Goal: Information Seeking & Learning: Learn about a topic

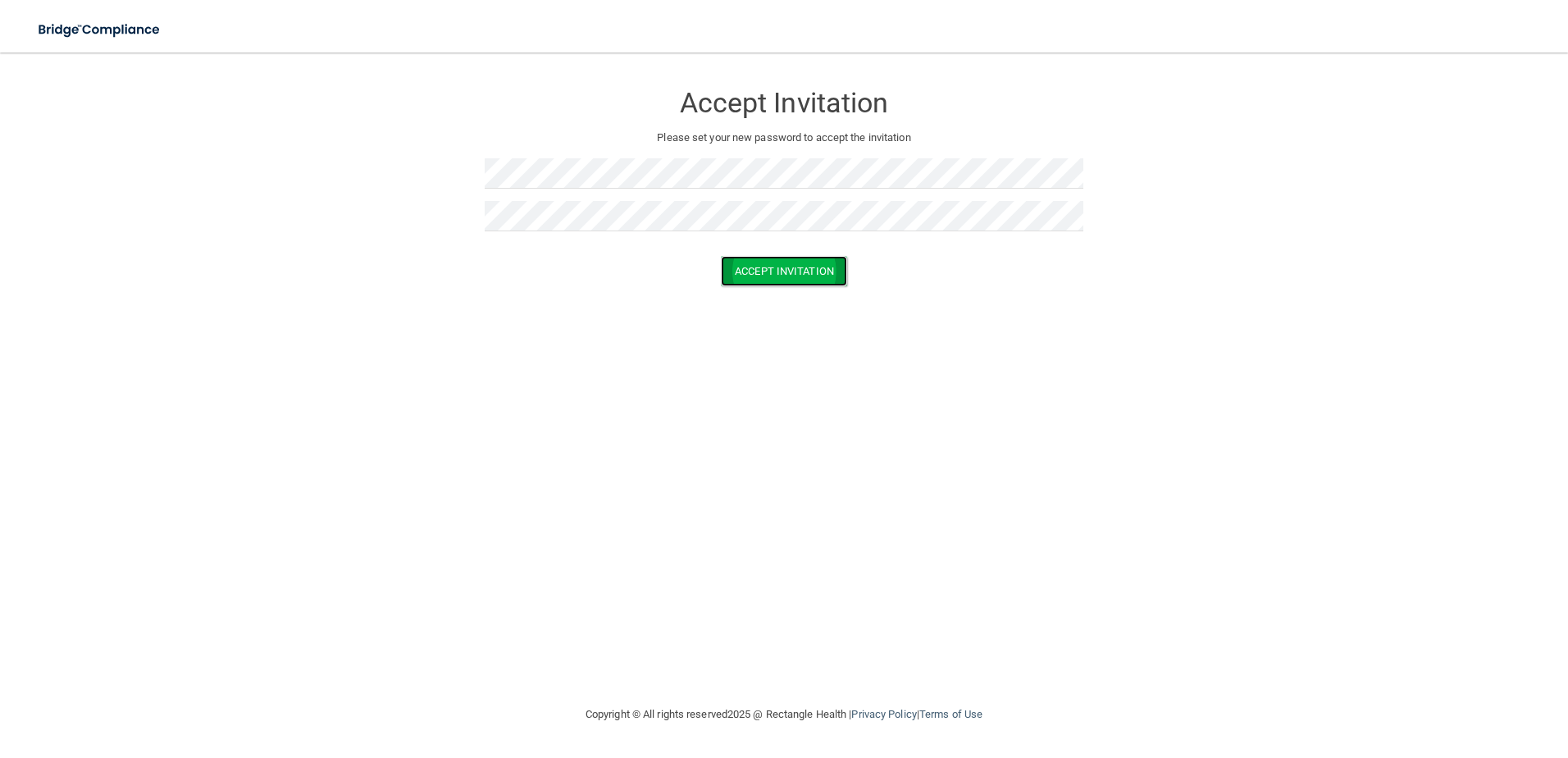
click at [793, 262] on button "Accept Invitation" at bounding box center [784, 271] width 127 height 30
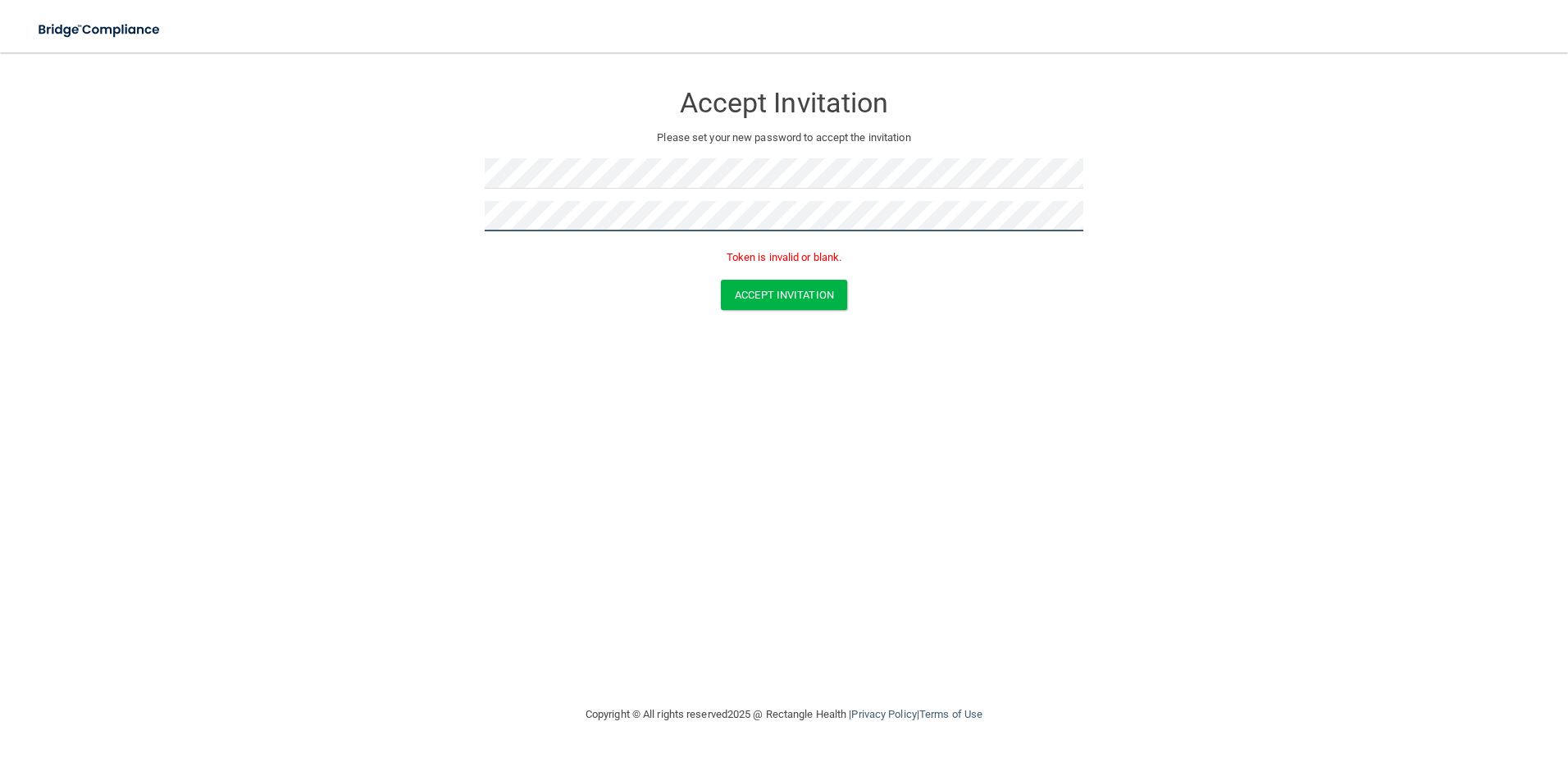
click at [0, 110] on html "Toggle navigation Manage My Enterprise Manage My Location Accept Invitation Ple…" at bounding box center [784, 379] width 1568 height 758
click at [812, 290] on button "Accept Invitation" at bounding box center [784, 295] width 127 height 30
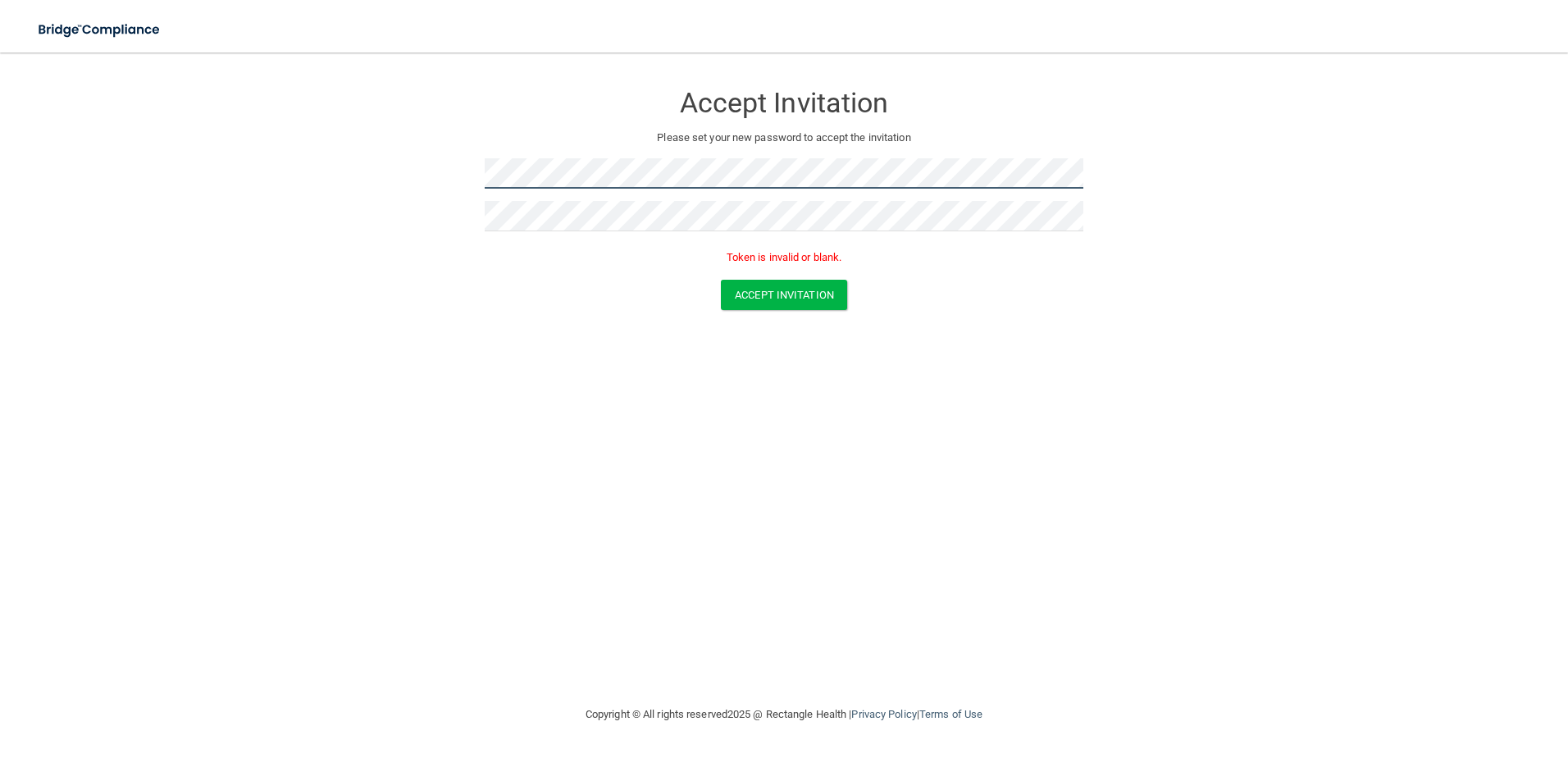
click at [27, 102] on main "Accept Invitation Please set your new password to accept the invitation Token i…" at bounding box center [784, 405] width 1568 height 706
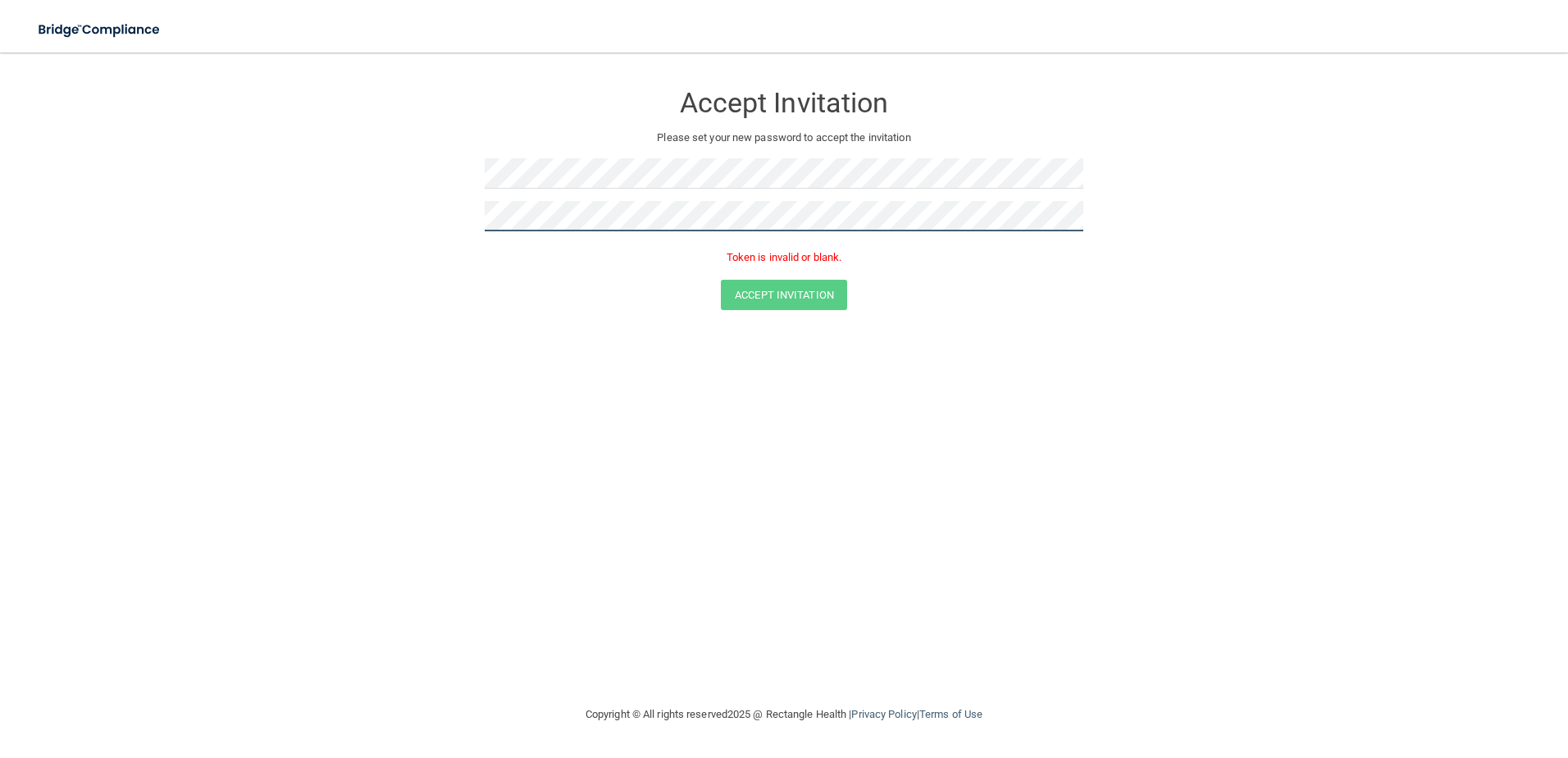
click at [11, 193] on main "Accept Invitation Please set your new password to accept the invitation Token i…" at bounding box center [784, 405] width 1568 height 706
click at [828, 302] on button "Accept Invitation" at bounding box center [784, 295] width 127 height 30
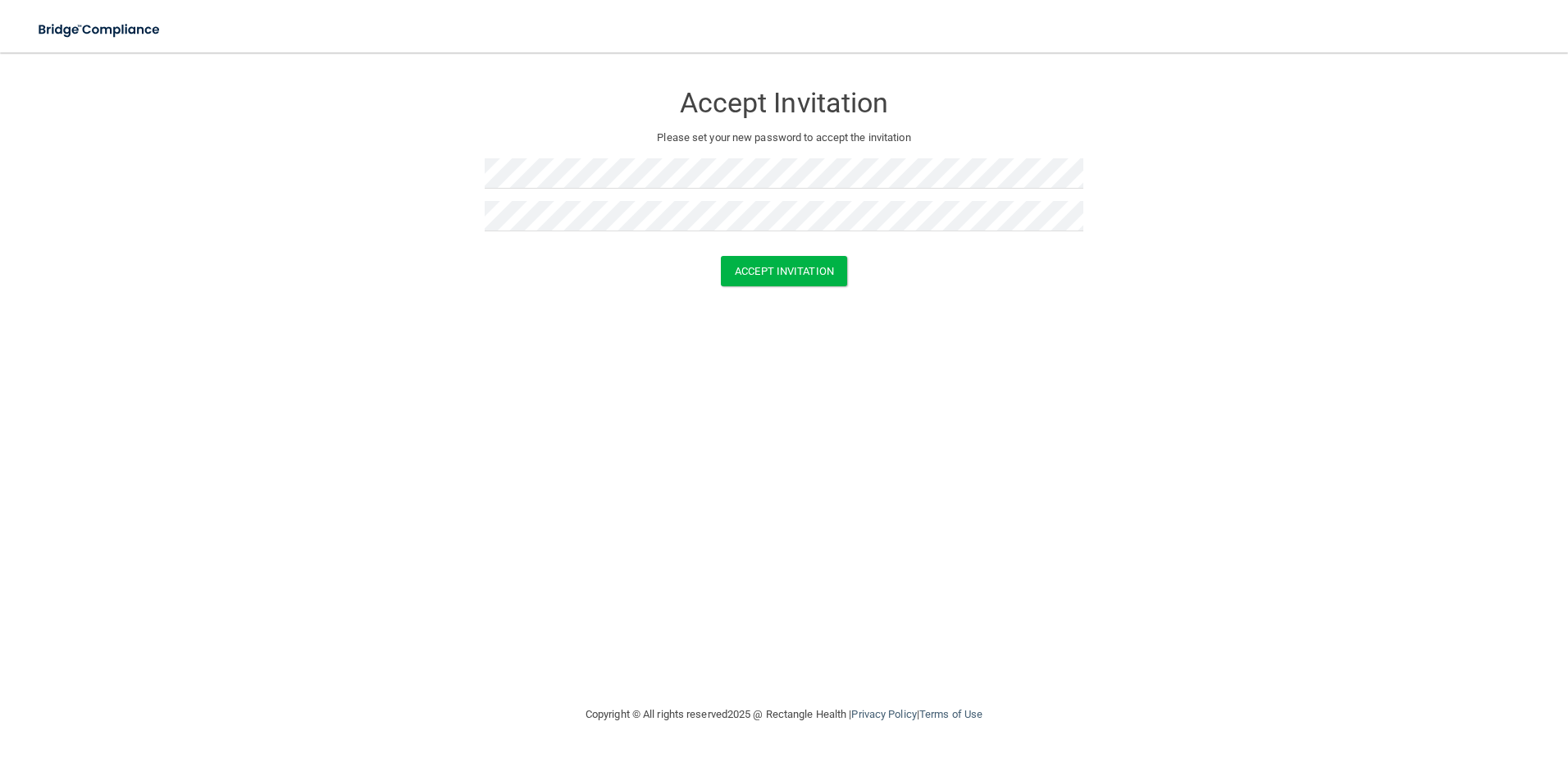
click at [802, 287] on form "Accept Invitation Please set your new password to accept the invitation Accept …" at bounding box center [784, 187] width 1502 height 237
click at [804, 281] on button "Accept Invitation" at bounding box center [784, 271] width 127 height 30
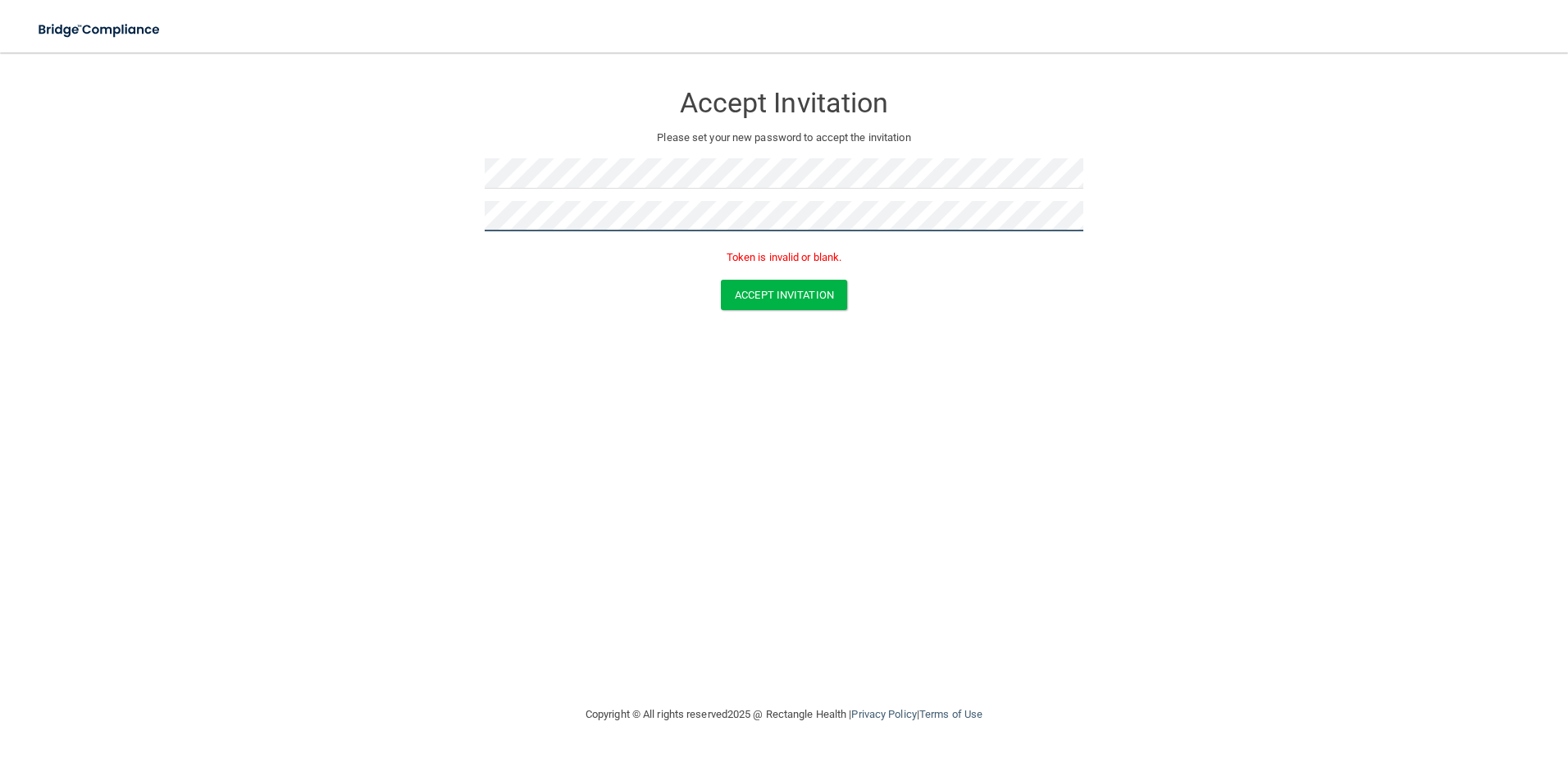
click at [31, 64] on main "Accept Invitation Please set your new password to accept the invitation Token i…" at bounding box center [784, 405] width 1568 height 706
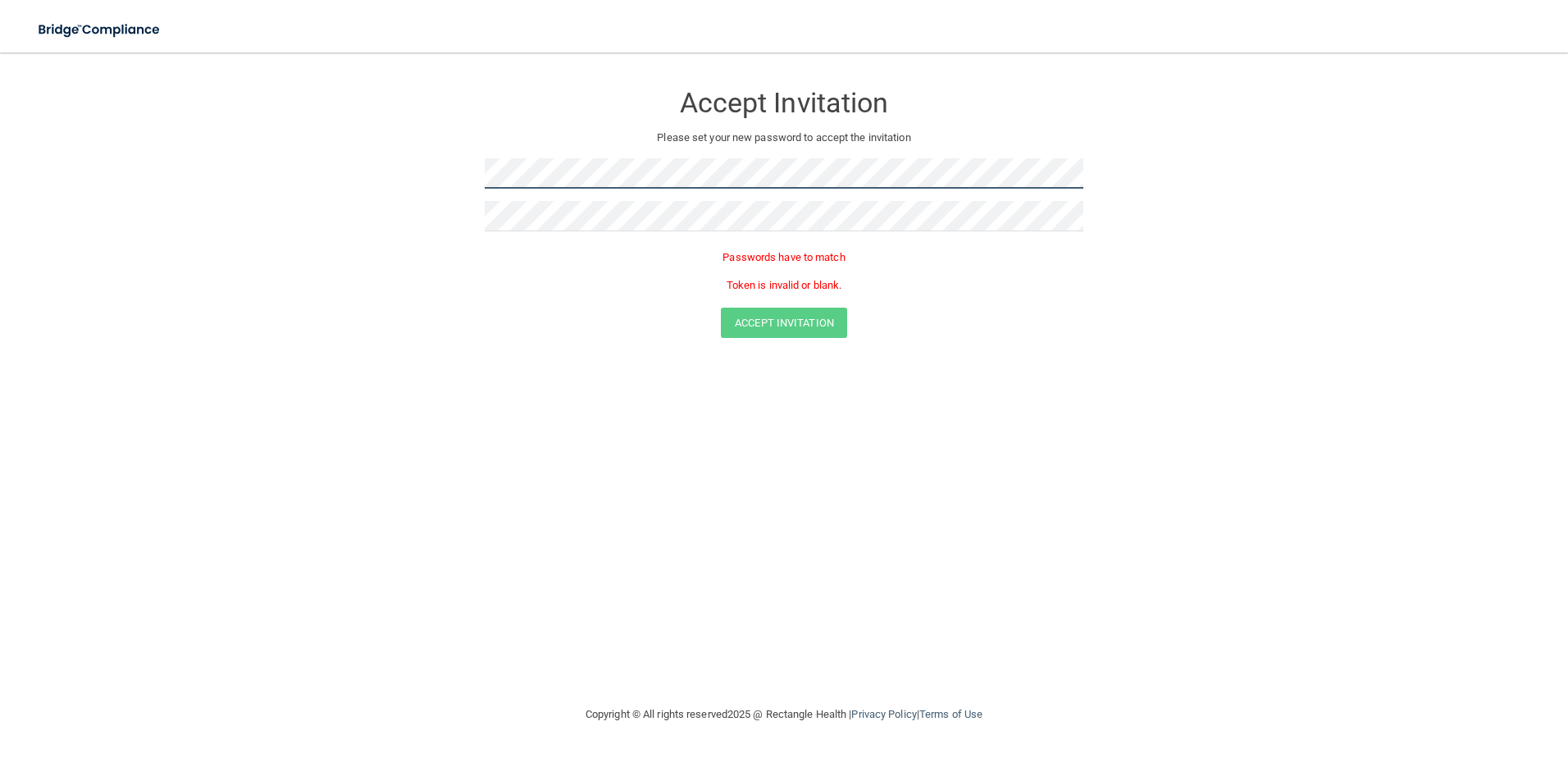
click at [340, 190] on form "Accept Invitation Please set your new password to accept the invitation Passwor…" at bounding box center [784, 213] width 1502 height 289
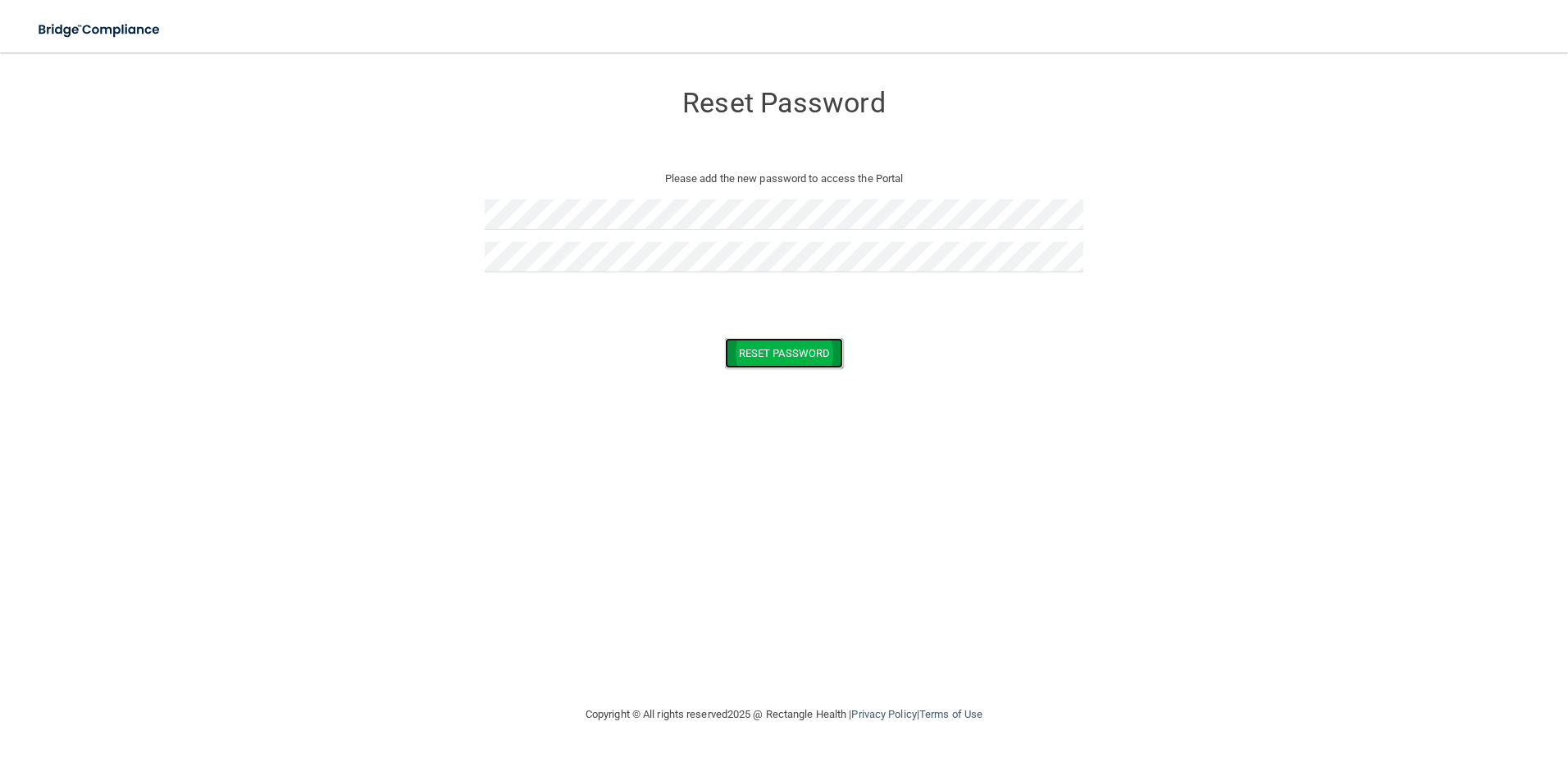
click at [780, 351] on button "Reset Password" at bounding box center [784, 353] width 118 height 30
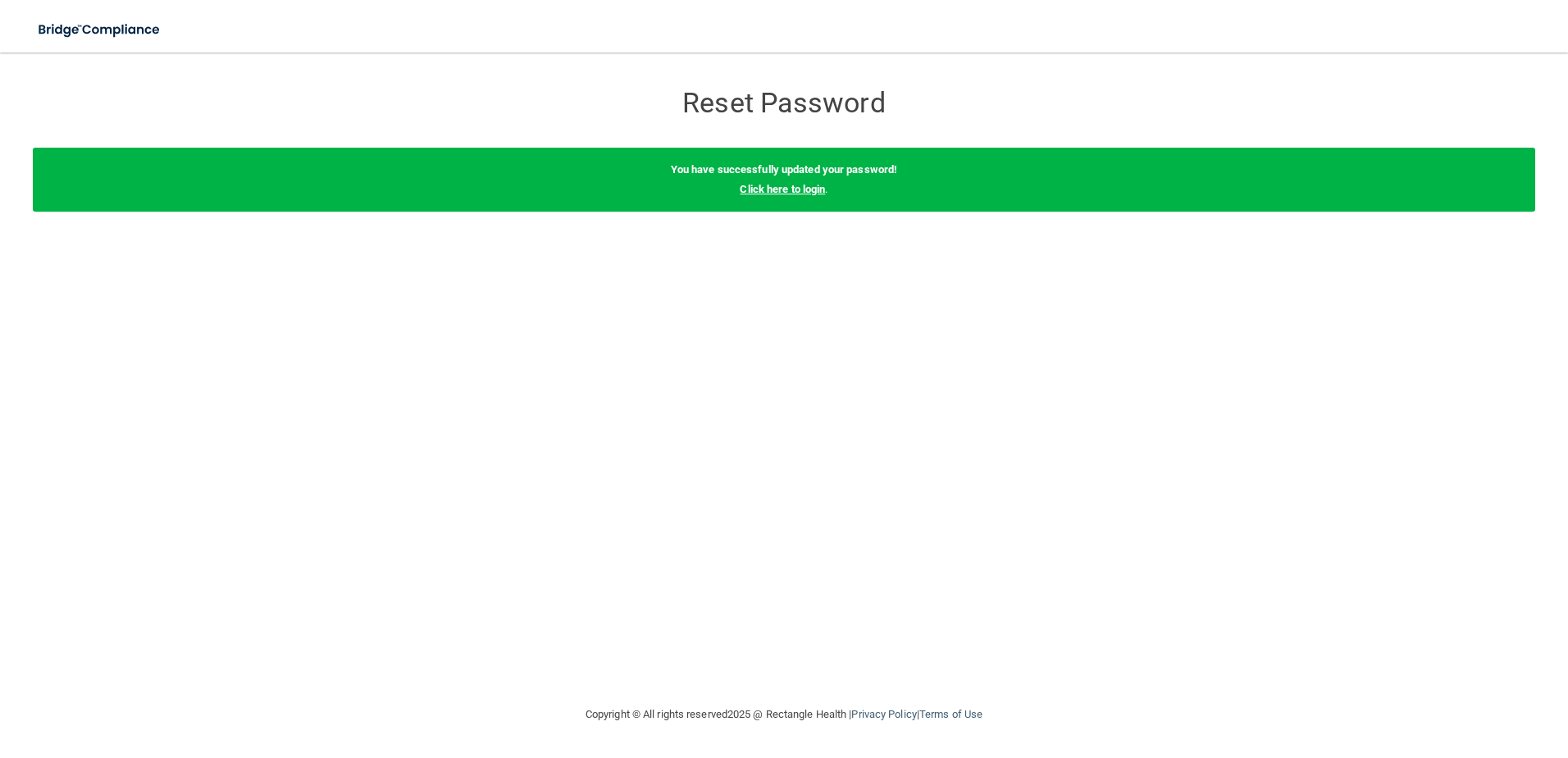
click at [777, 192] on link "Click here to login" at bounding box center [782, 189] width 85 height 12
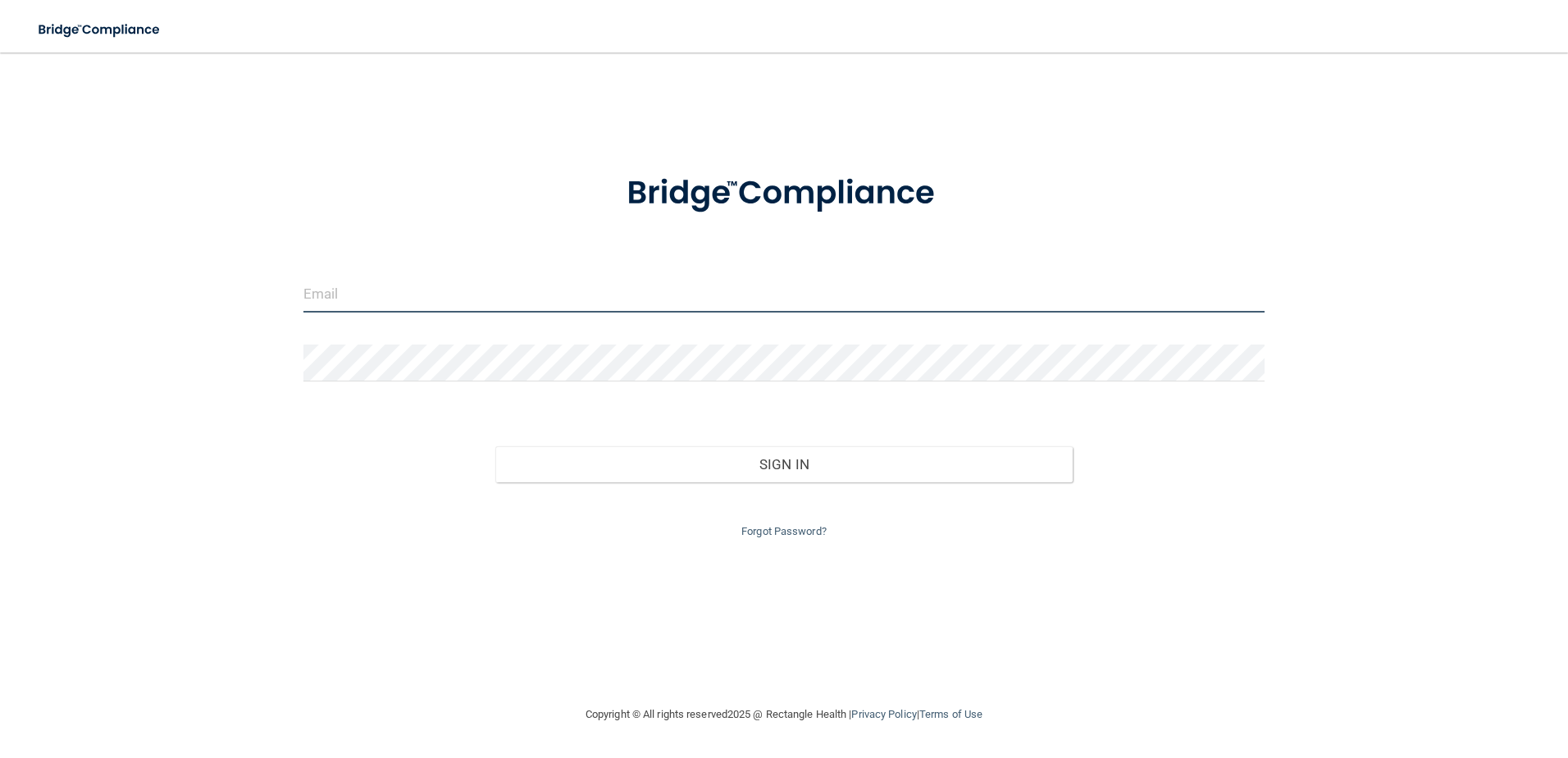
click at [486, 297] on input "email" at bounding box center [784, 294] width 962 height 37
type input "[EMAIL_ADDRESS][DOMAIN_NAME]"
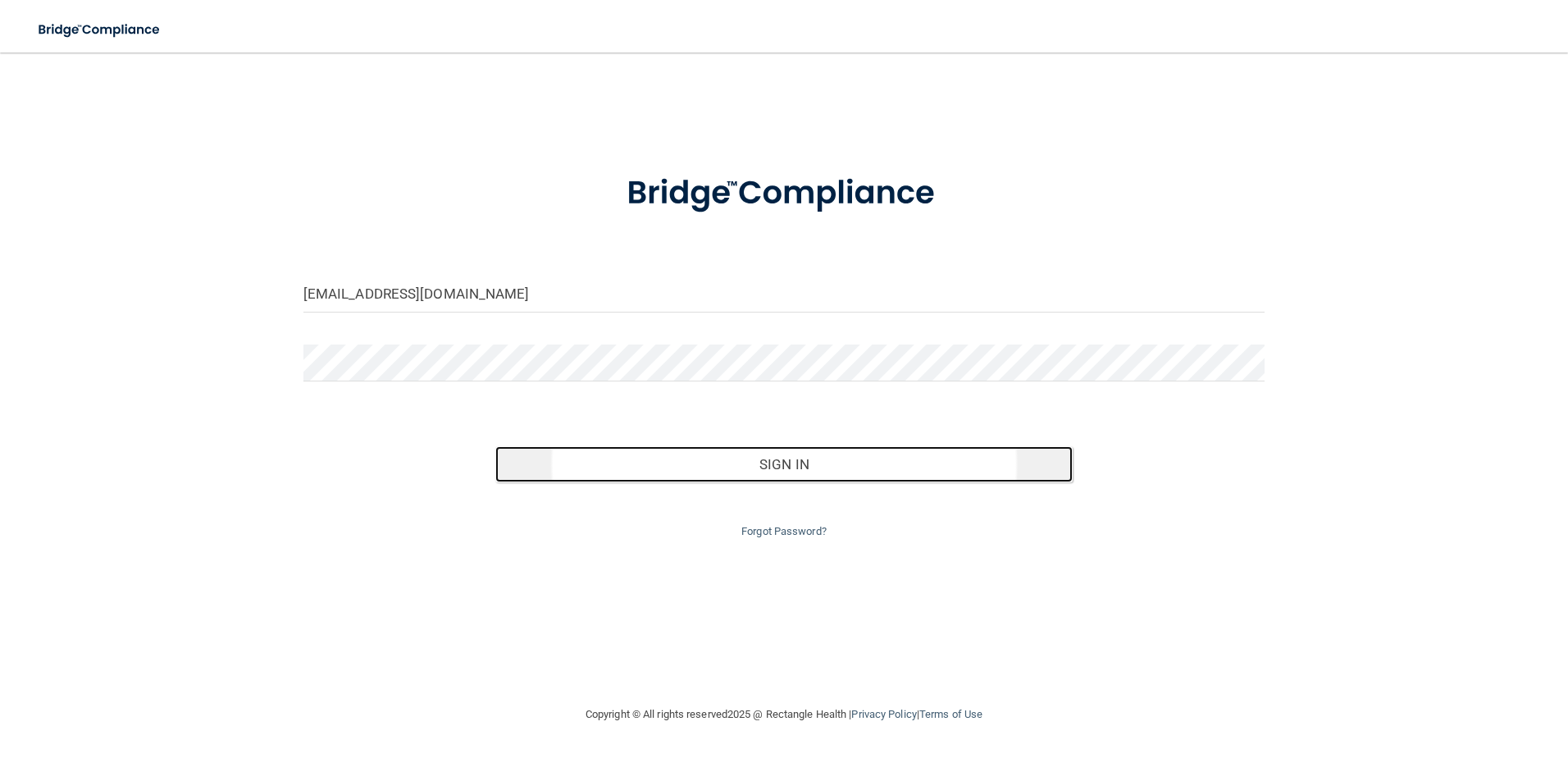
click at [594, 466] on button "Sign In" at bounding box center [784, 464] width 577 height 36
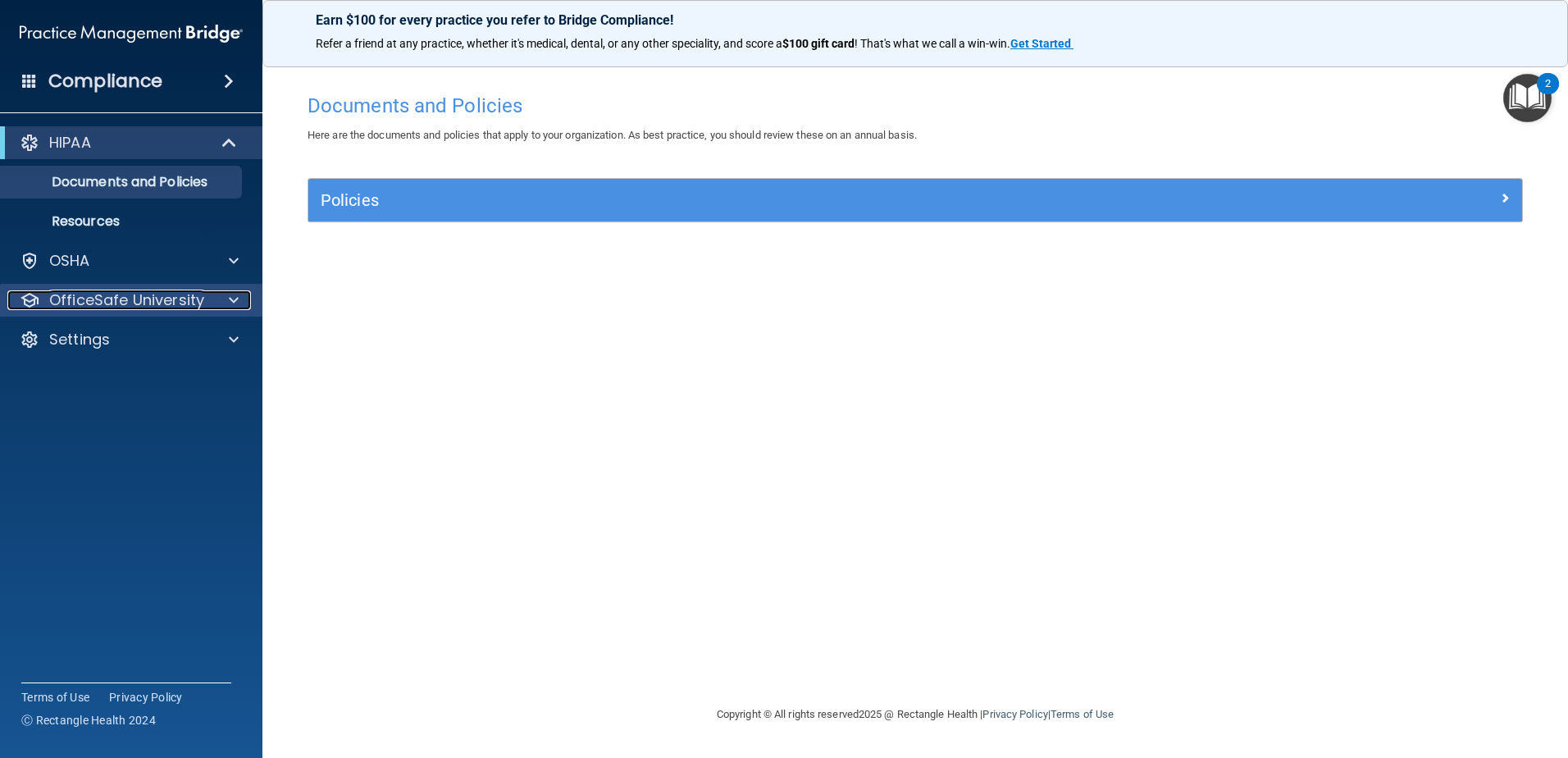
click at [233, 306] on span at bounding box center [234, 301] width 10 height 20
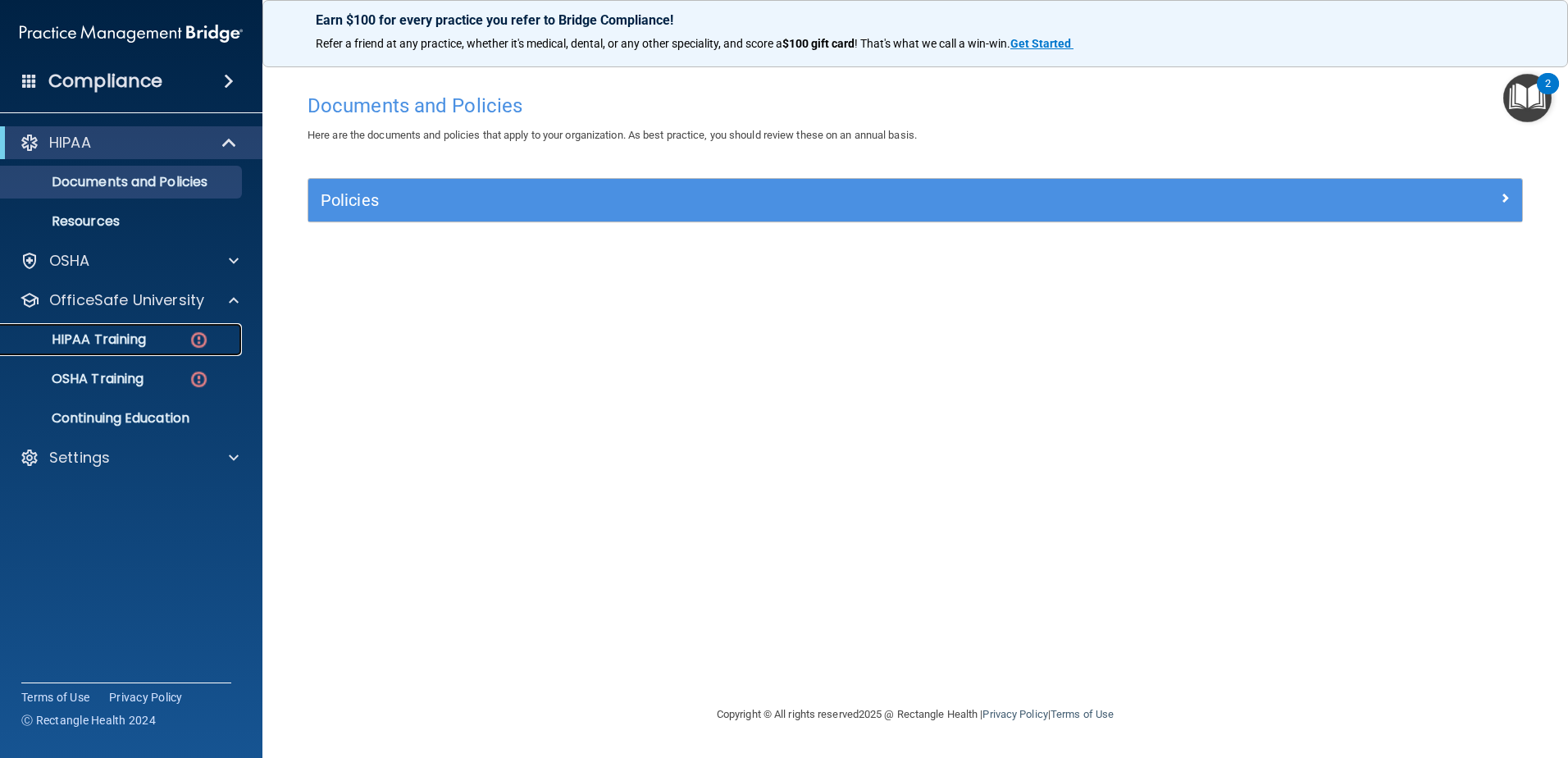
click at [192, 338] on img at bounding box center [199, 340] width 21 height 21
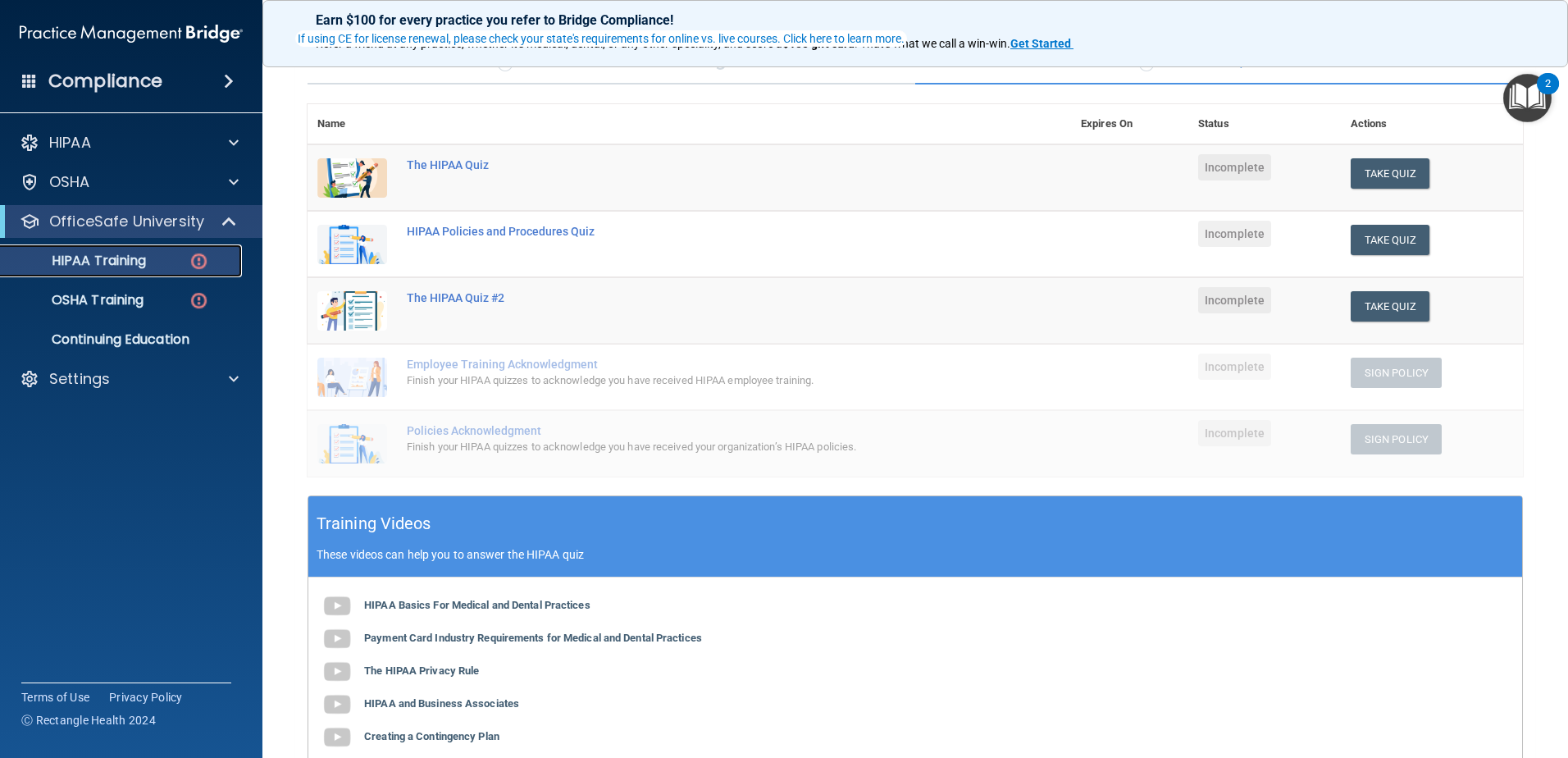
scroll to position [145, 0]
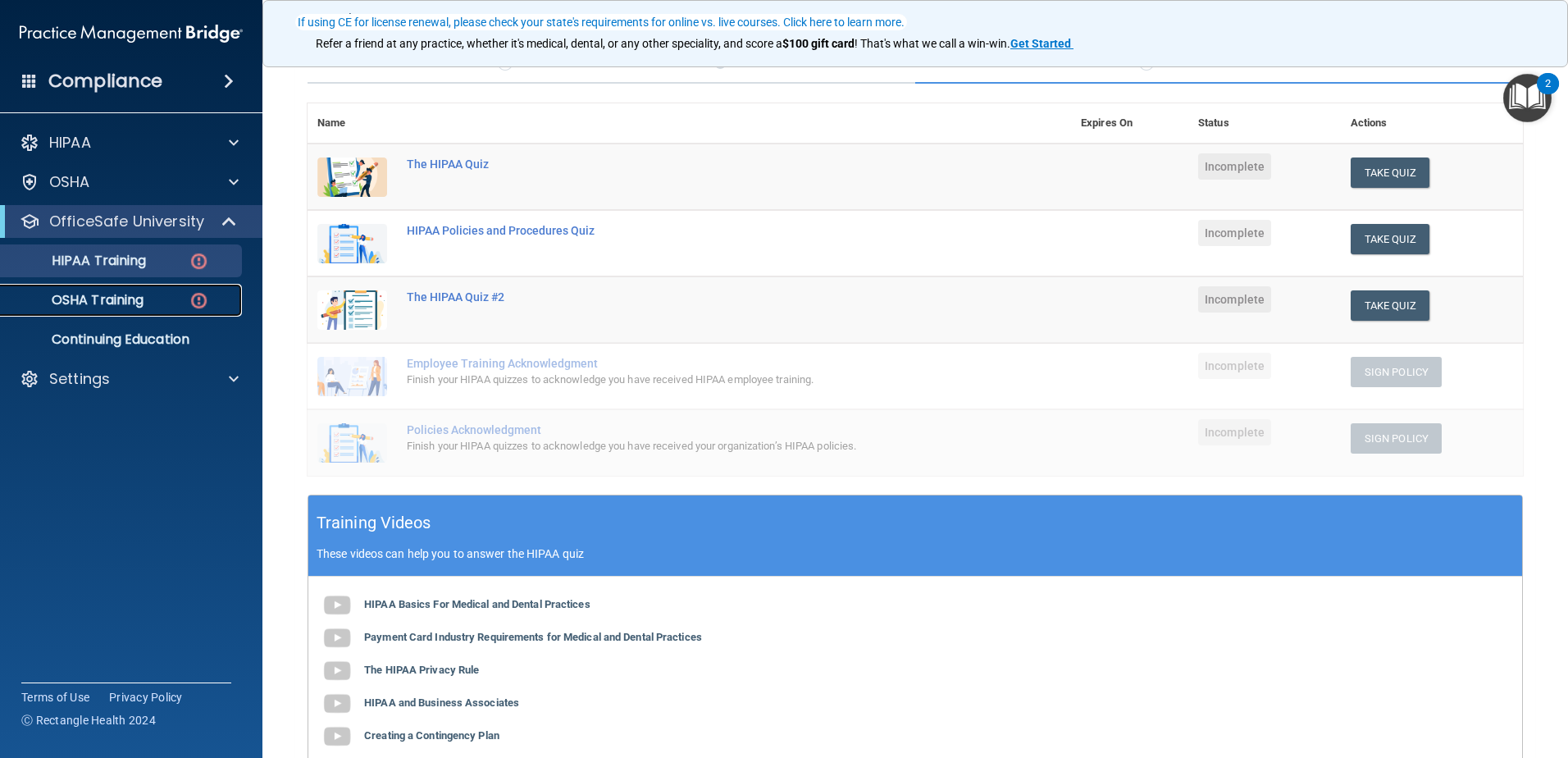
click at [150, 302] on div "OSHA Training" at bounding box center [122, 301] width 224 height 17
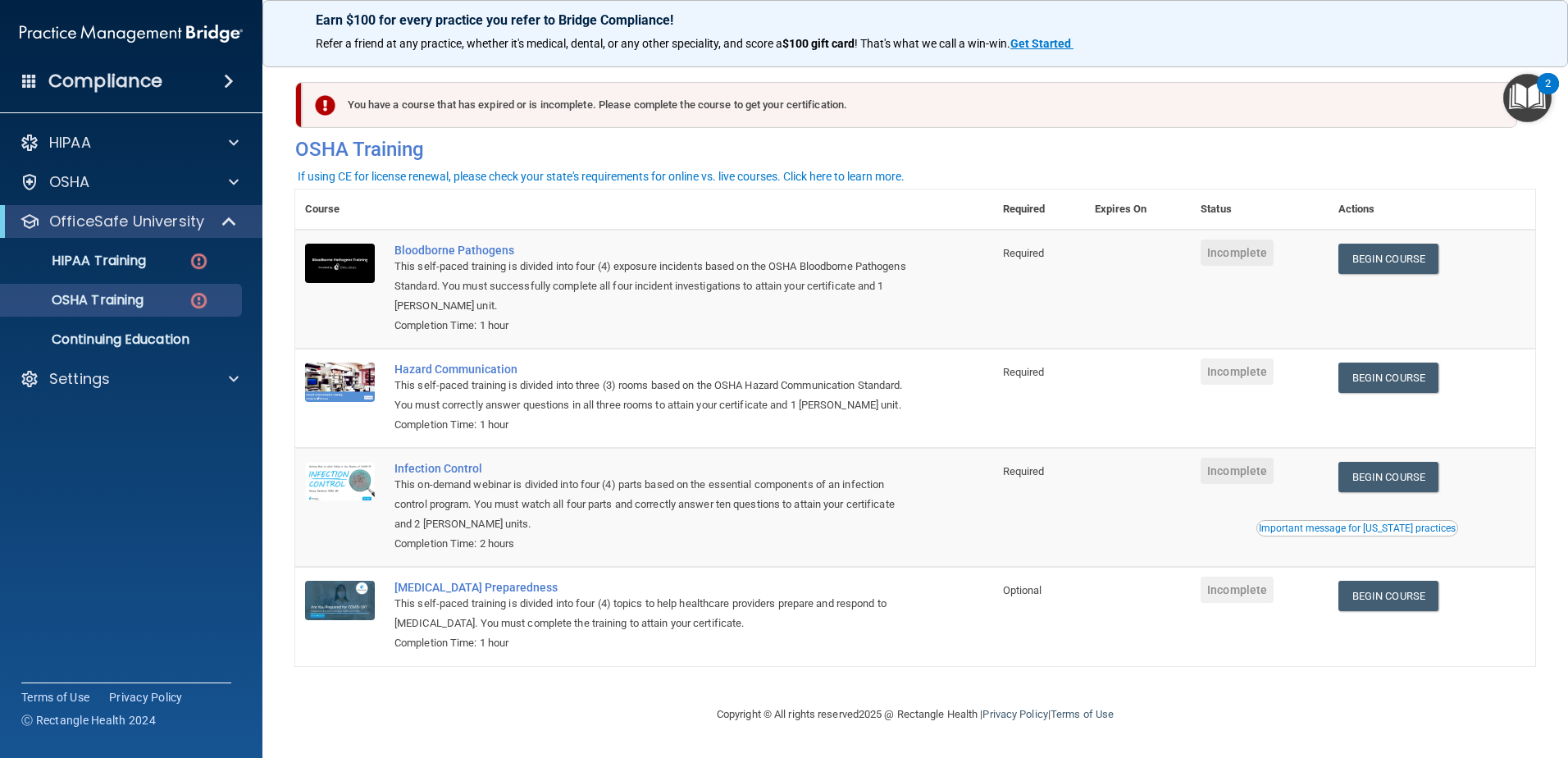
drag, startPoint x: 172, startPoint y: 262, endPoint x: 7, endPoint y: 481, distance: 274.2
click at [7, 481] on accordion "HIPAA Documents and Policies Report an Incident Business Associates Emergency P…" at bounding box center [132, 332] width 263 height 426
click at [90, 247] on link "HIPAA Training" at bounding box center [112, 260] width 258 height 32
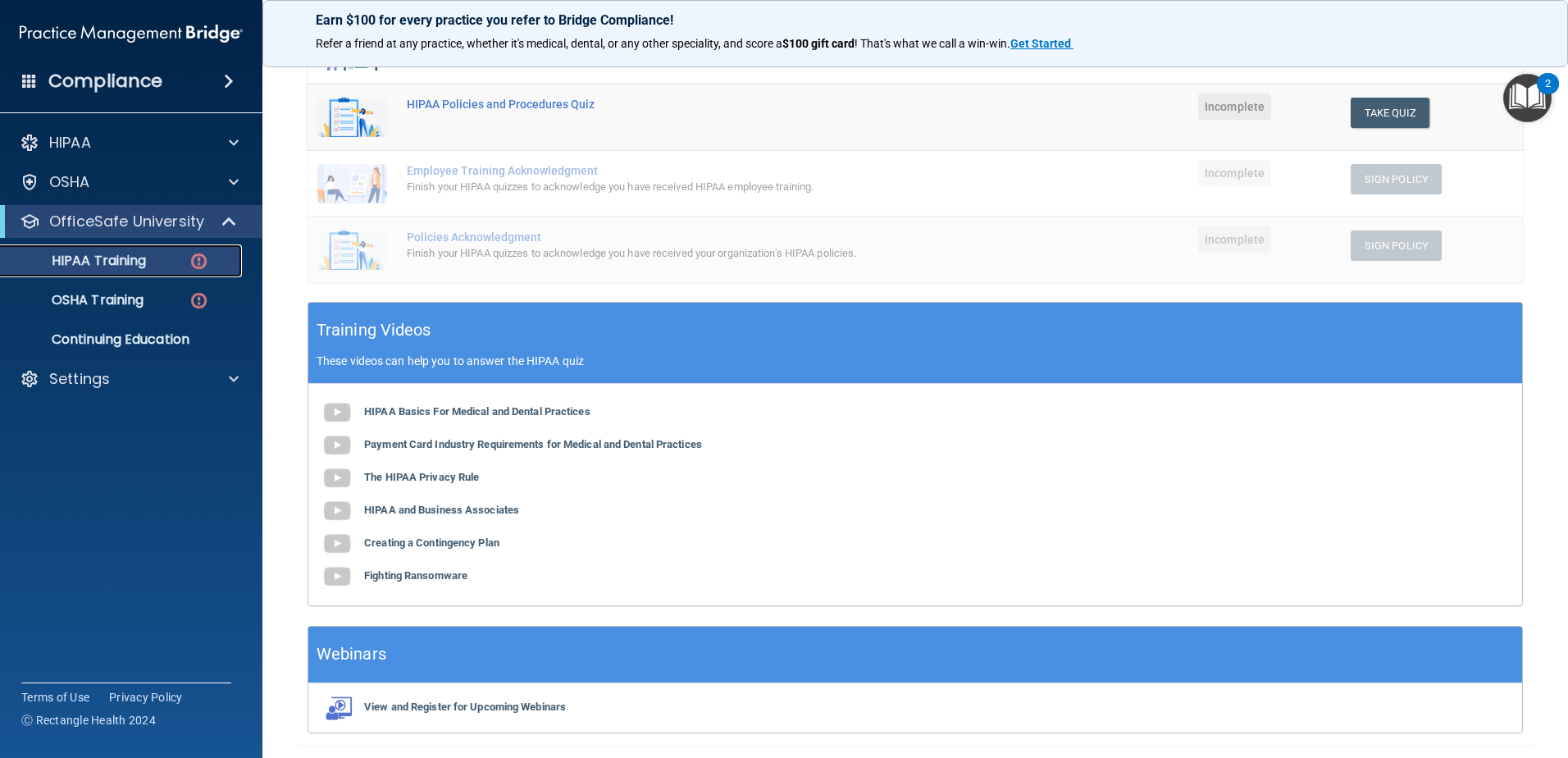
scroll to position [391, 0]
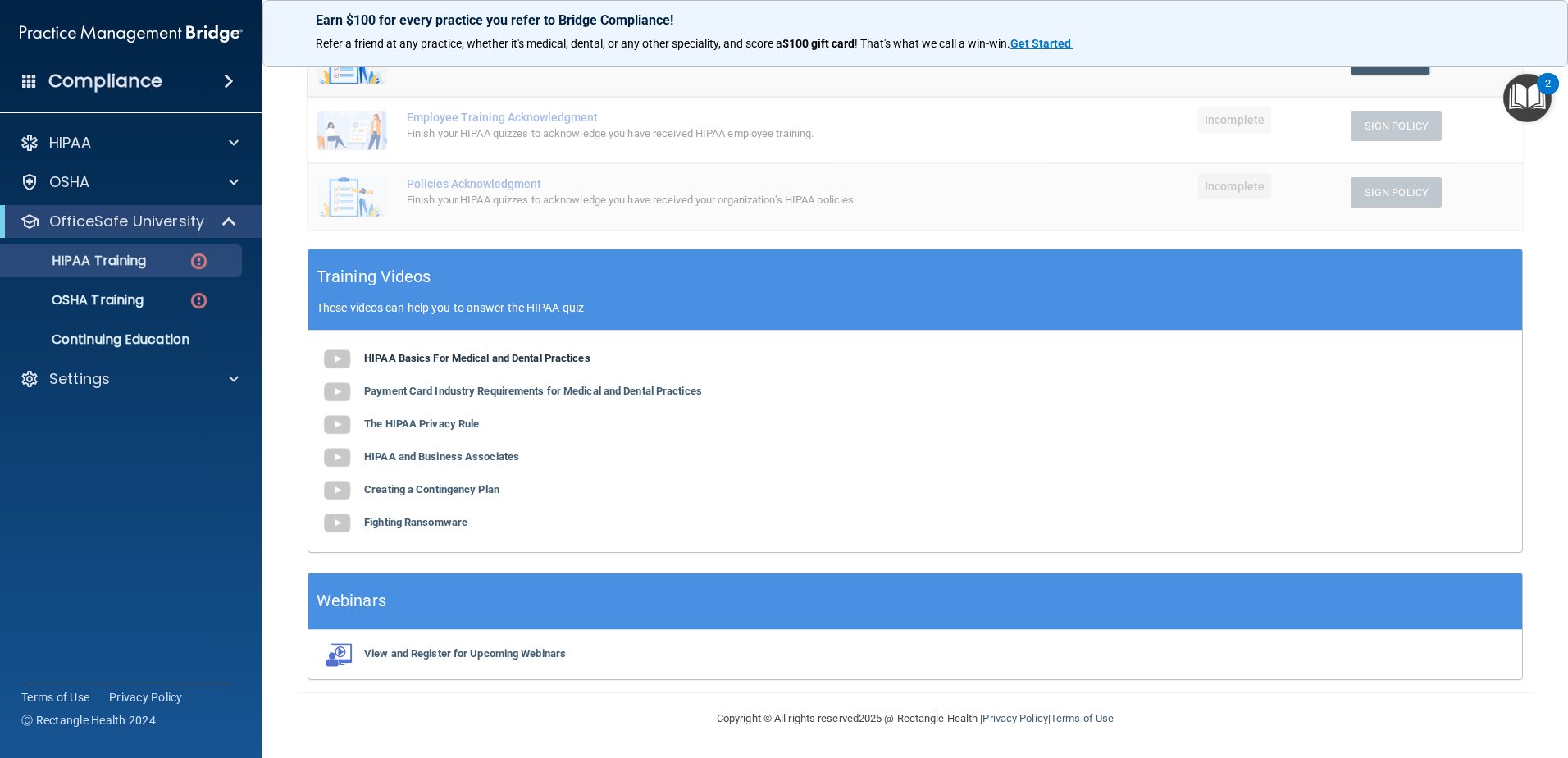
click at [381, 357] on b "HIPAA Basics For Medical and Dental Practices" at bounding box center [477, 358] width 226 height 12
click at [428, 391] on b "Payment Card Industry Requirements for Medical and Dental Practices" at bounding box center [533, 391] width 338 height 12
click at [446, 411] on div "HIPAA Basics For Medical and Dental Practices Payment Card Industry Requirement…" at bounding box center [915, 441] width 1214 height 222
click at [446, 416] on div "HIPAA Basics For Medical and Dental Practices Payment Card Industry Requirement…" at bounding box center [915, 441] width 1214 height 222
click at [459, 427] on b "The HIPAA Privacy Rule" at bounding box center [421, 423] width 115 height 12
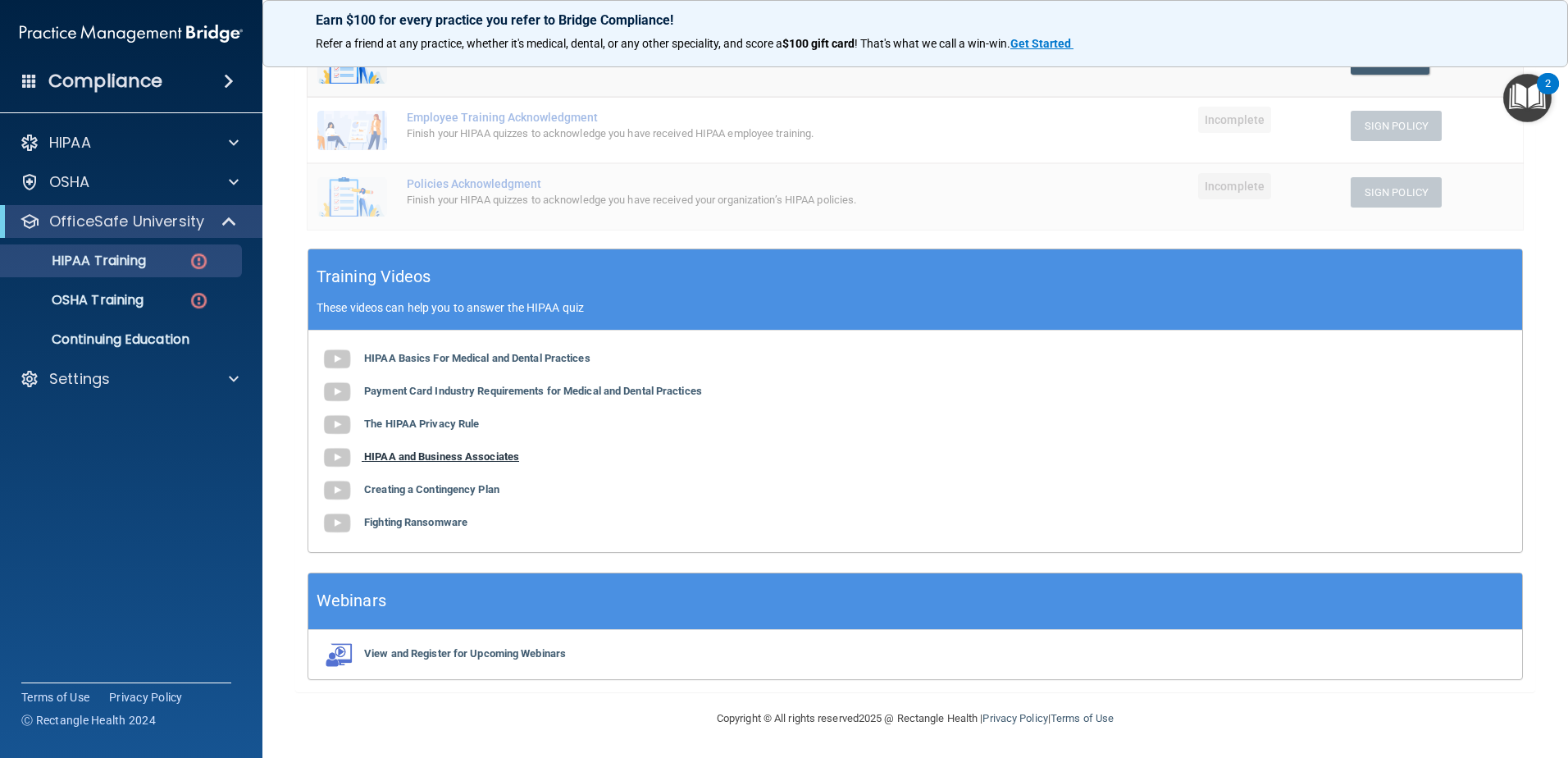
click at [416, 461] on b "HIPAA and Business Associates" at bounding box center [441, 456] width 155 height 12
drag, startPoint x: 583, startPoint y: 485, endPoint x: 555, endPoint y: 541, distance: 62.6
drag, startPoint x: 555, startPoint y: 541, endPoint x: 993, endPoint y: 406, distance: 458.3
click at [993, 406] on div "HIPAA Basics For Medical and Dental Practices Payment Card Industry Requirement…" at bounding box center [915, 441] width 1214 height 222
click at [426, 487] on b "Creating a Contingency Plan" at bounding box center [431, 489] width 136 height 12
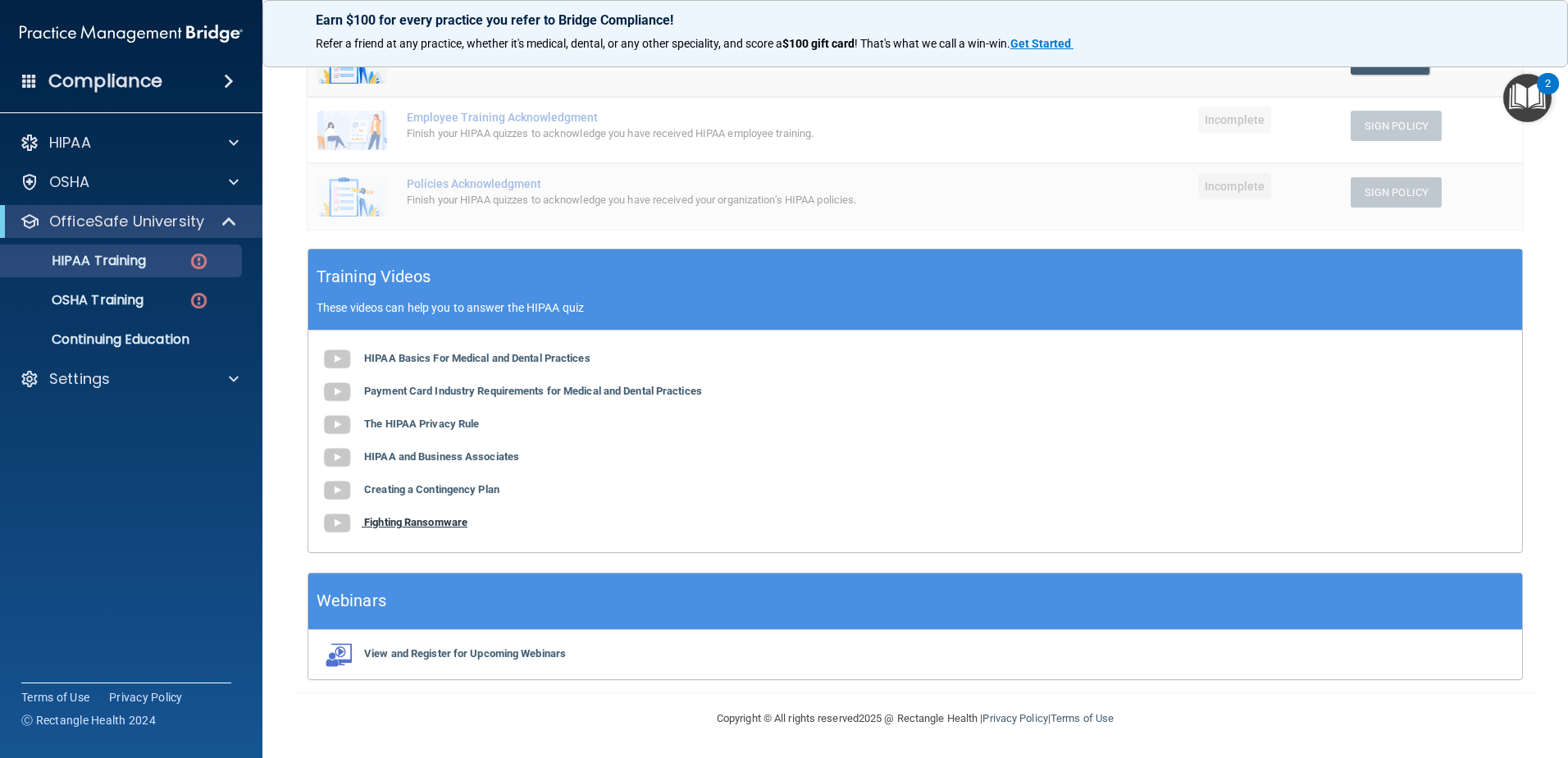
click at [454, 519] on b "Fighting Ransomware" at bounding box center [416, 521] width 103 height 12
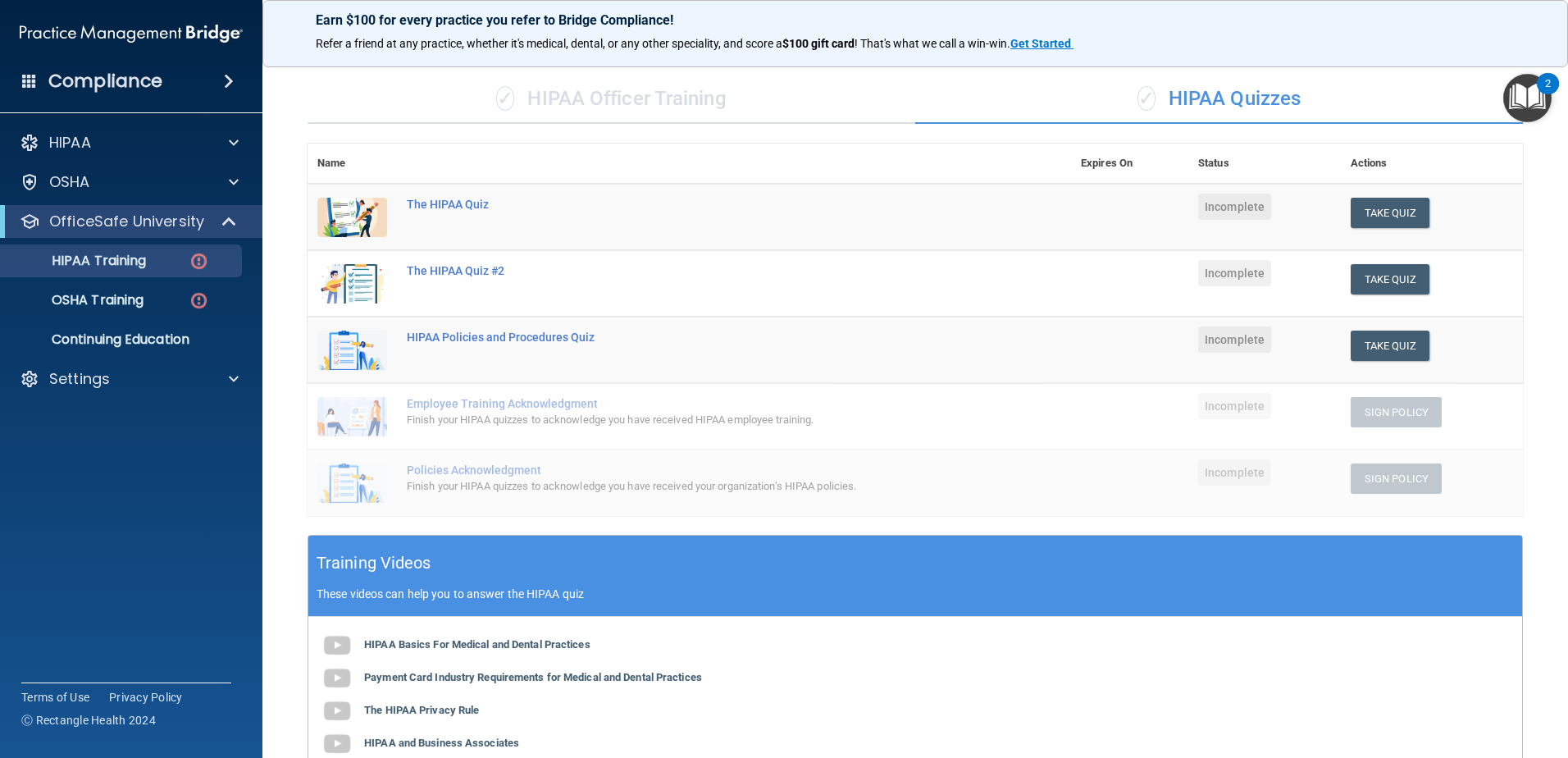
scroll to position [63, 0]
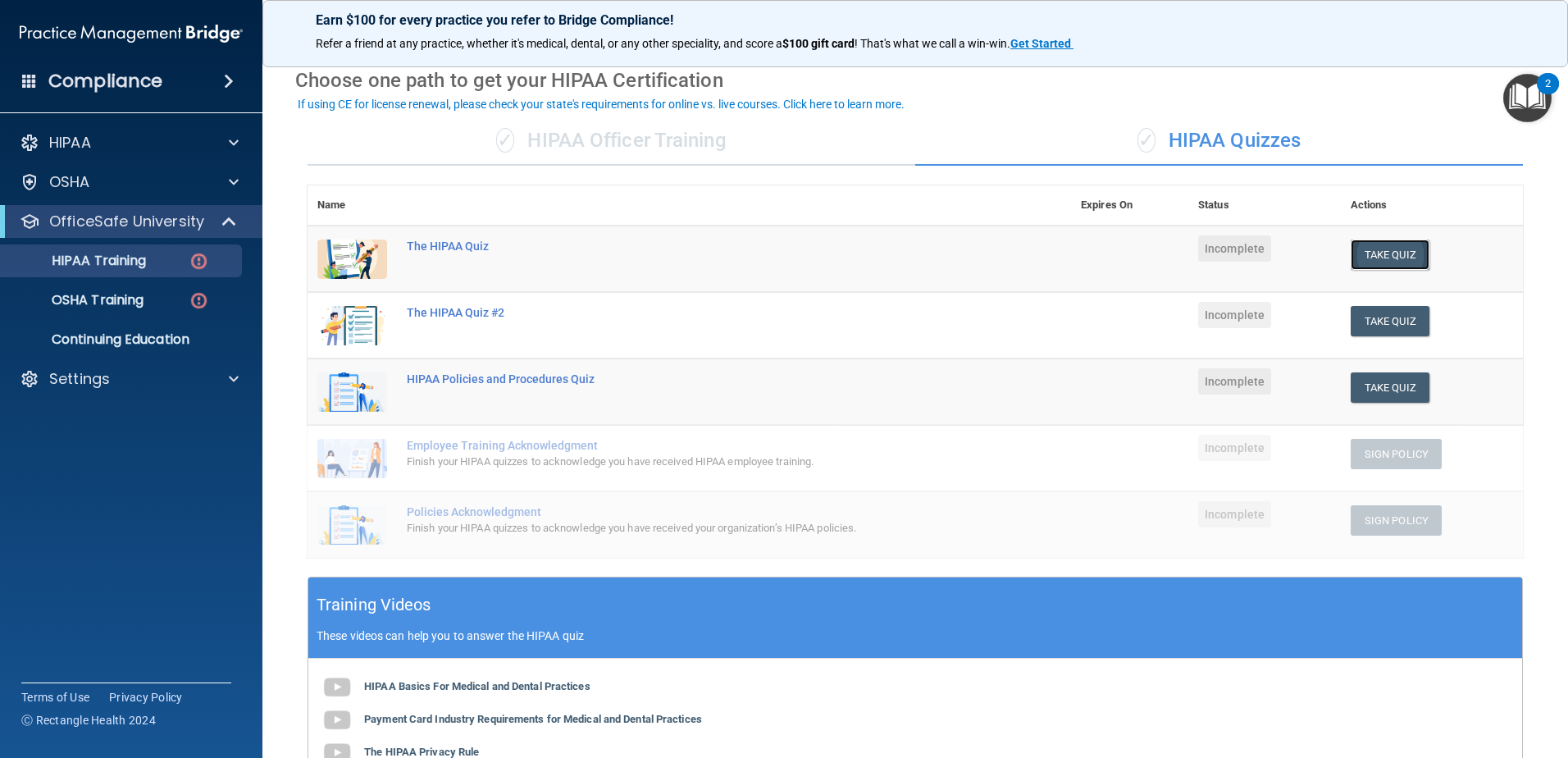
click at [1397, 256] on button "Take Quiz" at bounding box center [1390, 255] width 79 height 30
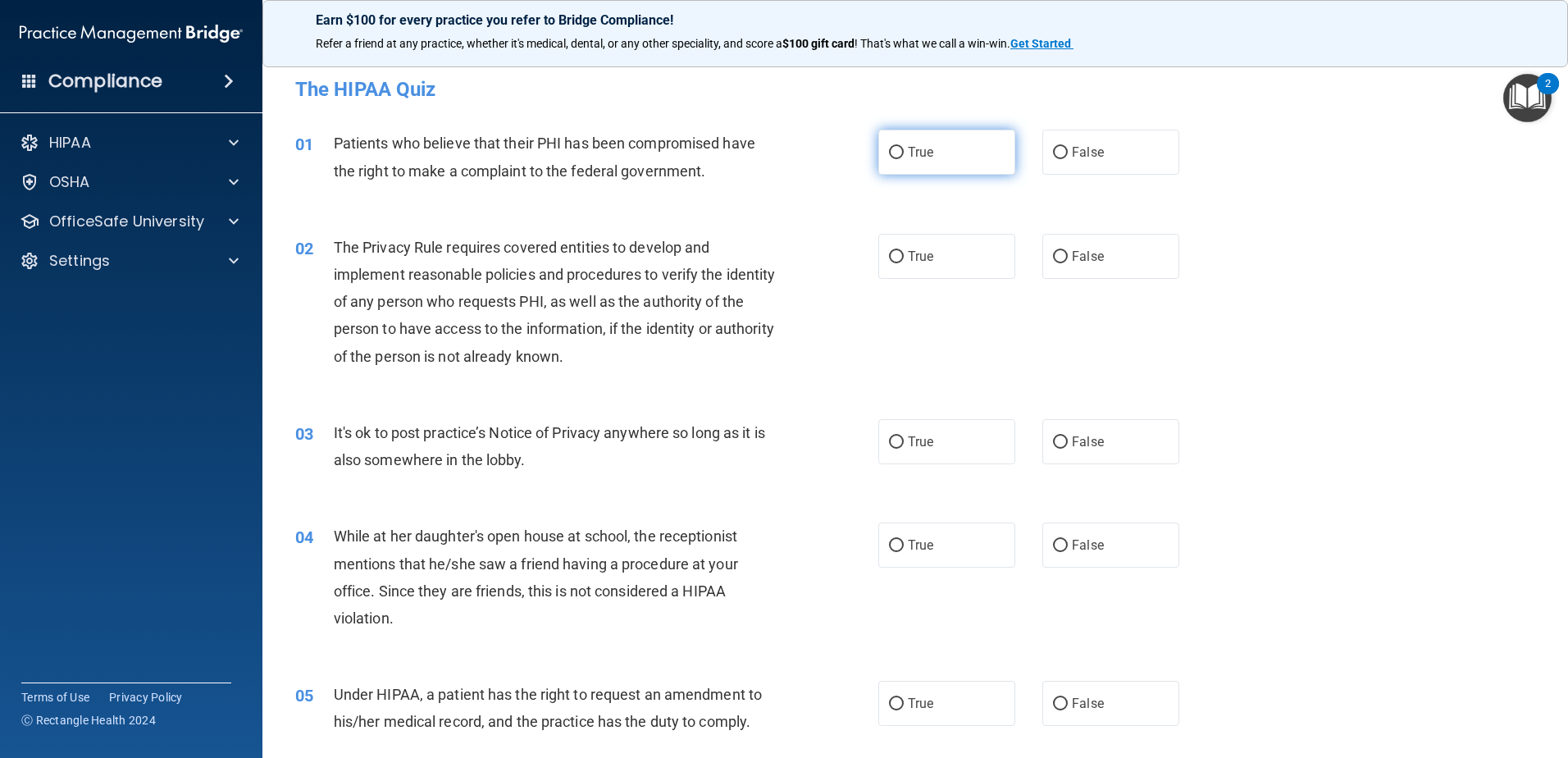
click at [894, 151] on input "True" at bounding box center [897, 152] width 15 height 12
radio input "true"
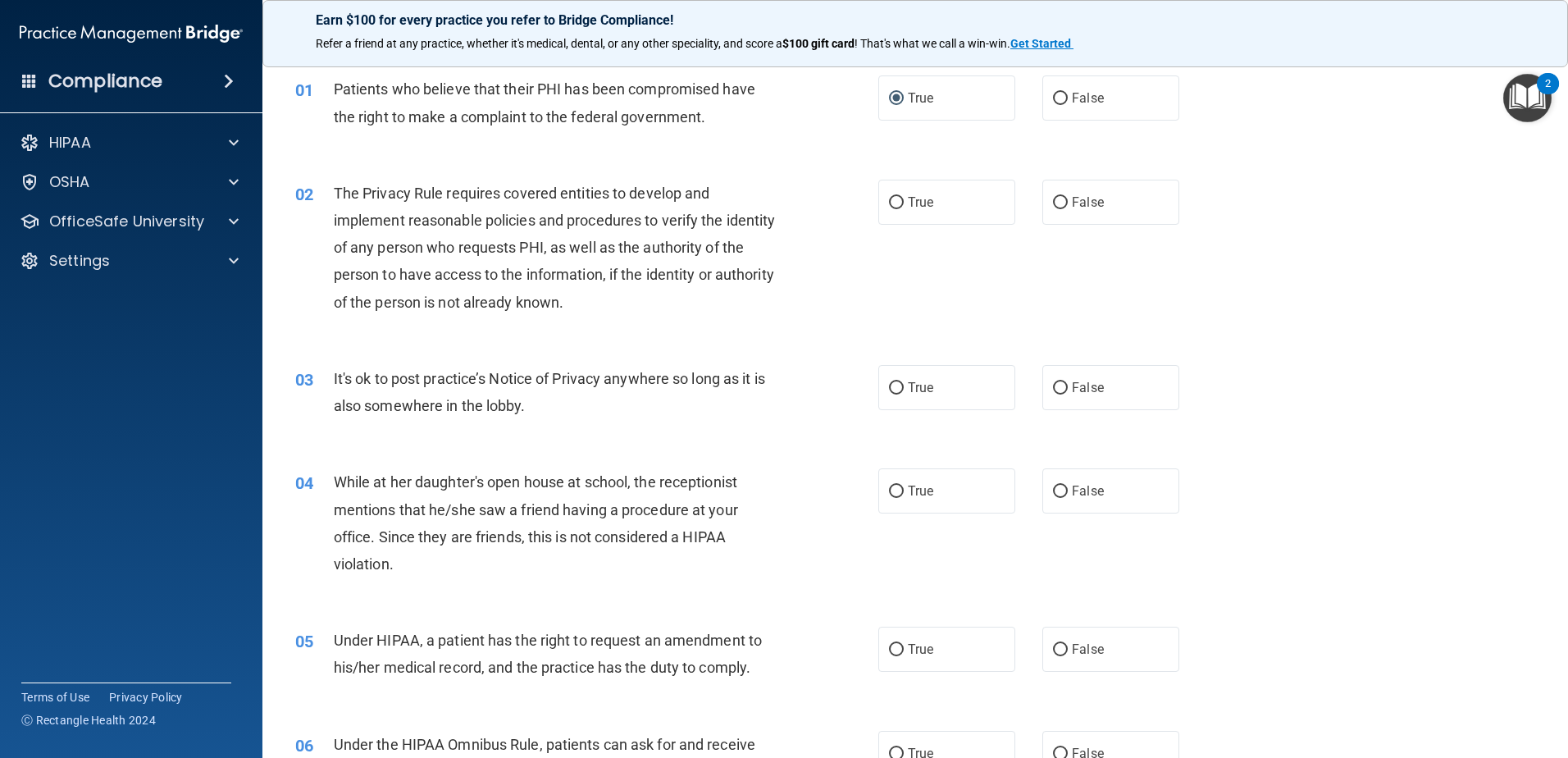
scroll to position [164, 0]
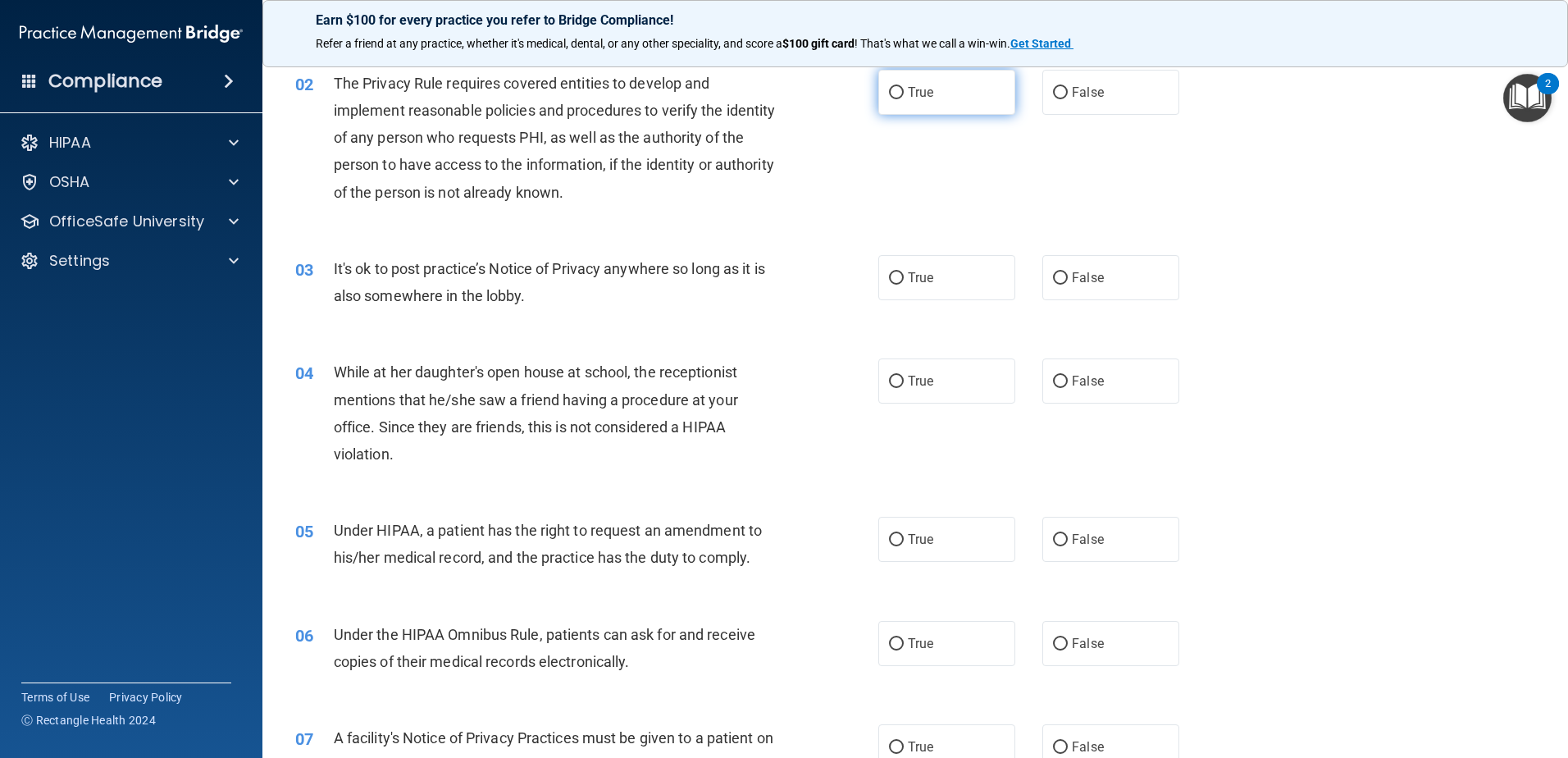
click at [889, 82] on label "True" at bounding box center [947, 92] width 137 height 45
click at [889, 87] on input "True" at bounding box center [897, 92] width 15 height 12
radio input "true"
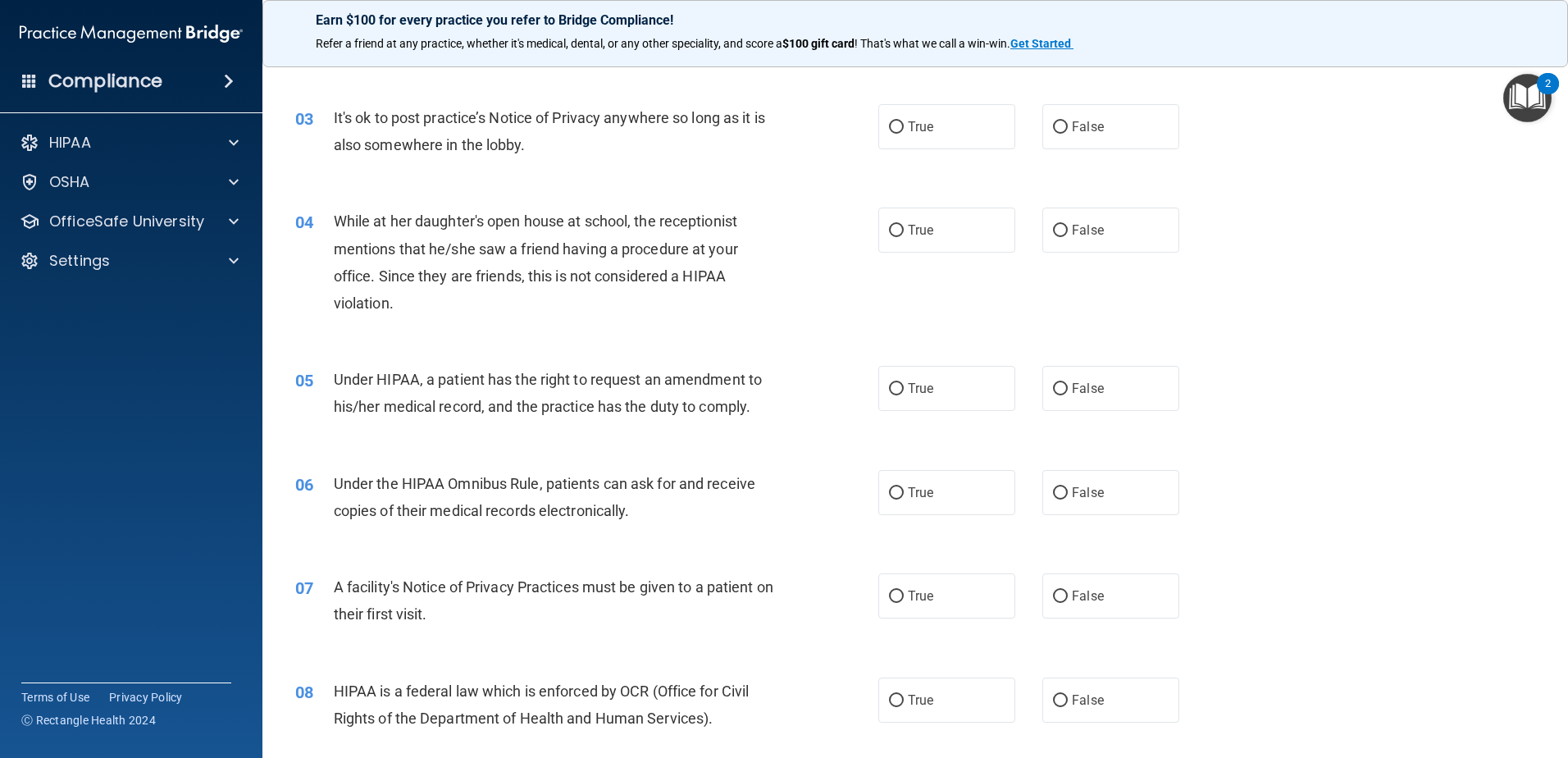
scroll to position [328, 0]
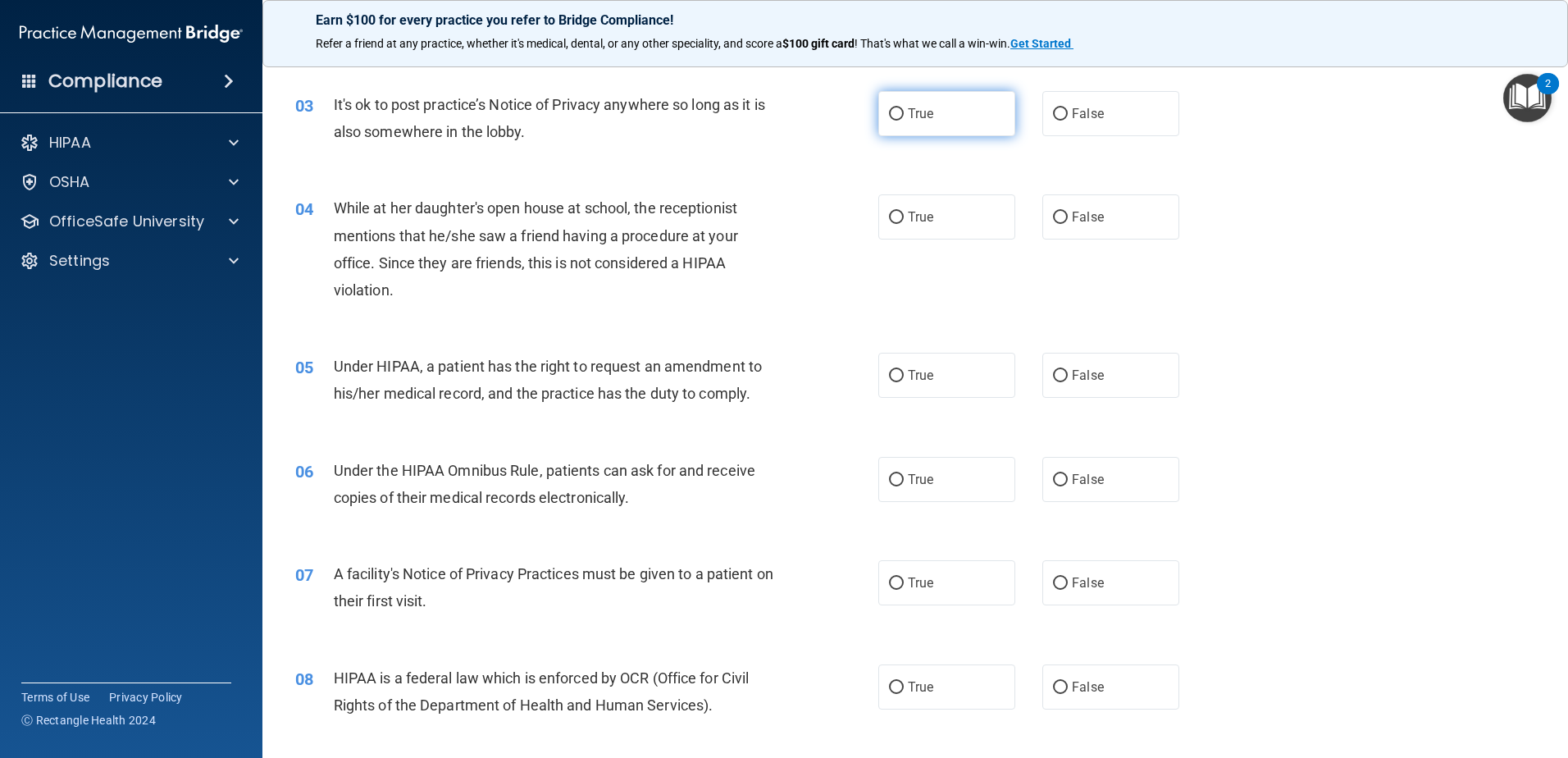
click at [915, 91] on label "True" at bounding box center [947, 113] width 137 height 45
click at [903, 108] on input "True" at bounding box center [897, 114] width 15 height 12
radio input "true"
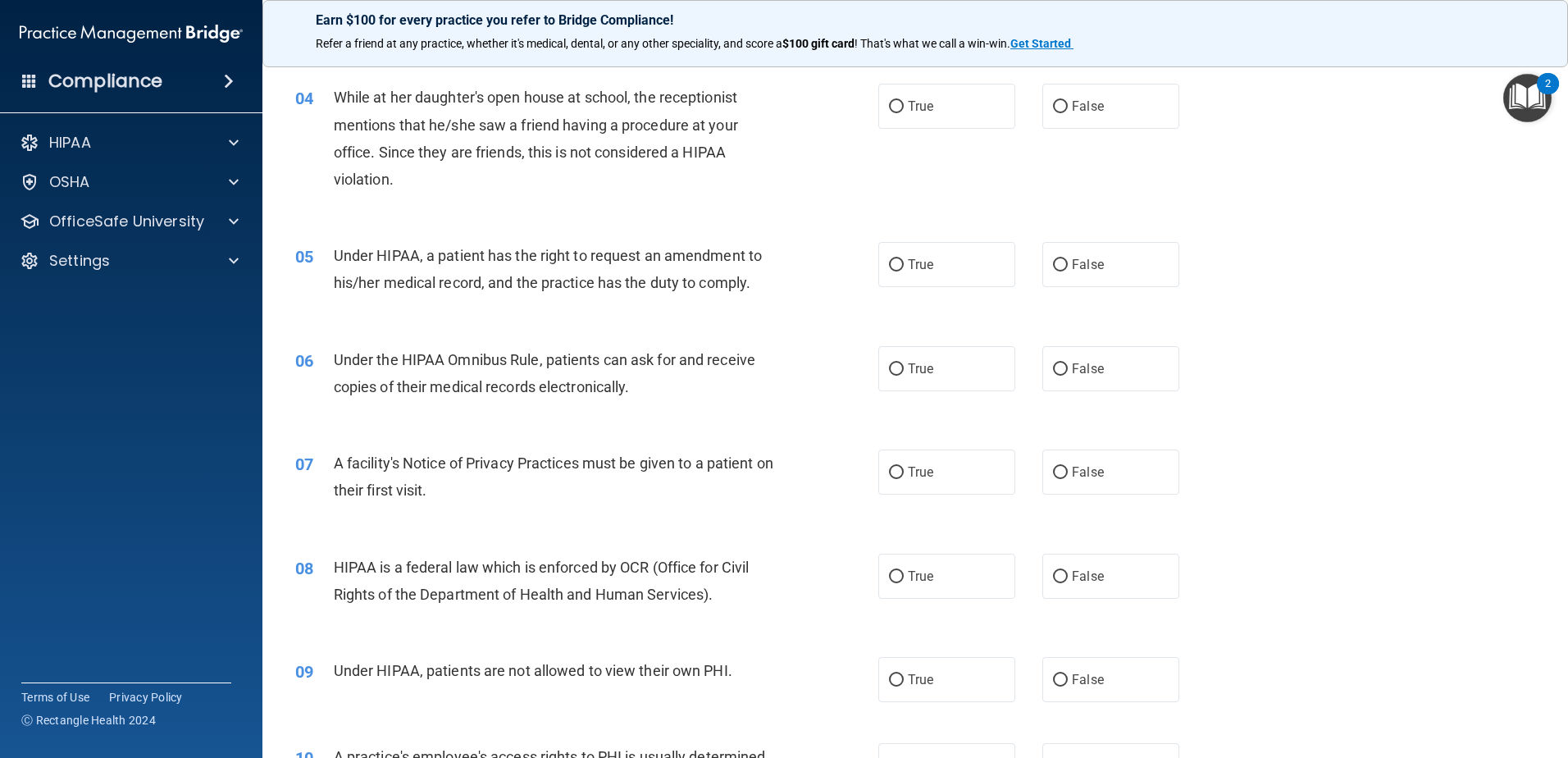
scroll to position [410, 0]
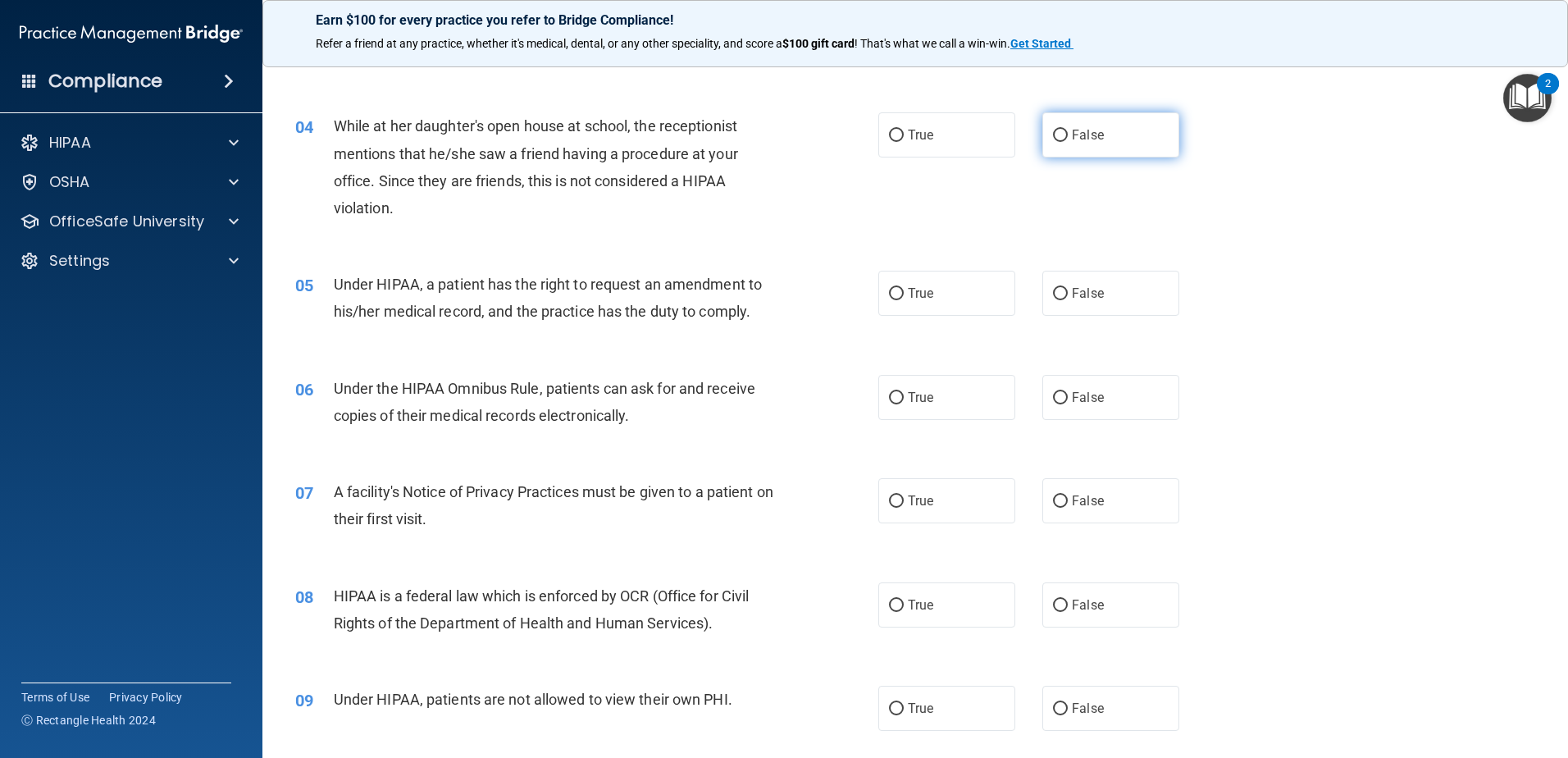
click at [1044, 147] on label "False" at bounding box center [1111, 135] width 137 height 45
click at [1053, 142] on input "False" at bounding box center [1061, 136] width 15 height 12
radio input "true"
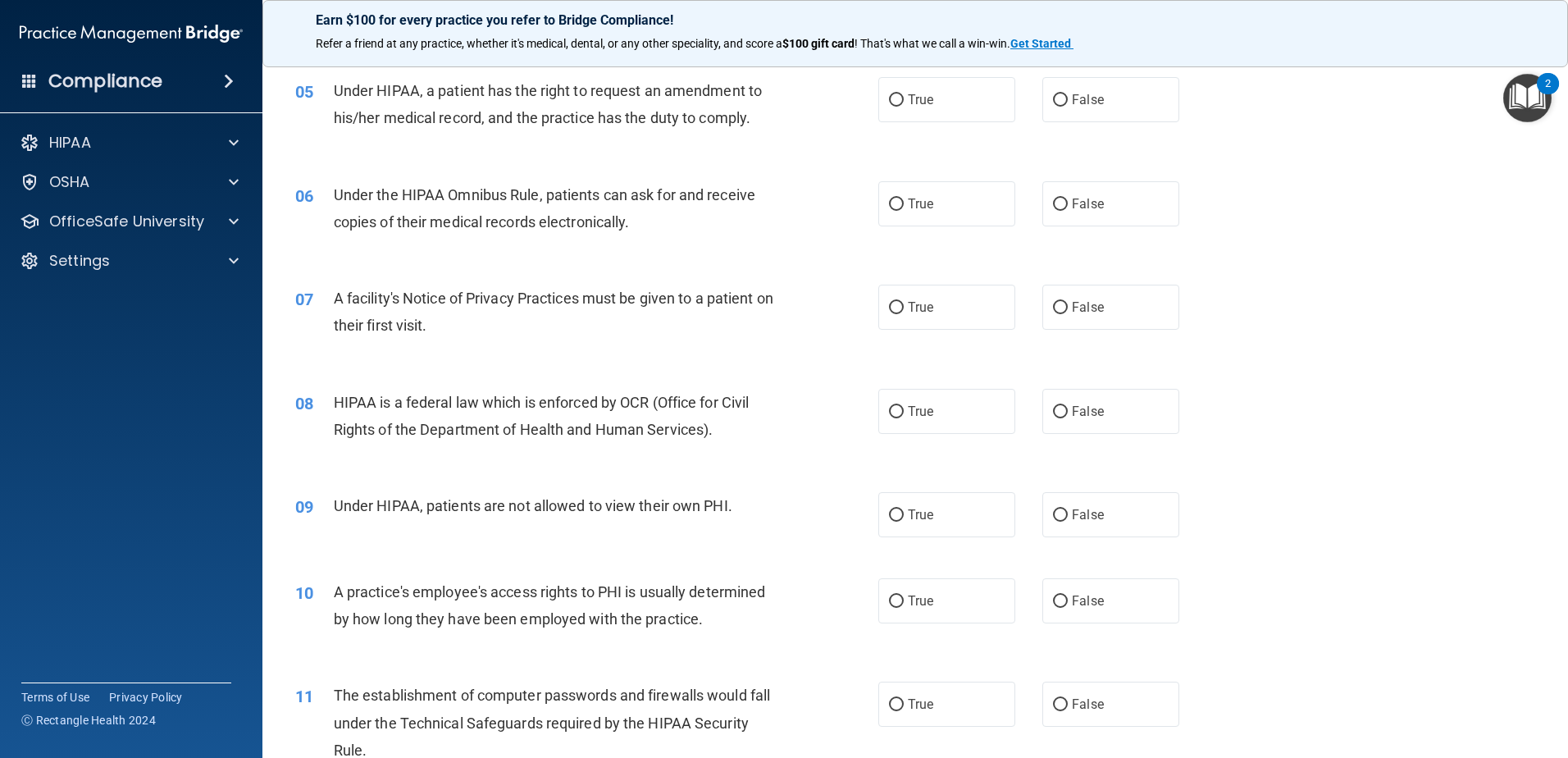
scroll to position [574, 0]
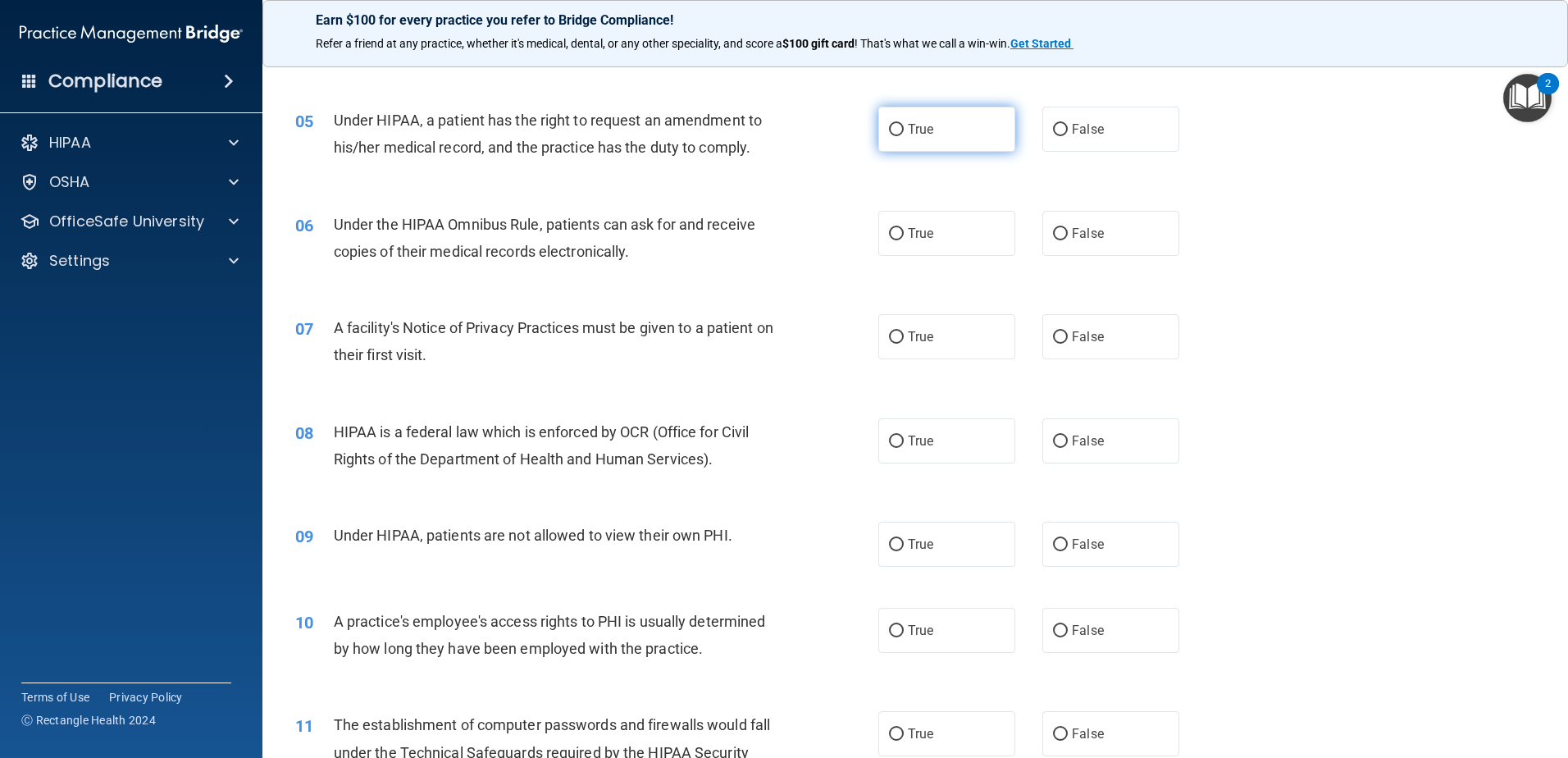
click at [928, 121] on label "True" at bounding box center [947, 129] width 137 height 45
click at [903, 124] on input "True" at bounding box center [897, 130] width 15 height 12
radio input "true"
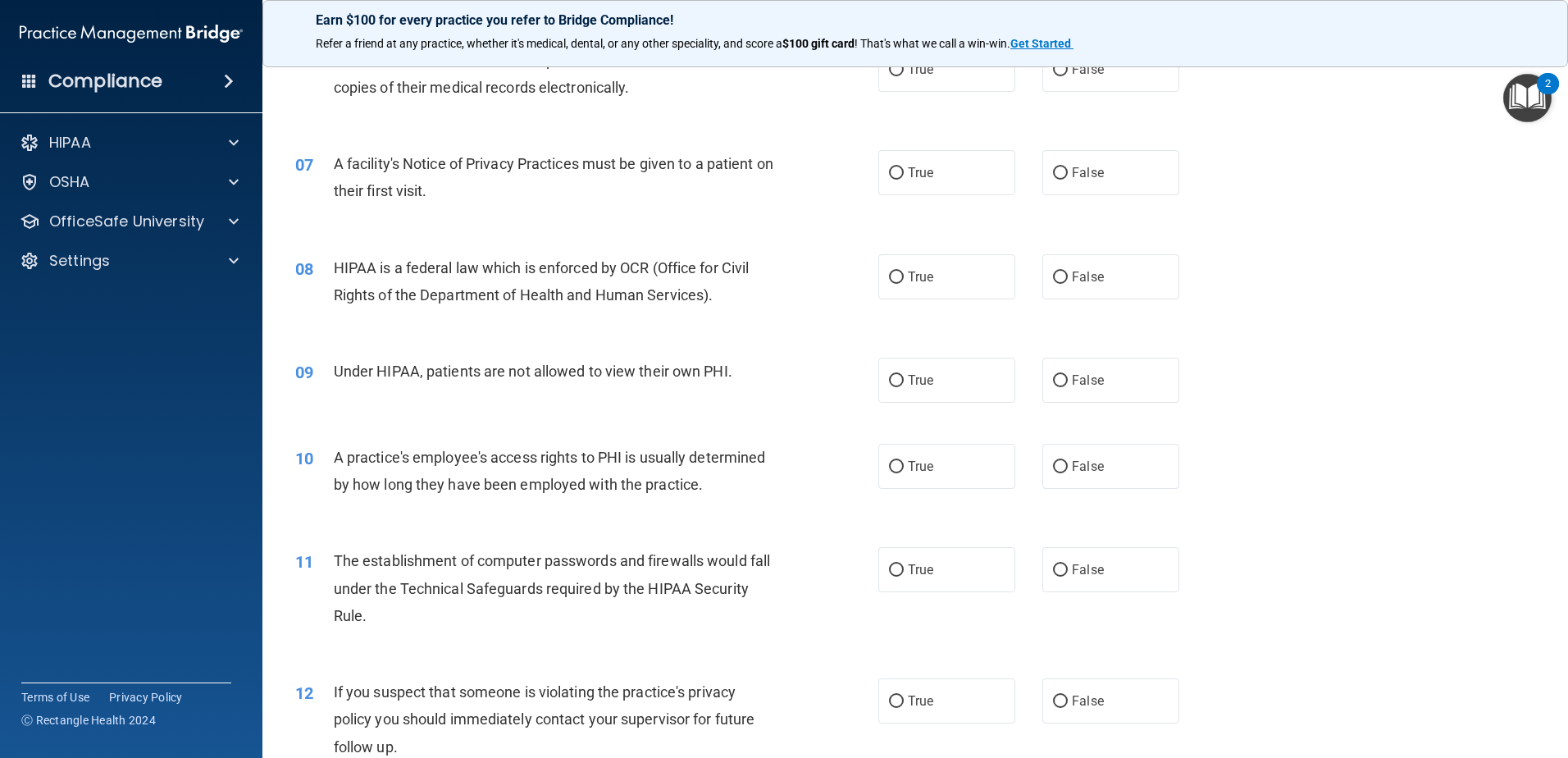
scroll to position [656, 0]
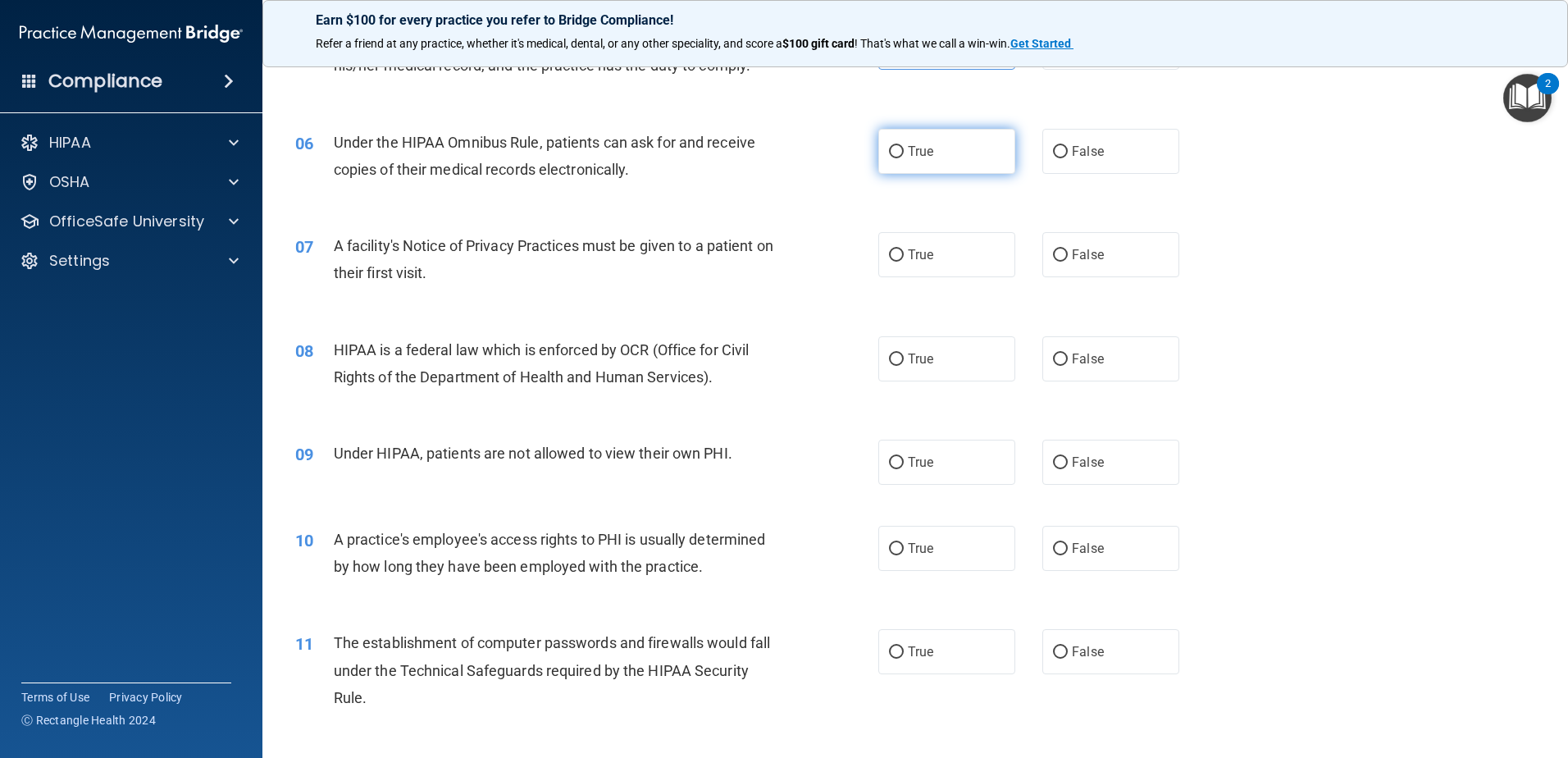
click at [918, 152] on span "True" at bounding box center [920, 151] width 26 height 16
click at [903, 152] on input "True" at bounding box center [897, 152] width 15 height 12
radio input "true"
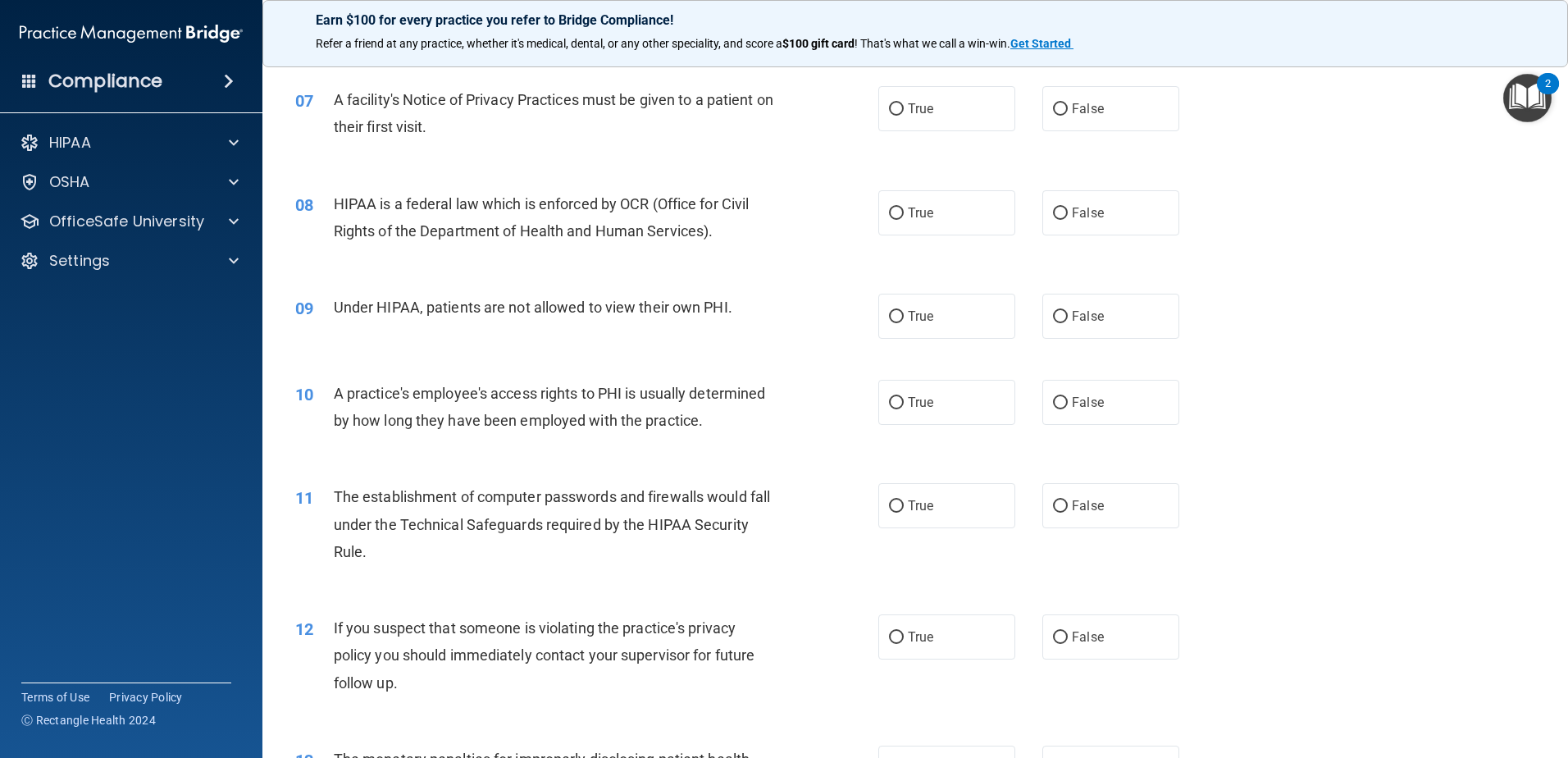
scroll to position [773, 0]
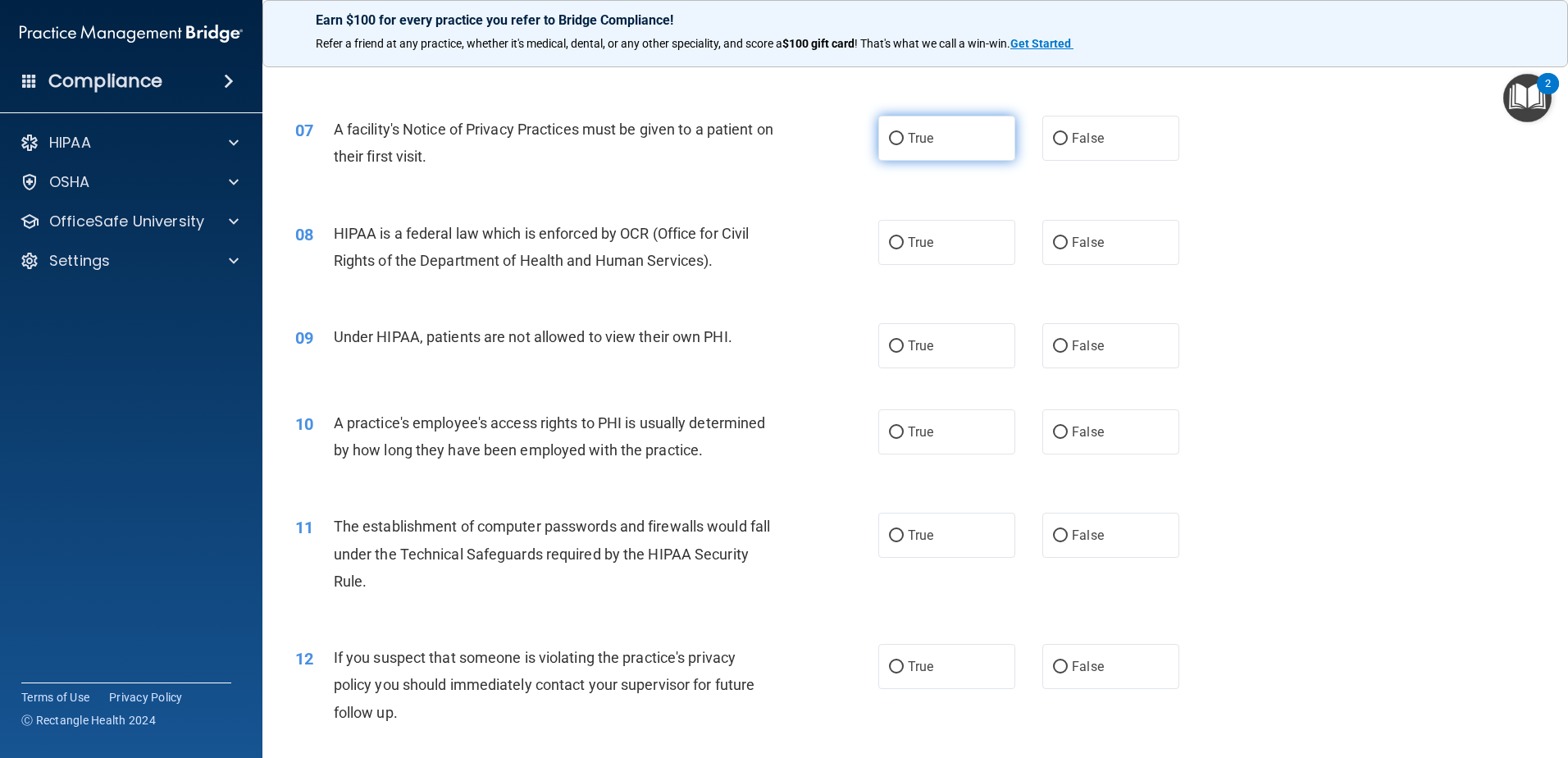
click at [980, 147] on label "True" at bounding box center [947, 138] width 137 height 45
click at [903, 145] on input "True" at bounding box center [897, 139] width 15 height 12
radio input "true"
click at [972, 245] on label "True" at bounding box center [947, 242] width 137 height 45
click at [903, 245] on input "True" at bounding box center [897, 243] width 15 height 12
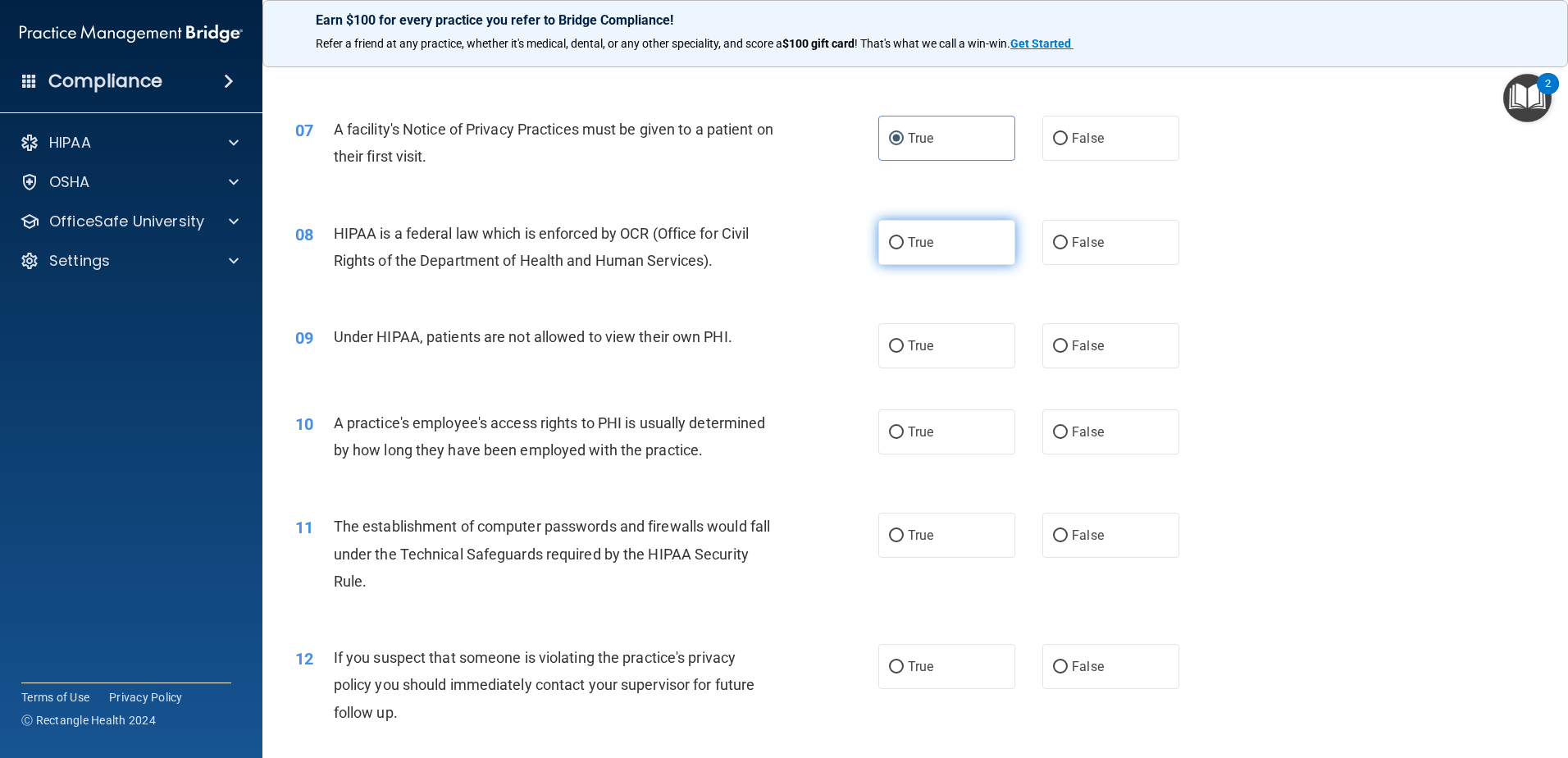
radio input "true"
click at [1082, 351] on span "False" at bounding box center [1088, 346] width 32 height 16
click at [1068, 351] on input "False" at bounding box center [1061, 347] width 15 height 12
radio input "true"
click at [1093, 444] on label "False" at bounding box center [1111, 431] width 137 height 45
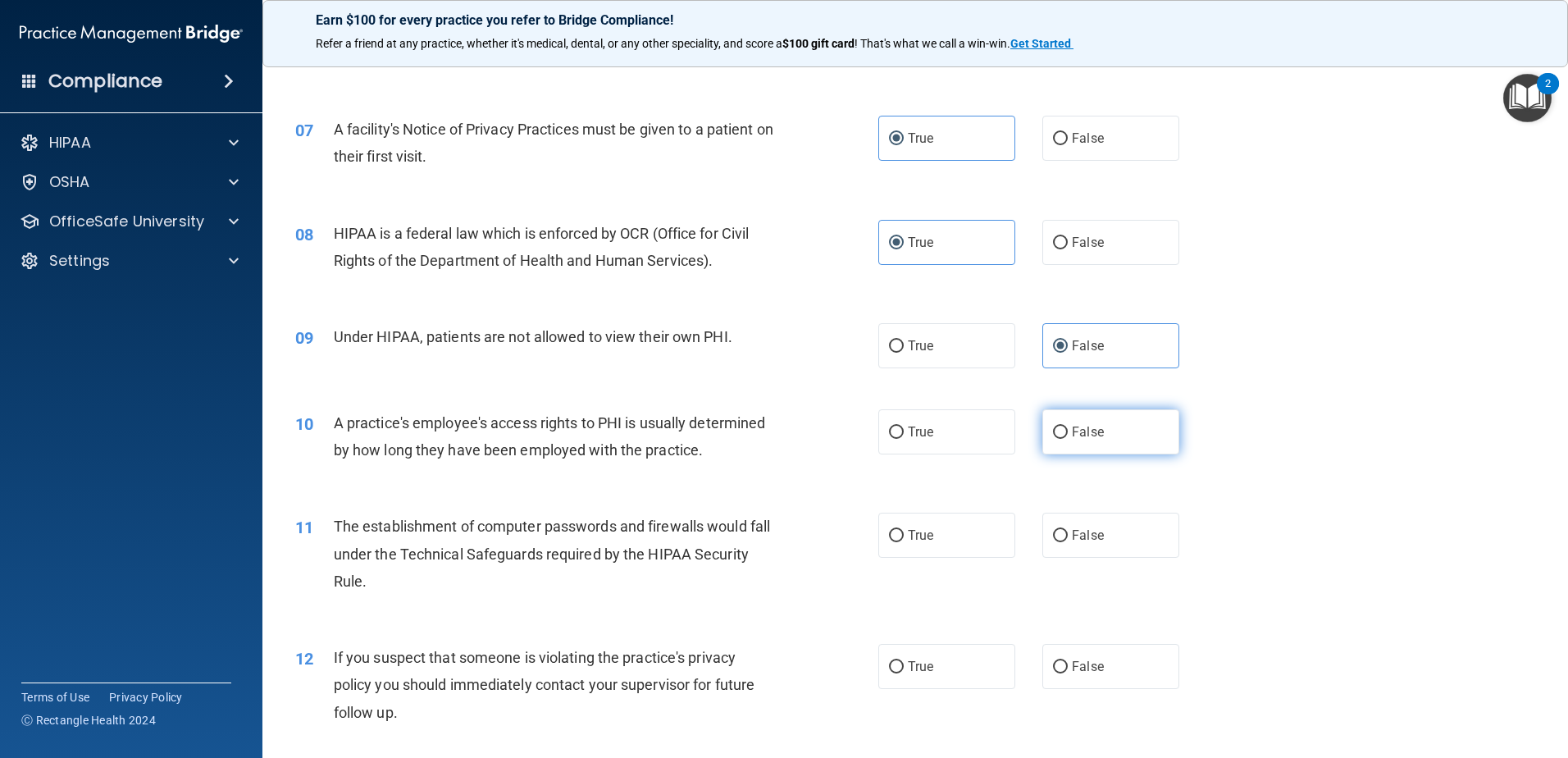
click at [1068, 439] on input "False" at bounding box center [1061, 432] width 15 height 12
radio input "true"
click at [968, 538] on label "True" at bounding box center [947, 536] width 137 height 45
click at [903, 538] on input "True" at bounding box center [897, 536] width 15 height 12
radio input "true"
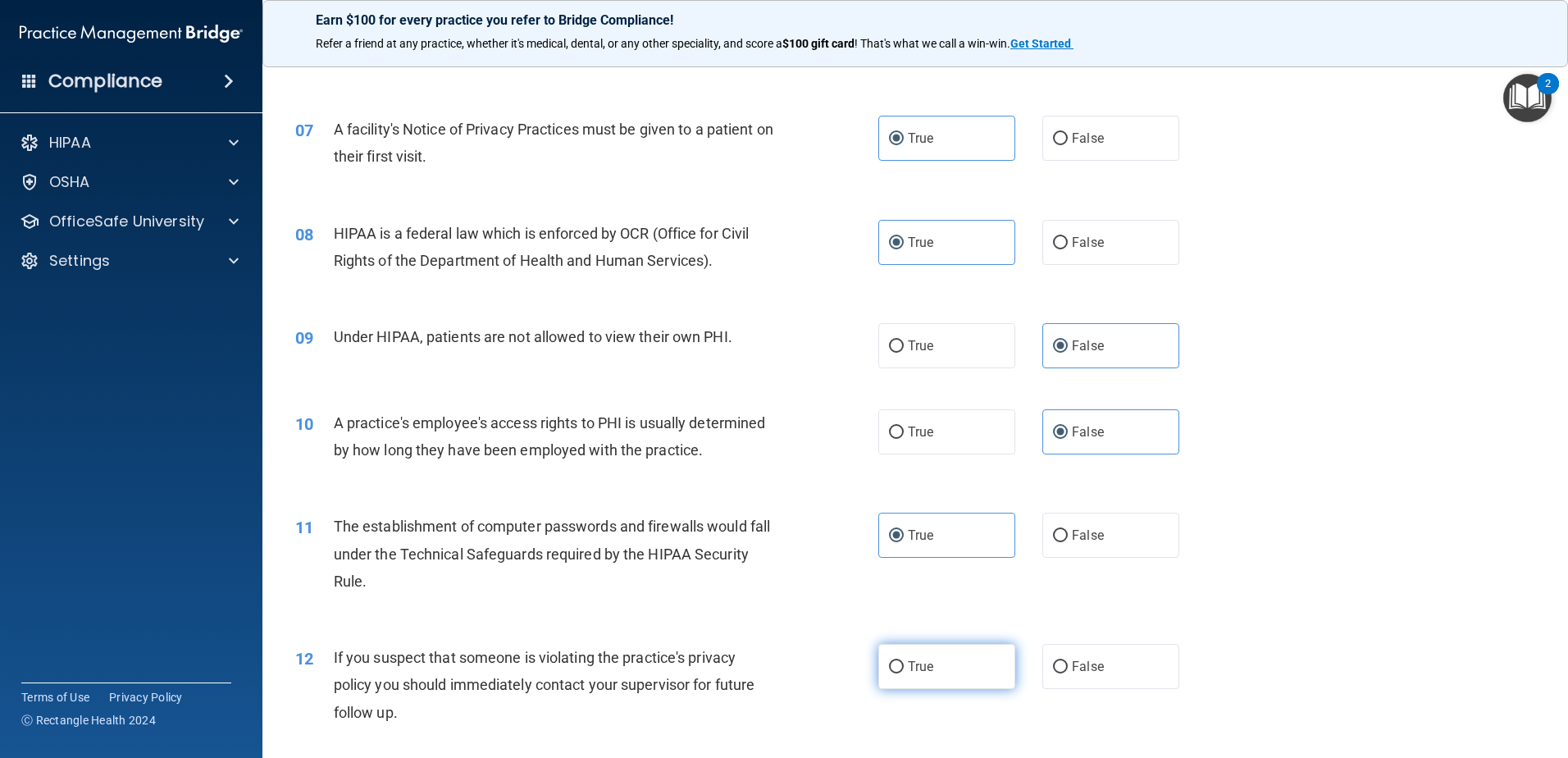
click at [945, 667] on label "True" at bounding box center [947, 666] width 137 height 45
click at [903, 667] on input "True" at bounding box center [897, 667] width 15 height 12
radio input "true"
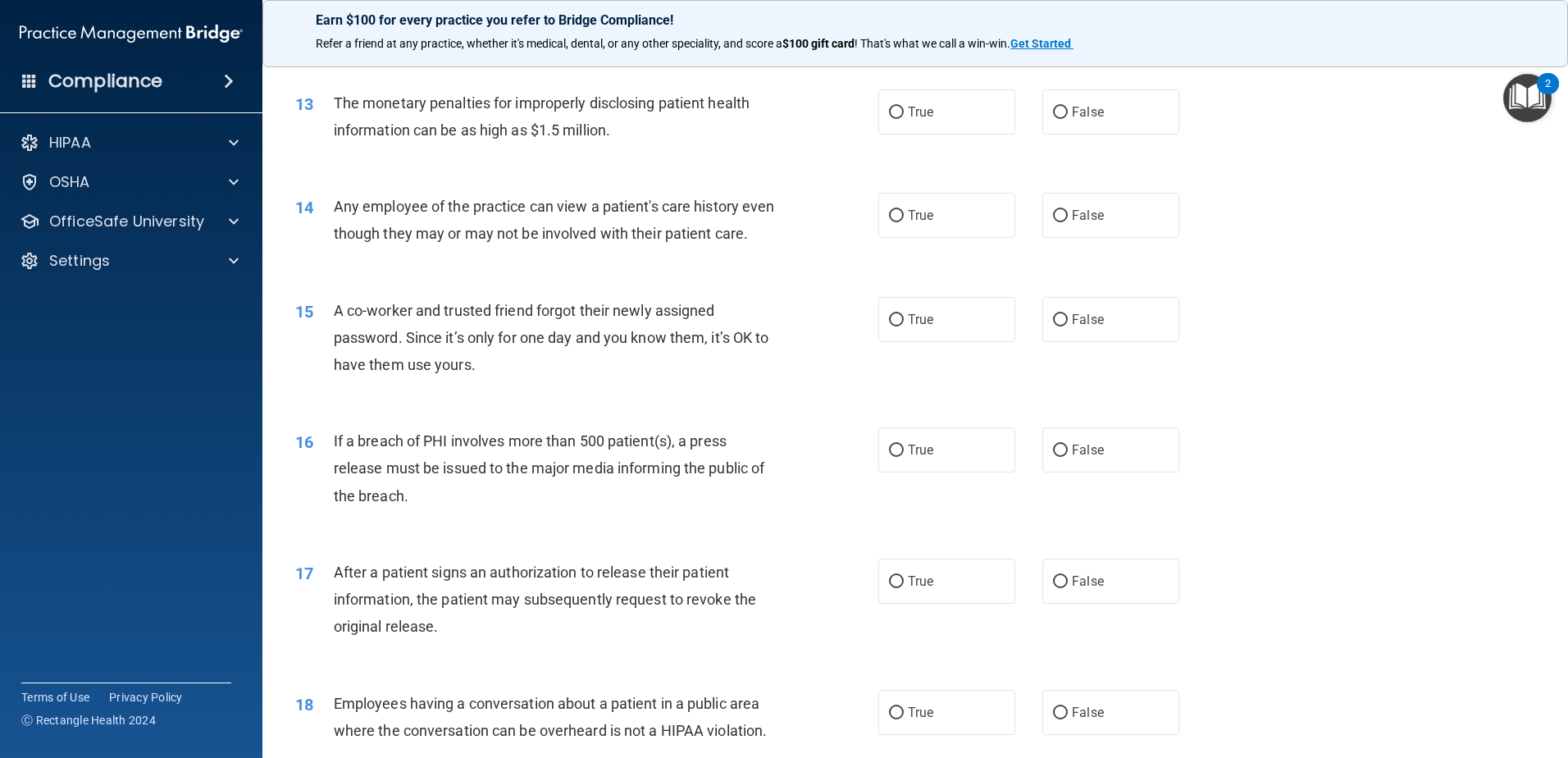
scroll to position [1429, 0]
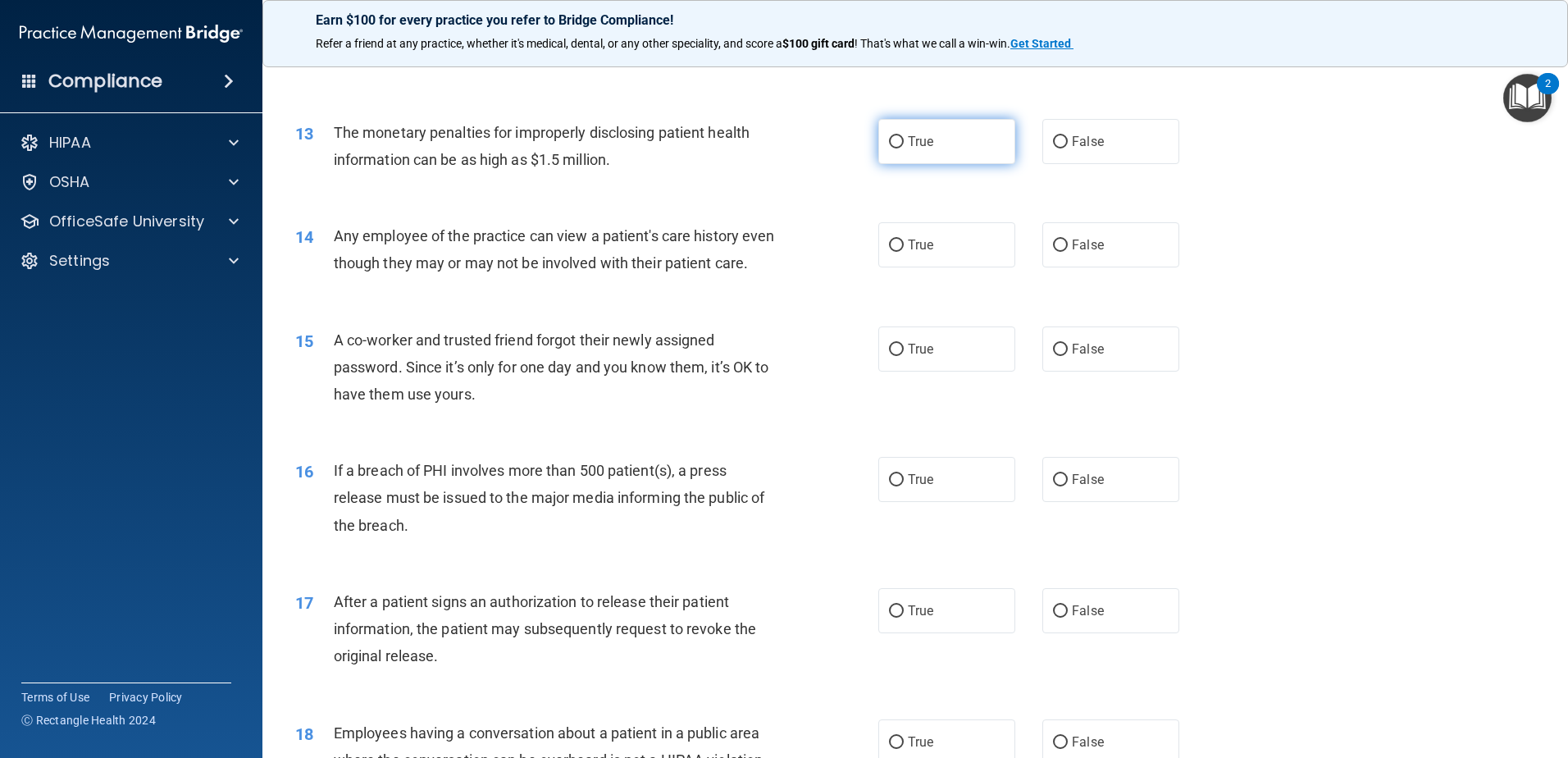
click at [917, 135] on span "True" at bounding box center [920, 142] width 26 height 16
click at [903, 136] on input "True" at bounding box center [897, 142] width 15 height 12
radio input "true"
click at [1068, 227] on label "False" at bounding box center [1111, 245] width 137 height 45
click at [1068, 240] on input "False" at bounding box center [1061, 246] width 15 height 12
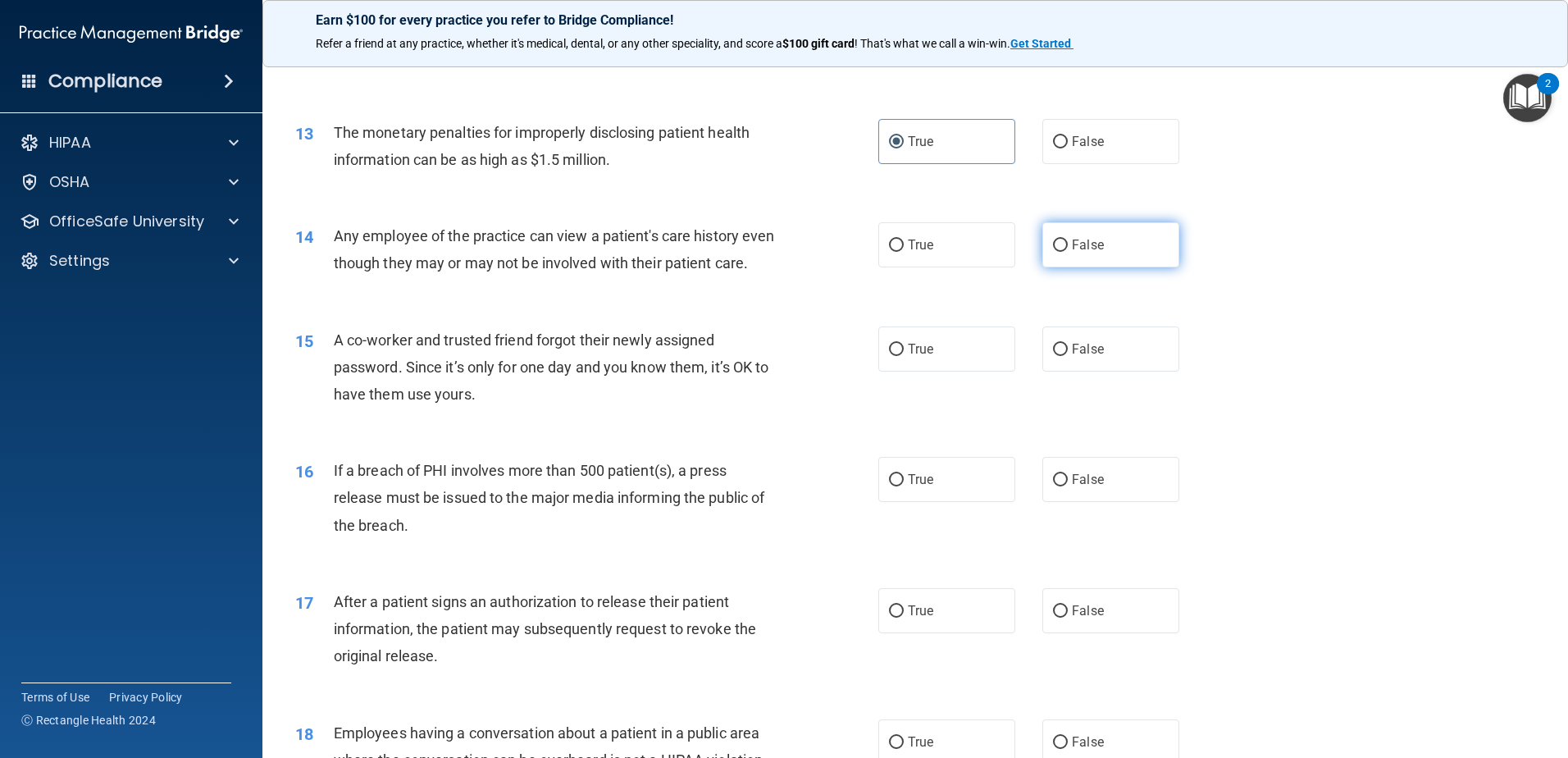
radio input "true"
click at [1080, 357] on span "False" at bounding box center [1088, 349] width 32 height 16
click at [1068, 356] on input "False" at bounding box center [1061, 350] width 15 height 12
radio input "true"
click at [969, 502] on label "True" at bounding box center [947, 480] width 137 height 45
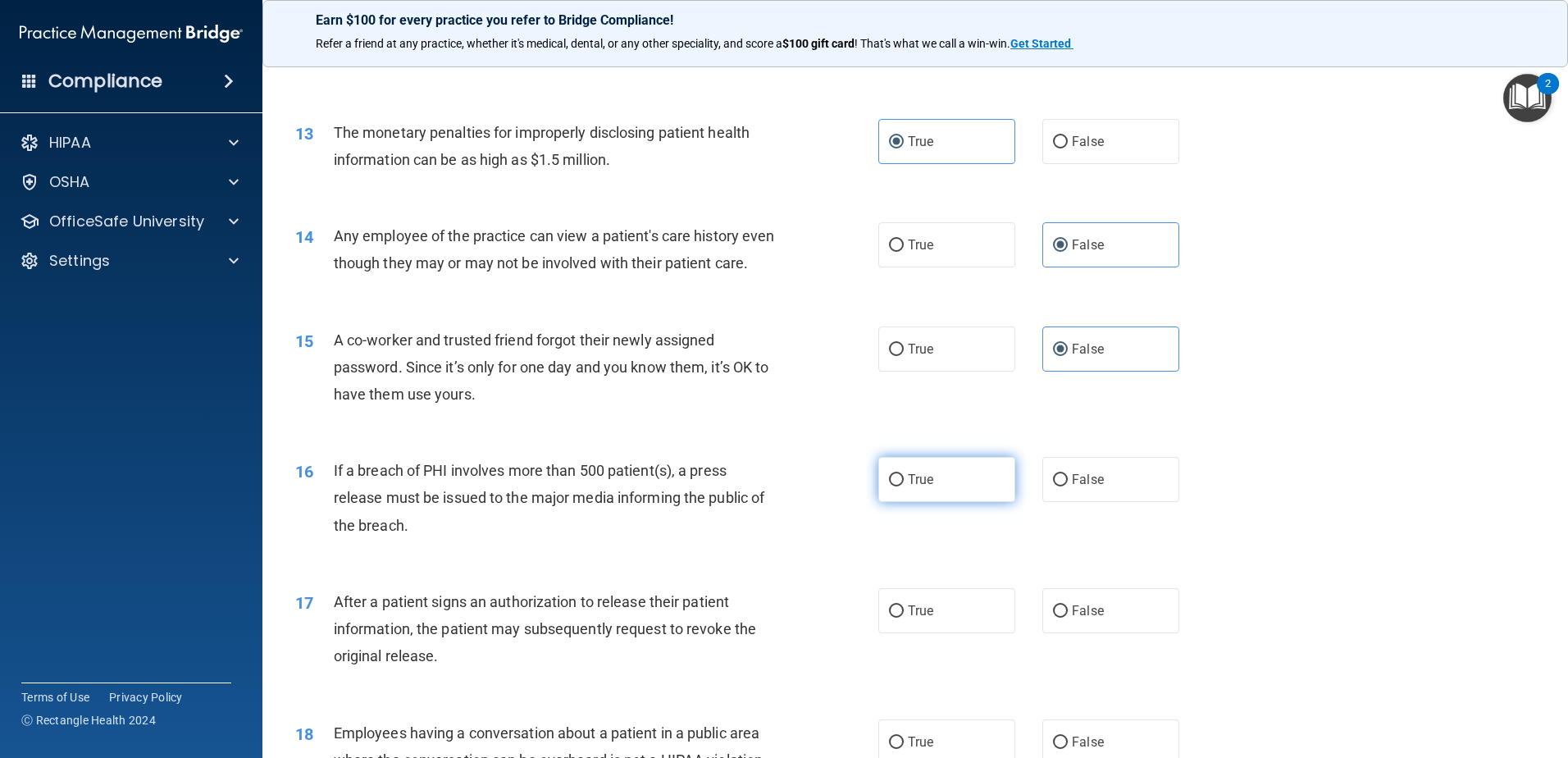
click at [903, 486] on input "True" at bounding box center [897, 480] width 15 height 12
radio input "true"
click at [932, 633] on label "True" at bounding box center [947, 611] width 137 height 45
click at [903, 618] on input "True" at bounding box center [897, 611] width 15 height 12
radio input "true"
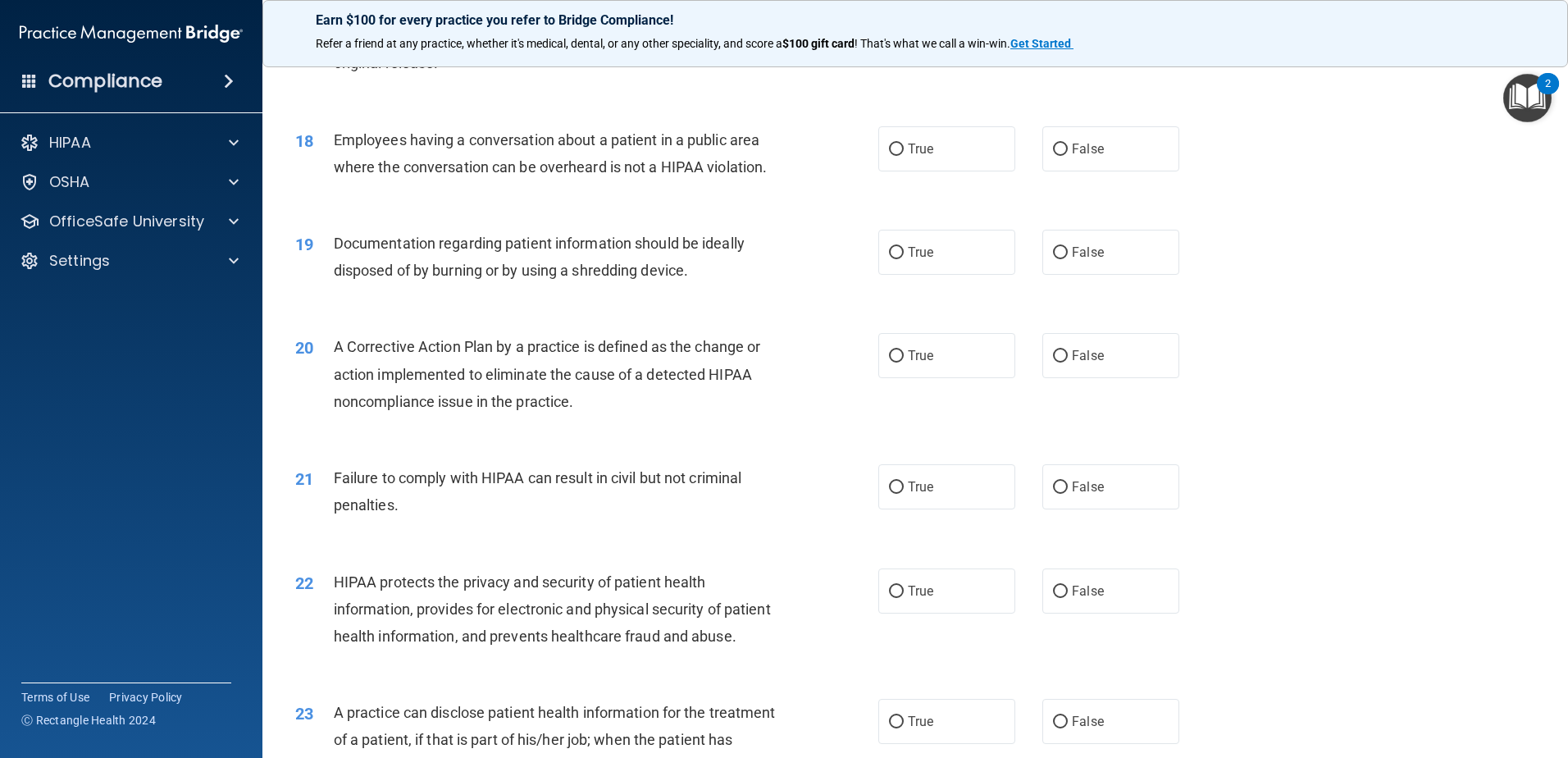
scroll to position [2003, 0]
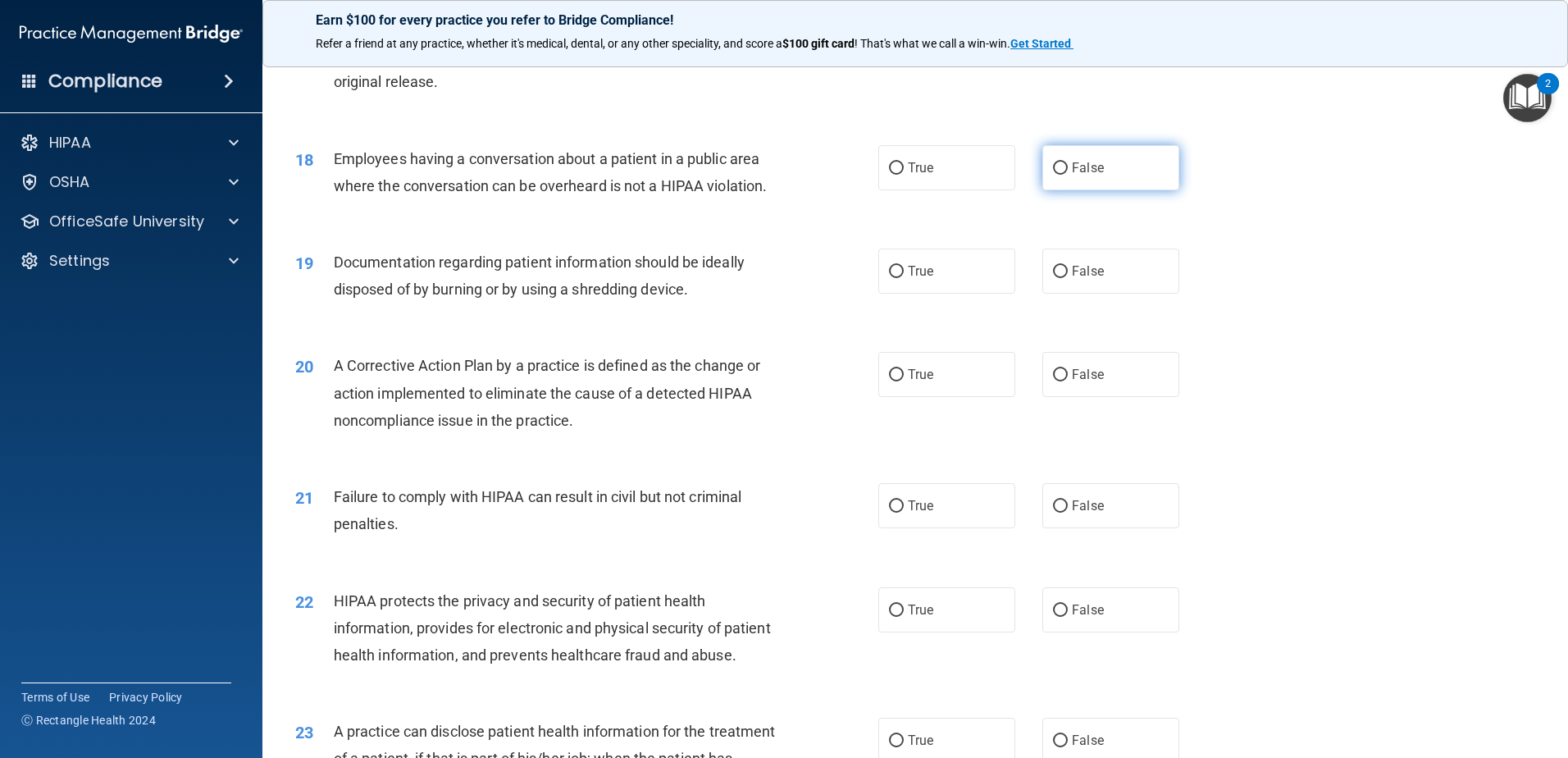
click at [1074, 176] on span "False" at bounding box center [1088, 167] width 32 height 16
click at [1068, 175] on input "False" at bounding box center [1061, 168] width 15 height 12
radio input "true"
click at [948, 294] on label "True" at bounding box center [947, 271] width 137 height 45
click at [903, 278] on input "True" at bounding box center [897, 272] width 15 height 12
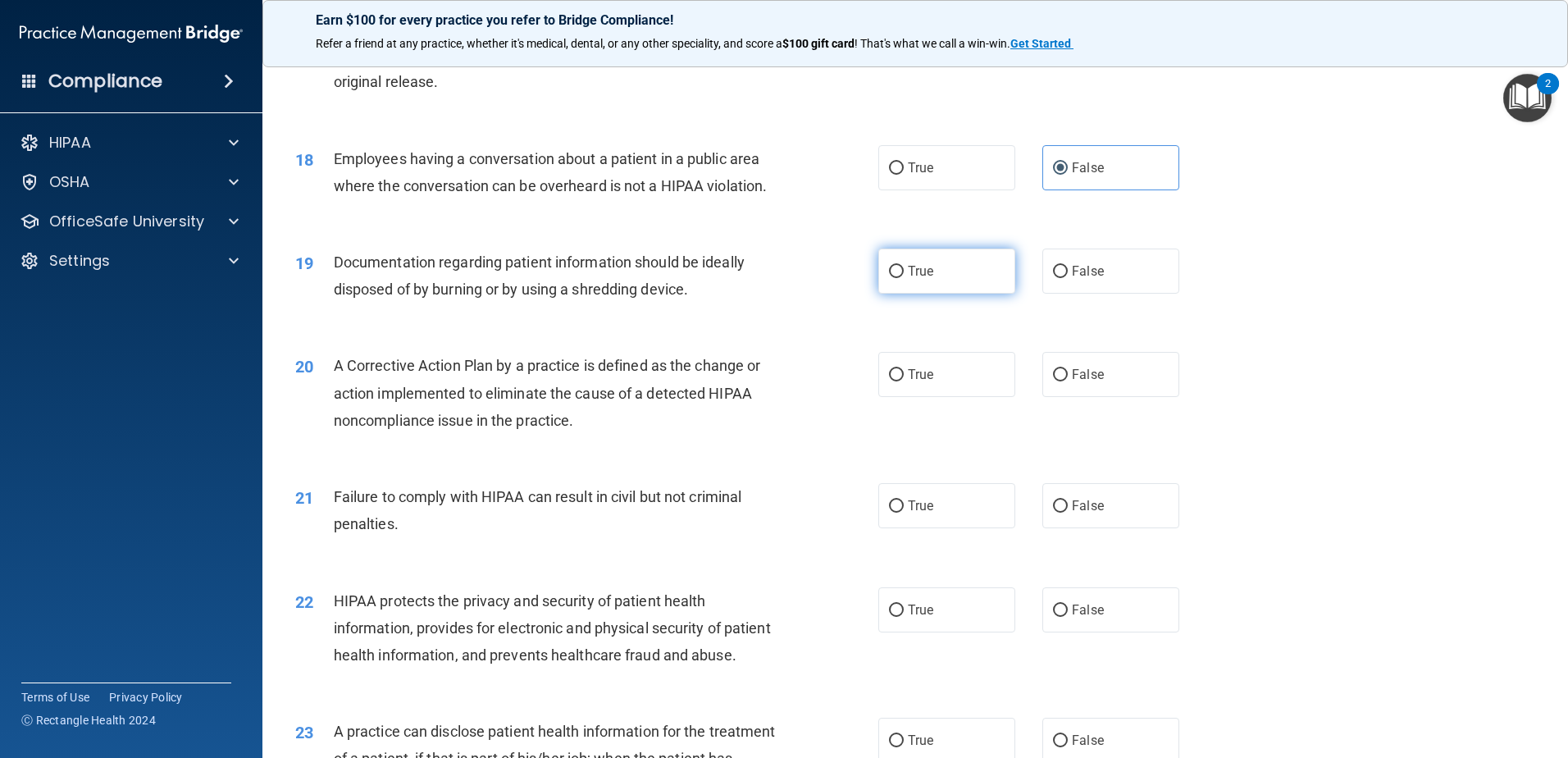
radio input "true"
drag, startPoint x: 955, startPoint y: 411, endPoint x: 959, endPoint y: 476, distance: 65.1
click at [955, 397] on label "True" at bounding box center [947, 375] width 137 height 45
click at [903, 381] on input "True" at bounding box center [897, 375] width 15 height 12
radio input "true"
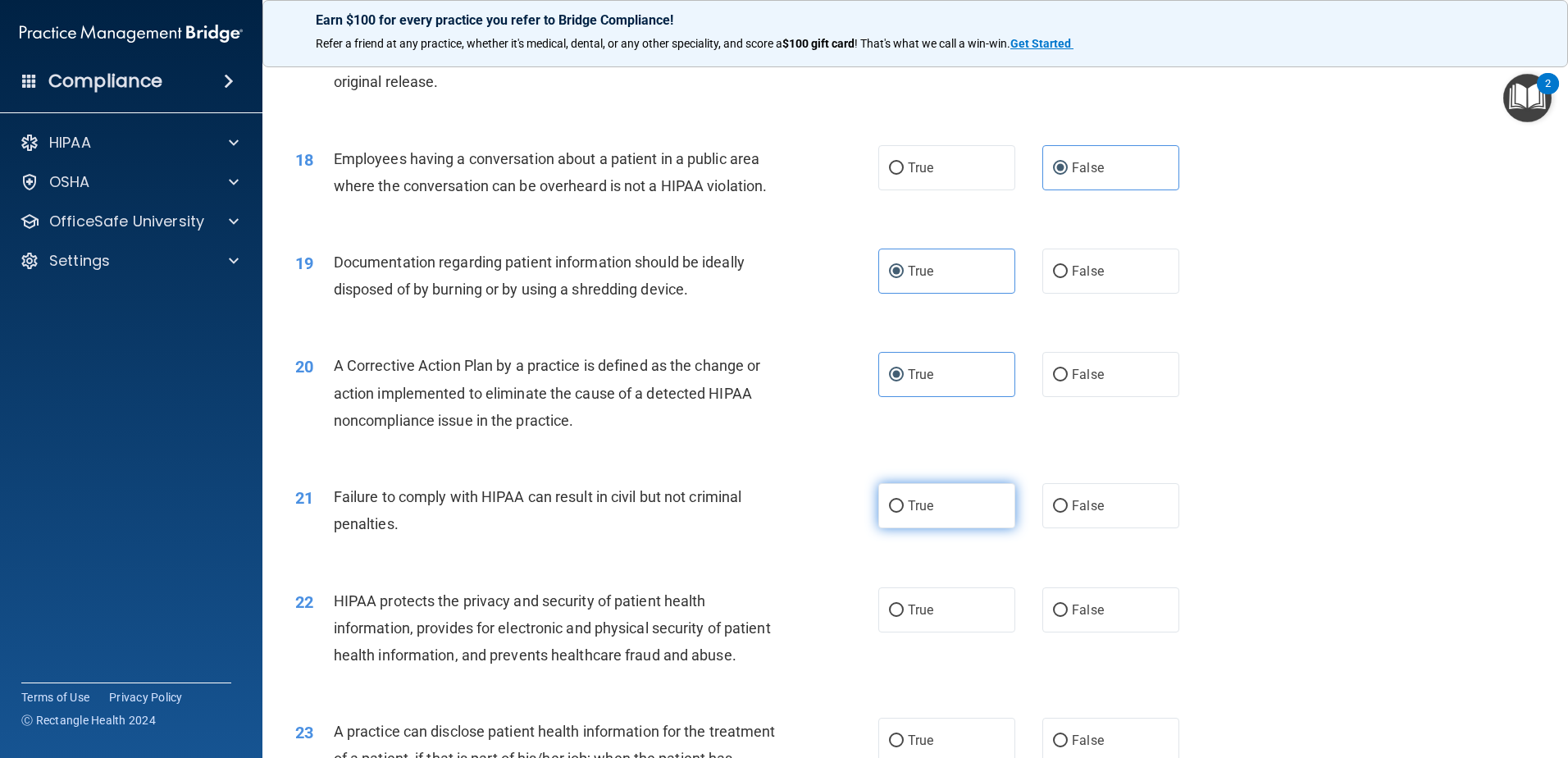
click at [965, 528] on label "True" at bounding box center [947, 506] width 137 height 45
click at [903, 513] on input "True" at bounding box center [897, 506] width 15 height 12
radio input "true"
click at [966, 632] on label "True" at bounding box center [947, 610] width 137 height 45
click at [903, 617] on input "True" at bounding box center [897, 611] width 15 height 12
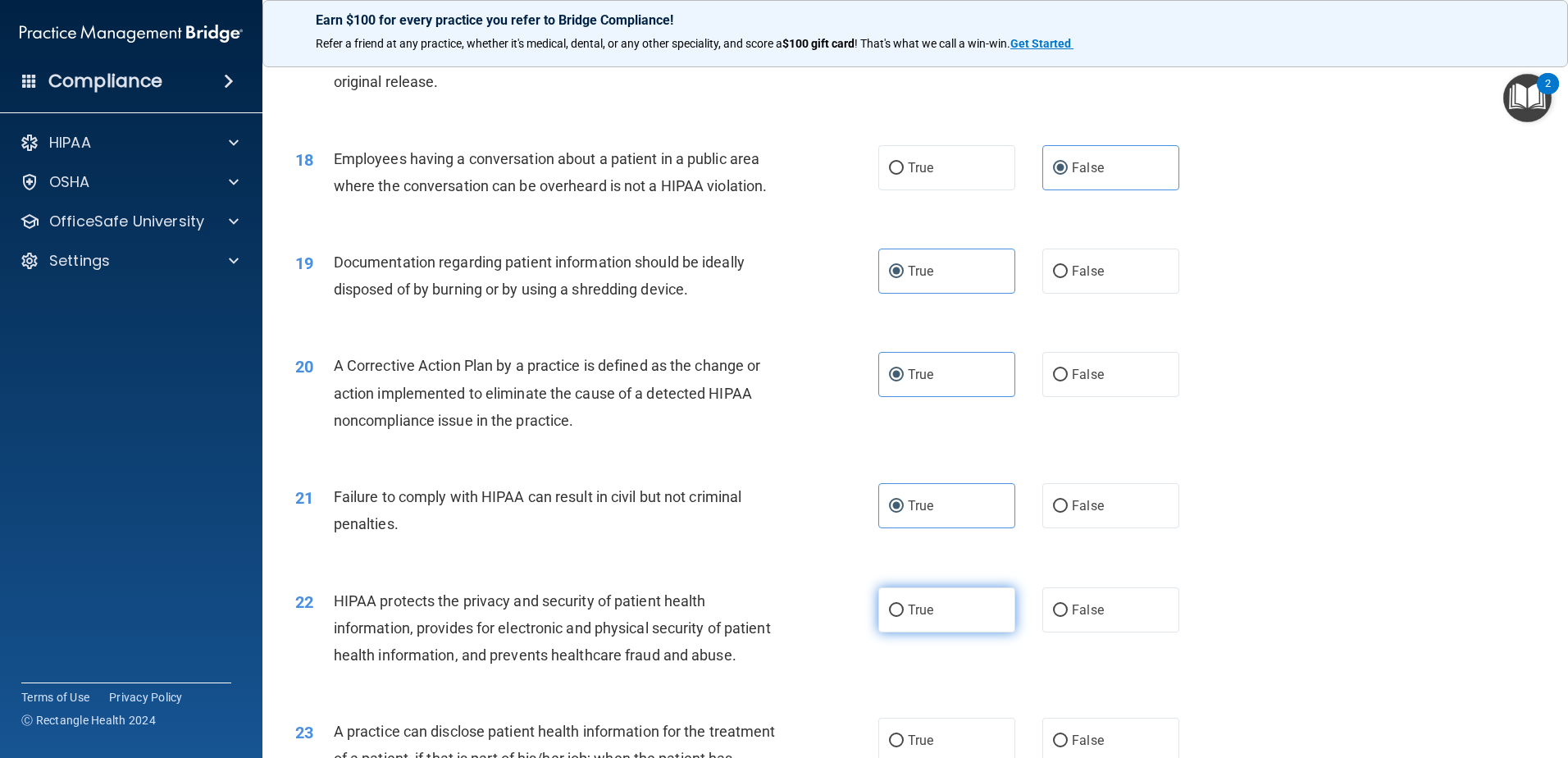
radio input "true"
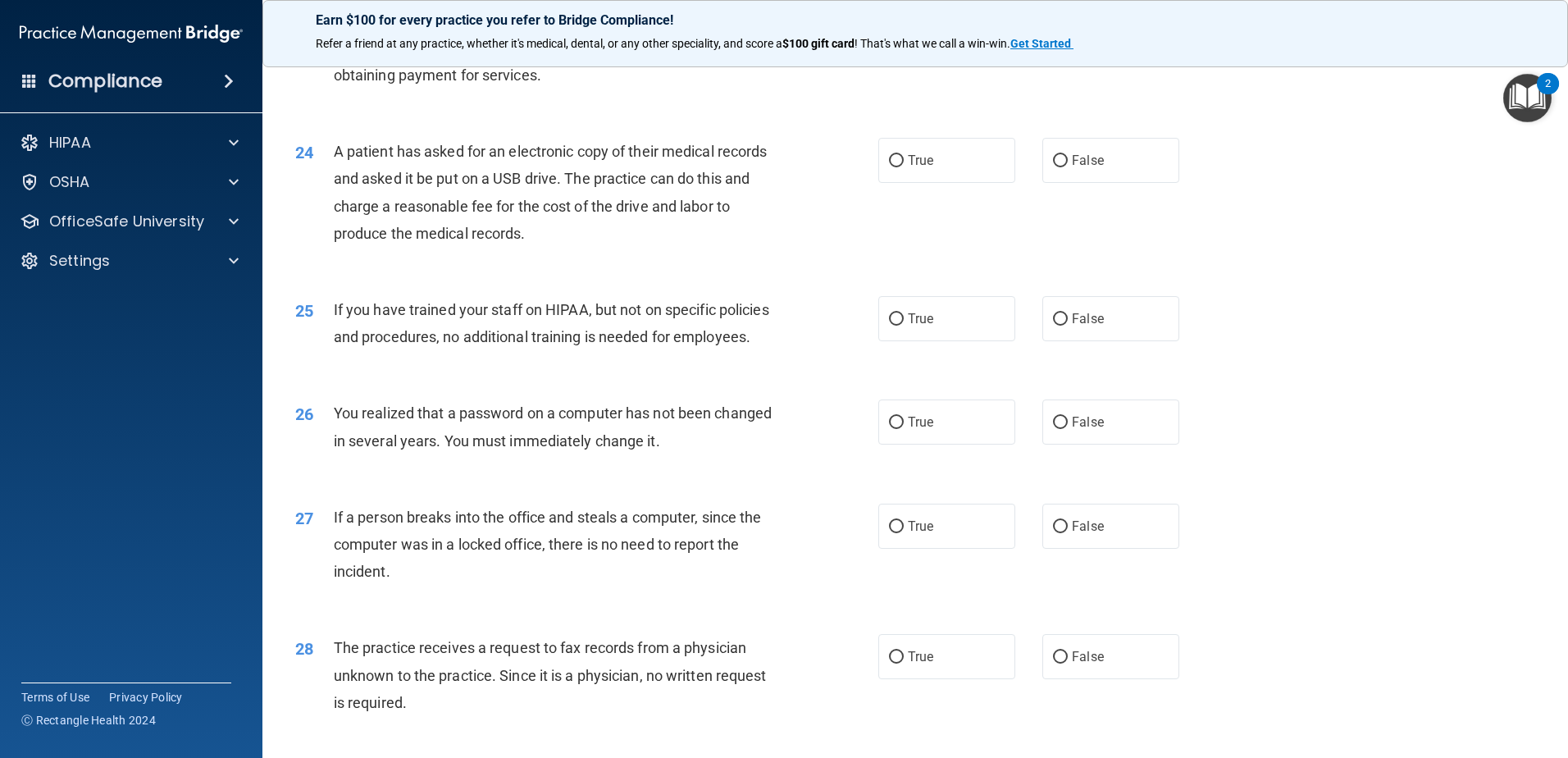
scroll to position [2660, 0]
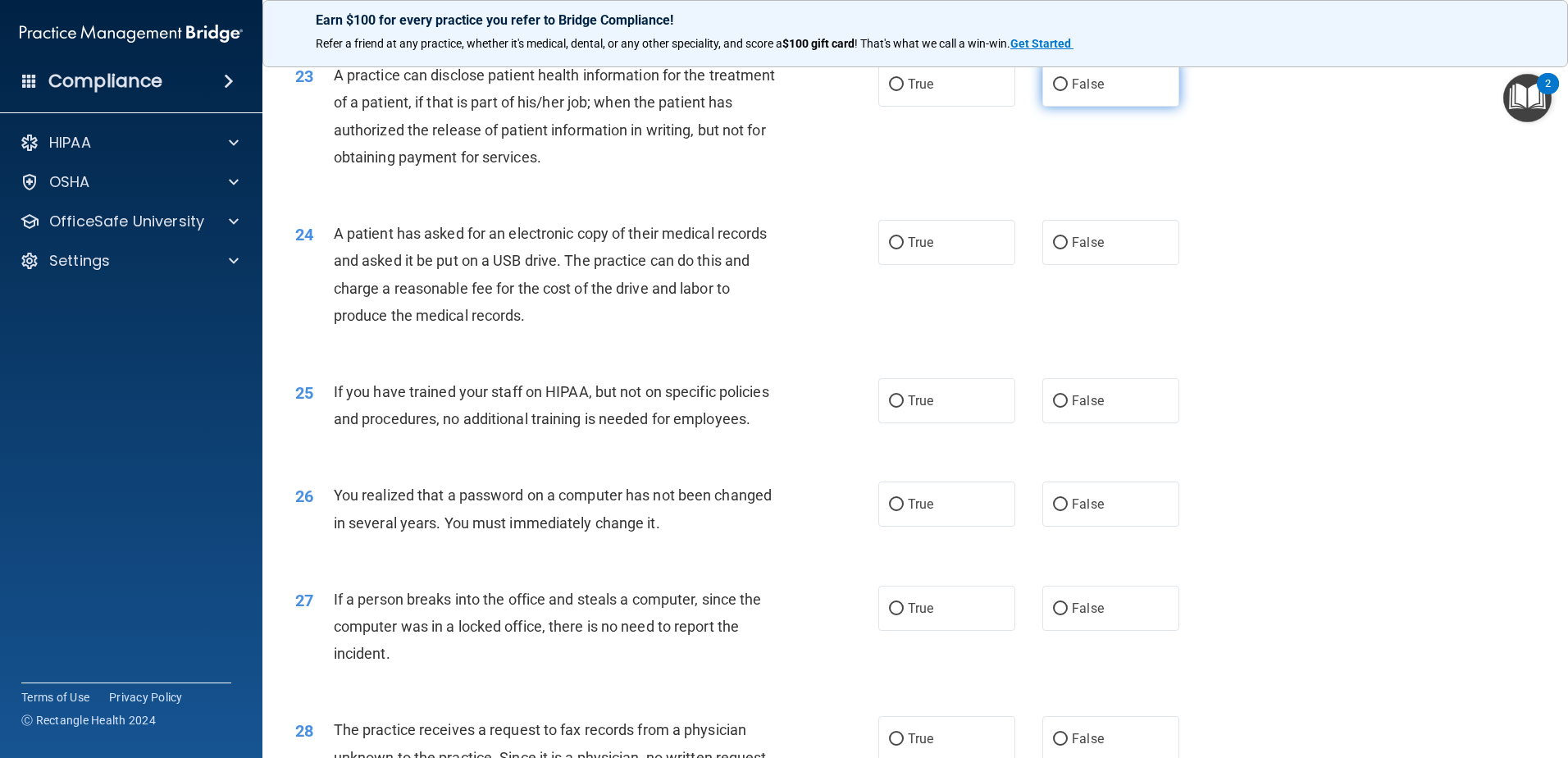
click at [1118, 107] on label "False" at bounding box center [1111, 84] width 137 height 45
click at [1068, 91] on input "False" at bounding box center [1061, 85] width 15 height 12
radio input "true"
click at [965, 265] on label "True" at bounding box center [947, 242] width 137 height 45
click at [903, 249] on input "True" at bounding box center [897, 243] width 15 height 12
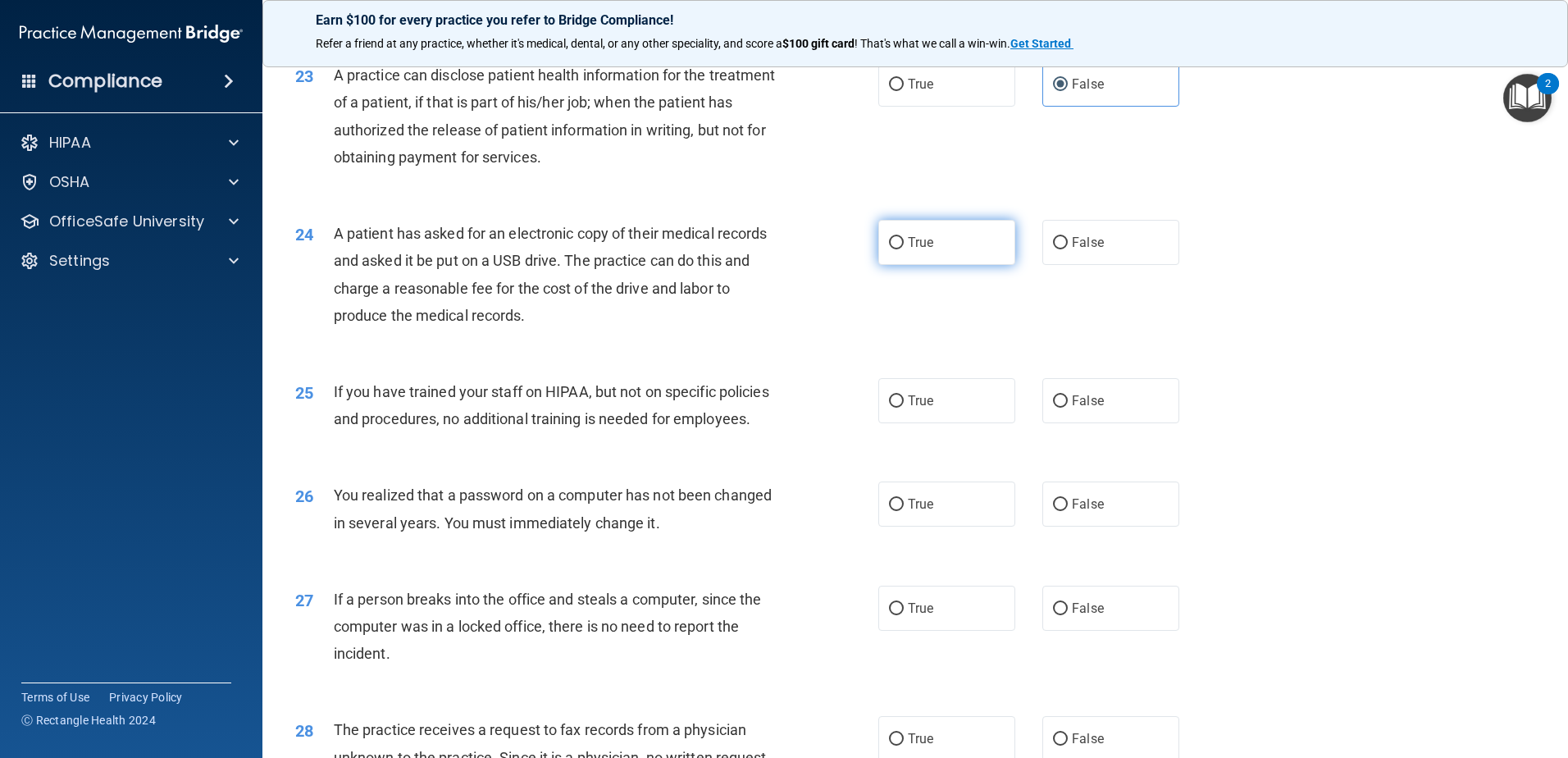
radio input "true"
click at [1098, 423] on label "False" at bounding box center [1111, 401] width 137 height 45
click at [1068, 407] on input "False" at bounding box center [1061, 401] width 15 height 12
radio input "true"
drag, startPoint x: 974, startPoint y: 602, endPoint x: 984, endPoint y: 662, distance: 60.8
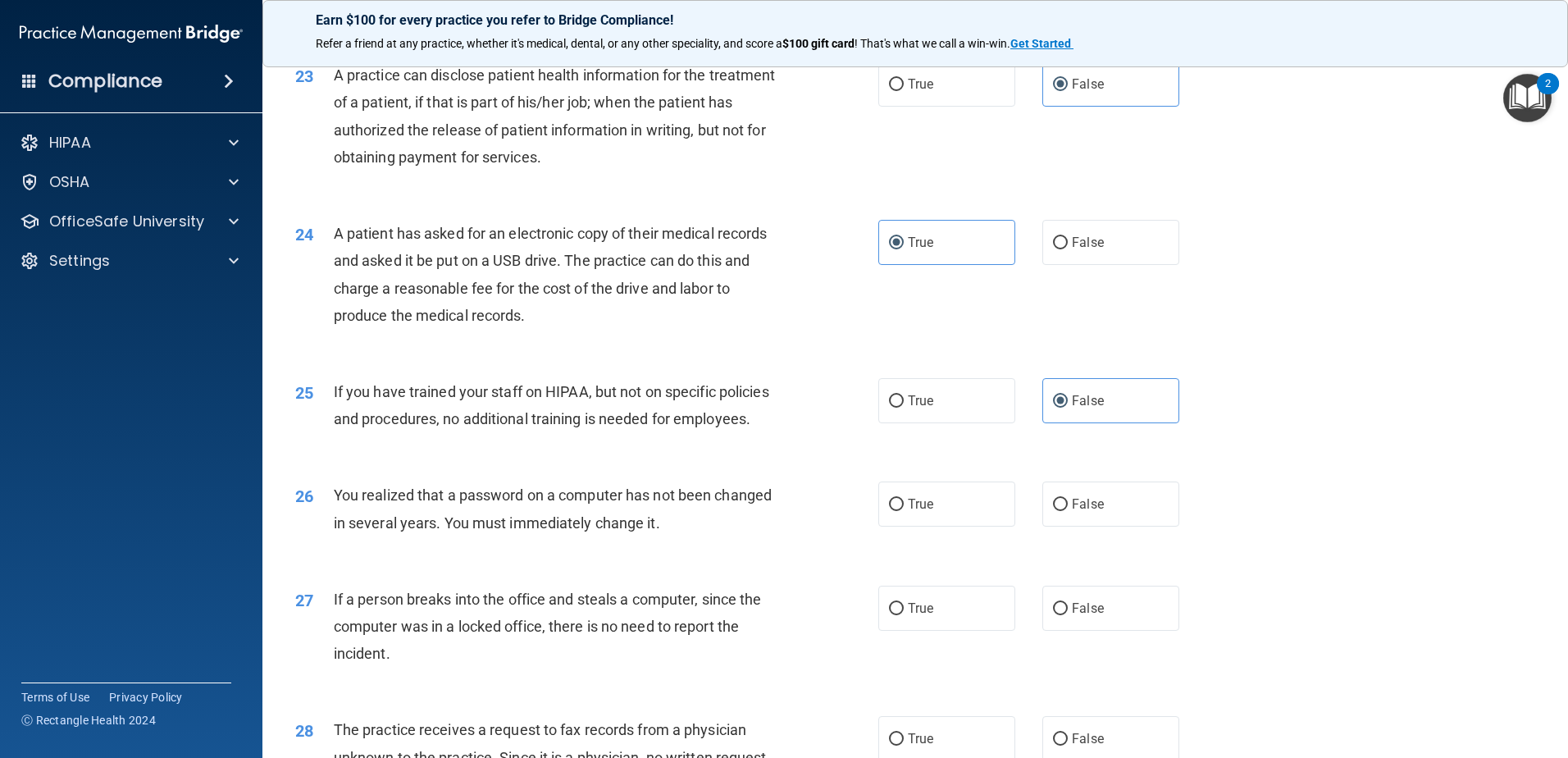
click at [974, 526] on label "True" at bounding box center [947, 504] width 137 height 45
click at [903, 511] on input "True" at bounding box center [897, 505] width 15 height 12
radio input "true"
click at [1115, 631] on label "False" at bounding box center [1111, 608] width 137 height 45
click at [1068, 616] on input "False" at bounding box center [1061, 609] width 15 height 12
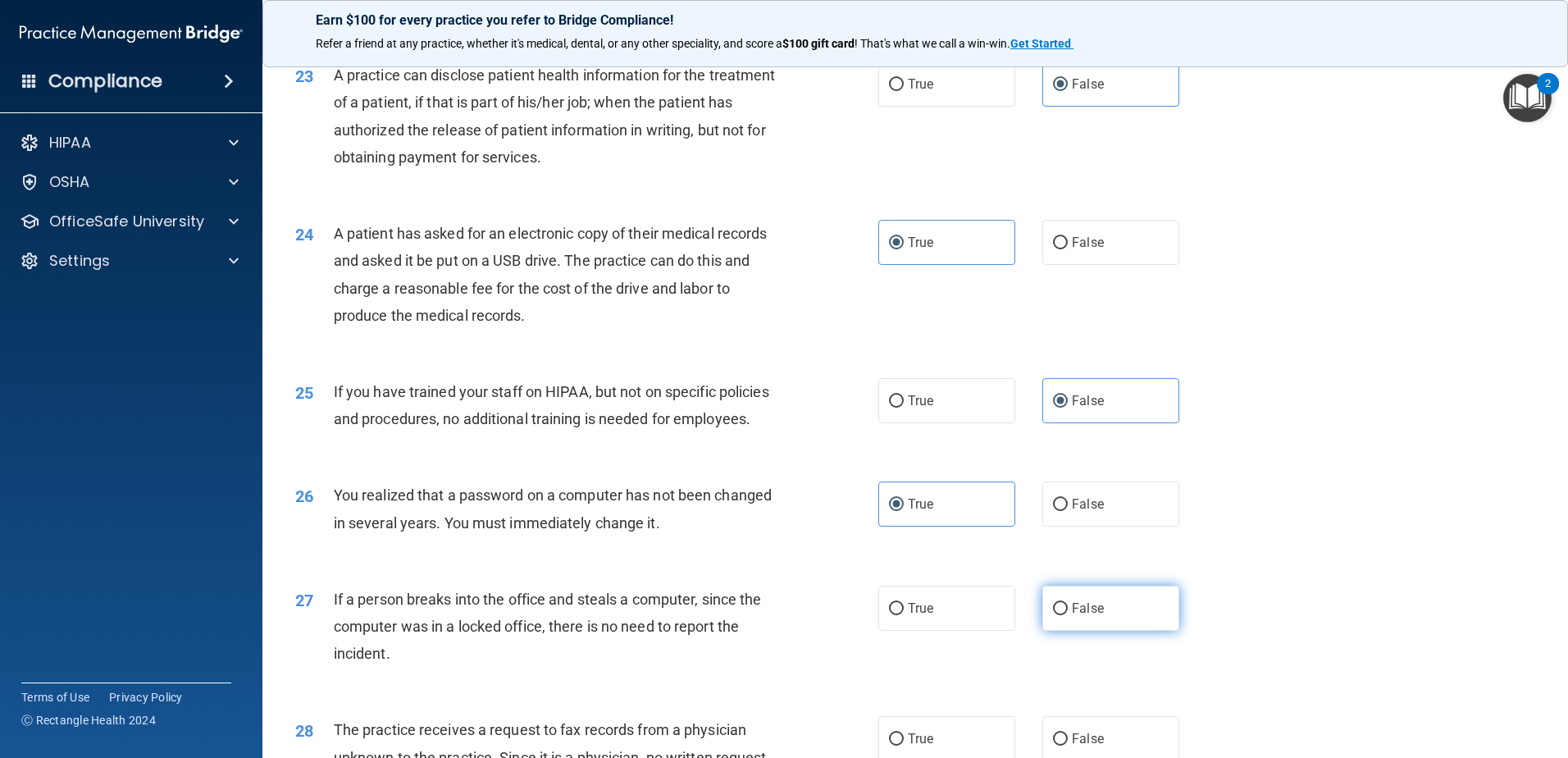
radio input "true"
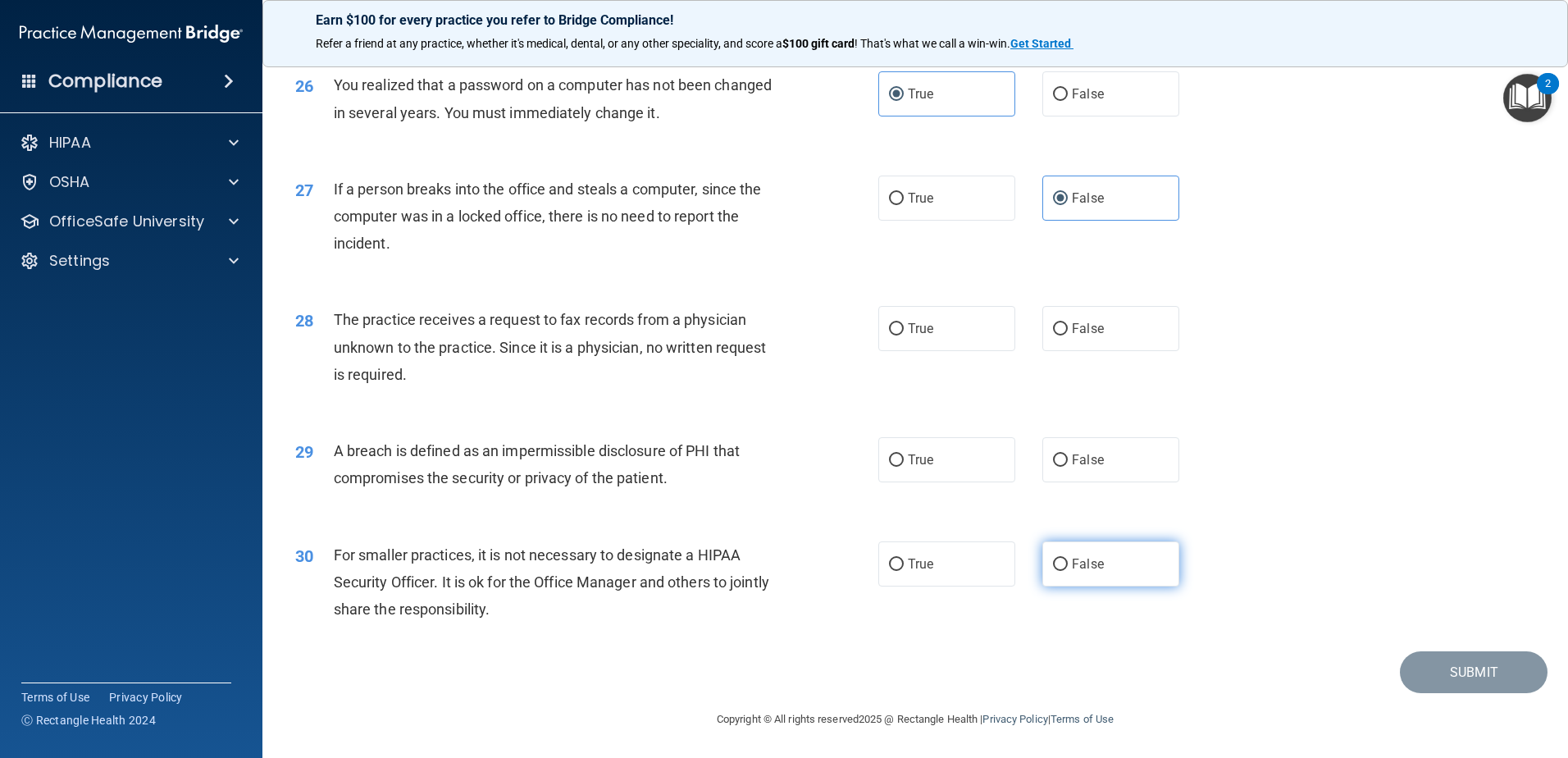
scroll to position [3152, 0]
click at [1120, 325] on label "False" at bounding box center [1111, 327] width 137 height 45
click at [1068, 325] on input "False" at bounding box center [1061, 328] width 15 height 12
radio input "true"
drag, startPoint x: 954, startPoint y: 467, endPoint x: 1040, endPoint y: 550, distance: 119.5
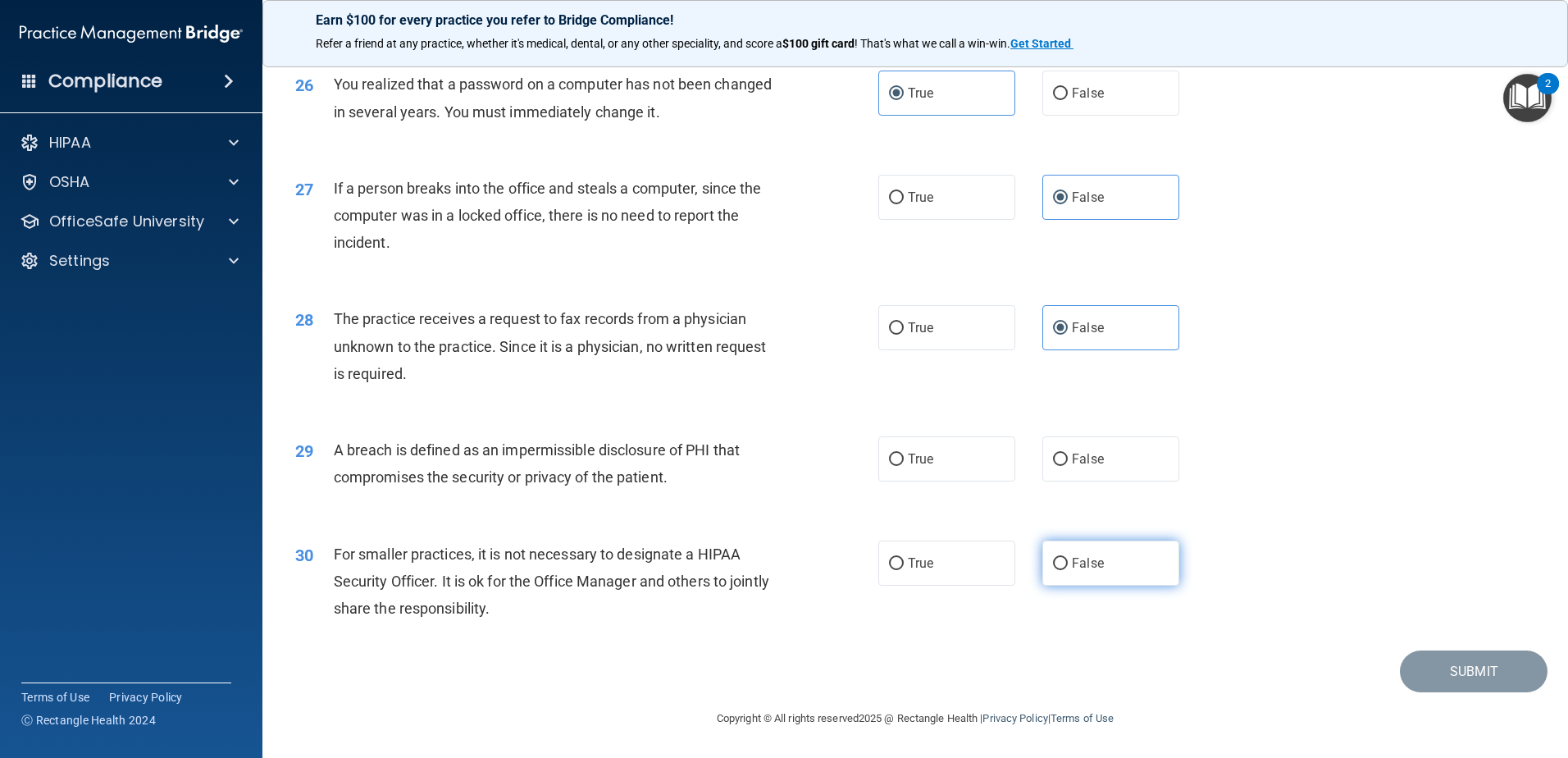
click at [954, 471] on label "True" at bounding box center [947, 459] width 137 height 45
click at [903, 466] on input "True" at bounding box center [897, 460] width 15 height 12
radio input "true"
click at [1156, 573] on label "False" at bounding box center [1111, 563] width 137 height 45
click at [1068, 570] on input "False" at bounding box center [1061, 564] width 15 height 12
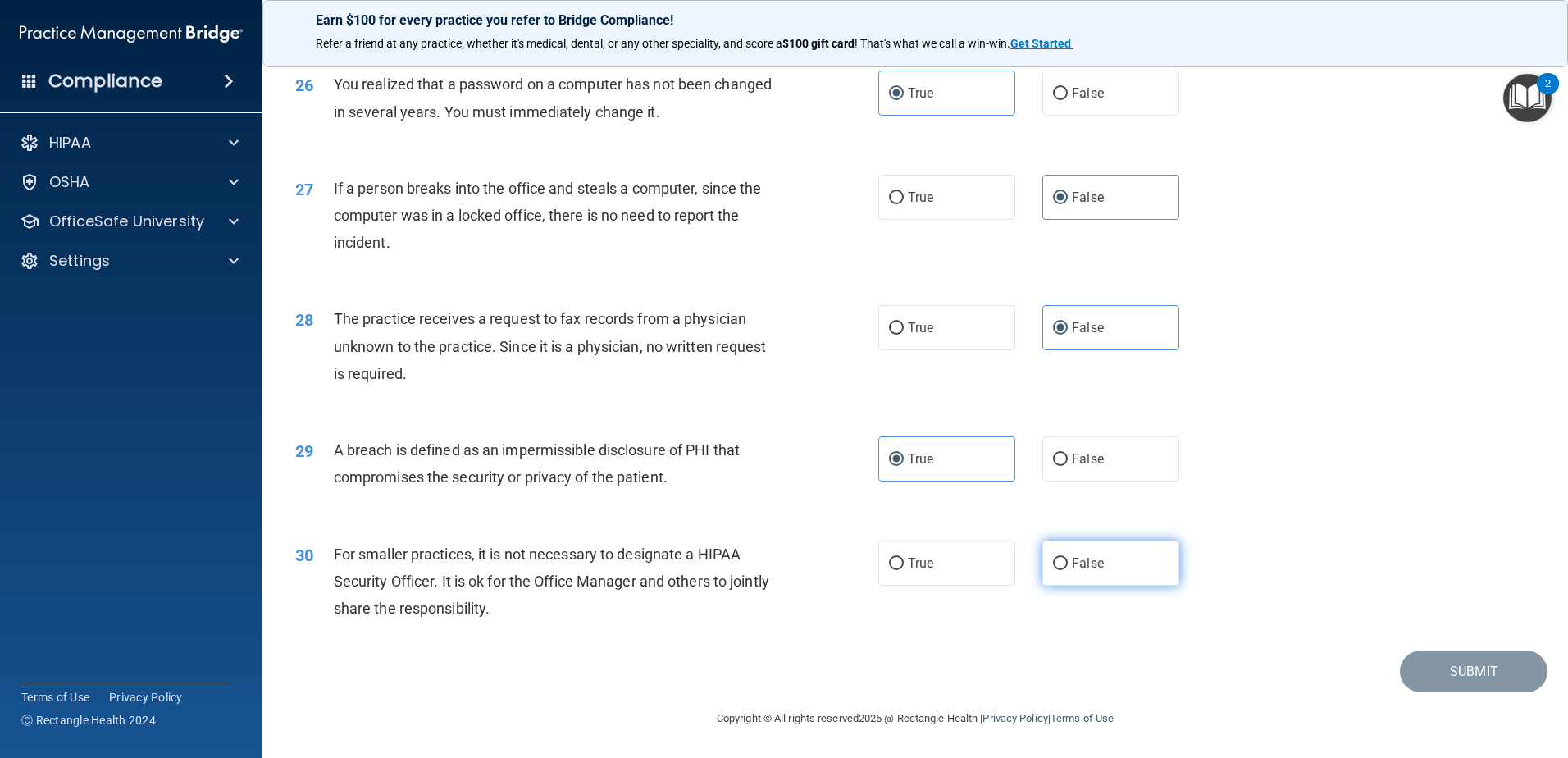
radio input "true"
click at [1439, 676] on button "Submit" at bounding box center [1473, 671] width 147 height 42
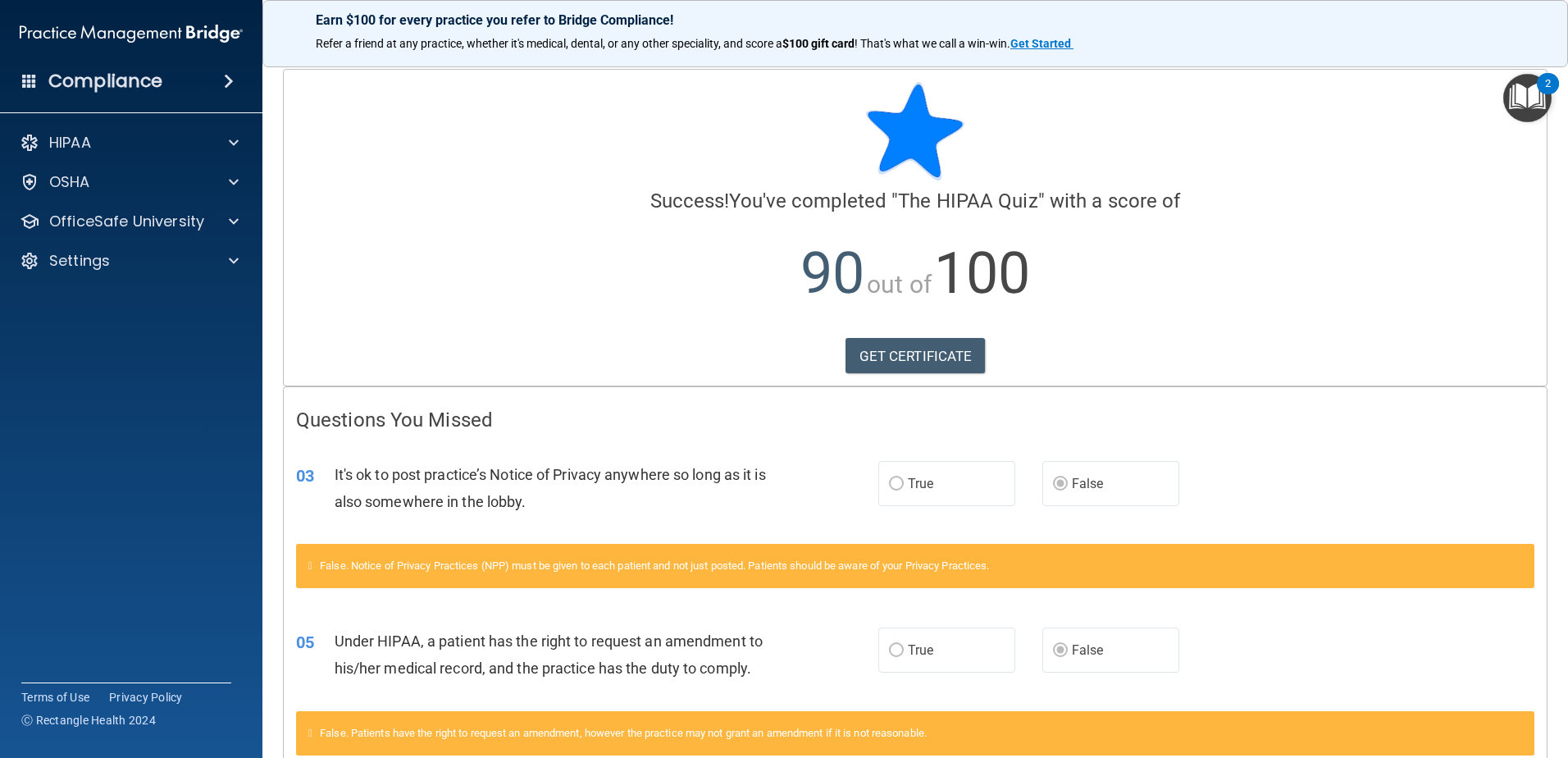
drag, startPoint x: 1113, startPoint y: 200, endPoint x: 973, endPoint y: 193, distance: 140.2
drag, startPoint x: 973, startPoint y: 193, endPoint x: 540, endPoint y: 170, distance: 433.6
drag, startPoint x: 540, startPoint y: 170, endPoint x: 225, endPoint y: 134, distance: 317.1
drag, startPoint x: 225, startPoint y: 134, endPoint x: 588, endPoint y: 145, distance: 363.2
click at [588, 145] on div at bounding box center [915, 131] width 1238 height 98
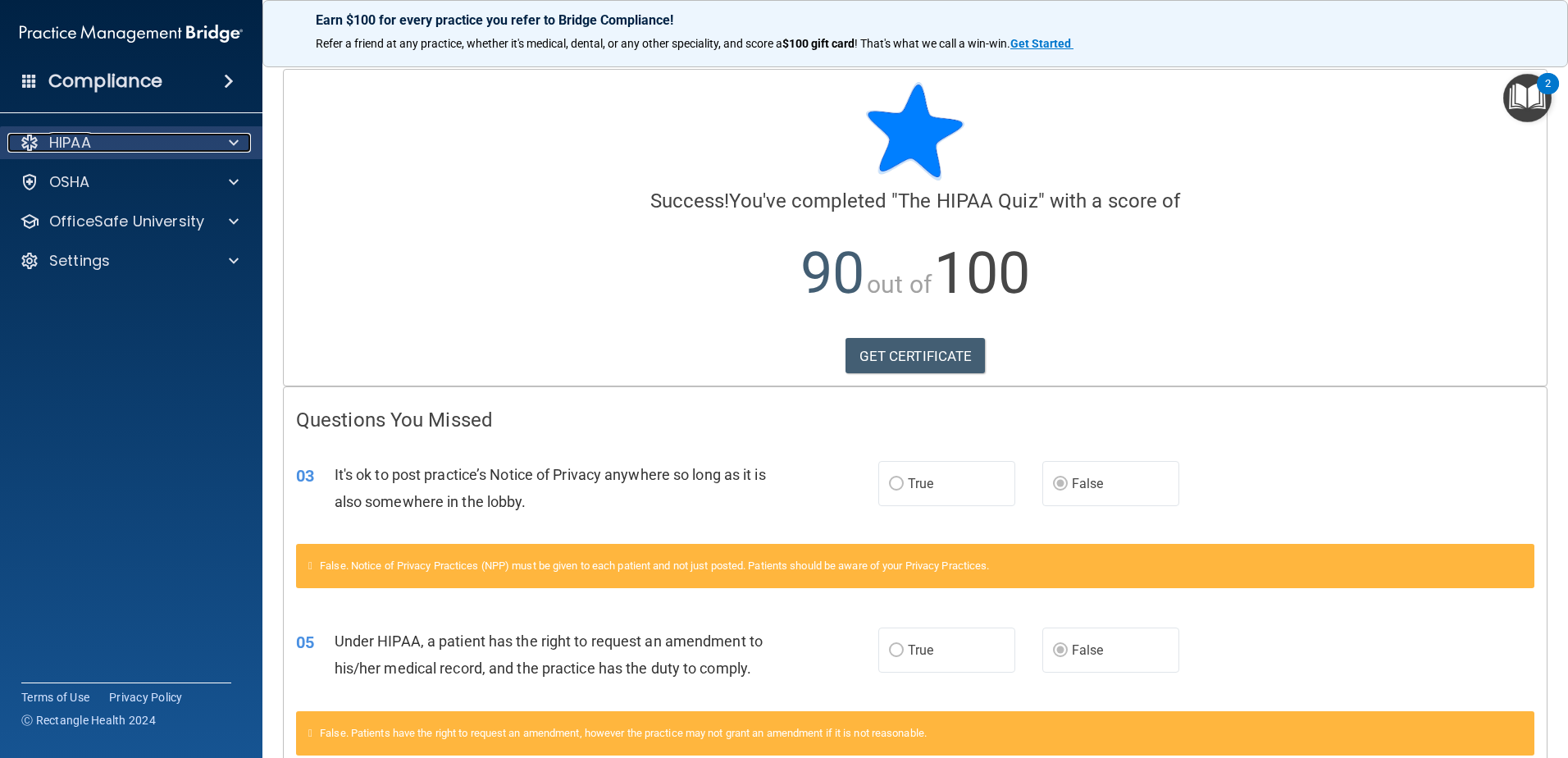
click at [226, 135] on div at bounding box center [231, 143] width 41 height 20
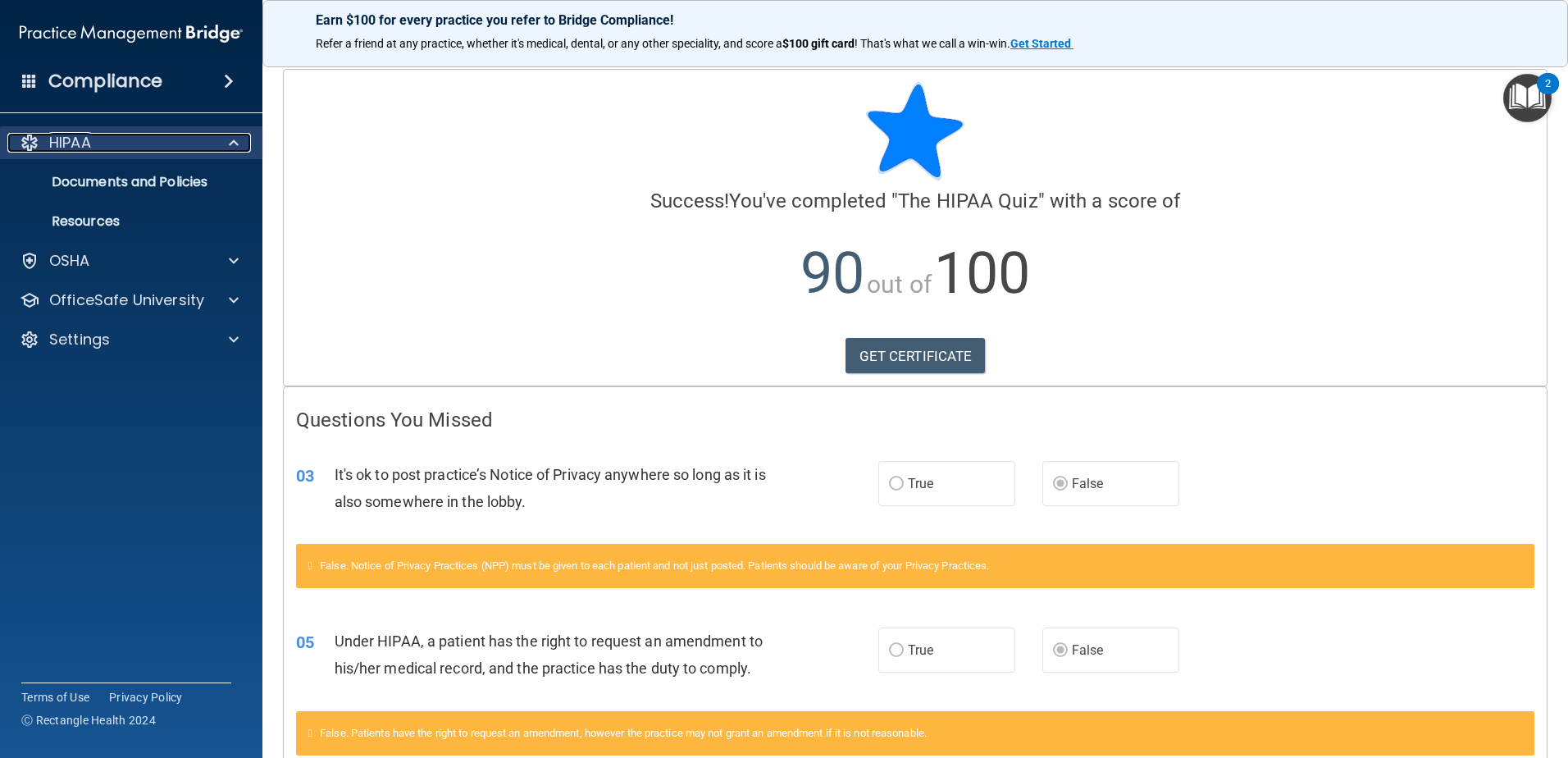
click at [34, 138] on div at bounding box center [30, 143] width 20 height 20
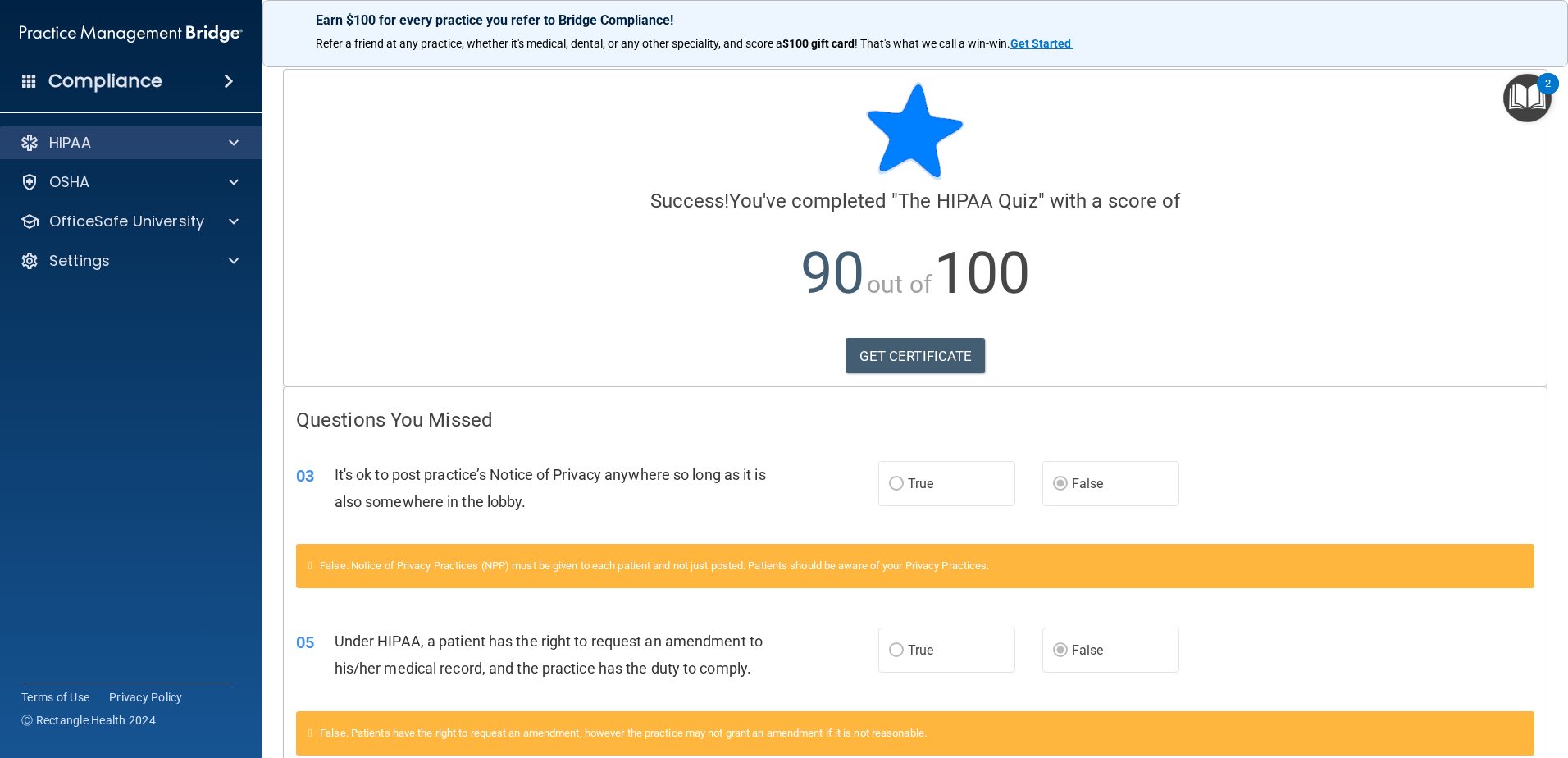
click at [90, 129] on div "HIPAA" at bounding box center [132, 142] width 263 height 32
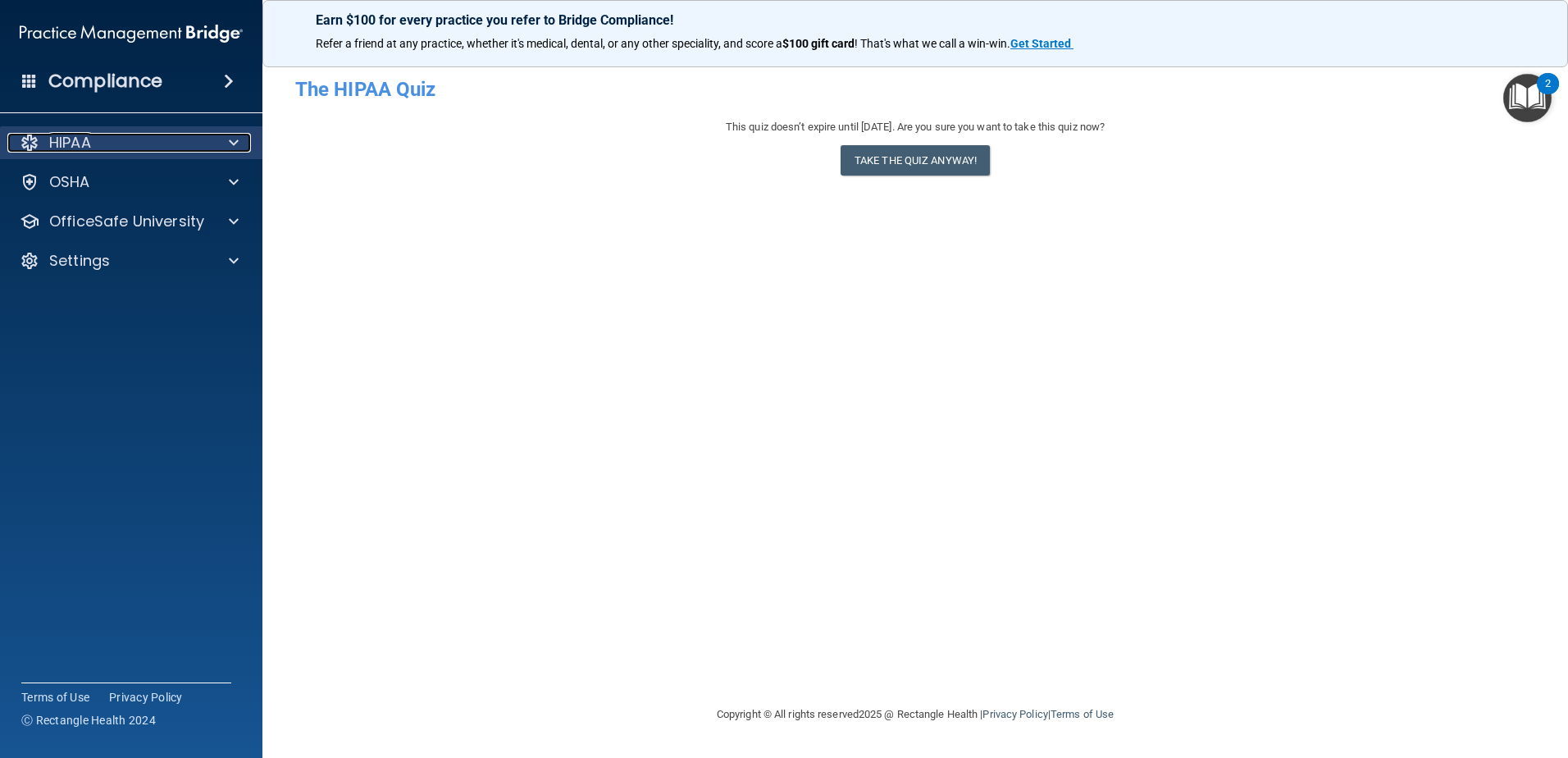
click at [109, 138] on div "HIPAA" at bounding box center [109, 143] width 203 height 20
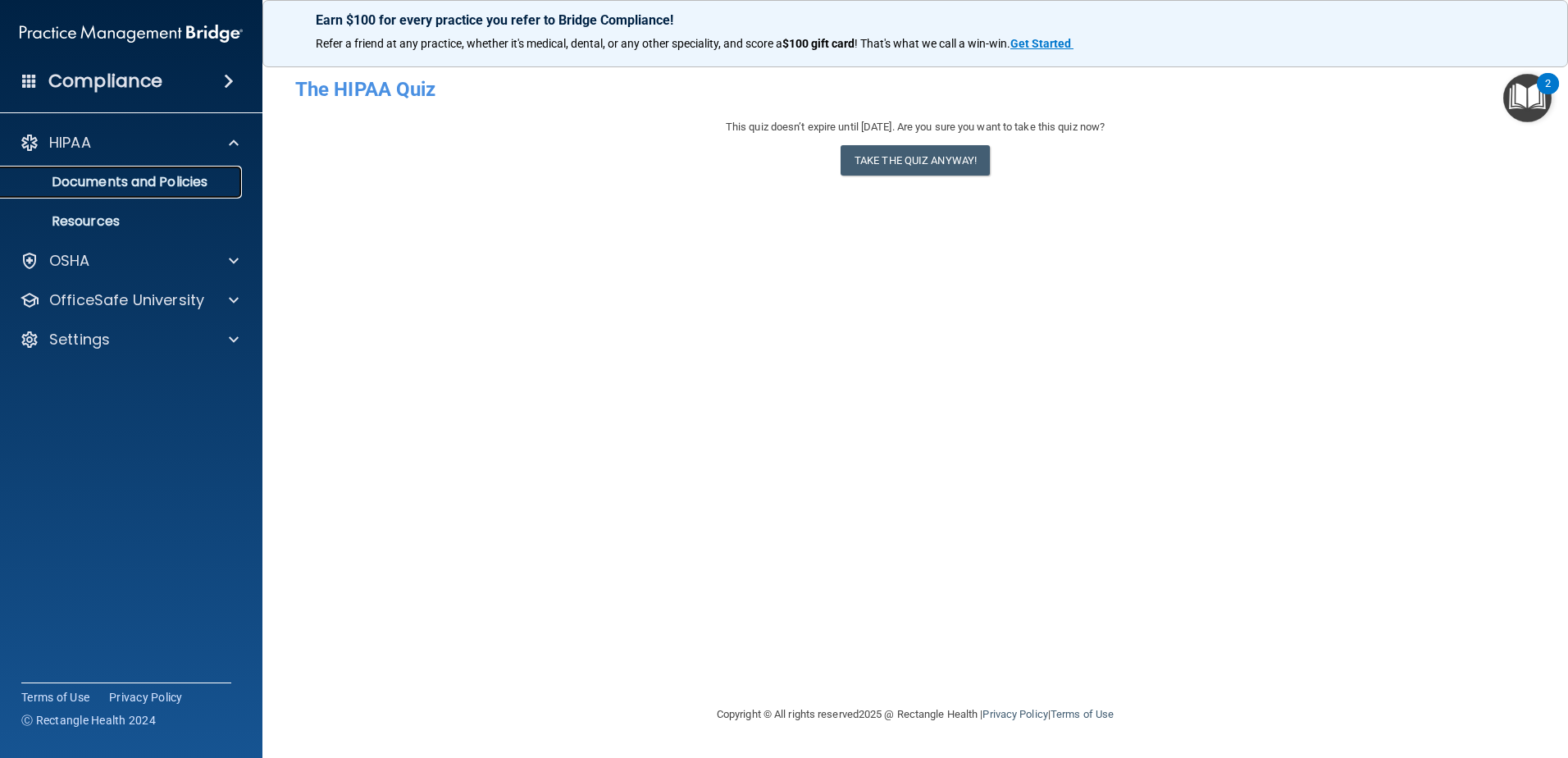
click at [122, 183] on p "Documents and Policies" at bounding box center [122, 182] width 224 height 17
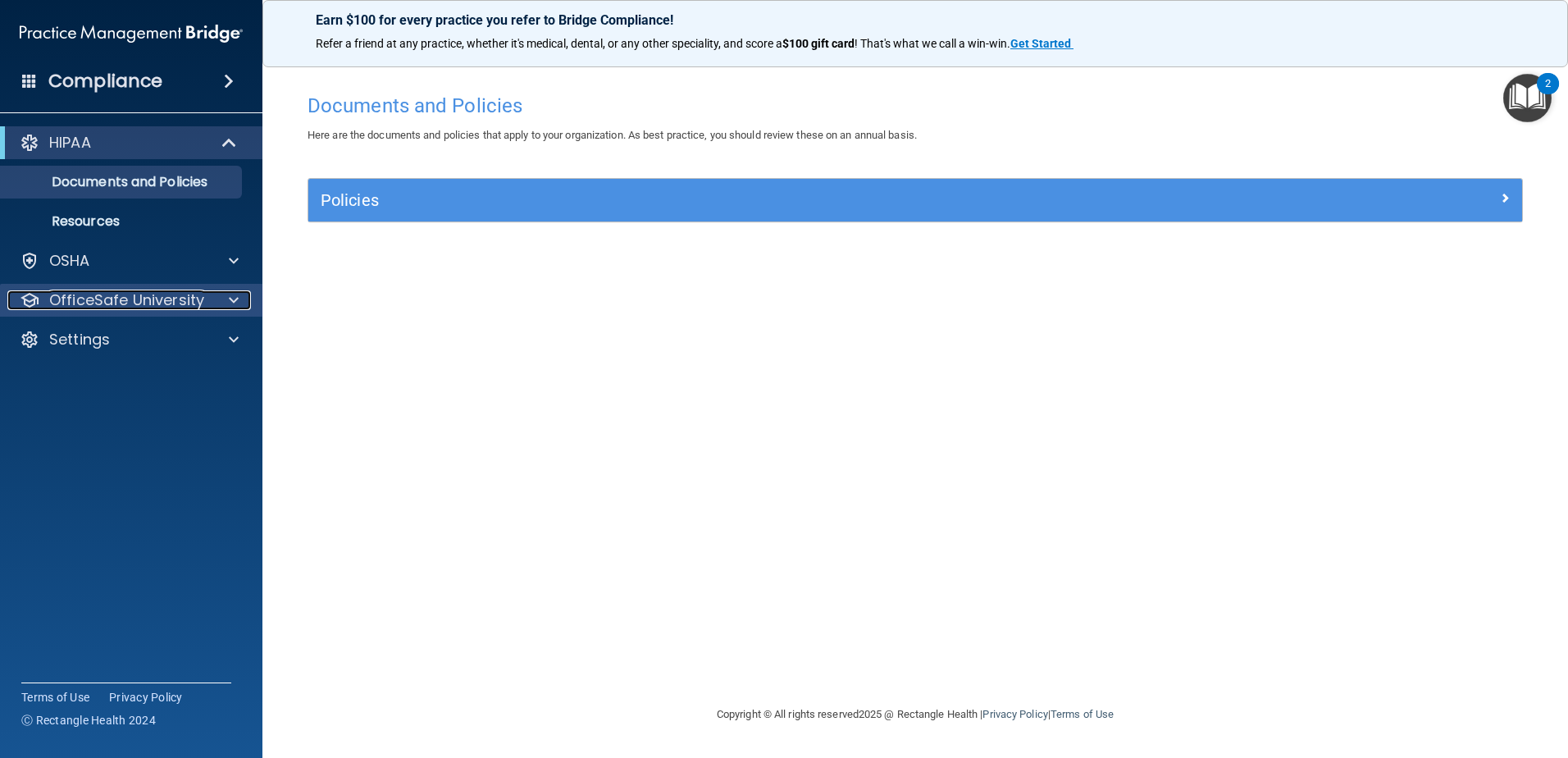
click at [185, 297] on p "OfficeSafe University" at bounding box center [127, 301] width 155 height 20
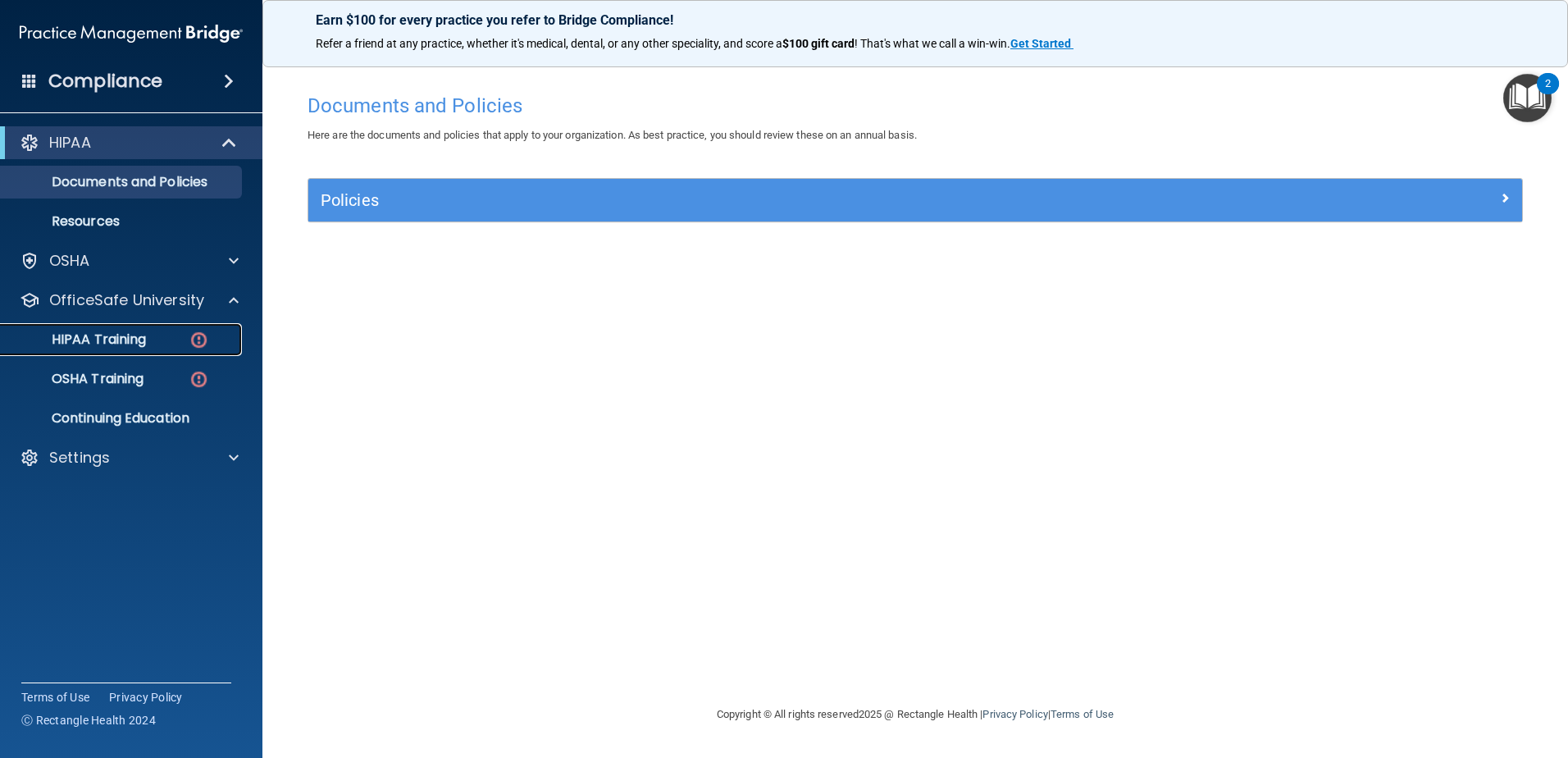
click at [185, 347] on div "HIPAA Training" at bounding box center [122, 340] width 224 height 17
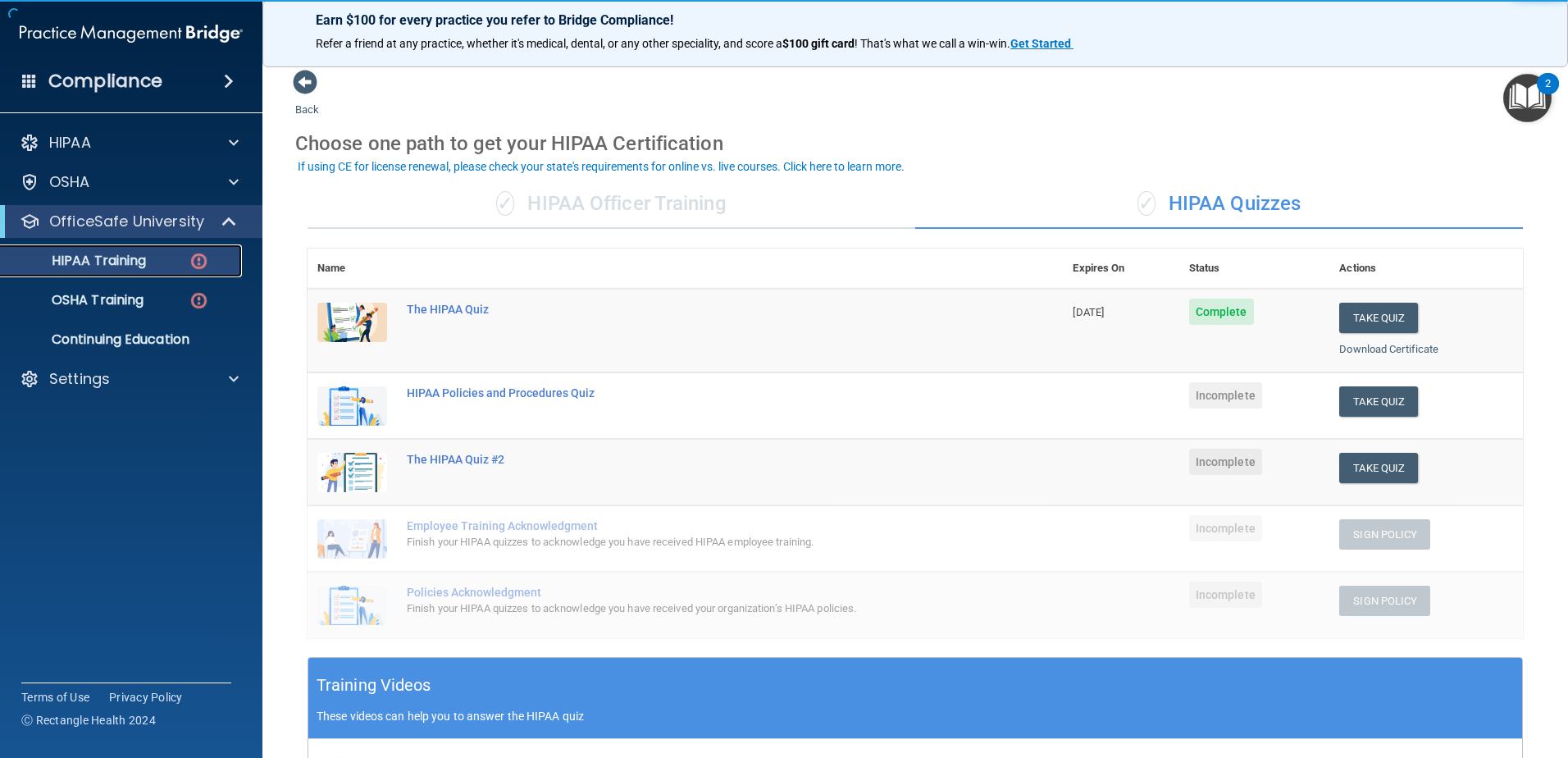
scroll to position [82, 0]
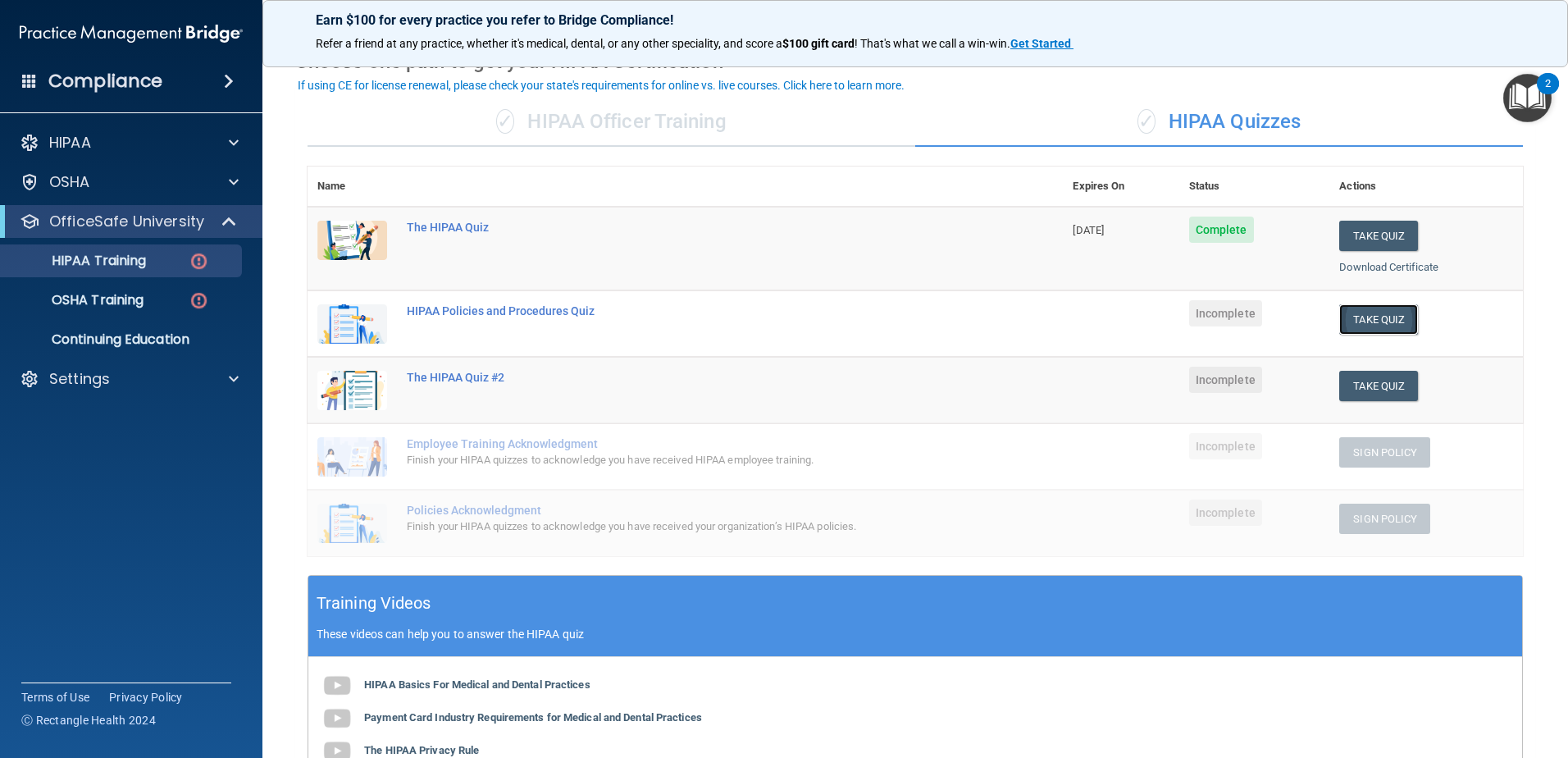
click at [1357, 326] on button "Take Quiz" at bounding box center [1378, 319] width 79 height 30
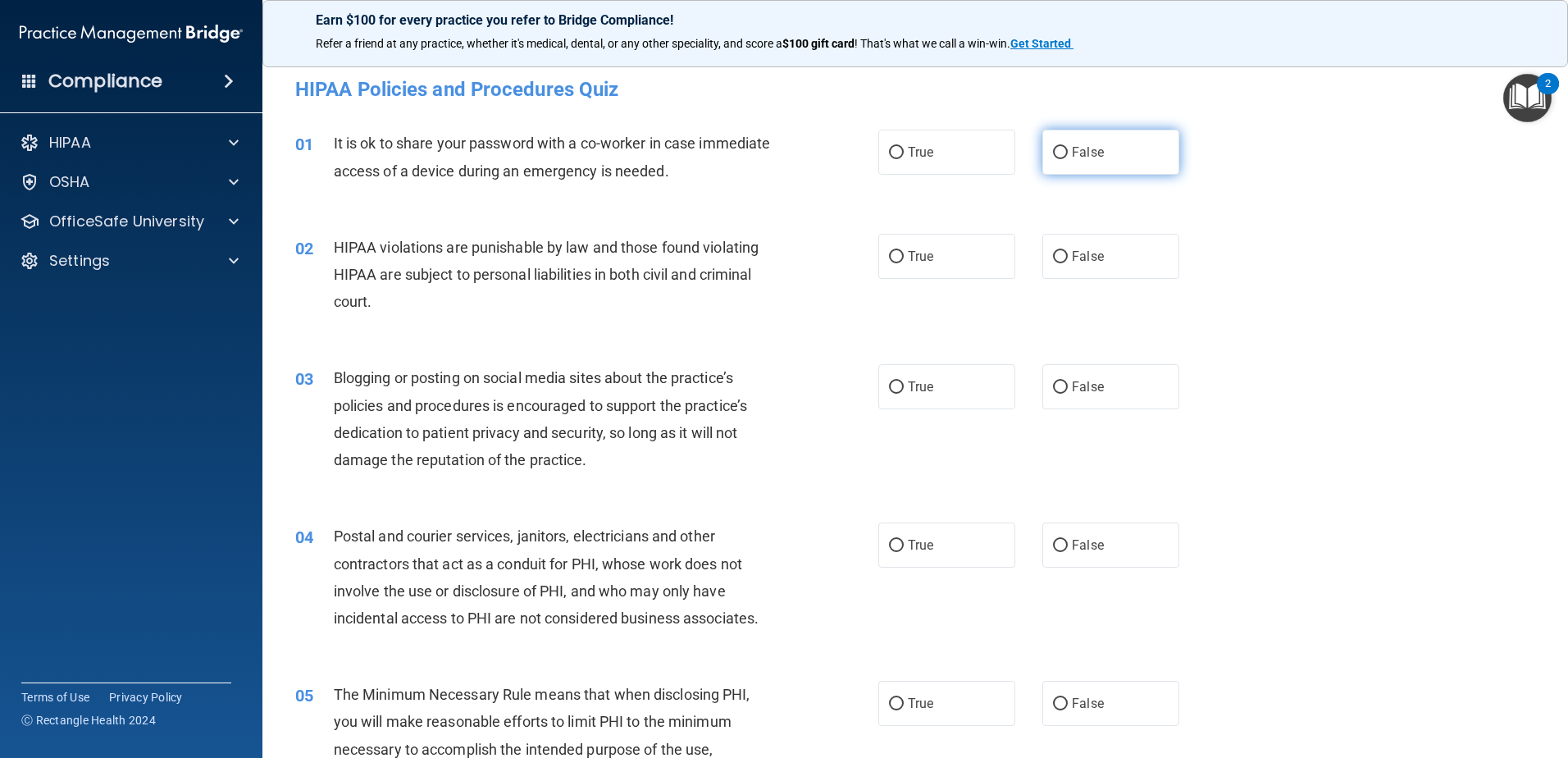
click at [1057, 152] on input "False" at bounding box center [1061, 152] width 15 height 12
radio input "true"
click at [959, 241] on label "True" at bounding box center [947, 257] width 137 height 45
click at [903, 251] on input "True" at bounding box center [897, 257] width 15 height 12
radio input "true"
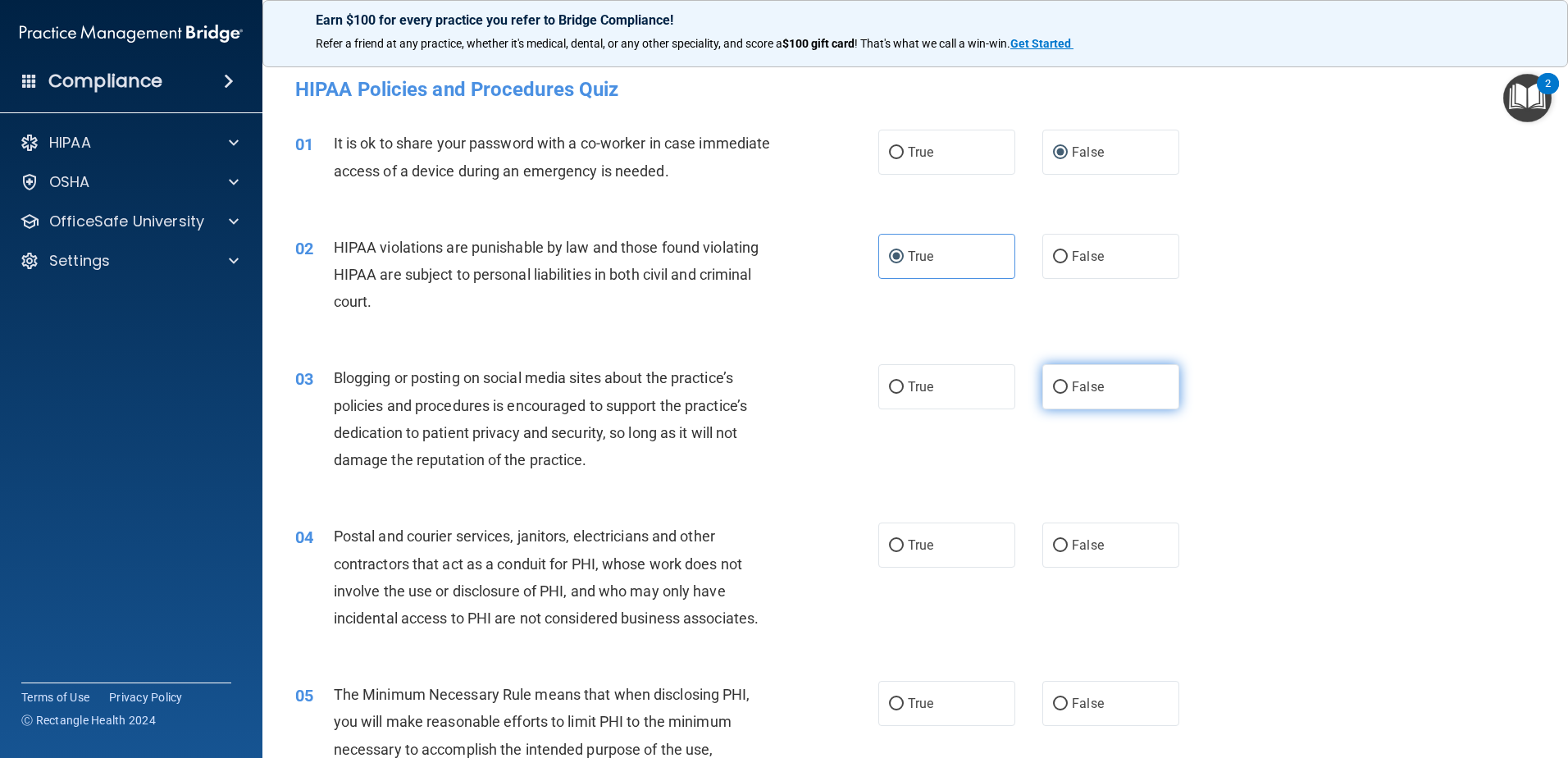
click at [1108, 387] on label "False" at bounding box center [1111, 386] width 137 height 45
click at [1068, 387] on input "False" at bounding box center [1061, 387] width 15 height 12
radio input "true"
click at [963, 546] on label "True" at bounding box center [947, 545] width 137 height 45
click at [903, 546] on input "True" at bounding box center [897, 546] width 15 height 12
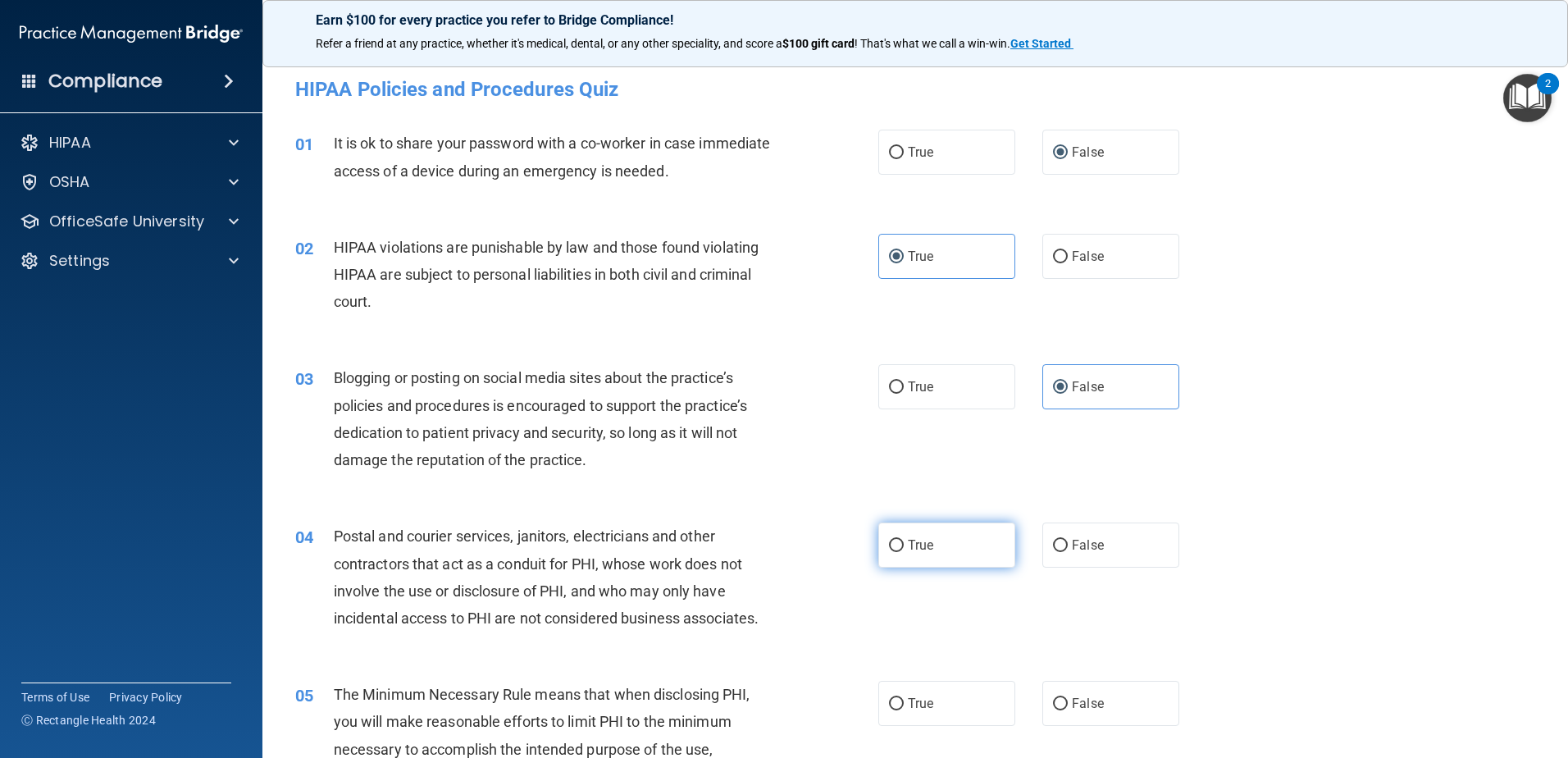
radio input "true"
click at [932, 703] on label "True" at bounding box center [947, 703] width 137 height 45
click at [903, 703] on input "True" at bounding box center [897, 704] width 15 height 12
radio input "true"
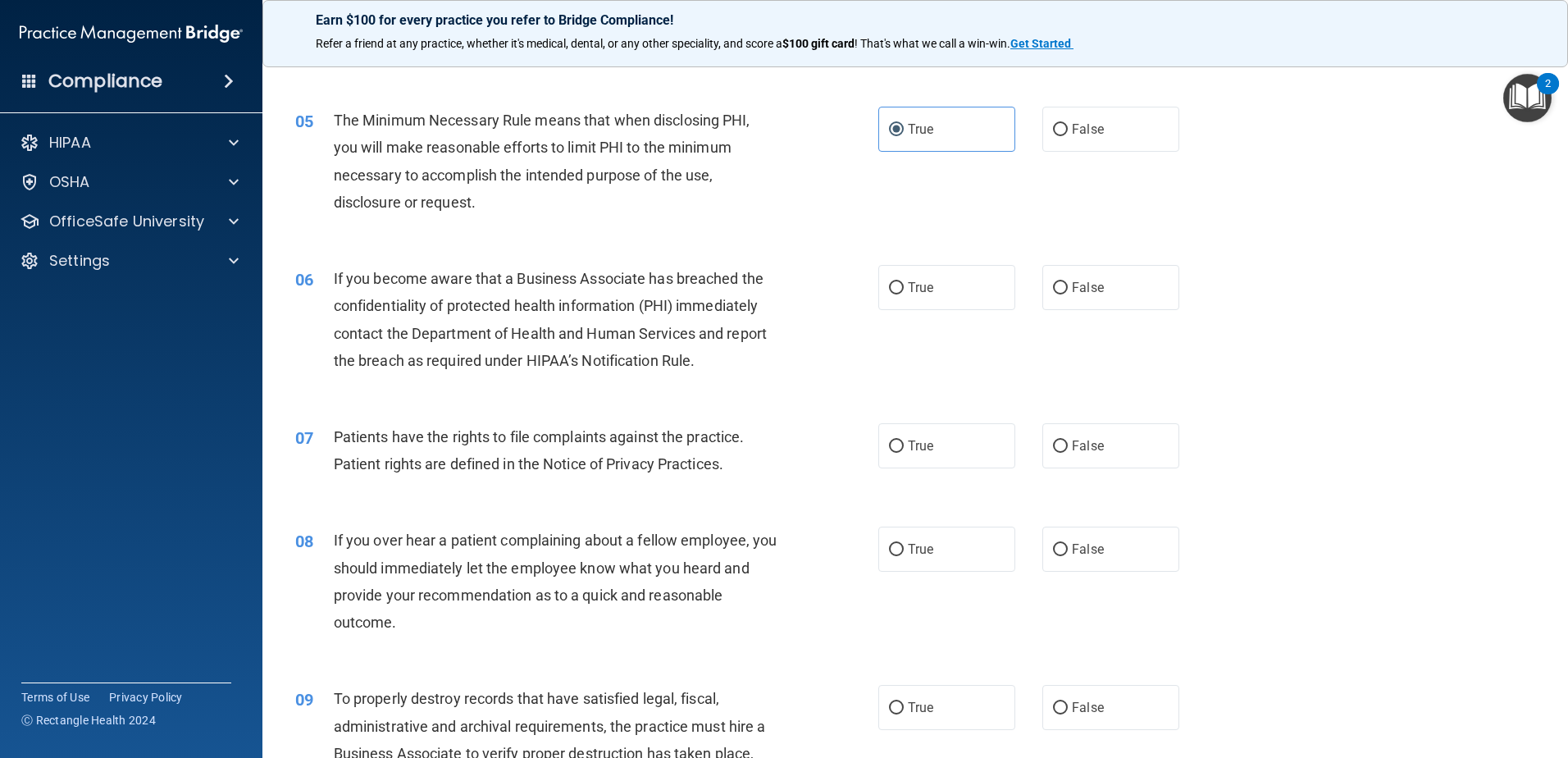
scroll to position [656, 0]
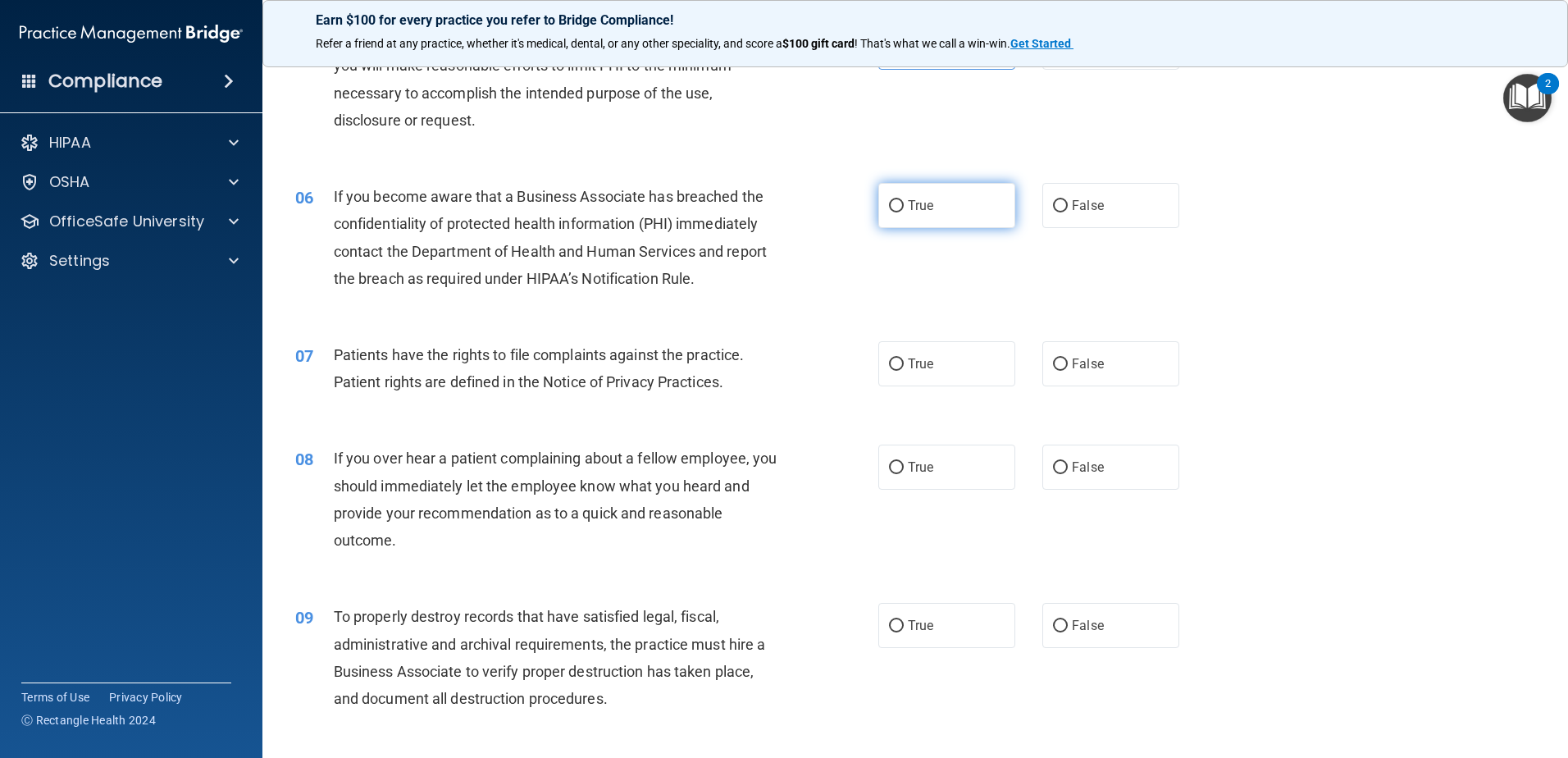
click at [951, 221] on label "True" at bounding box center [947, 206] width 137 height 45
click at [903, 212] on input "True" at bounding box center [897, 206] width 15 height 12
radio input "true"
click at [972, 359] on label "True" at bounding box center [947, 364] width 137 height 45
click at [903, 359] on input "True" at bounding box center [897, 364] width 15 height 12
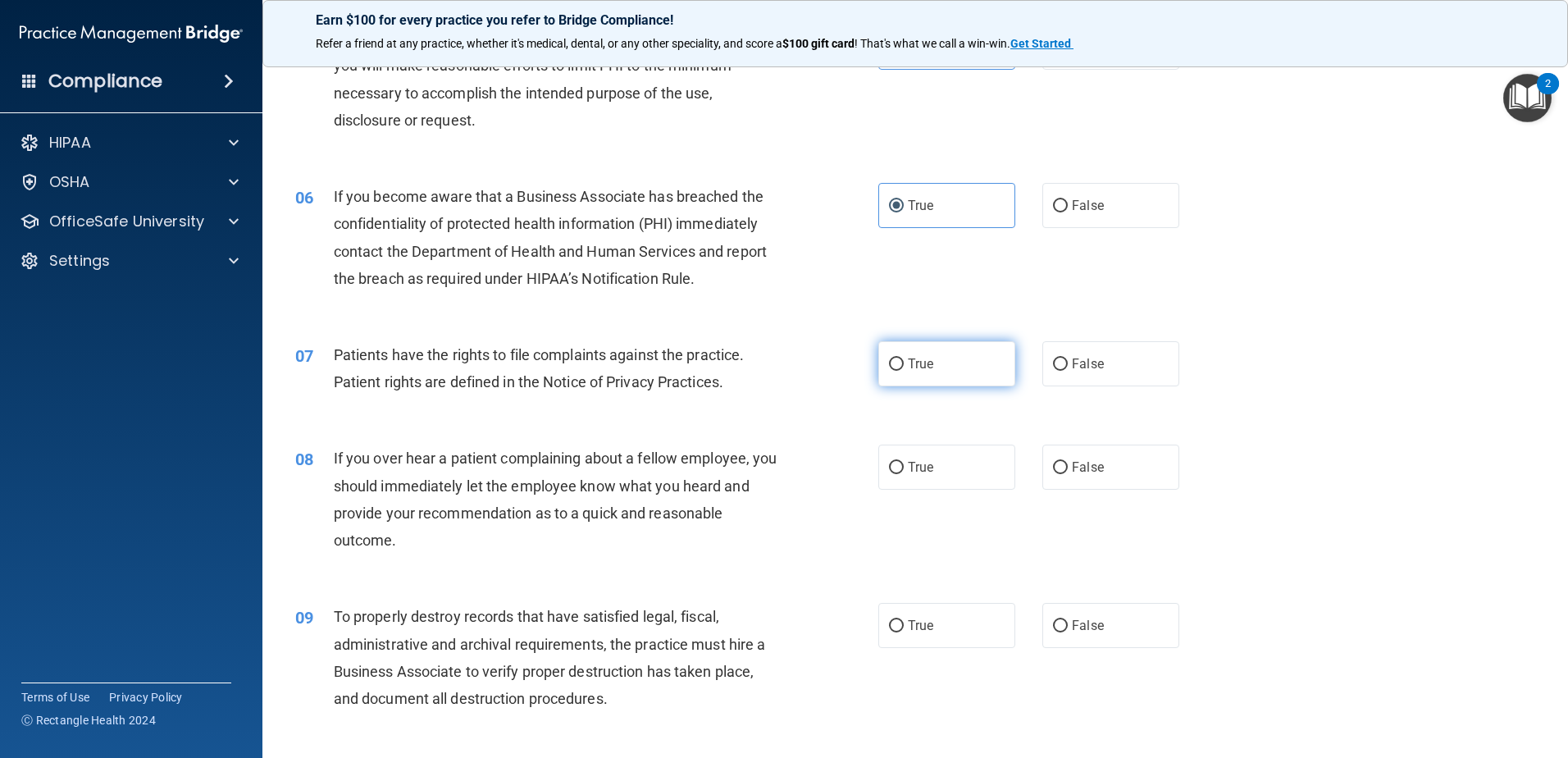
radio input "true"
click at [1108, 470] on label "False" at bounding box center [1111, 467] width 137 height 45
click at [1068, 470] on input "False" at bounding box center [1061, 467] width 15 height 12
radio input "true"
click at [956, 633] on label "True" at bounding box center [947, 626] width 137 height 45
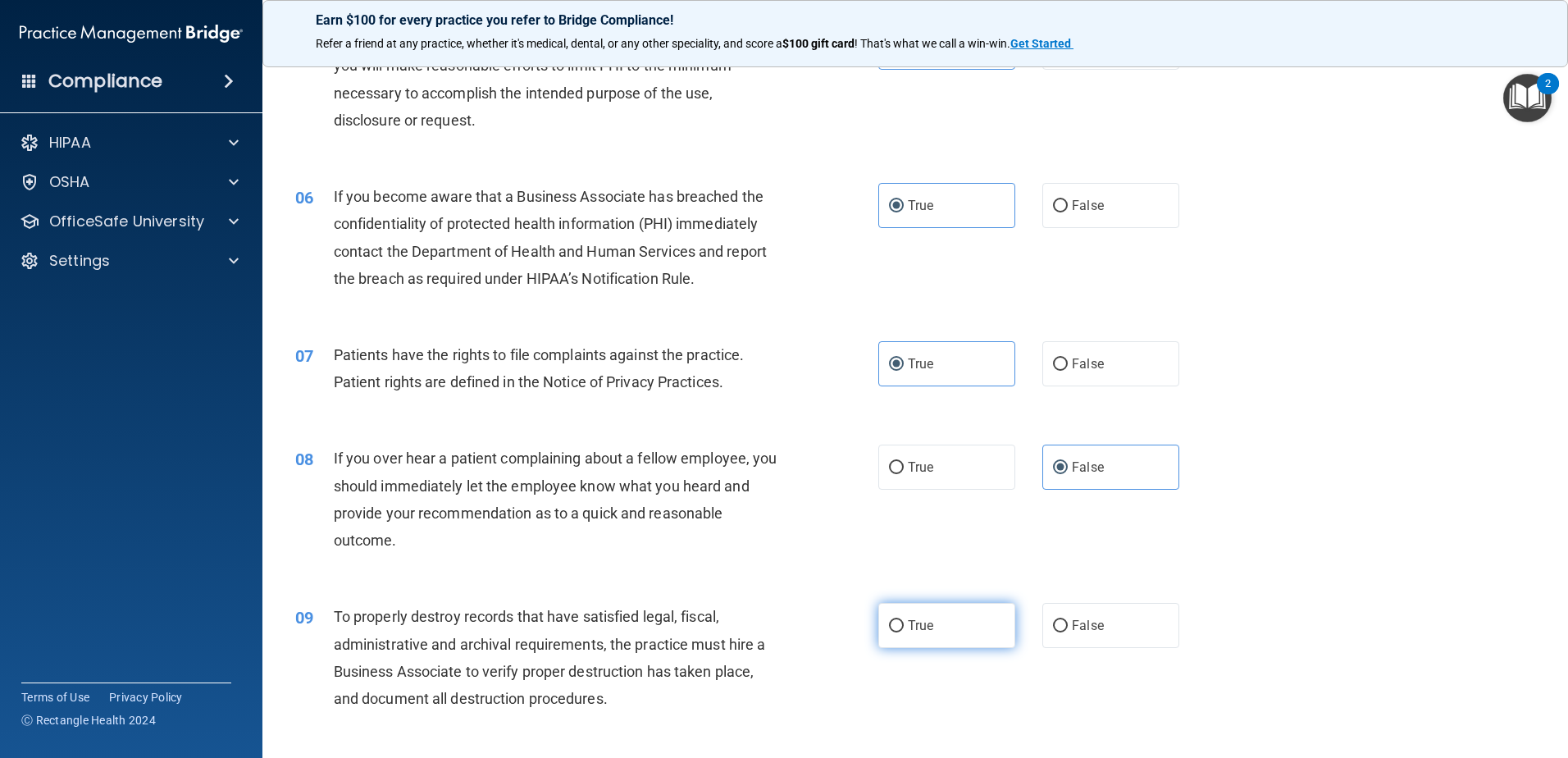
click at [903, 632] on input "True" at bounding box center [897, 626] width 15 height 12
radio input "true"
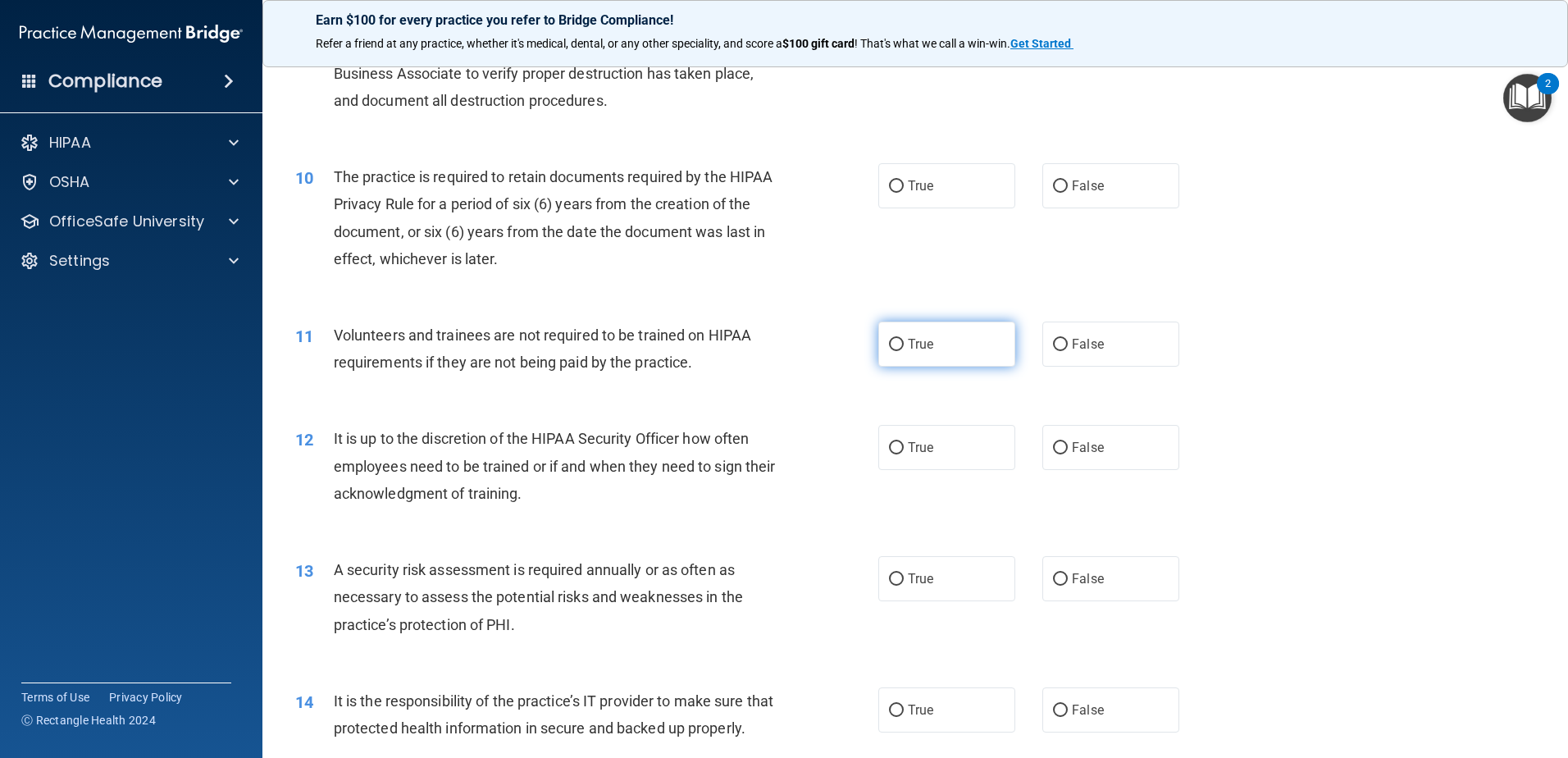
scroll to position [1313, 0]
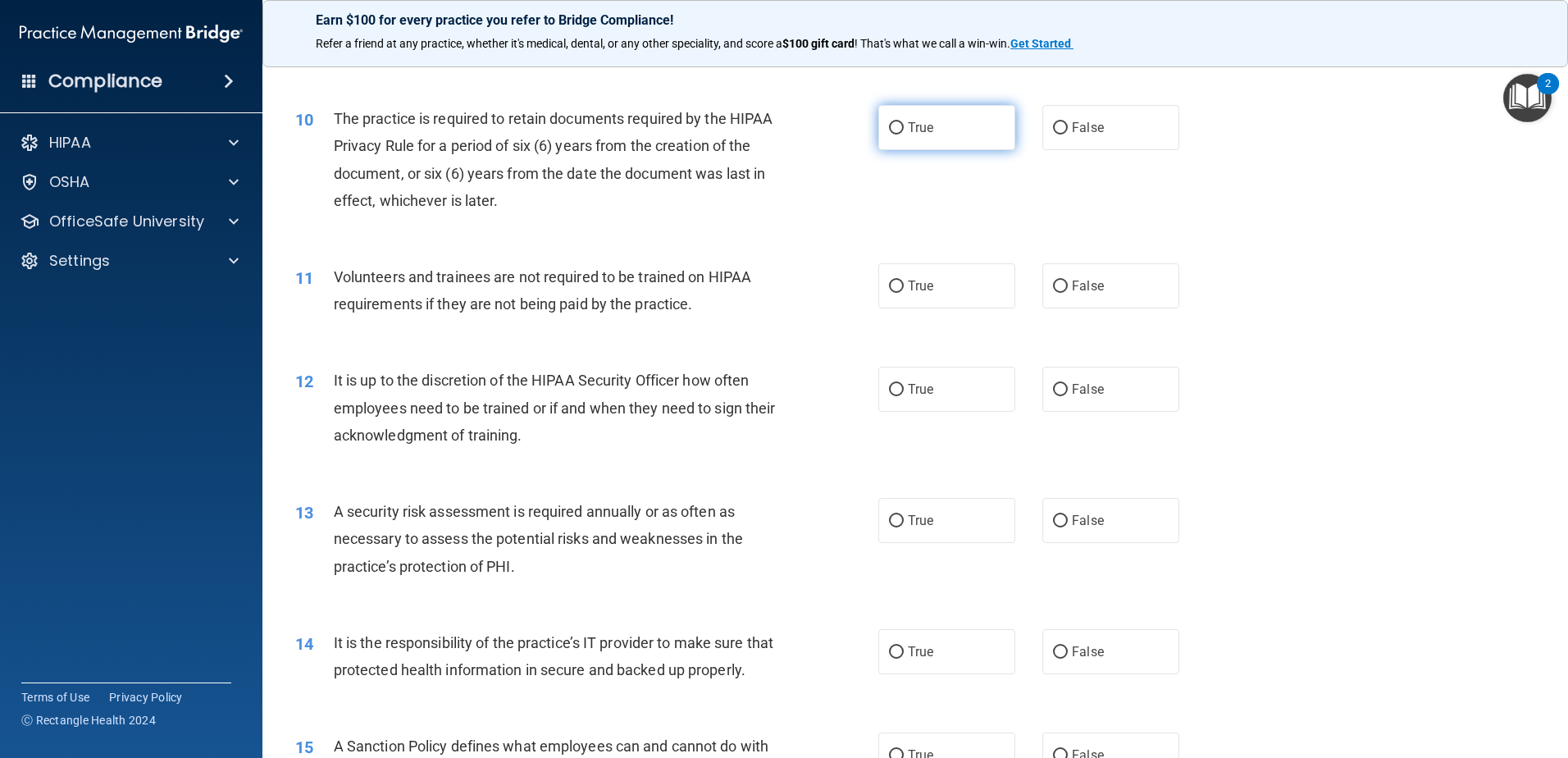
click at [965, 144] on label "True" at bounding box center [947, 127] width 137 height 45
click at [903, 135] on input "True" at bounding box center [897, 128] width 15 height 12
radio input "true"
click at [1152, 279] on label "False" at bounding box center [1111, 286] width 137 height 45
click at [1068, 281] on input "False" at bounding box center [1061, 287] width 15 height 12
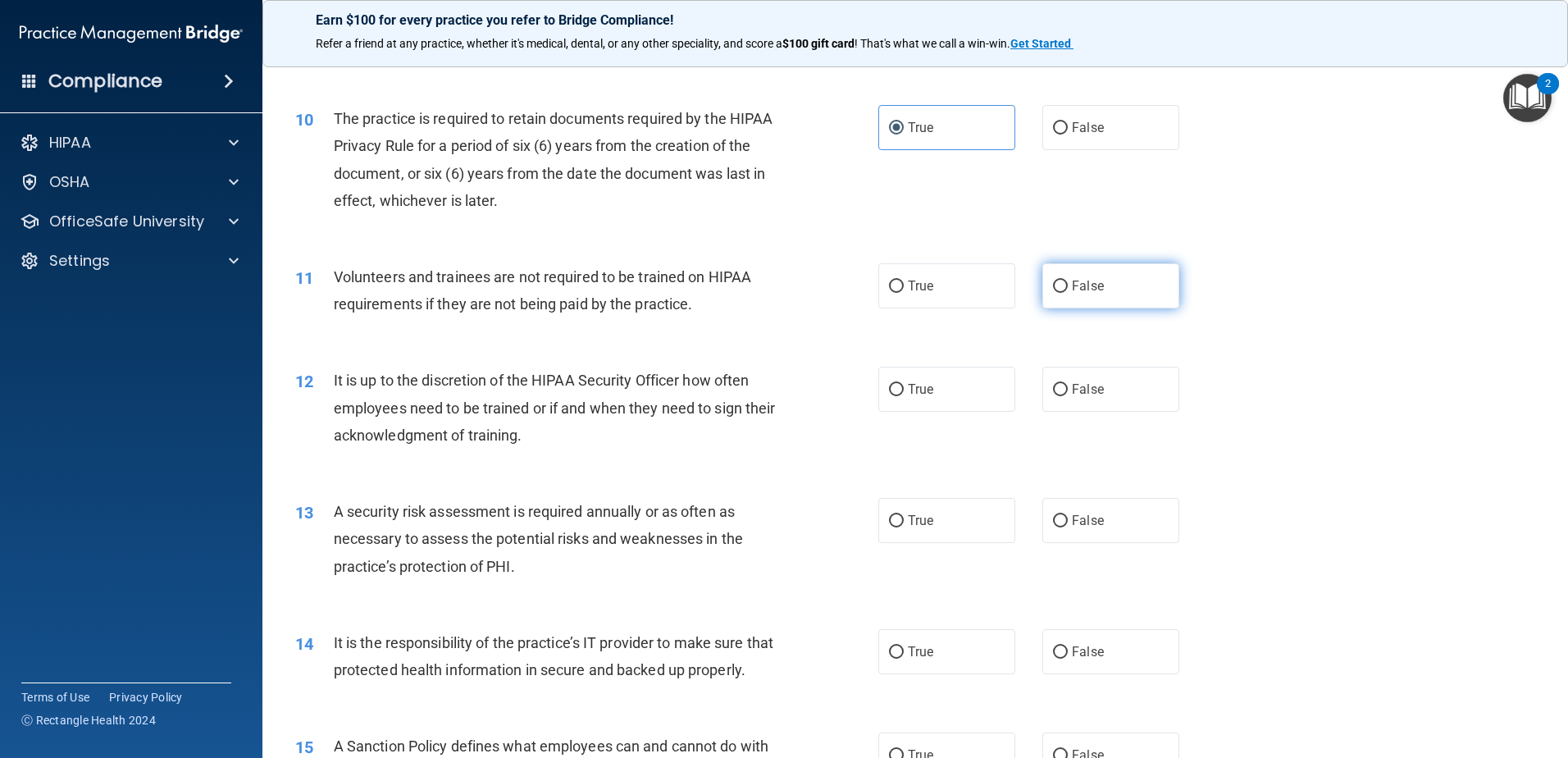
radio input "true"
click at [975, 389] on label "True" at bounding box center [947, 389] width 137 height 45
click at [903, 389] on input "True" at bounding box center [897, 390] width 15 height 12
radio input "true"
drag, startPoint x: 955, startPoint y: 526, endPoint x: 950, endPoint y: 563, distance: 37.3
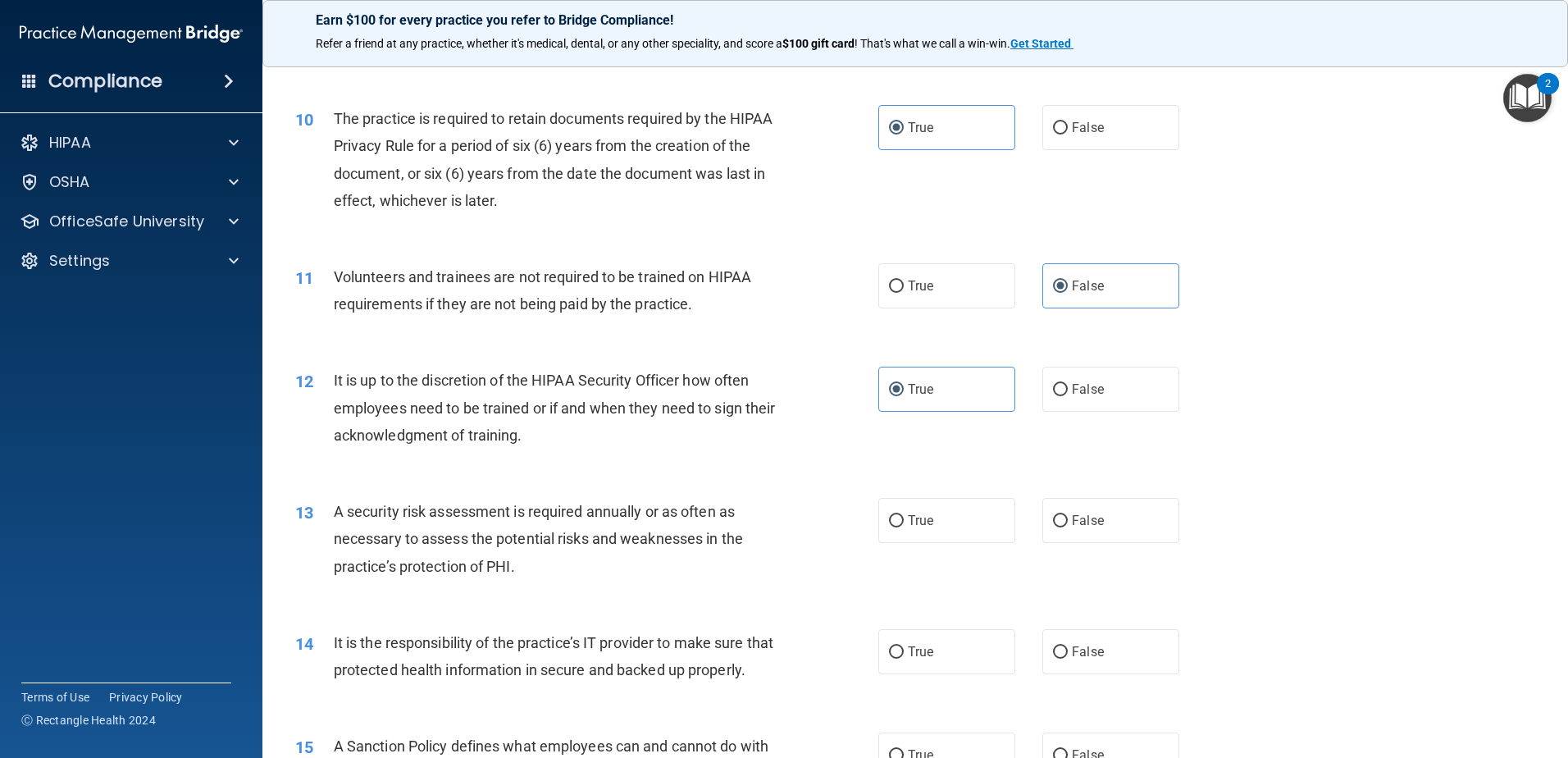
click at [954, 529] on label "True" at bounding box center [947, 521] width 137 height 45
click at [903, 527] on input "True" at bounding box center [897, 521] width 15 height 12
radio input "true"
click at [968, 665] on label "True" at bounding box center [947, 651] width 137 height 45
click at [903, 659] on input "True" at bounding box center [897, 652] width 15 height 12
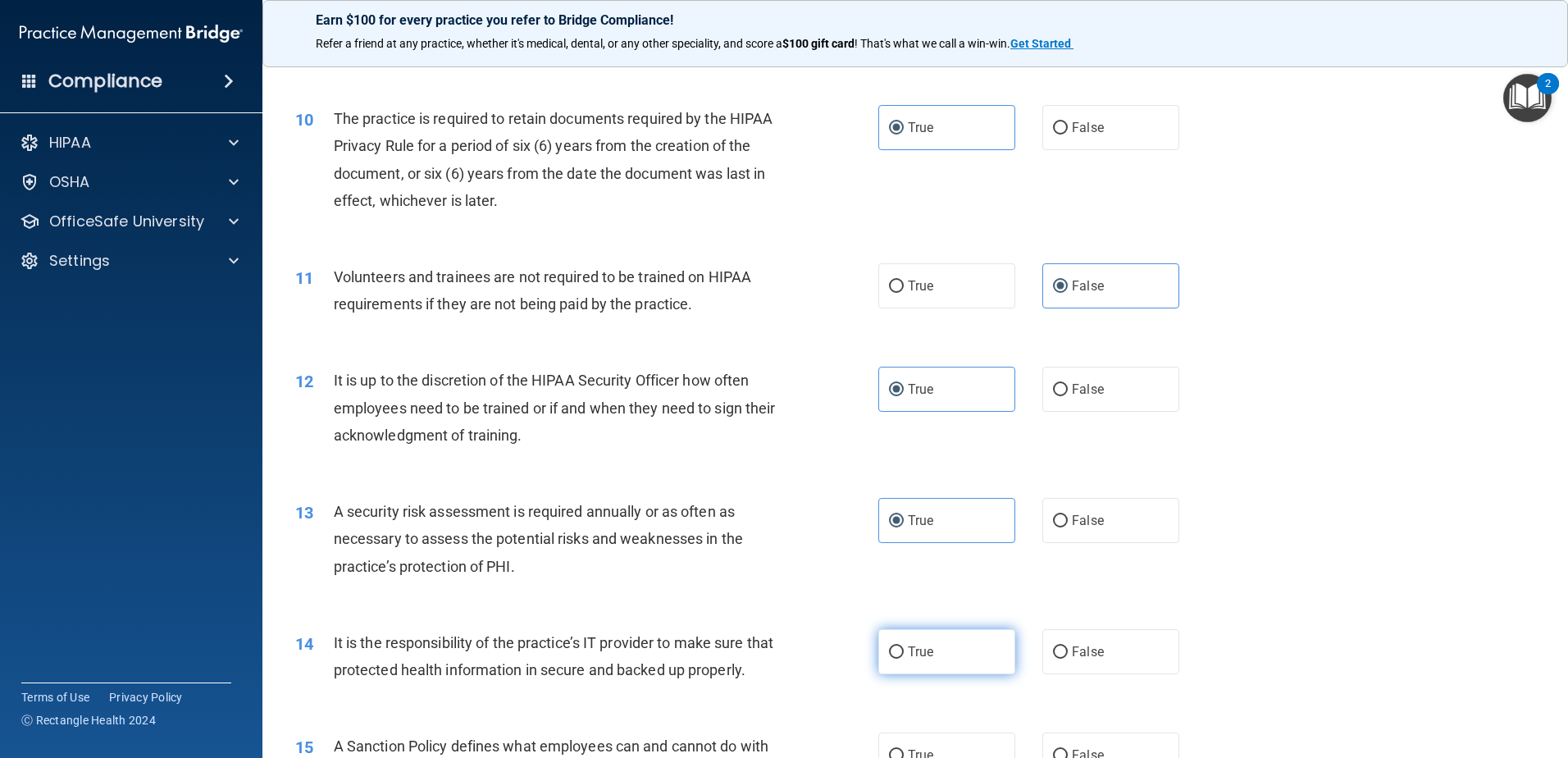
radio input "true"
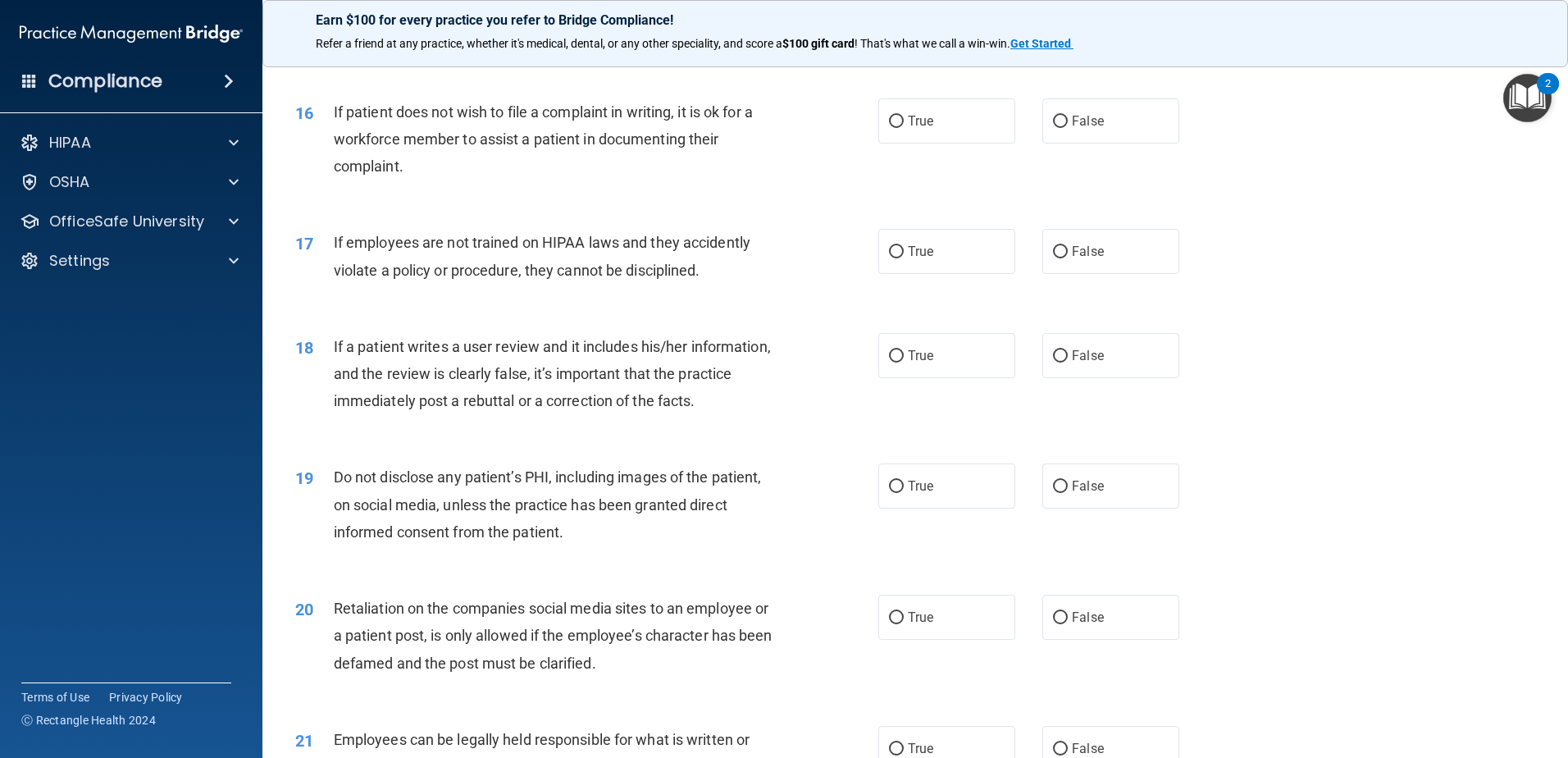
scroll to position [1969, 0]
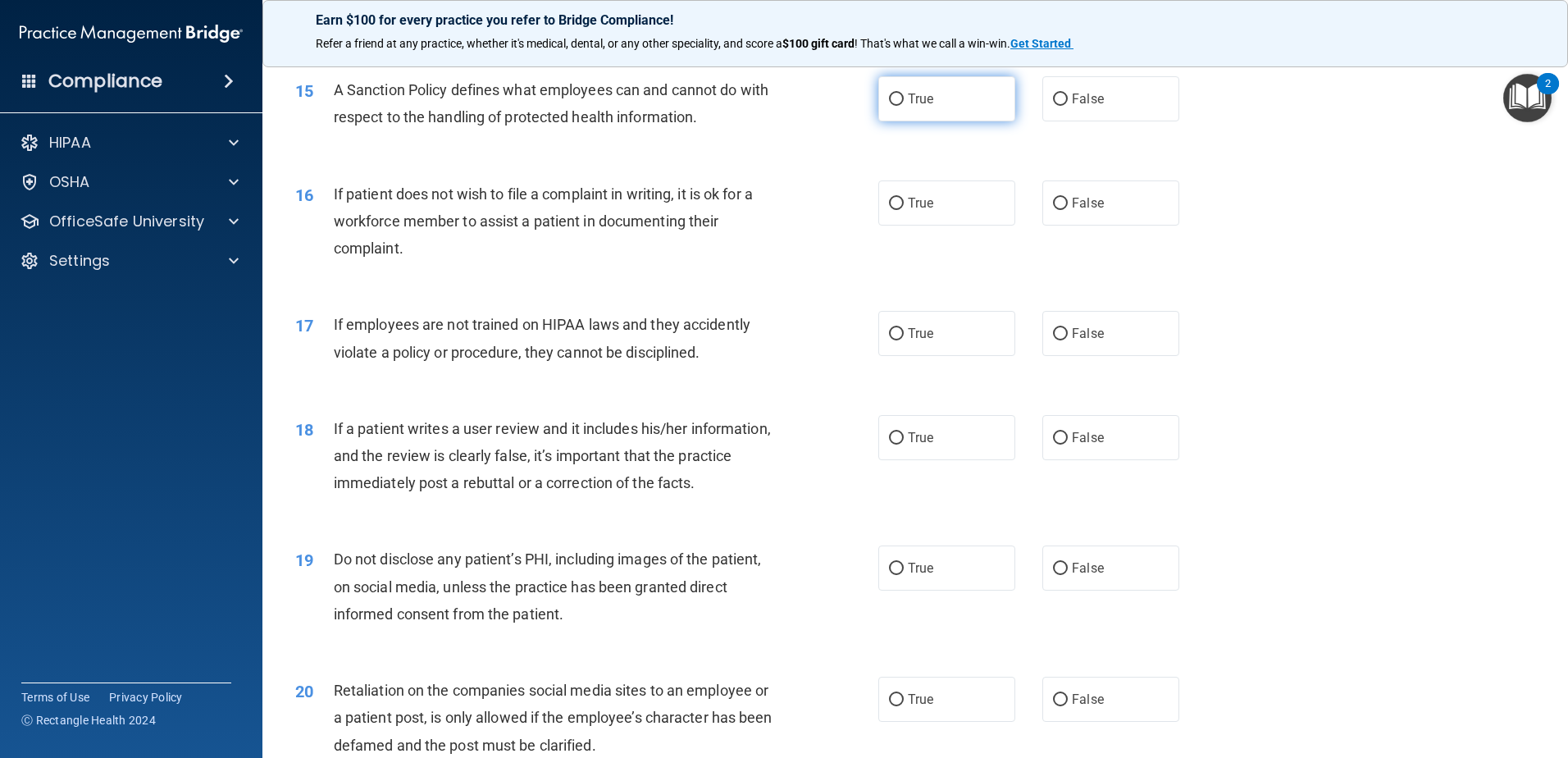
click at [914, 122] on label "True" at bounding box center [947, 99] width 137 height 45
click at [903, 106] on input "True" at bounding box center [897, 99] width 15 height 12
radio input "true"
click at [944, 226] on label "True" at bounding box center [947, 203] width 137 height 45
click at [903, 210] on input "True" at bounding box center [897, 203] width 15 height 12
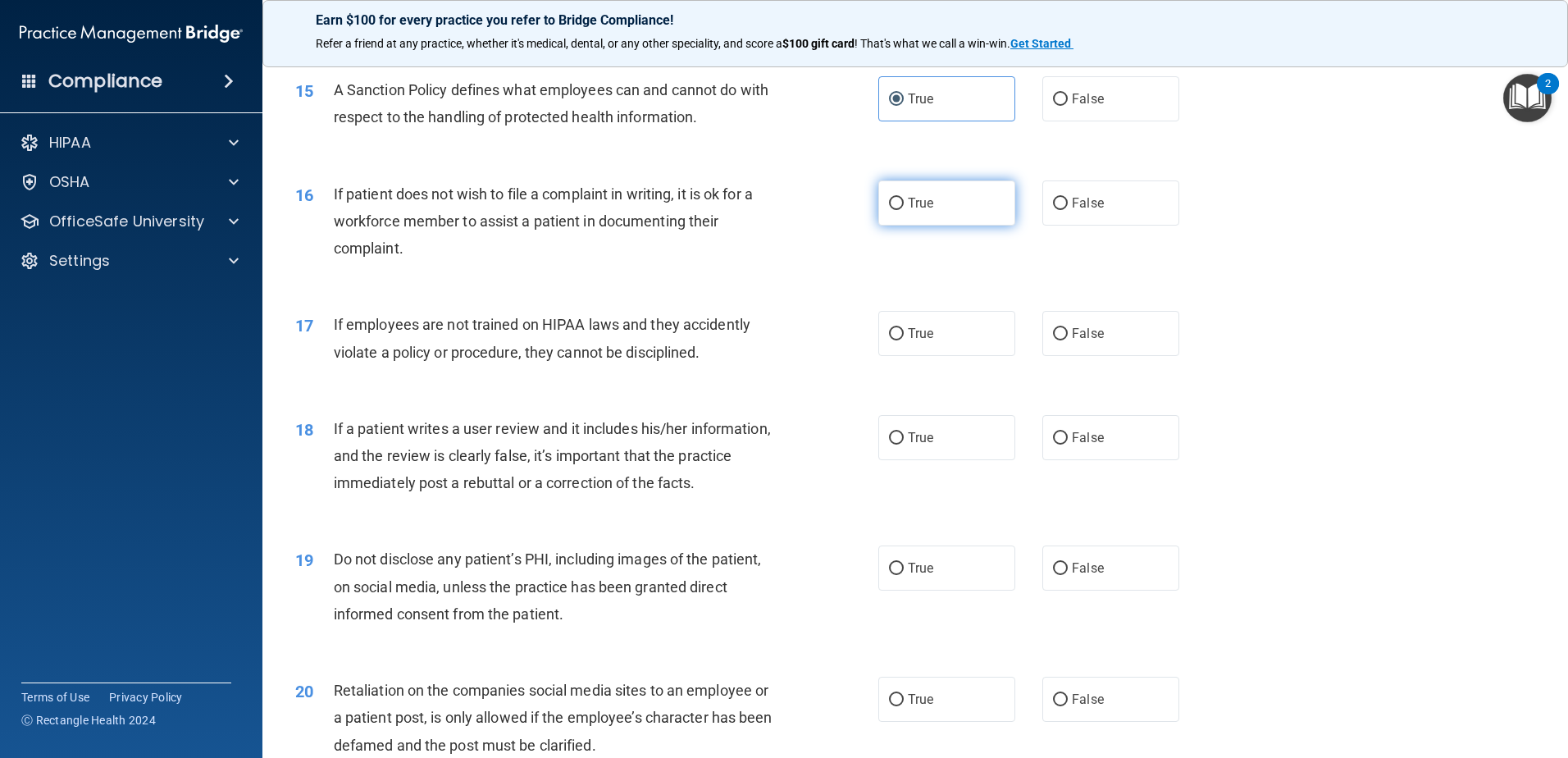
radio input "true"
click at [1100, 356] on label "False" at bounding box center [1111, 333] width 137 height 45
click at [1068, 341] on input "False" at bounding box center [1061, 334] width 15 height 12
radio input "true"
click at [980, 461] on label "True" at bounding box center [947, 437] width 137 height 45
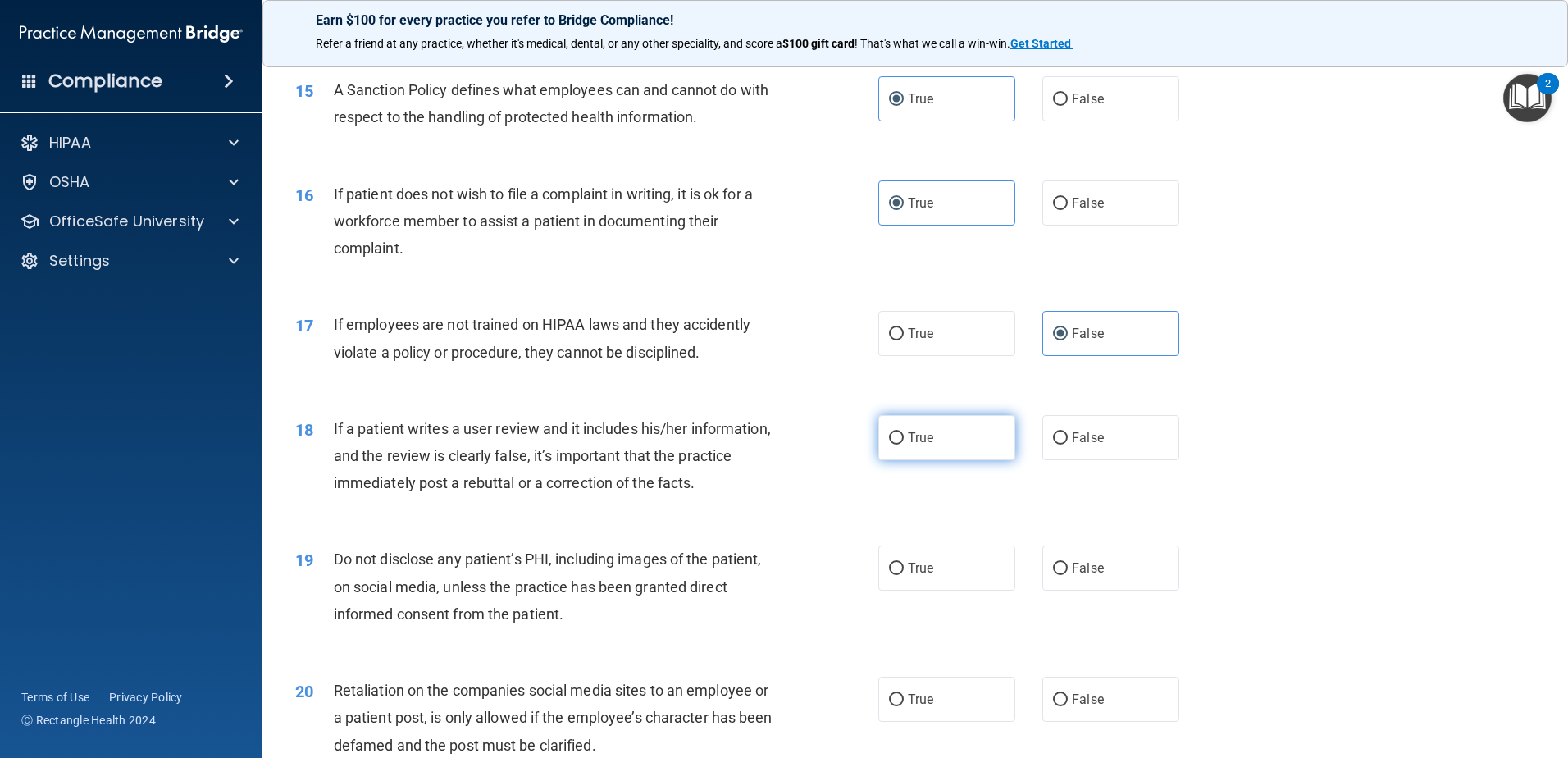
click at [903, 445] on input "True" at bounding box center [897, 438] width 15 height 12
radio input "true"
click at [961, 591] on label "True" at bounding box center [947, 568] width 137 height 45
click at [903, 575] on input "True" at bounding box center [897, 569] width 15 height 12
radio input "true"
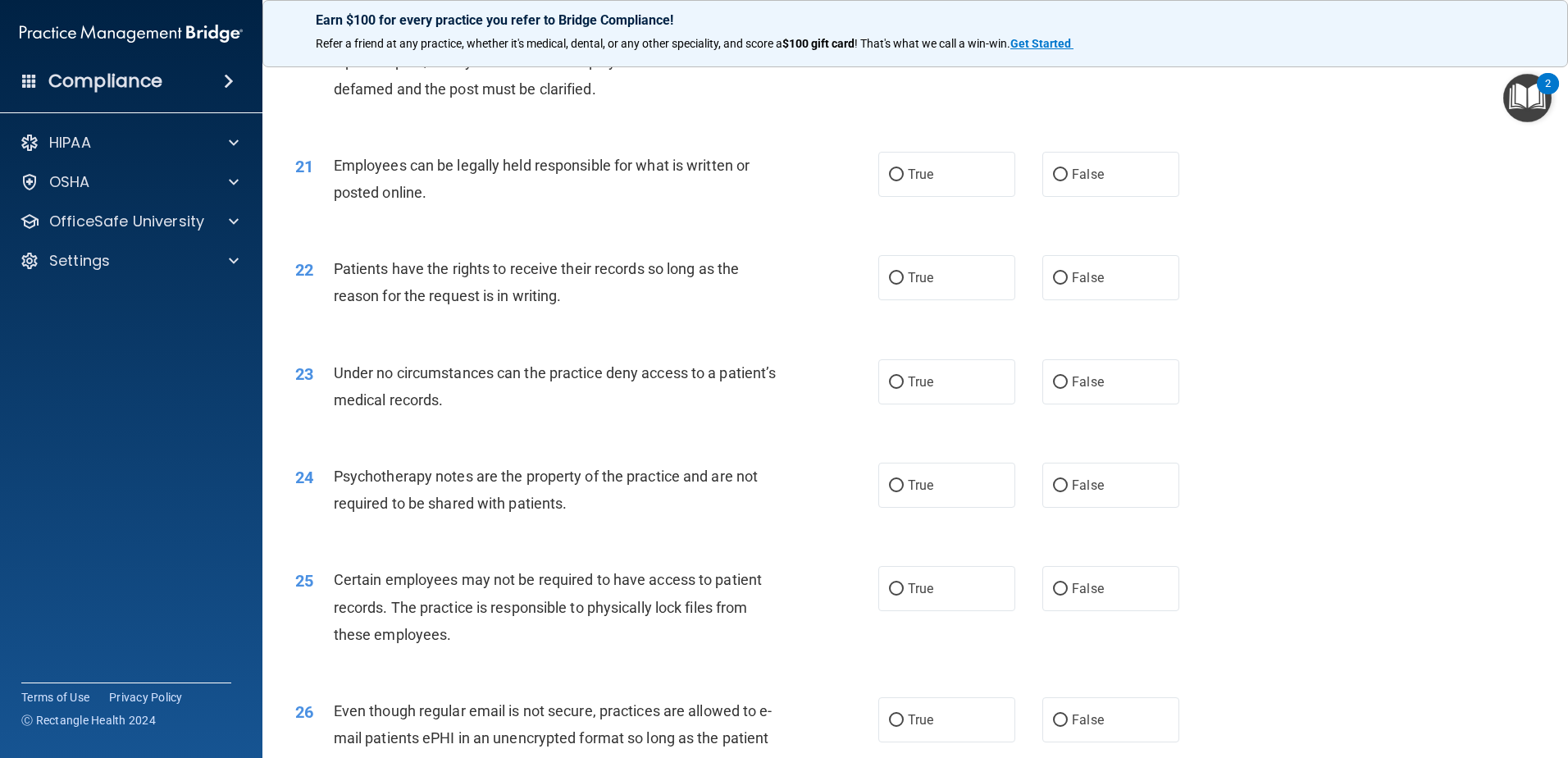
scroll to position [2543, 0]
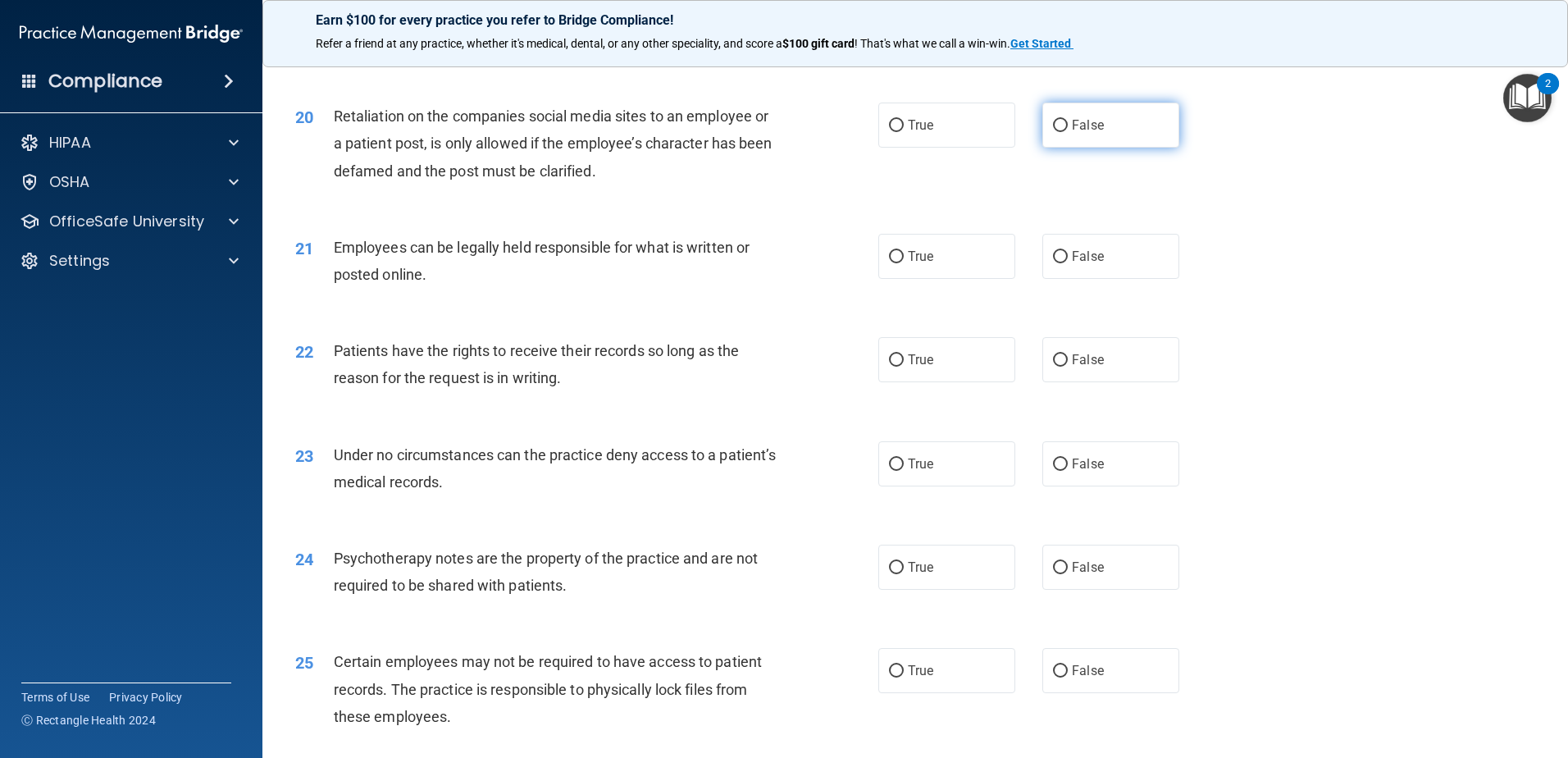
click at [1119, 147] on label "False" at bounding box center [1111, 125] width 137 height 45
click at [1068, 132] on input "False" at bounding box center [1061, 126] width 15 height 12
radio input "true"
click at [975, 279] on label "True" at bounding box center [947, 257] width 137 height 45
click at [903, 263] on input "True" at bounding box center [897, 257] width 15 height 12
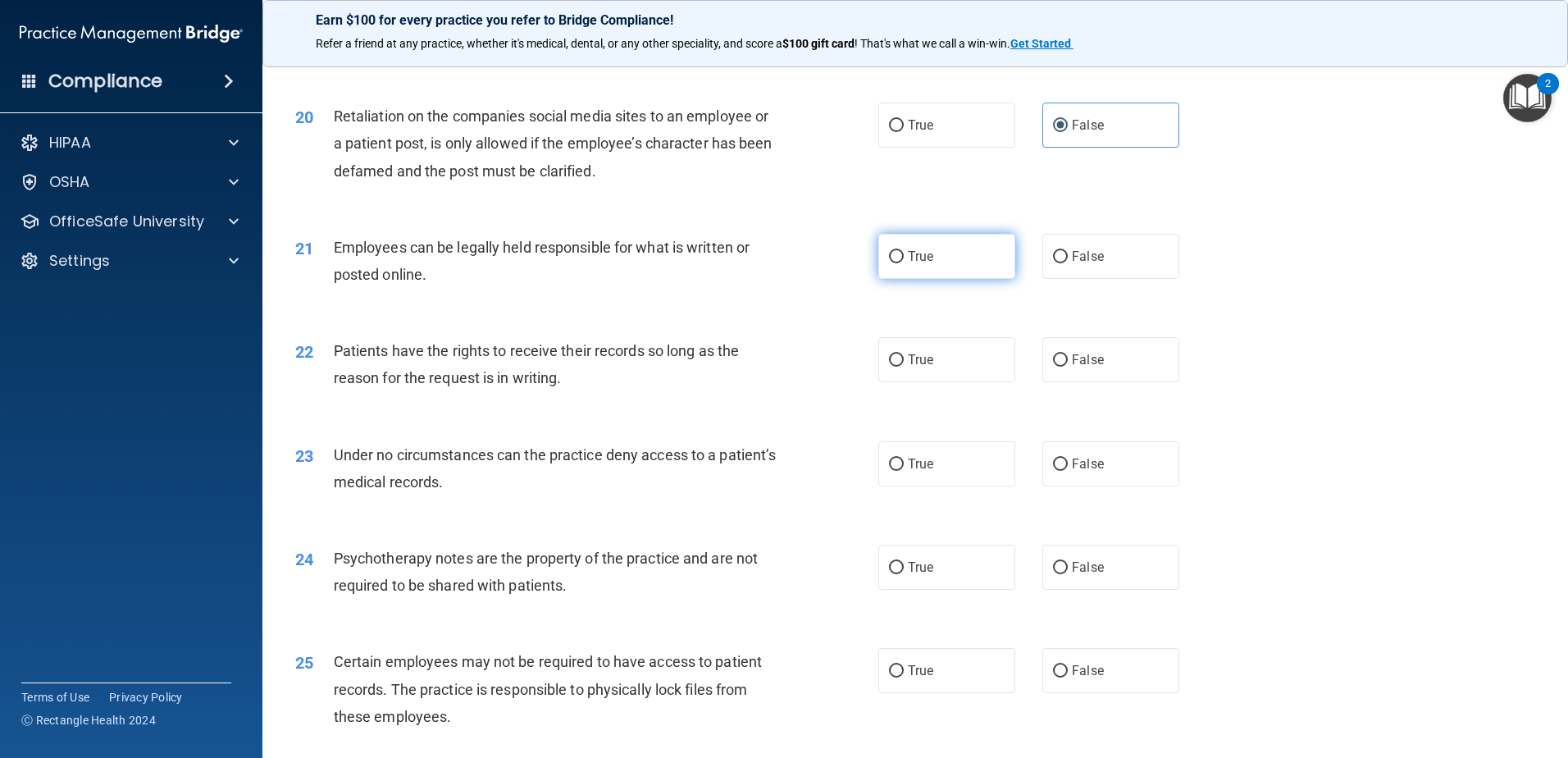
radio input "true"
click at [958, 382] on label "True" at bounding box center [947, 360] width 137 height 45
click at [903, 367] on input "True" at bounding box center [897, 360] width 15 height 12
radio input "true"
click at [1090, 471] on span "False" at bounding box center [1088, 464] width 32 height 16
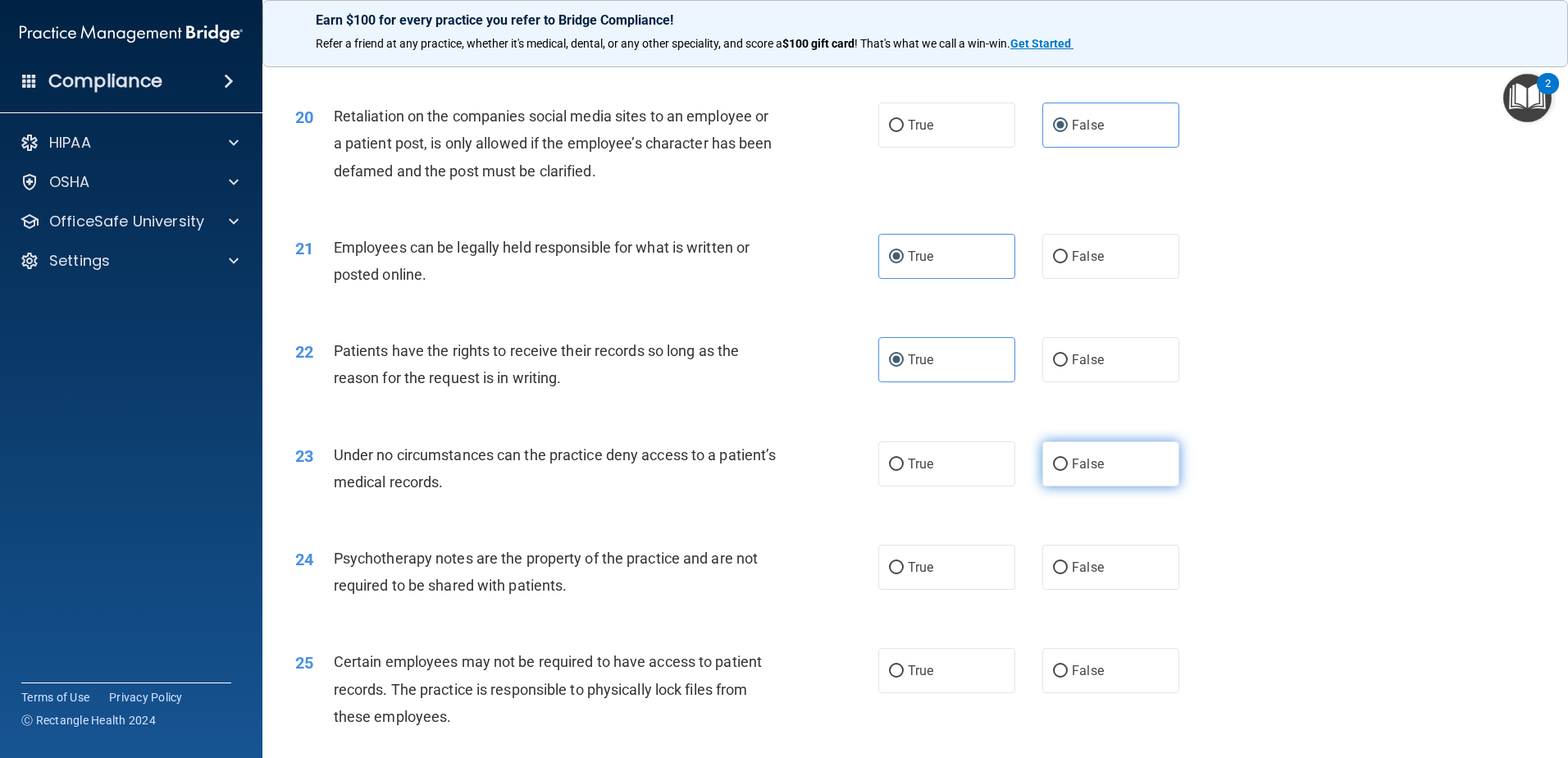
click at [1068, 471] on input "False" at bounding box center [1061, 465] width 15 height 12
radio input "true"
click at [987, 590] on label "True" at bounding box center [947, 567] width 137 height 45
click at [903, 574] on input "True" at bounding box center [897, 568] width 15 height 12
radio input "true"
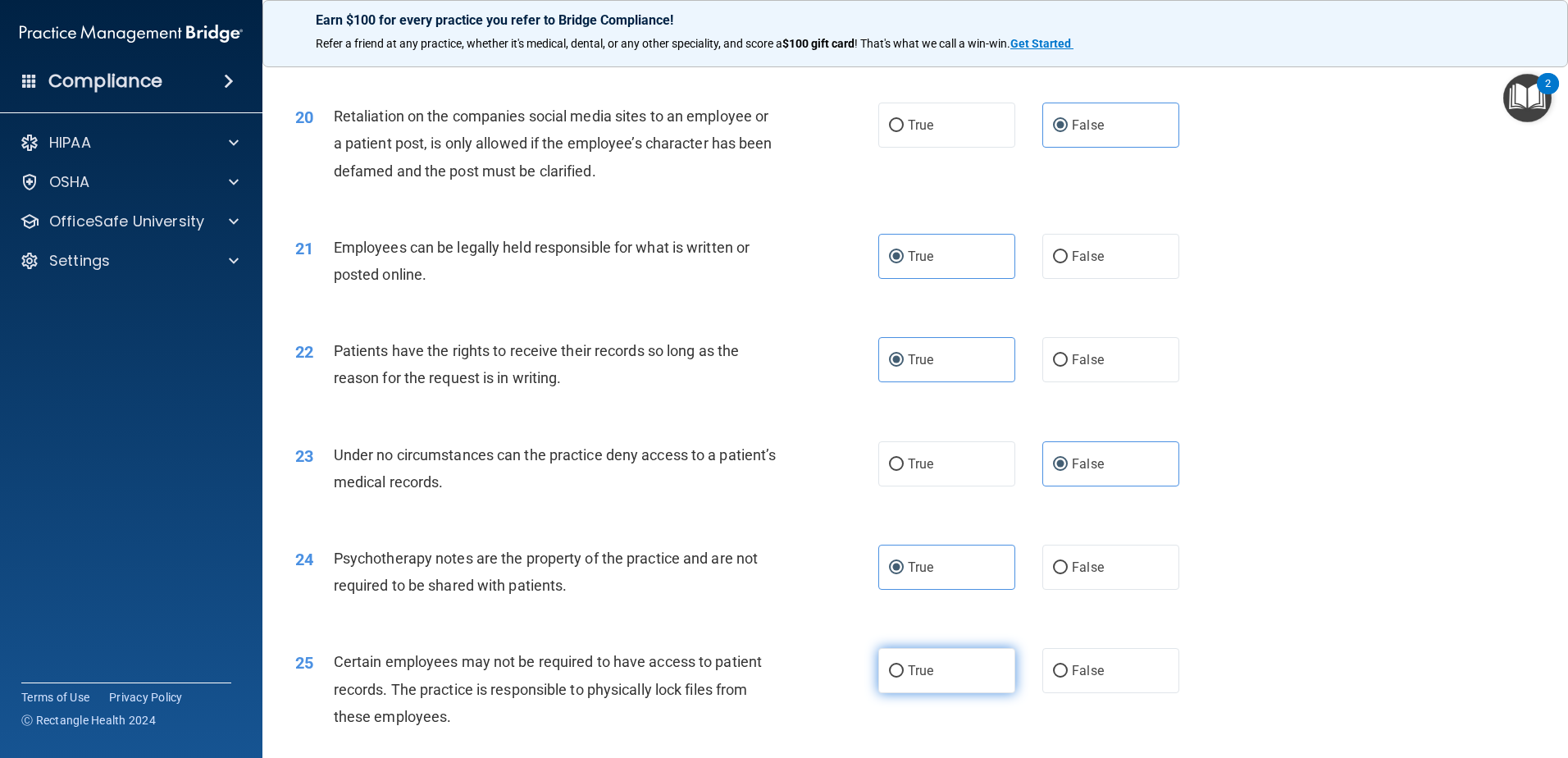
click at [968, 688] on label "True" at bounding box center [947, 671] width 137 height 45
click at [903, 678] on input "True" at bounding box center [897, 671] width 15 height 12
radio input "true"
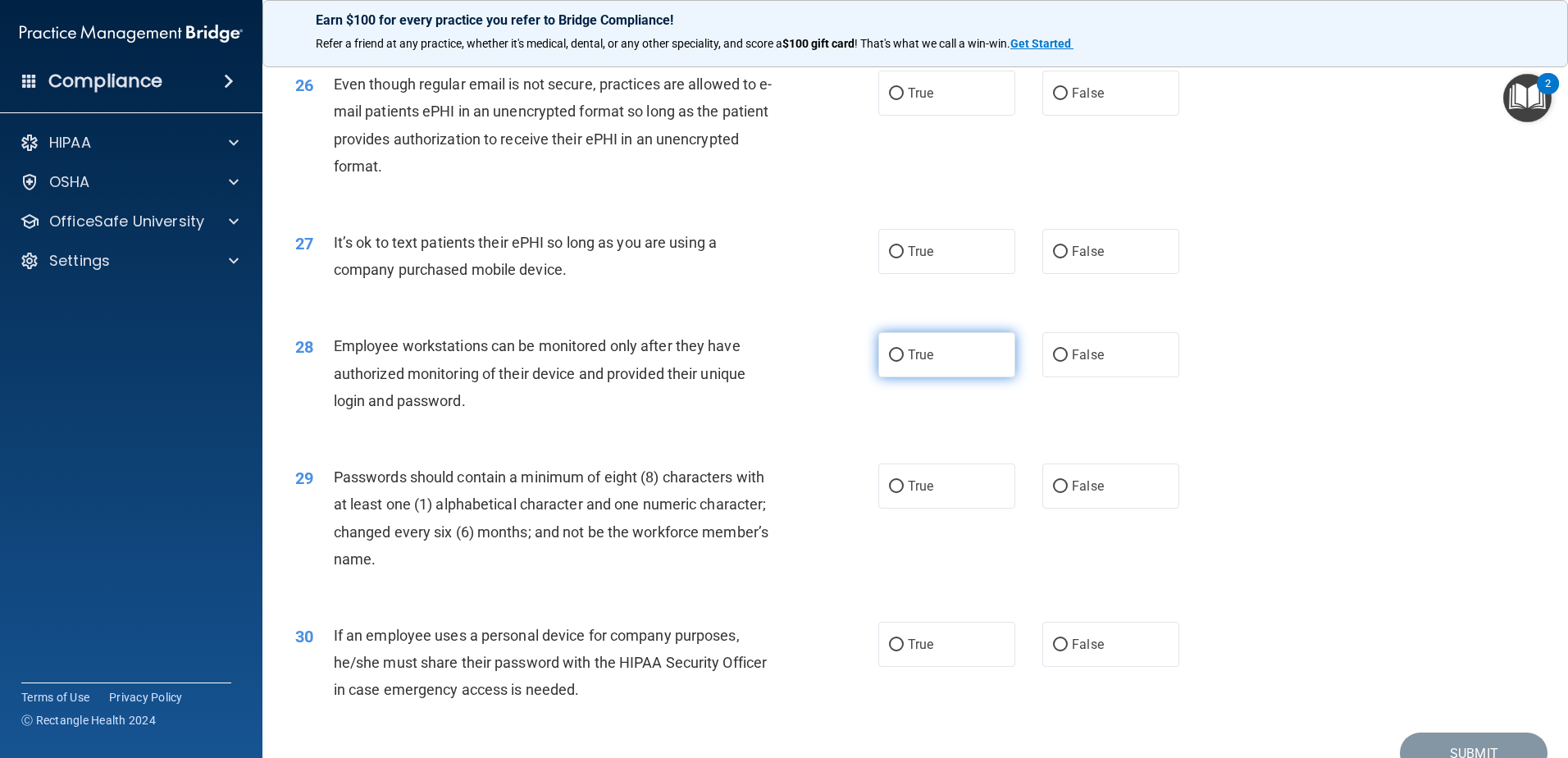
scroll to position [3281, 0]
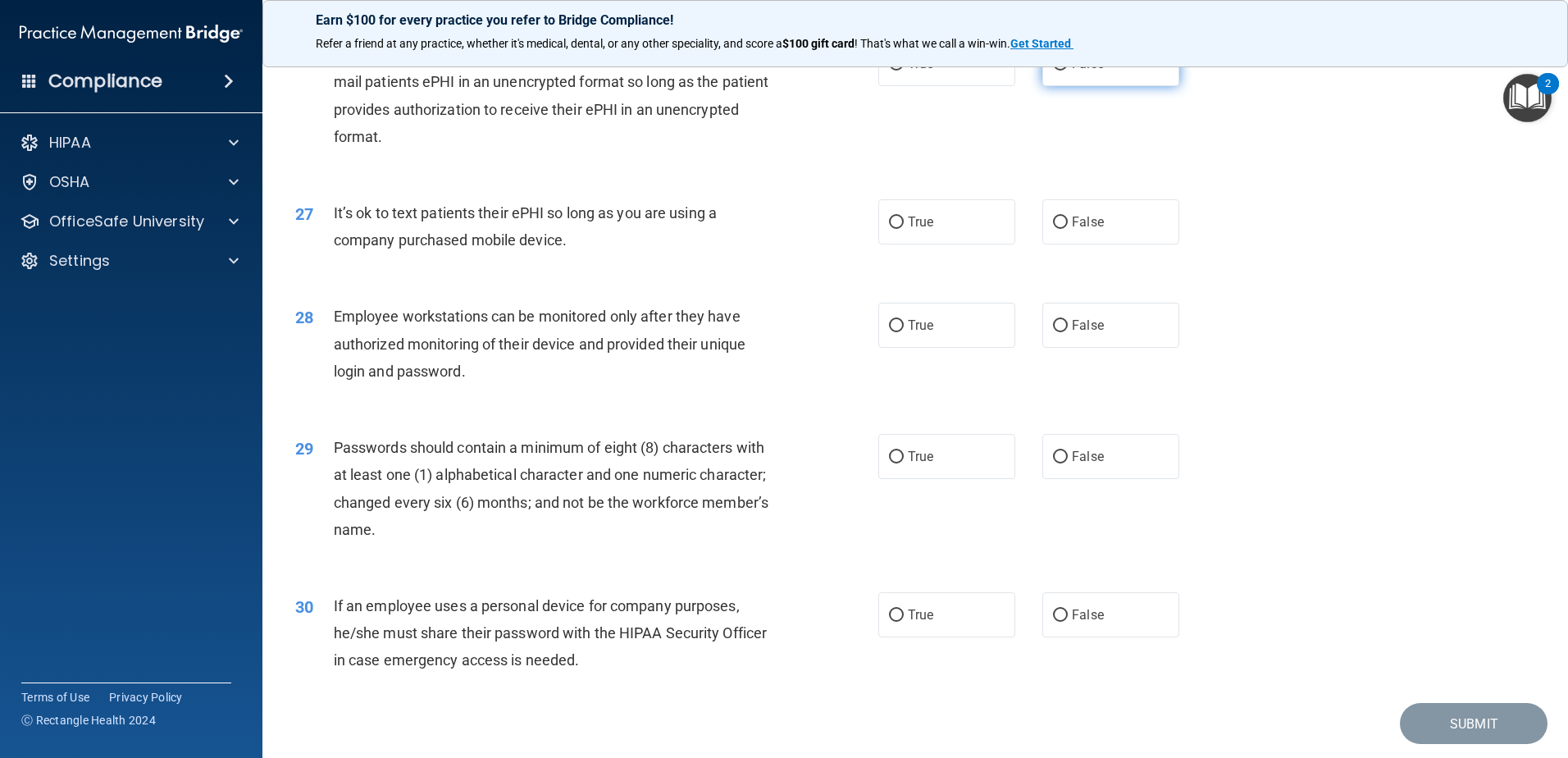
click at [1098, 86] on label "False" at bounding box center [1111, 63] width 137 height 45
click at [1068, 71] on input "False" at bounding box center [1061, 64] width 15 height 12
radio input "true"
click at [1072, 230] on span "False" at bounding box center [1088, 222] width 32 height 16
click at [1066, 229] on input "False" at bounding box center [1061, 222] width 15 height 12
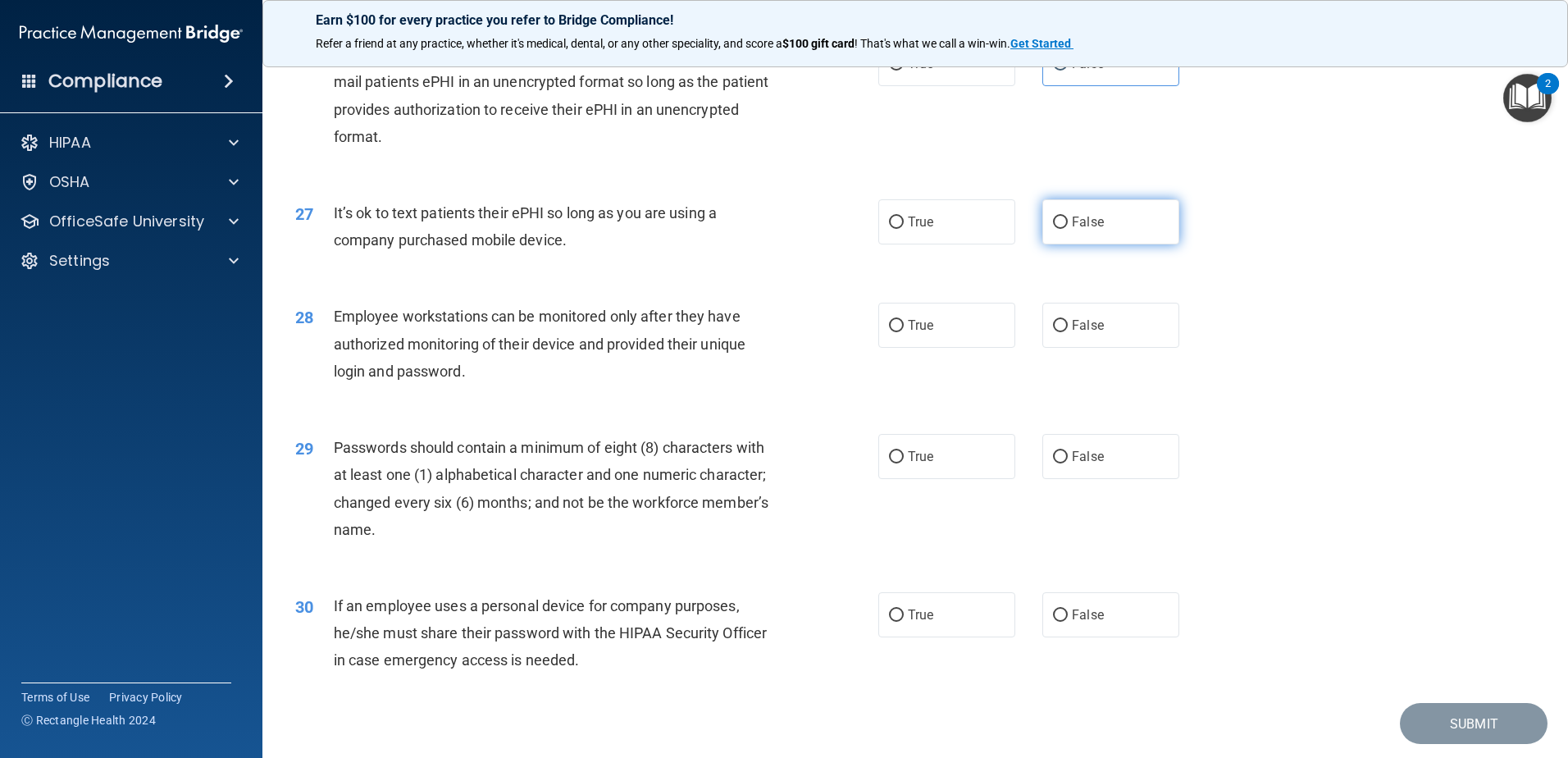
radio input "true"
click at [948, 348] on label "True" at bounding box center [947, 325] width 137 height 45
click at [903, 332] on input "True" at bounding box center [897, 326] width 15 height 12
radio input "true"
click at [948, 479] on label "True" at bounding box center [947, 456] width 137 height 45
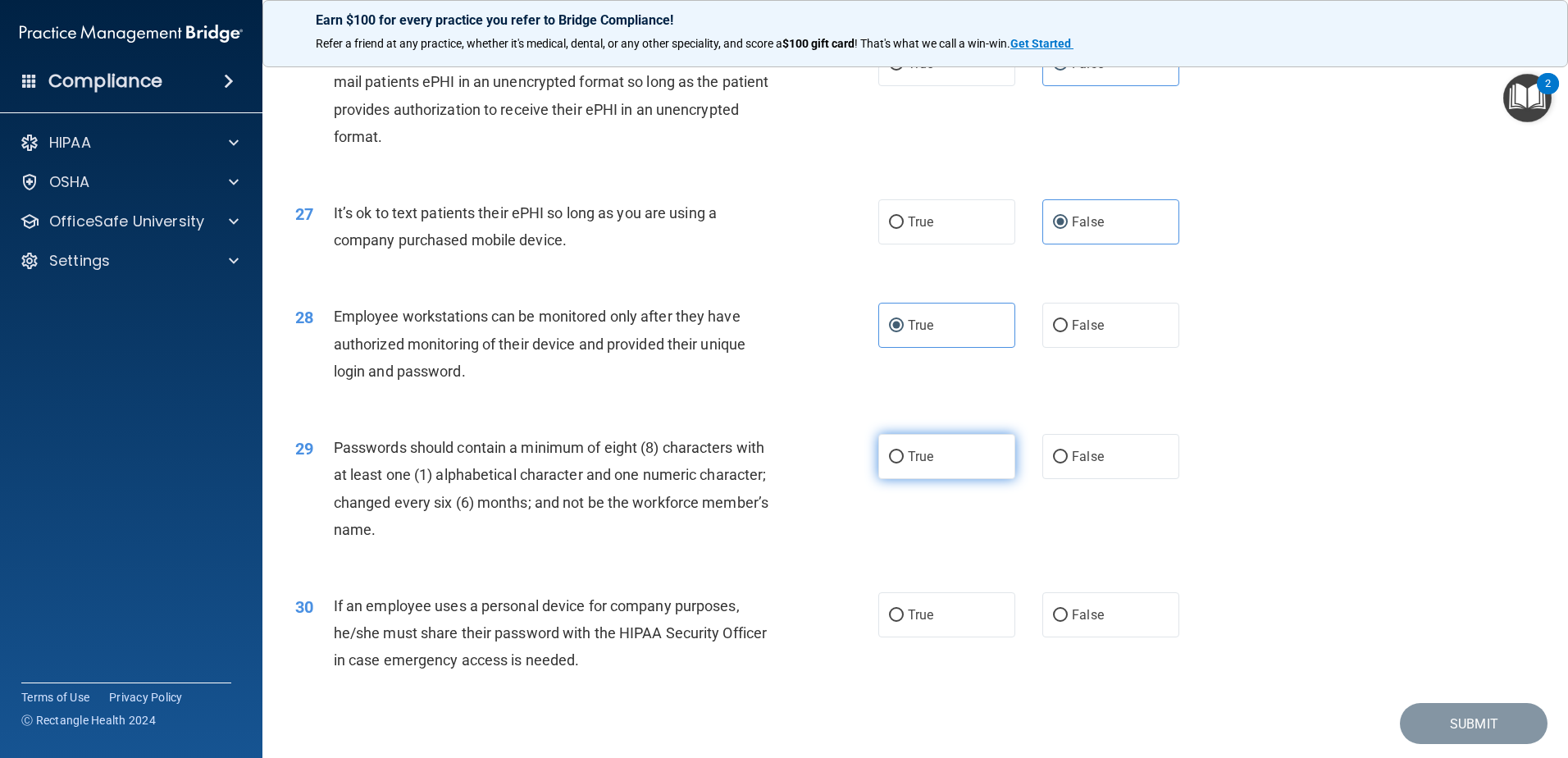
click at [903, 463] on input "True" at bounding box center [897, 457] width 15 height 12
radio input "true"
click at [1118, 637] on label "False" at bounding box center [1111, 615] width 137 height 45
click at [1068, 622] on input "False" at bounding box center [1061, 616] width 15 height 12
radio input "true"
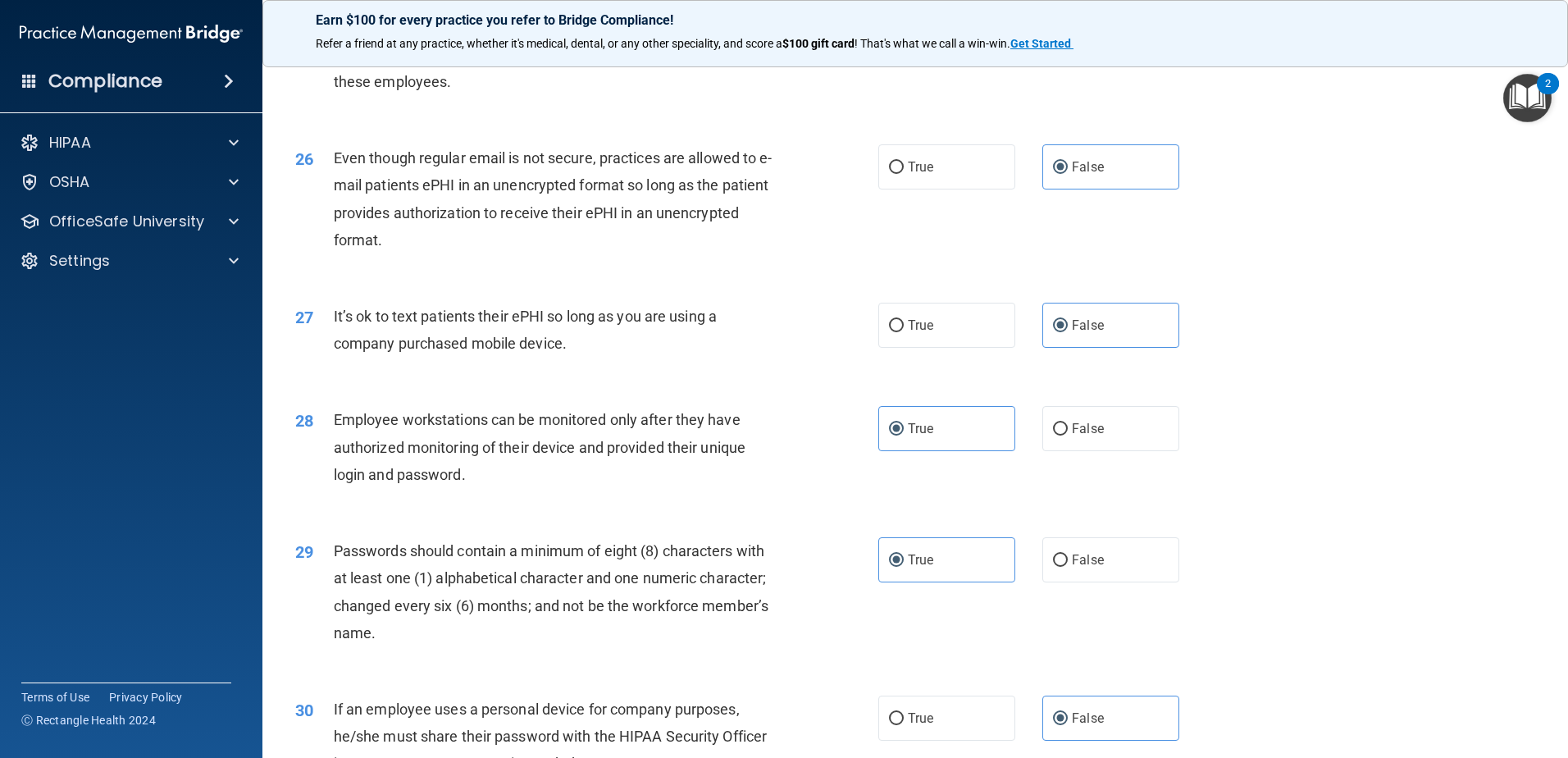
scroll to position [3360, 0]
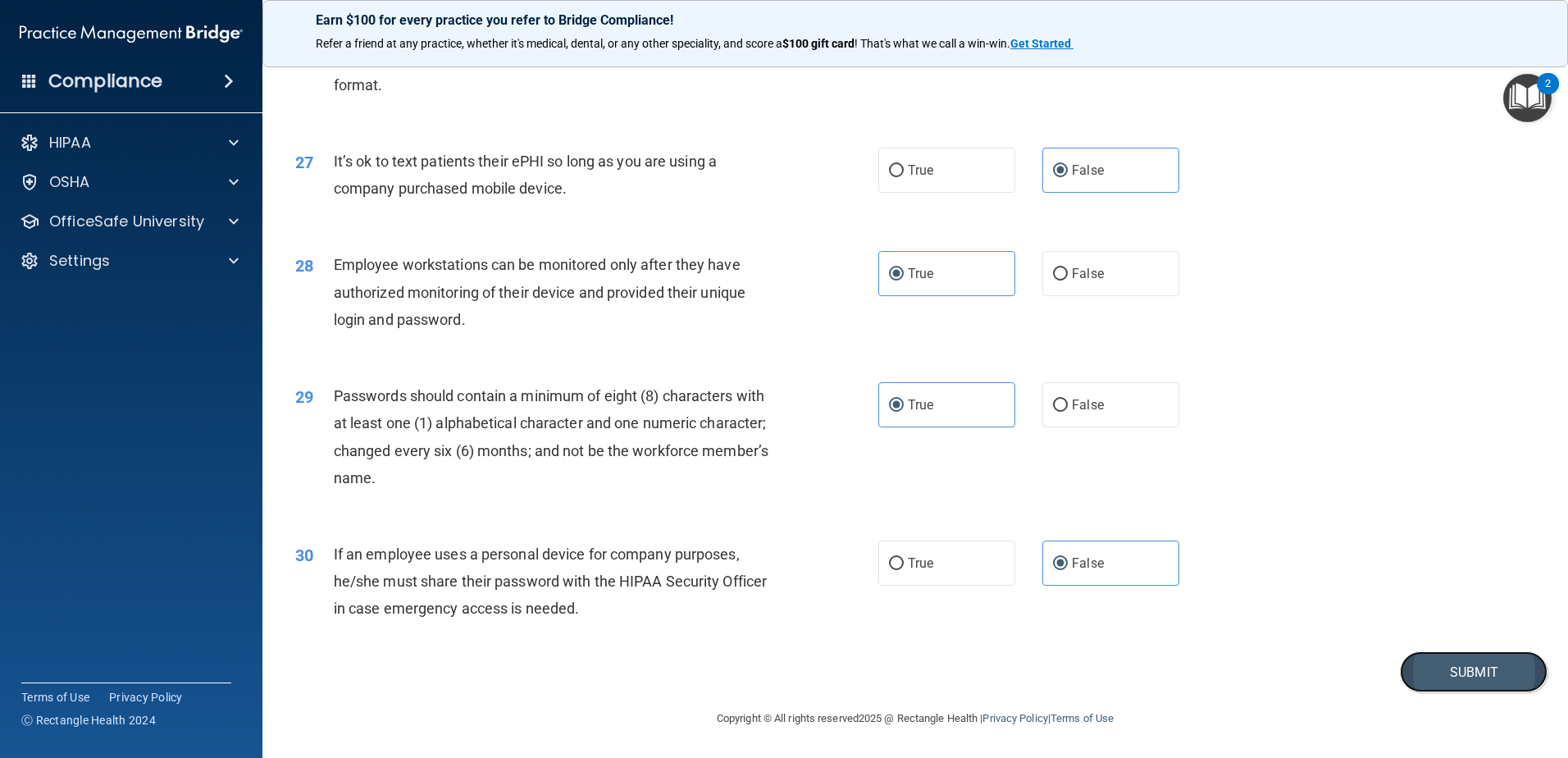
click at [1462, 674] on button "Submit" at bounding box center [1473, 672] width 147 height 42
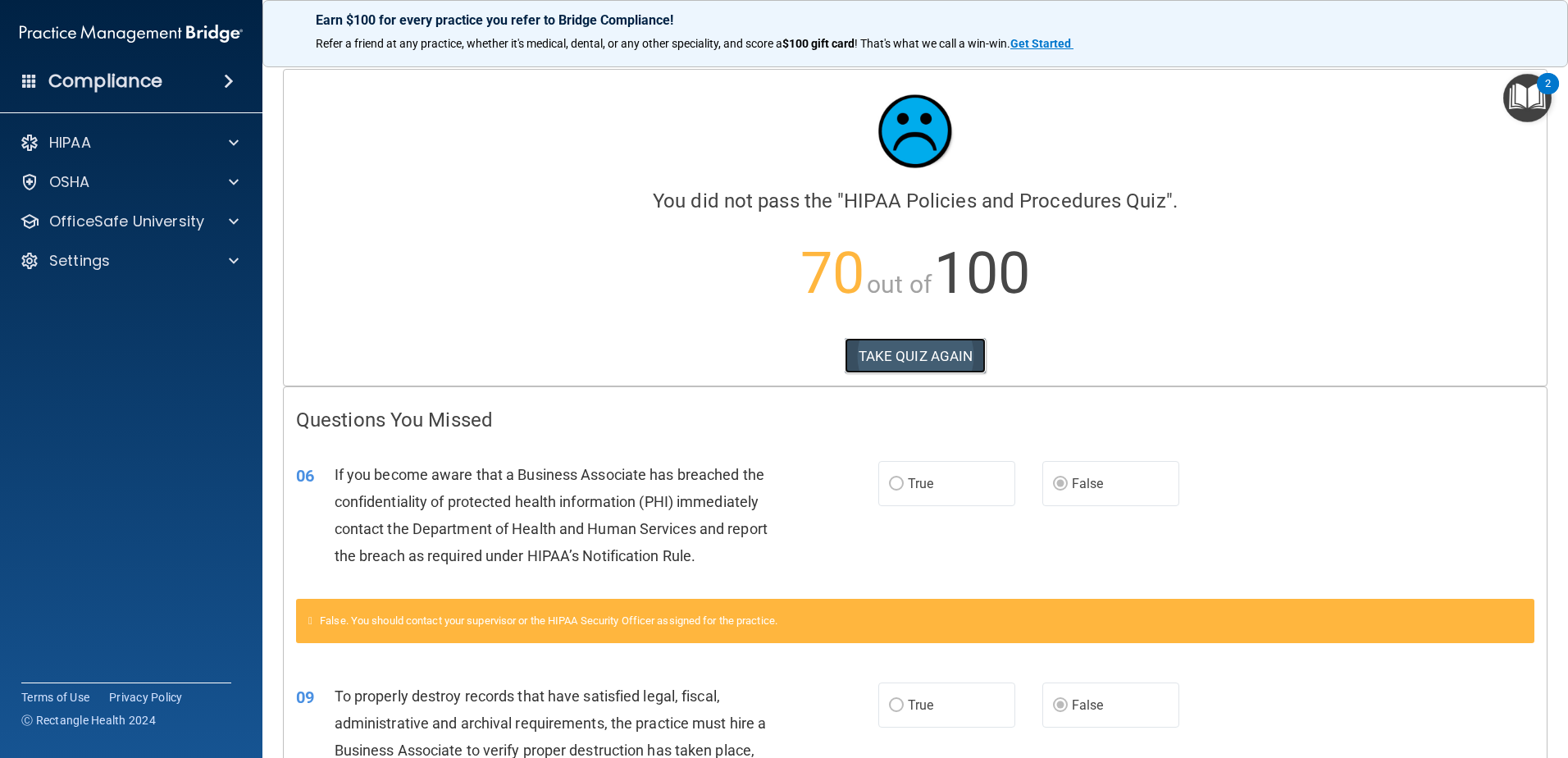
click at [935, 367] on button "TAKE QUIZ AGAIN" at bounding box center [915, 356] width 142 height 36
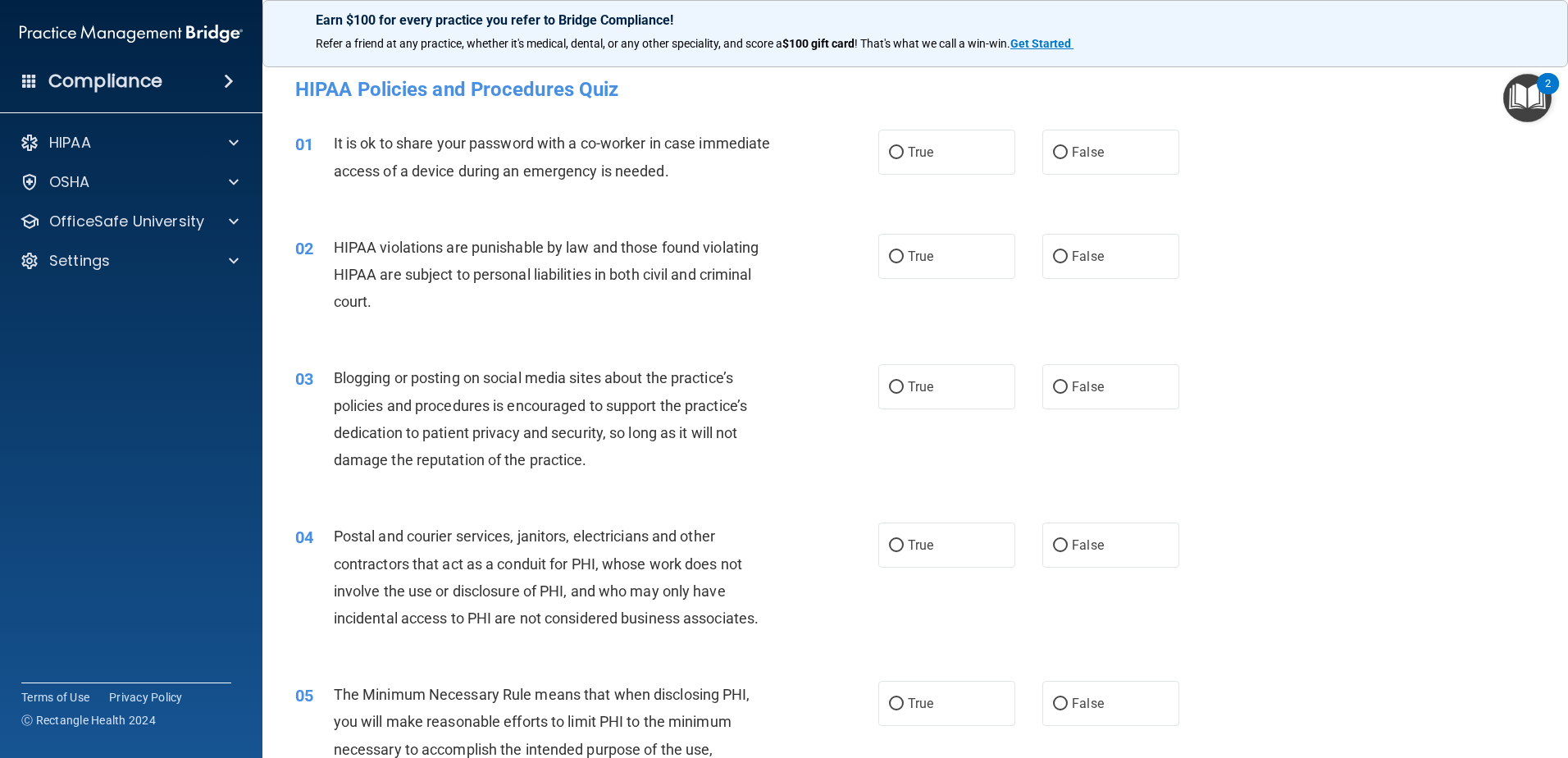
click at [1096, 127] on div "01 It is ok to share your password with a co-worker in case immediate access of…" at bounding box center [915, 161] width 1265 height 103
click at [1094, 145] on span "False" at bounding box center [1088, 152] width 32 height 16
click at [1068, 147] on input "False" at bounding box center [1061, 152] width 15 height 12
radio input "true"
click at [903, 247] on label "True" at bounding box center [947, 257] width 137 height 45
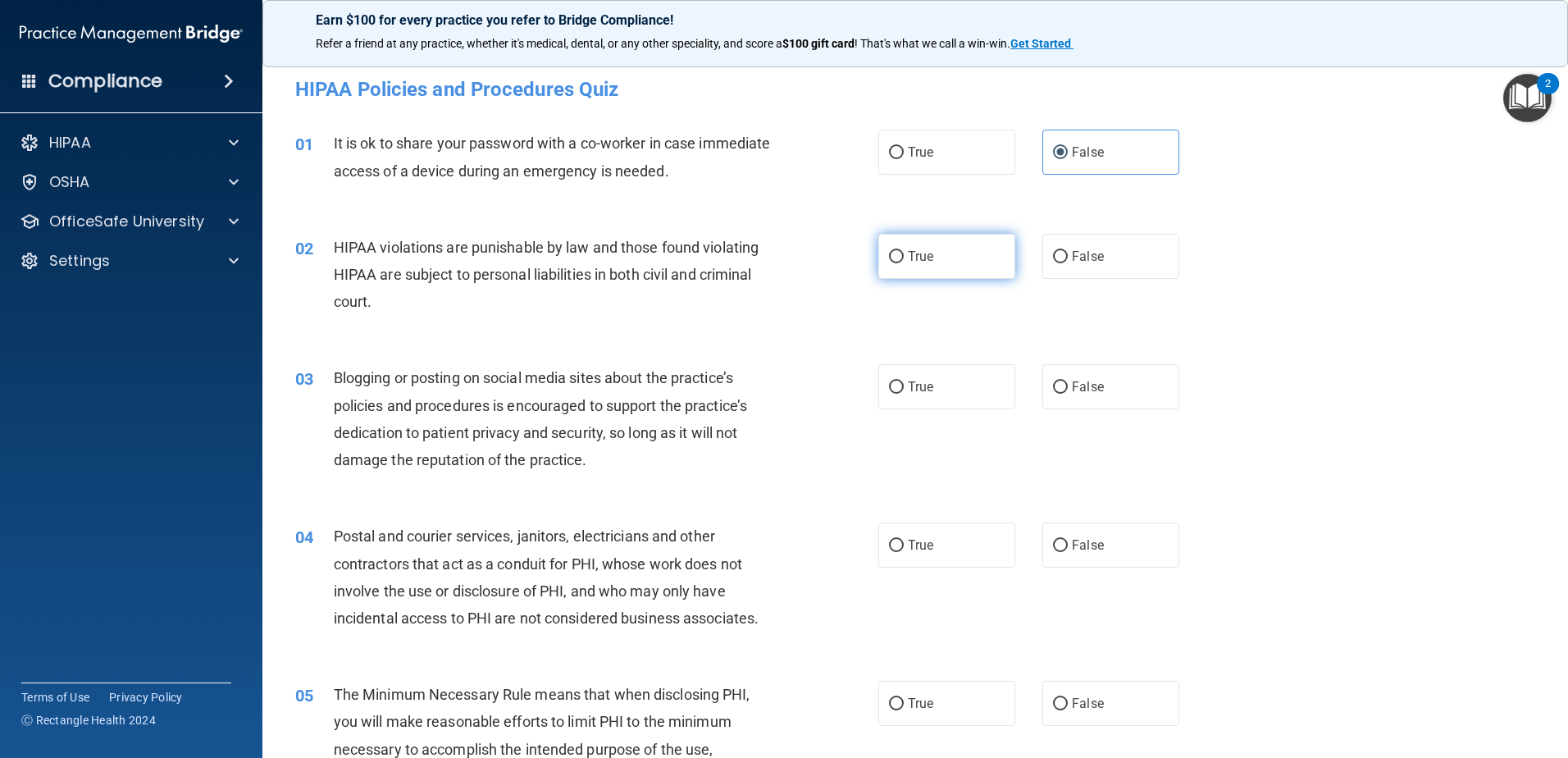
click at [903, 251] on input "True" at bounding box center [897, 257] width 15 height 12
radio input "true"
click at [1072, 379] on span "False" at bounding box center [1088, 386] width 32 height 16
click at [1068, 381] on input "False" at bounding box center [1061, 387] width 15 height 12
radio input "true"
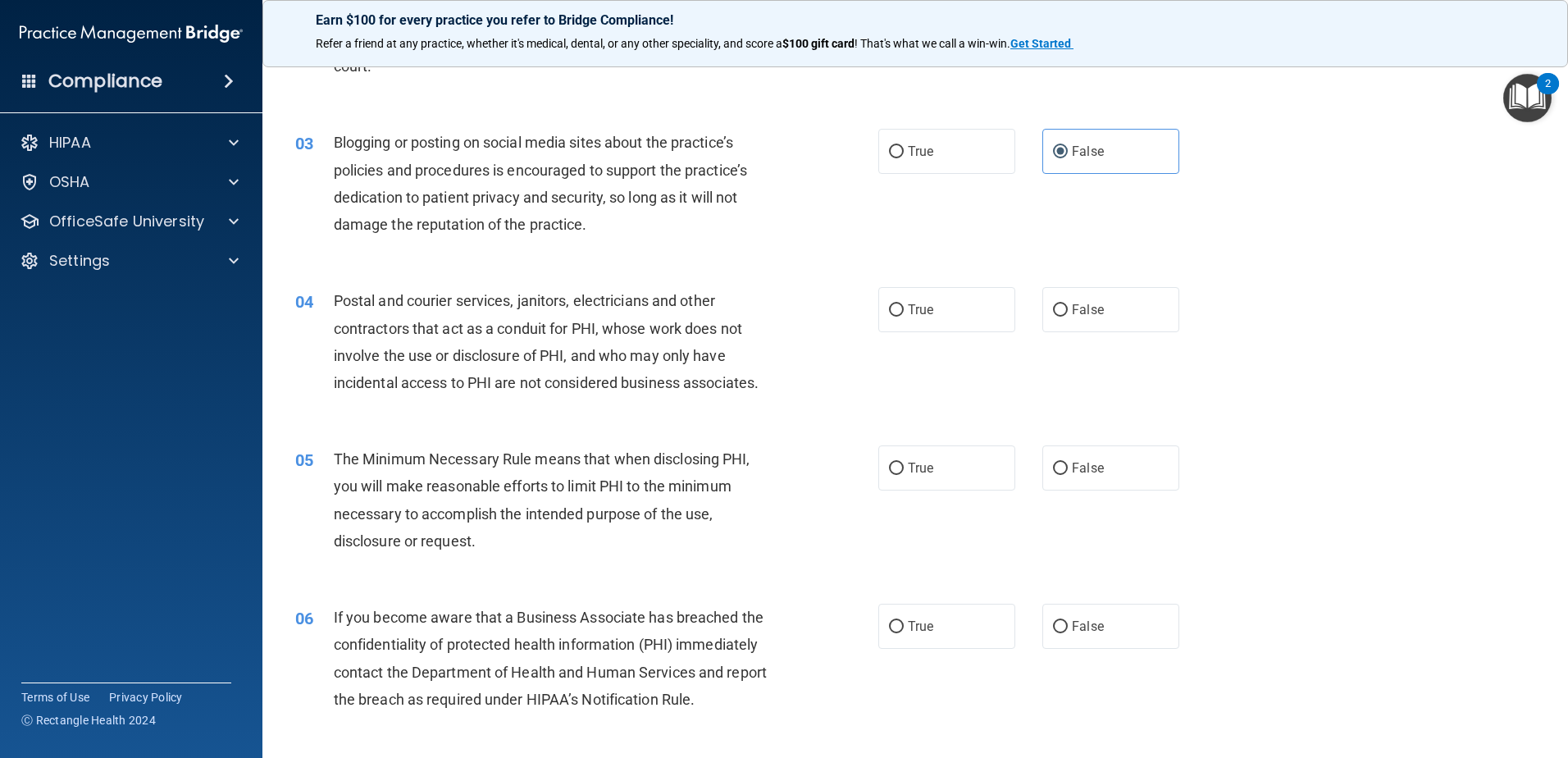
scroll to position [246, 0]
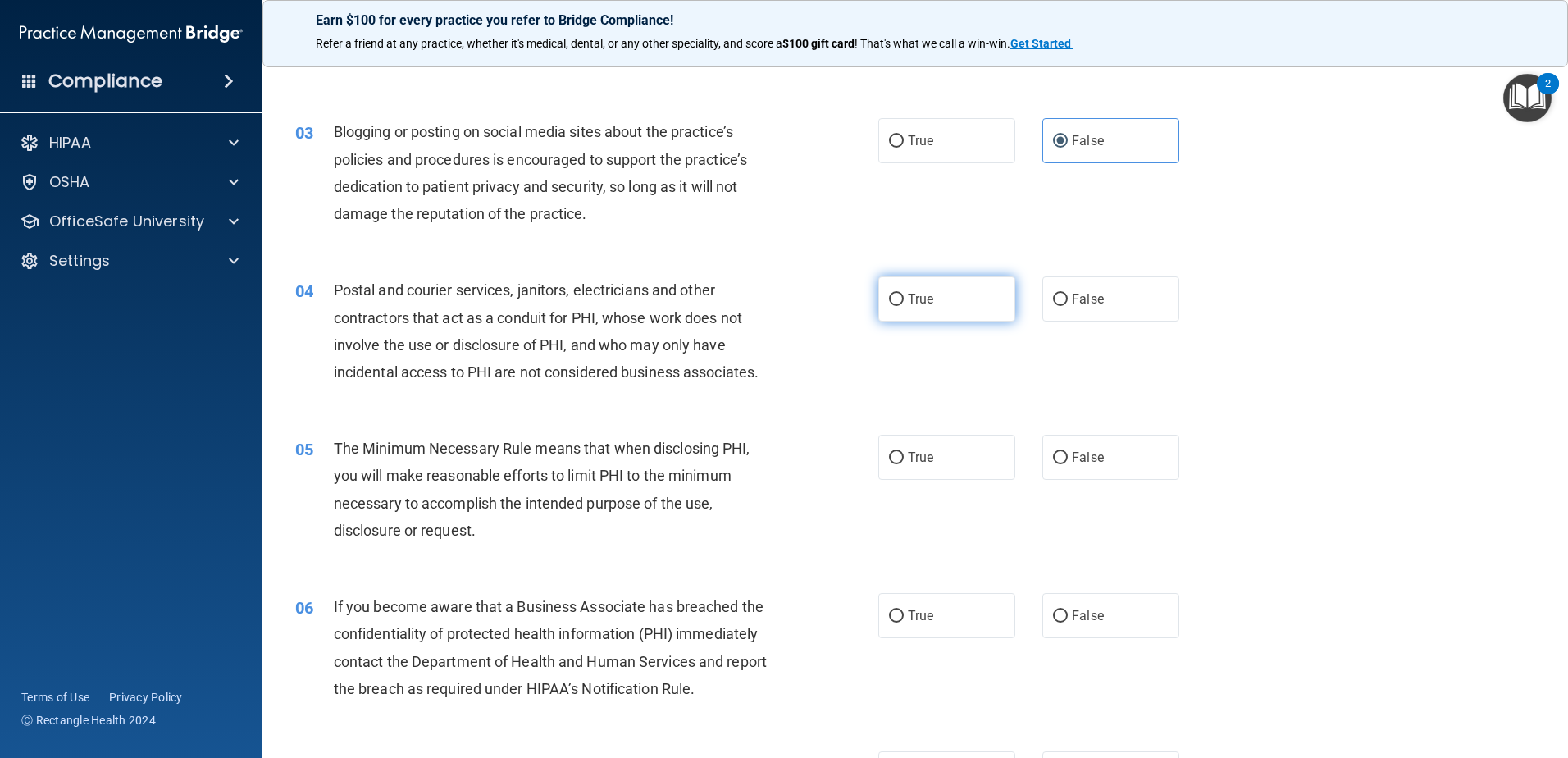
click at [894, 298] on input "True" at bounding box center [897, 300] width 15 height 12
radio input "true"
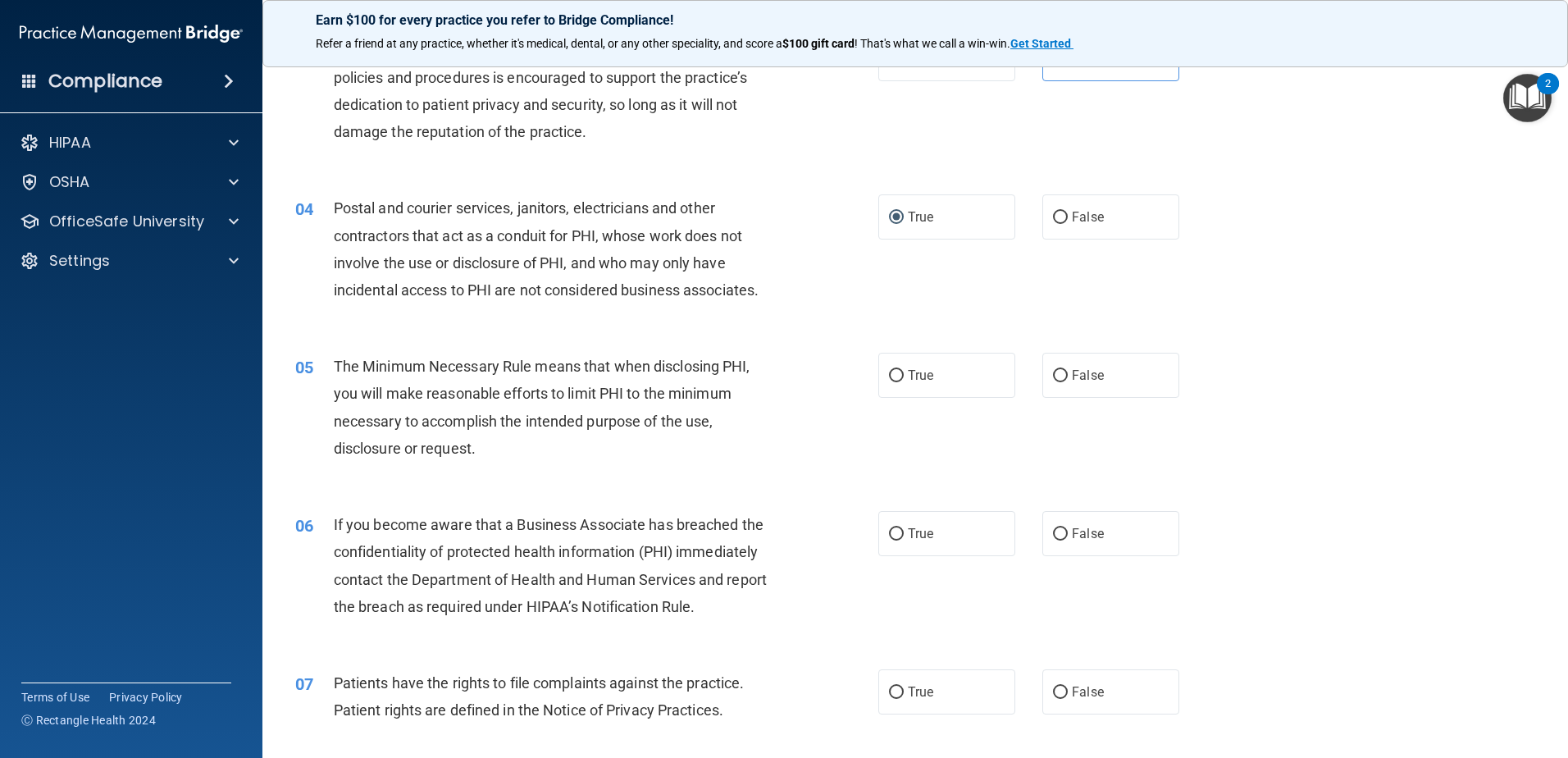
scroll to position [410, 0]
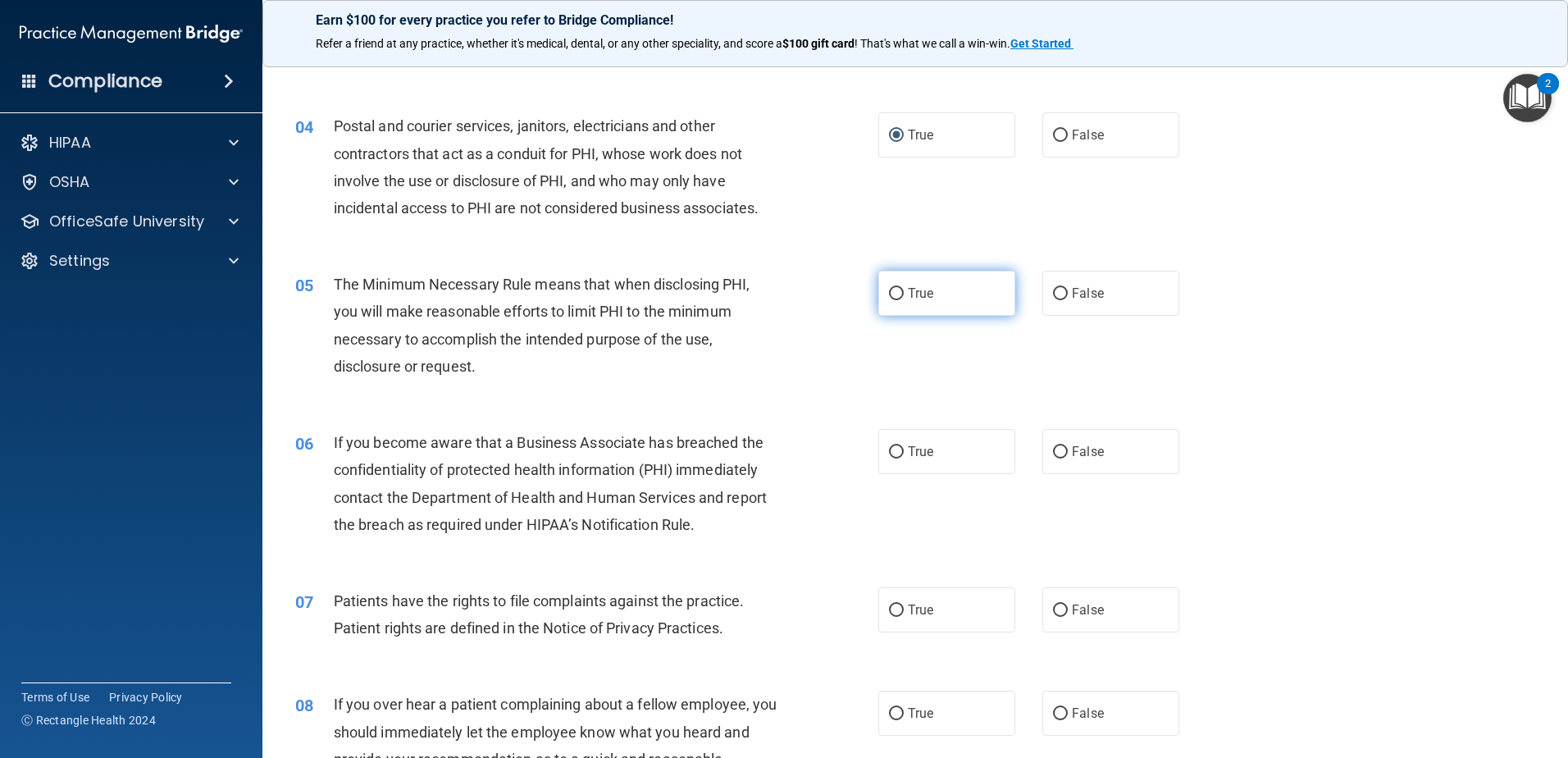
click at [886, 286] on label "True" at bounding box center [947, 293] width 137 height 45
click at [889, 288] on input "True" at bounding box center [897, 294] width 15 height 12
radio input "true"
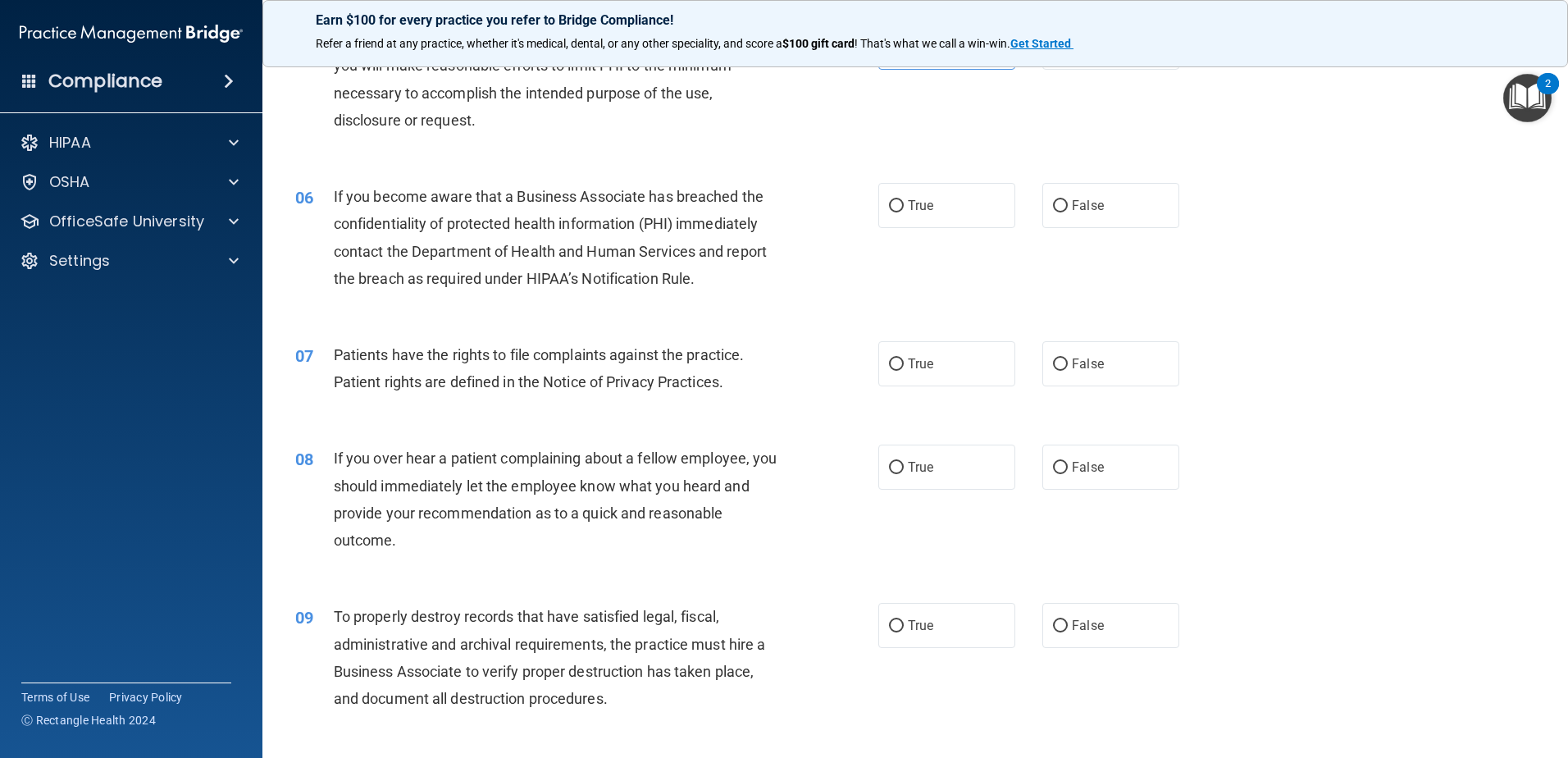
scroll to position [738, 0]
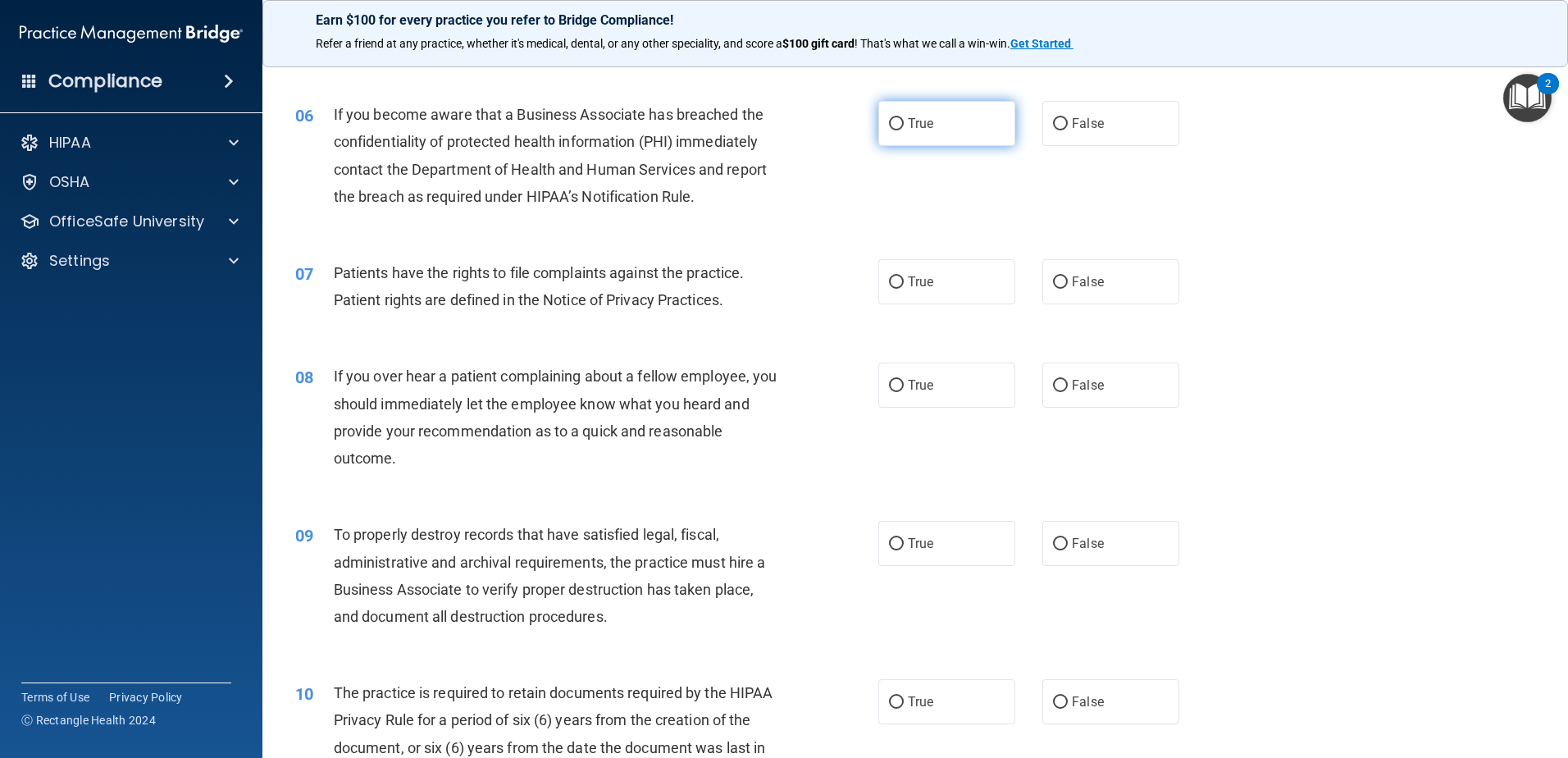
click at [889, 119] on input "True" at bounding box center [897, 124] width 15 height 12
radio input "true"
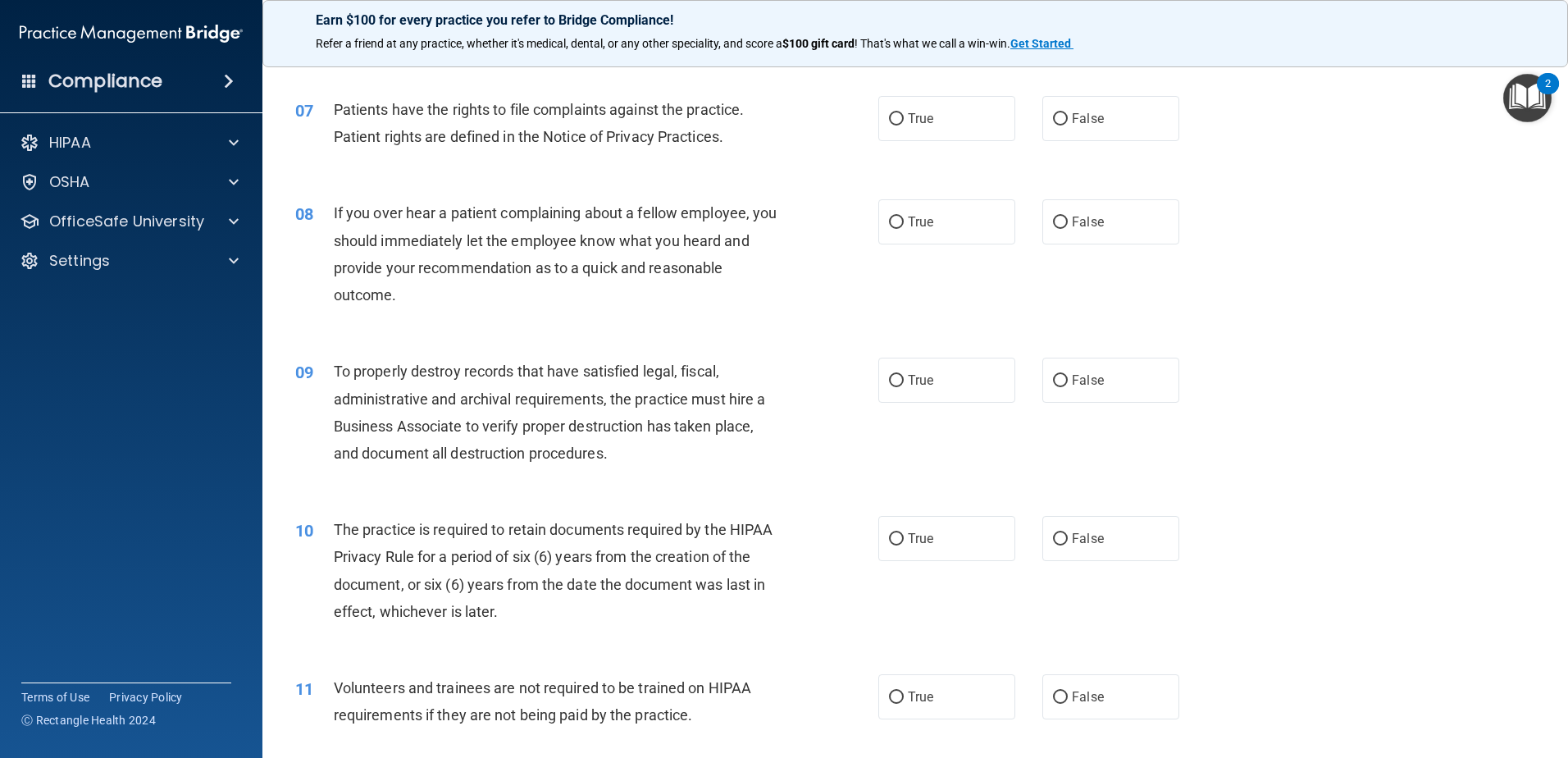
scroll to position [902, 0]
click at [889, 114] on input "True" at bounding box center [897, 118] width 15 height 12
radio input "true"
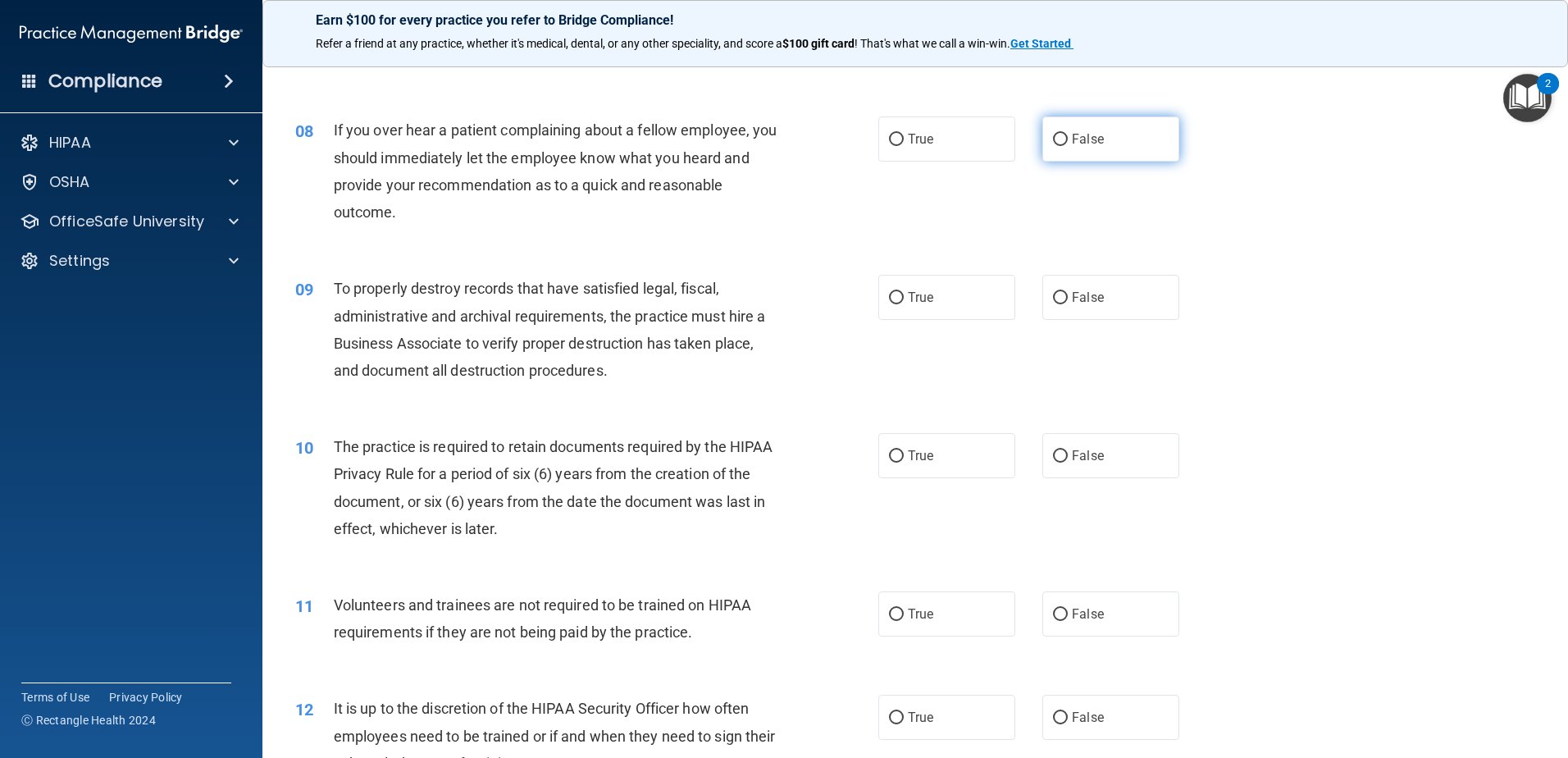
click at [1053, 134] on input "False" at bounding box center [1061, 140] width 15 height 12
radio input "true"
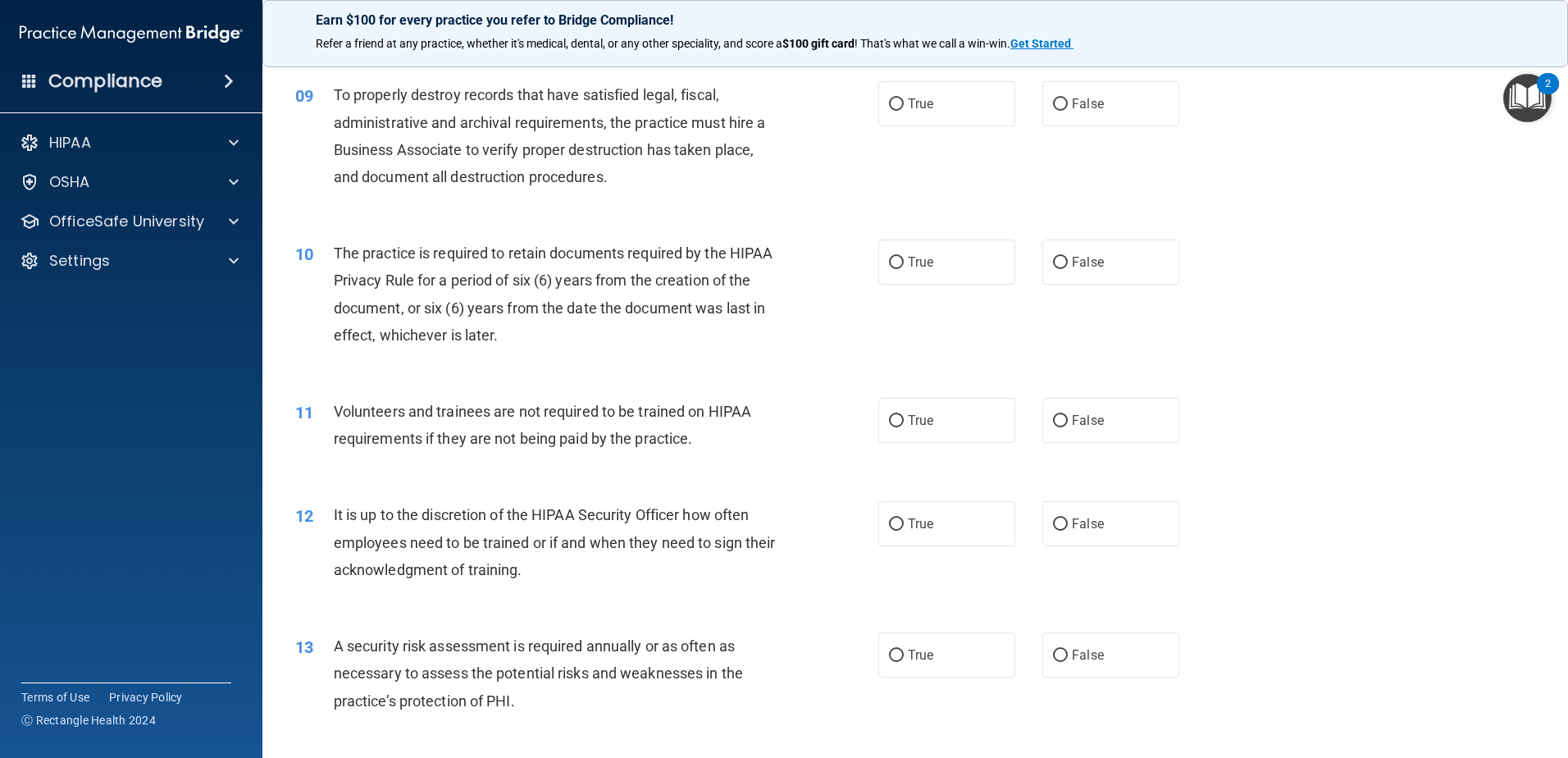
scroll to position [1149, 0]
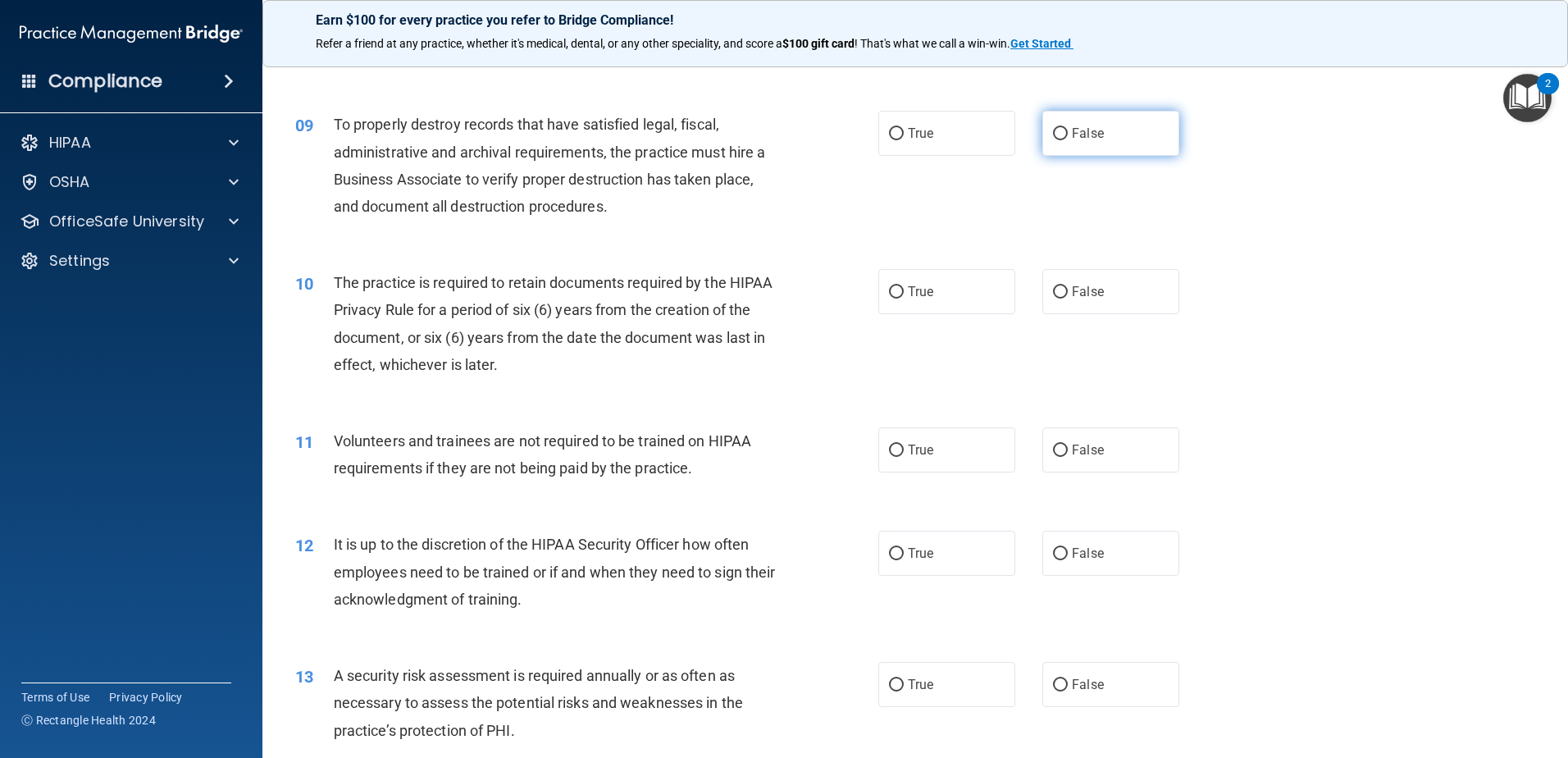
click at [1072, 136] on span "False" at bounding box center [1088, 133] width 32 height 16
click at [1067, 136] on input "False" at bounding box center [1061, 134] width 15 height 12
radio input "true"
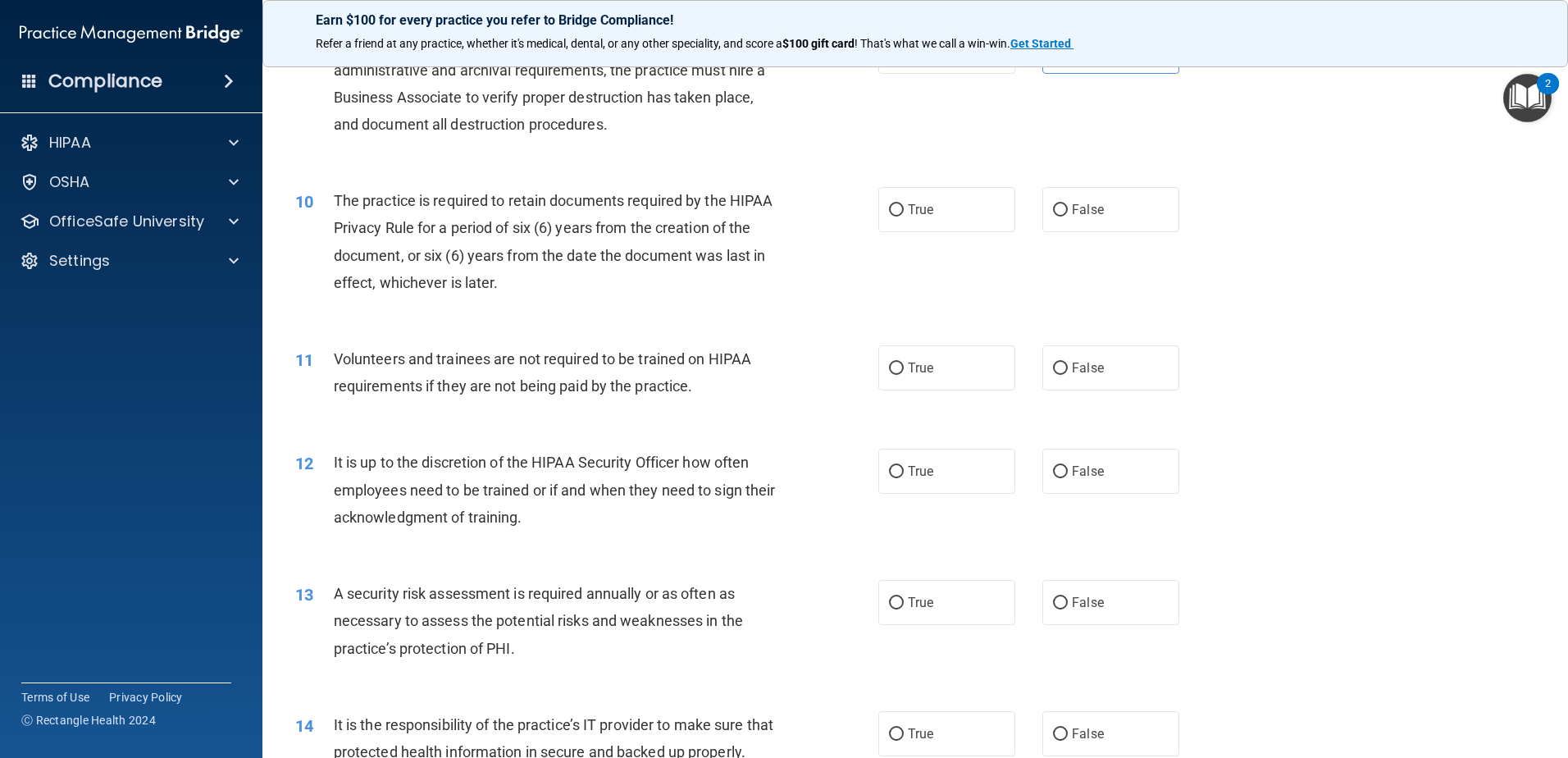
scroll to position [1313, 0]
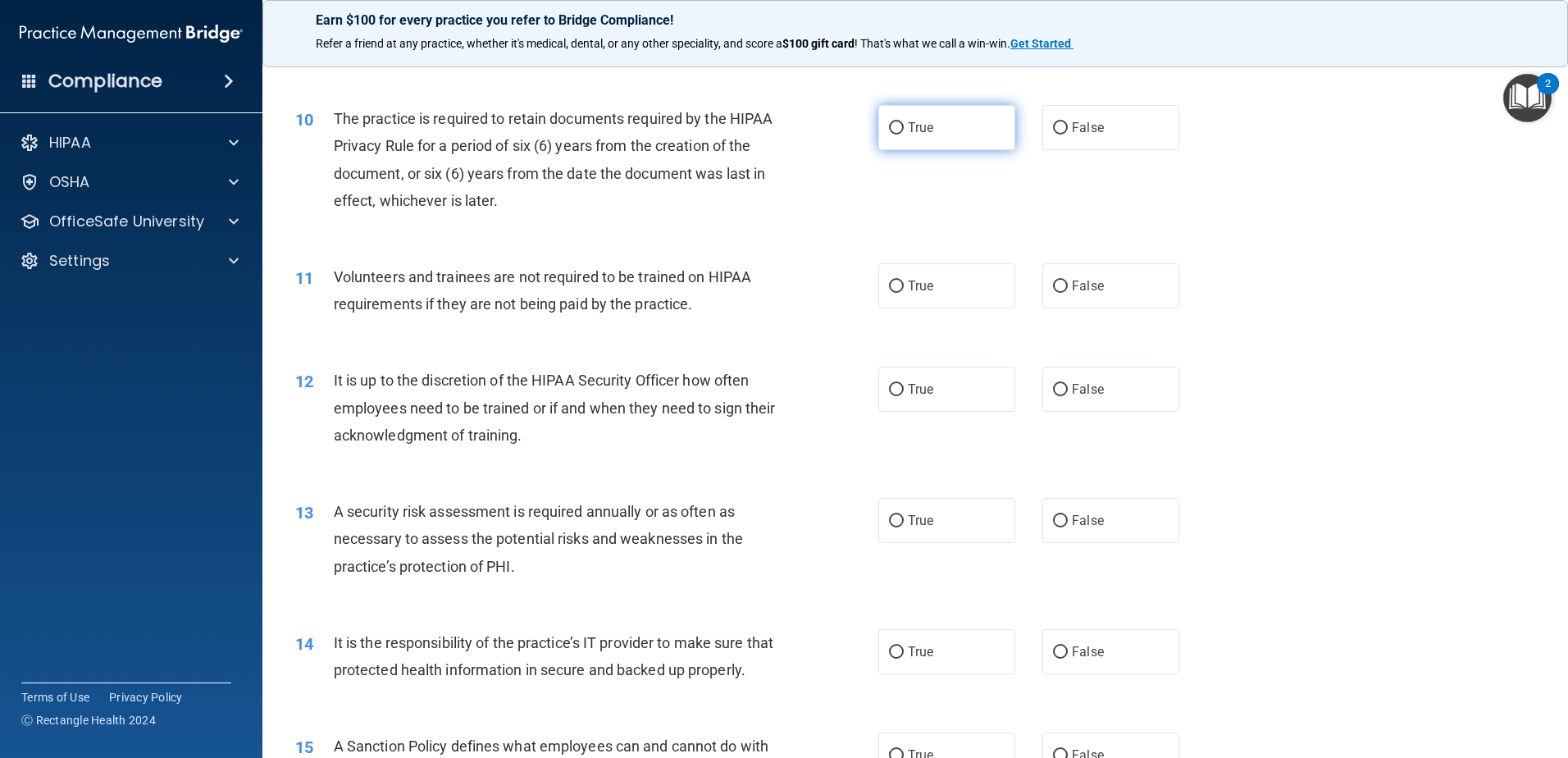
click at [964, 130] on label "True" at bounding box center [947, 127] width 137 height 45
click at [903, 130] on input "True" at bounding box center [897, 128] width 15 height 12
radio input "true"
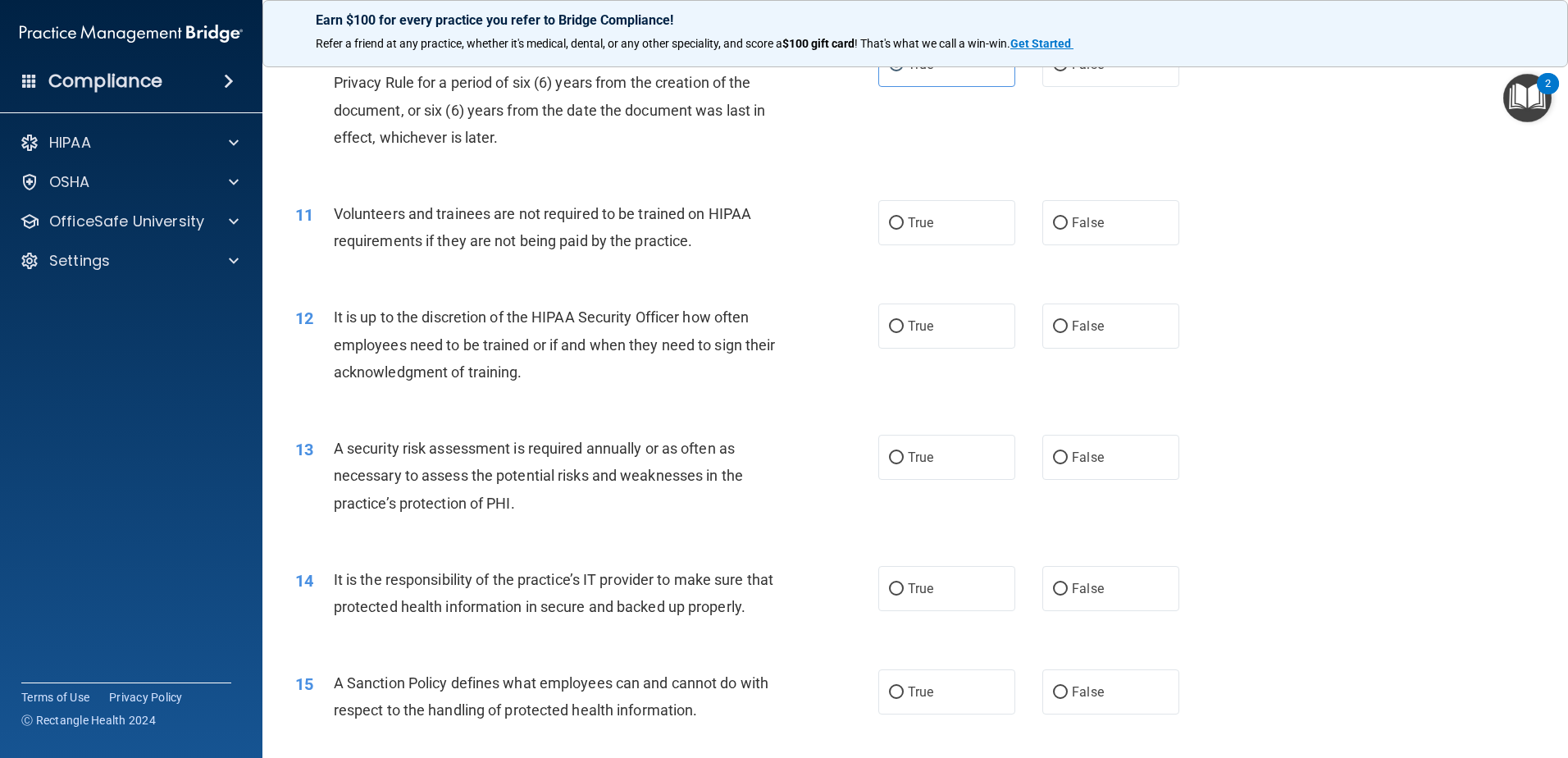
scroll to position [1394, 0]
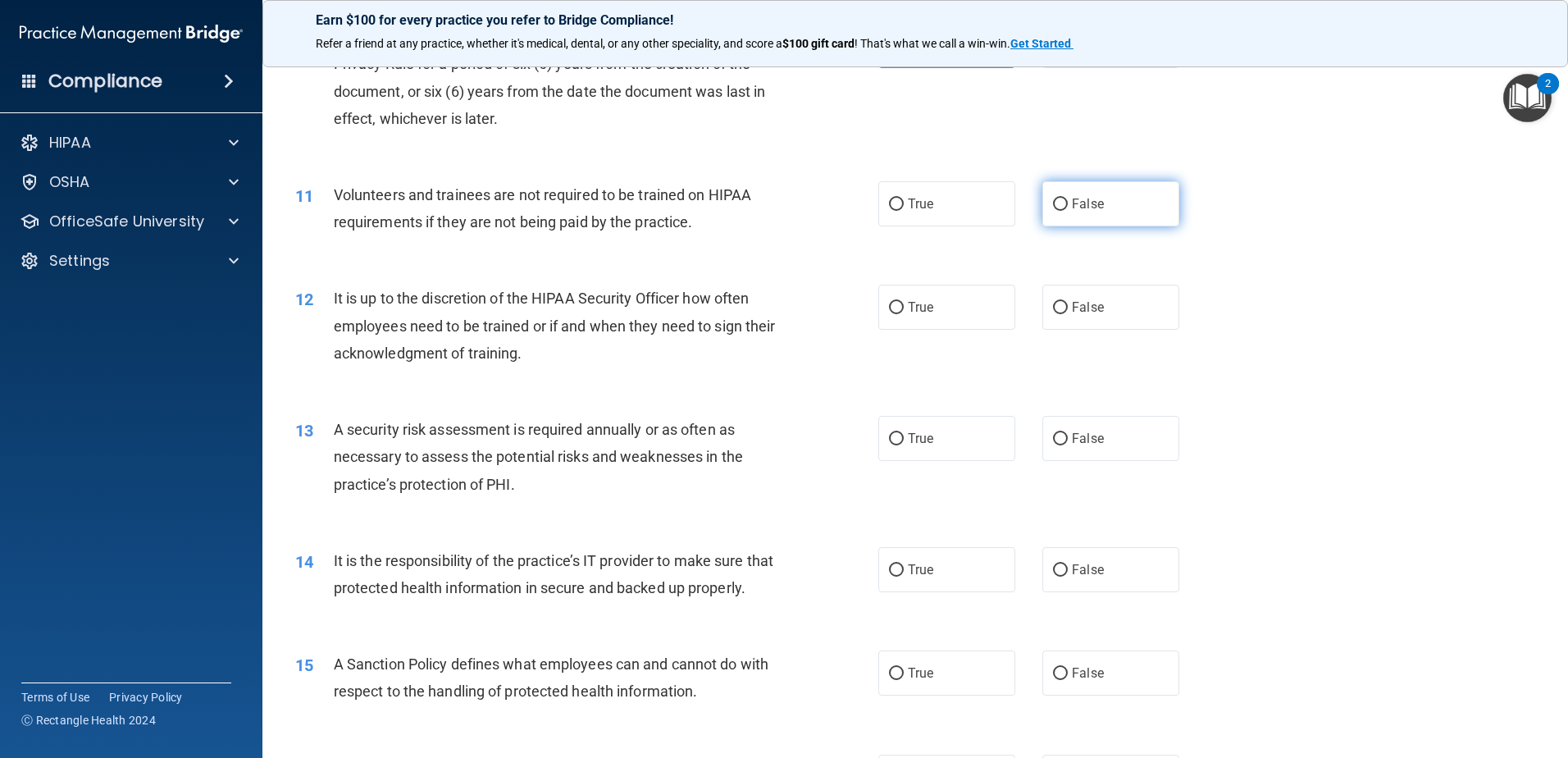
click at [1078, 201] on span "False" at bounding box center [1088, 203] width 32 height 16
click at [1068, 201] on input "False" at bounding box center [1061, 204] width 15 height 12
radio input "true"
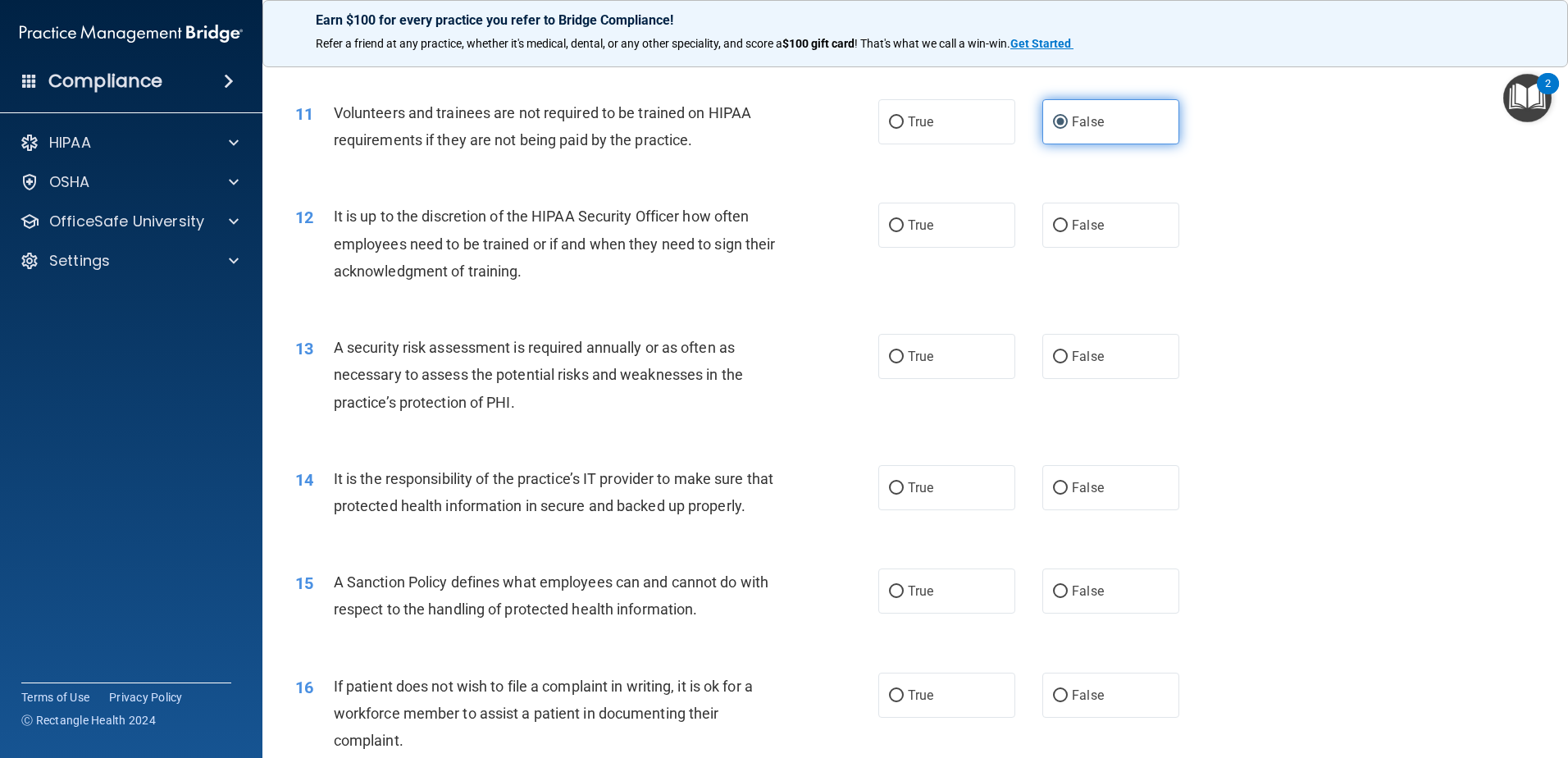
scroll to position [1558, 0]
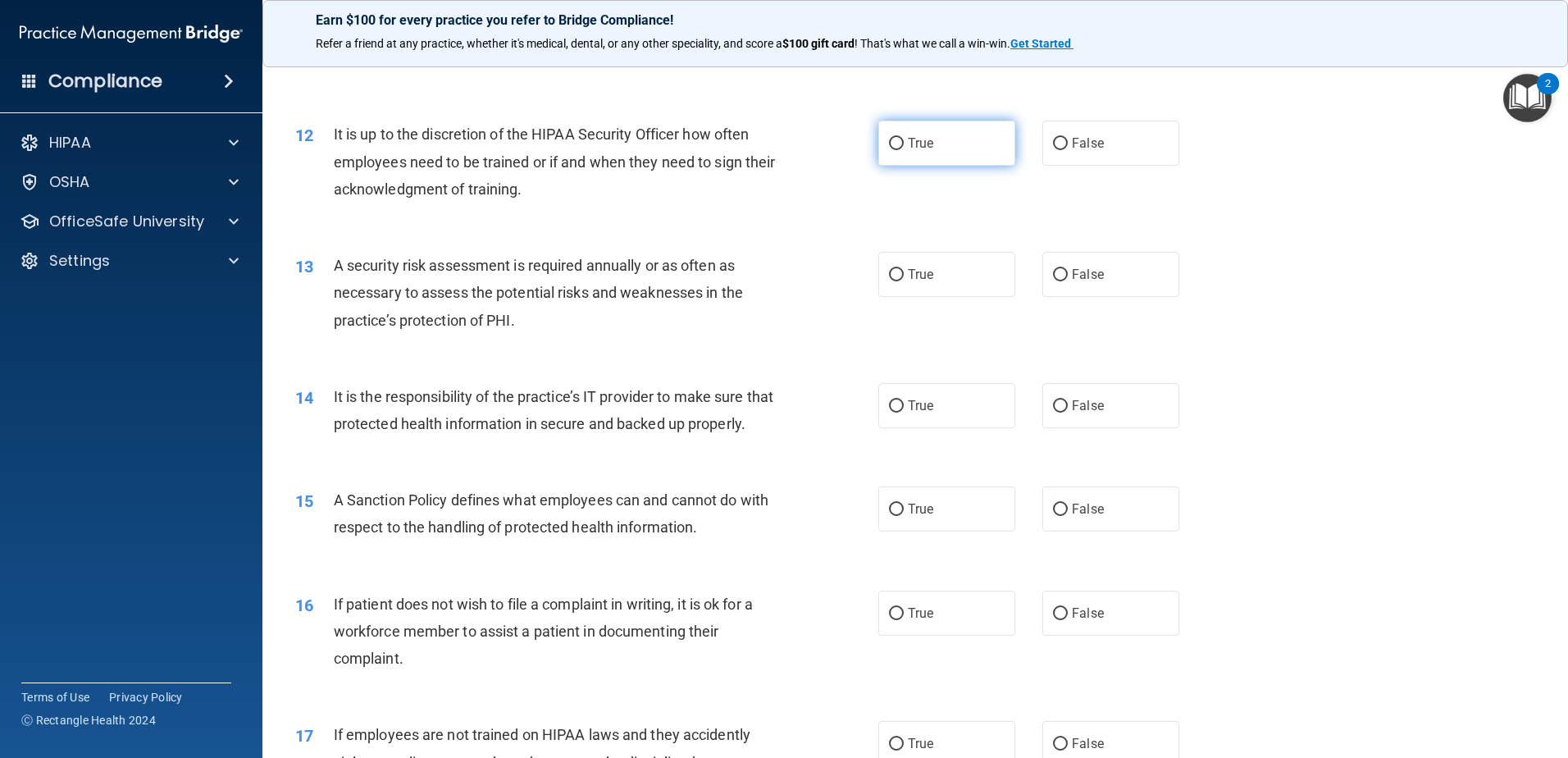
click at [953, 149] on label "True" at bounding box center [947, 143] width 137 height 45
click at [903, 149] on input "True" at bounding box center [897, 143] width 15 height 12
radio input "true"
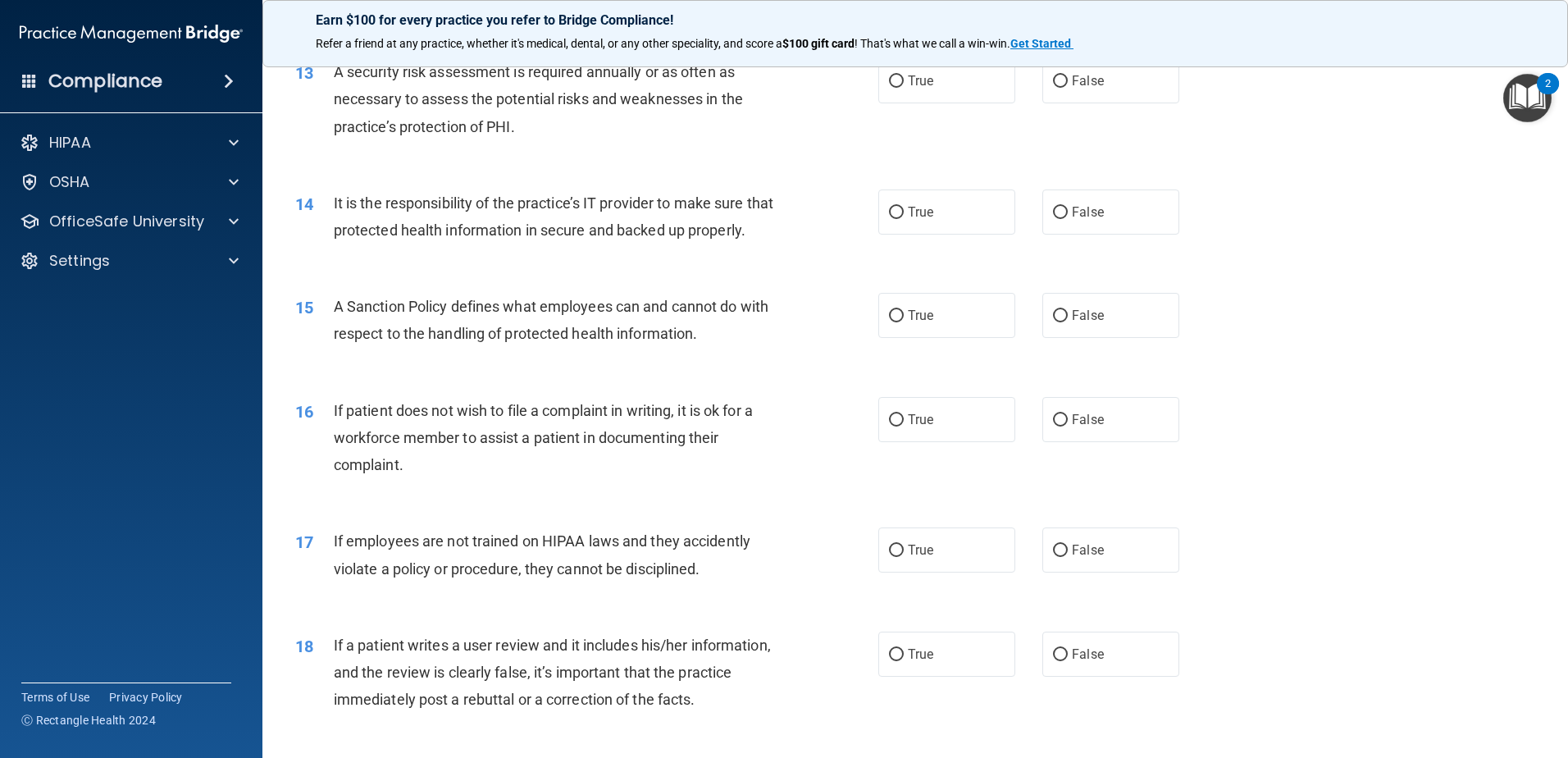
scroll to position [1723, 0]
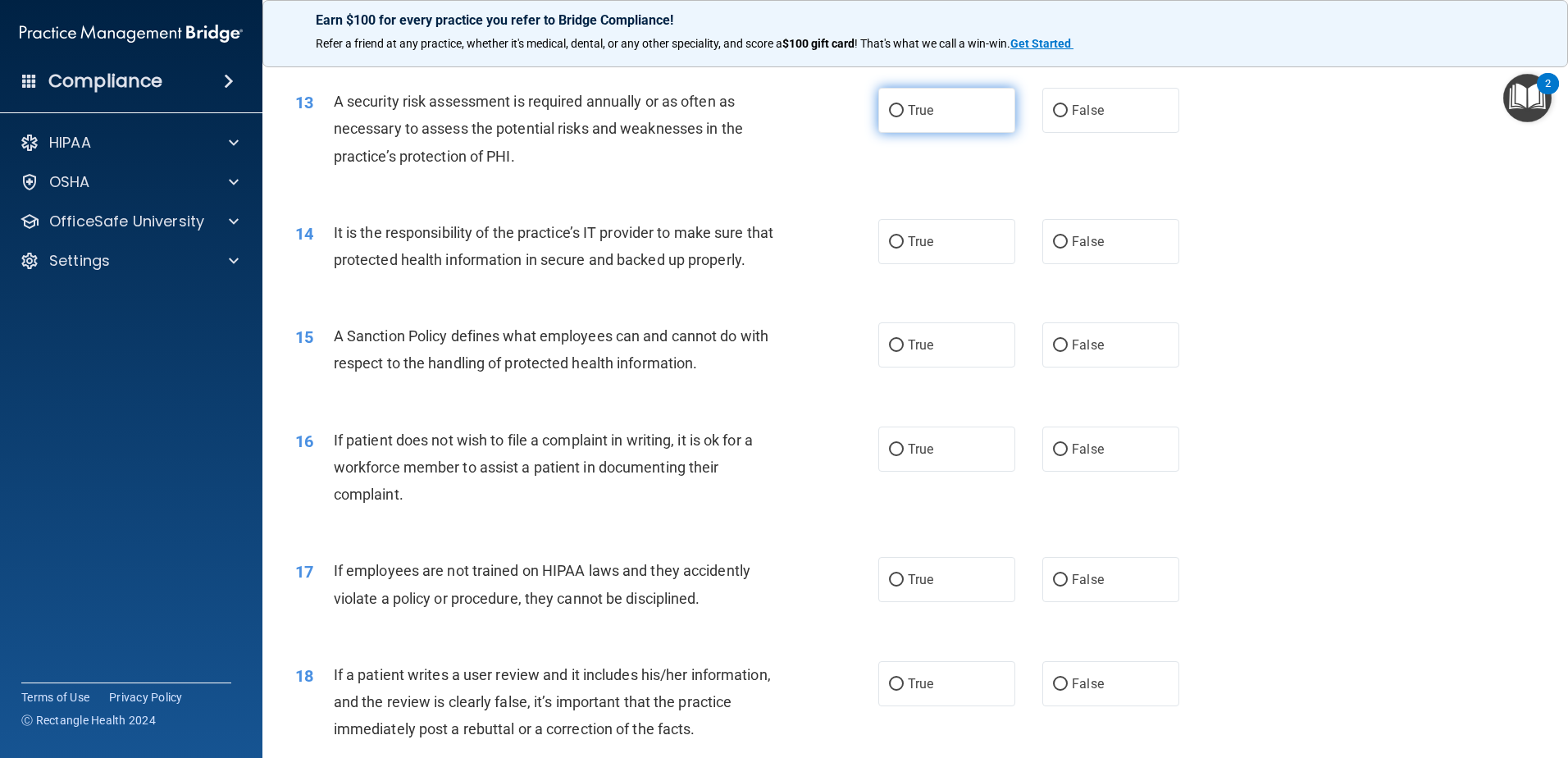
click at [933, 122] on label "True" at bounding box center [947, 110] width 137 height 45
click at [903, 117] on input "True" at bounding box center [897, 111] width 15 height 12
radio input "true"
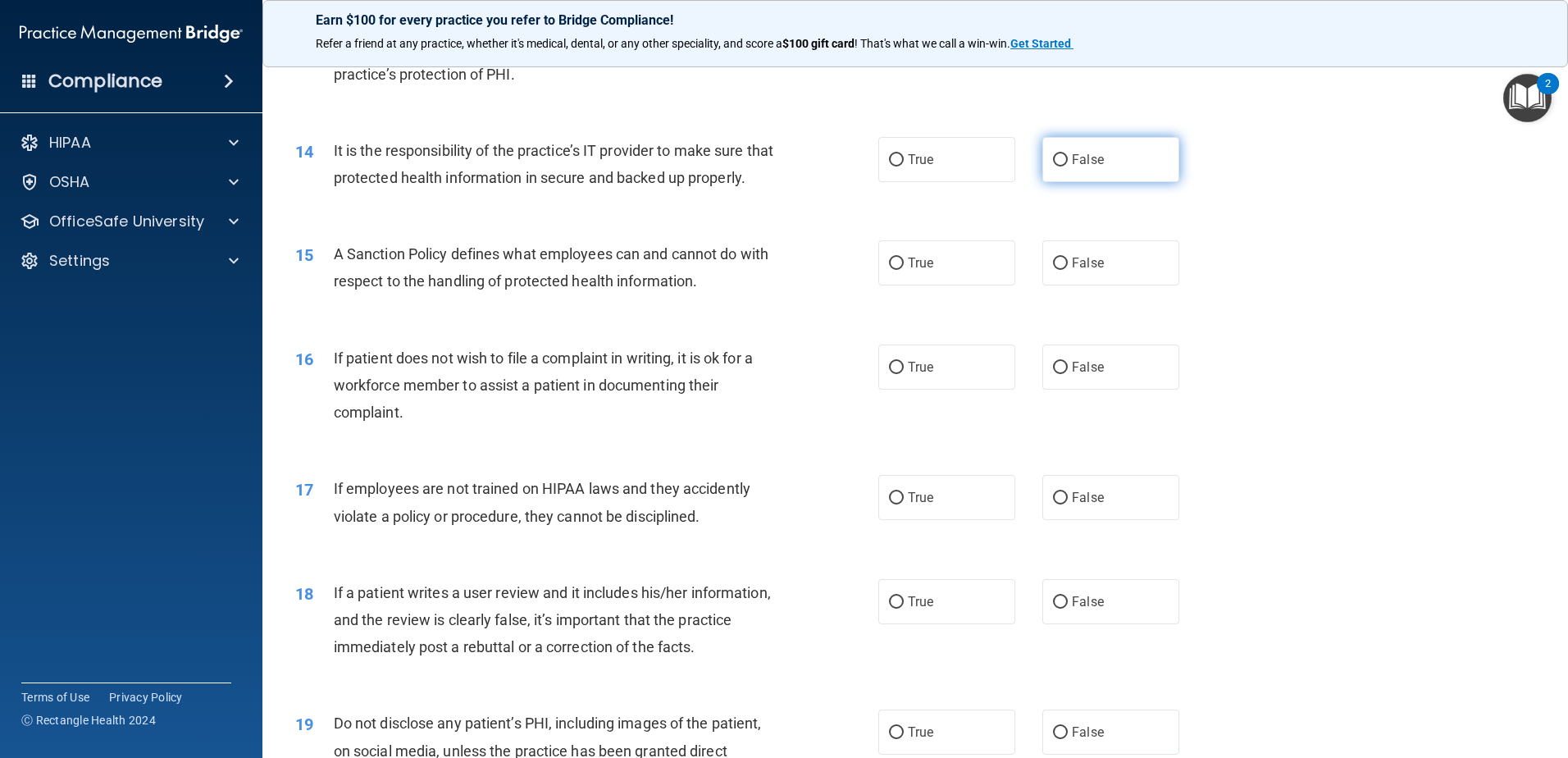
click at [1053, 159] on input "False" at bounding box center [1061, 160] width 15 height 12
radio input "true"
click at [925, 271] on span "True" at bounding box center [920, 262] width 26 height 16
click at [903, 270] on input "True" at bounding box center [897, 263] width 15 height 12
radio input "true"
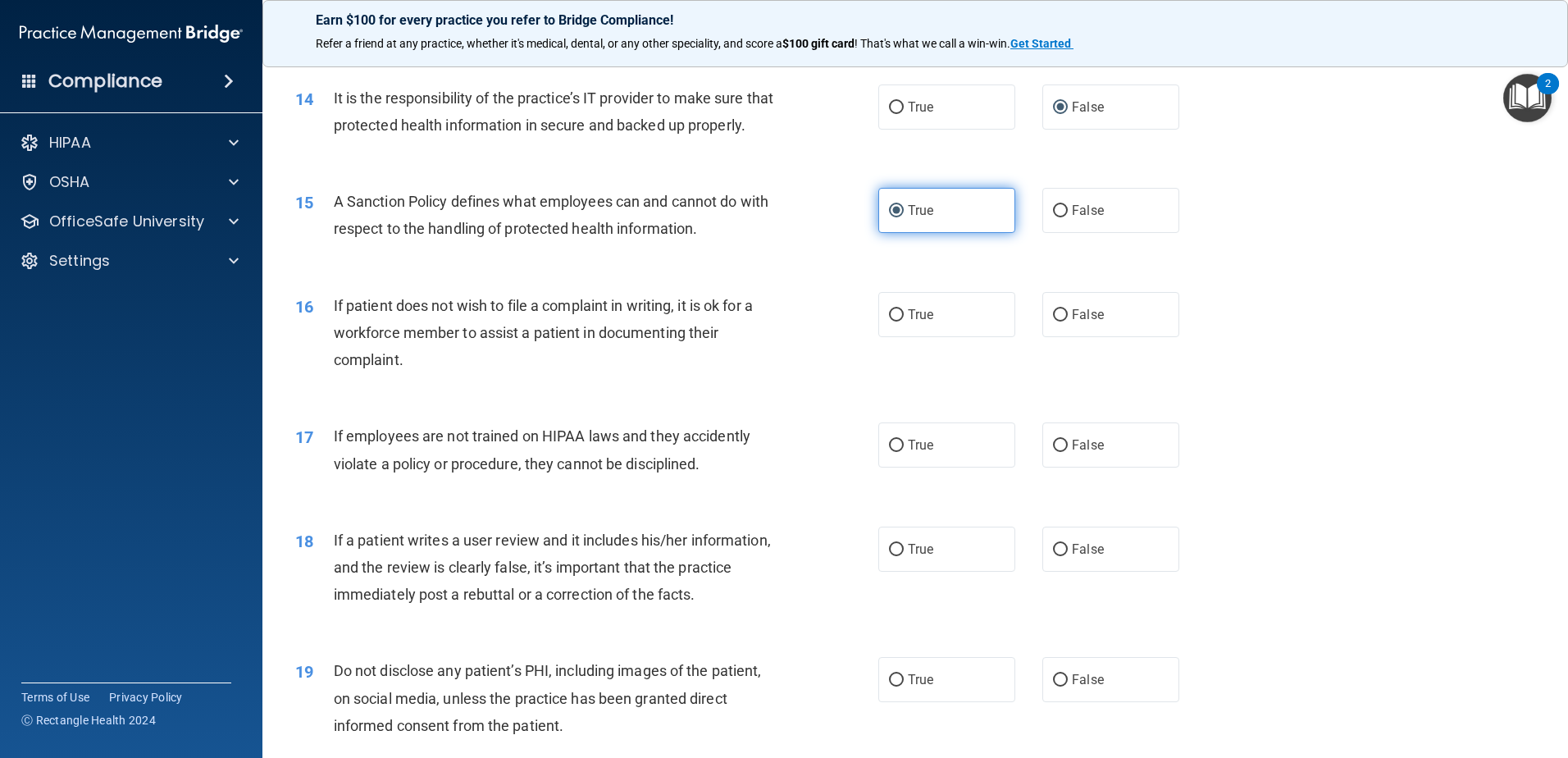
scroll to position [1887, 0]
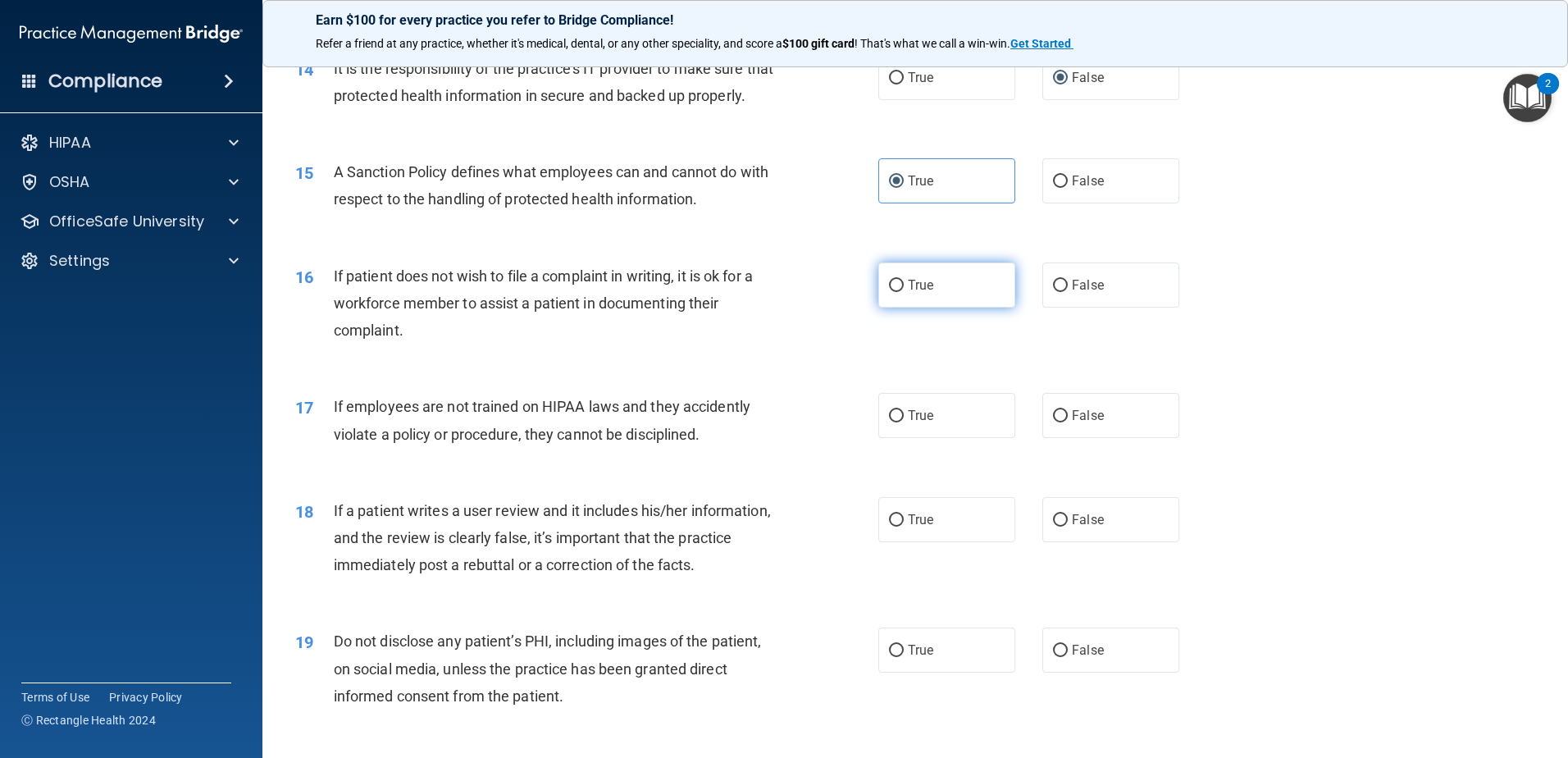
click at [937, 307] on label "True" at bounding box center [947, 285] width 137 height 45
click at [903, 292] on input "True" at bounding box center [897, 286] width 15 height 12
radio input "true"
click at [1139, 438] on label "False" at bounding box center [1111, 416] width 137 height 45
click at [1068, 422] on input "False" at bounding box center [1061, 416] width 15 height 12
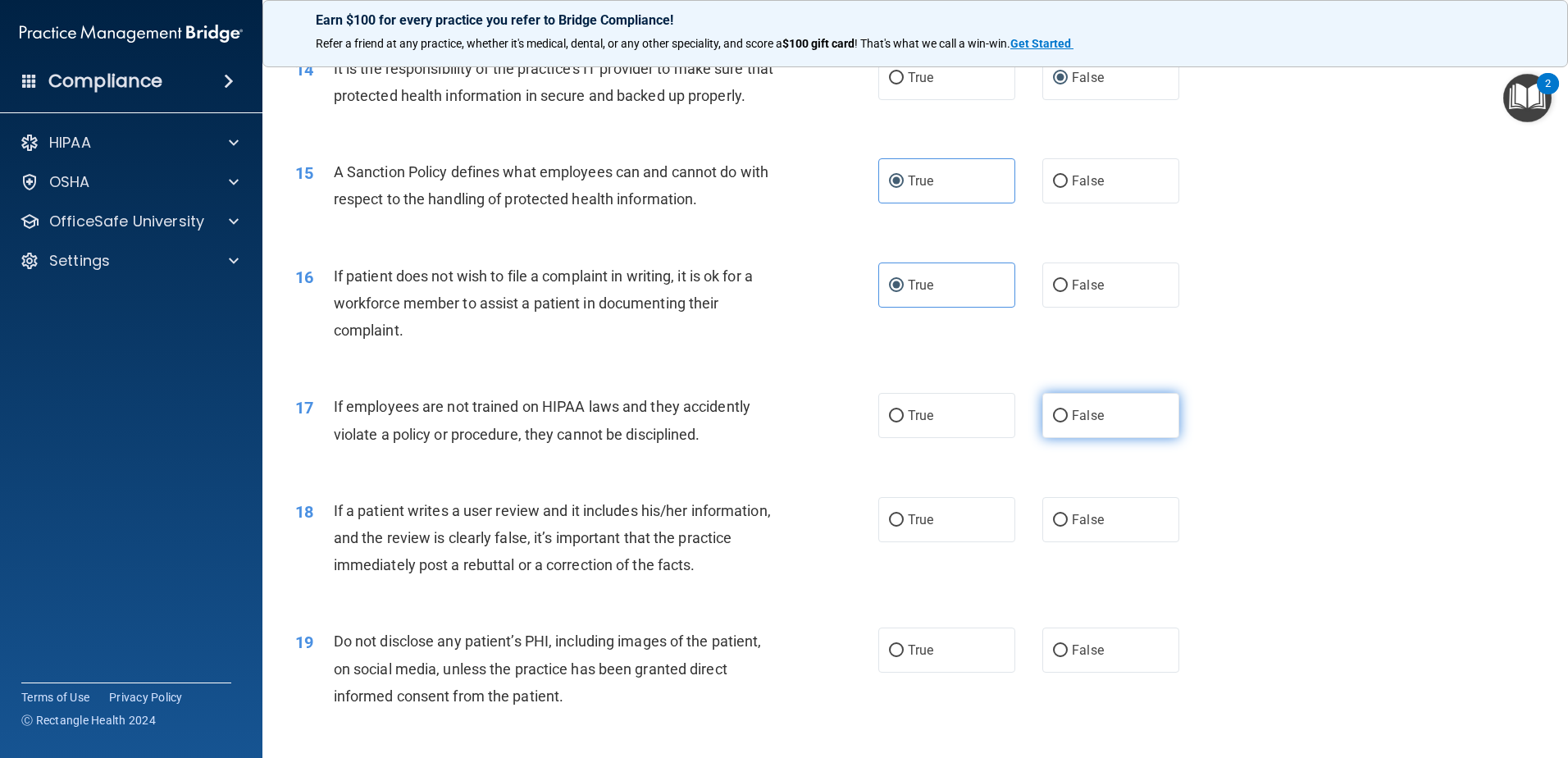
radio input "true"
click at [1100, 538] on label "False" at bounding box center [1111, 520] width 137 height 45
click at [1068, 526] on input "False" at bounding box center [1061, 521] width 15 height 12
radio input "true"
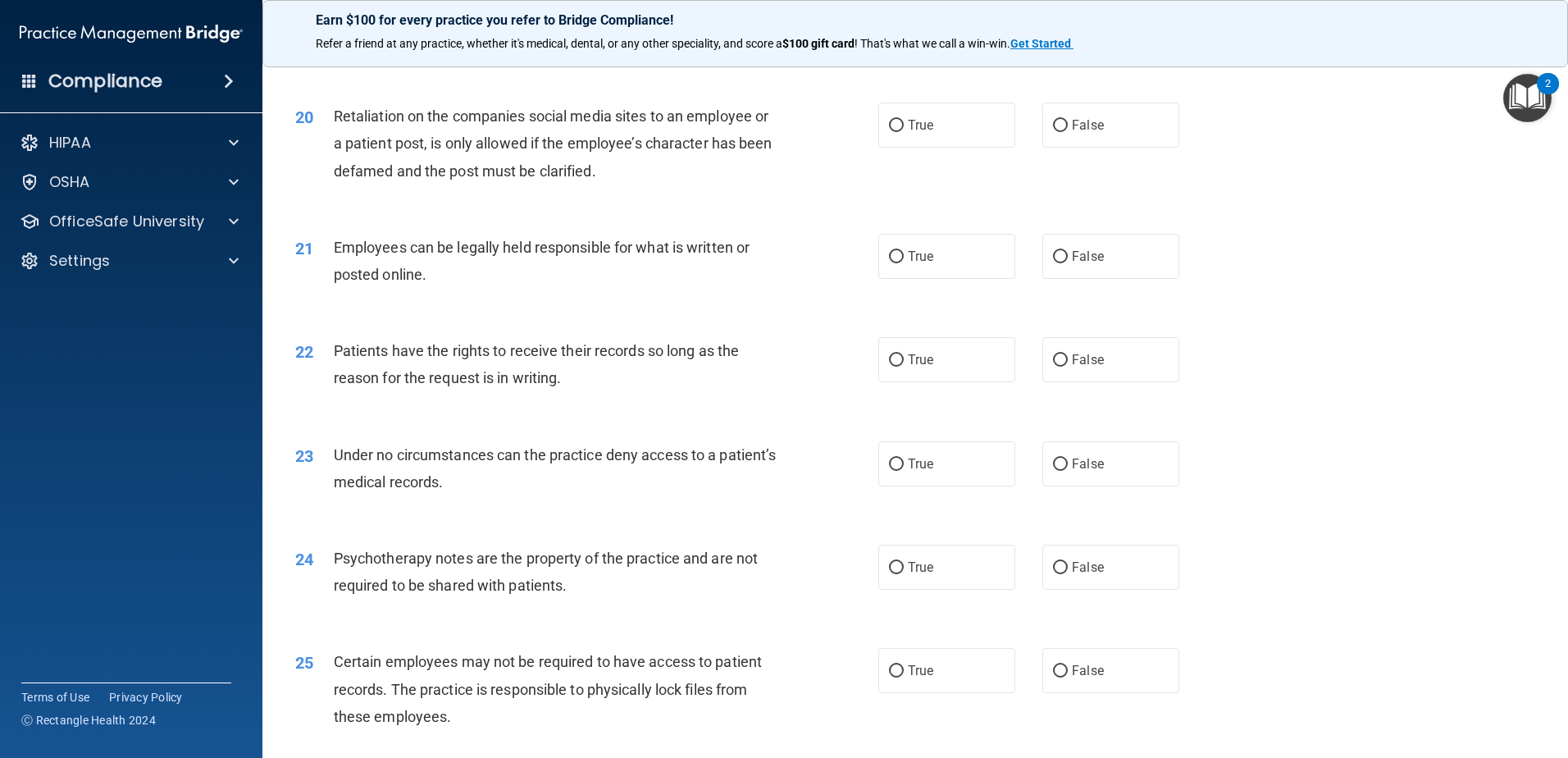
scroll to position [2461, 0]
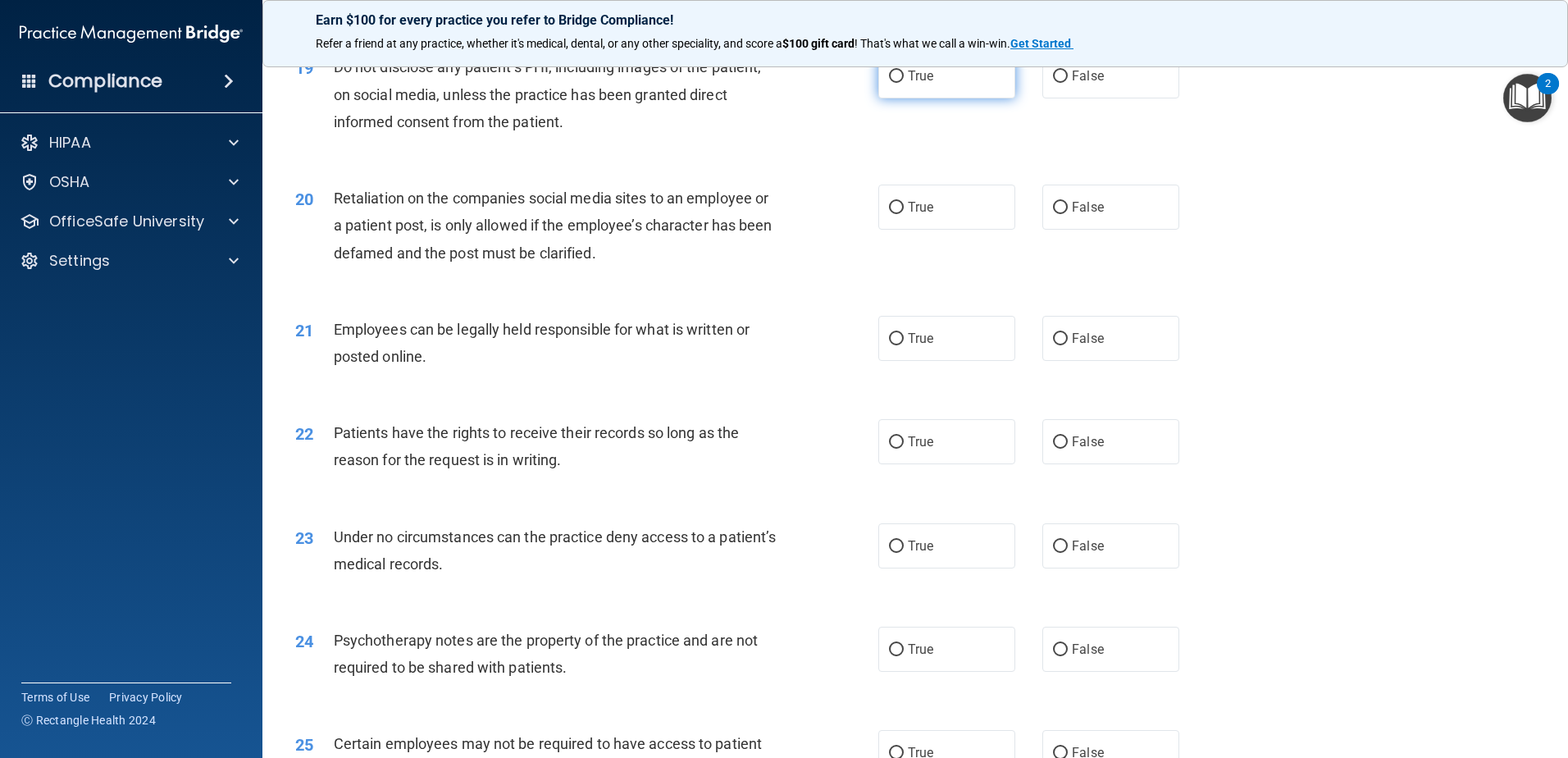
click at [894, 95] on label "True" at bounding box center [947, 76] width 137 height 45
click at [894, 82] on input "True" at bounding box center [897, 77] width 15 height 12
radio input "true"
click at [1082, 215] on span "False" at bounding box center [1088, 207] width 32 height 16
click at [1068, 214] on input "False" at bounding box center [1061, 207] width 15 height 12
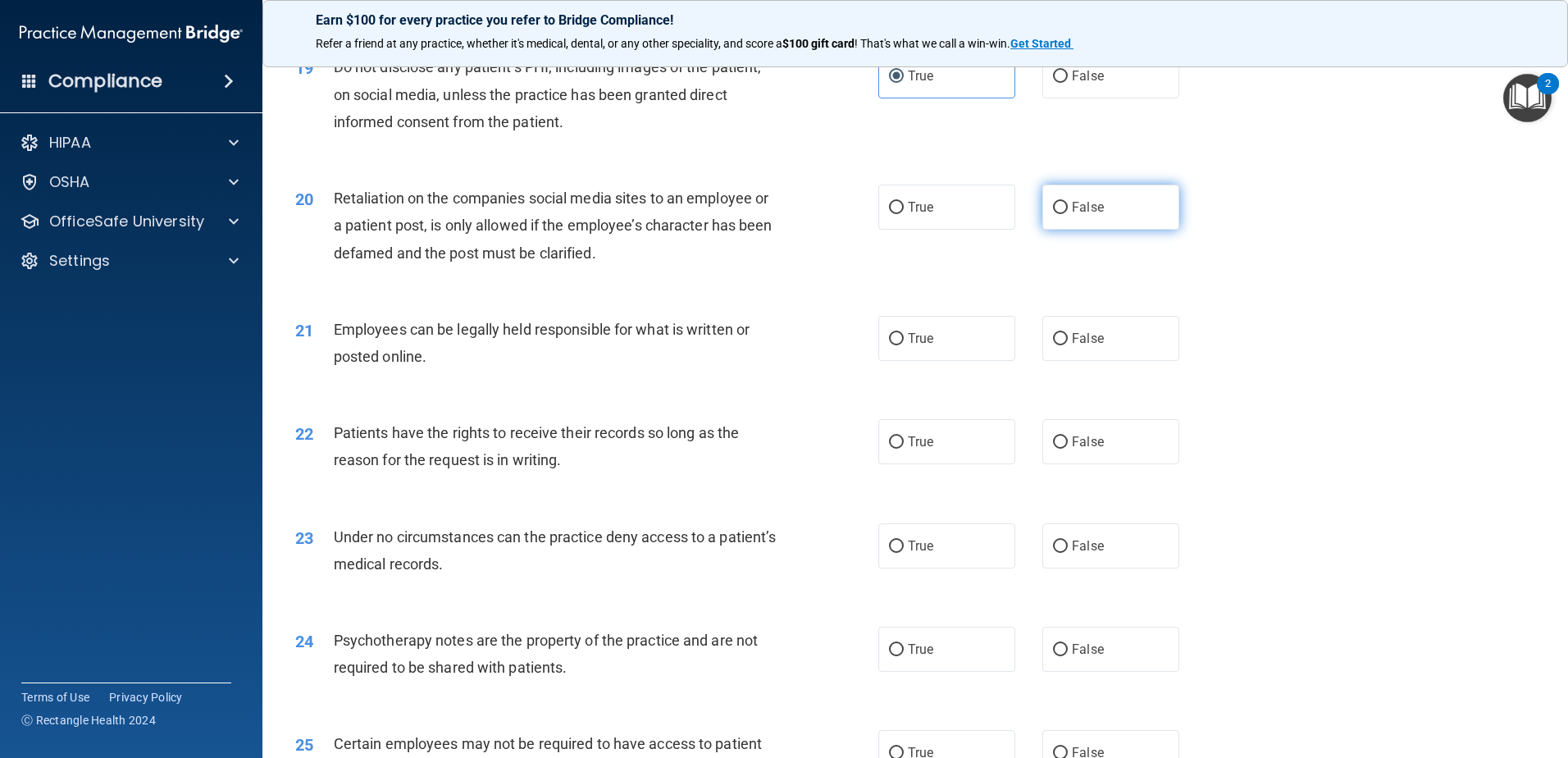
radio input "true"
click at [955, 361] on label "True" at bounding box center [947, 338] width 137 height 45
click at [903, 346] on input "True" at bounding box center [897, 339] width 15 height 12
radio input "true"
click at [950, 462] on label "True" at bounding box center [947, 441] width 137 height 45
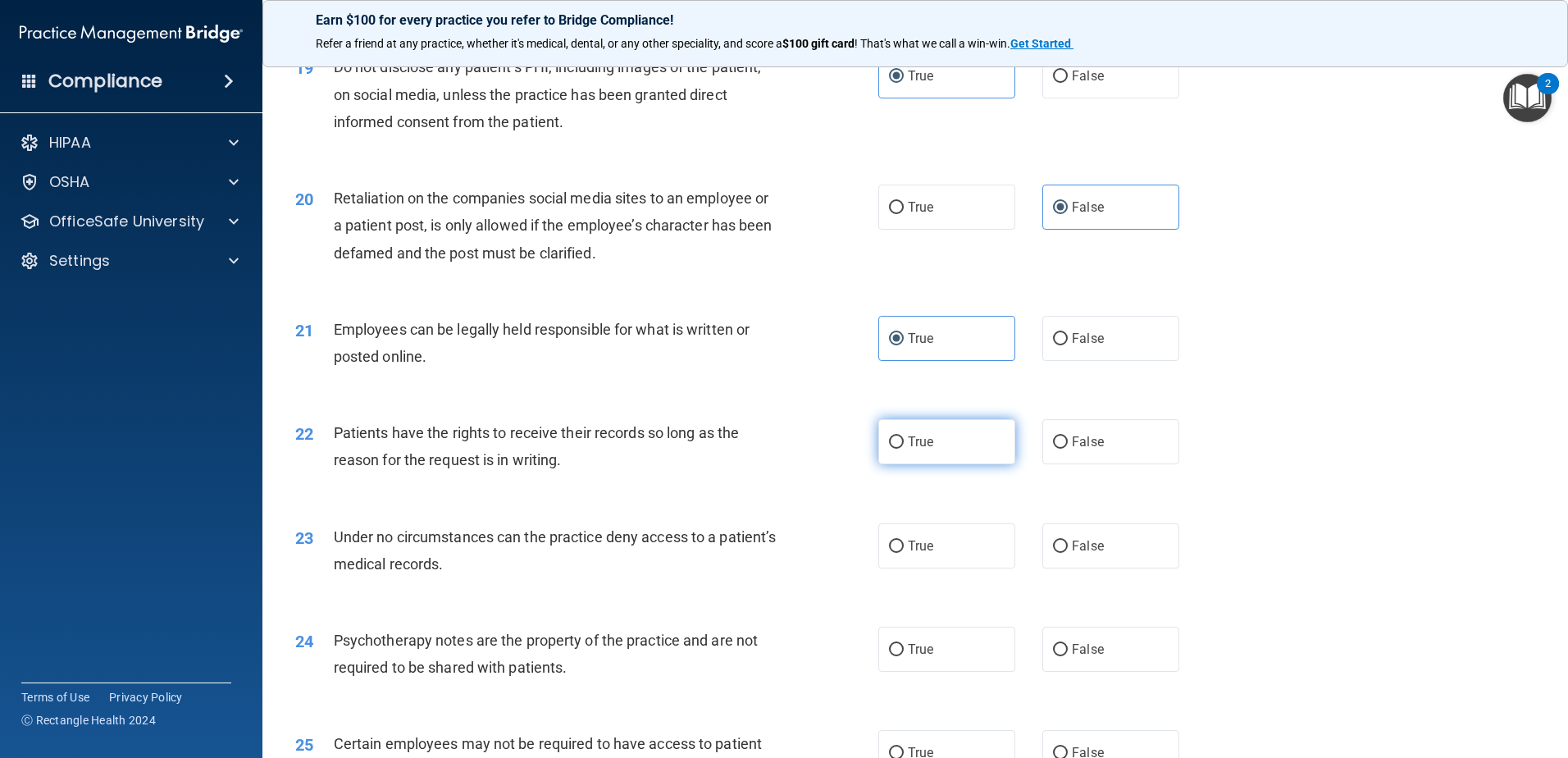
click at [903, 449] on input "True" at bounding box center [897, 442] width 15 height 12
radio input "true"
click at [1097, 561] on label "False" at bounding box center [1111, 546] width 137 height 45
click at [1068, 553] on input "False" at bounding box center [1061, 546] width 15 height 12
radio input "true"
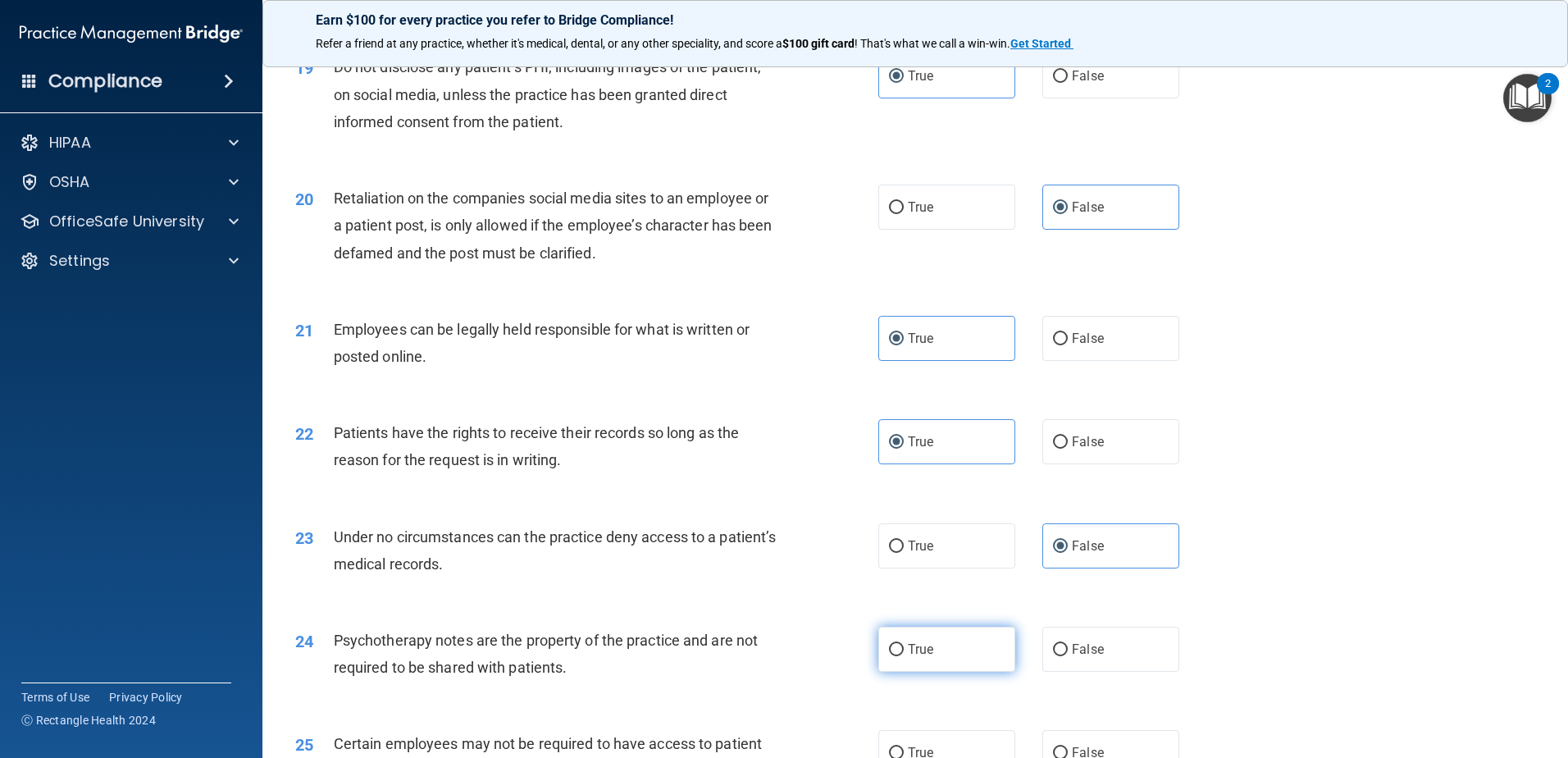
click at [969, 672] on label "True" at bounding box center [947, 649] width 137 height 45
click at [903, 656] on input "True" at bounding box center [897, 650] width 15 height 12
radio input "true"
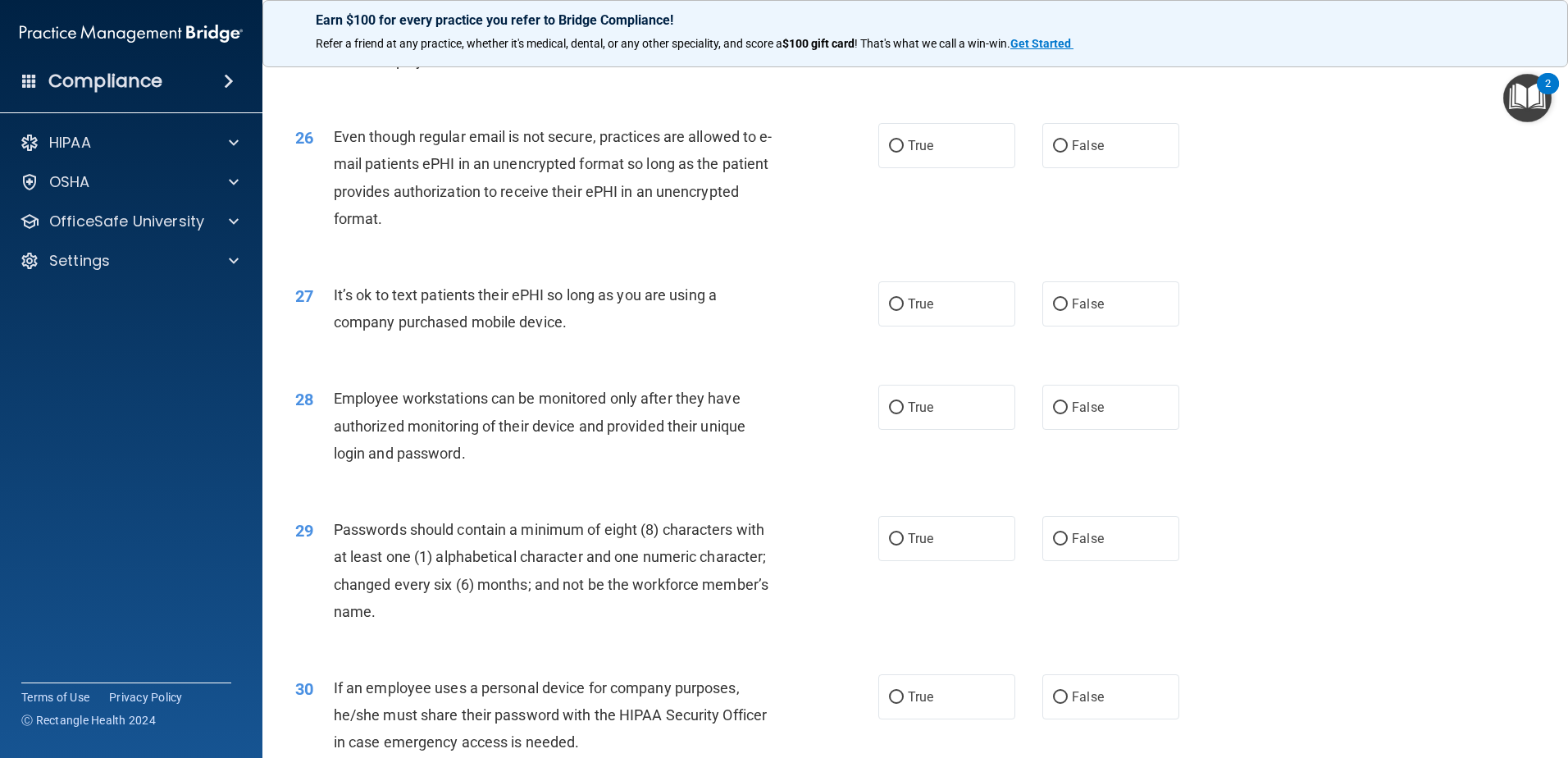
scroll to position [3117, 0]
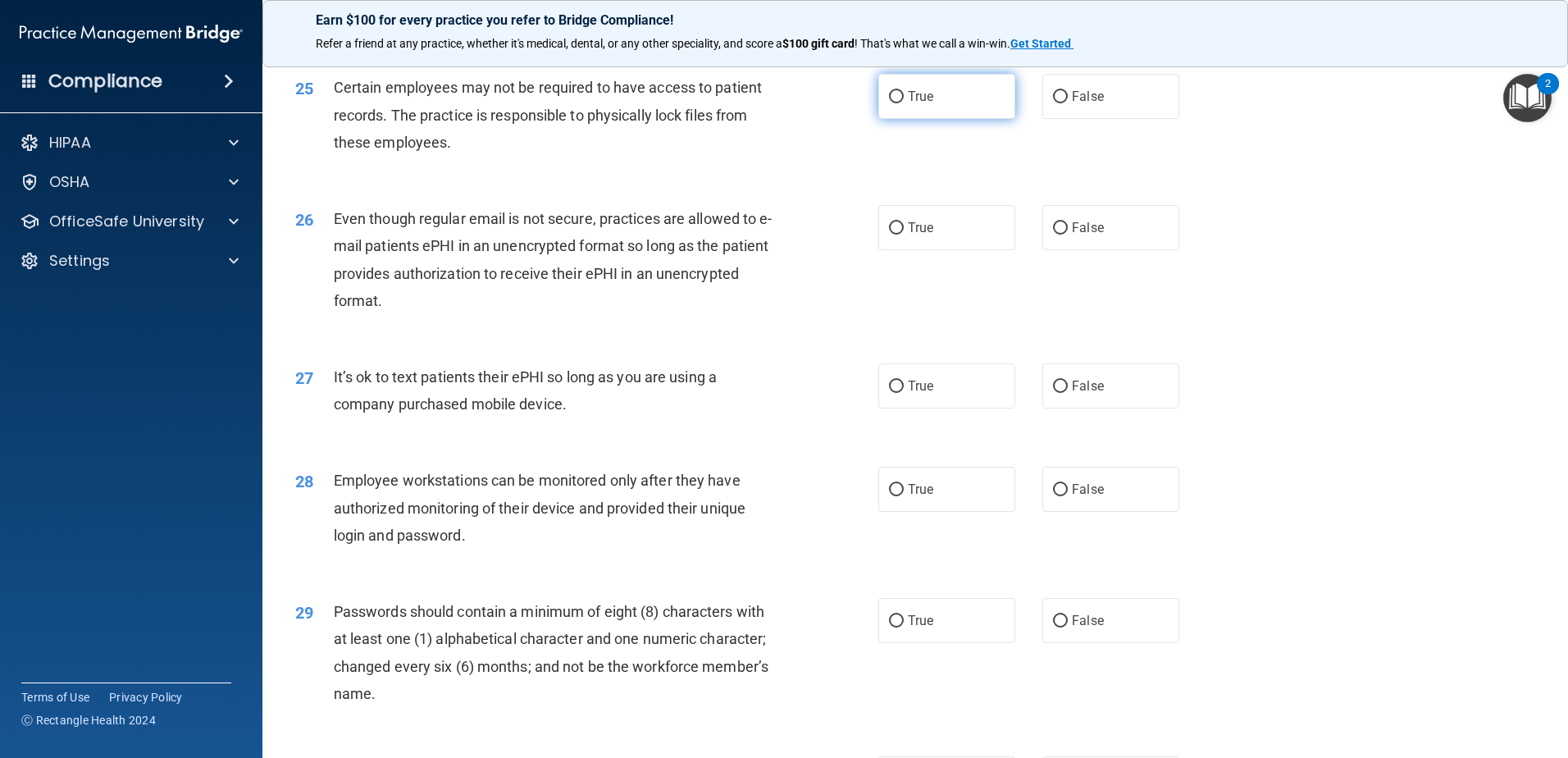
click at [920, 104] on span "True" at bounding box center [920, 96] width 26 height 16
click at [903, 103] on input "True" at bounding box center [897, 97] width 15 height 12
radio input "true"
click at [948, 250] on label "True" at bounding box center [947, 227] width 137 height 45
click at [903, 235] on input "True" at bounding box center [897, 228] width 15 height 12
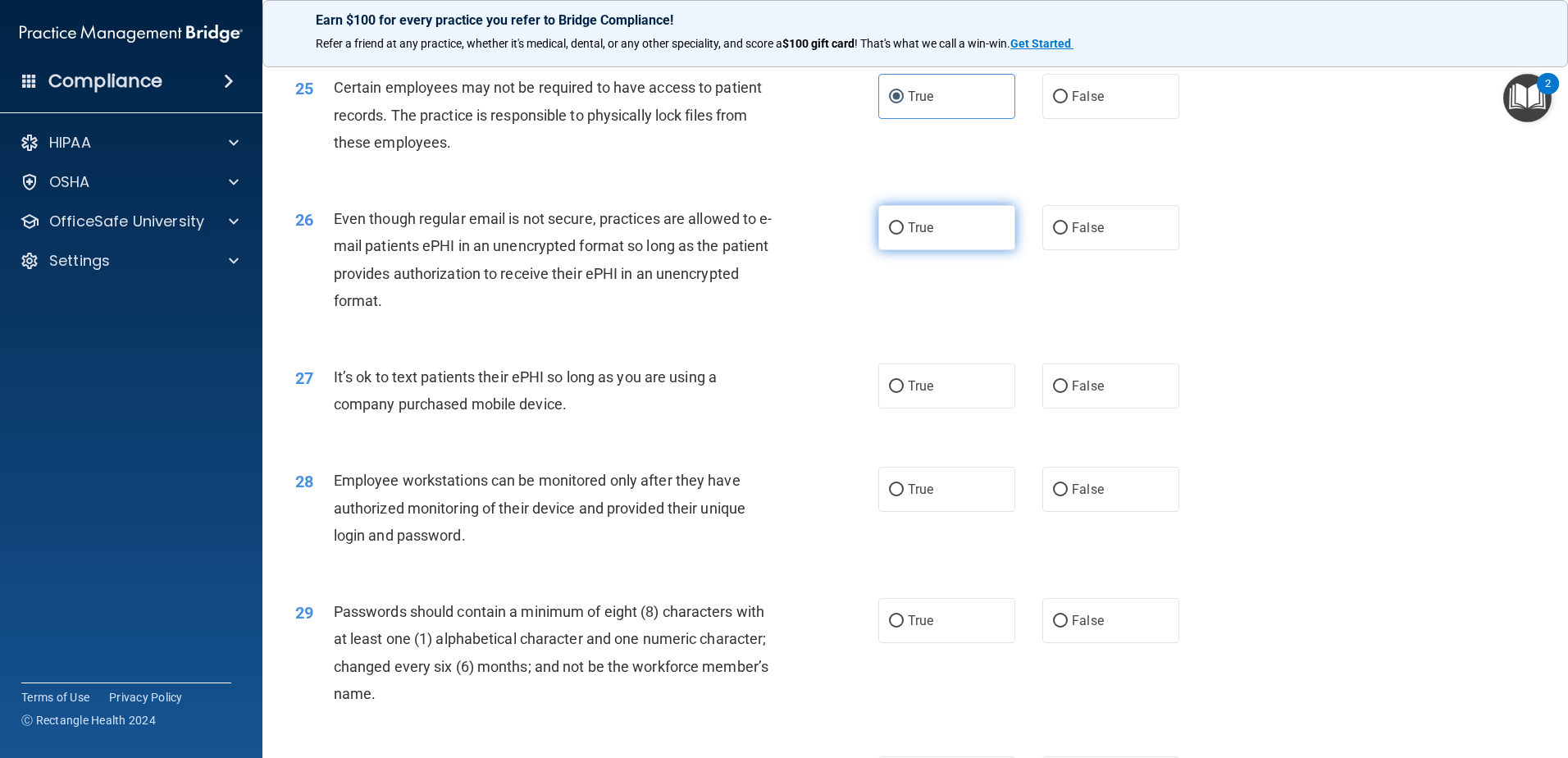
radio input "true"
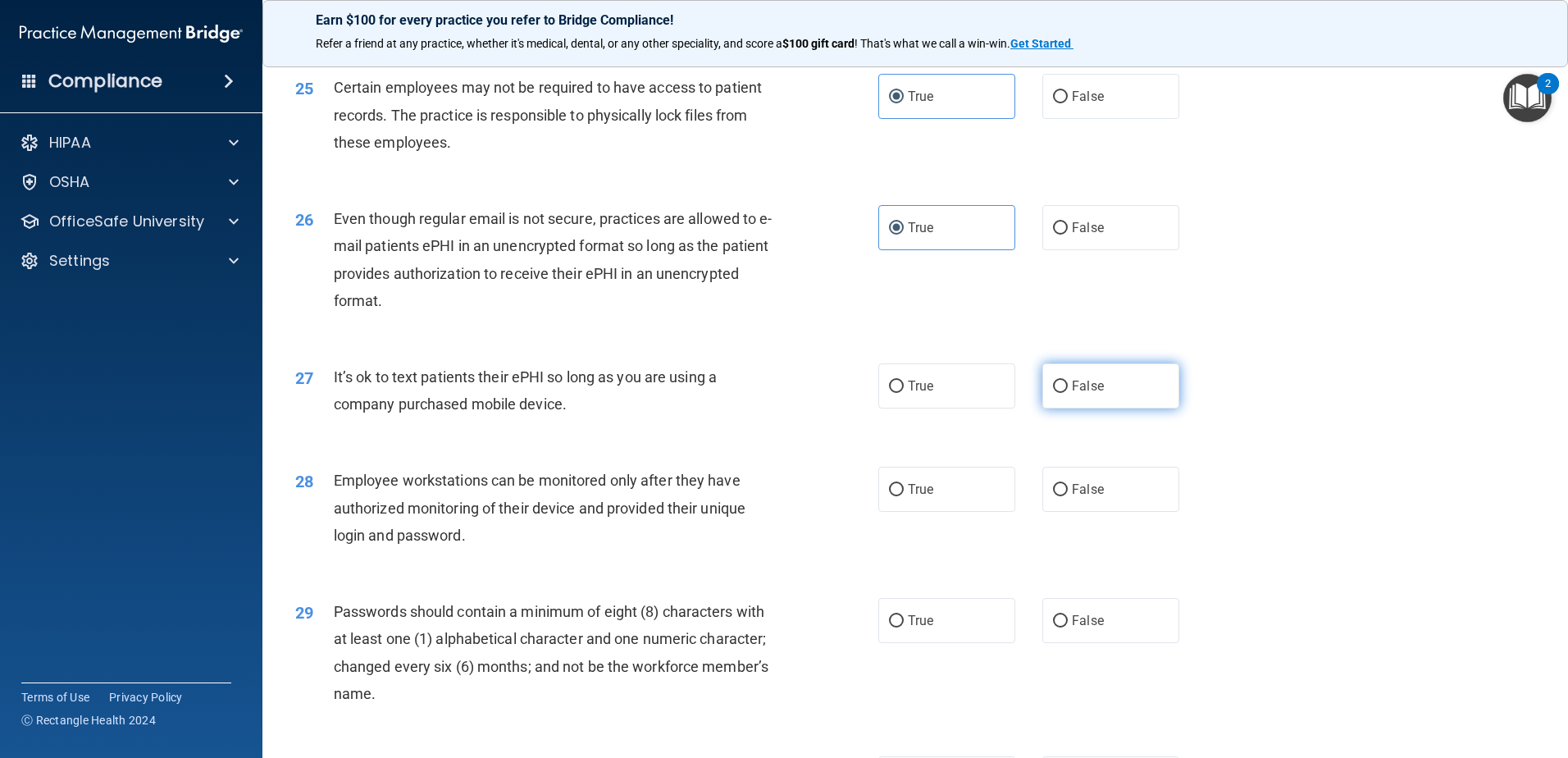
click at [1098, 401] on label "False" at bounding box center [1111, 386] width 137 height 45
click at [1068, 393] on input "False" at bounding box center [1061, 386] width 15 height 12
radio input "true"
click at [1103, 510] on label "False" at bounding box center [1111, 489] width 137 height 45
click at [1068, 496] on input "False" at bounding box center [1061, 490] width 15 height 12
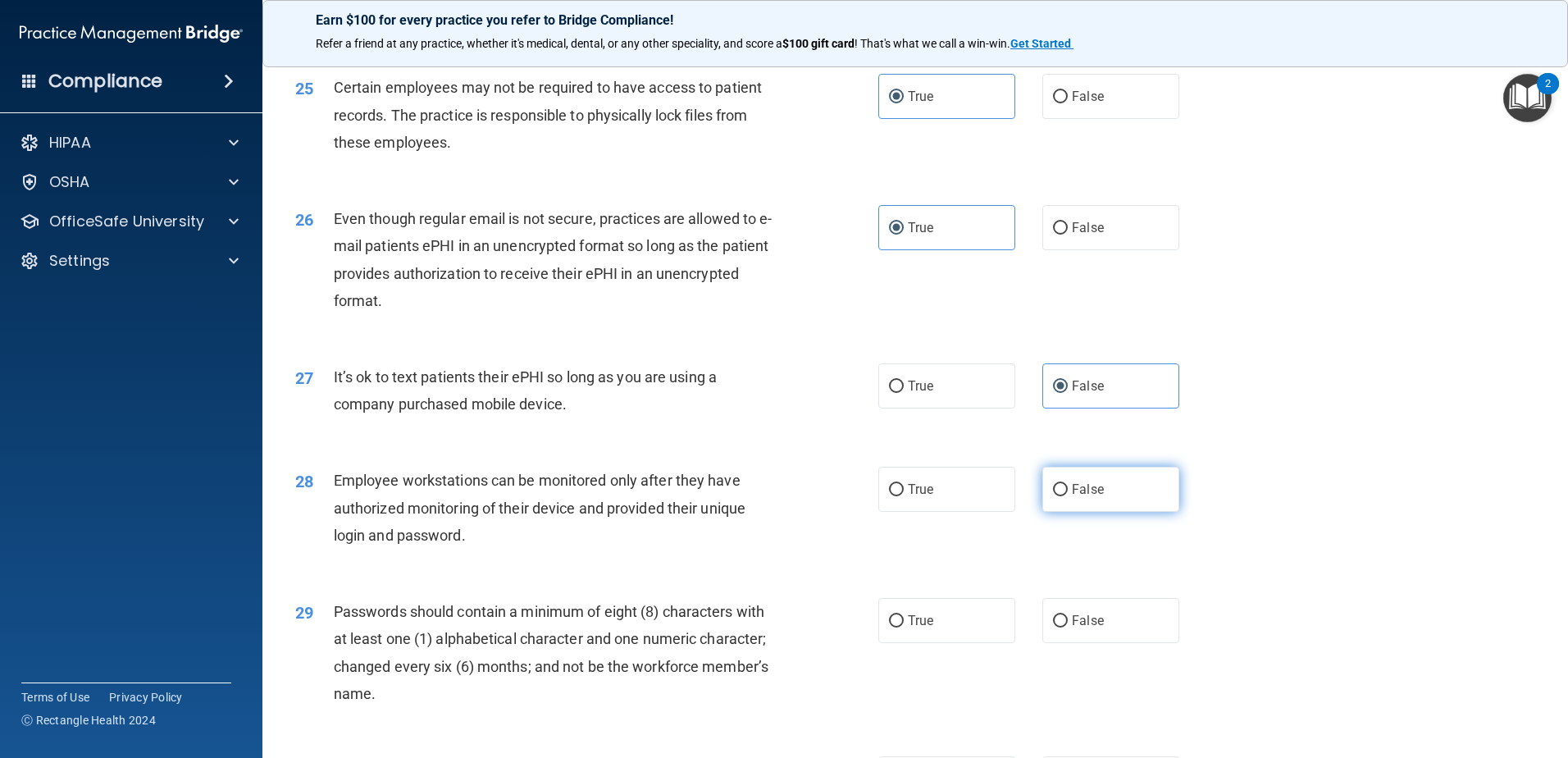
radio input "true"
click at [953, 639] on label "True" at bounding box center [947, 621] width 137 height 45
click at [903, 627] on input "True" at bounding box center [897, 621] width 15 height 12
radio input "true"
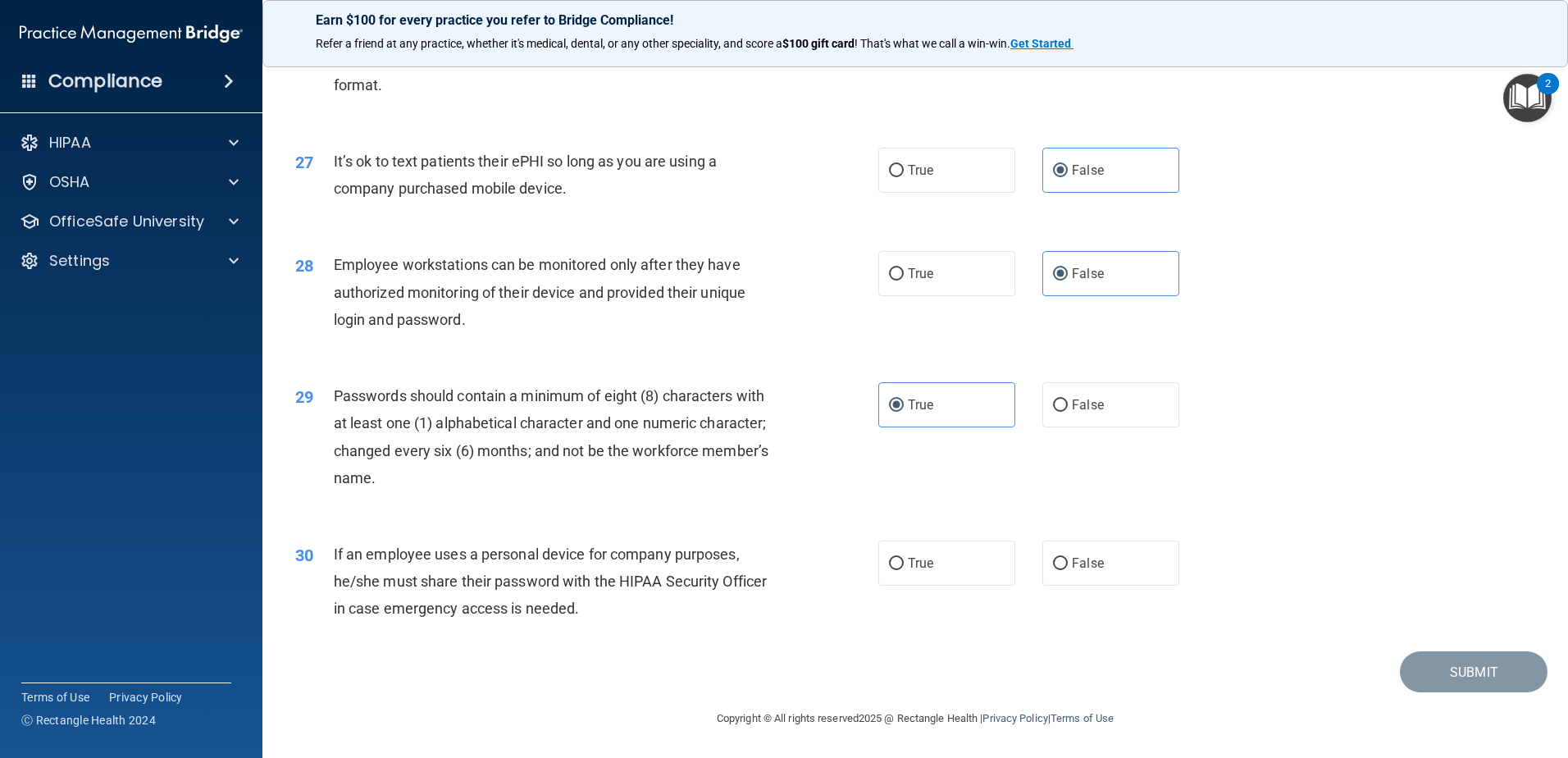
scroll to position [3360, 0]
click at [1137, 581] on label "False" at bounding box center [1111, 563] width 137 height 45
click at [1068, 570] on input "False" at bounding box center [1061, 564] width 15 height 12
radio input "true"
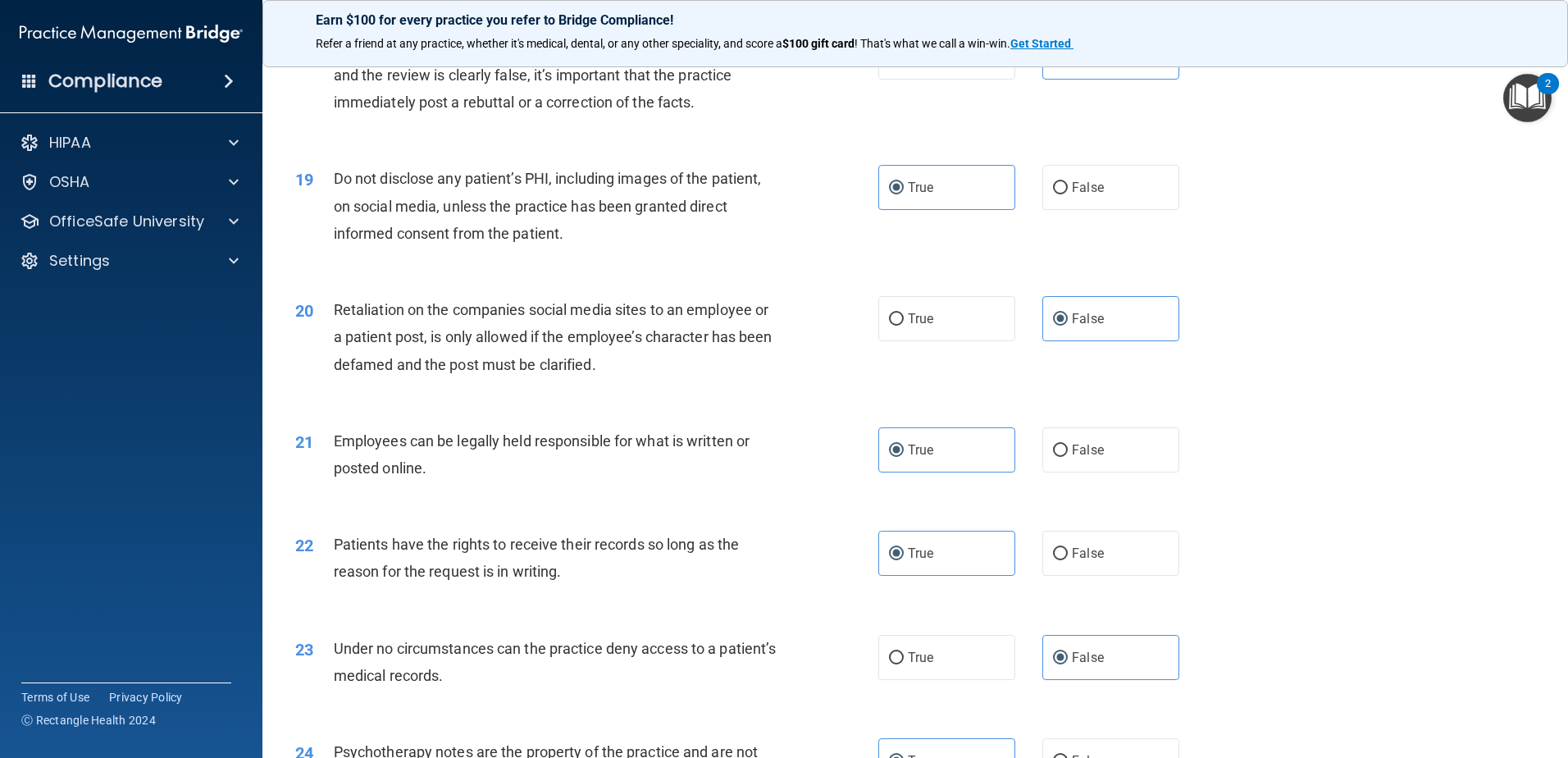
scroll to position [2379, 0]
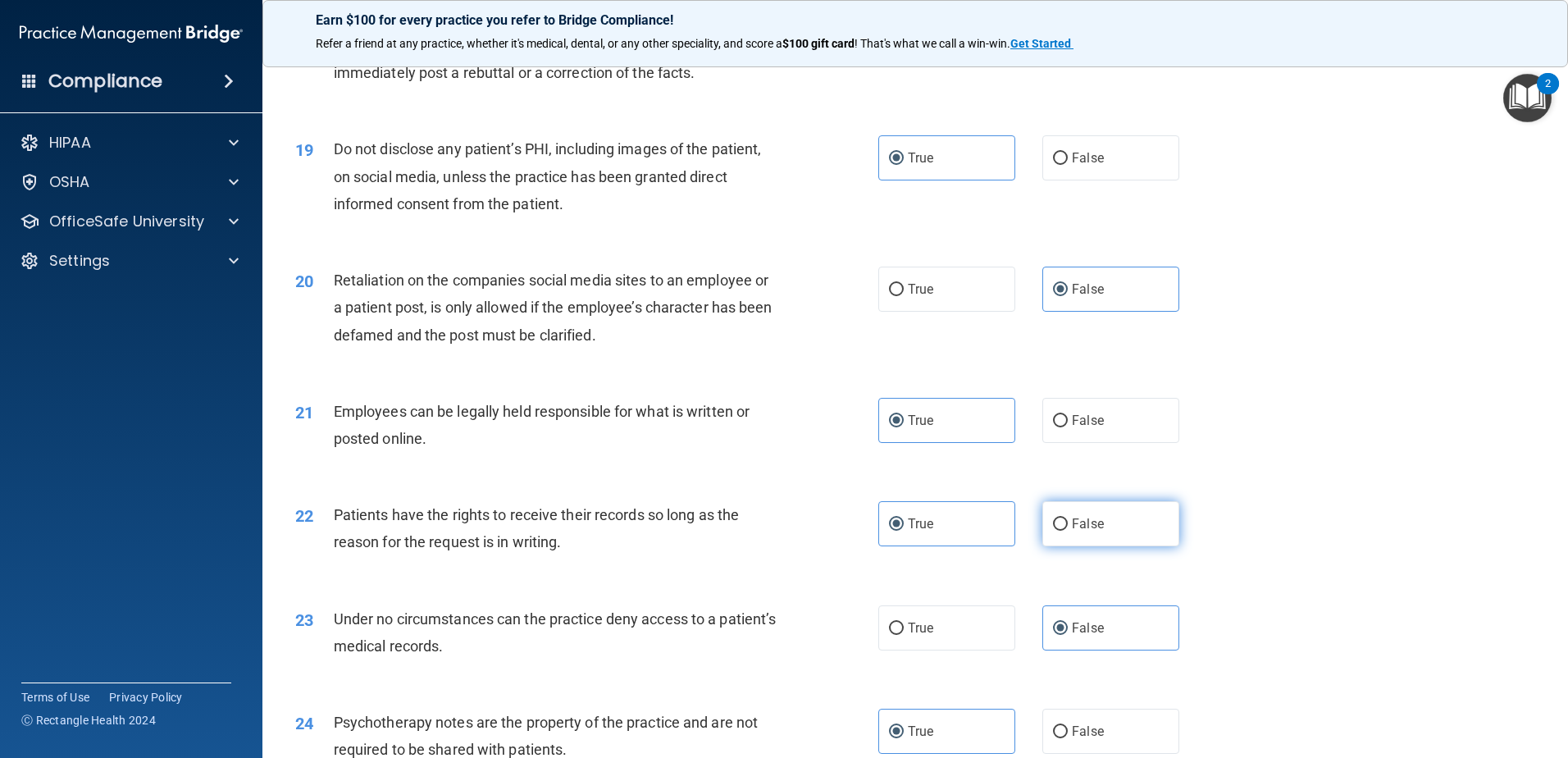
click at [1095, 546] on label "False" at bounding box center [1111, 524] width 137 height 45
click at [1068, 531] on input "False" at bounding box center [1061, 524] width 15 height 12
radio input "true"
radio input "false"
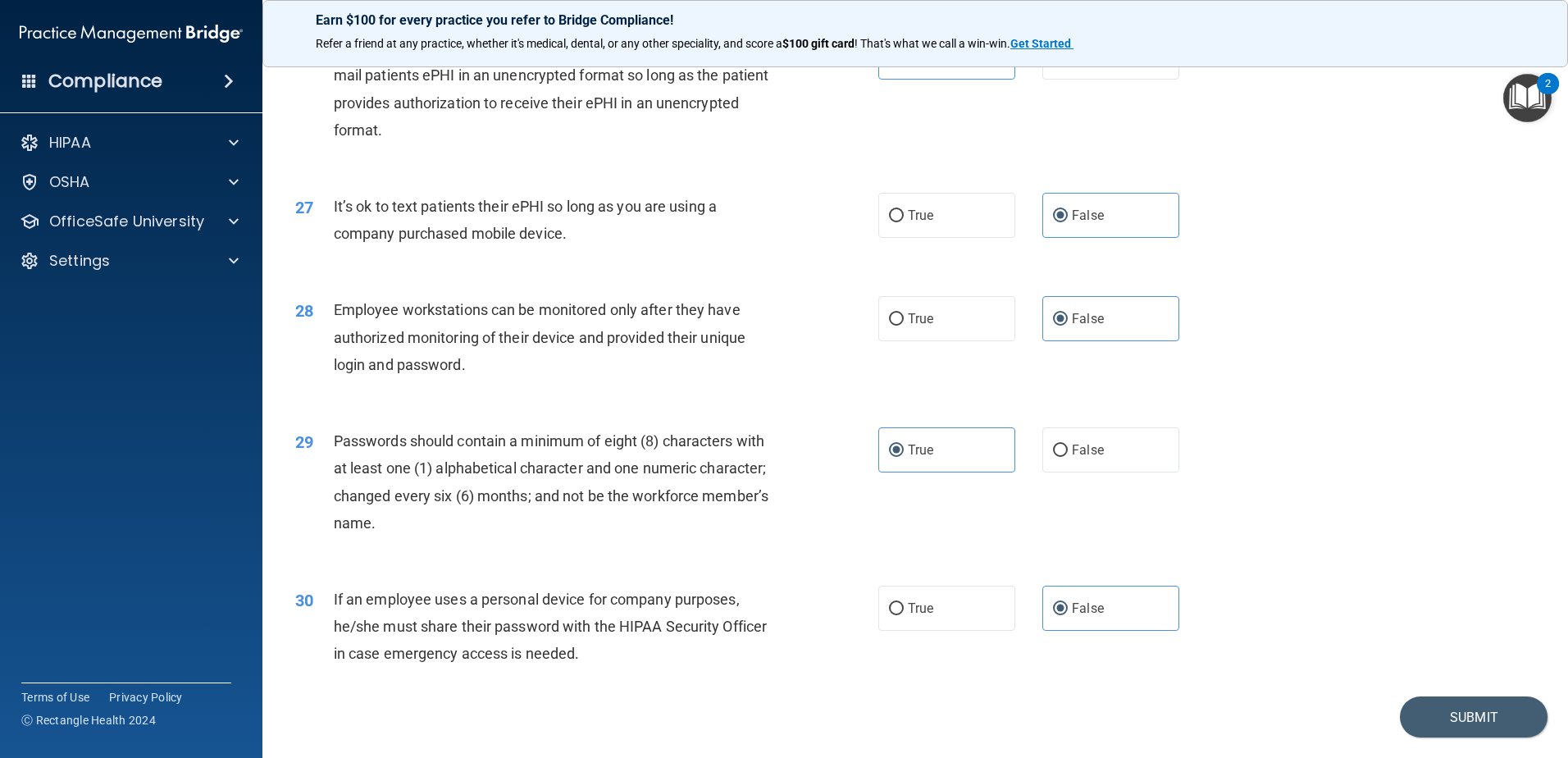
scroll to position [3360, 0]
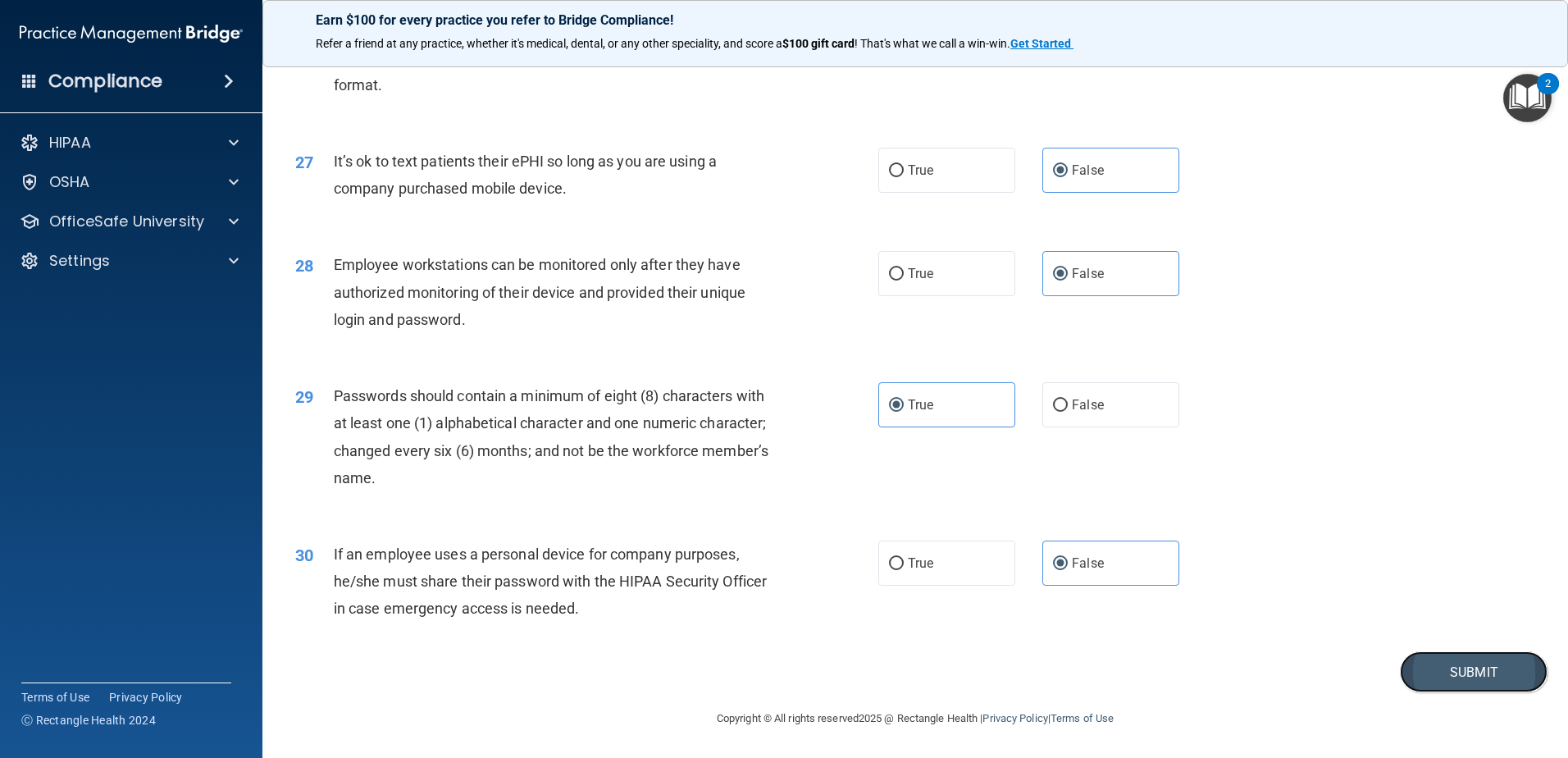
click at [1484, 663] on button "Submit" at bounding box center [1473, 672] width 147 height 42
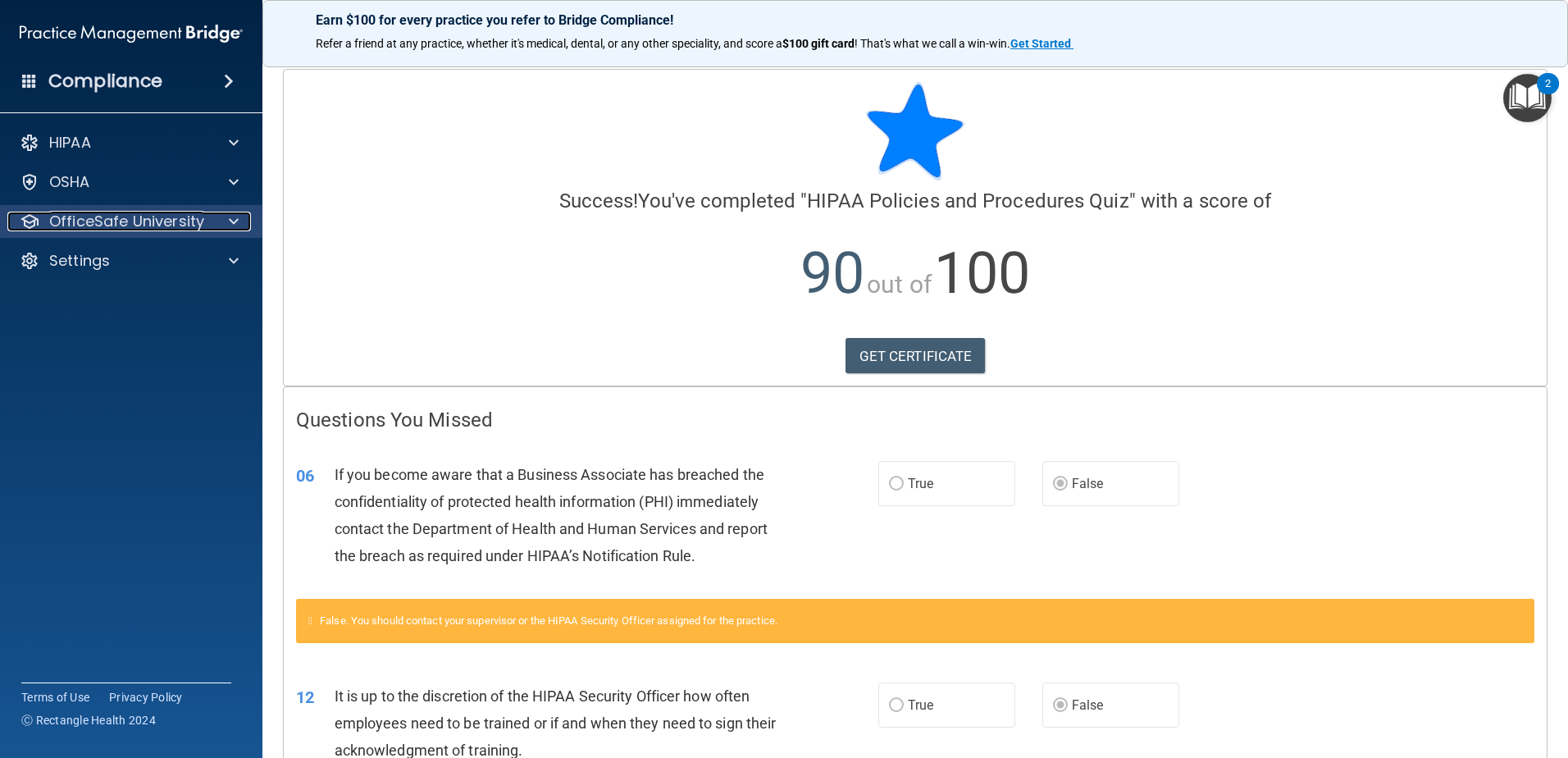
click at [122, 220] on p "OfficeSafe University" at bounding box center [127, 222] width 155 height 20
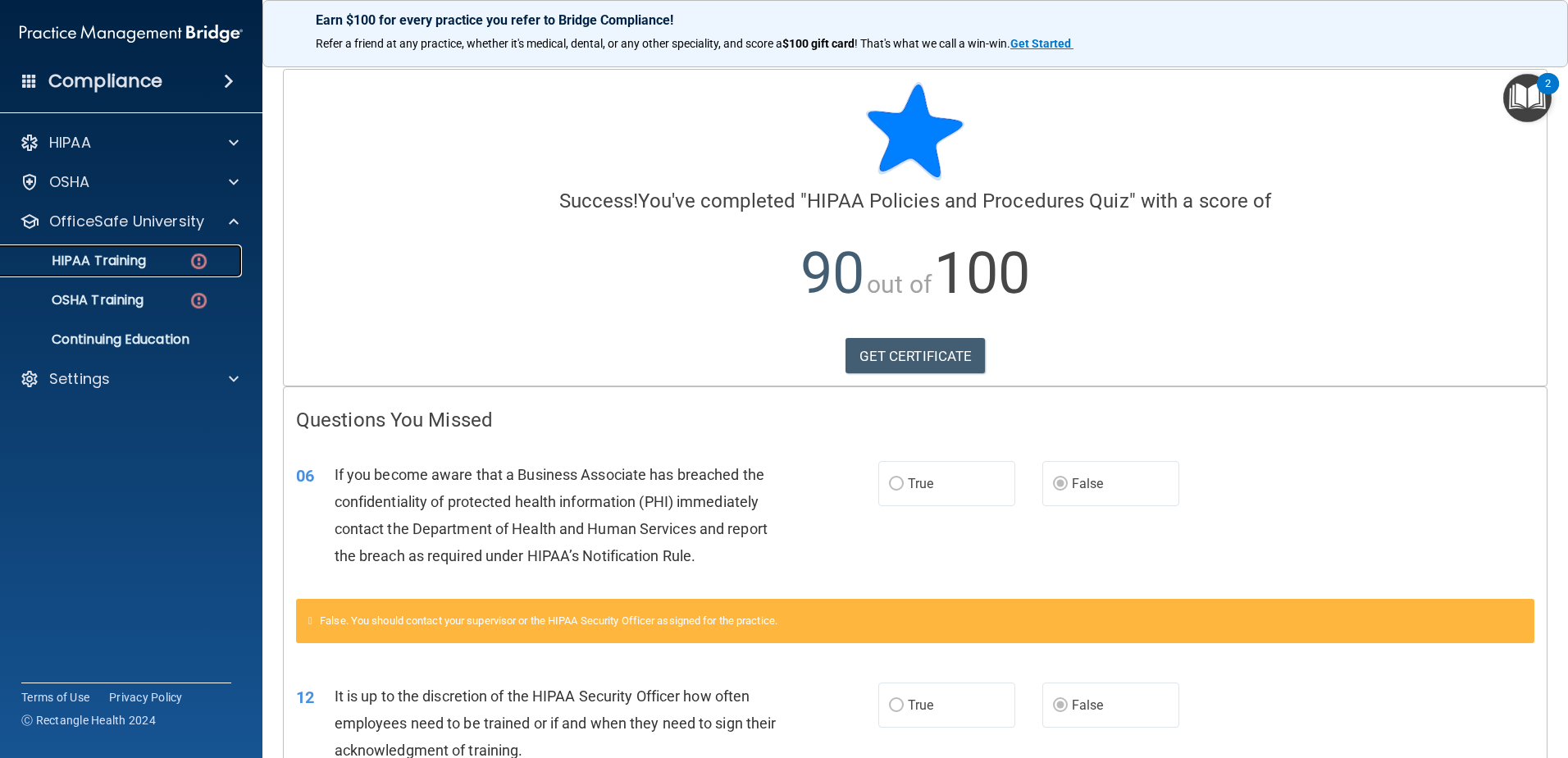
click at [154, 264] on div "HIPAA Training" at bounding box center [122, 261] width 224 height 17
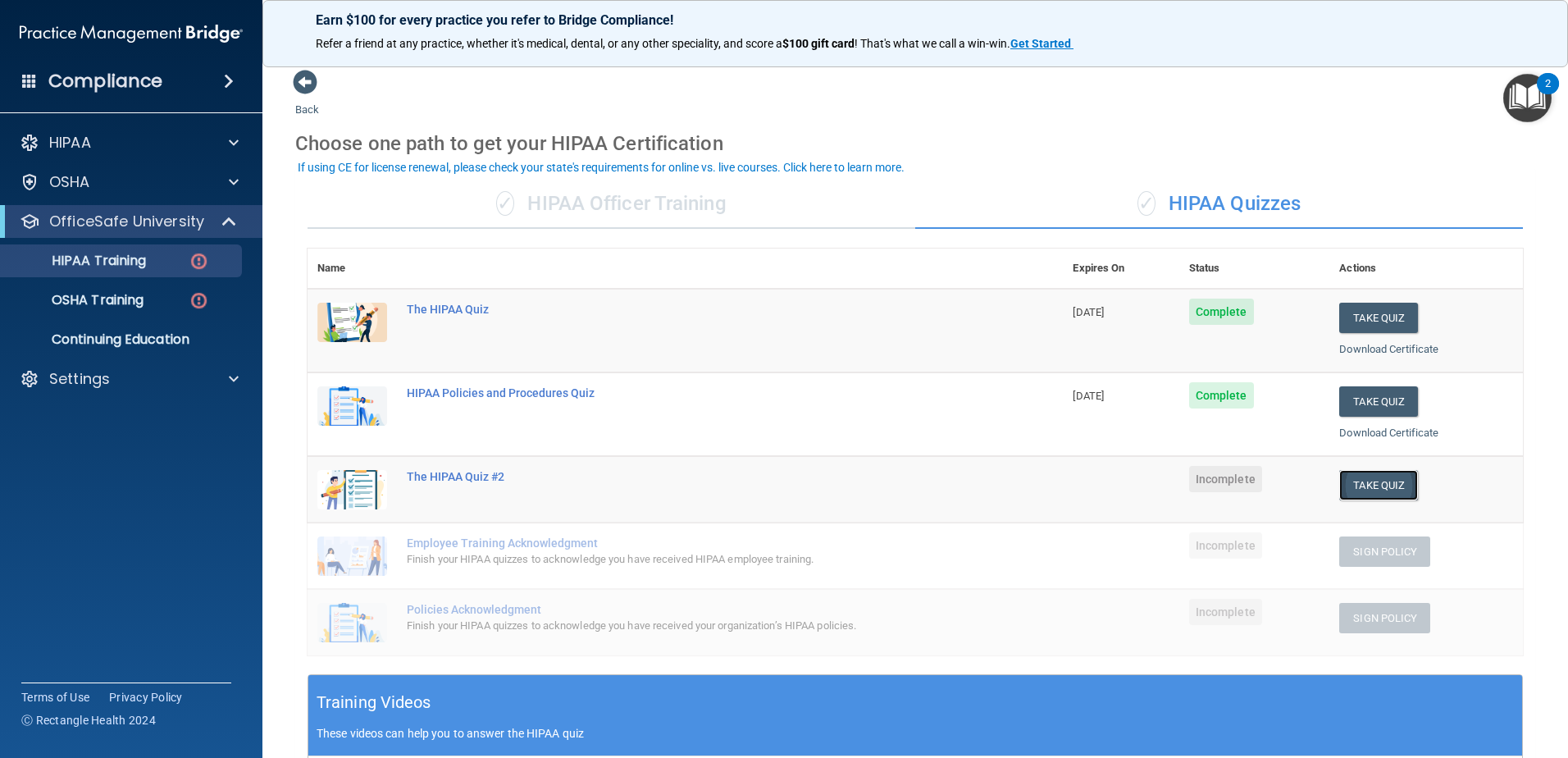
click at [1363, 482] on button "Take Quiz" at bounding box center [1378, 485] width 79 height 30
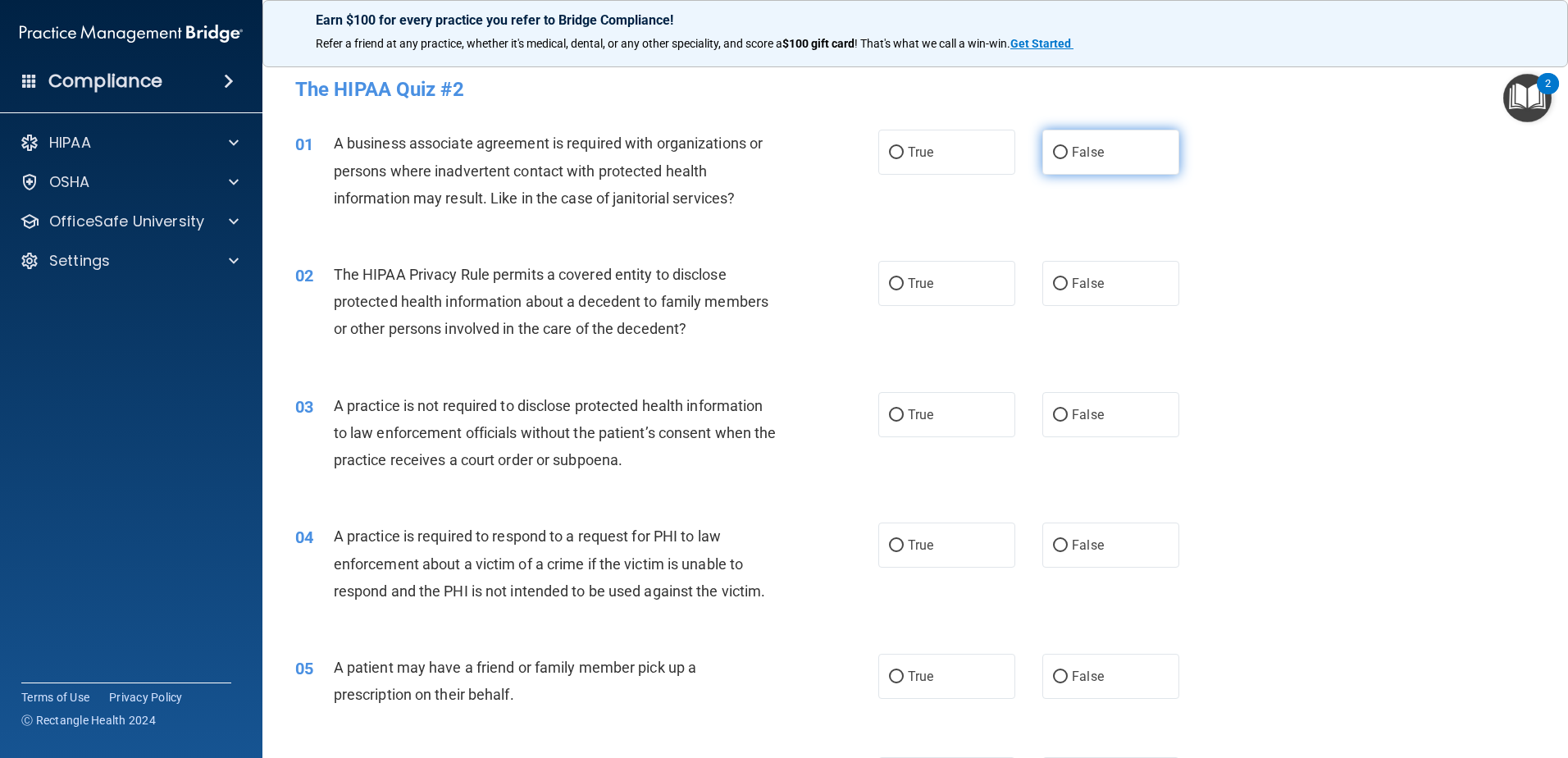
click at [1113, 139] on label "False" at bounding box center [1111, 152] width 137 height 45
click at [1068, 147] on input "False" at bounding box center [1061, 152] width 15 height 12
radio input "true"
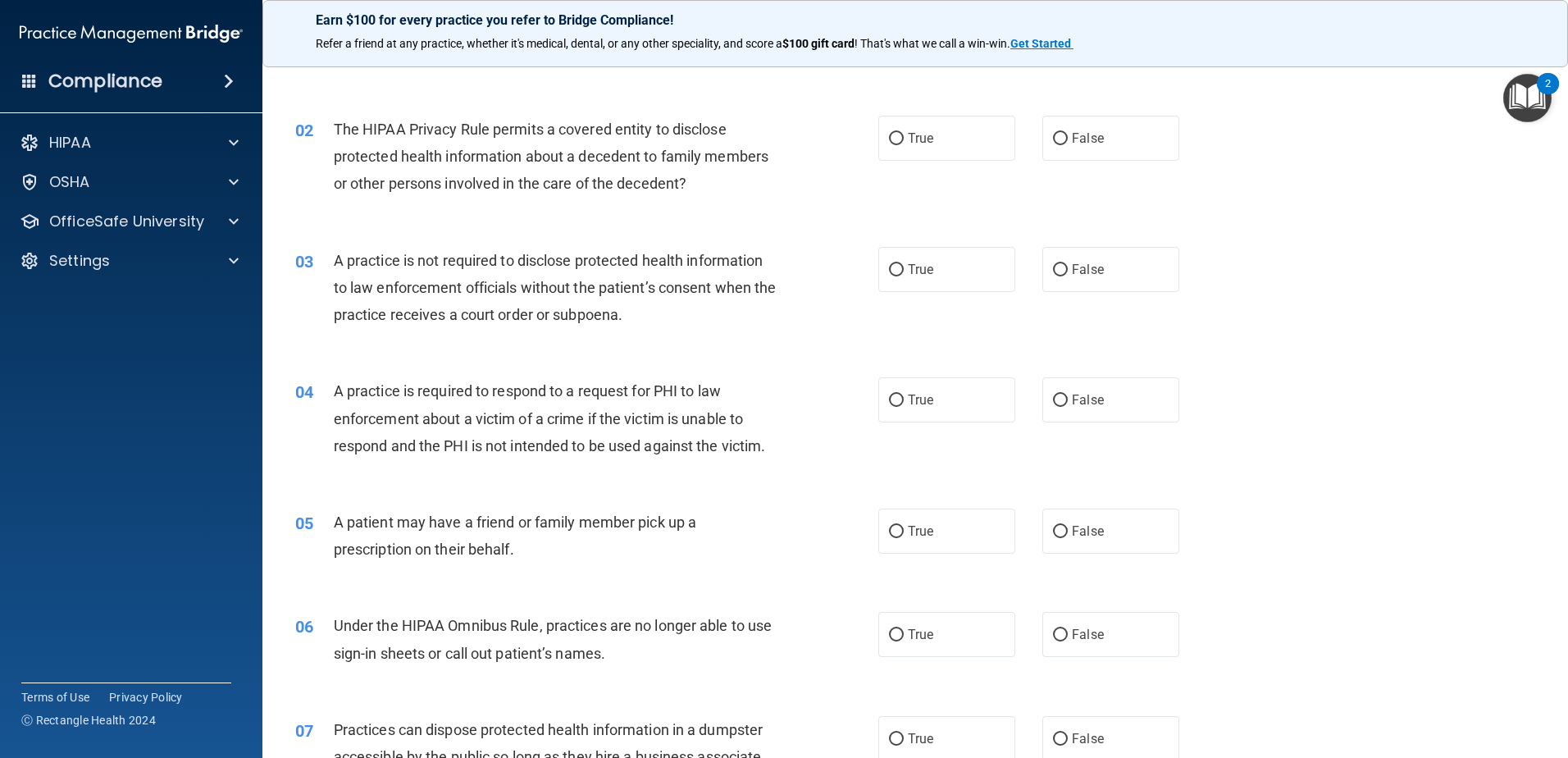
scroll to position [164, 0]
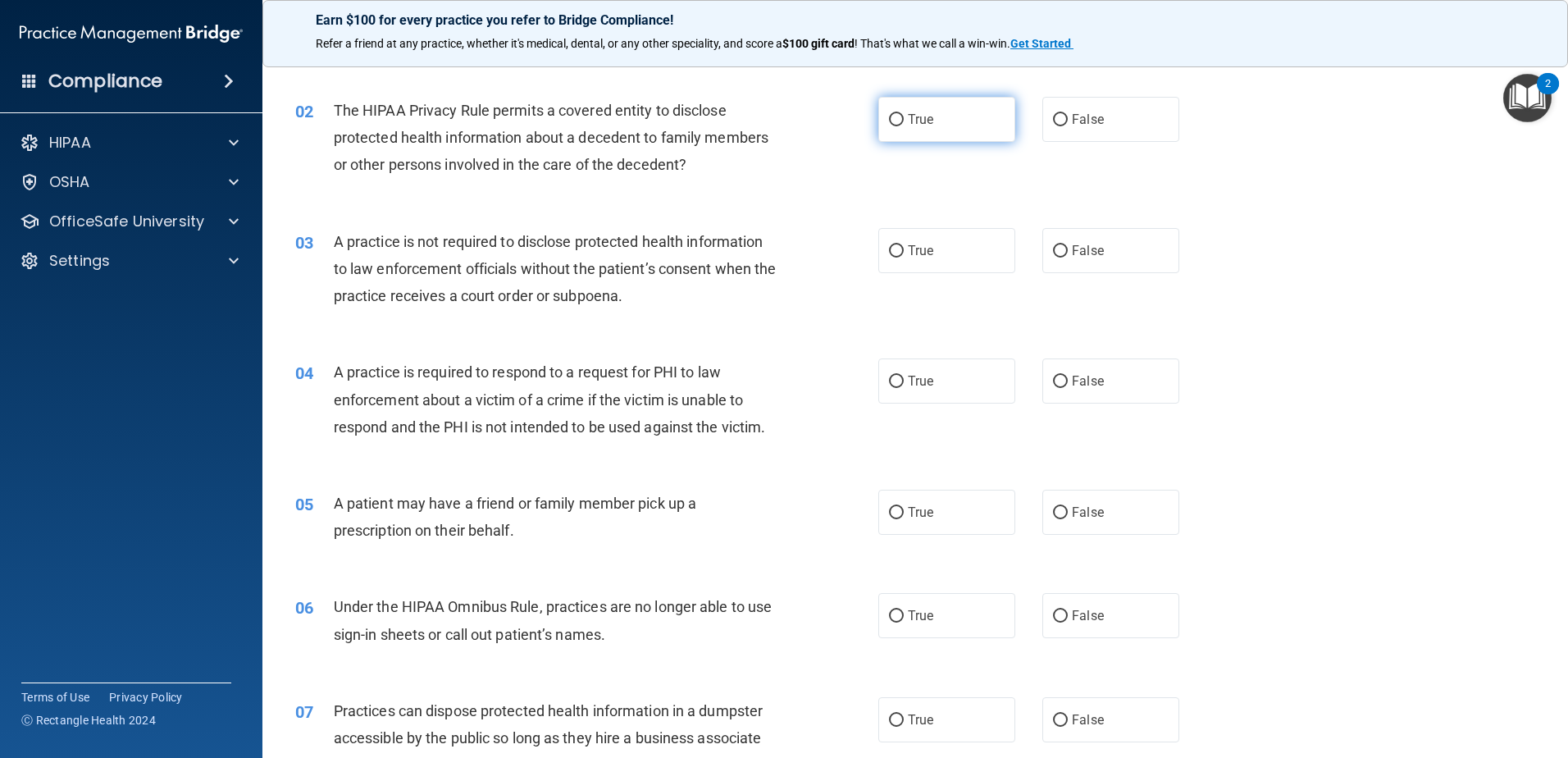
click at [960, 126] on label "True" at bounding box center [947, 119] width 137 height 45
click at [903, 126] on input "True" at bounding box center [897, 120] width 15 height 12
radio input "true"
click at [1090, 224] on div "03 A practice is not required to disclose protected health information to law e…" at bounding box center [915, 273] width 1265 height 132
click at [1093, 250] on span "False" at bounding box center [1088, 251] width 32 height 16
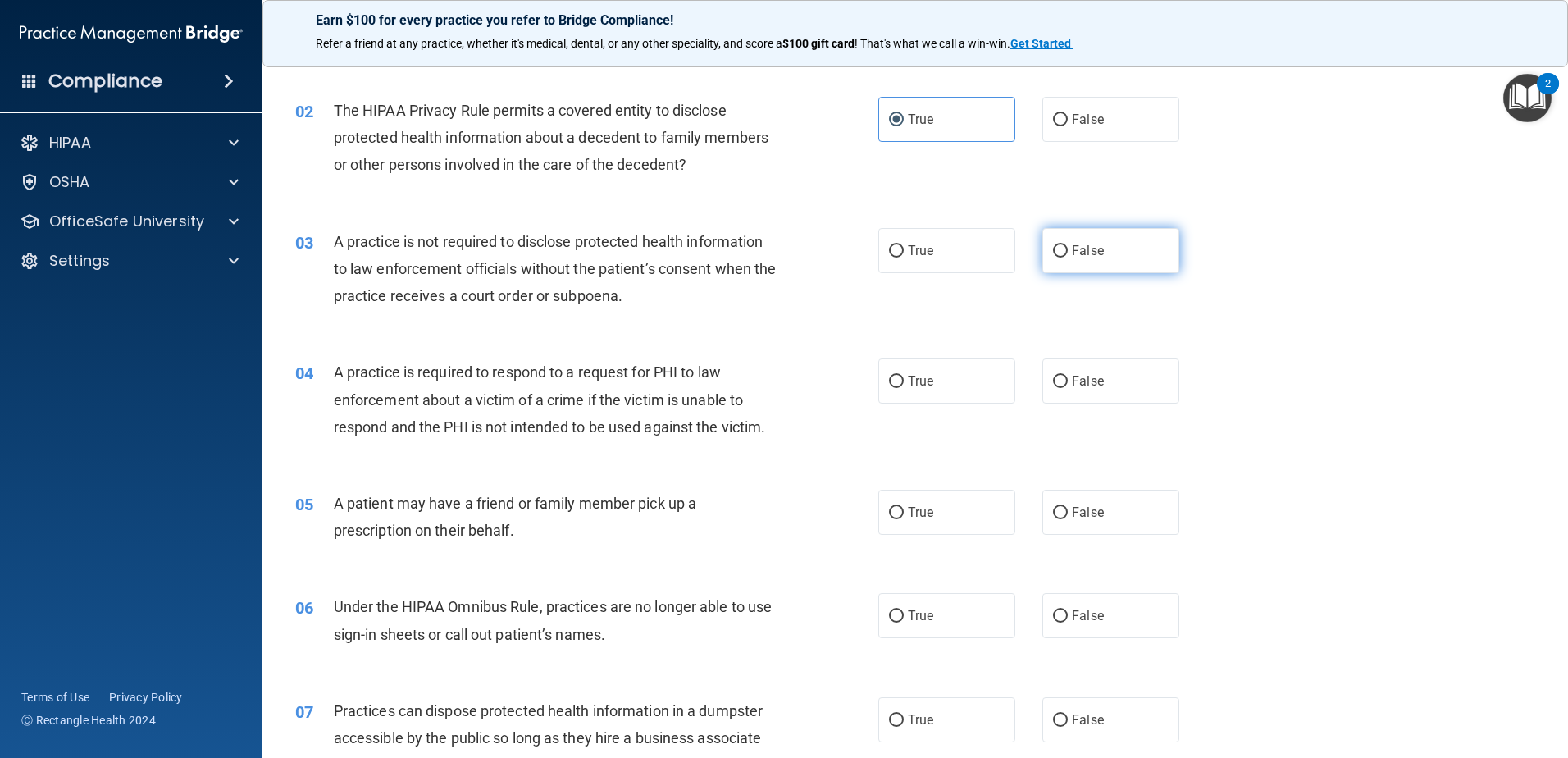
click at [1068, 250] on input "False" at bounding box center [1061, 251] width 15 height 12
radio input "true"
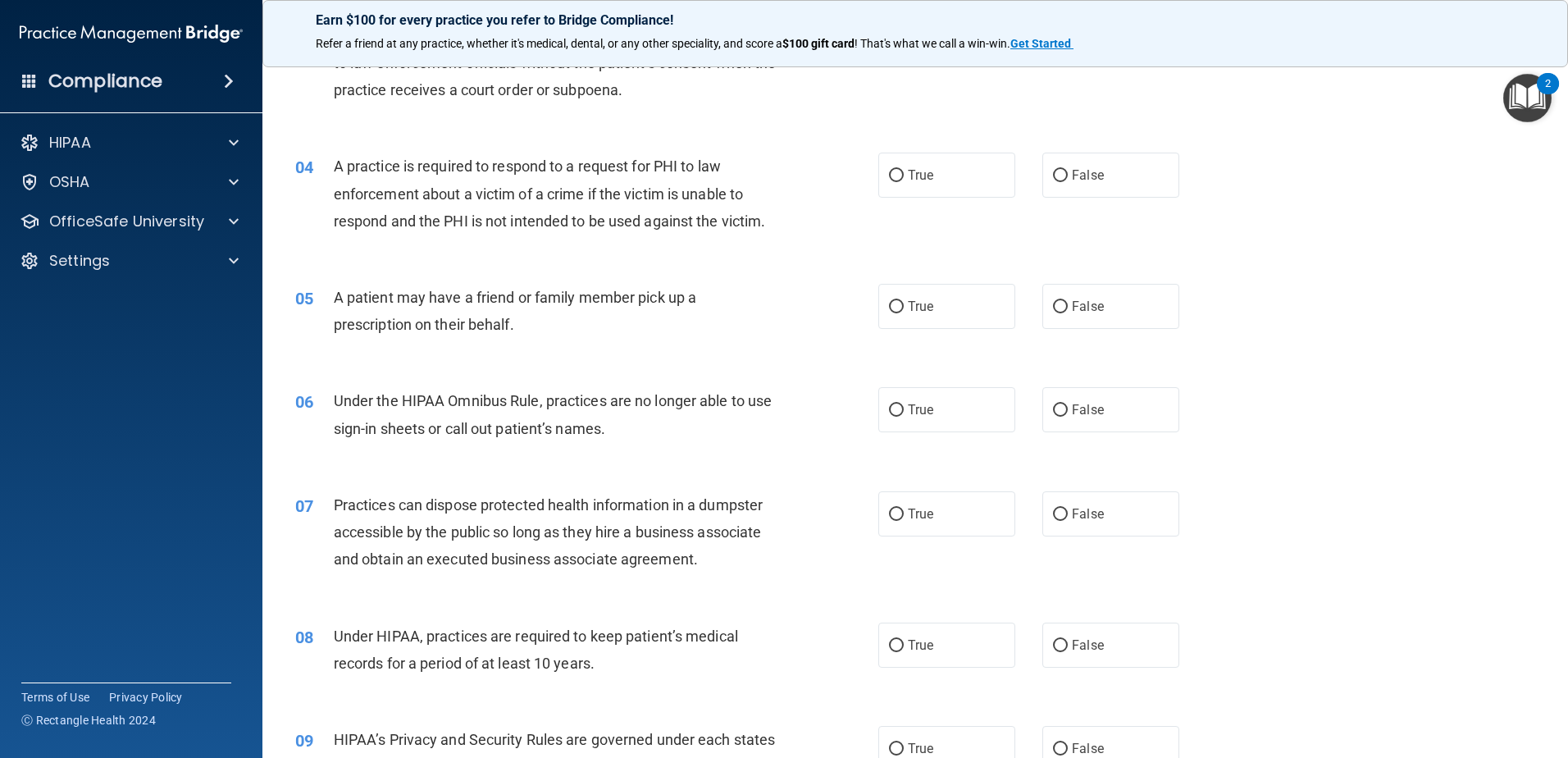
scroll to position [410, 0]
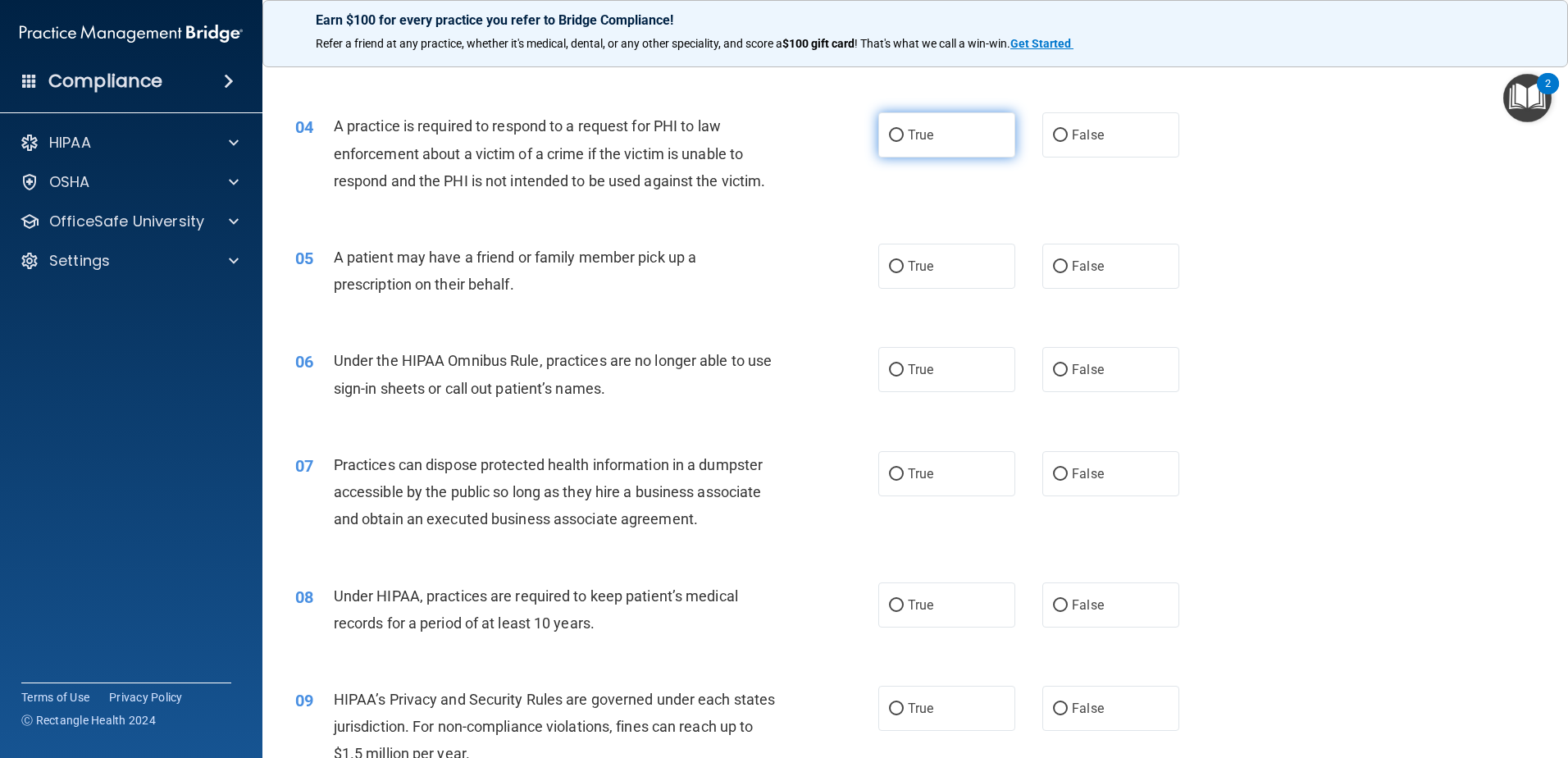
click at [976, 139] on label "True" at bounding box center [947, 135] width 137 height 45
click at [903, 139] on input "True" at bounding box center [897, 136] width 15 height 12
radio input "true"
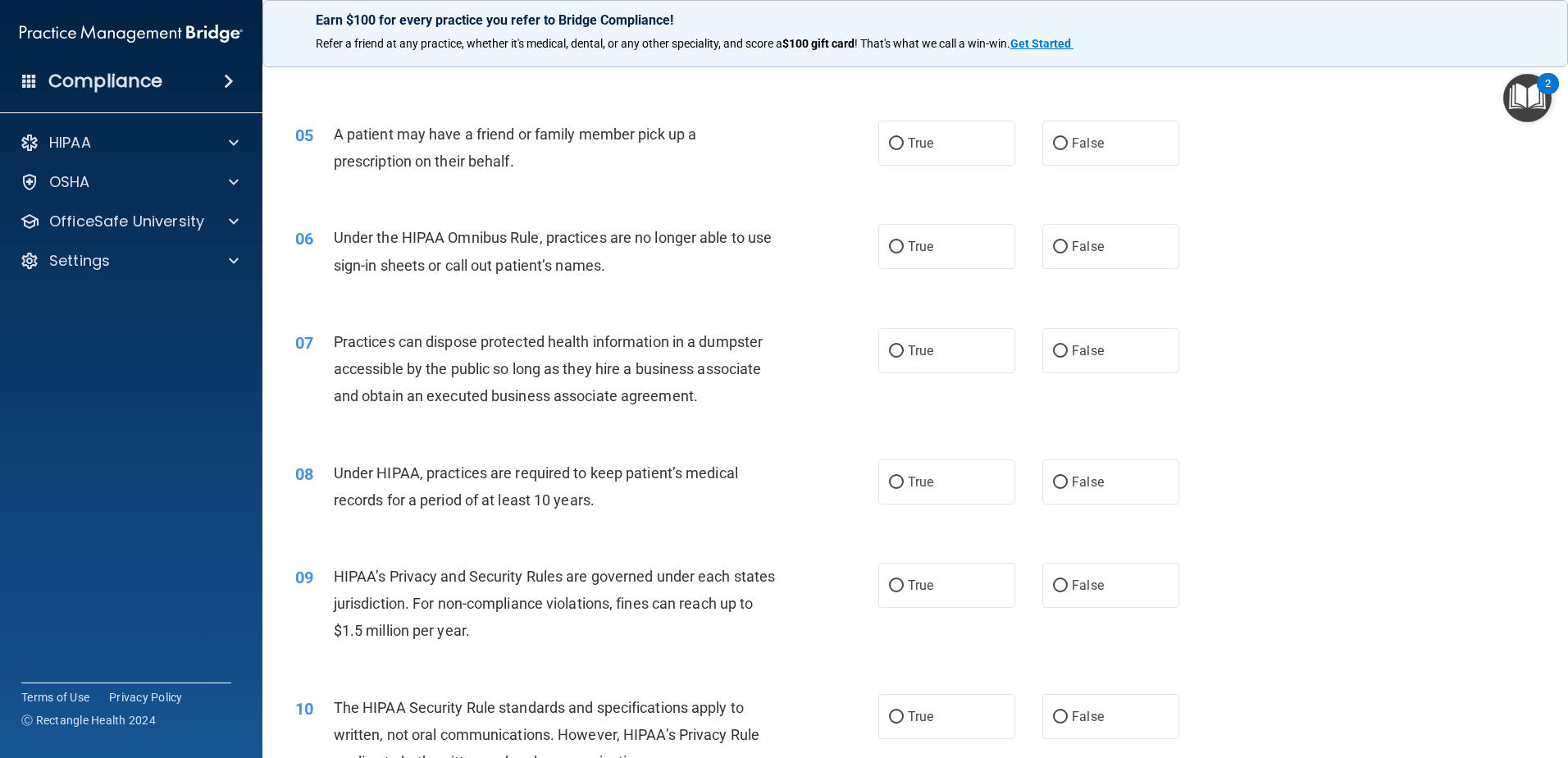
scroll to position [574, 0]
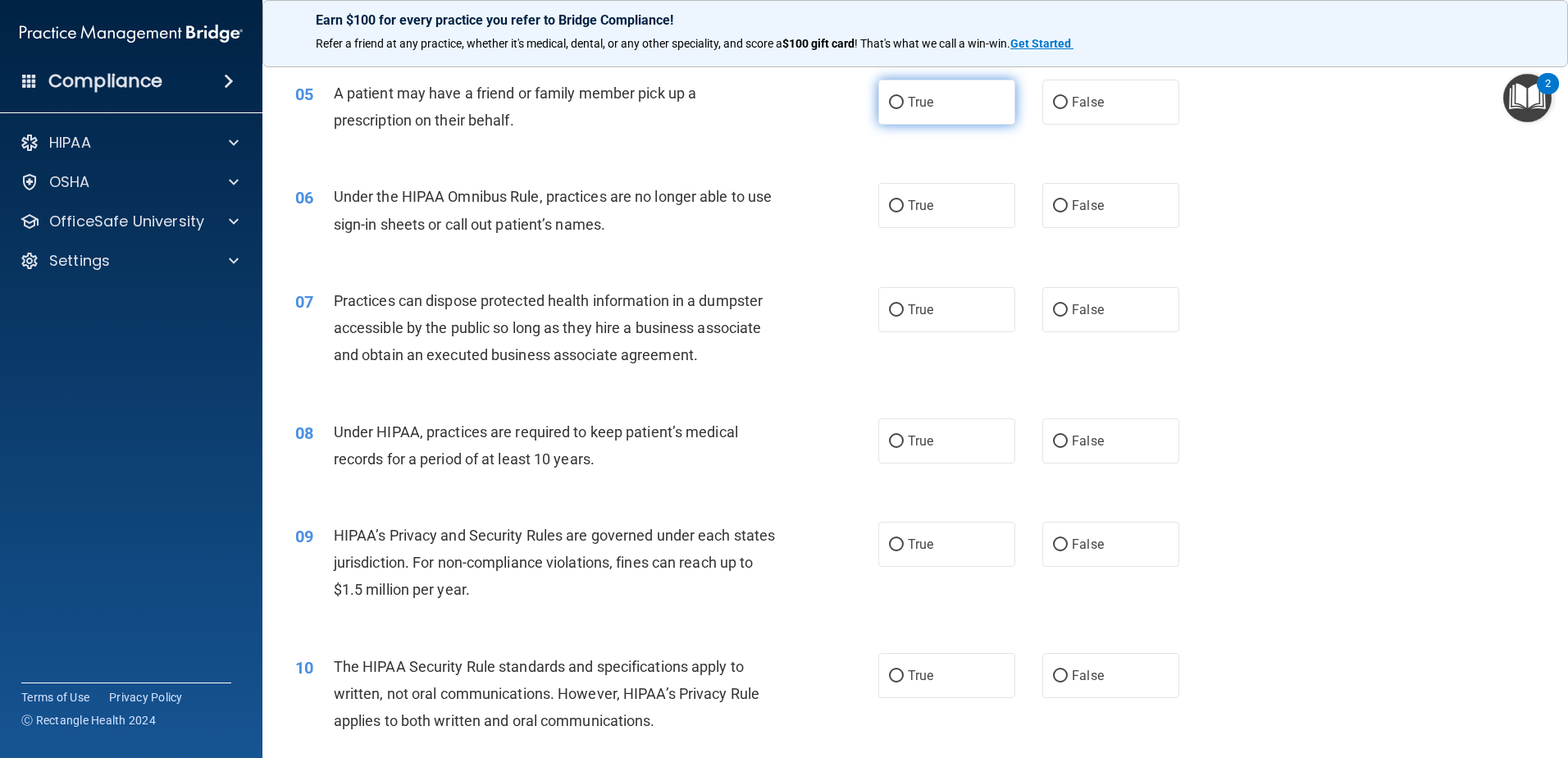
drag, startPoint x: 951, startPoint y: 107, endPoint x: 934, endPoint y: 117, distance: 19.7
click at [947, 112] on label "True" at bounding box center [947, 102] width 137 height 45
click at [903, 109] on input "True" at bounding box center [897, 102] width 15 height 12
radio input "true"
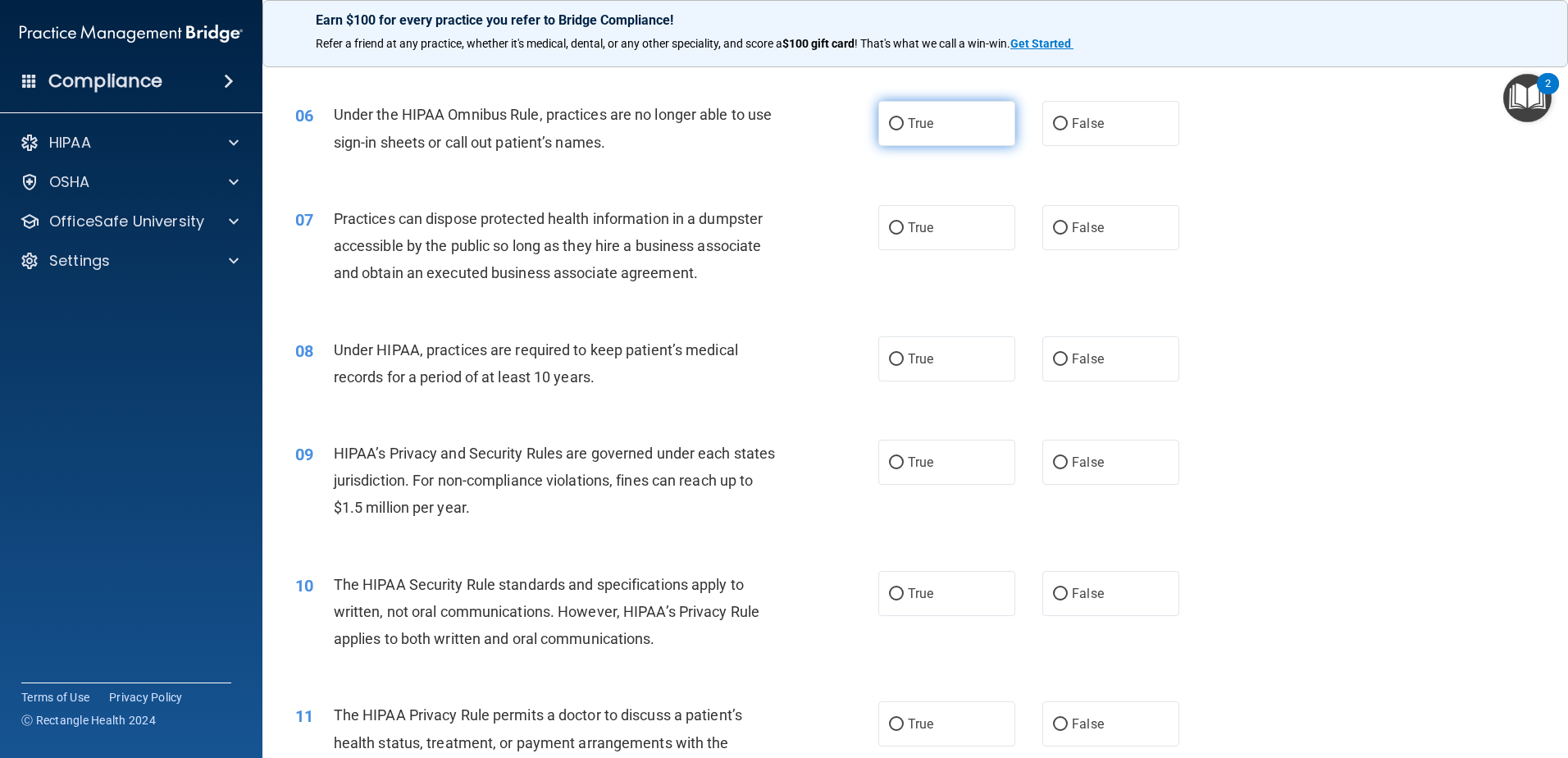
click at [960, 127] on label "True" at bounding box center [947, 123] width 137 height 45
click at [903, 127] on input "True" at bounding box center [897, 124] width 15 height 12
radio input "true"
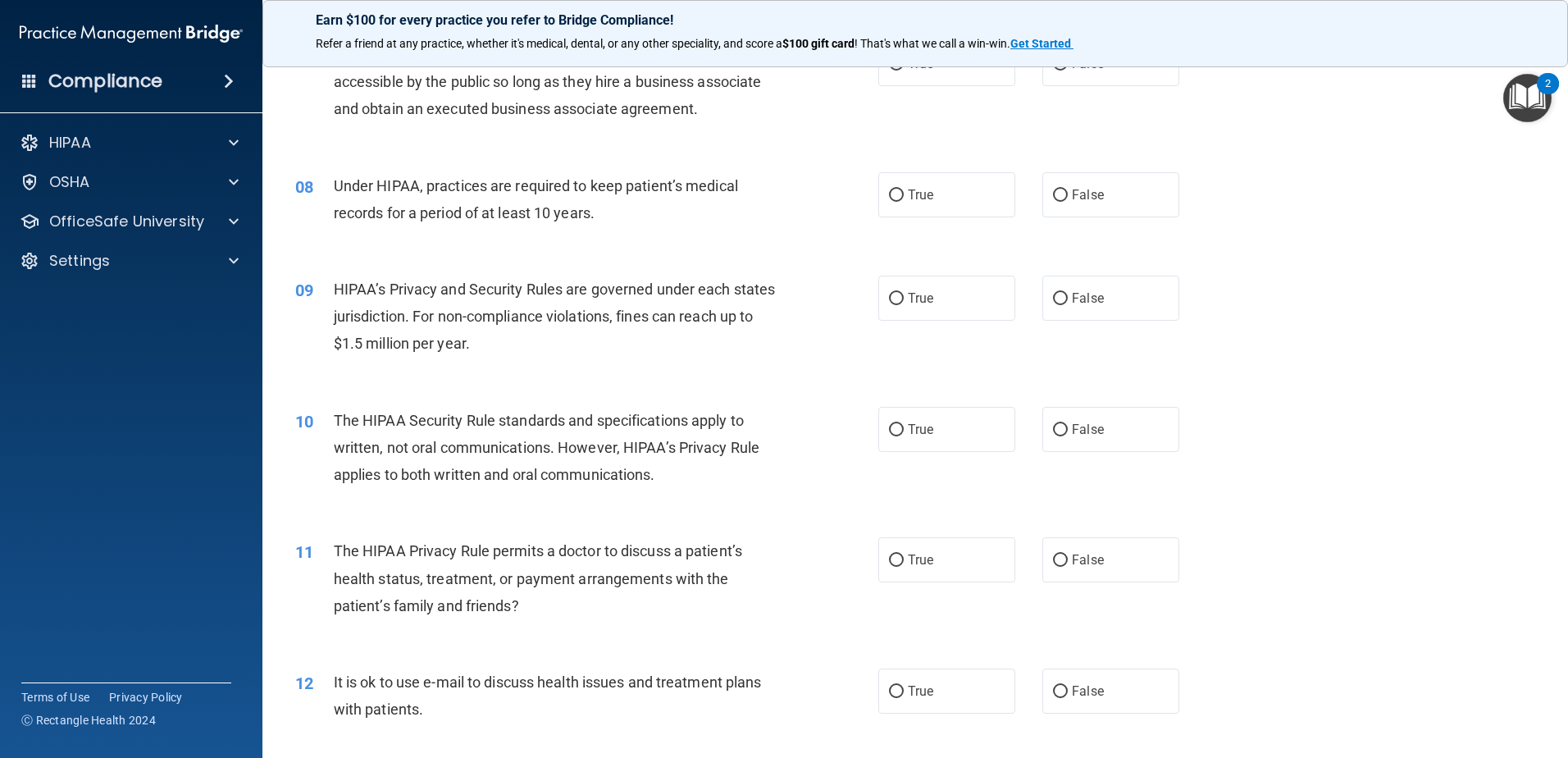
scroll to position [738, 0]
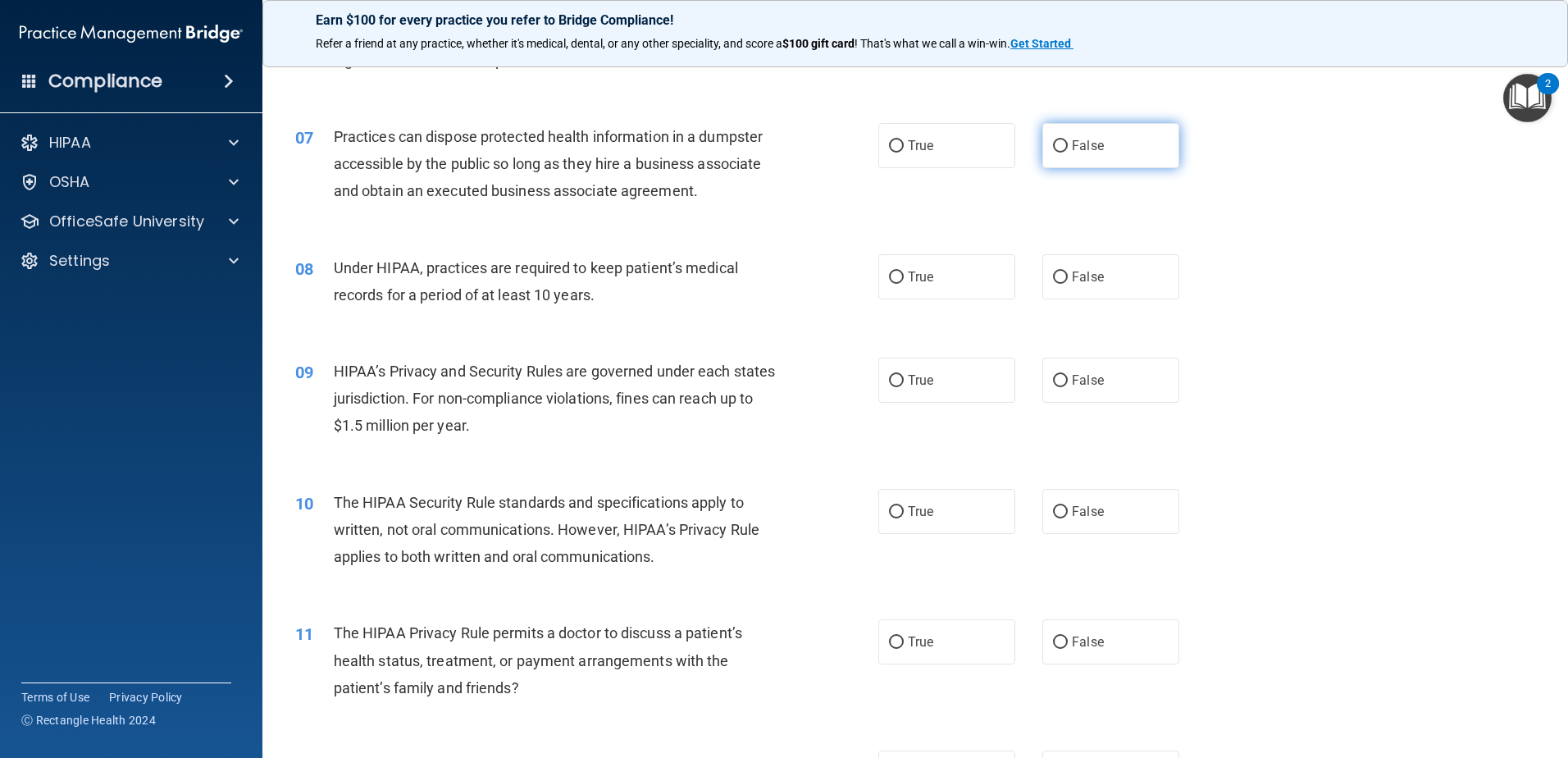
click at [1128, 136] on label "False" at bounding box center [1111, 146] width 137 height 45
click at [1068, 140] on input "False" at bounding box center [1061, 146] width 15 height 12
radio input "true"
click at [1070, 267] on label "False" at bounding box center [1111, 277] width 137 height 45
drag, startPoint x: 1072, startPoint y: 267, endPoint x: 1155, endPoint y: 275, distance: 83.4
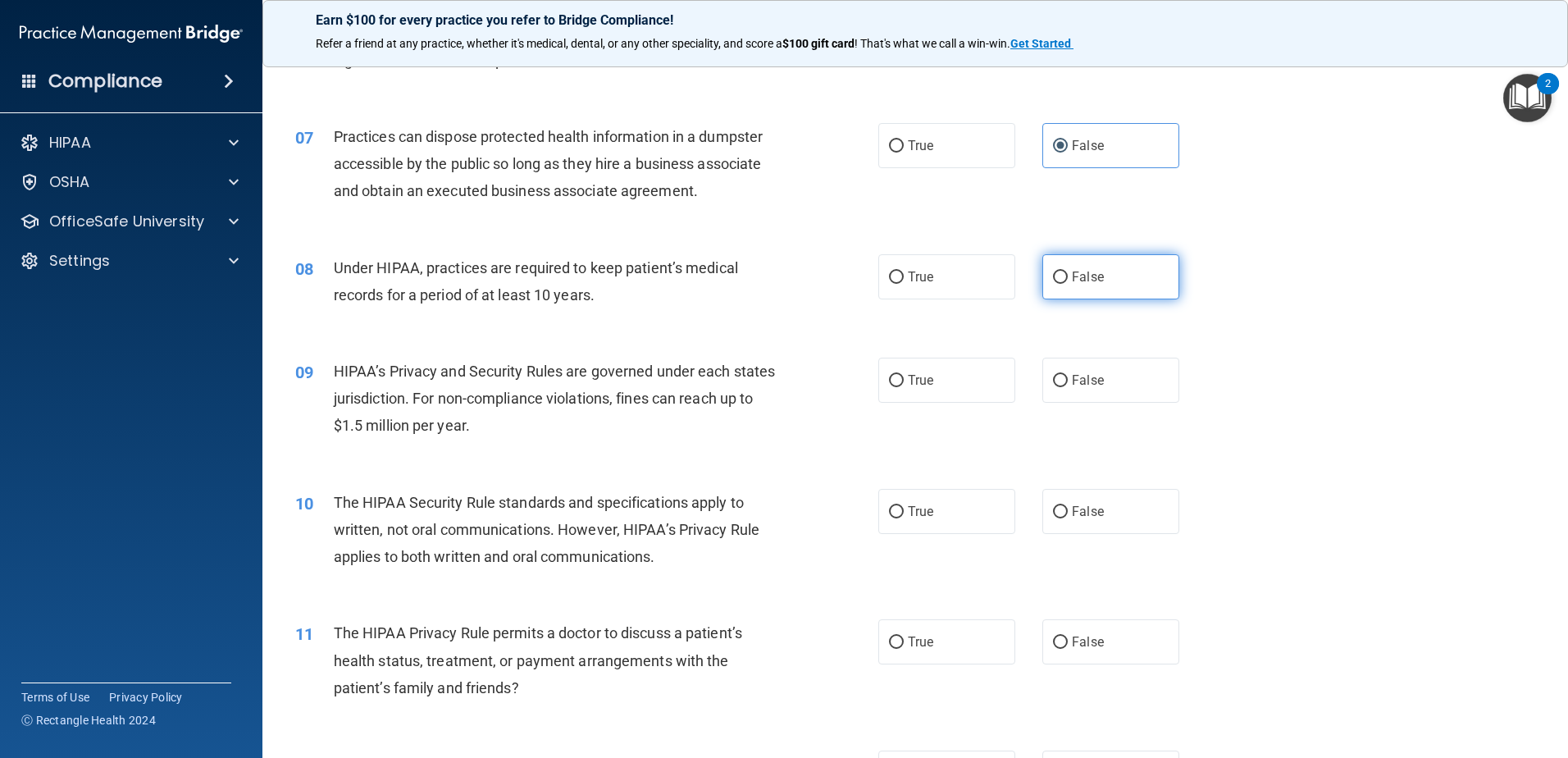
click at [1155, 275] on label "False" at bounding box center [1111, 277] width 137 height 45
click at [1068, 275] on input "False" at bounding box center [1061, 277] width 15 height 12
radio input "true"
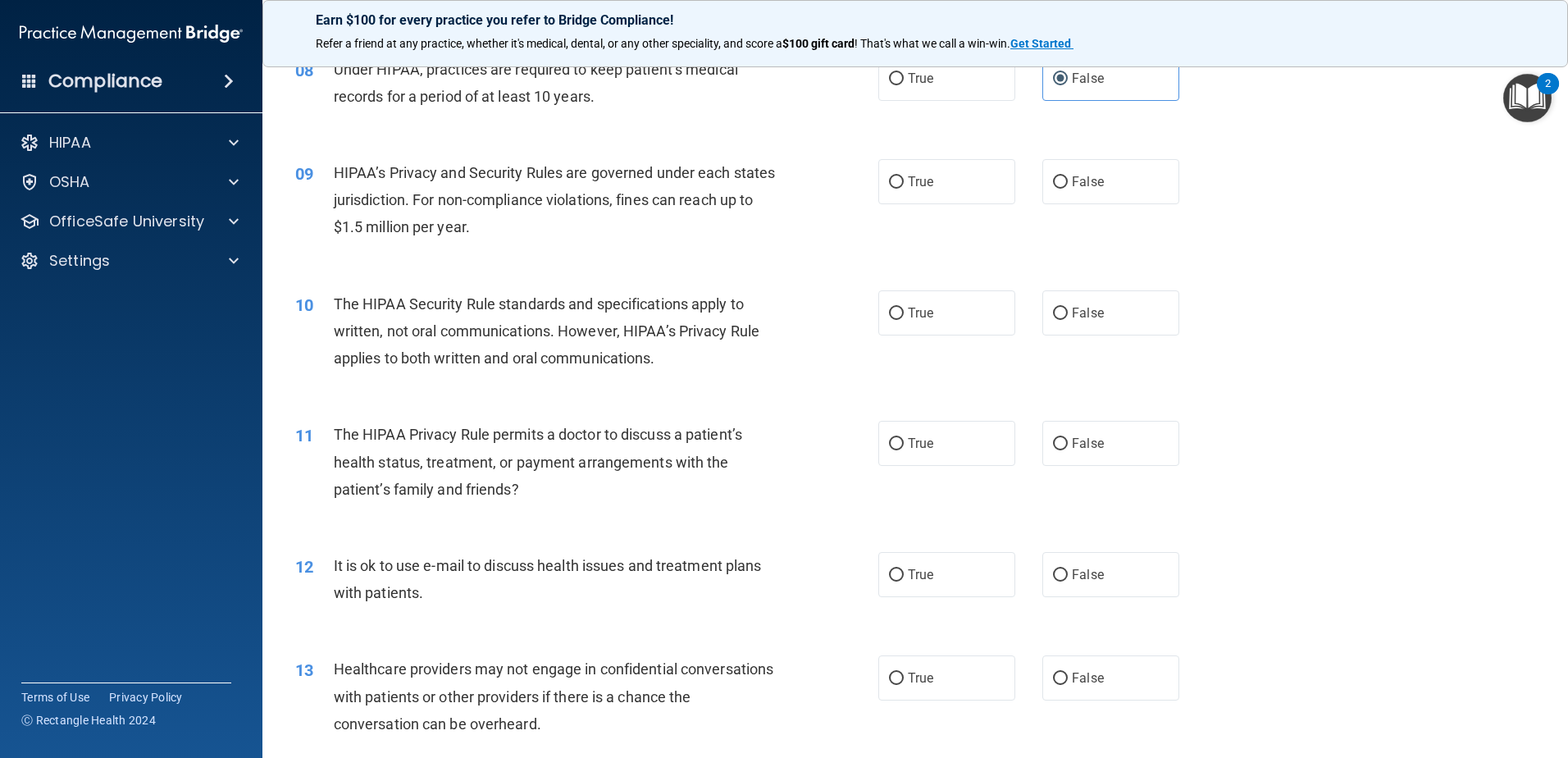
scroll to position [985, 0]
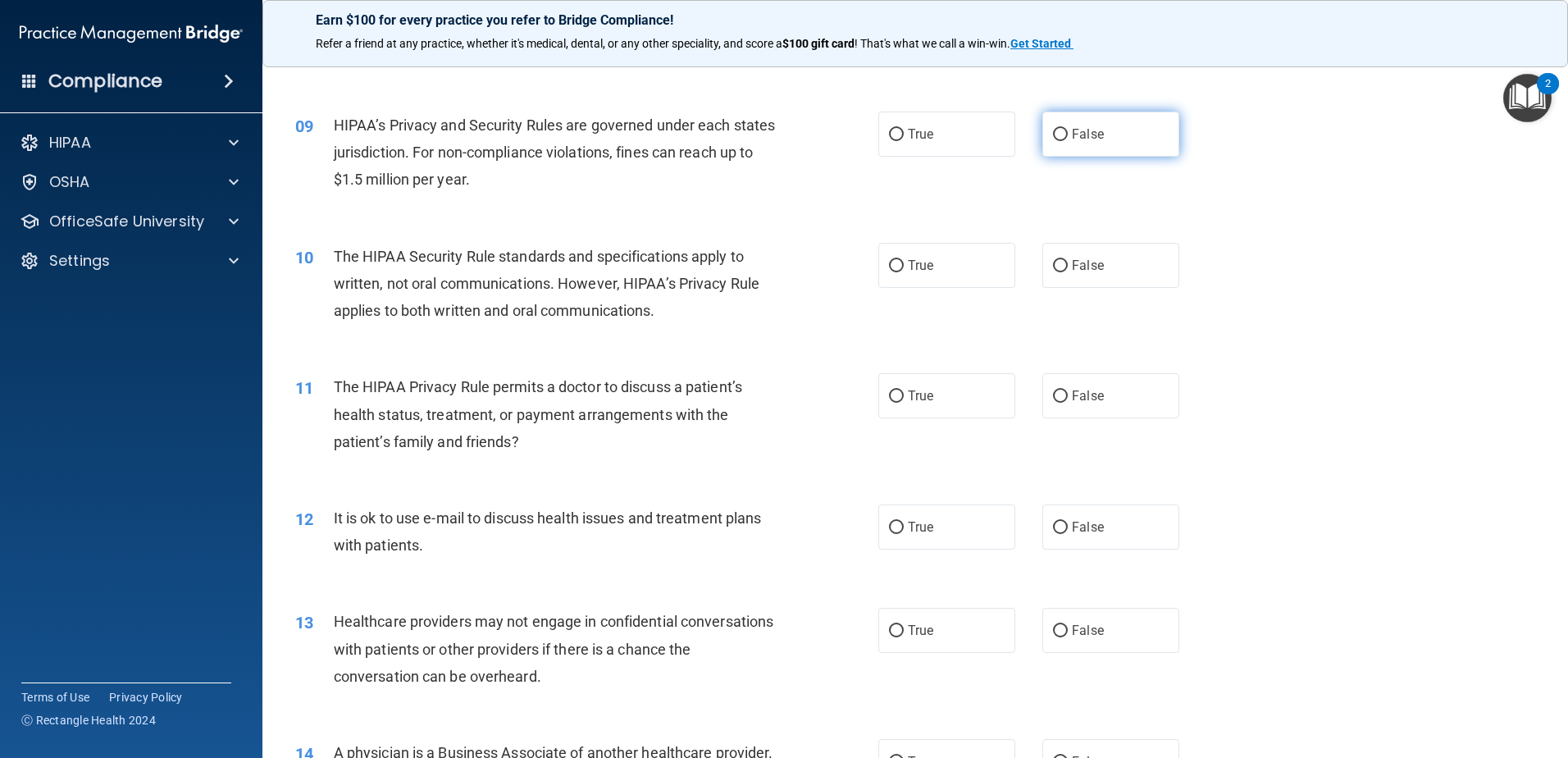
click at [1088, 142] on label "False" at bounding box center [1111, 134] width 137 height 45
click at [1068, 141] on input "False" at bounding box center [1061, 135] width 15 height 12
radio input "true"
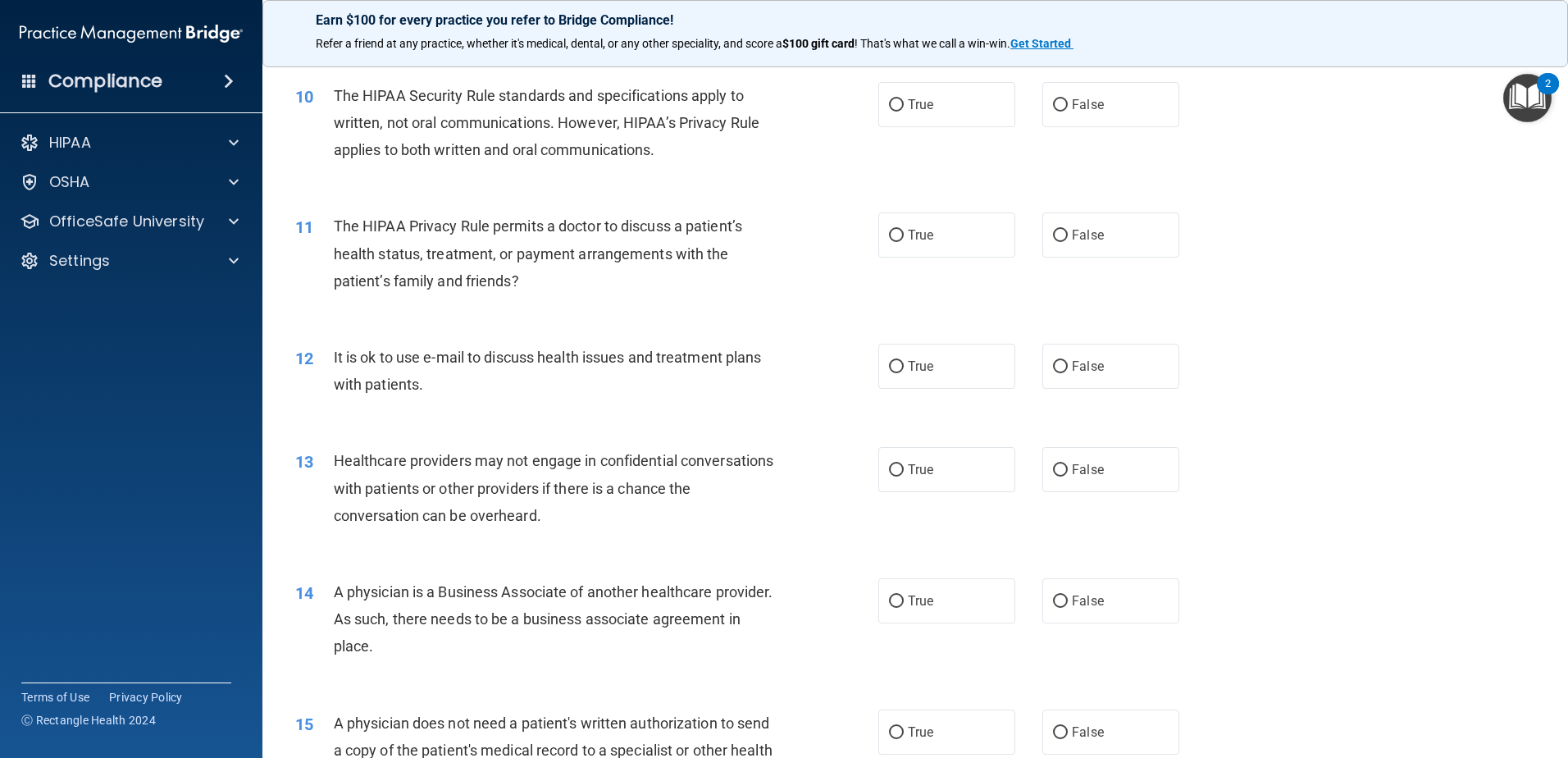
scroll to position [1149, 0]
click at [1113, 106] on label "False" at bounding box center [1111, 102] width 137 height 45
click at [1068, 106] on input "False" at bounding box center [1061, 102] width 15 height 12
radio input "true"
drag, startPoint x: 1112, startPoint y: 104, endPoint x: 1053, endPoint y: 172, distance: 90.0
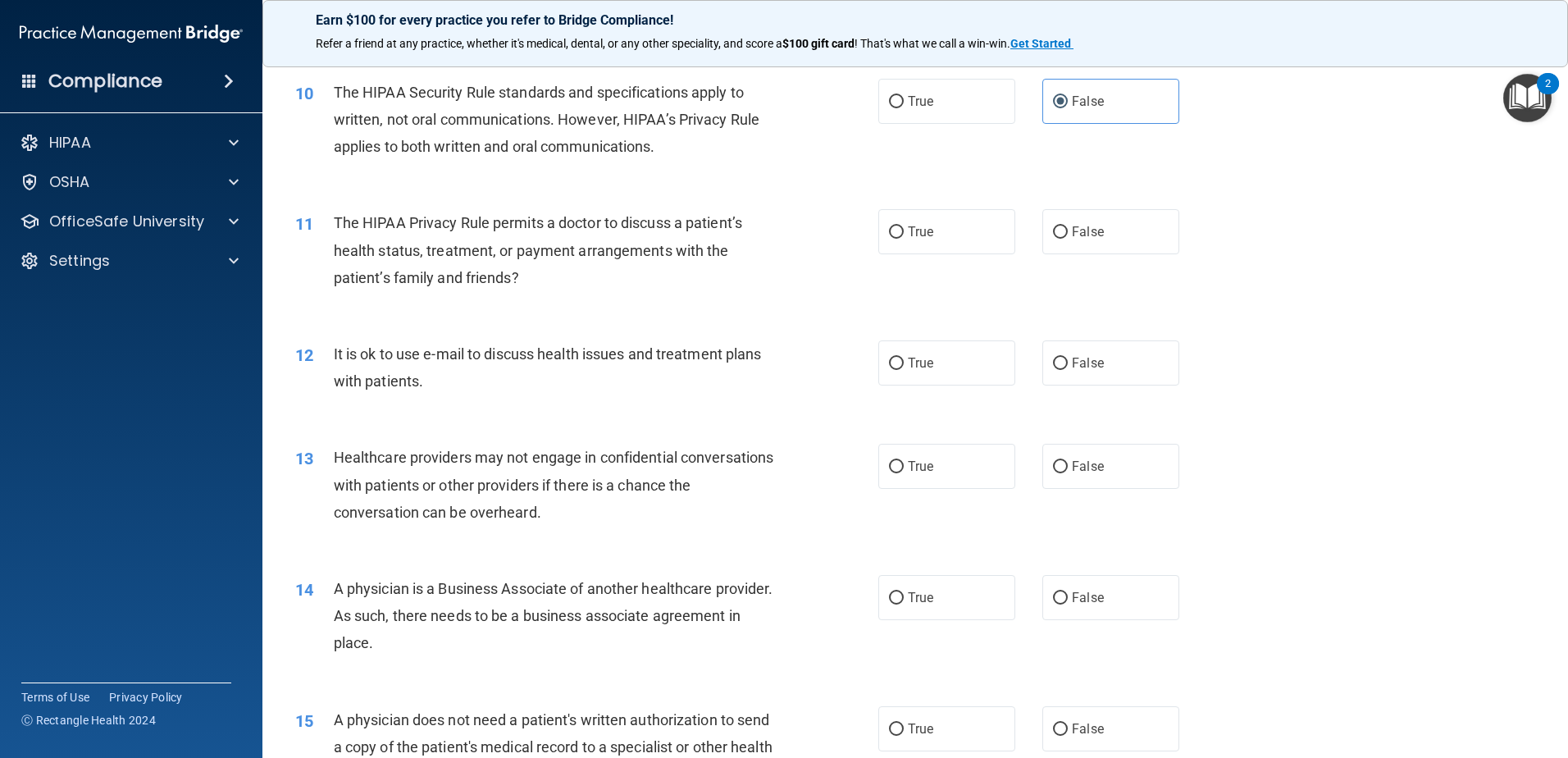
click at [1053, 172] on div "10 The HIPAA Security Rule standards and specifications apply to written, not o…" at bounding box center [915, 124] width 1265 height 132
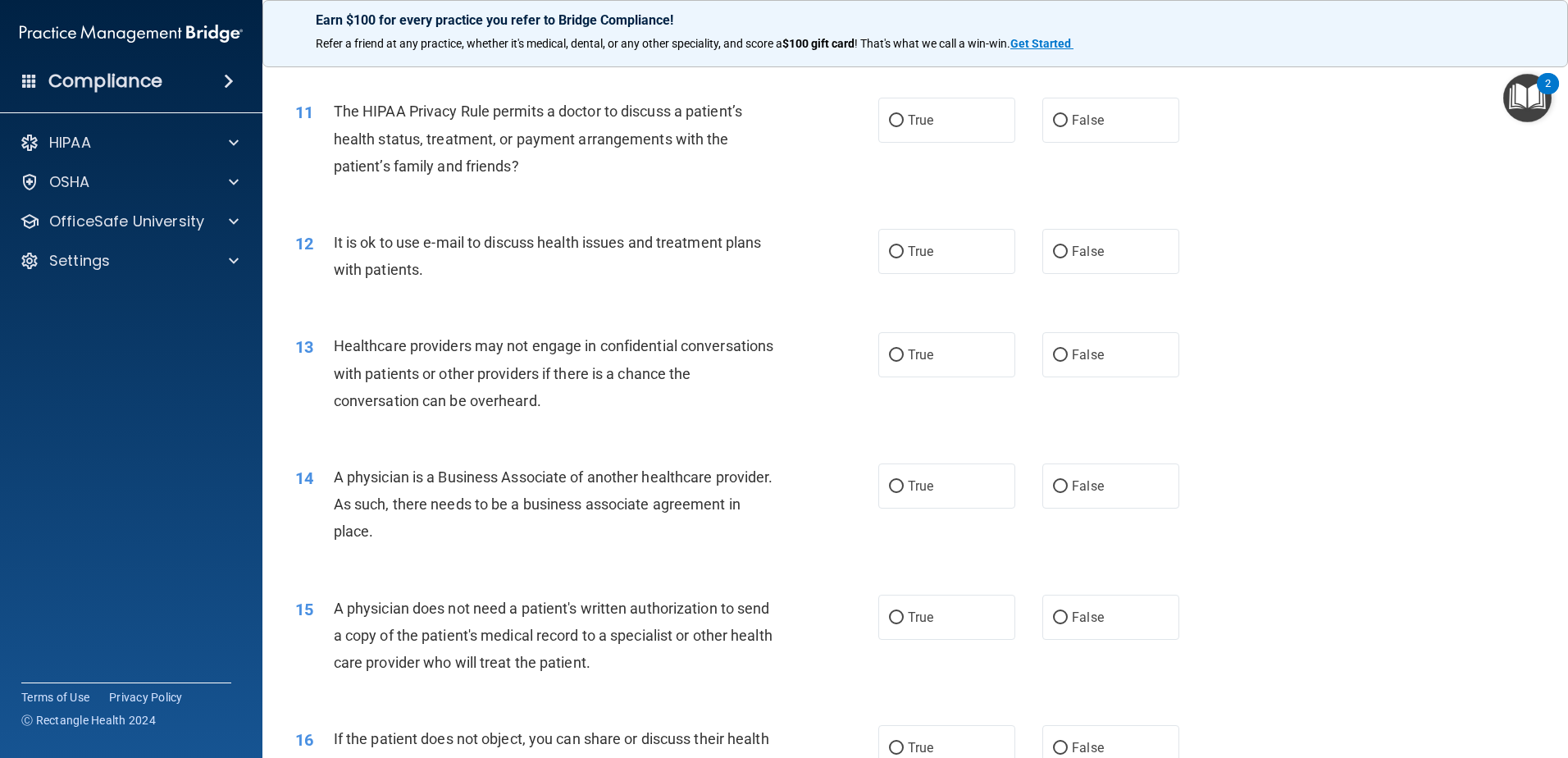
scroll to position [1230, 0]
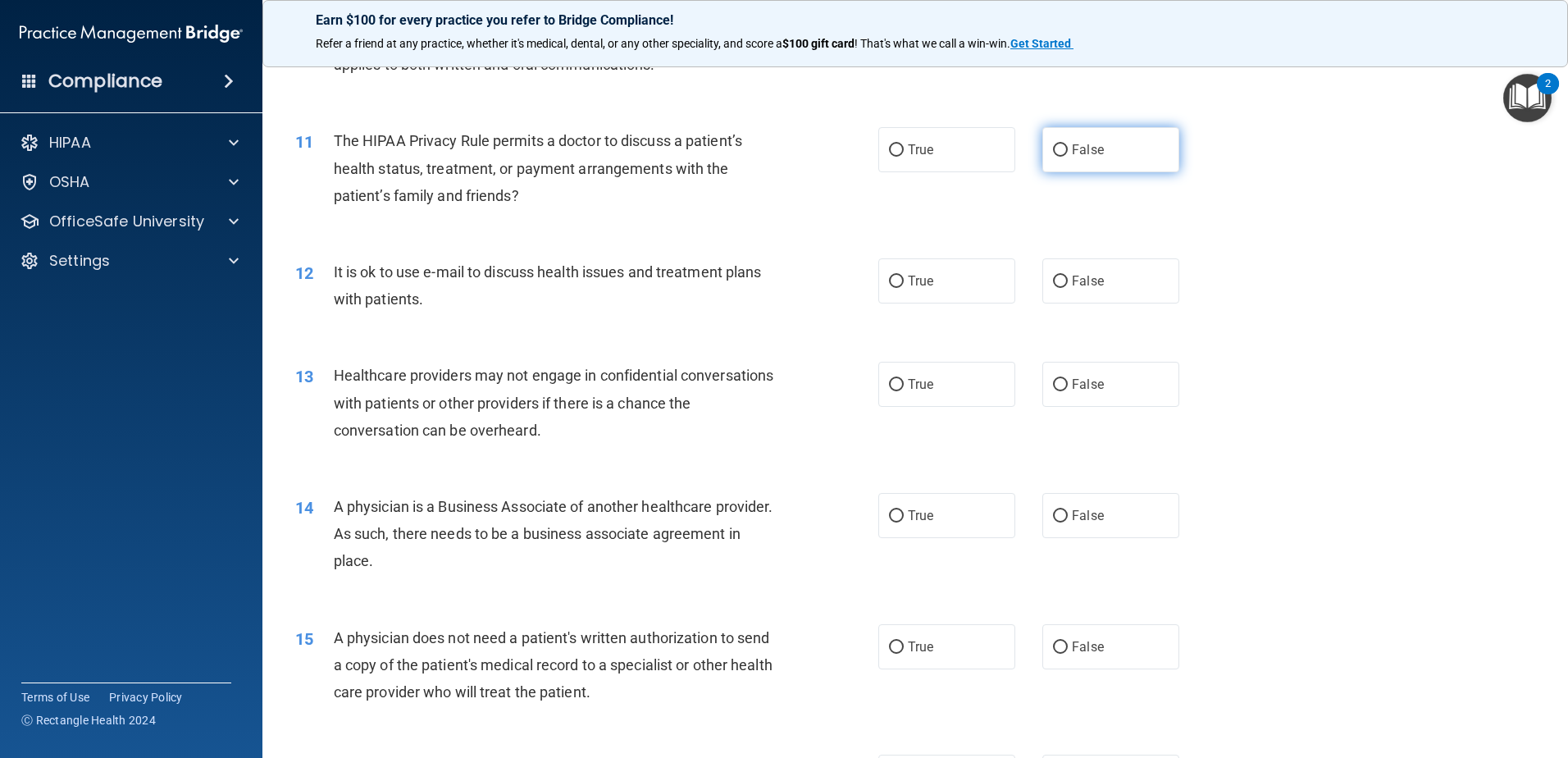
click at [1059, 161] on label "False" at bounding box center [1111, 150] width 137 height 45
click at [1059, 157] on input "False" at bounding box center [1061, 150] width 15 height 12
radio input "true"
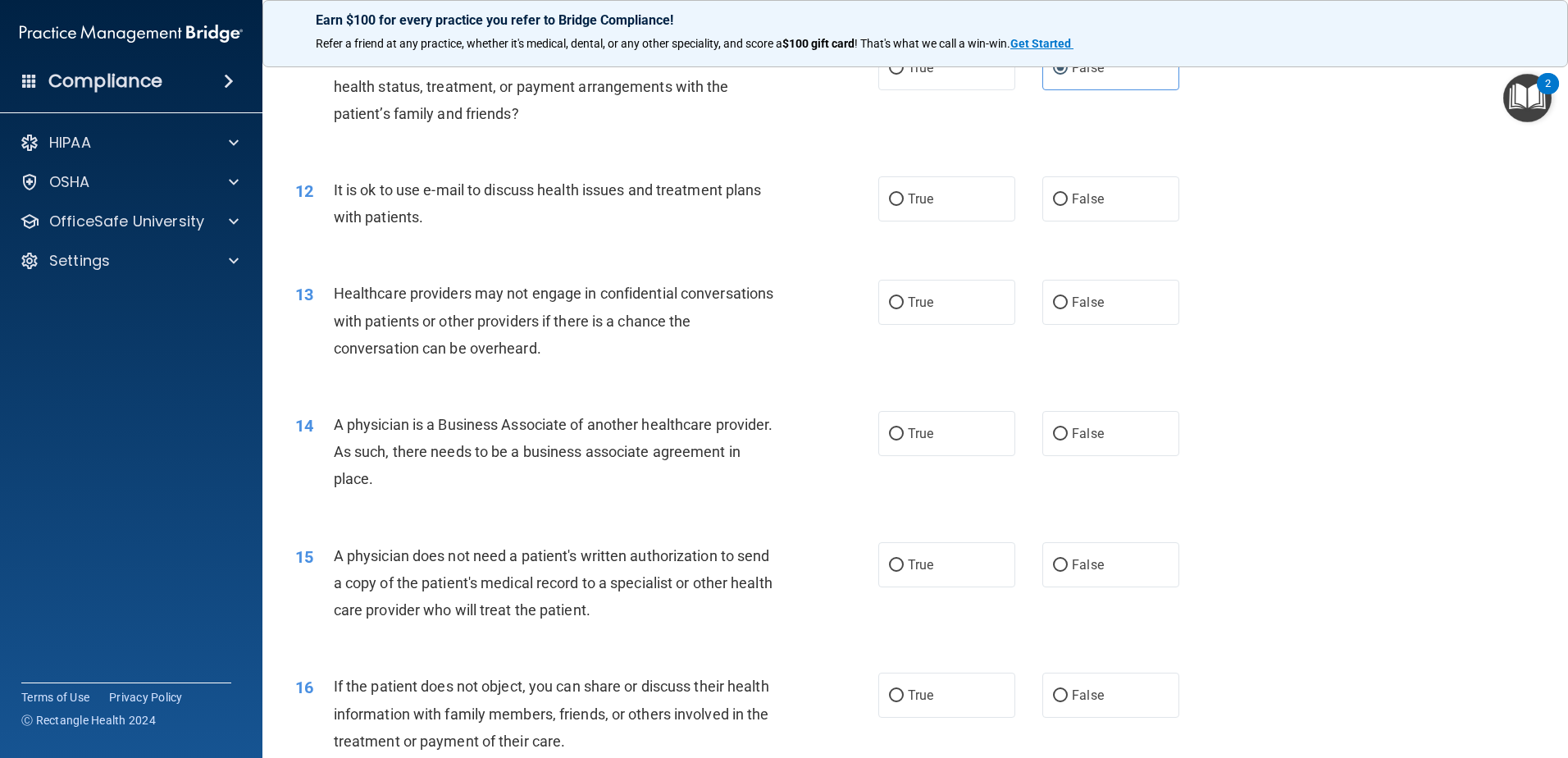
scroll to position [1394, 0]
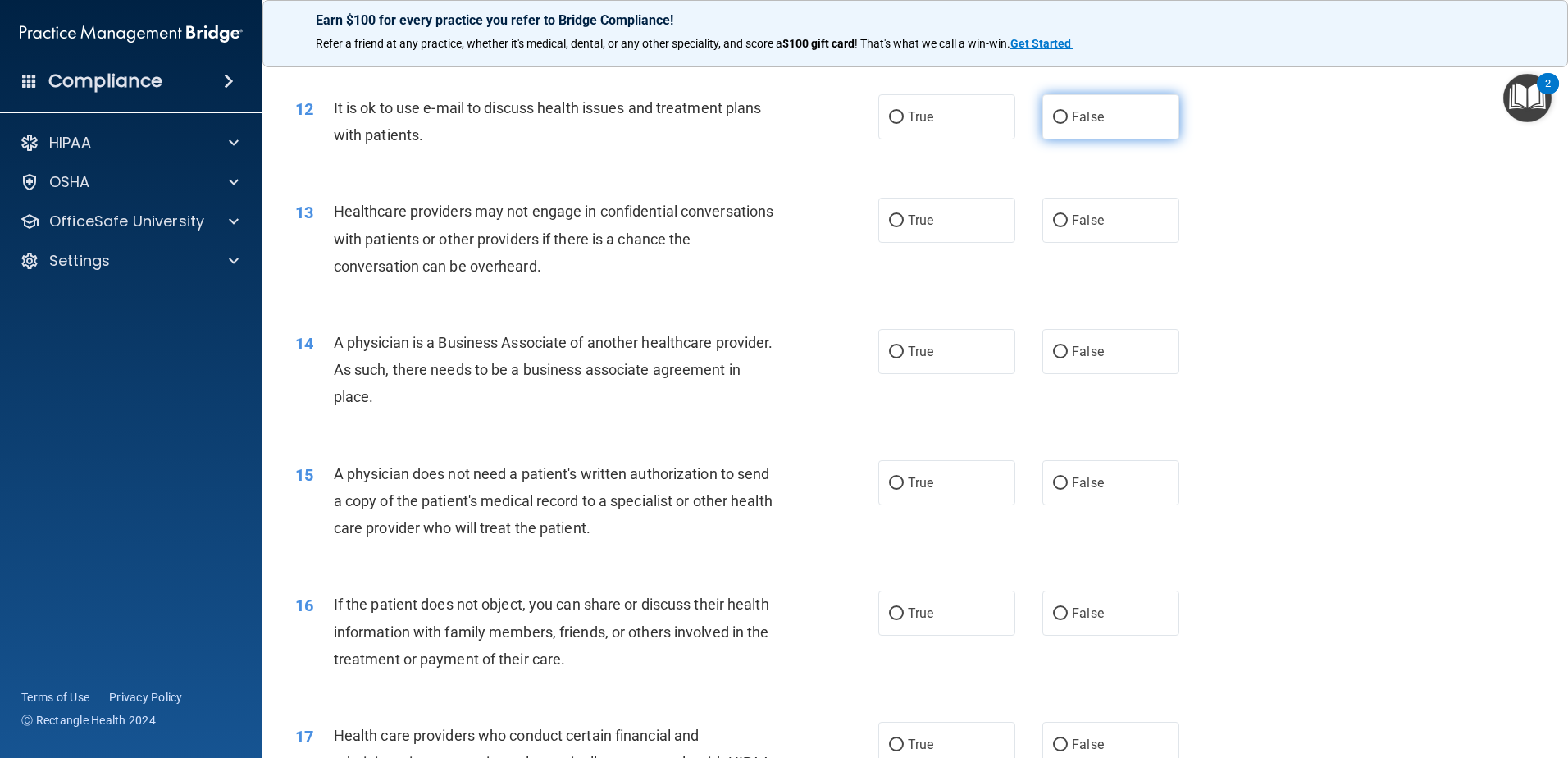
click at [1078, 104] on label "False" at bounding box center [1111, 117] width 137 height 45
click at [1068, 112] on input "False" at bounding box center [1061, 117] width 15 height 12
radio input "true"
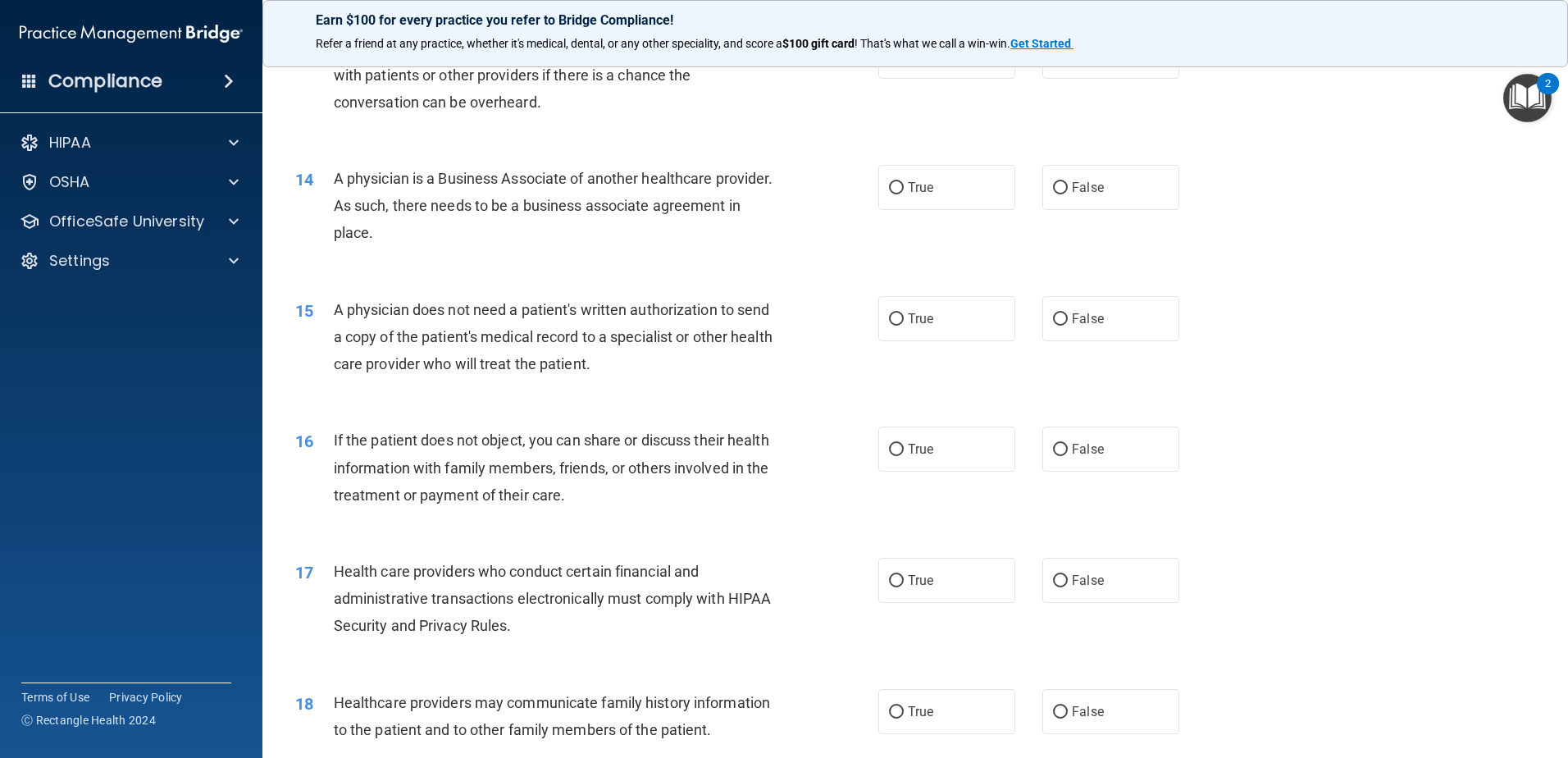
scroll to position [1477, 0]
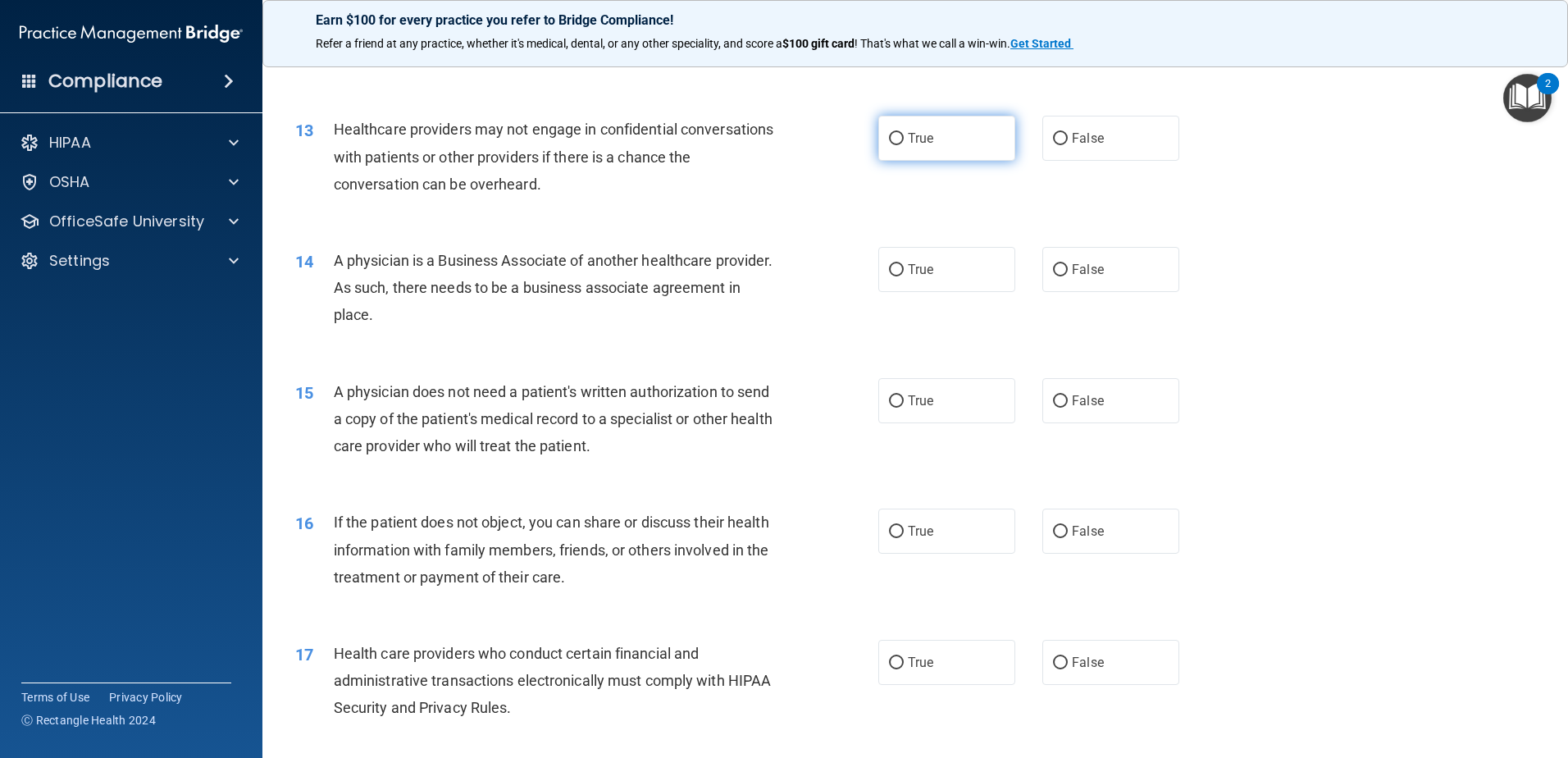
click at [939, 127] on label "True" at bounding box center [947, 138] width 137 height 45
click at [903, 133] on input "True" at bounding box center [897, 139] width 15 height 12
radio input "true"
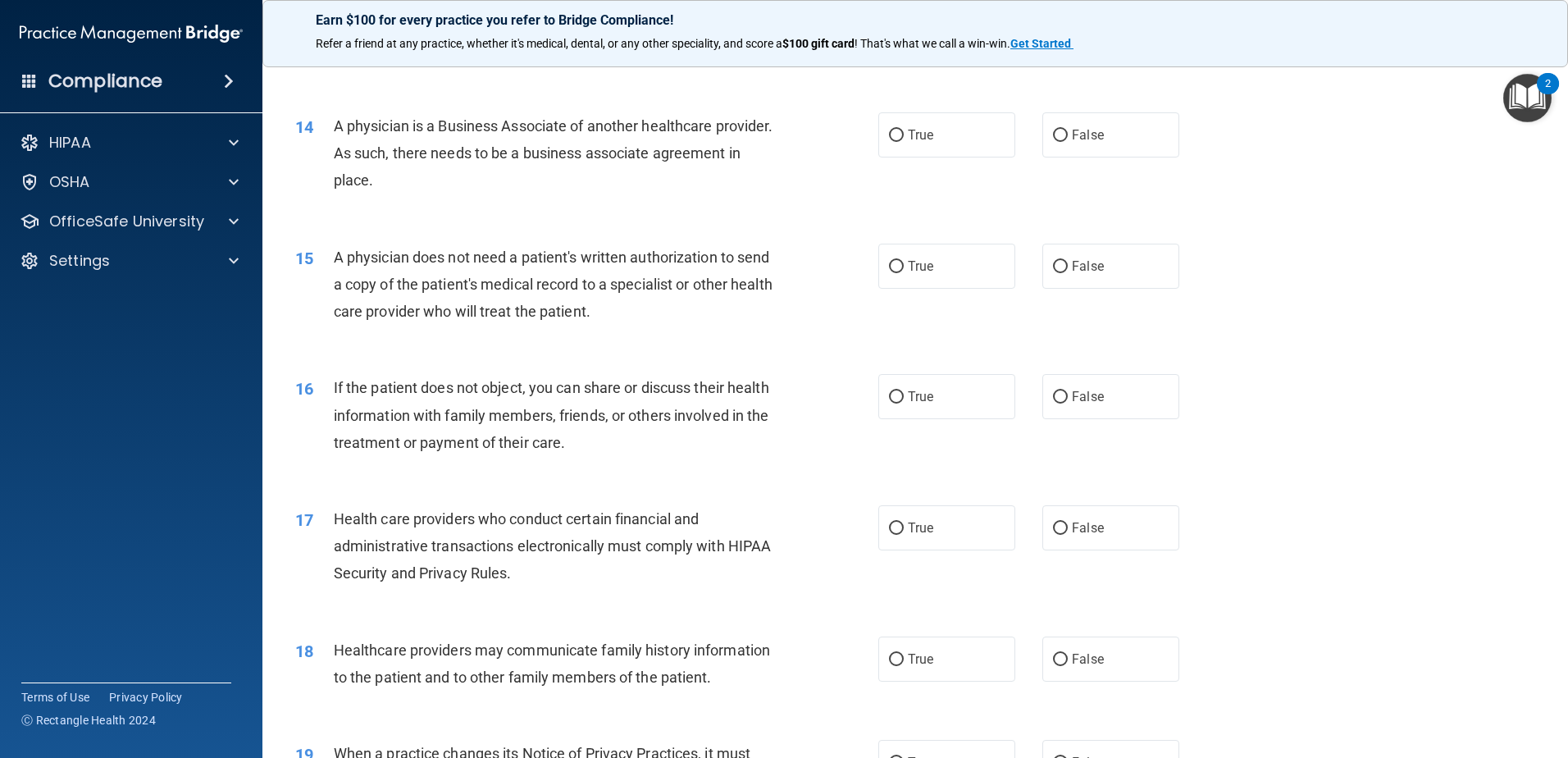
scroll to position [1641, 0]
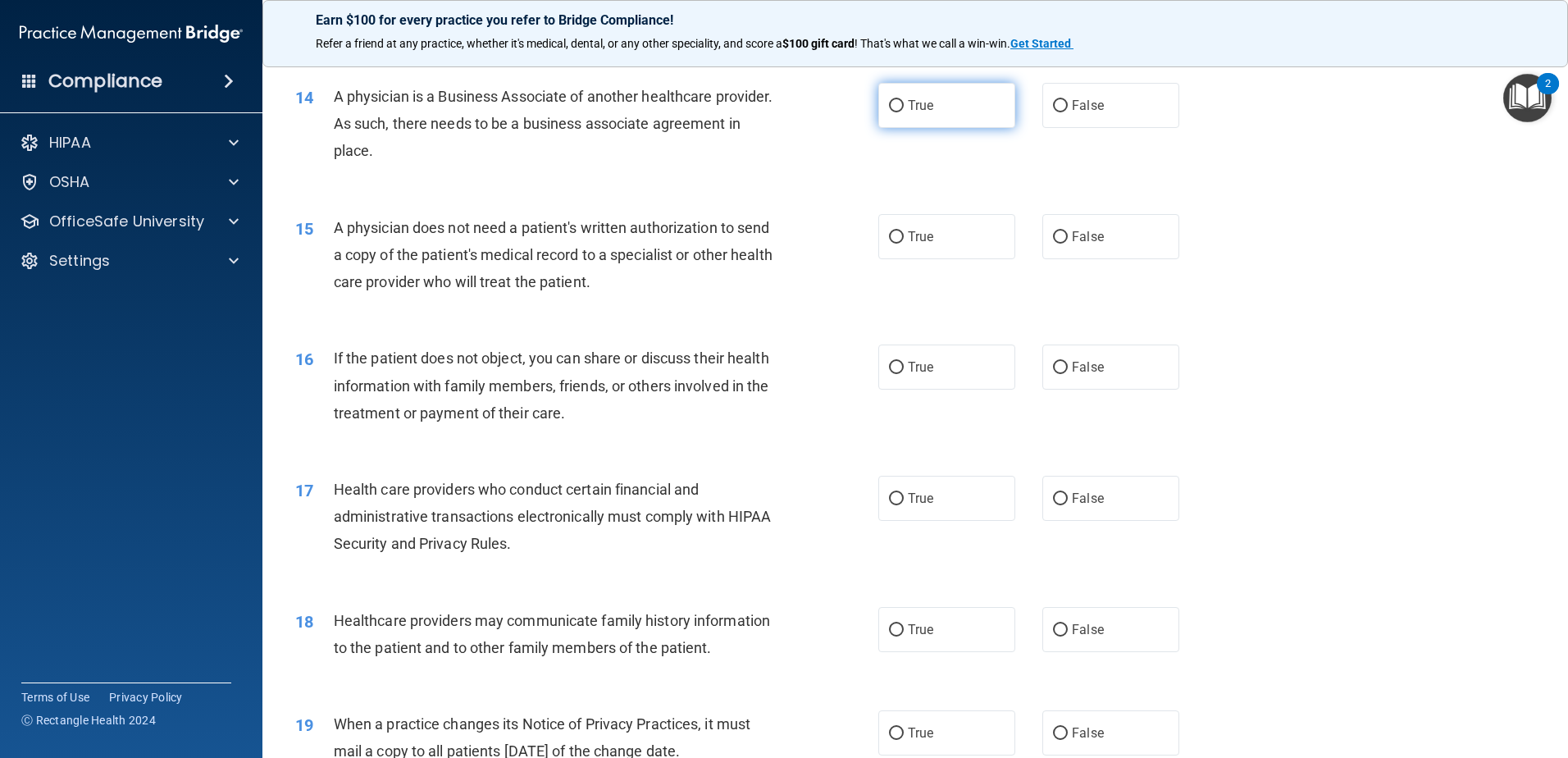
click at [913, 103] on span "True" at bounding box center [920, 105] width 26 height 16
click at [903, 103] on input "True" at bounding box center [897, 106] width 15 height 12
radio input "true"
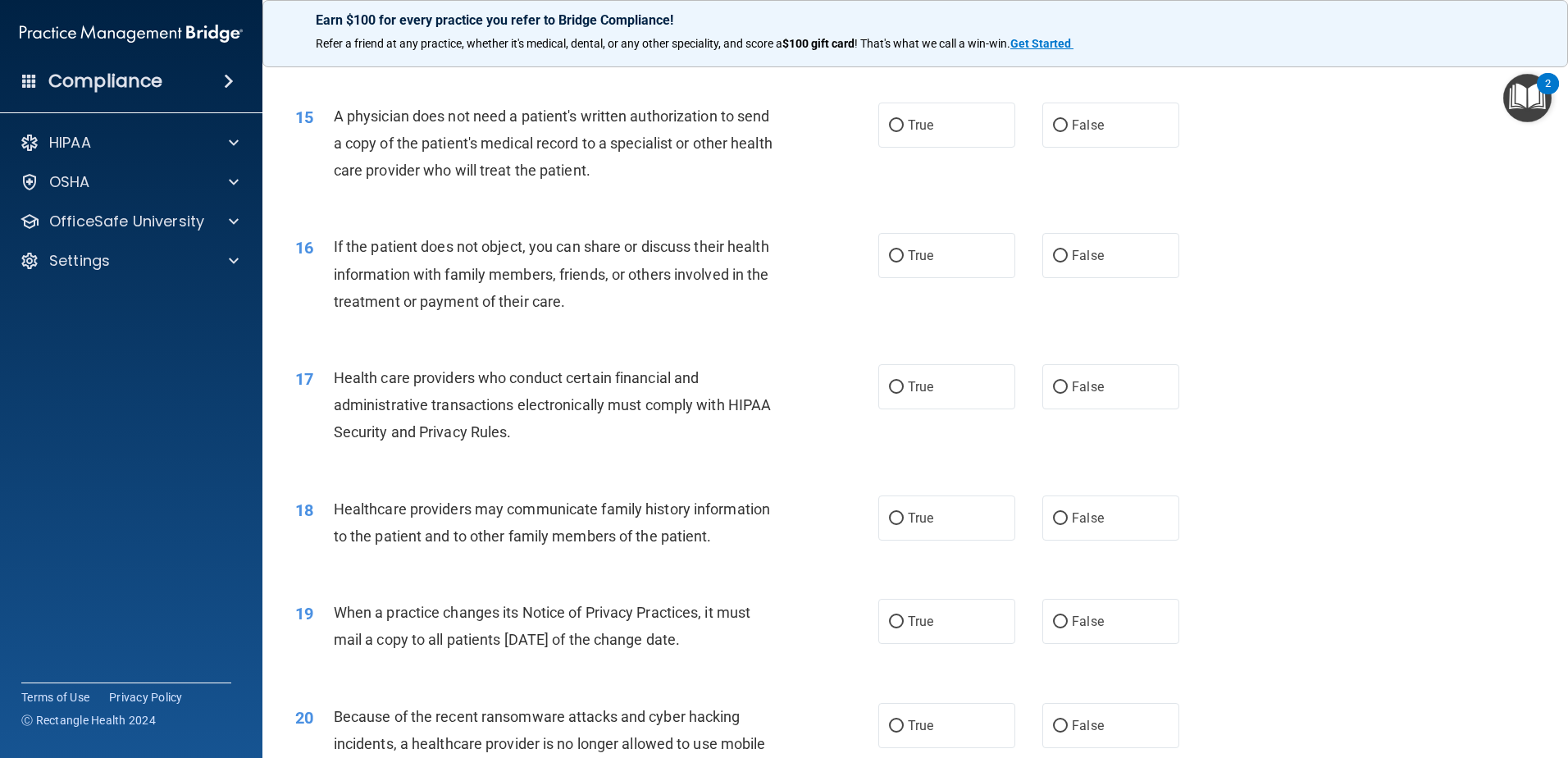
scroll to position [1723, 0]
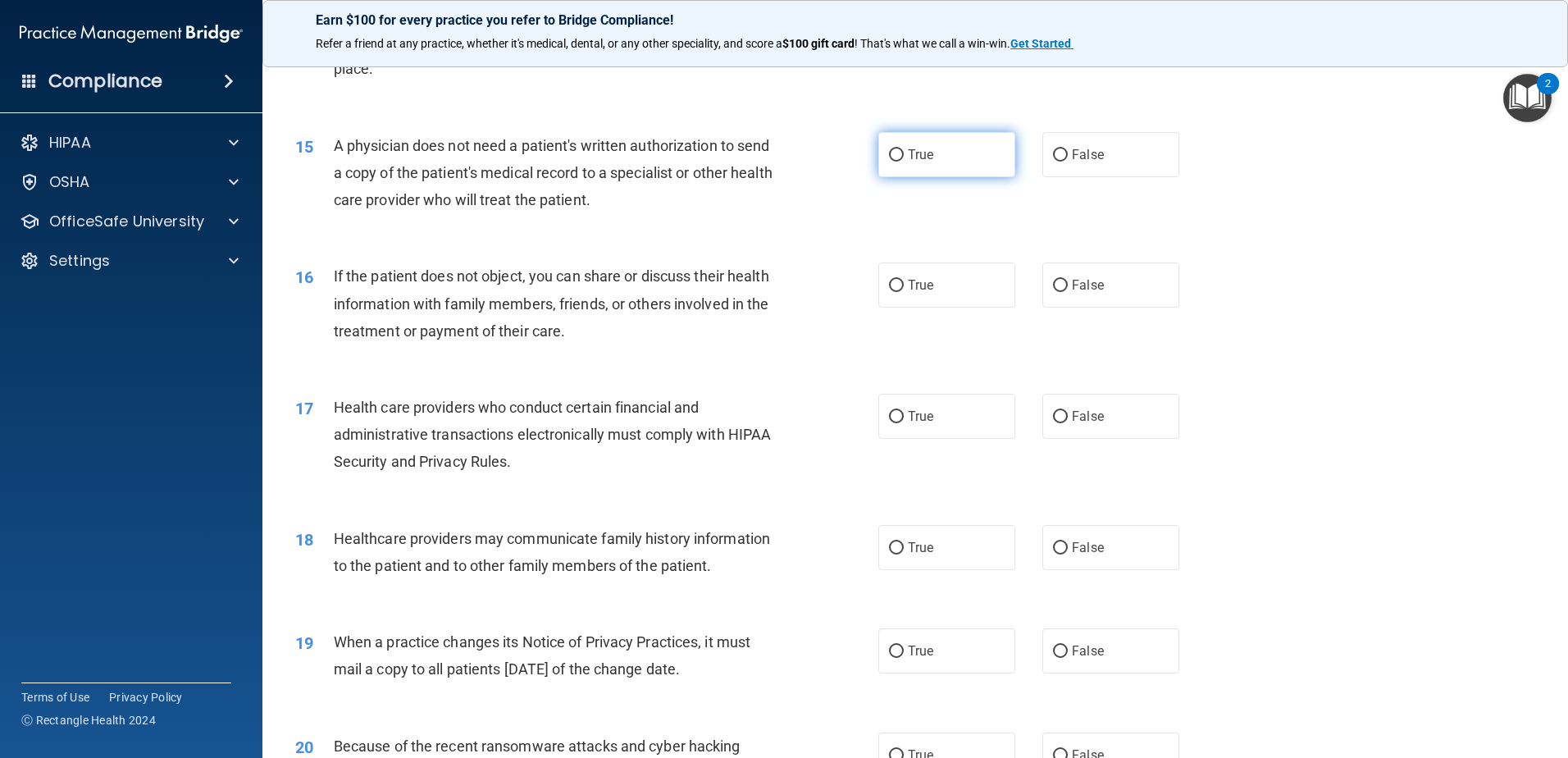
click at [923, 147] on span "True" at bounding box center [920, 154] width 26 height 16
click at [903, 149] on input "True" at bounding box center [897, 155] width 15 height 12
radio input "true"
click at [958, 277] on label "True" at bounding box center [947, 285] width 137 height 45
click at [903, 280] on input "True" at bounding box center [897, 286] width 15 height 12
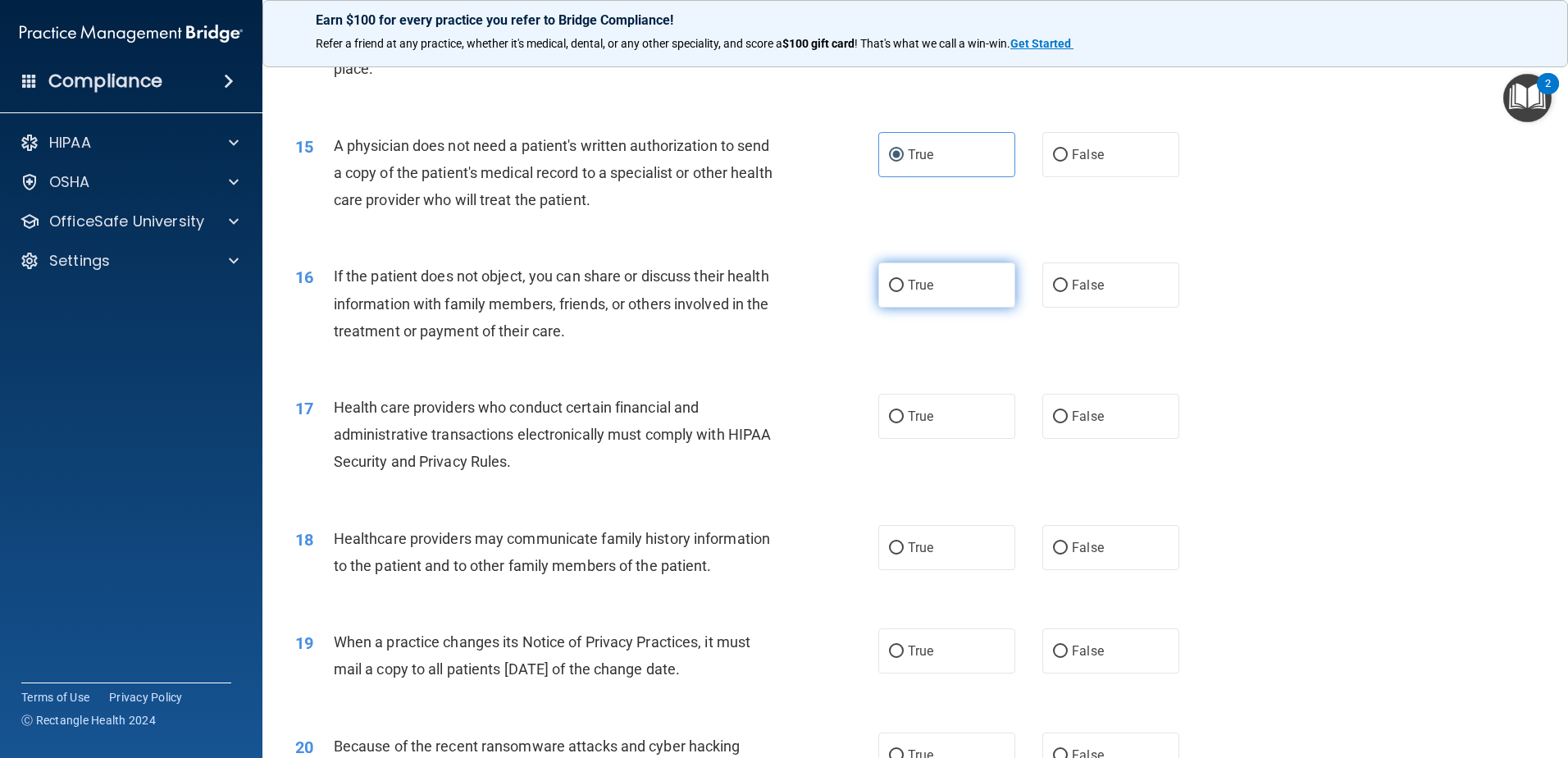
radio input "true"
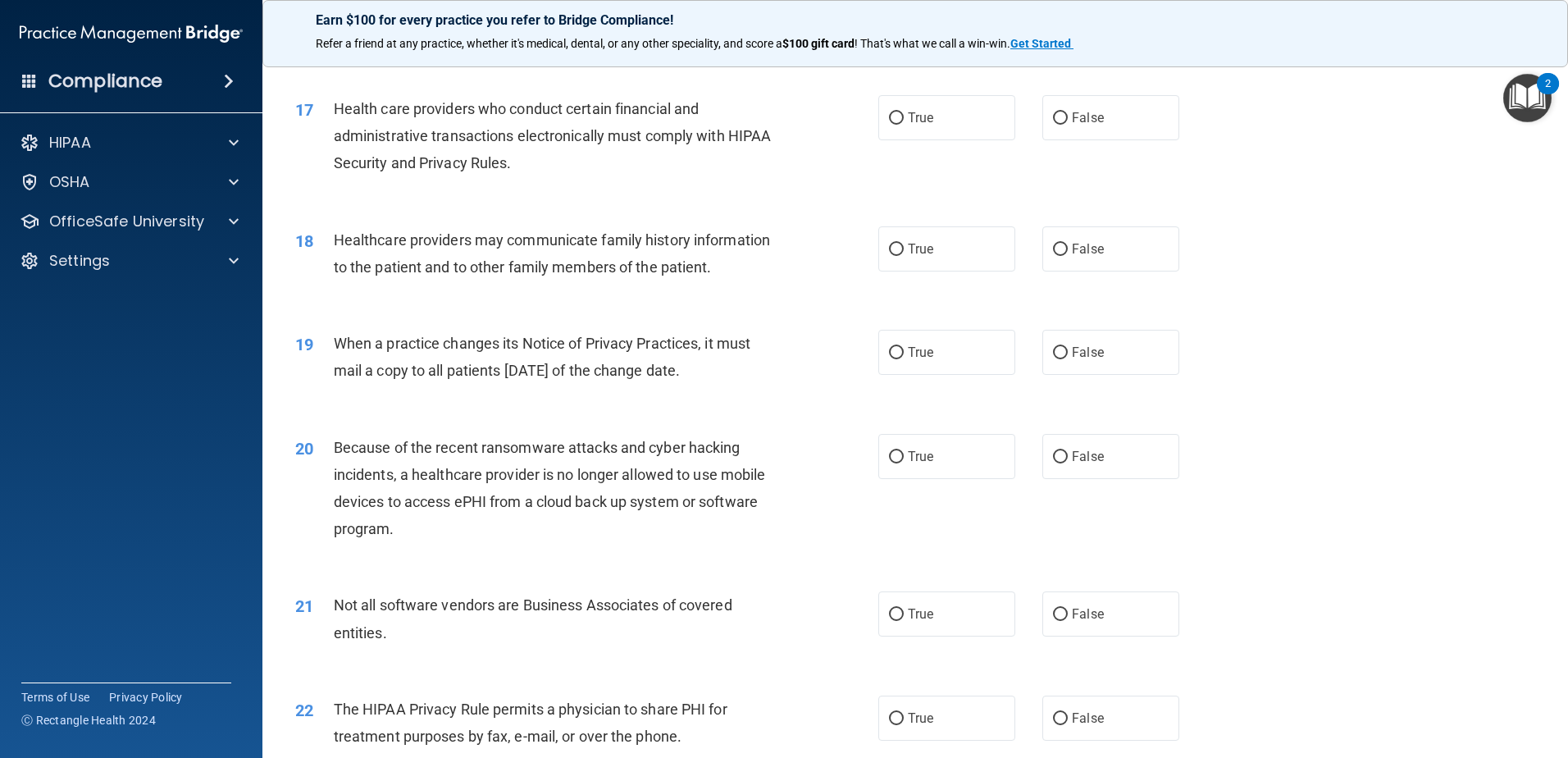
scroll to position [2051, 0]
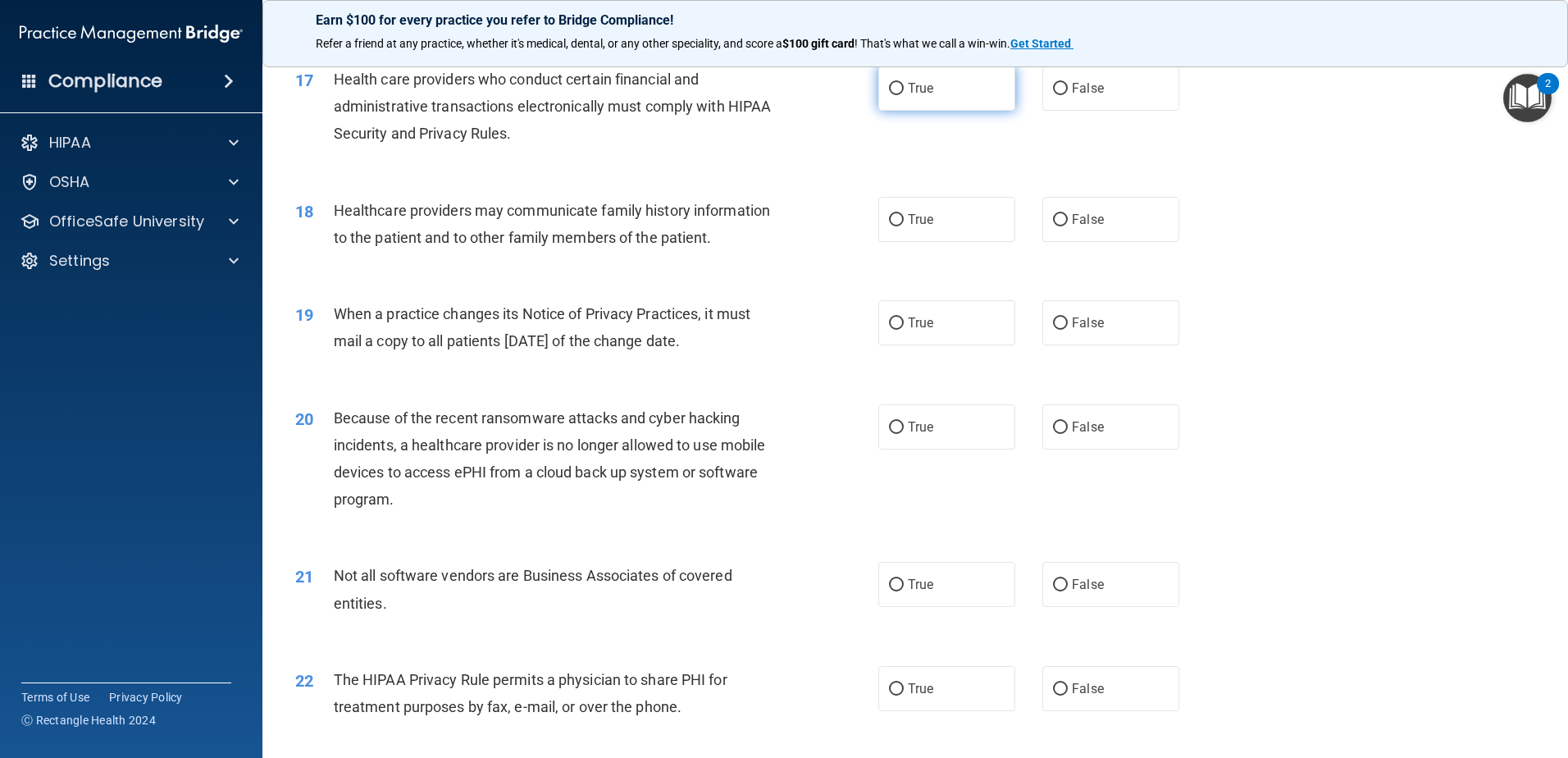
click at [935, 83] on label "True" at bounding box center [947, 88] width 137 height 45
click at [903, 83] on input "True" at bounding box center [897, 88] width 15 height 12
radio input "true"
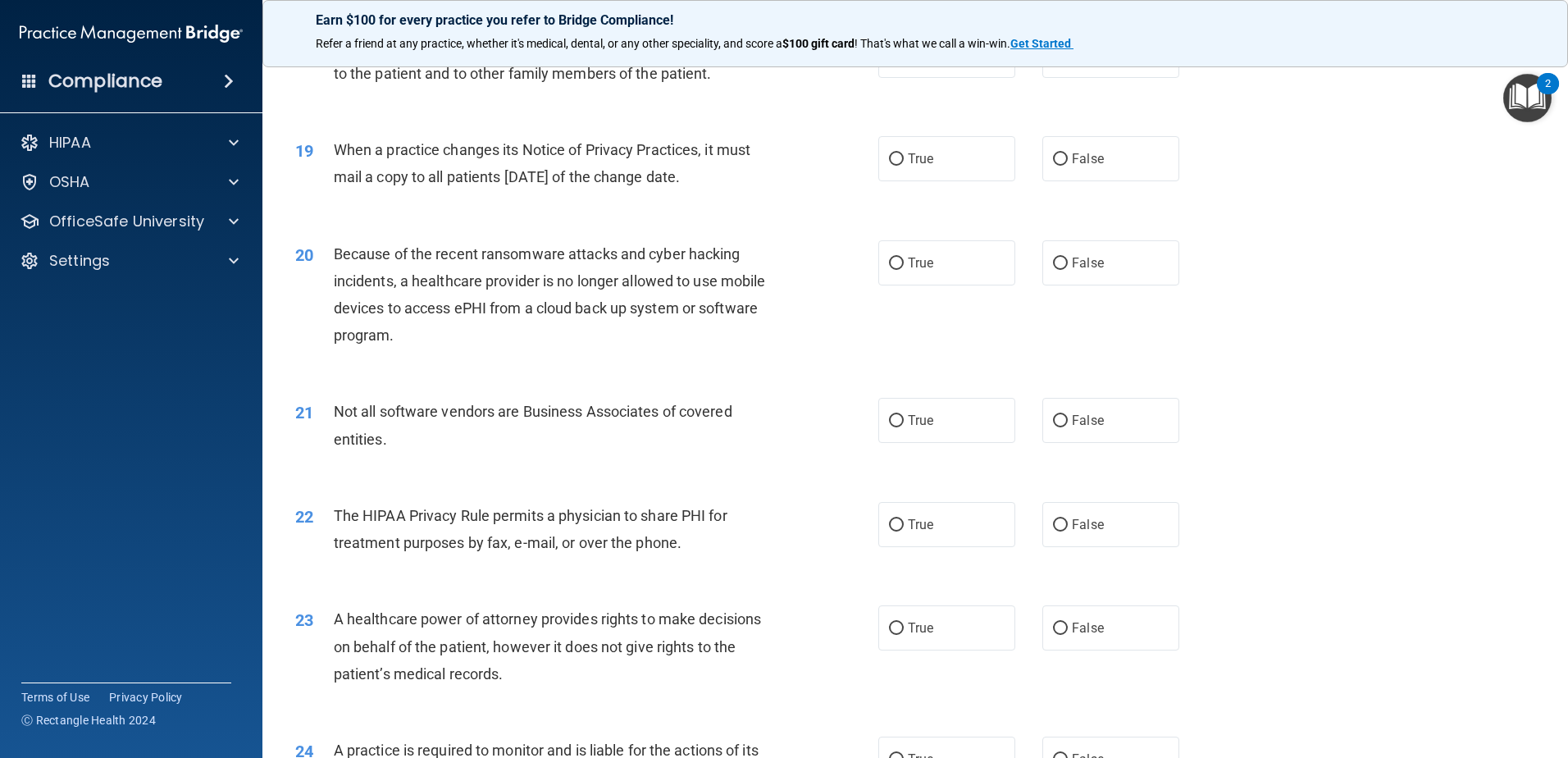
scroll to position [2133, 0]
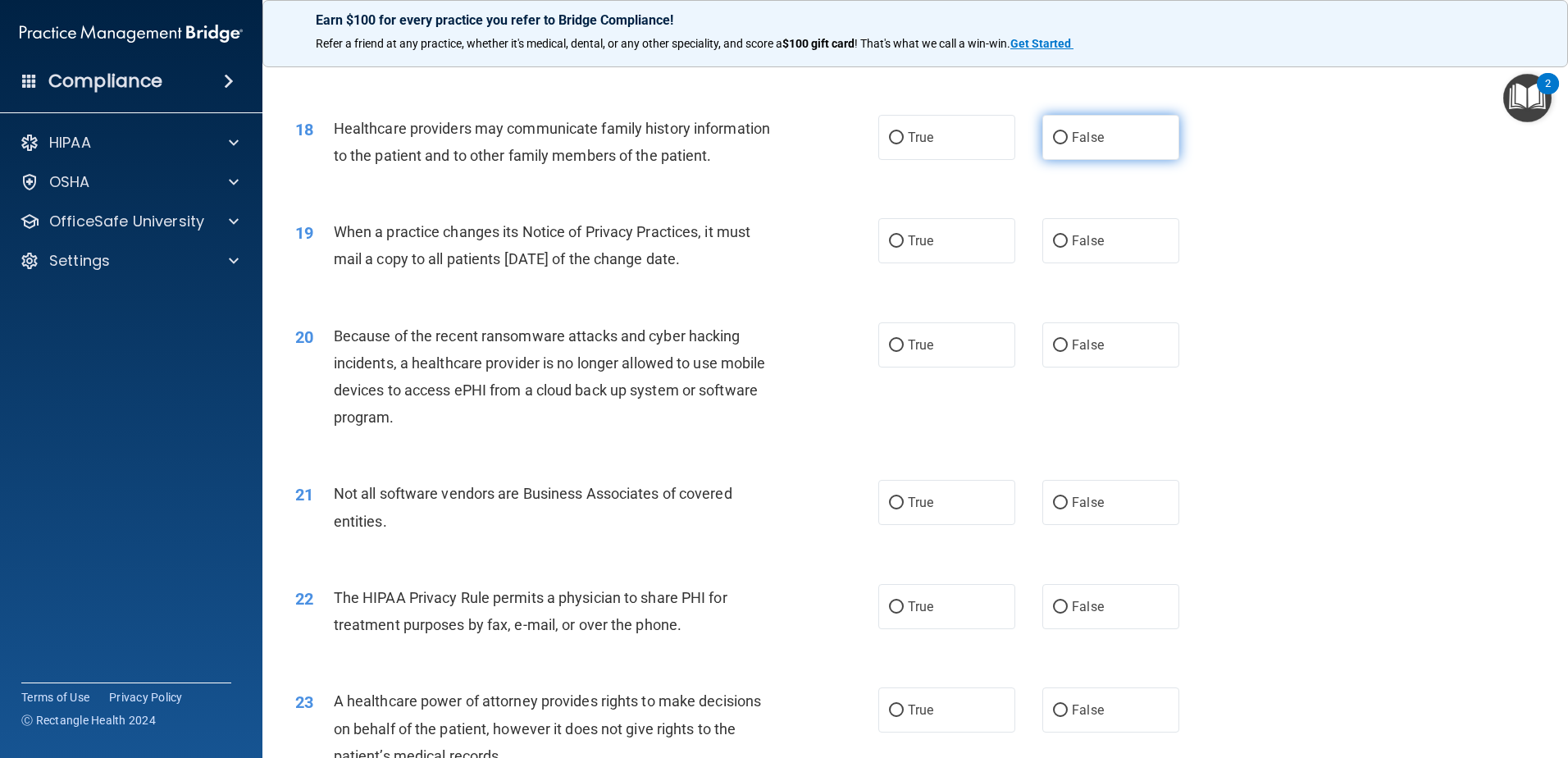
click at [1053, 138] on input "False" at bounding box center [1061, 138] width 15 height 12
radio input "true"
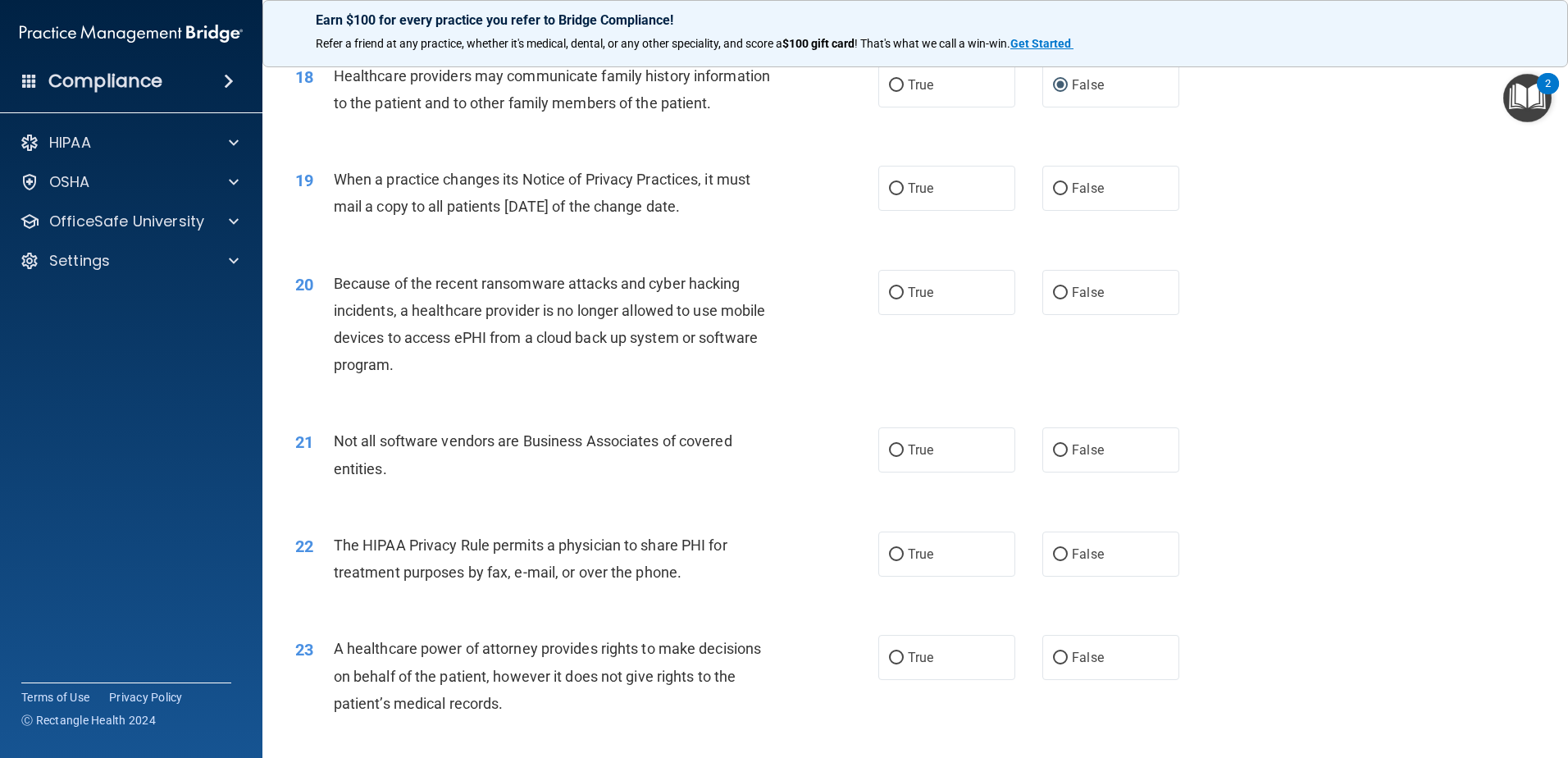
scroll to position [2215, 0]
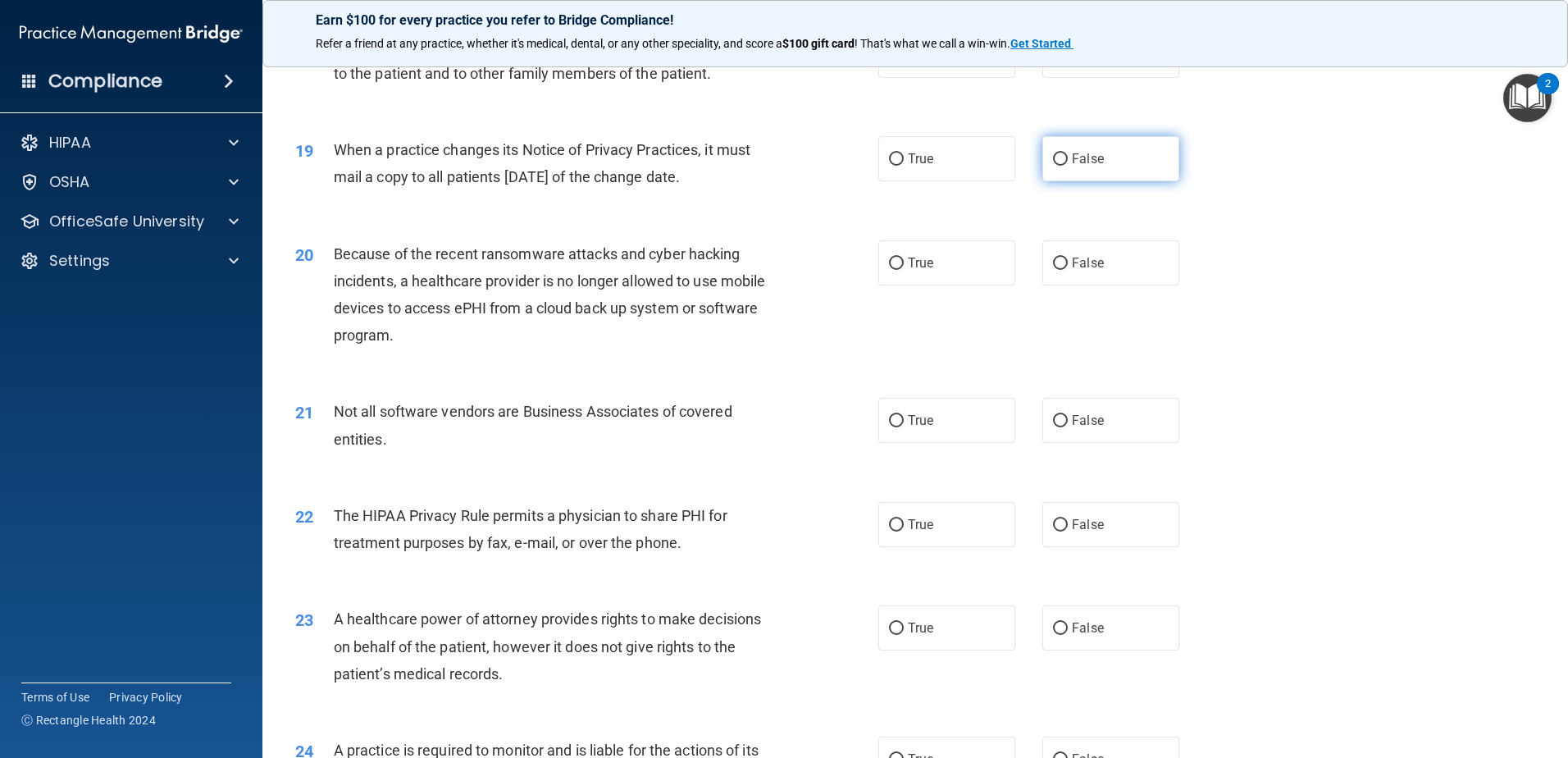
click at [1104, 166] on label "False" at bounding box center [1111, 158] width 137 height 45
click at [1068, 166] on input "False" at bounding box center [1061, 159] width 15 height 12
radio input "true"
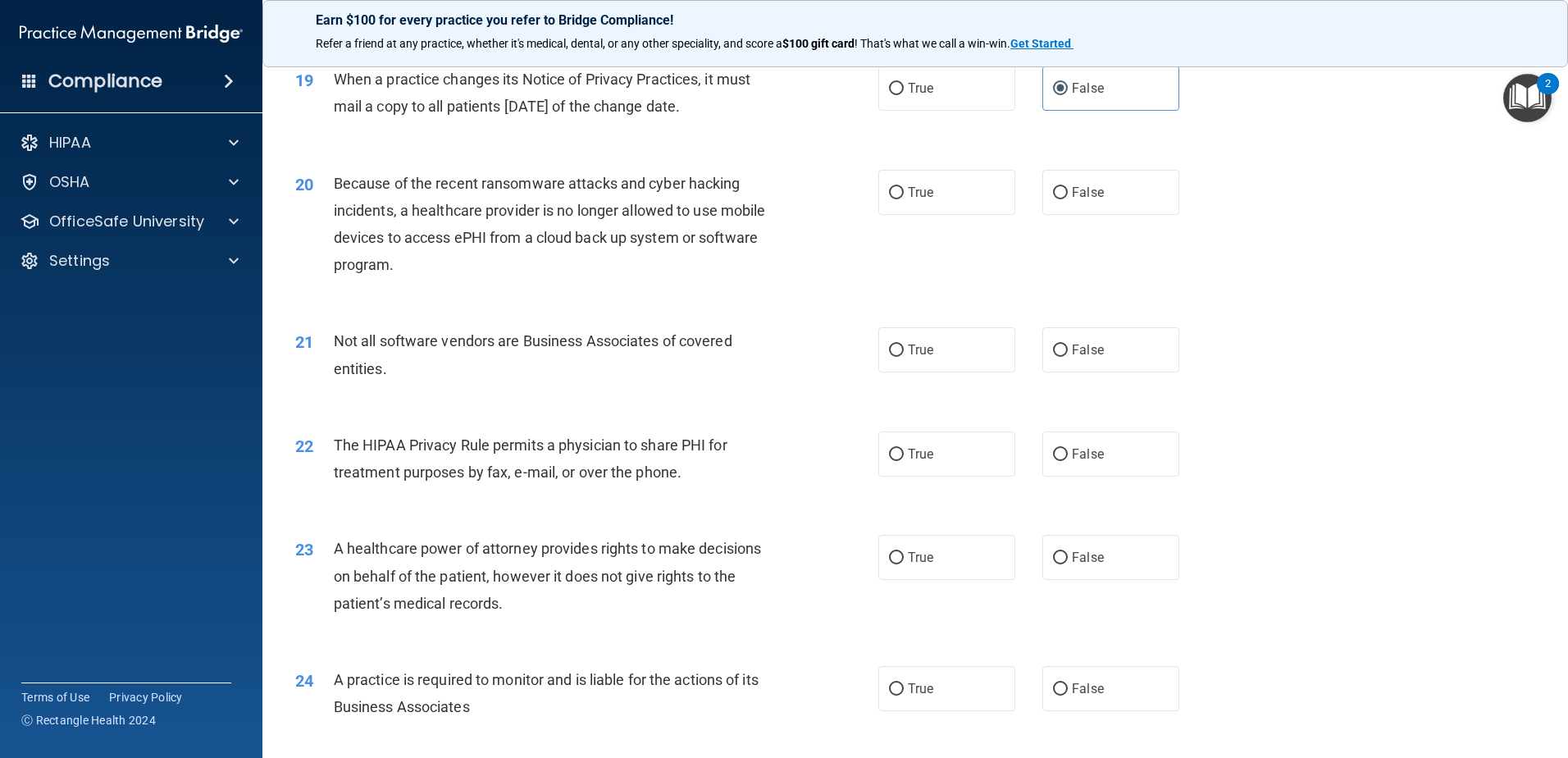
scroll to position [2322, 0]
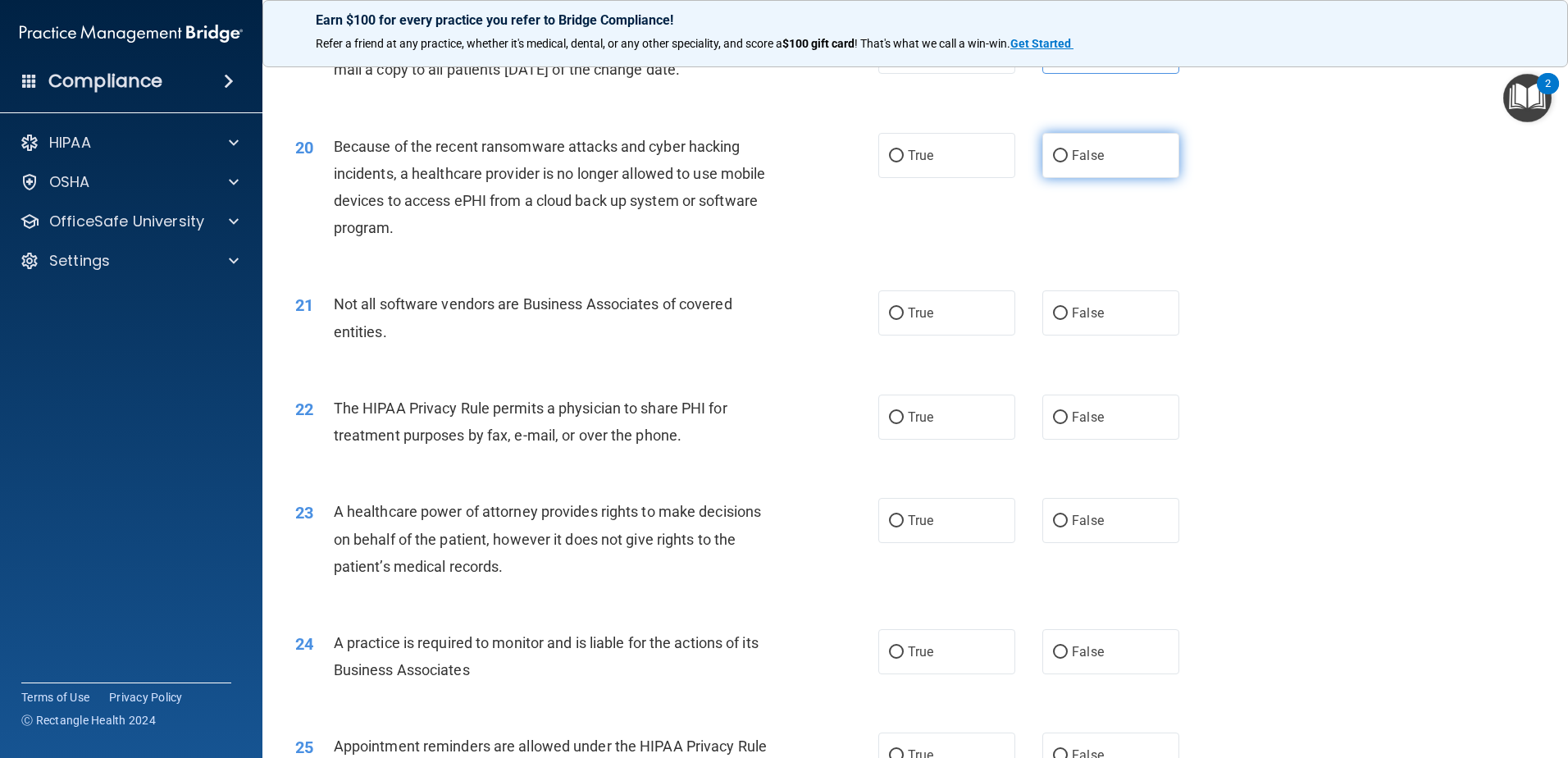
click at [1088, 162] on span "False" at bounding box center [1088, 155] width 32 height 16
click at [1068, 162] on input "False" at bounding box center [1061, 156] width 15 height 12
radio input "true"
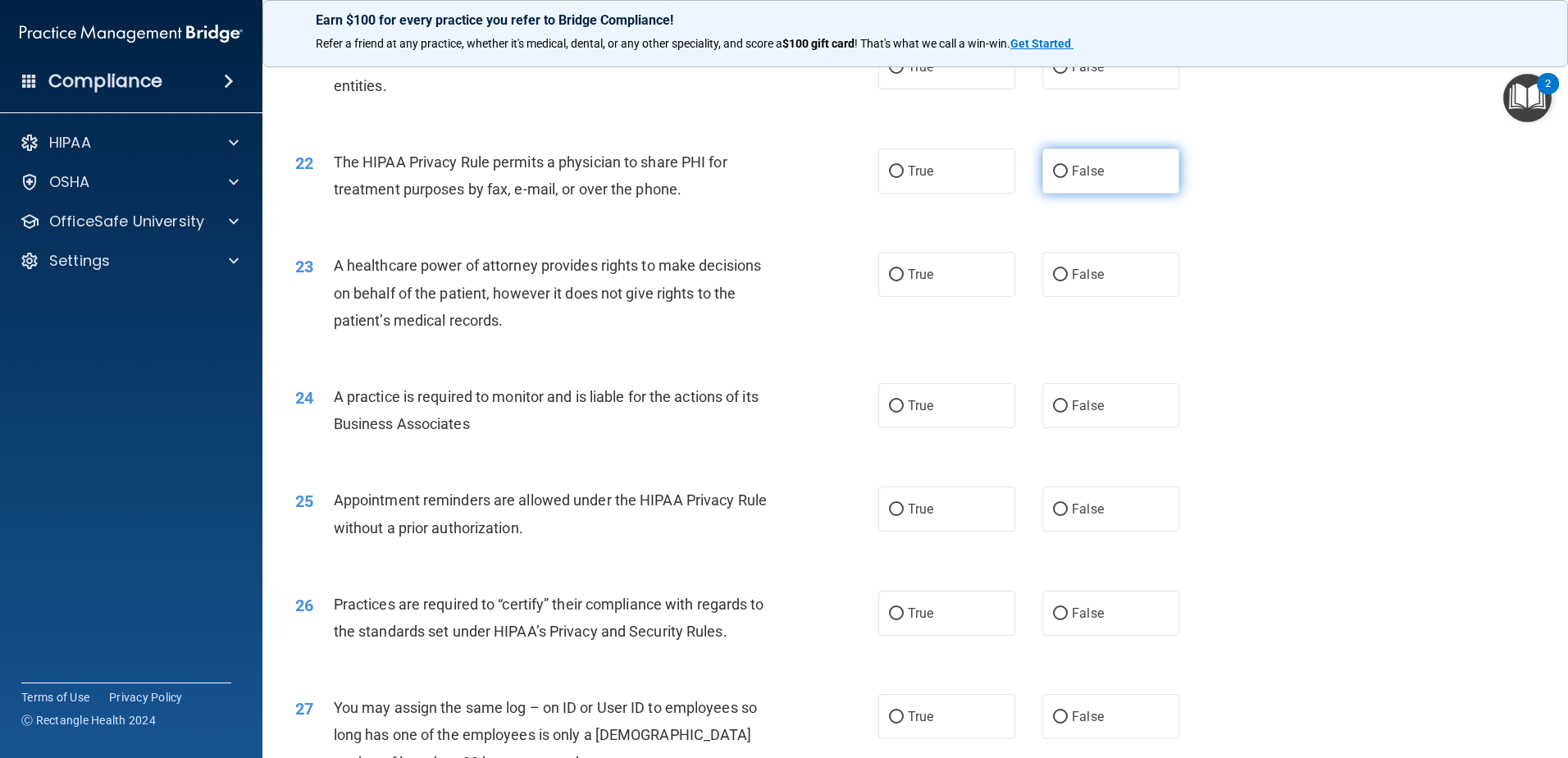
scroll to position [2486, 0]
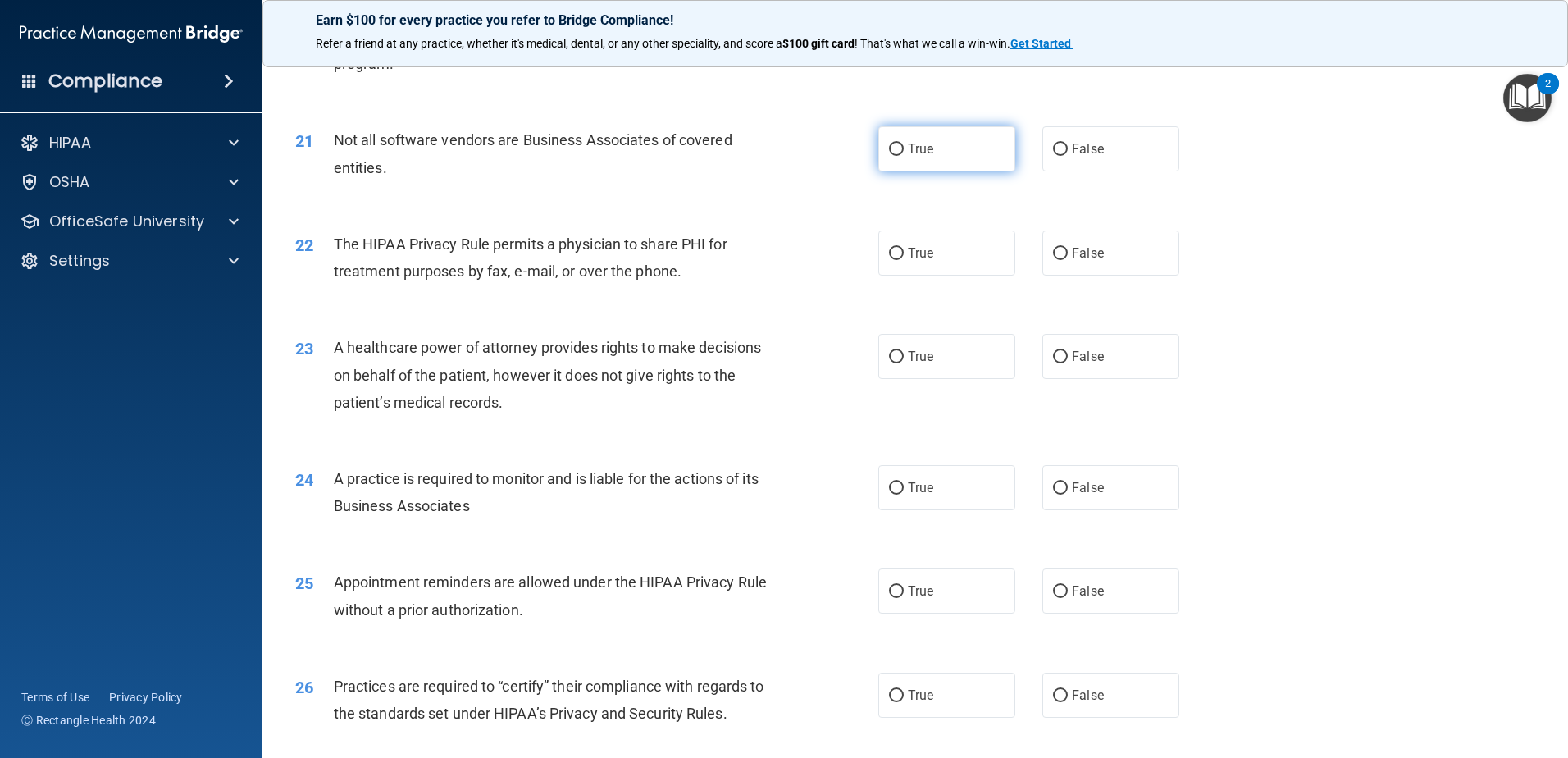
click at [990, 149] on label "True" at bounding box center [947, 149] width 137 height 45
click at [903, 149] on input "True" at bounding box center [897, 149] width 15 height 12
radio input "true"
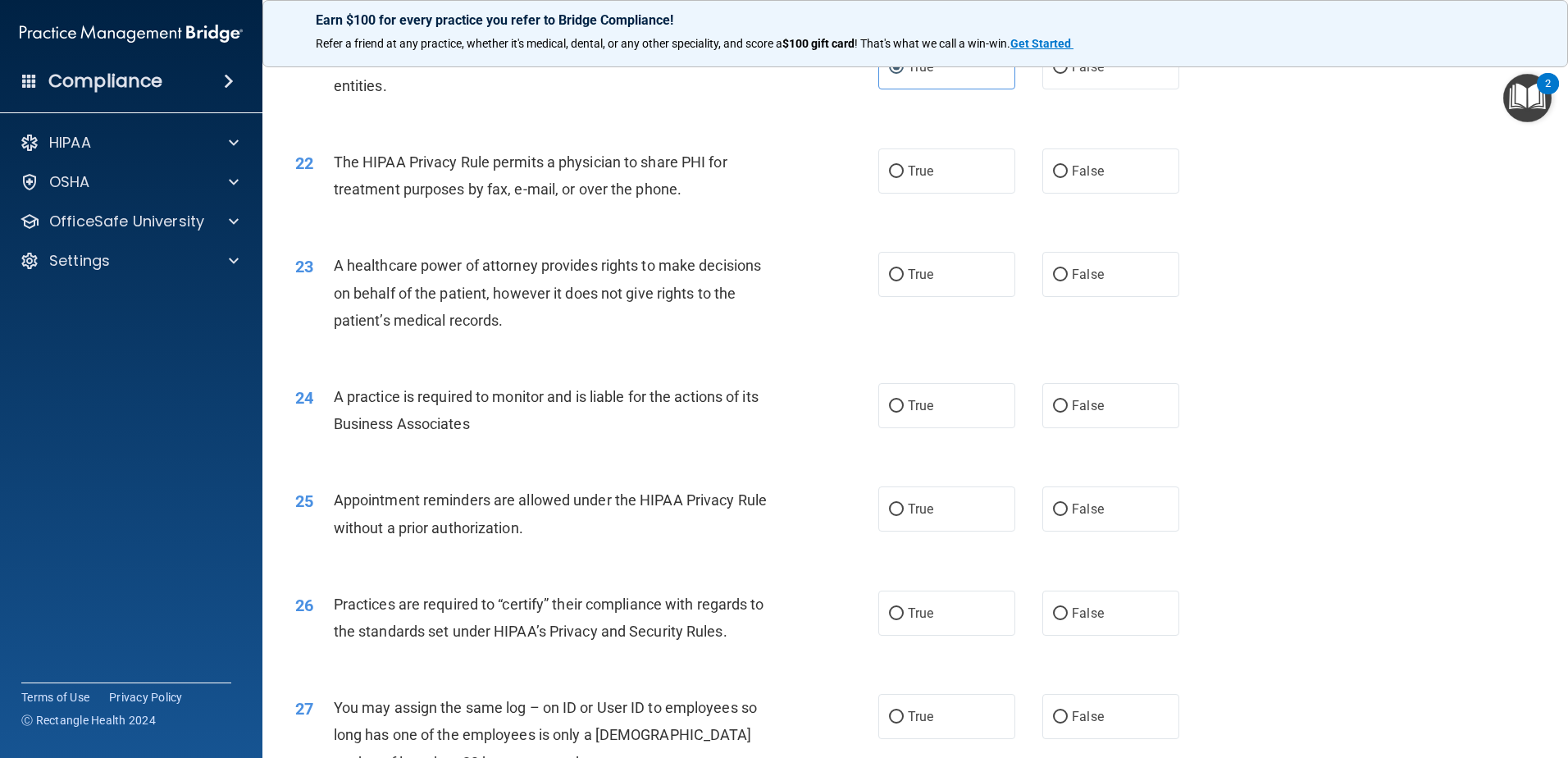
scroll to position [2651, 0]
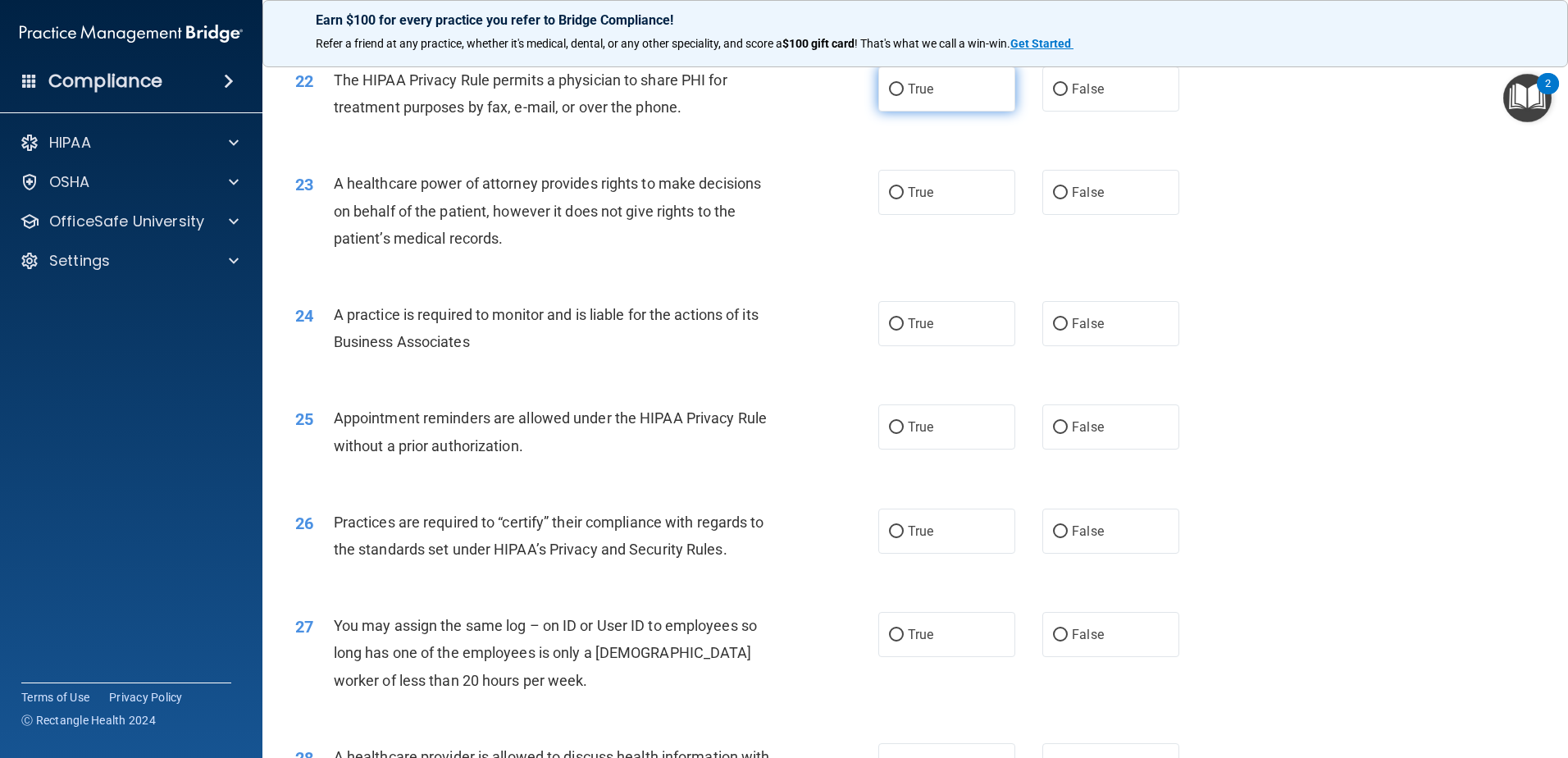
click at [984, 100] on label "True" at bounding box center [947, 89] width 137 height 45
click at [903, 96] on input "True" at bounding box center [897, 89] width 15 height 12
radio input "true"
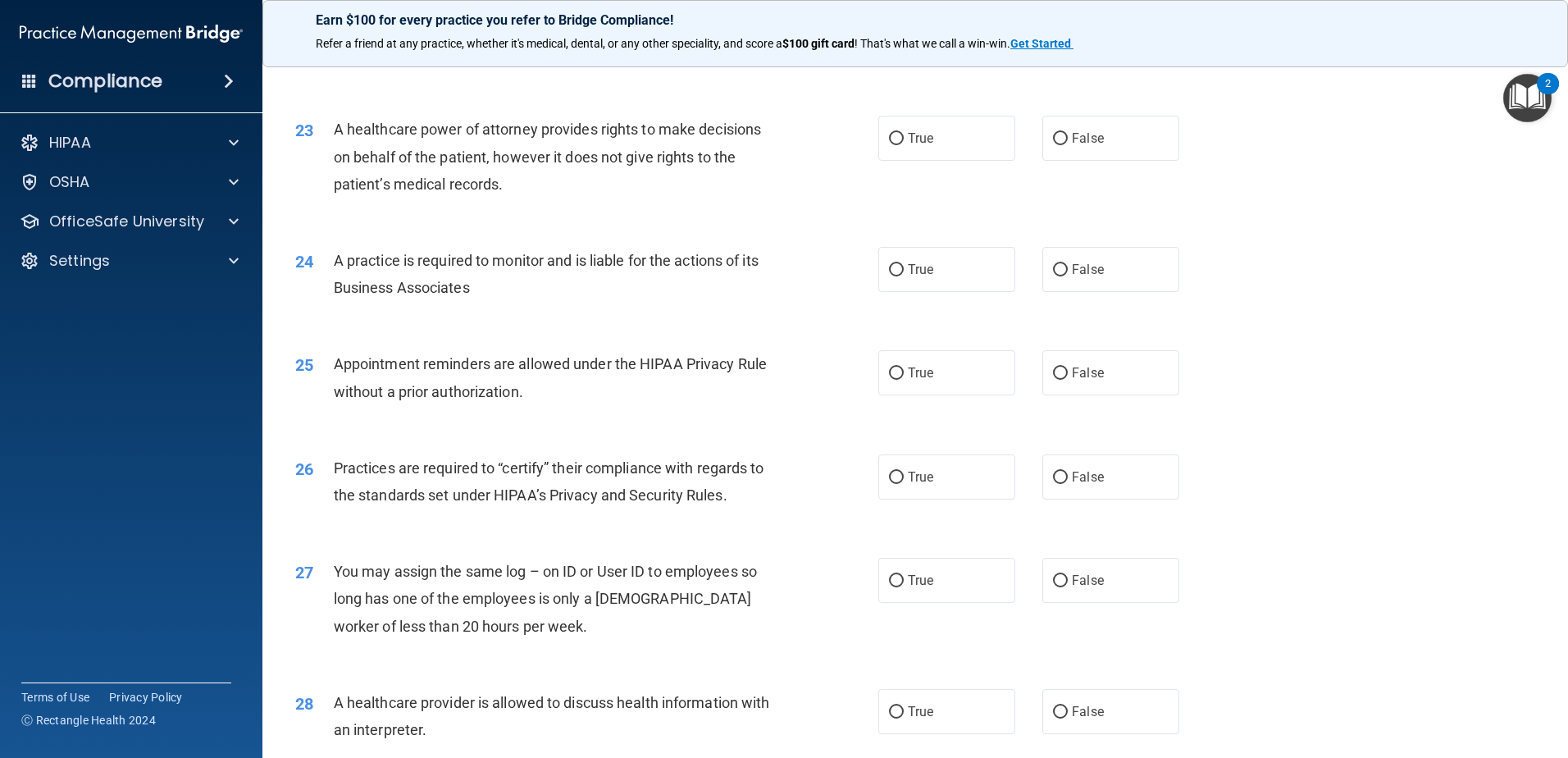
scroll to position [2733, 0]
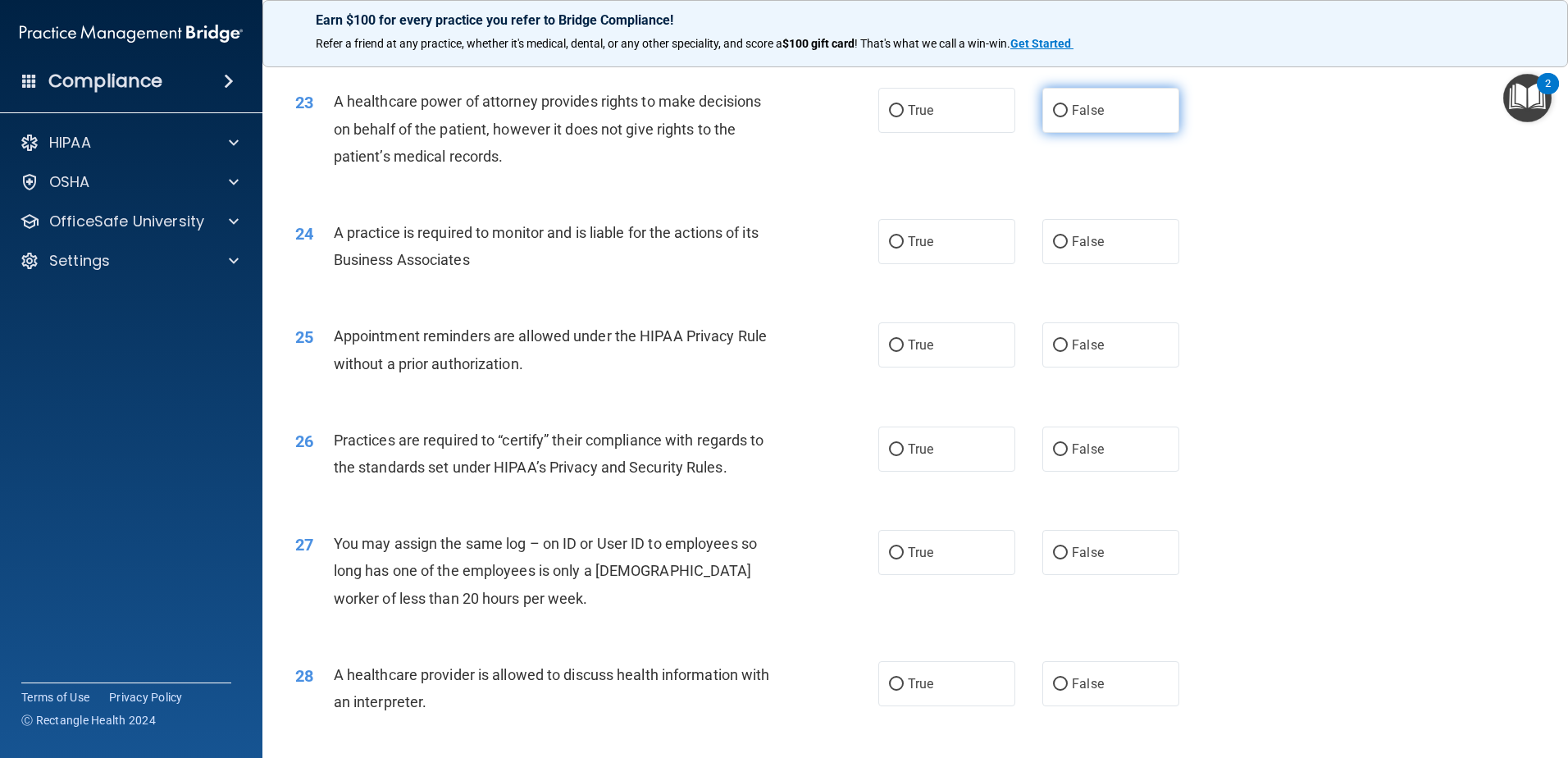
click at [1142, 106] on label "False" at bounding box center [1111, 110] width 137 height 45
click at [1068, 106] on input "False" at bounding box center [1061, 111] width 15 height 12
radio input "true"
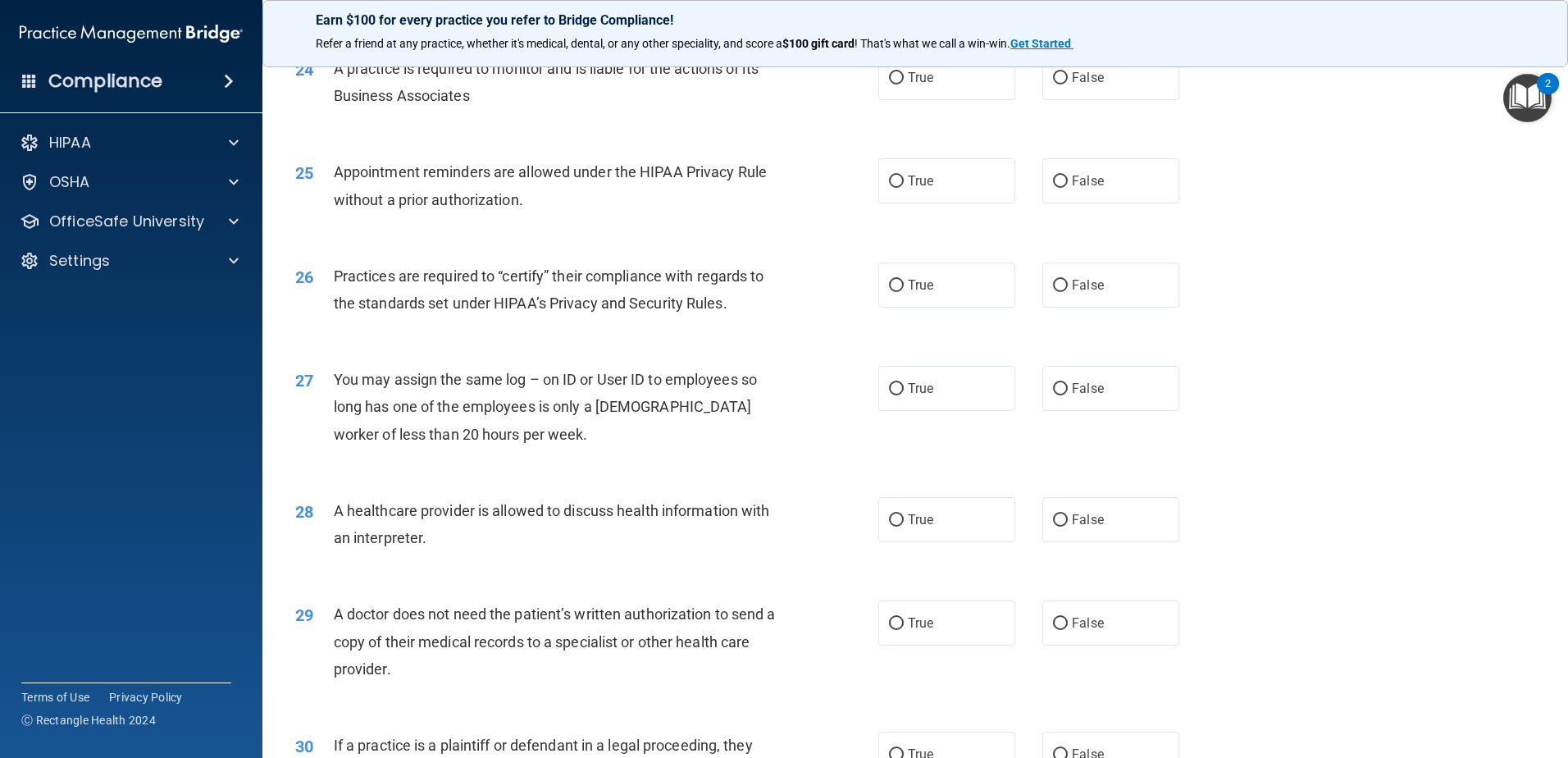
scroll to position [2815, 0]
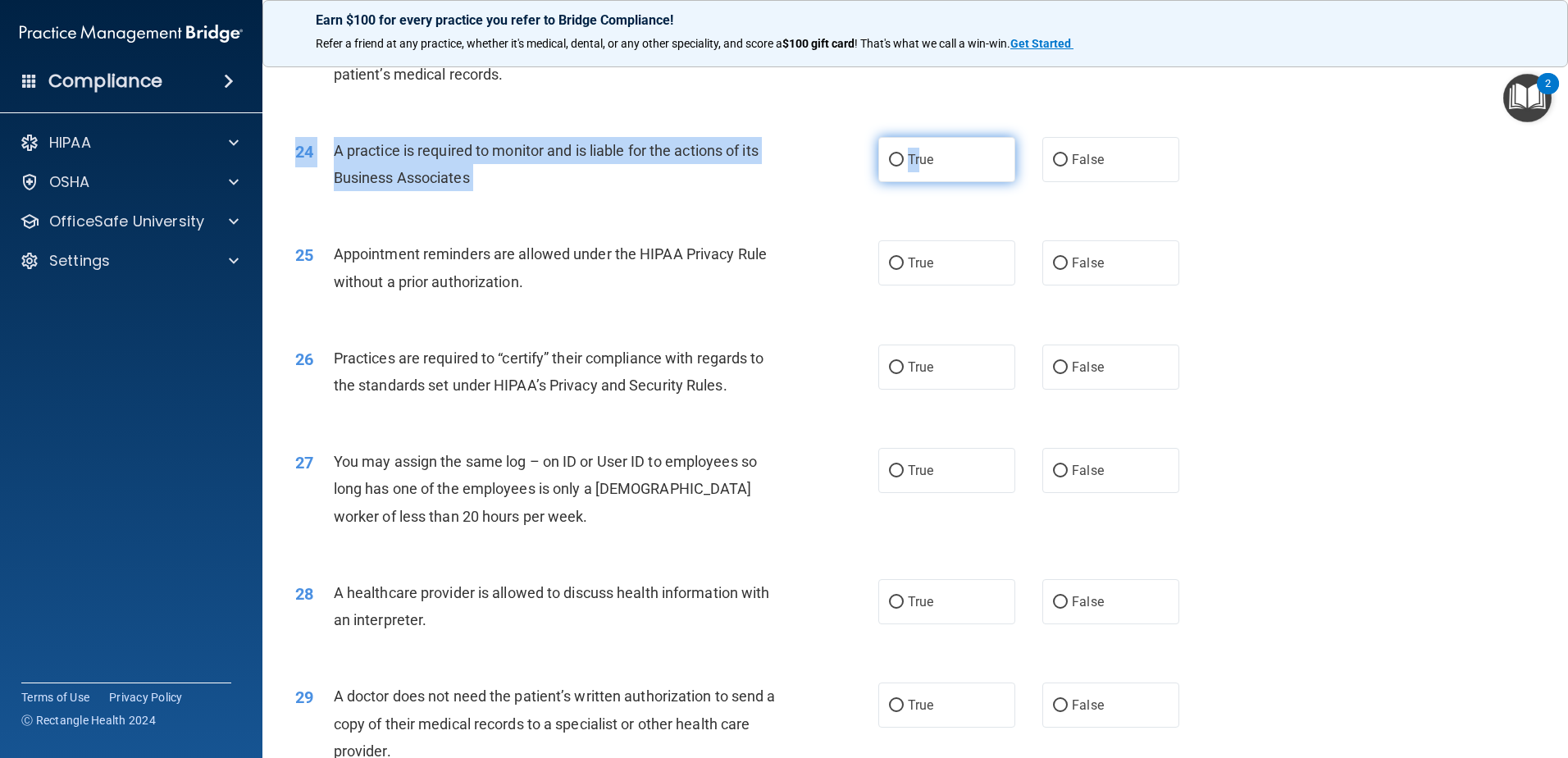
drag, startPoint x: 915, startPoint y: 135, endPoint x: 921, endPoint y: 174, distance: 39.5
click at [921, 174] on div "24 A practice is required to monitor and is liable for the actions of its Busin…" at bounding box center [915, 168] width 1265 height 103
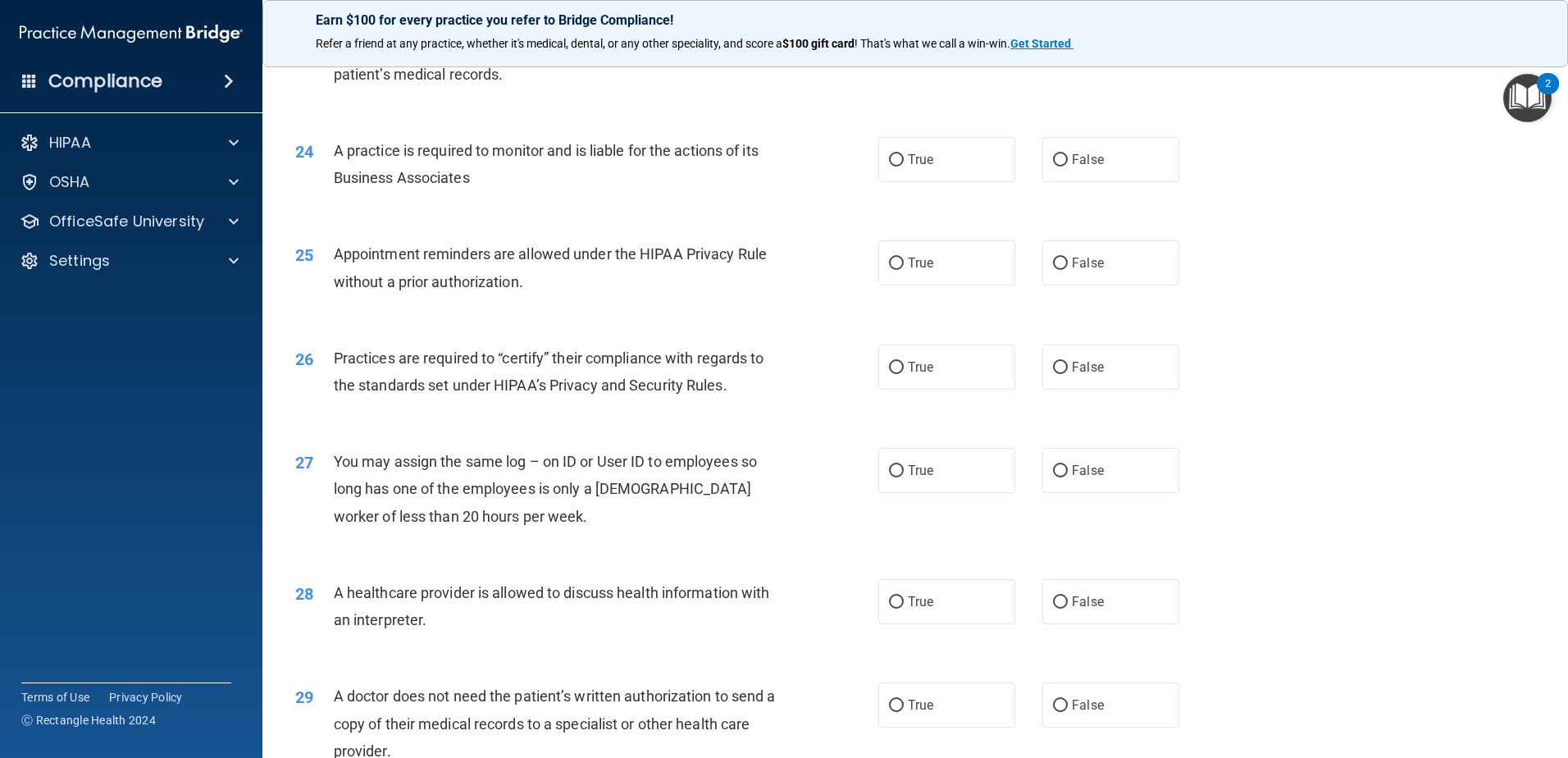
drag, startPoint x: 921, startPoint y: 174, endPoint x: 1004, endPoint y: 183, distance: 83.5
click at [1004, 183] on div "24 A practice is required to monitor and is liable for the actions of its Busin…" at bounding box center [915, 168] width 1265 height 103
click at [963, 177] on label "True" at bounding box center [947, 159] width 137 height 45
click at [903, 167] on input "True" at bounding box center [897, 160] width 15 height 12
radio input "true"
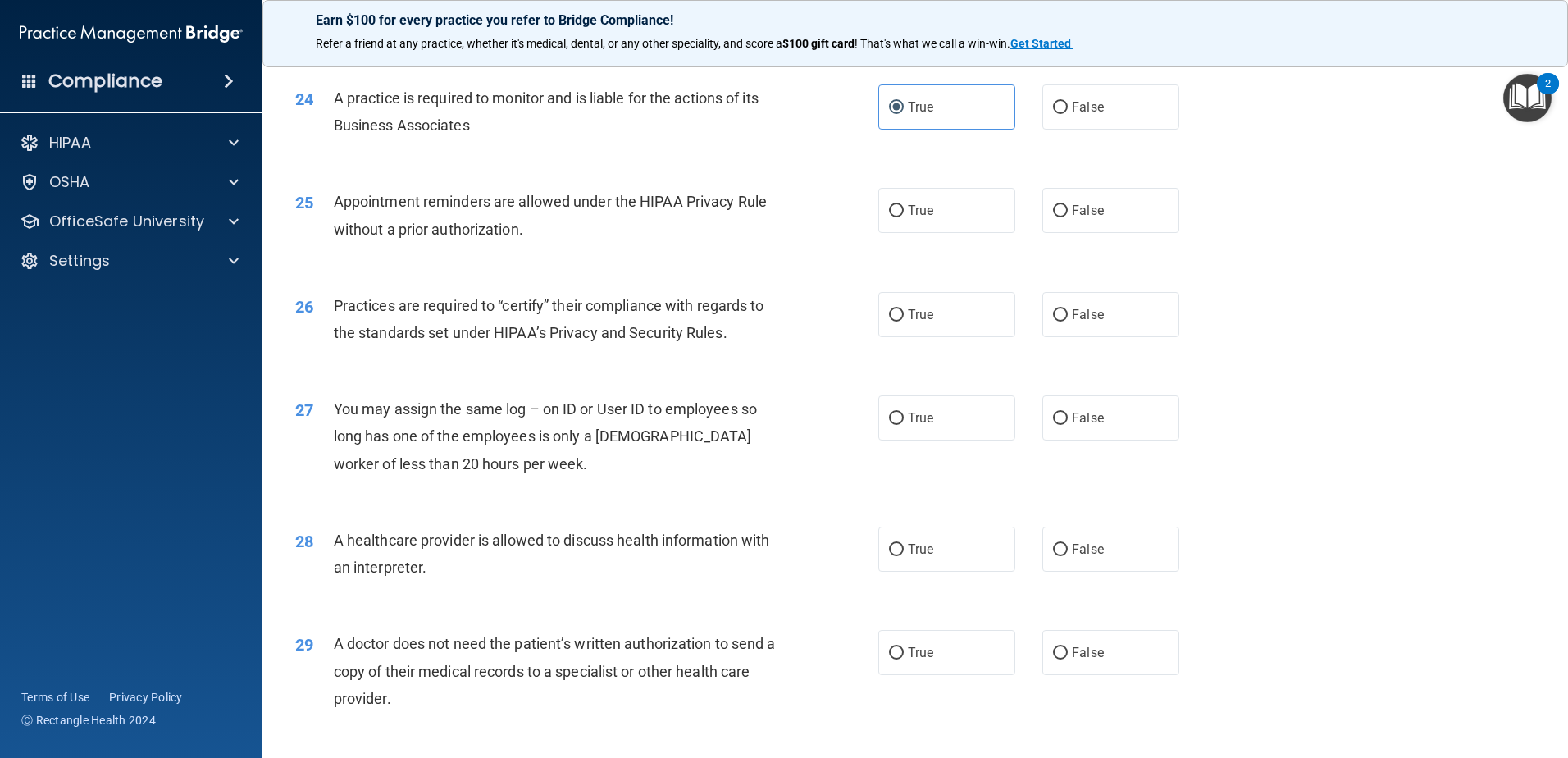
scroll to position [2979, 0]
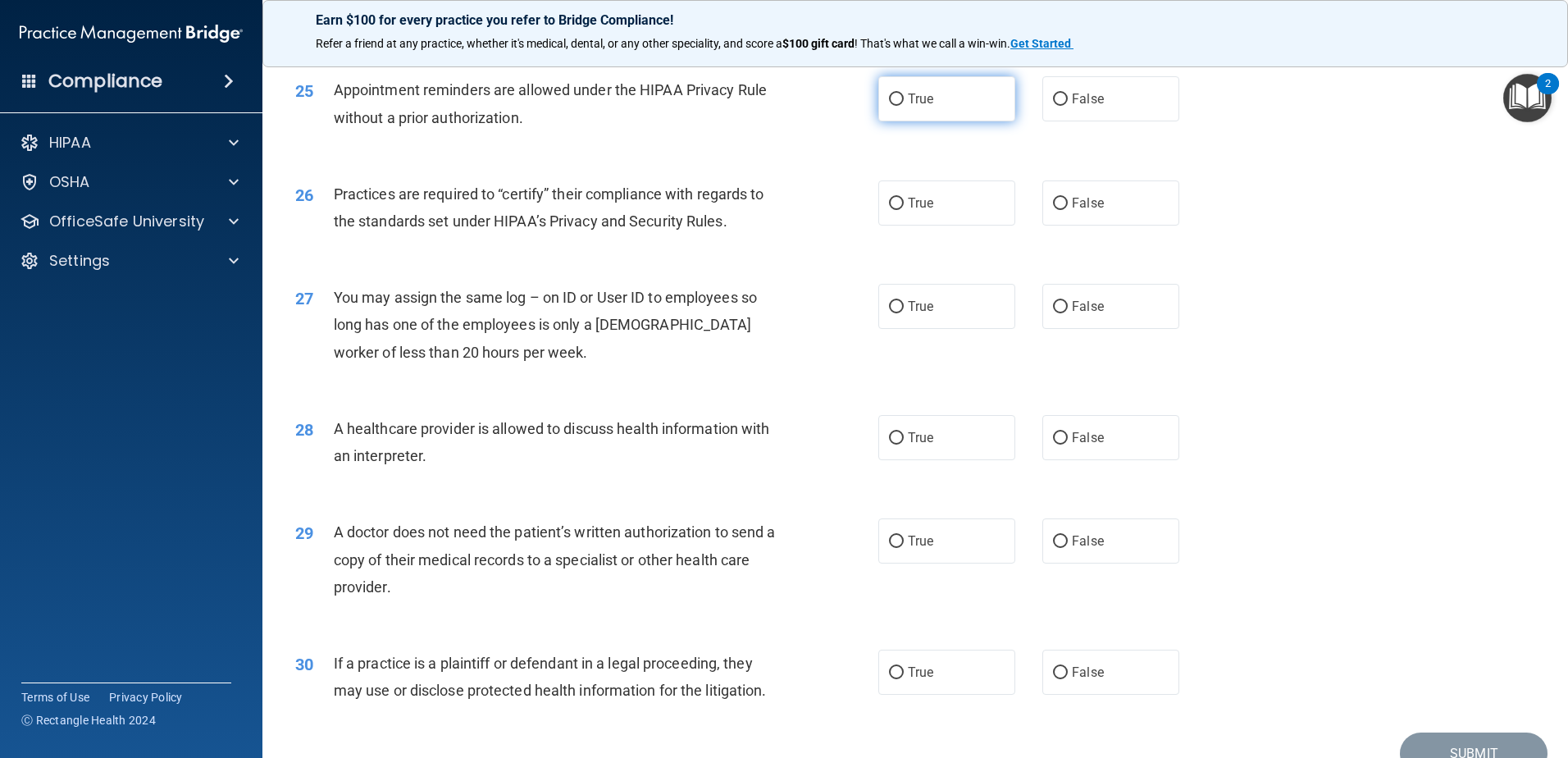
click at [898, 117] on label "True" at bounding box center [947, 99] width 137 height 45
click at [898, 106] on input "True" at bounding box center [897, 99] width 15 height 12
radio input "true"
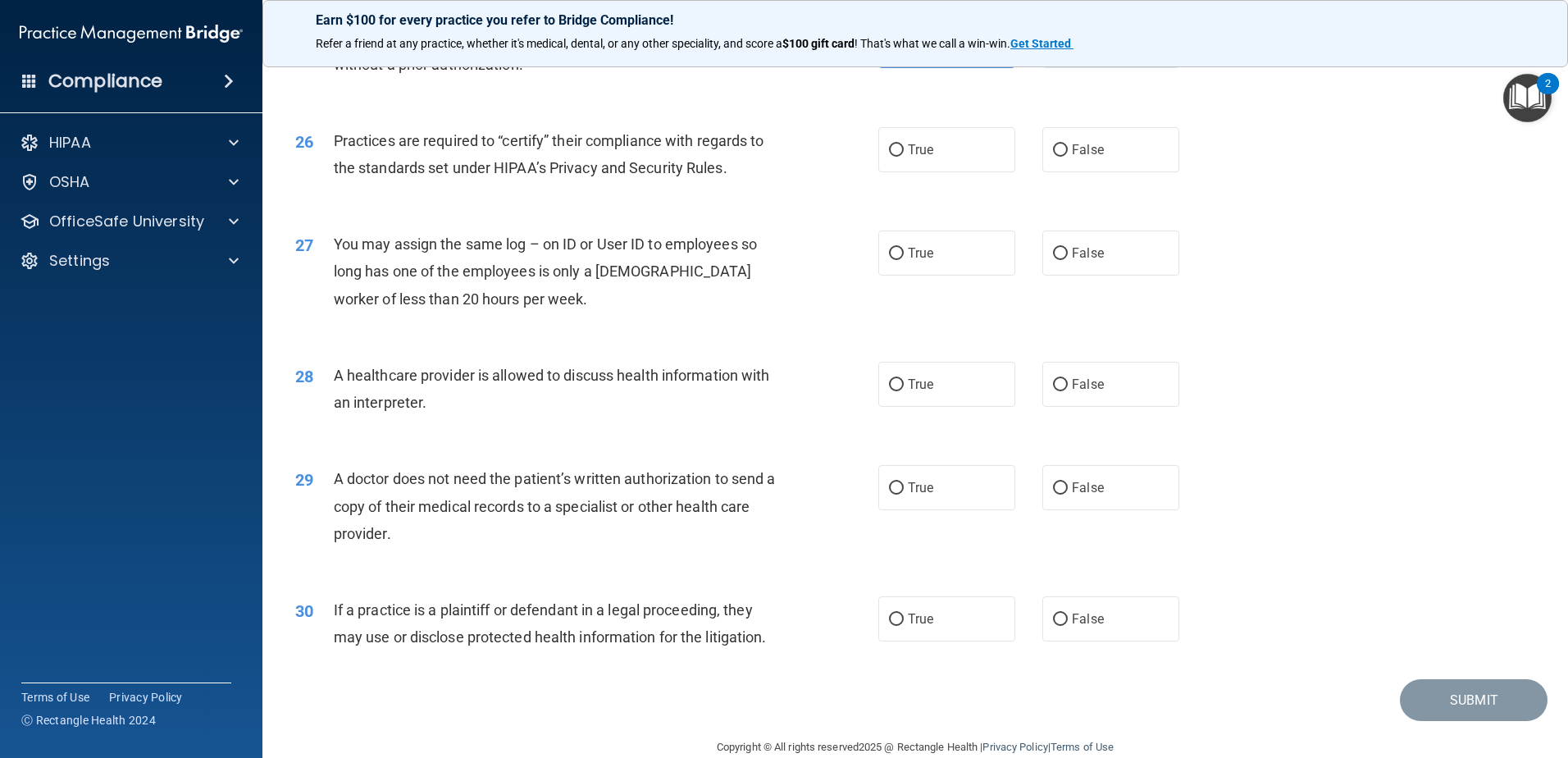
scroll to position [3061, 0]
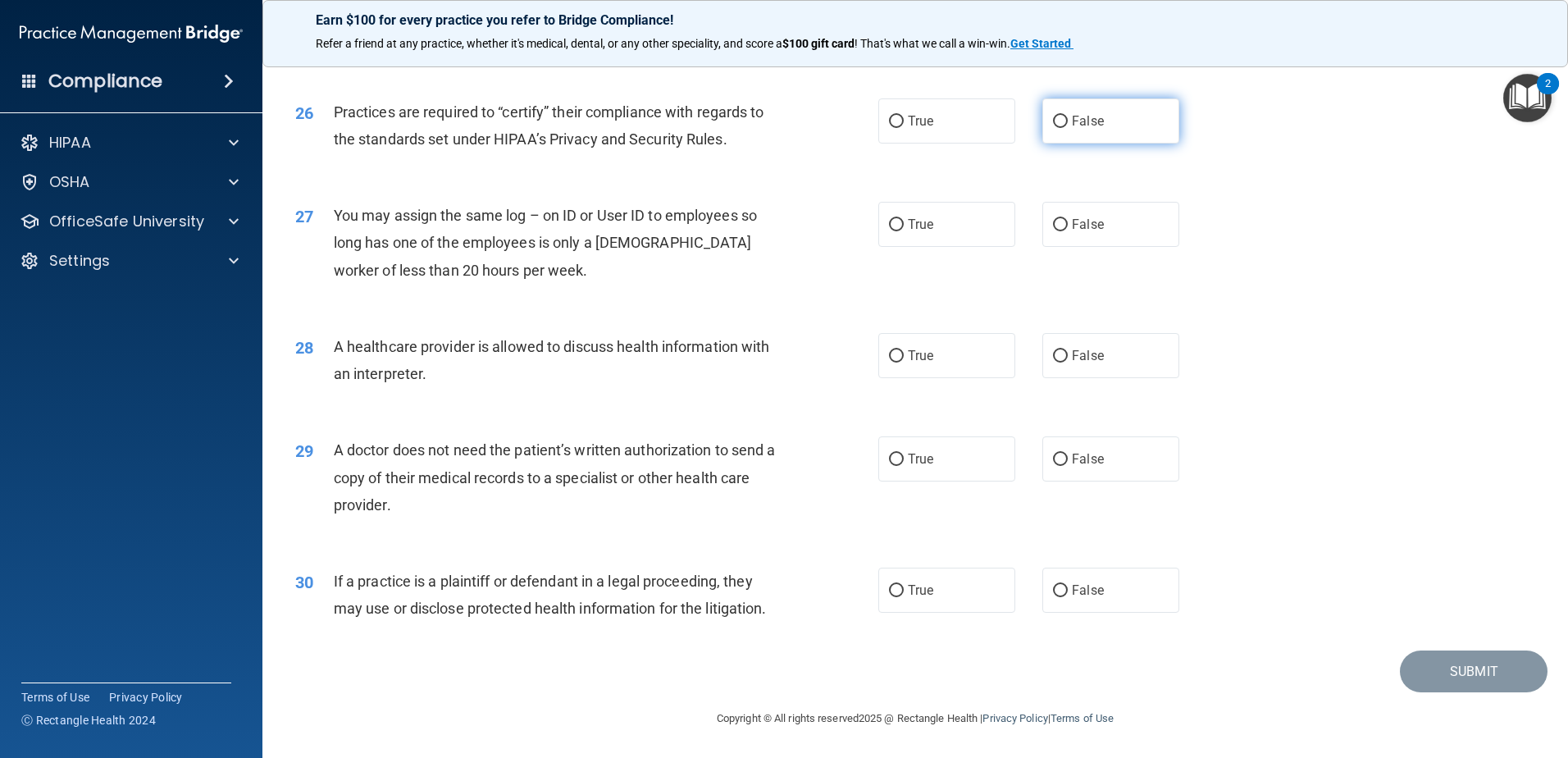
click at [1057, 122] on input "False" at bounding box center [1061, 122] width 15 height 12
radio input "true"
click at [1116, 227] on label "False" at bounding box center [1111, 224] width 137 height 45
click at [1068, 227] on input "False" at bounding box center [1061, 225] width 15 height 12
radio input "true"
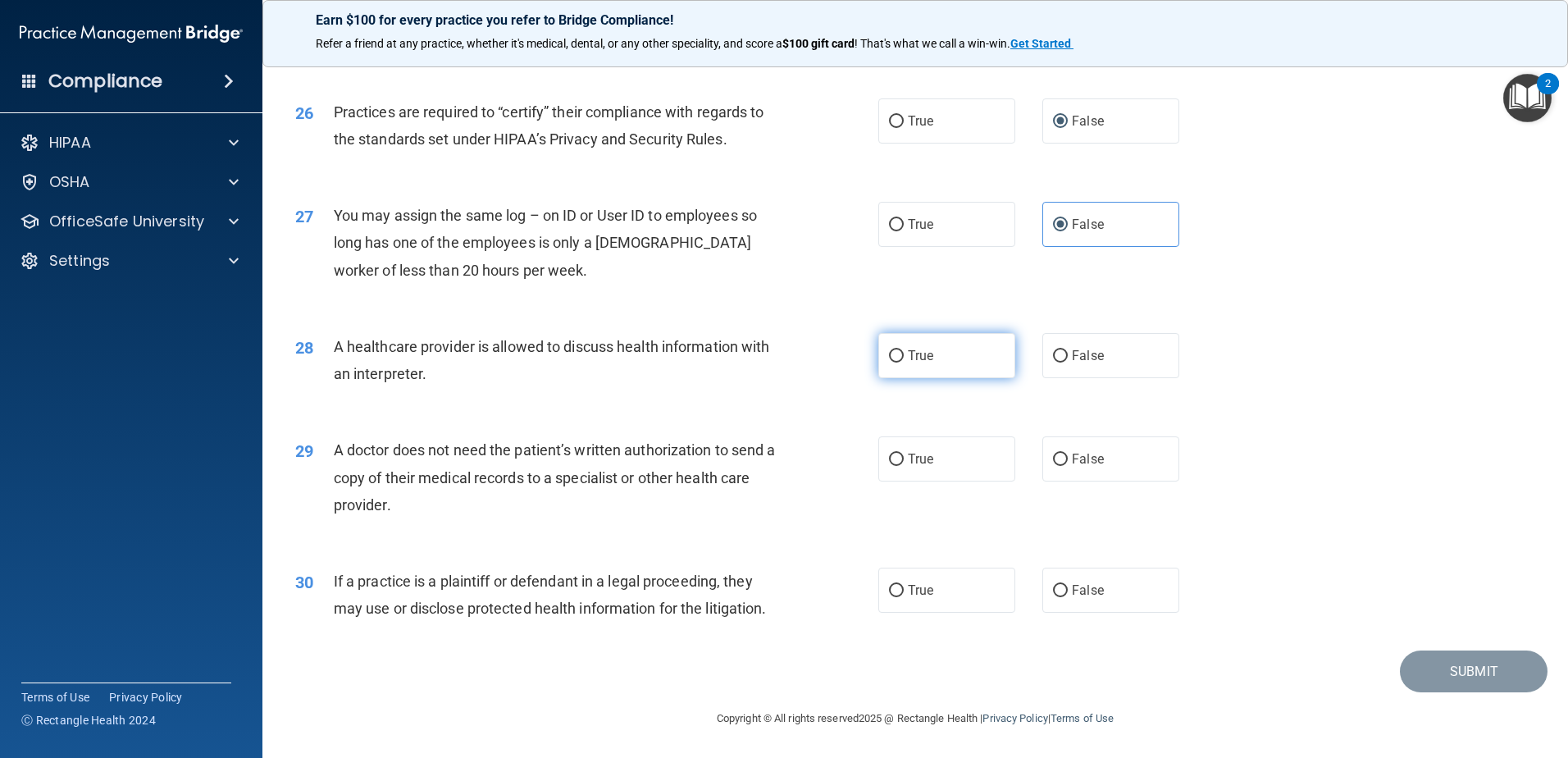
click at [974, 349] on label "True" at bounding box center [947, 356] width 137 height 45
click at [903, 351] on input "True" at bounding box center [897, 357] width 15 height 12
radio input "true"
click at [894, 465] on input "True" at bounding box center [897, 460] width 15 height 12
radio input "true"
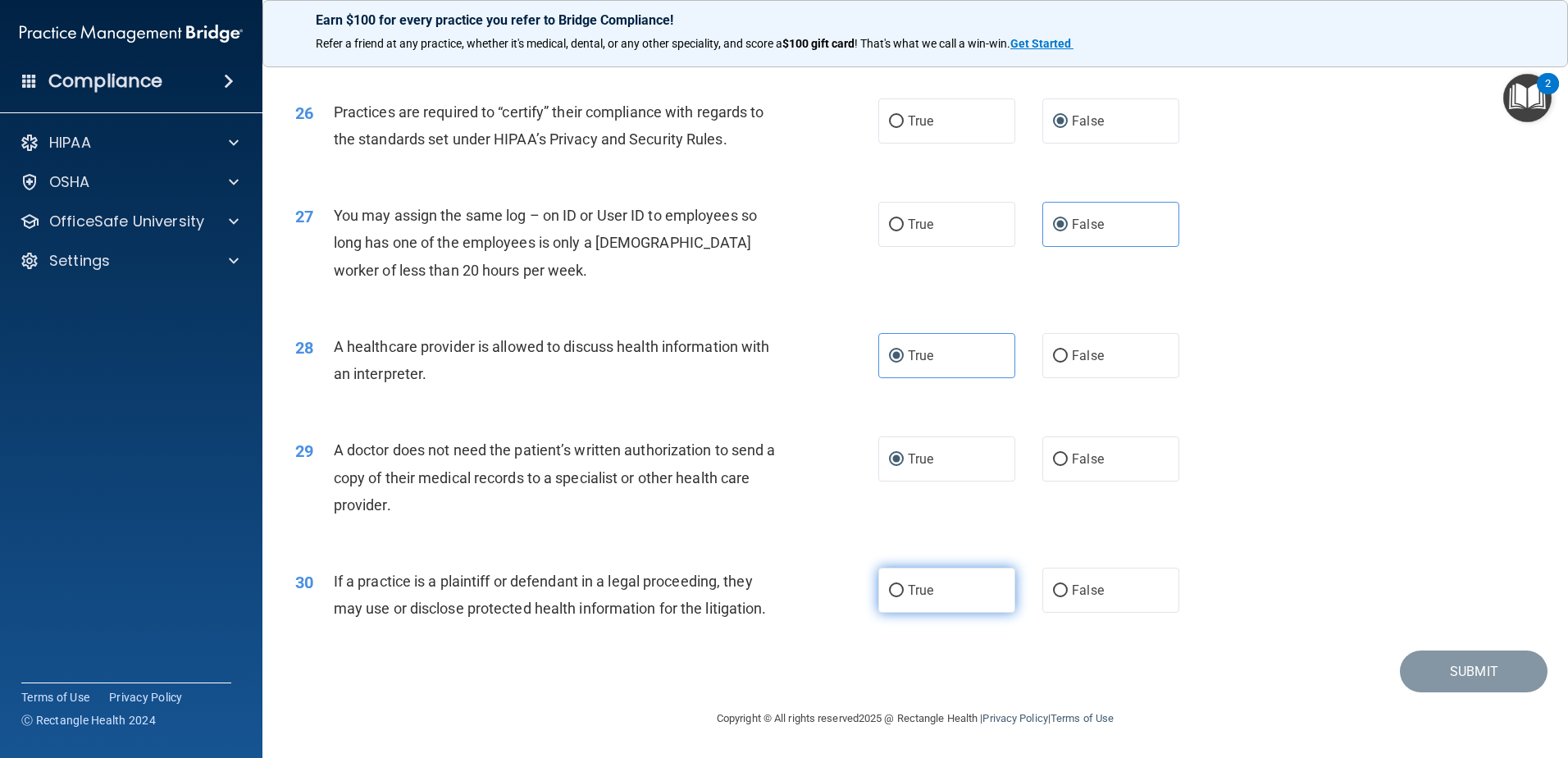
click at [908, 606] on label "True" at bounding box center [947, 591] width 137 height 45
click at [903, 597] on input "True" at bounding box center [897, 591] width 15 height 12
radio input "true"
click at [1494, 666] on button "Submit" at bounding box center [1473, 671] width 147 height 42
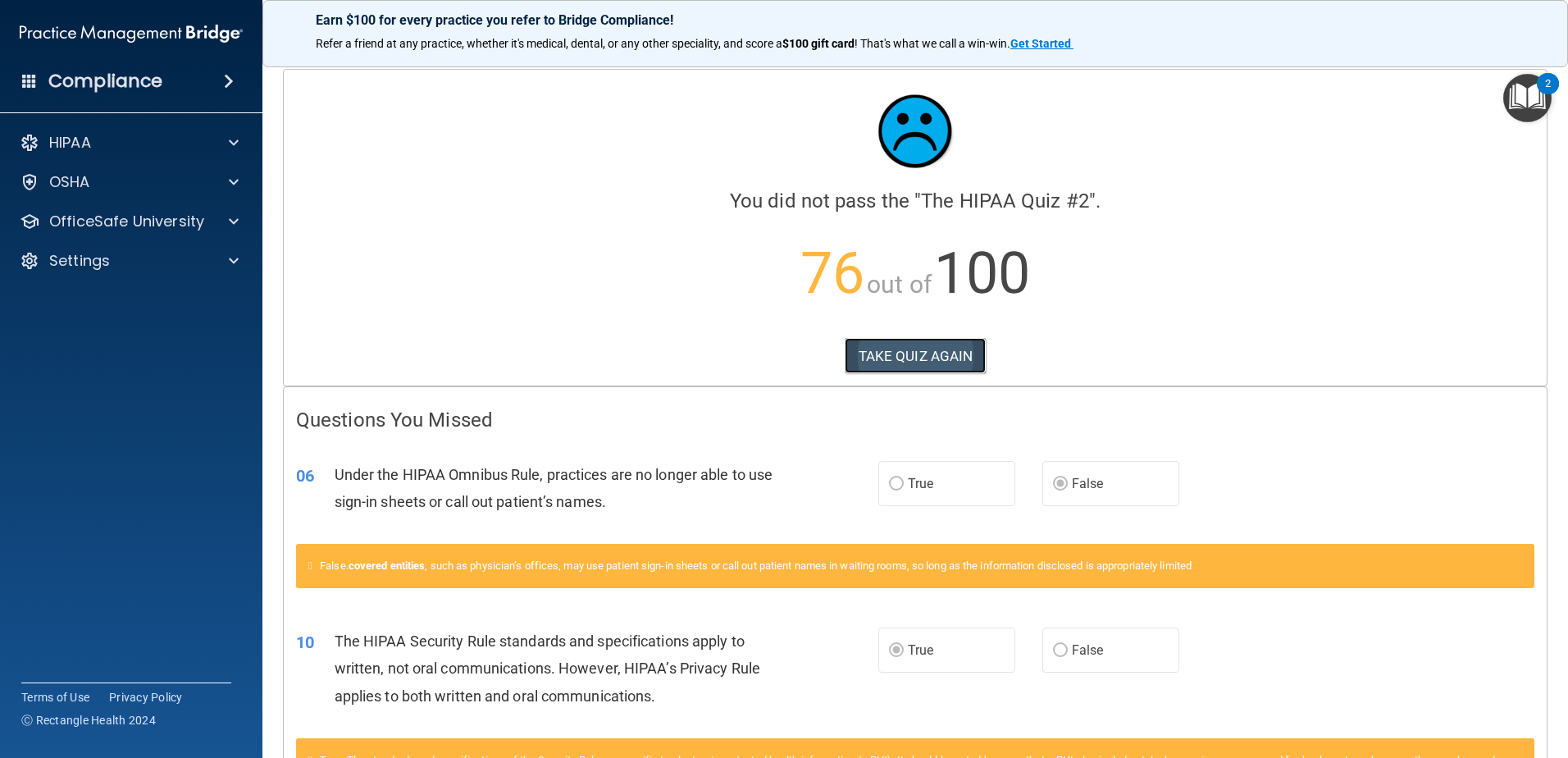
click at [931, 347] on button "TAKE QUIZ AGAIN" at bounding box center [915, 356] width 142 height 36
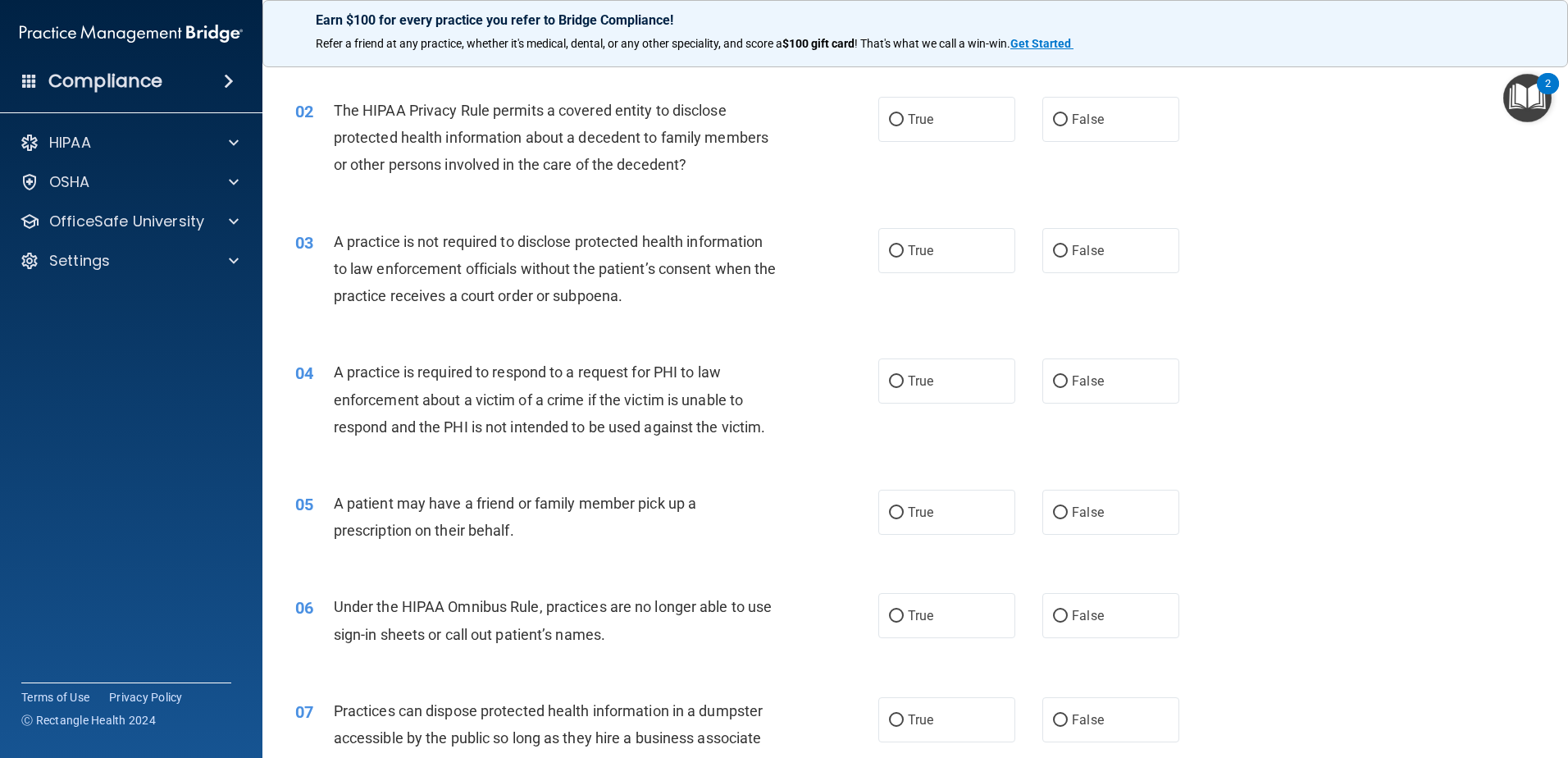
scroll to position [246, 0]
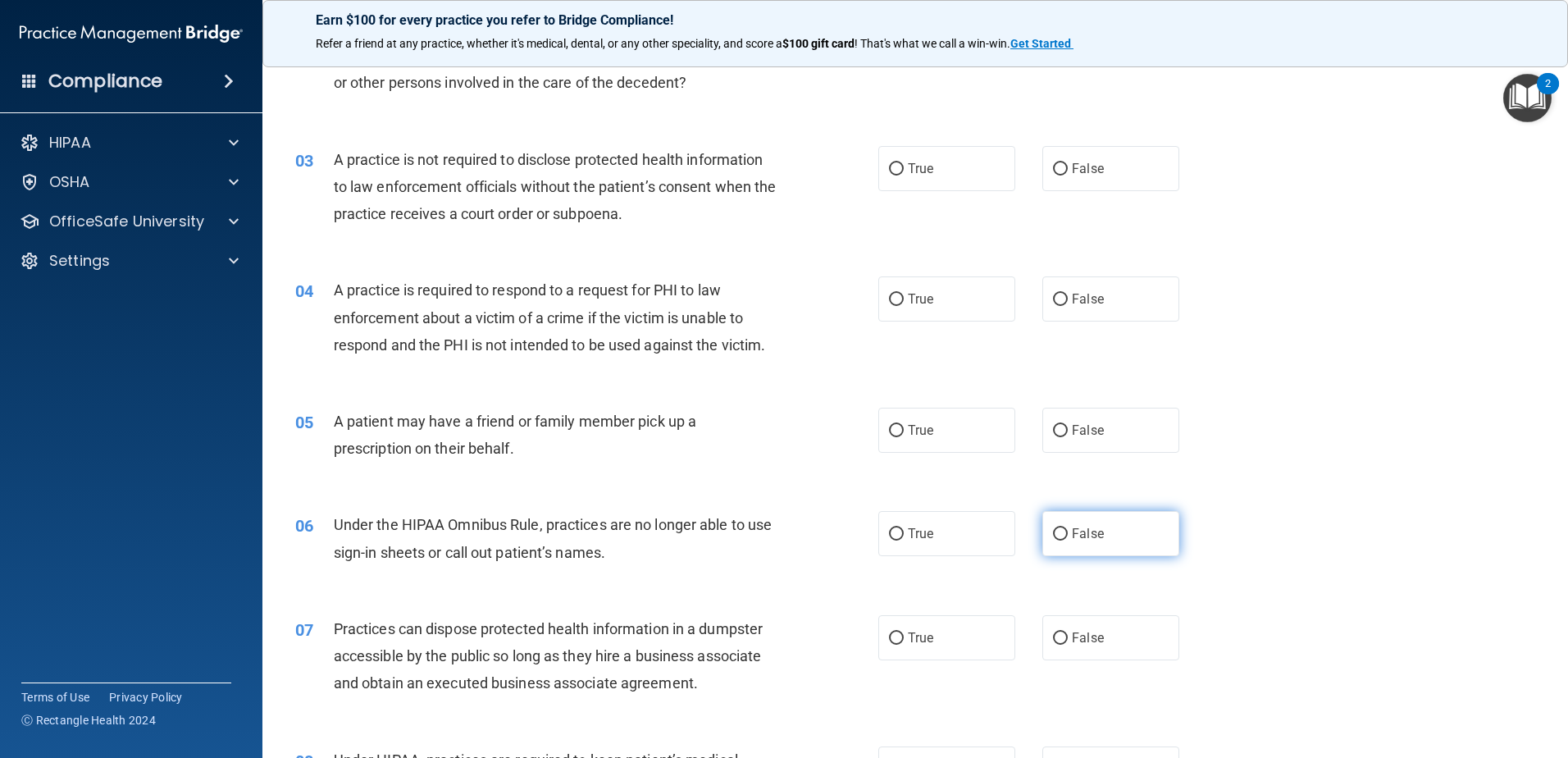
click at [1053, 539] on input "False" at bounding box center [1061, 534] width 15 height 12
radio input "true"
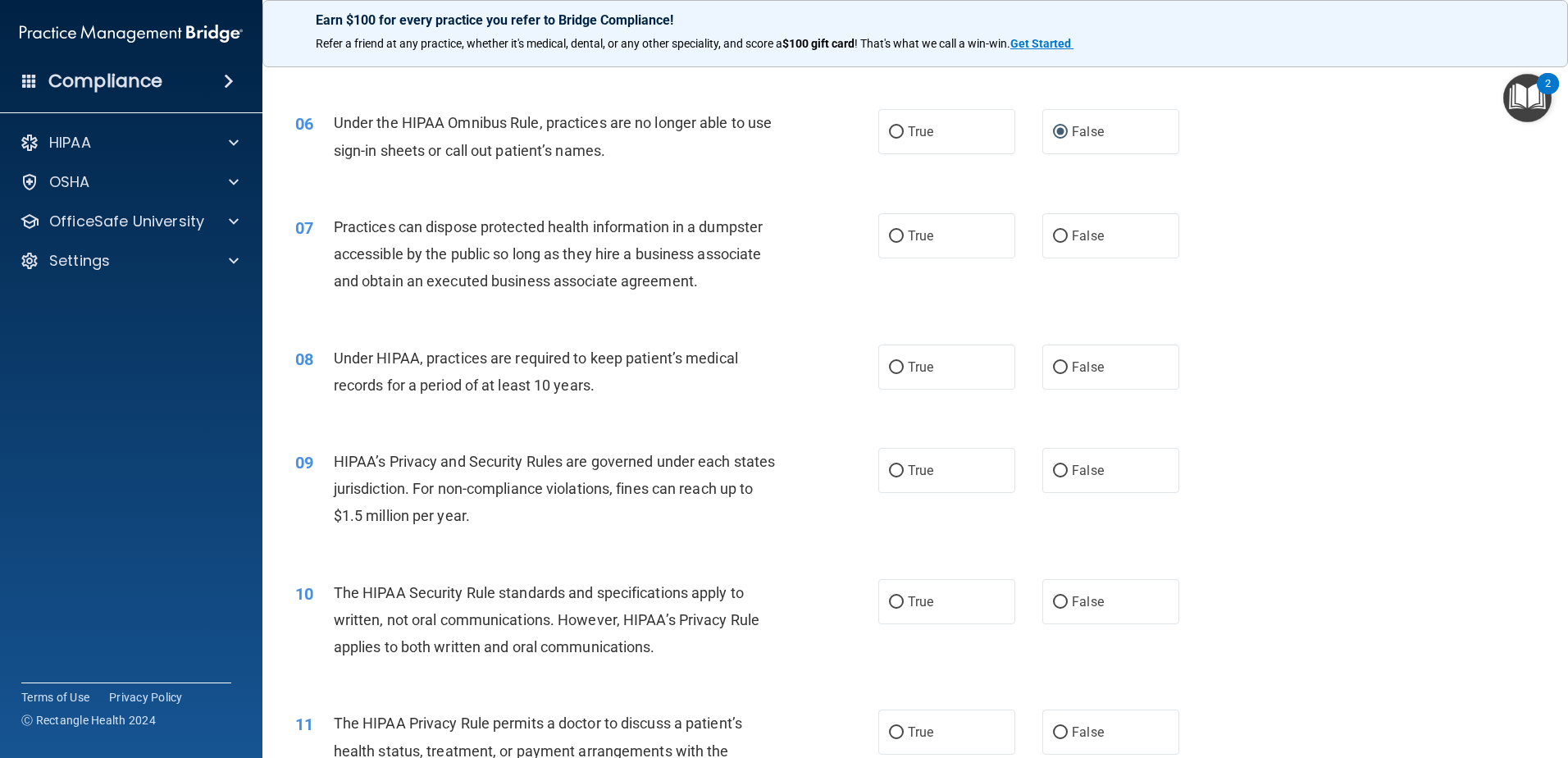
scroll to position [656, 0]
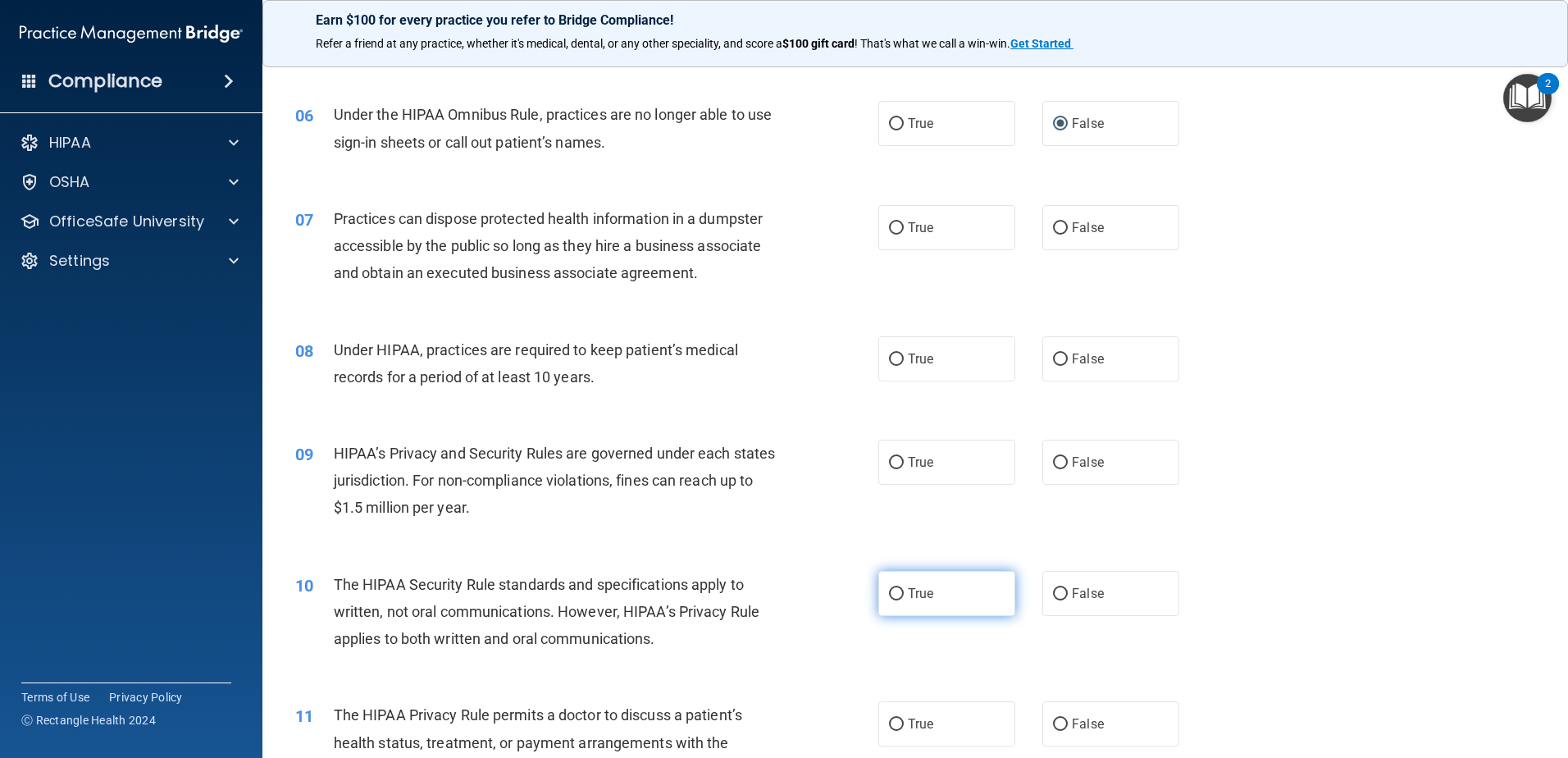
click at [891, 591] on input "True" at bounding box center [897, 594] width 15 height 12
radio input "true"
click at [892, 719] on input "True" at bounding box center [897, 725] width 15 height 12
radio input "true"
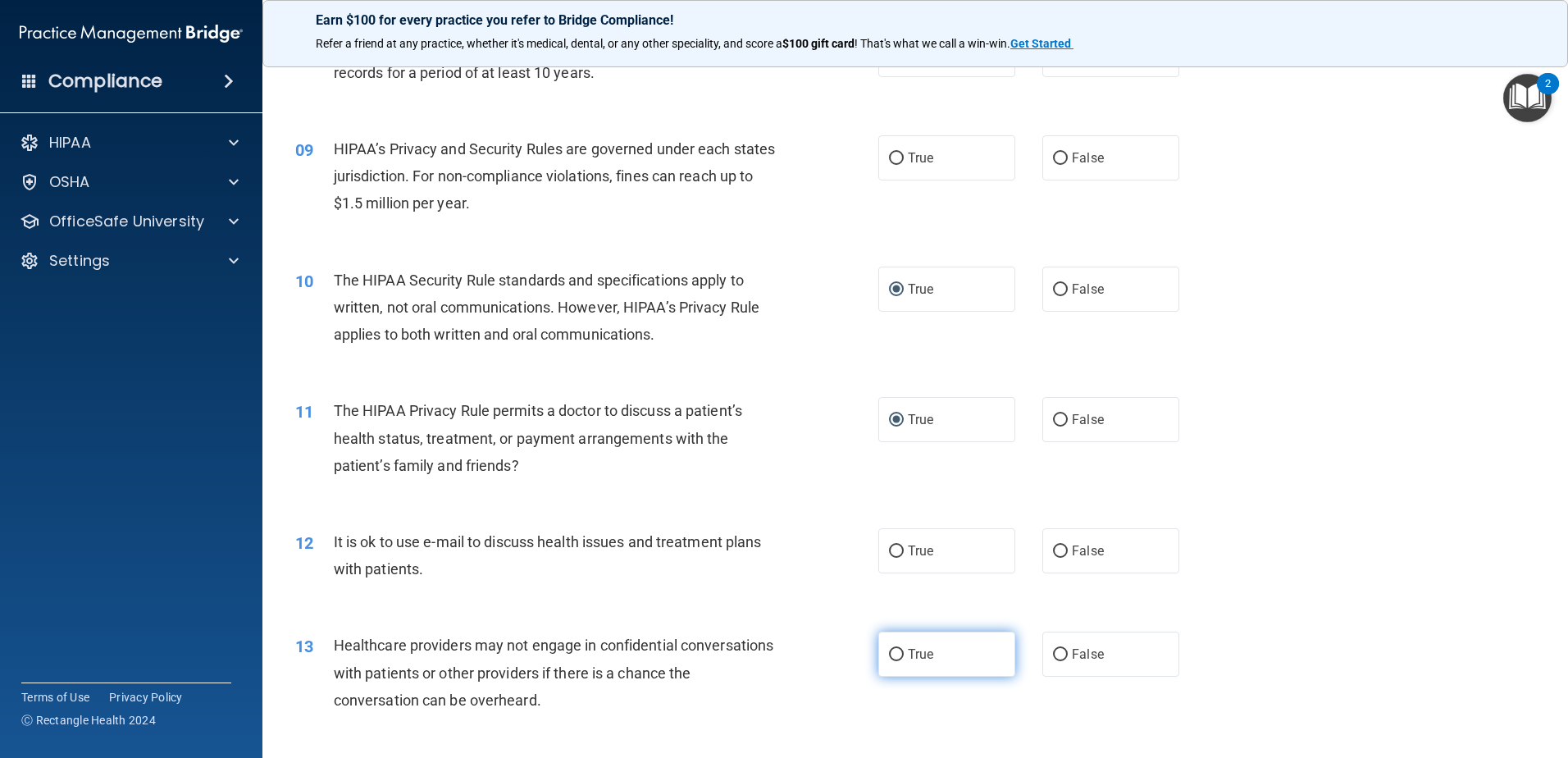
scroll to position [985, 0]
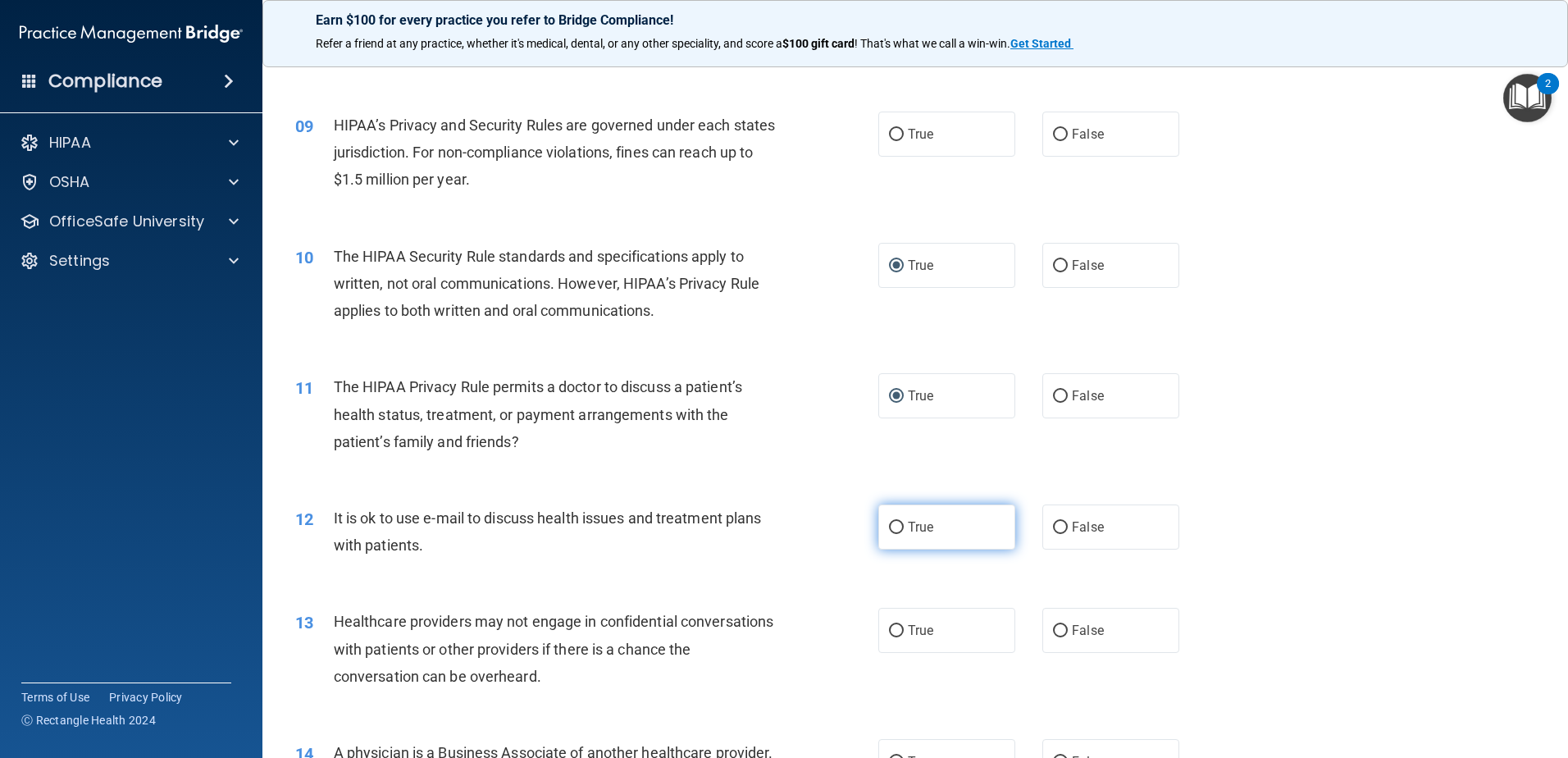
click at [889, 532] on input "True" at bounding box center [897, 527] width 15 height 12
radio input "true"
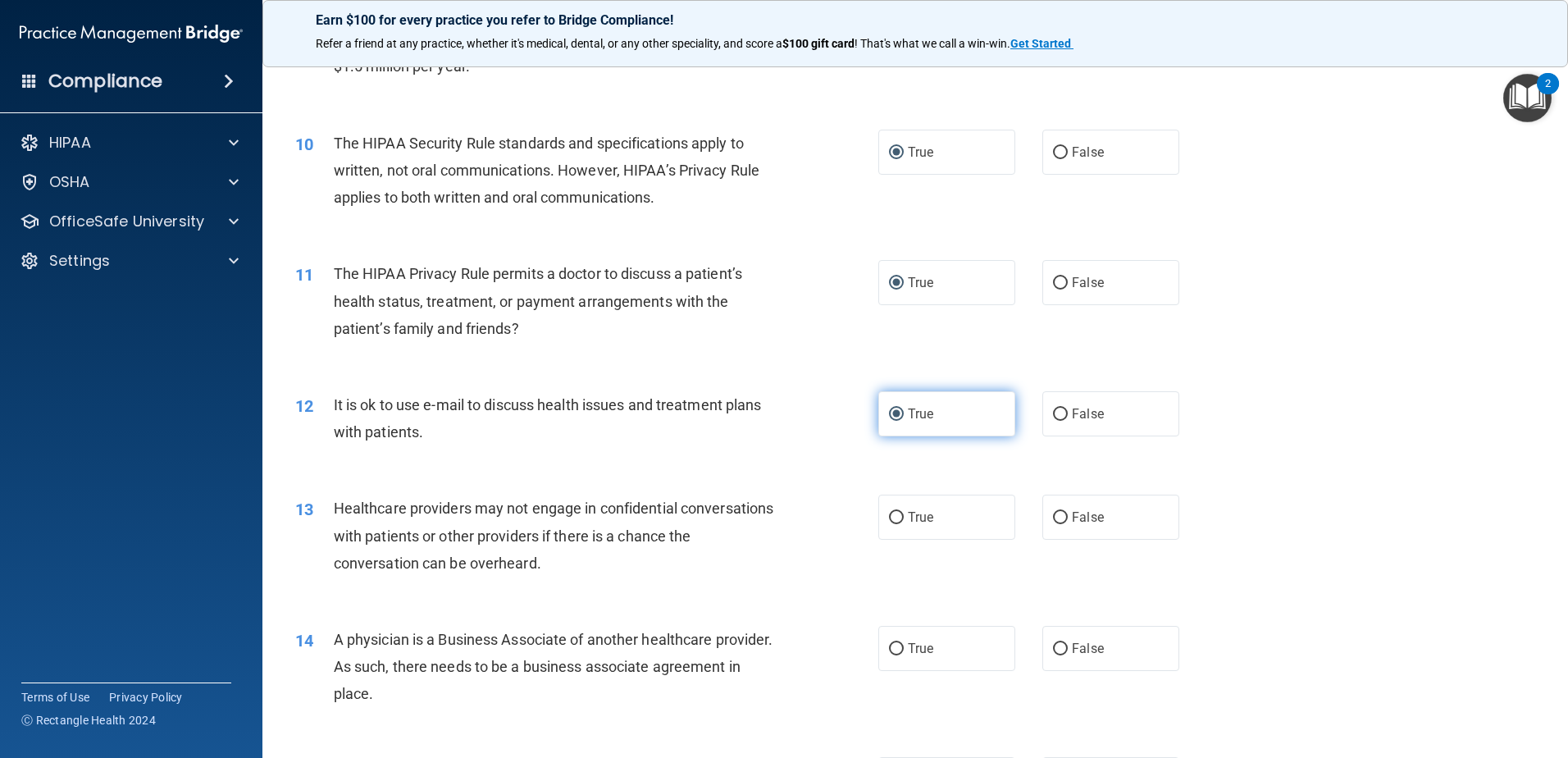
scroll to position [1149, 0]
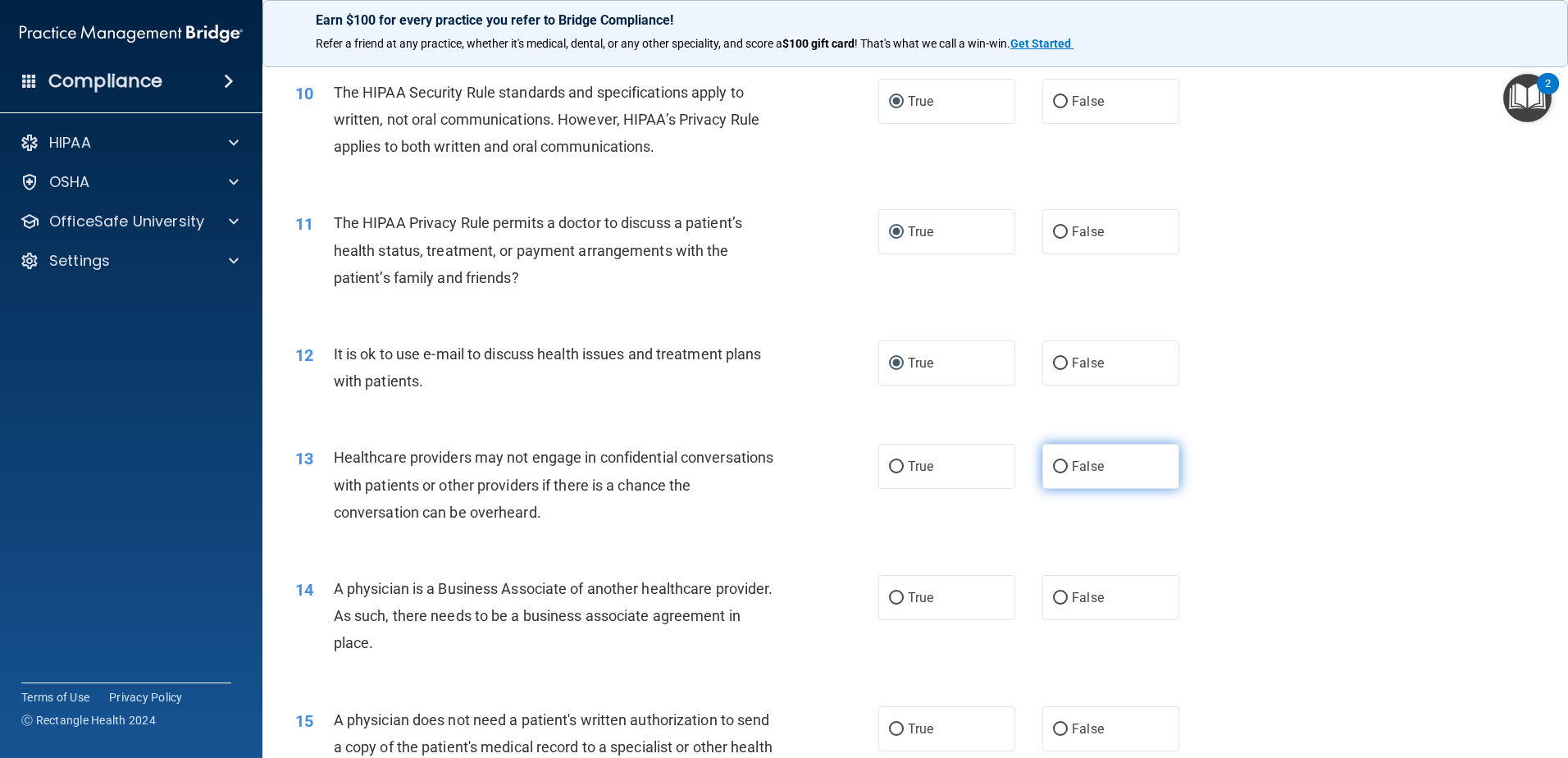
click at [1057, 465] on input "False" at bounding box center [1061, 466] width 15 height 12
radio input "true"
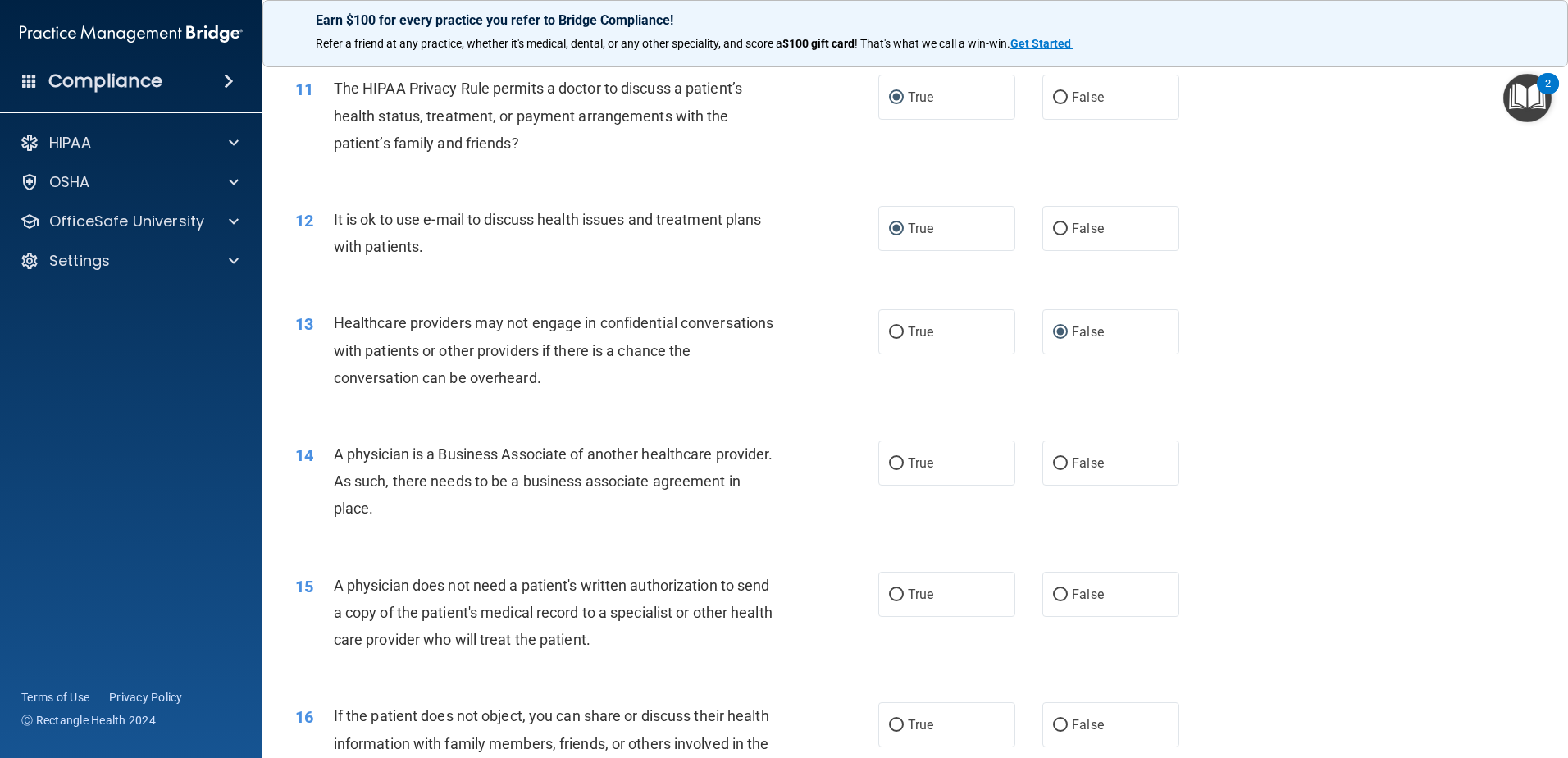
scroll to position [1313, 0]
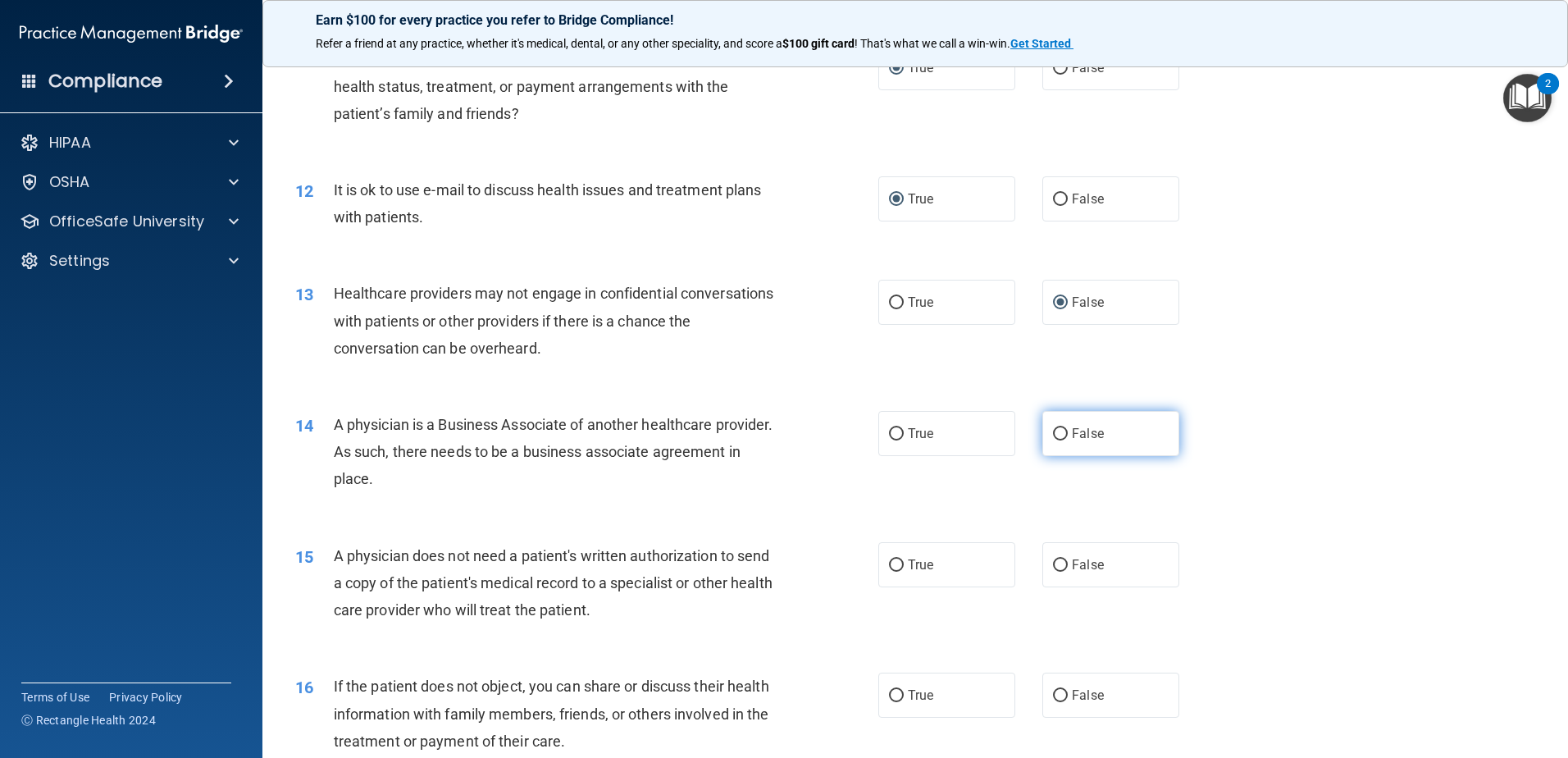
click at [1061, 430] on label "False" at bounding box center [1111, 433] width 137 height 45
click at [1061, 430] on input "False" at bounding box center [1061, 434] width 15 height 12
radio input "true"
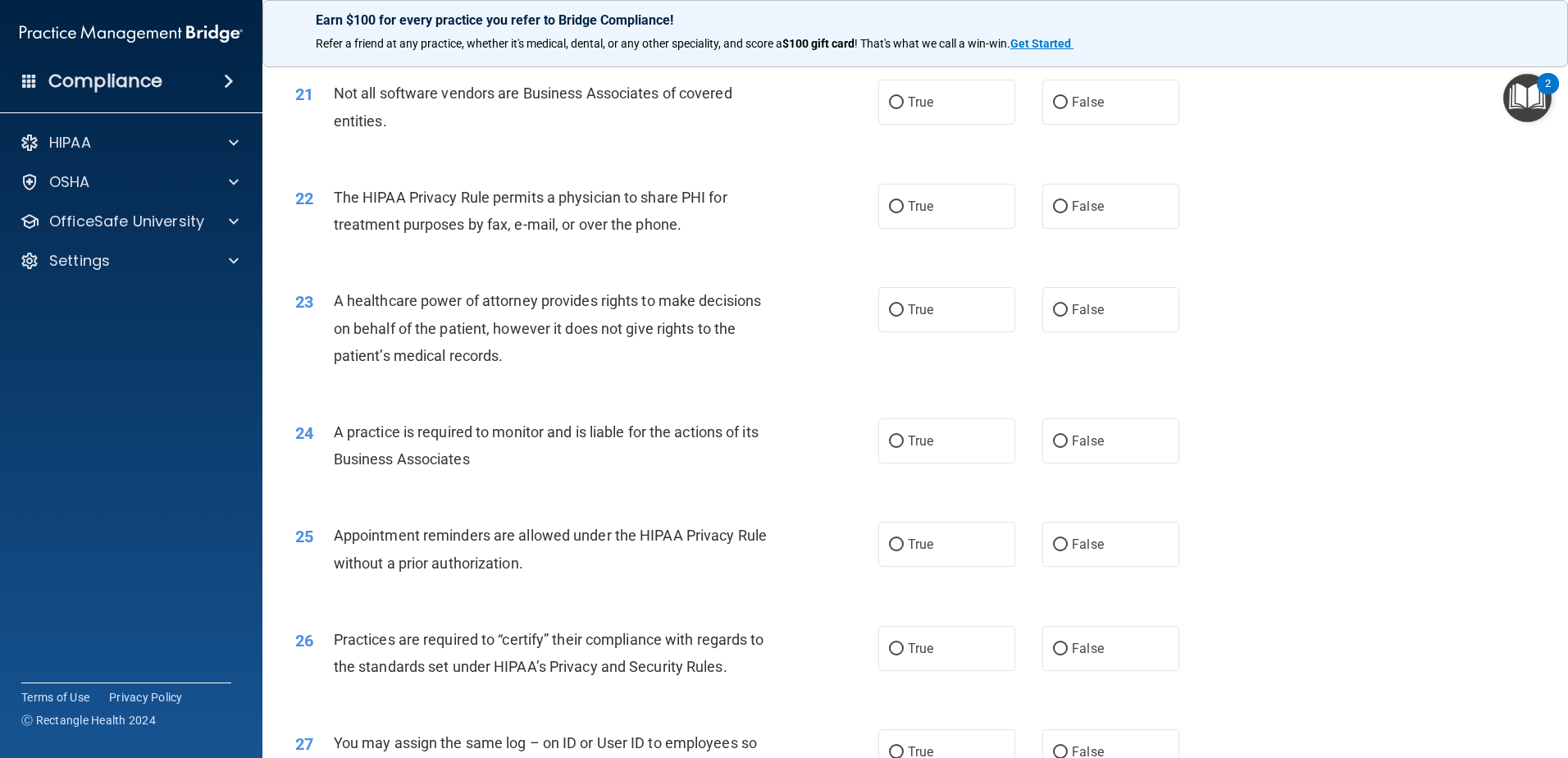
scroll to position [2543, 0]
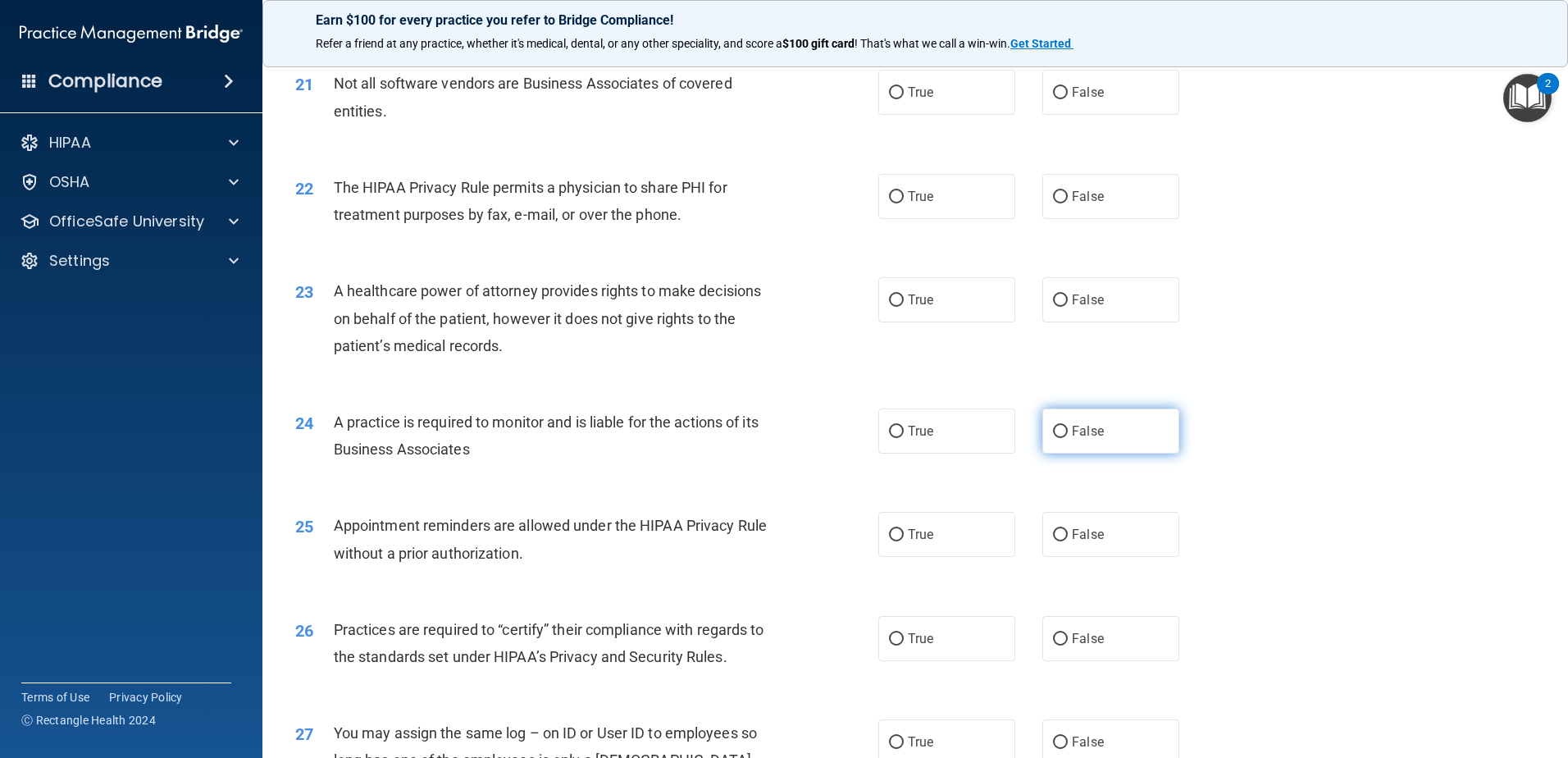
click at [1056, 430] on input "False" at bounding box center [1061, 431] width 15 height 12
radio input "true"
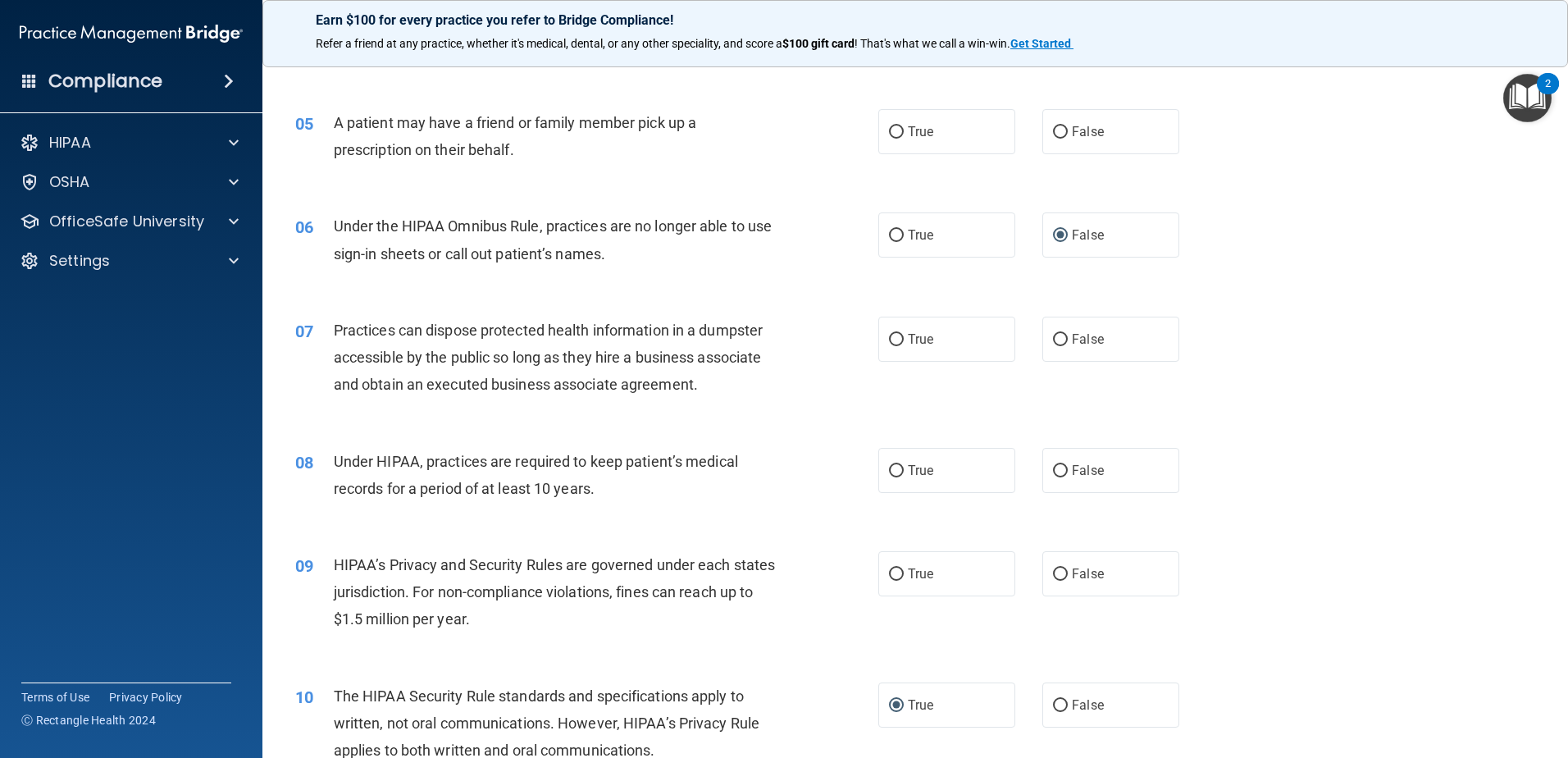
scroll to position [574, 0]
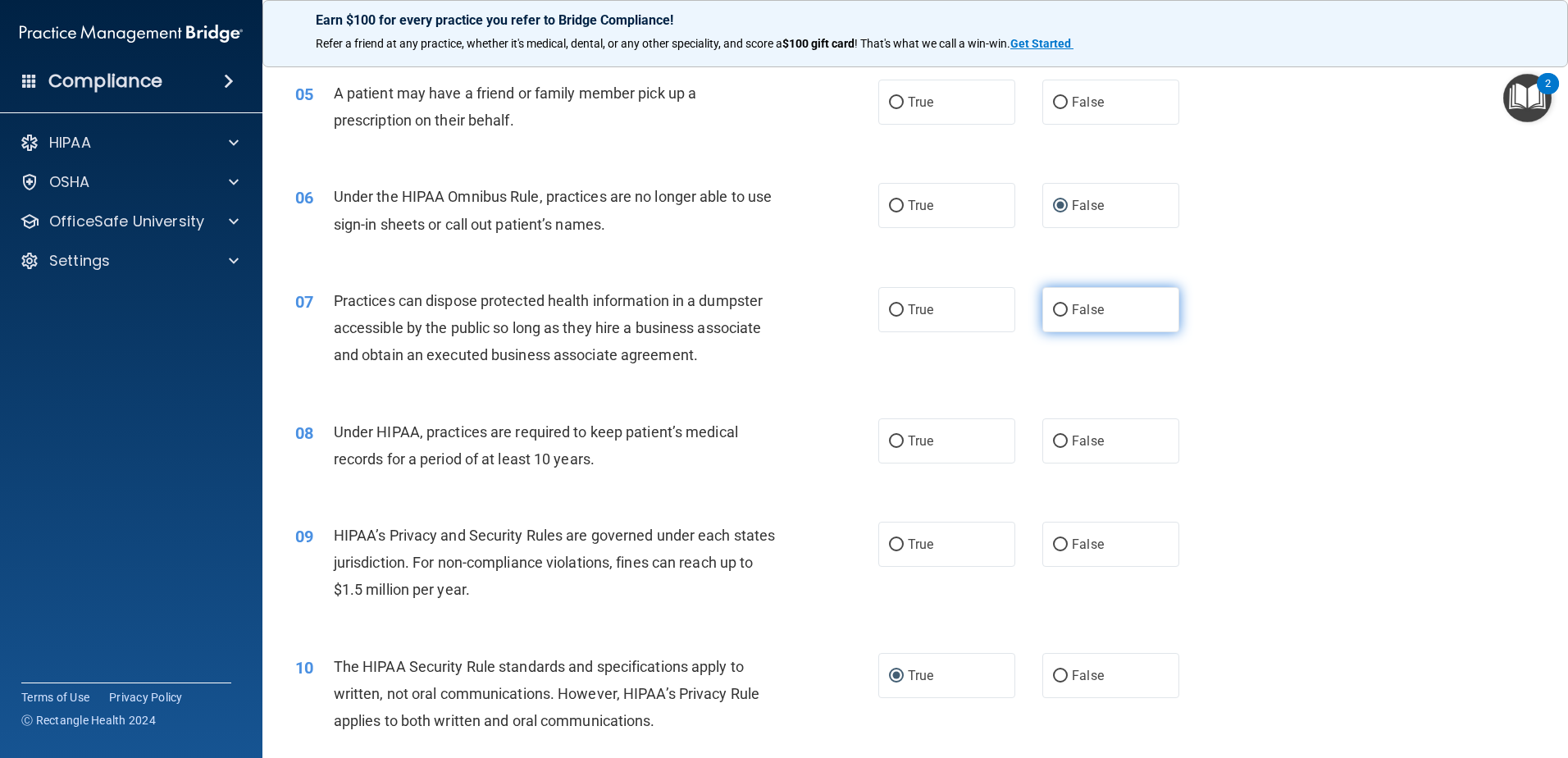
click at [1058, 314] on input "False" at bounding box center [1061, 310] width 15 height 12
radio input "true"
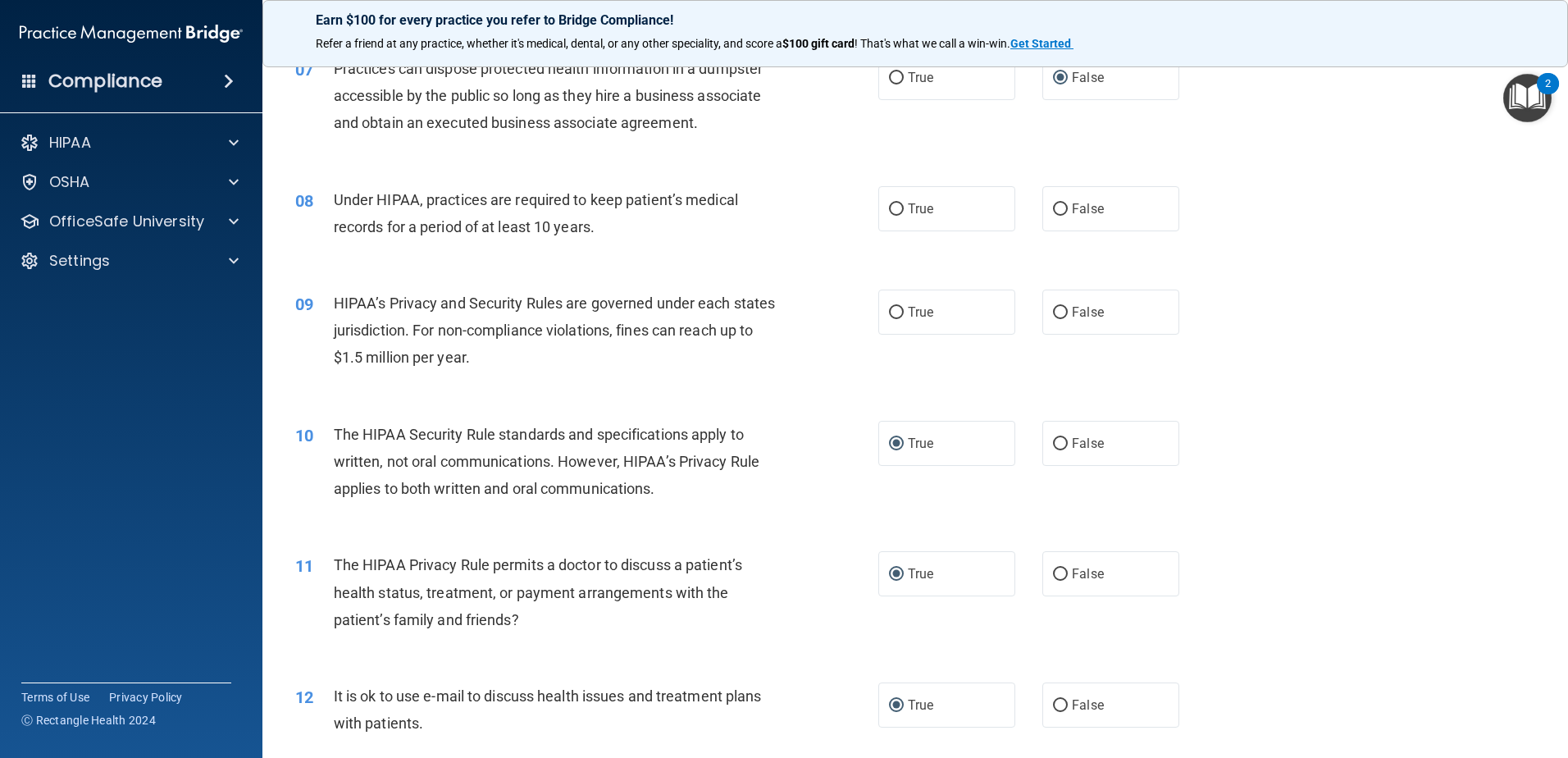
scroll to position [820, 0]
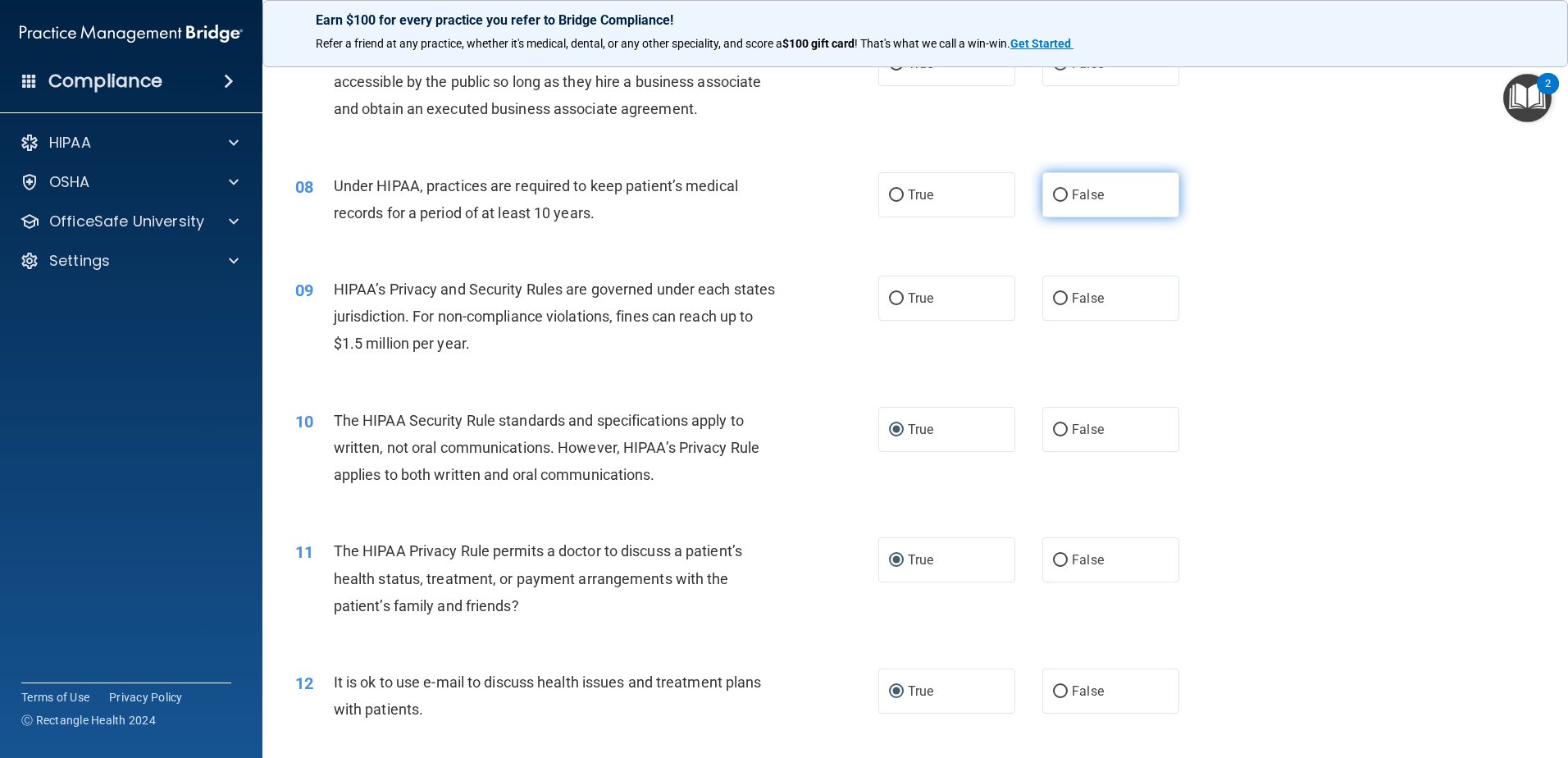
click at [1058, 183] on label "False" at bounding box center [1111, 195] width 137 height 45
click at [1058, 190] on input "False" at bounding box center [1061, 196] width 15 height 12
radio input "true"
click at [1055, 283] on label "False" at bounding box center [1111, 298] width 137 height 45
click at [1055, 293] on input "False" at bounding box center [1061, 299] width 15 height 12
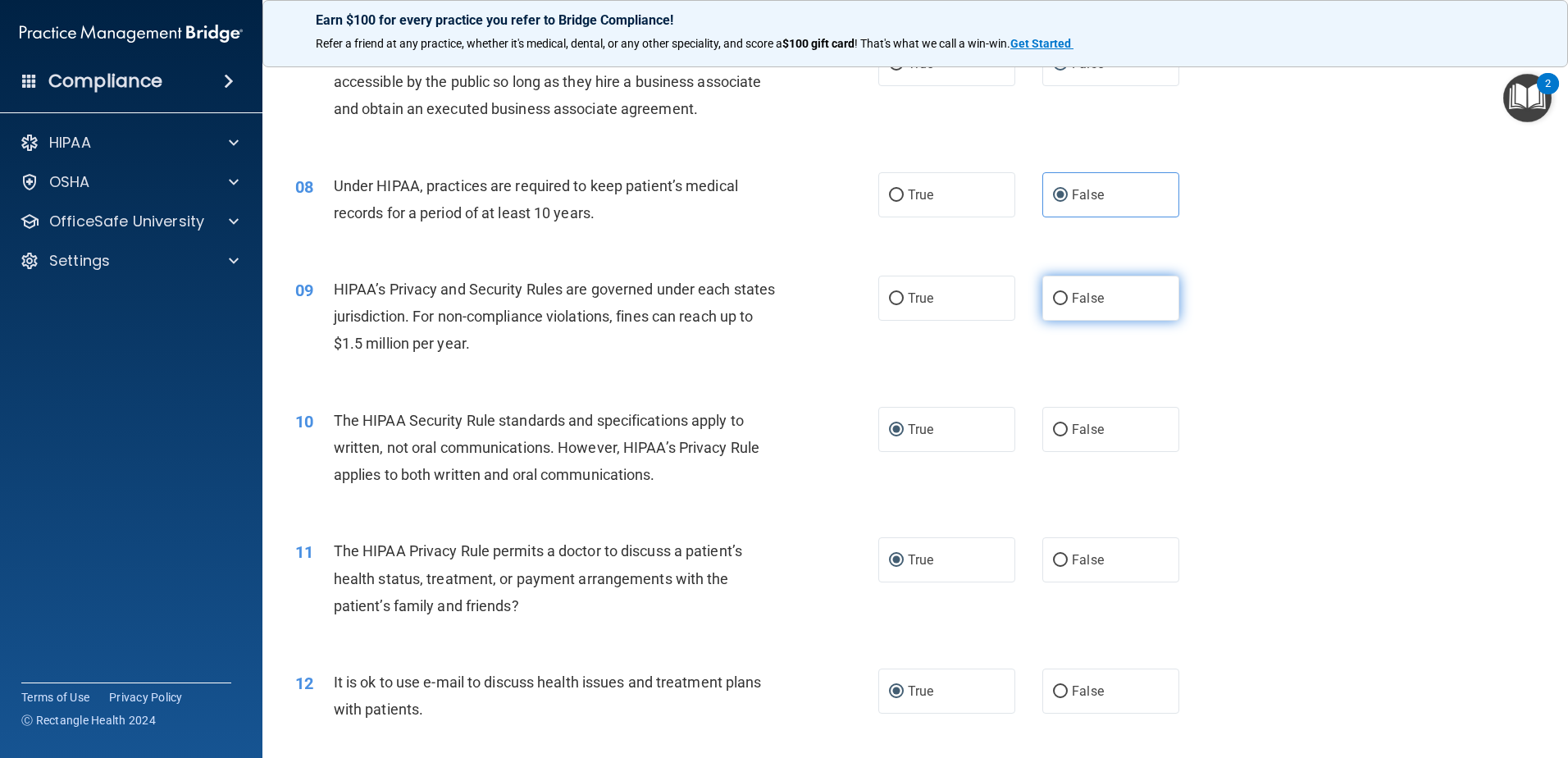
radio input "true"
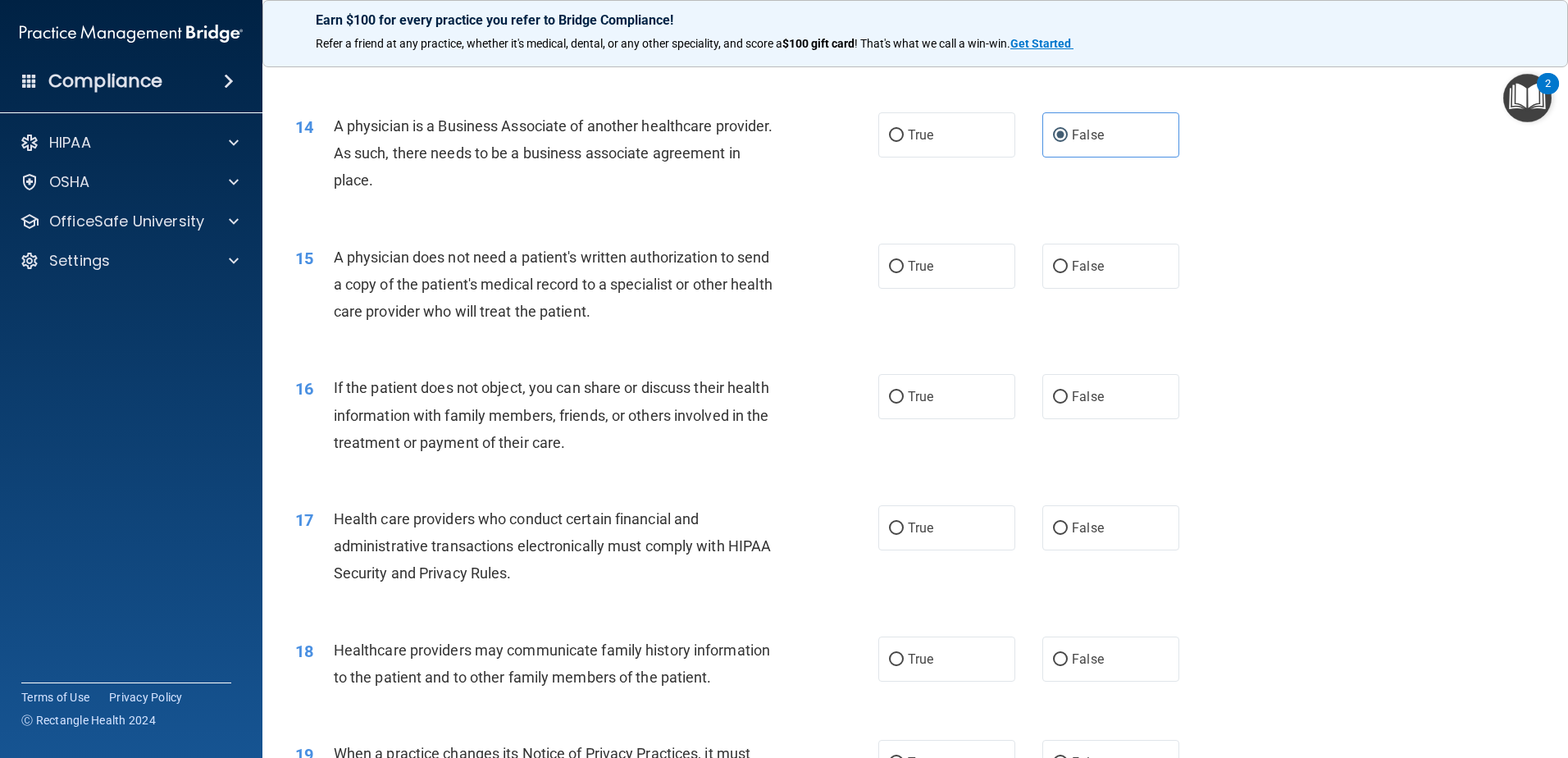
scroll to position [1641, 0]
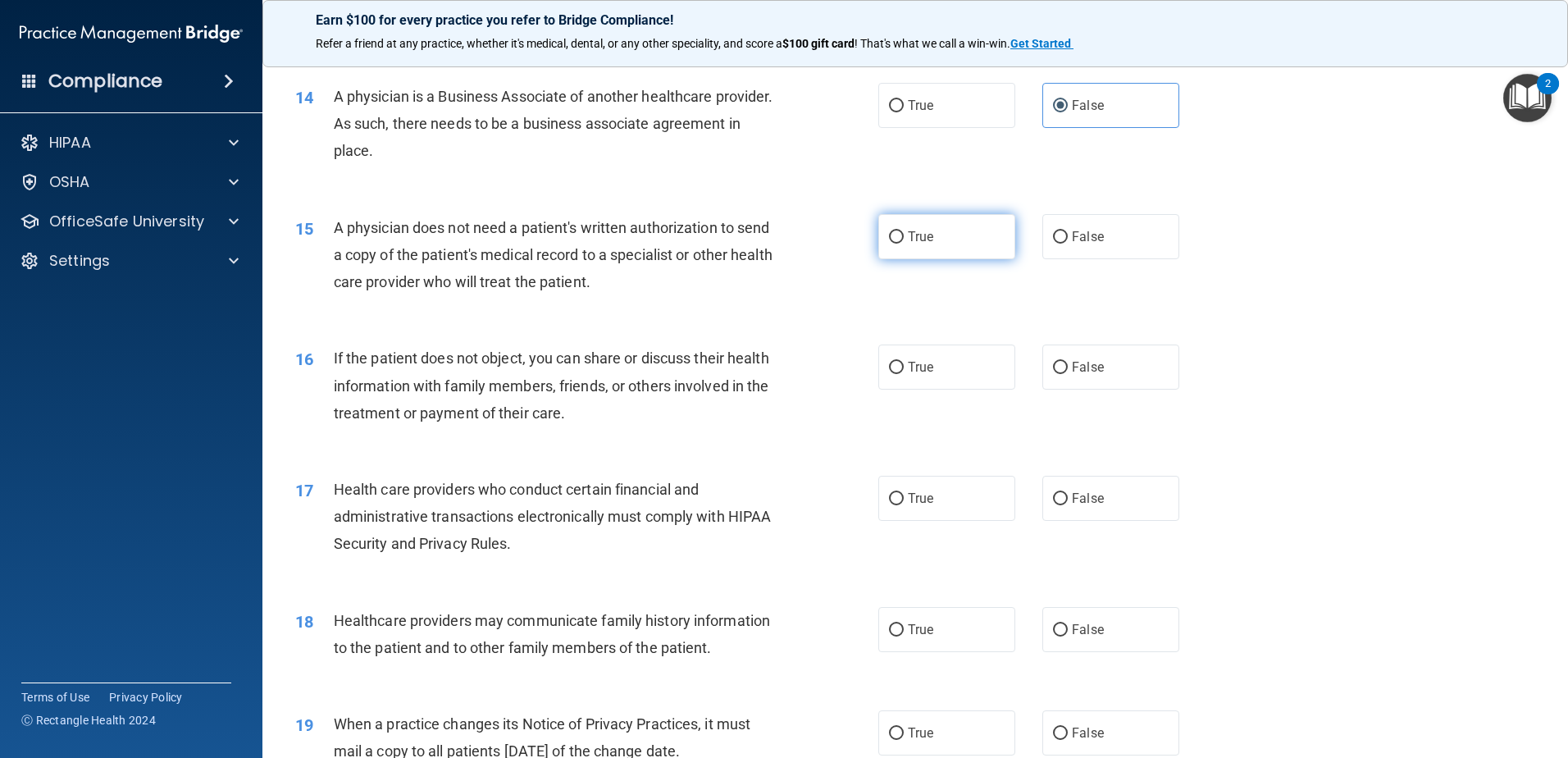
click at [927, 247] on label "True" at bounding box center [947, 237] width 137 height 45
click at [903, 244] on input "True" at bounding box center [897, 237] width 15 height 12
radio input "true"
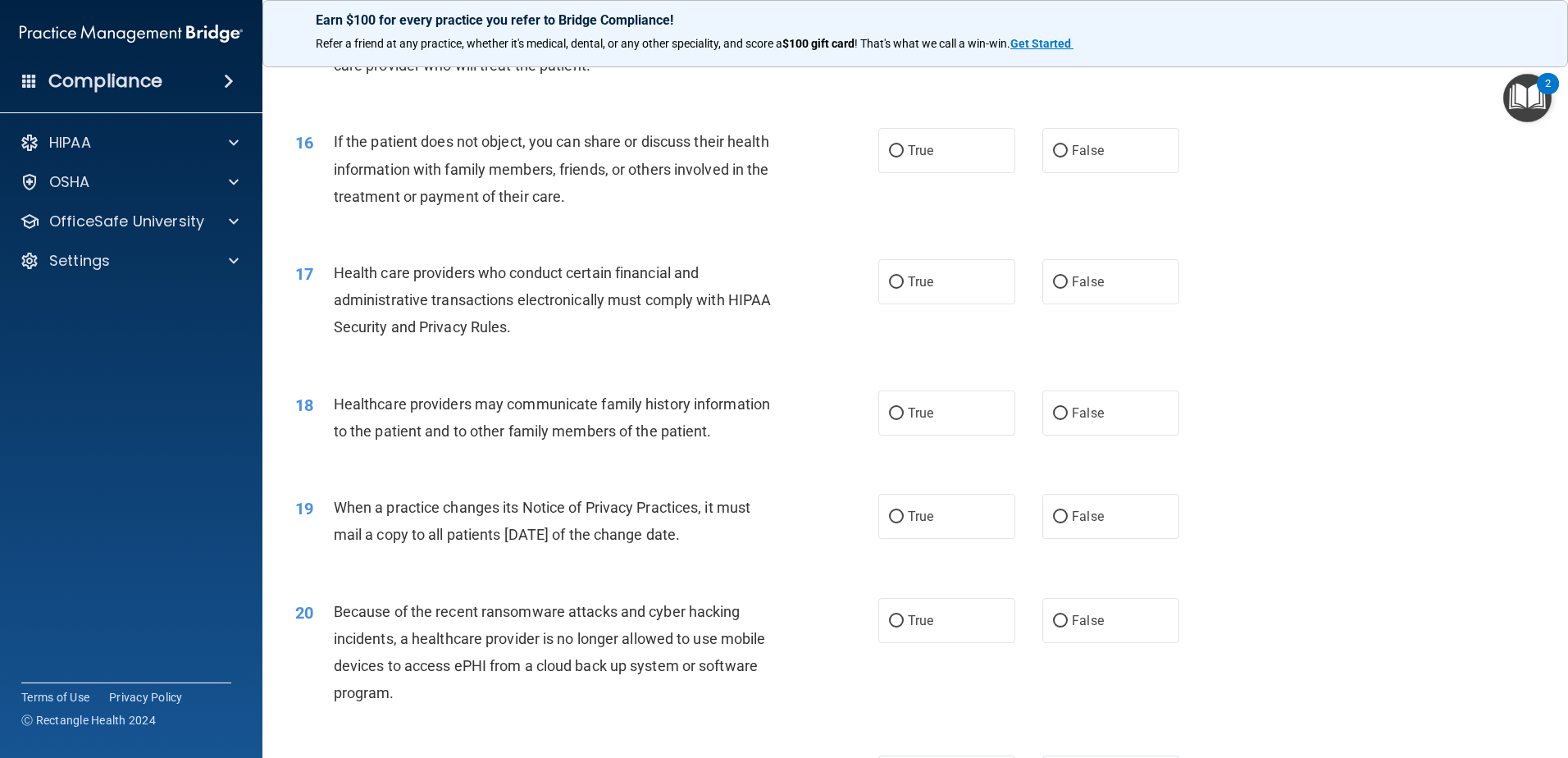
scroll to position [1887, 0]
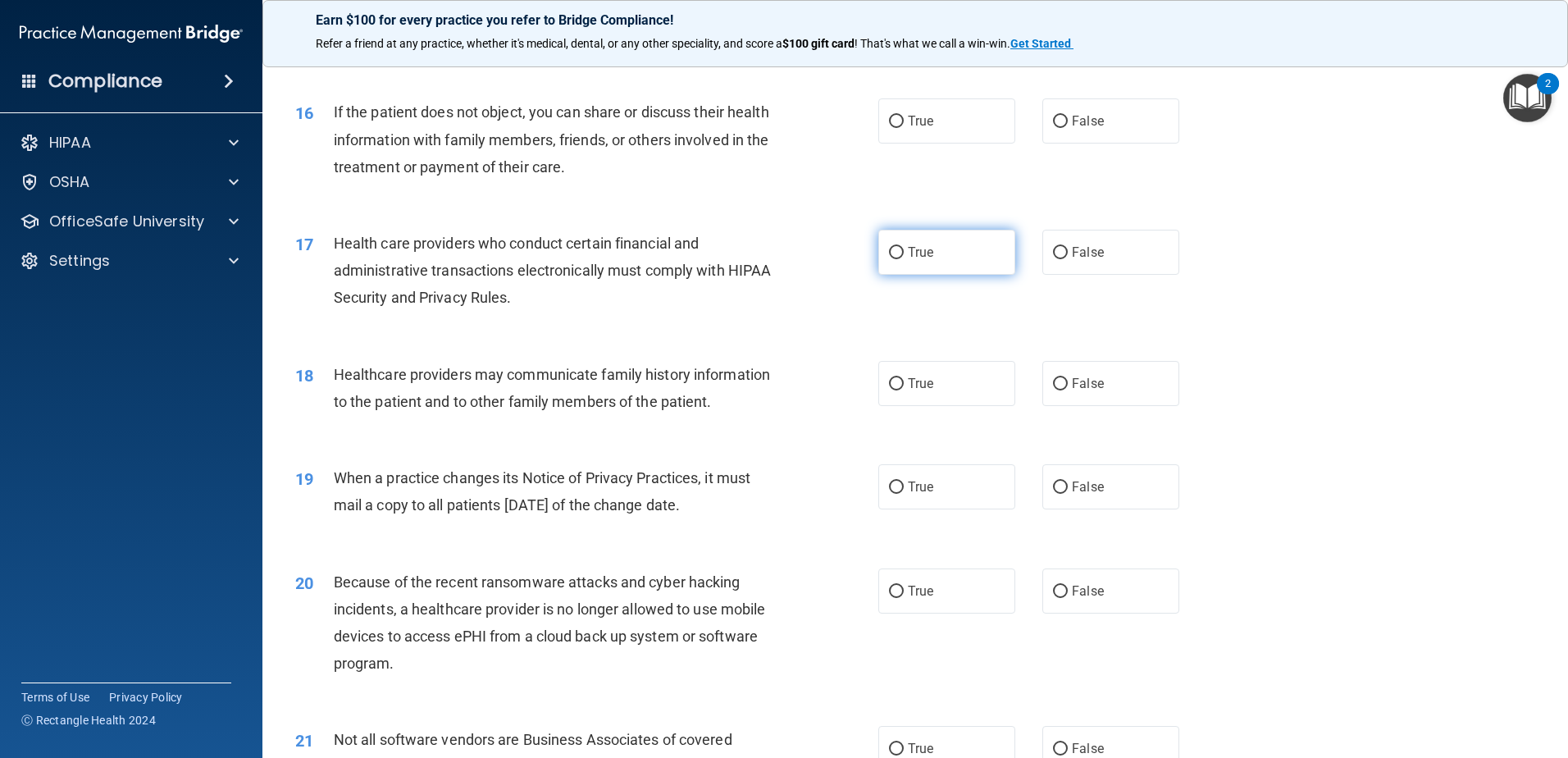
click at [908, 251] on span "True" at bounding box center [920, 252] width 26 height 16
click at [903, 251] on input "True" at bounding box center [897, 252] width 15 height 12
radio input "true"
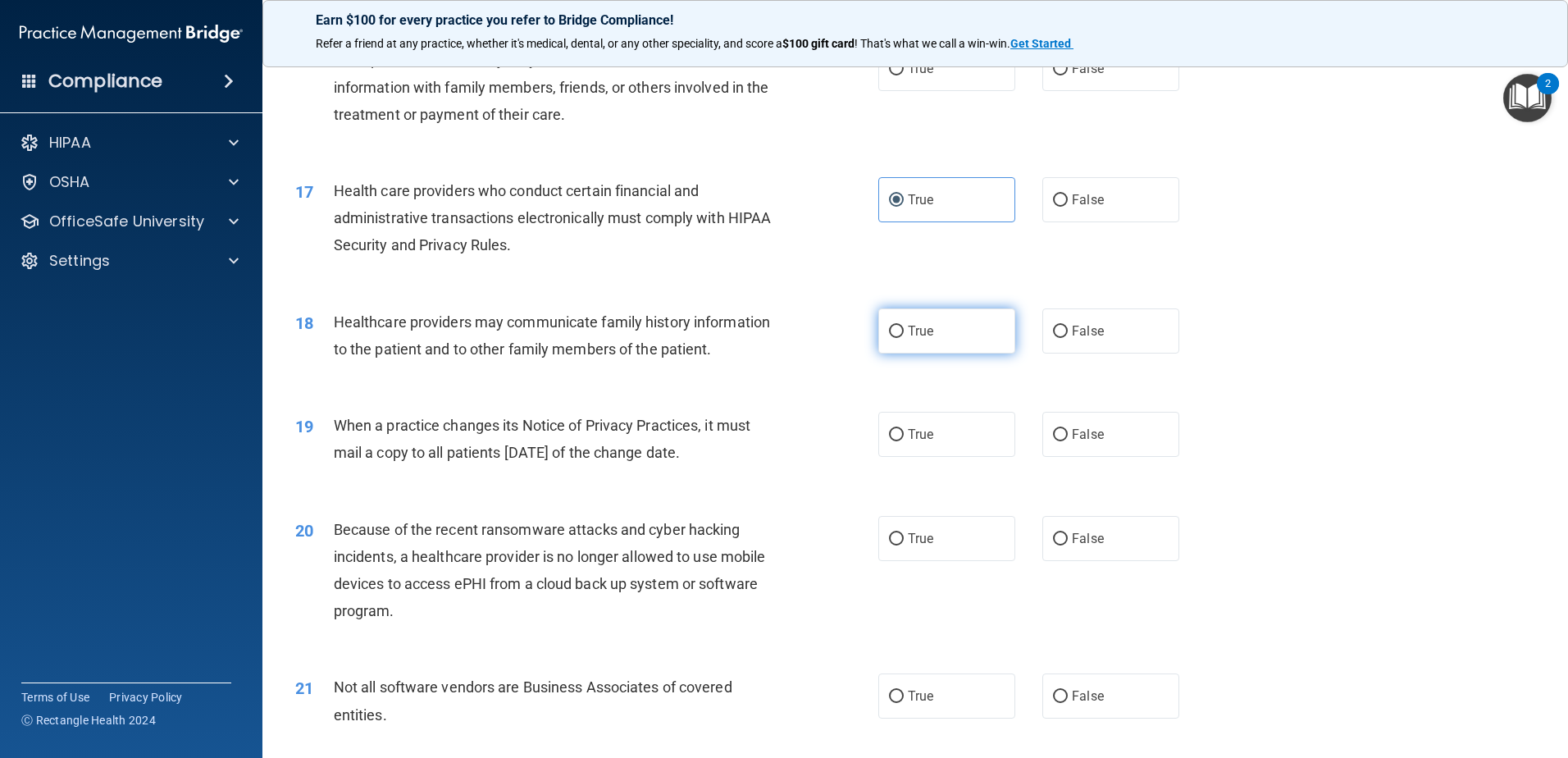
scroll to position [1969, 0]
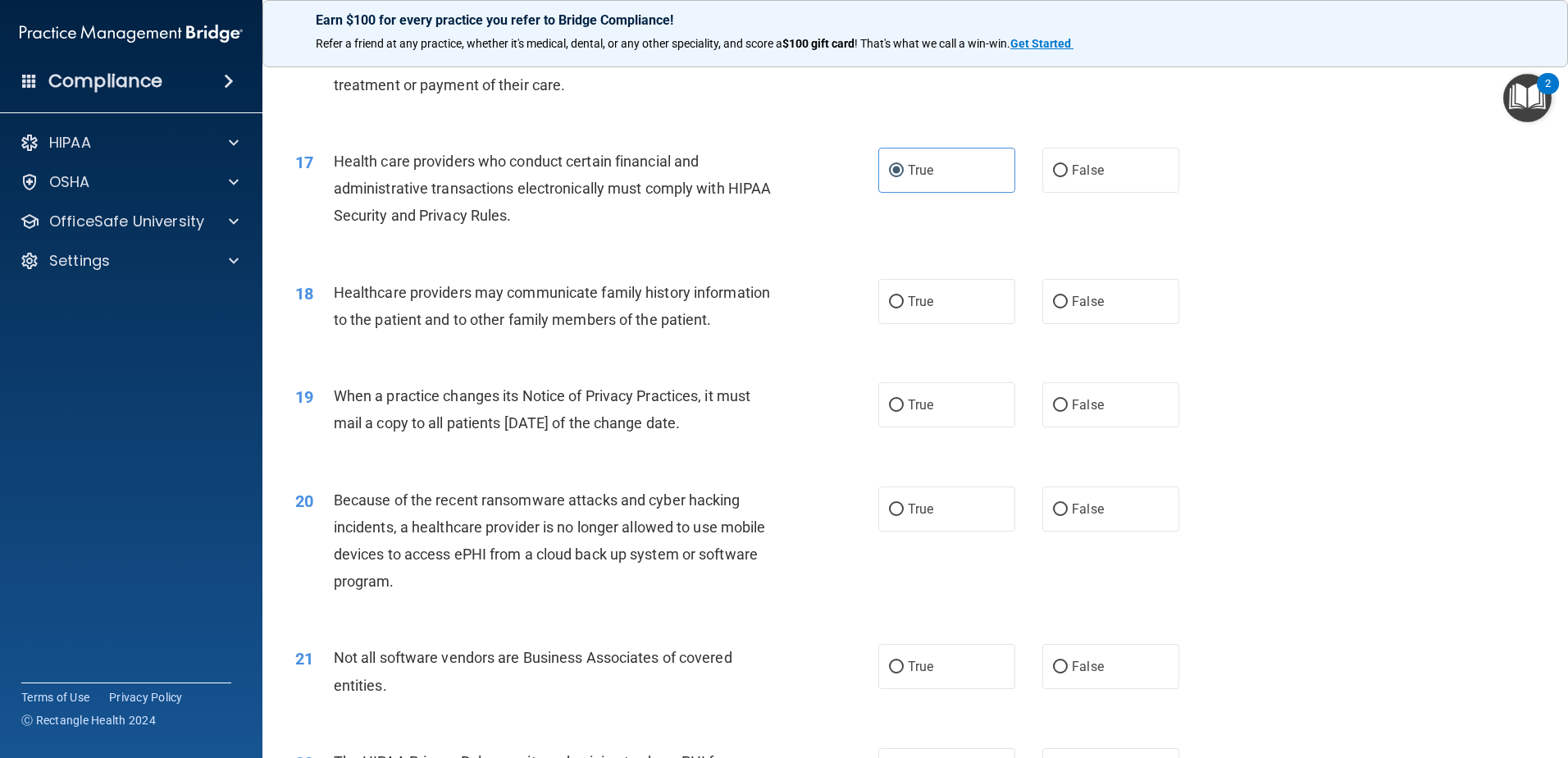
click at [947, 325] on div "18 Healthcare providers may communicate family history information to the patie…" at bounding box center [915, 310] width 1265 height 103
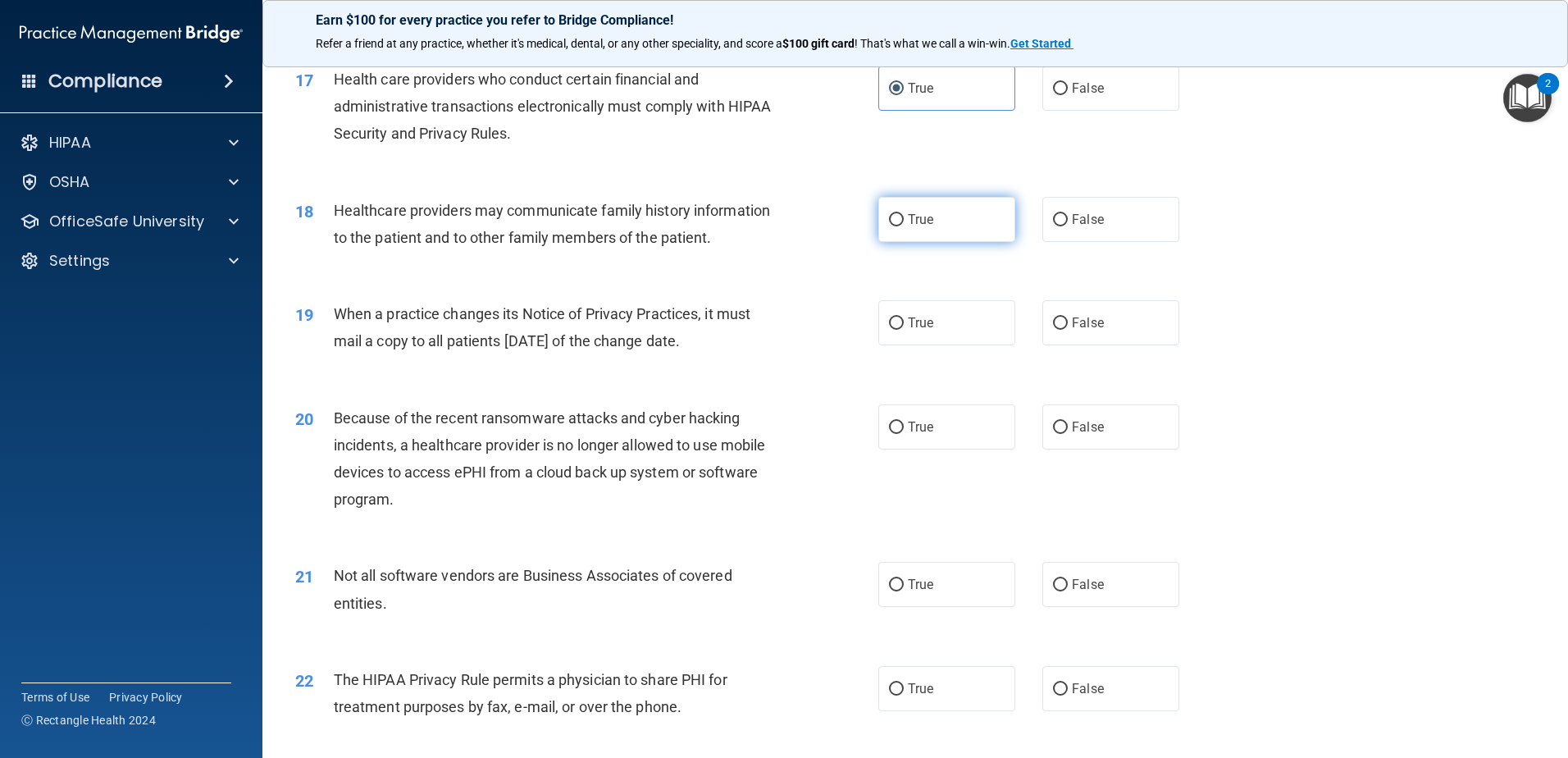
click at [964, 229] on label "True" at bounding box center [947, 219] width 137 height 45
click at [903, 227] on input "True" at bounding box center [897, 220] width 15 height 12
radio input "true"
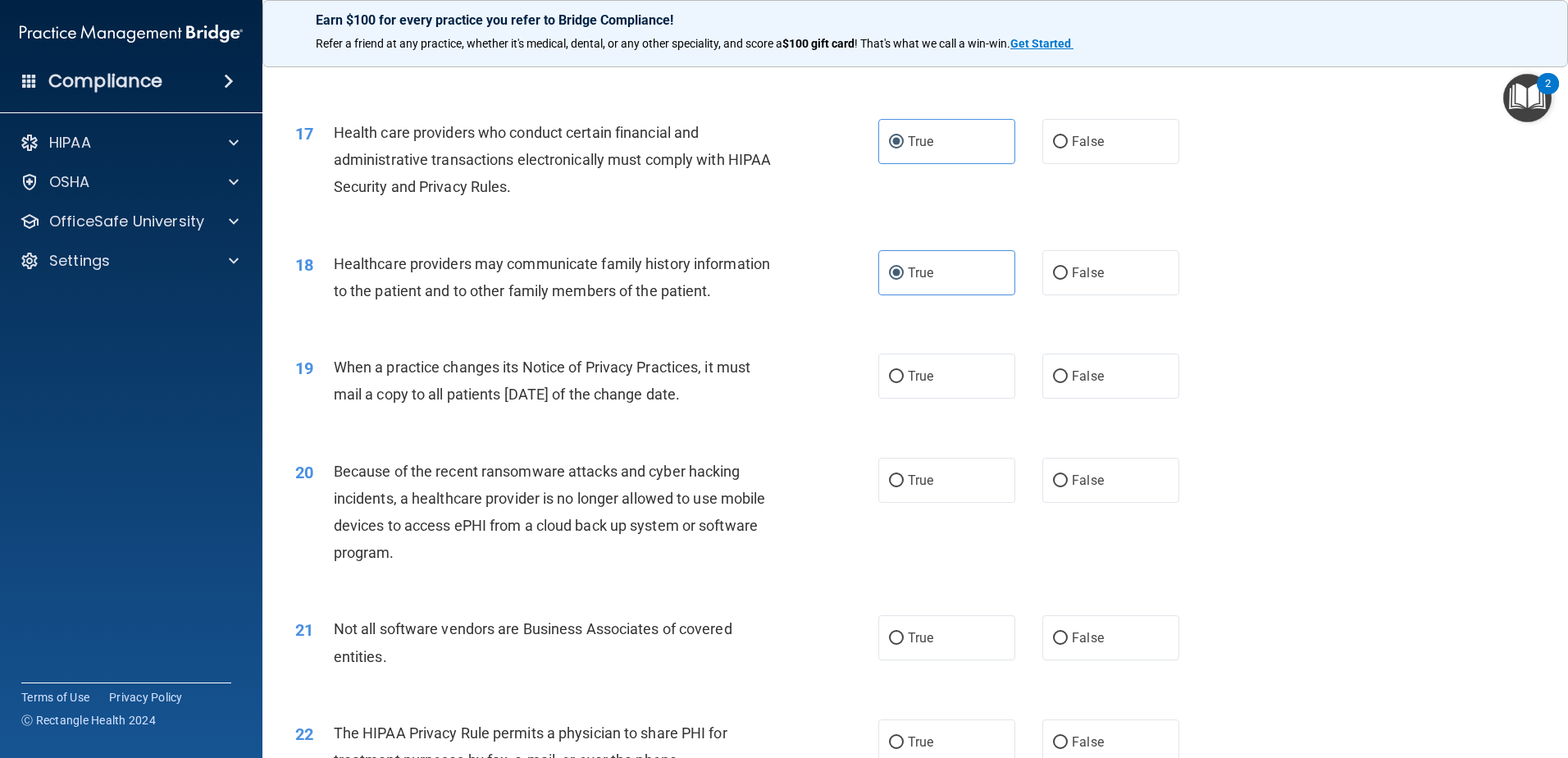
scroll to position [1969, 0]
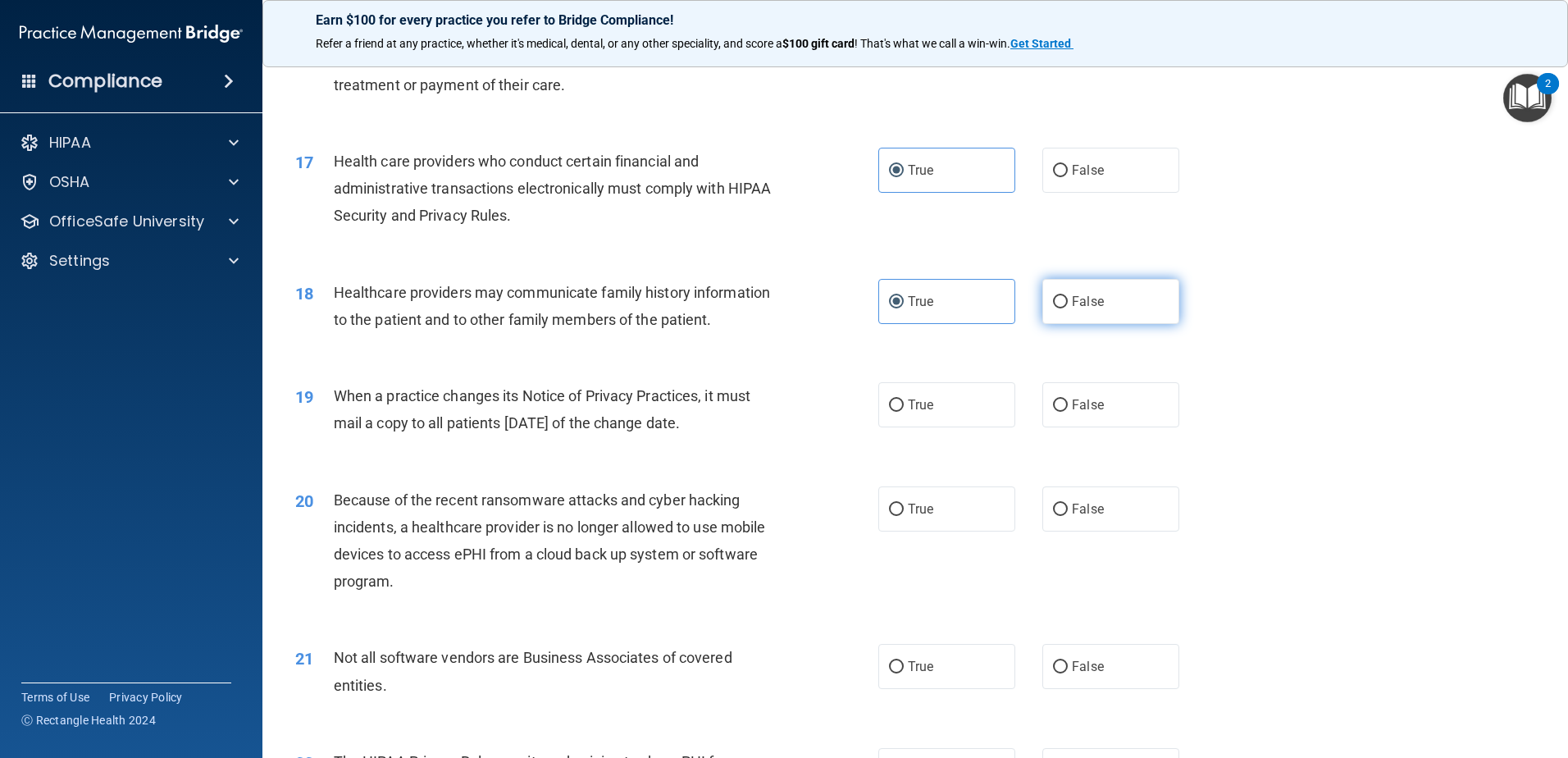
click at [1048, 314] on label "False" at bounding box center [1111, 302] width 137 height 45
click at [1053, 308] on input "False" at bounding box center [1061, 302] width 15 height 12
radio input "true"
radio input "false"
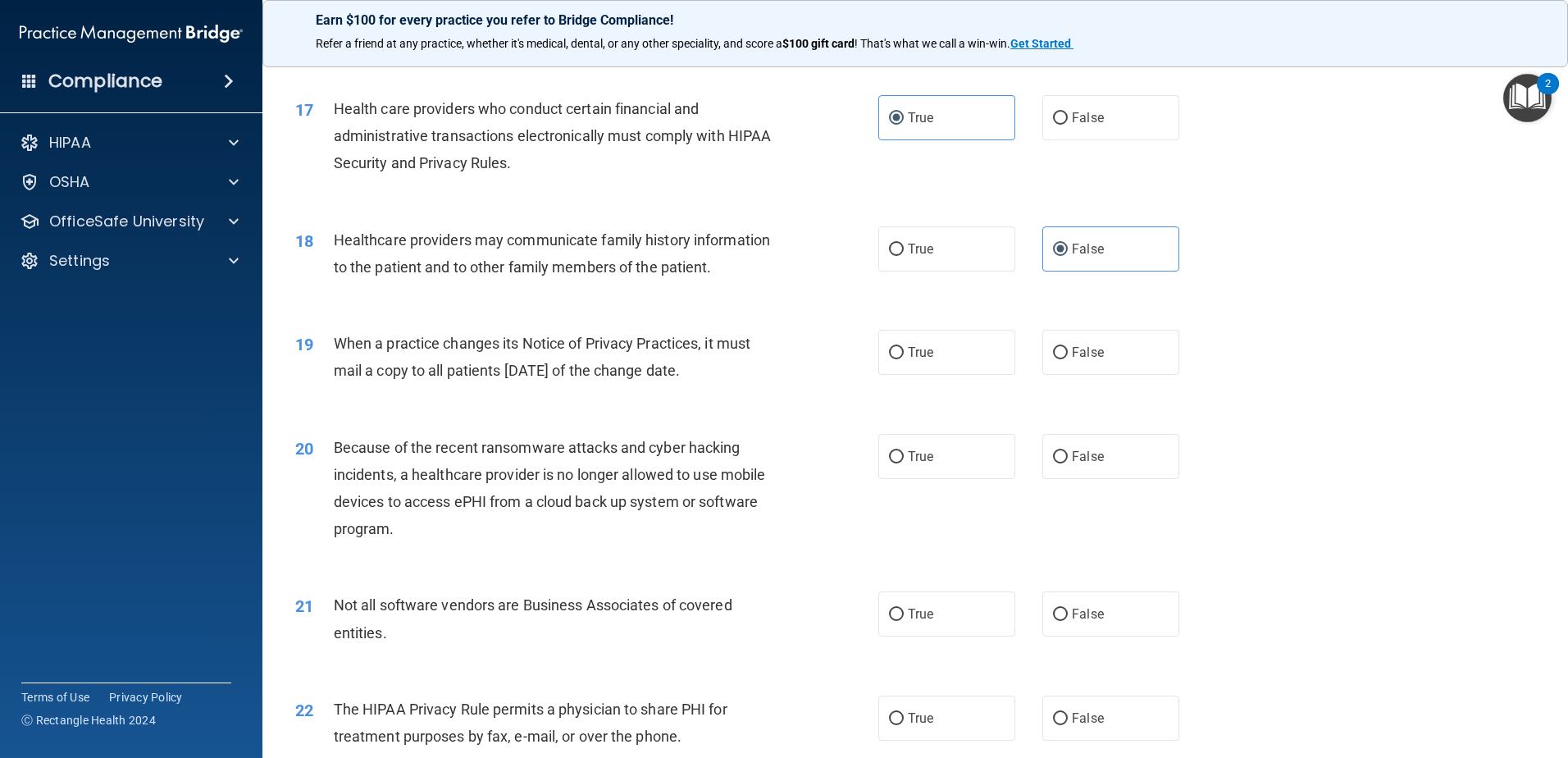
scroll to position [2051, 0]
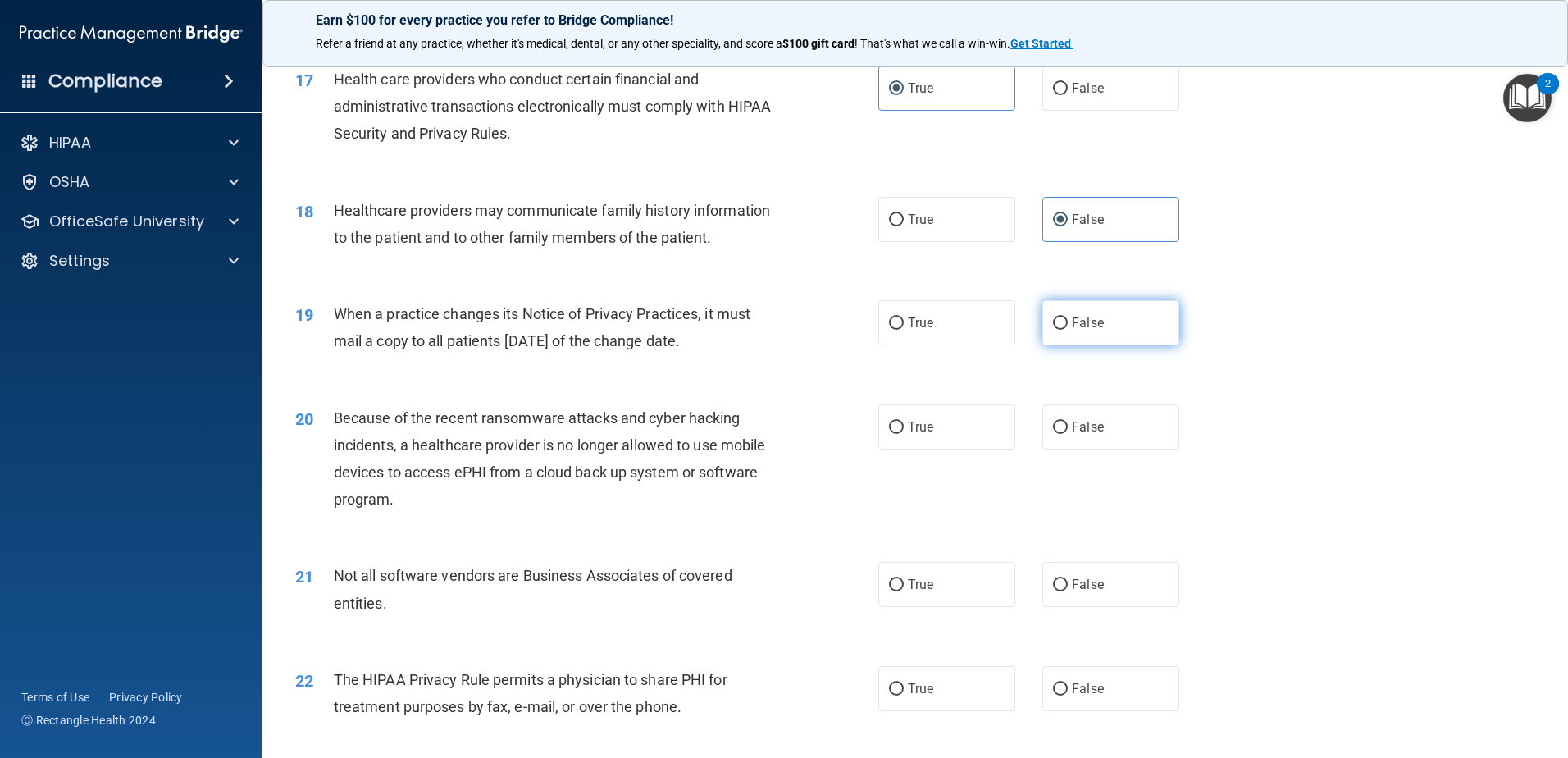
click at [1059, 321] on input "False" at bounding box center [1061, 323] width 15 height 12
radio input "true"
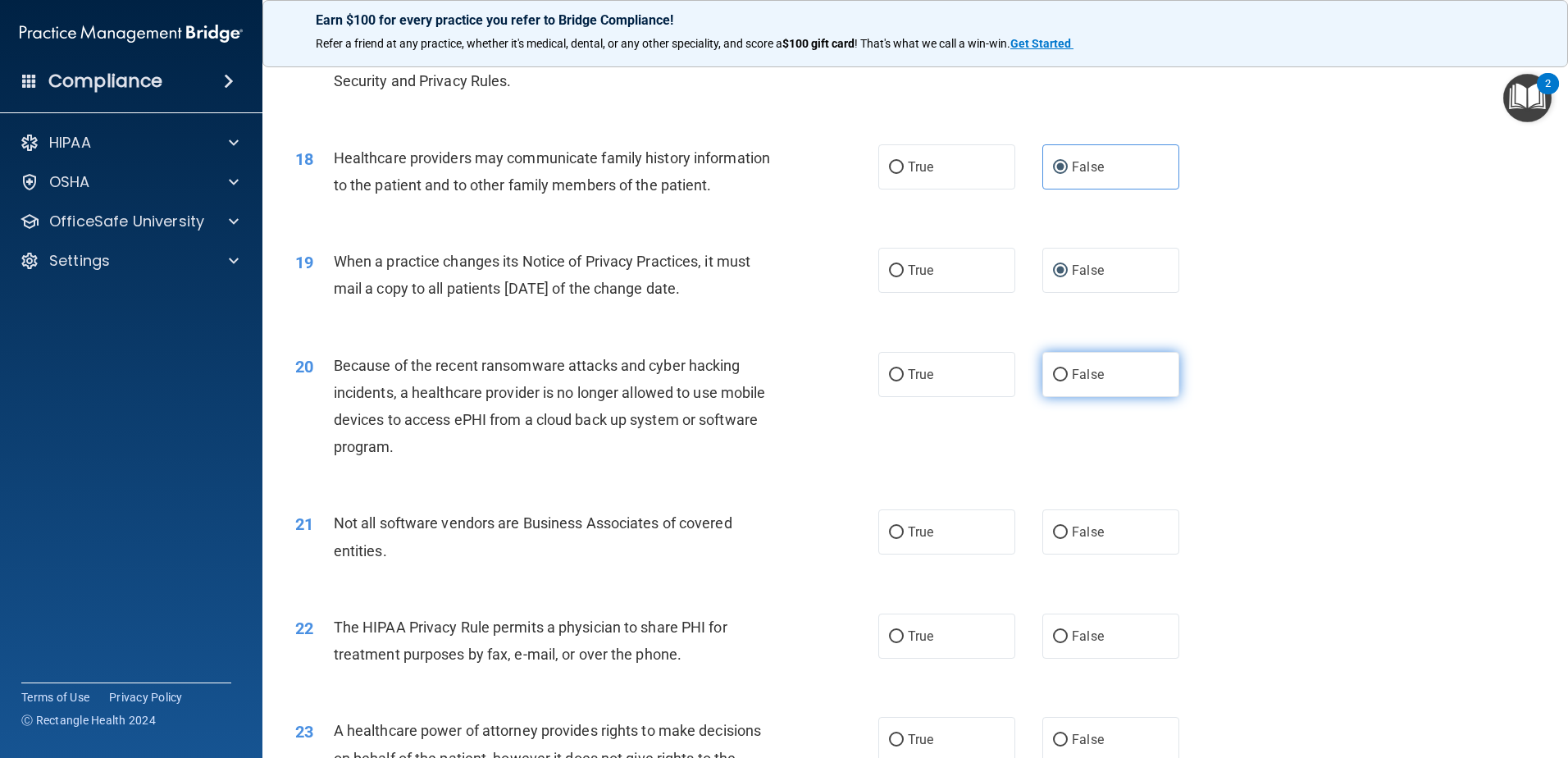
scroll to position [2133, 0]
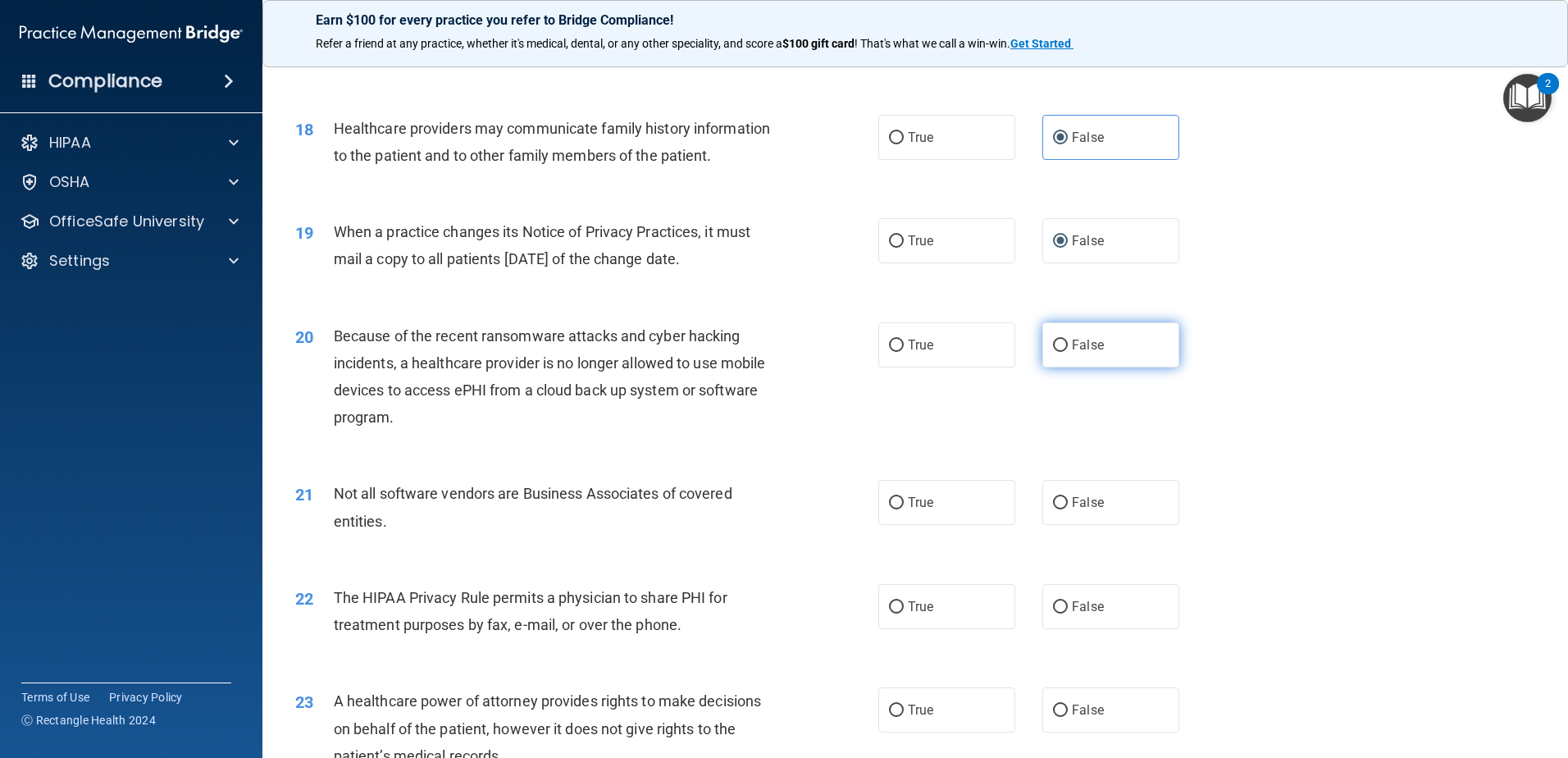
click at [1055, 341] on input "False" at bounding box center [1061, 346] width 15 height 12
radio input "true"
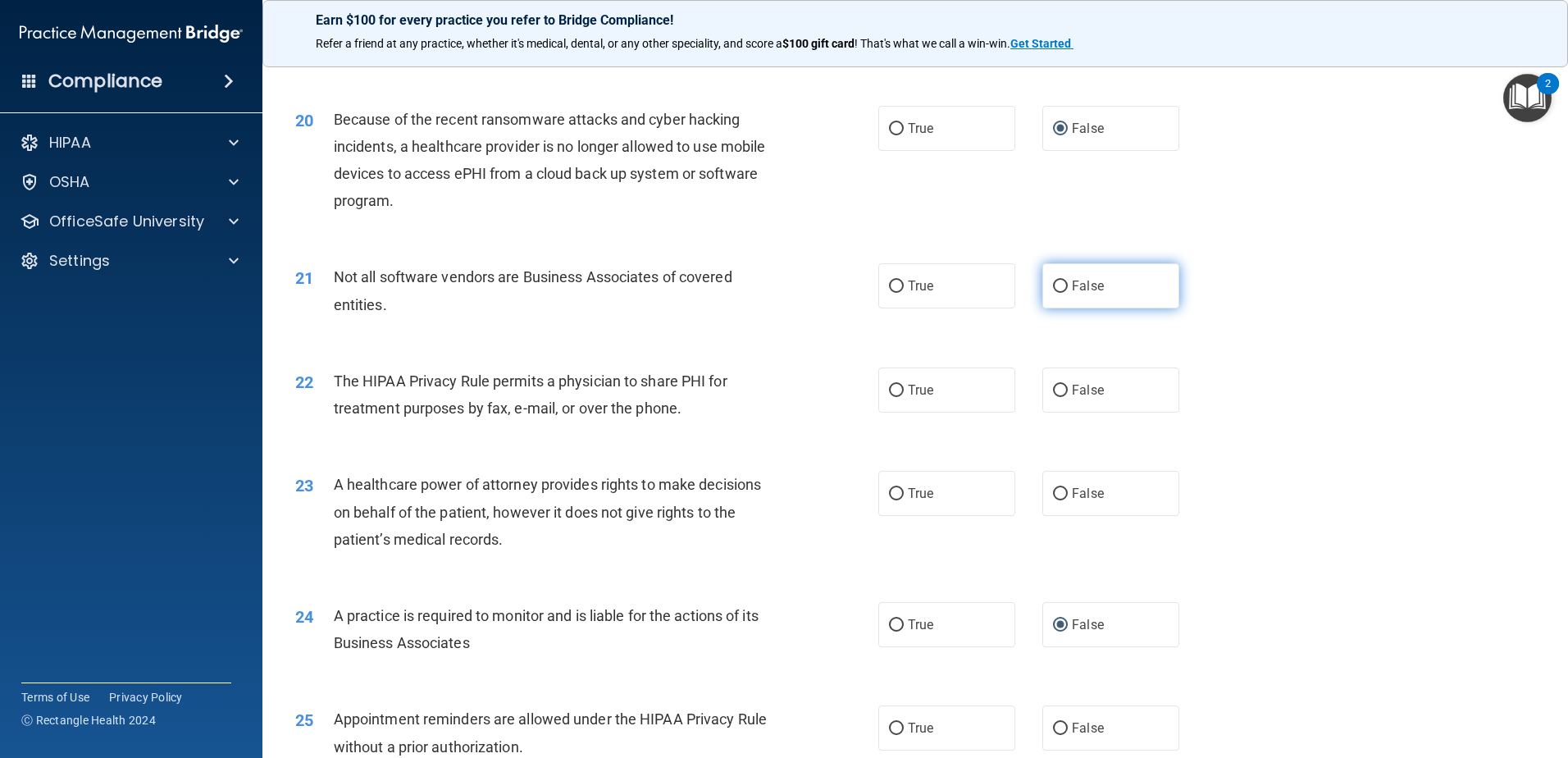
scroll to position [2379, 0]
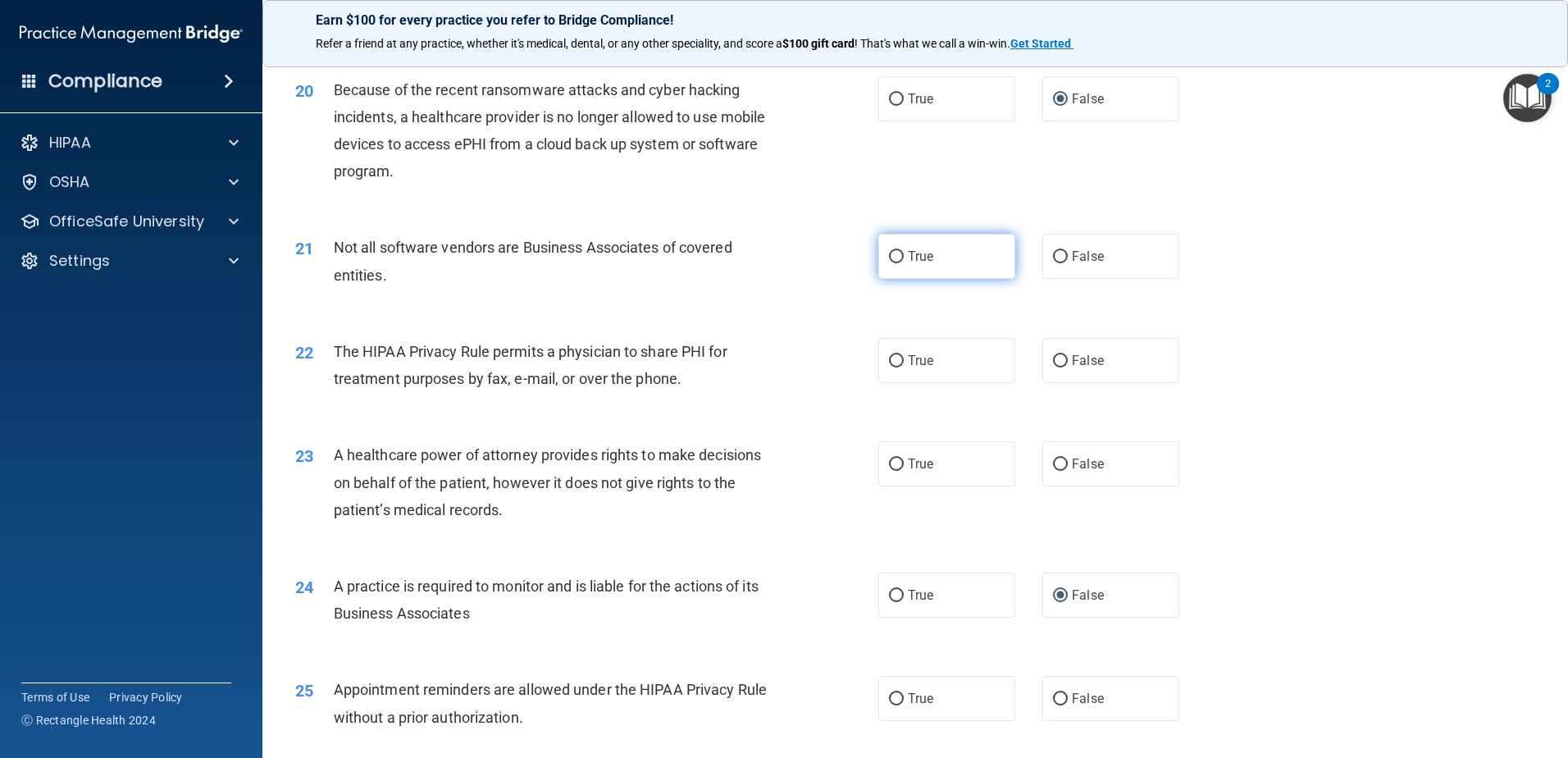
click at [889, 259] on input "True" at bounding box center [897, 257] width 15 height 12
radio input "true"
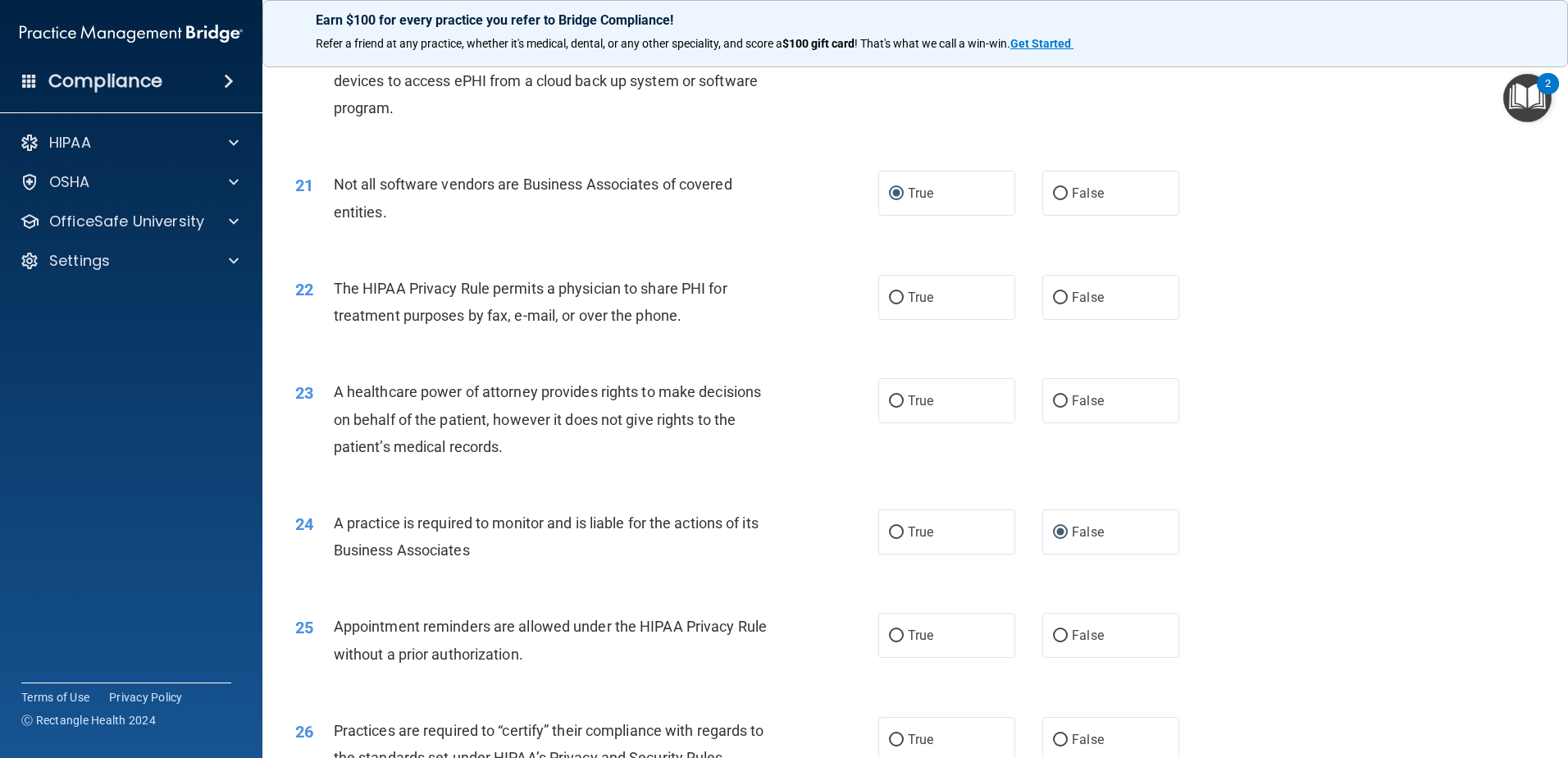
scroll to position [2461, 0]
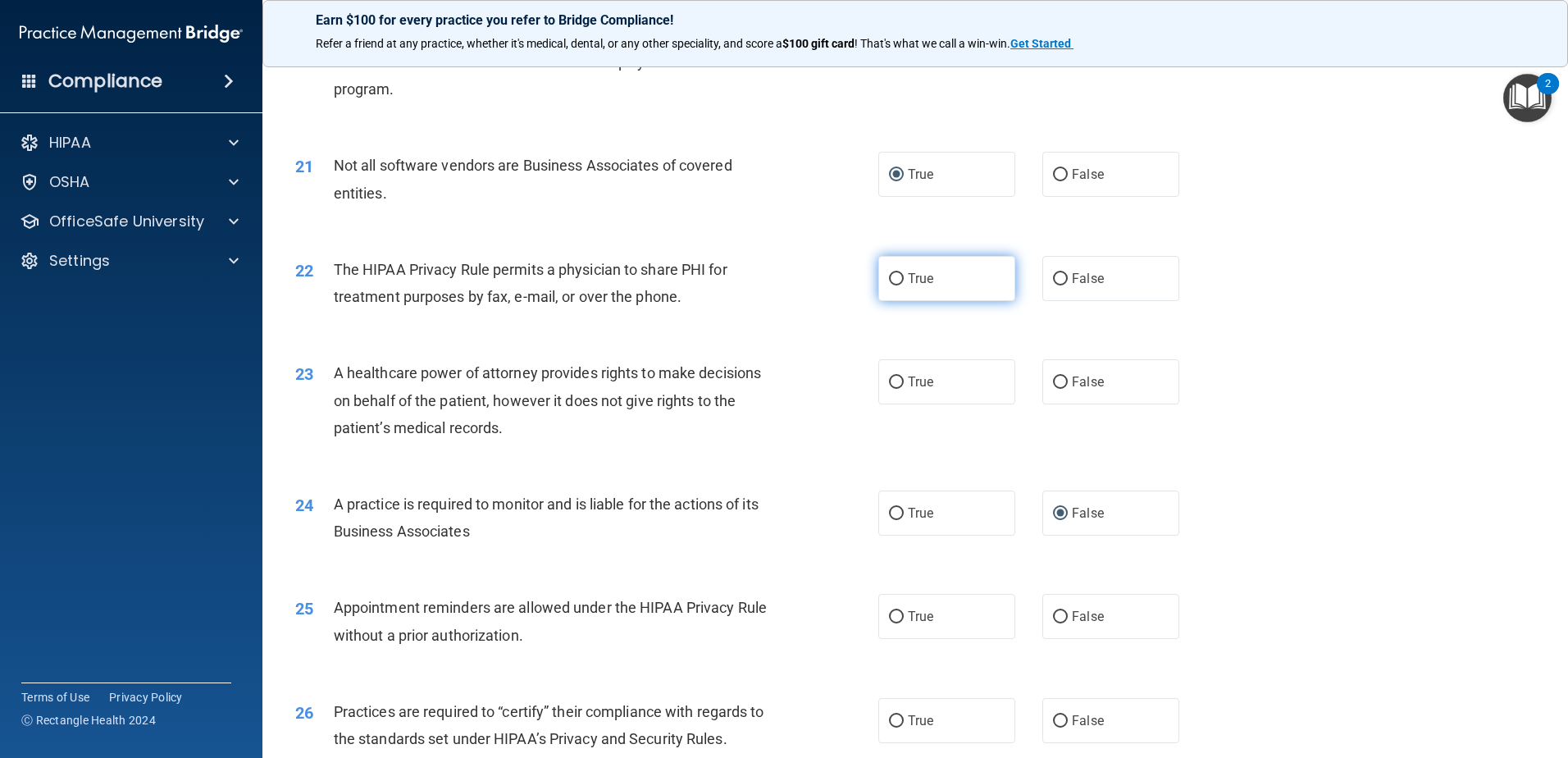
click at [966, 284] on label "True" at bounding box center [947, 278] width 137 height 45
click at [903, 284] on input "True" at bounding box center [897, 279] width 15 height 12
radio input "true"
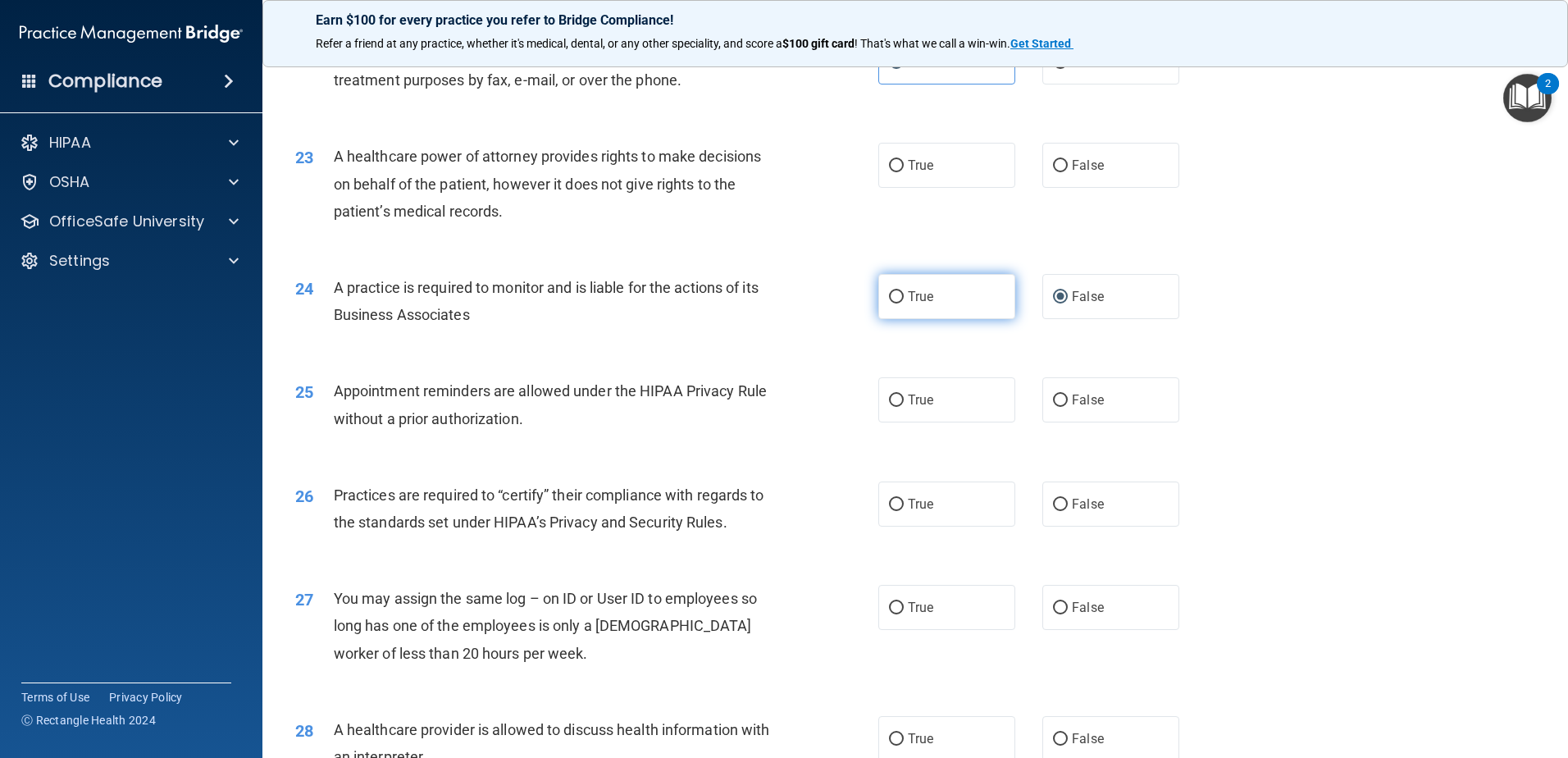
scroll to position [2707, 0]
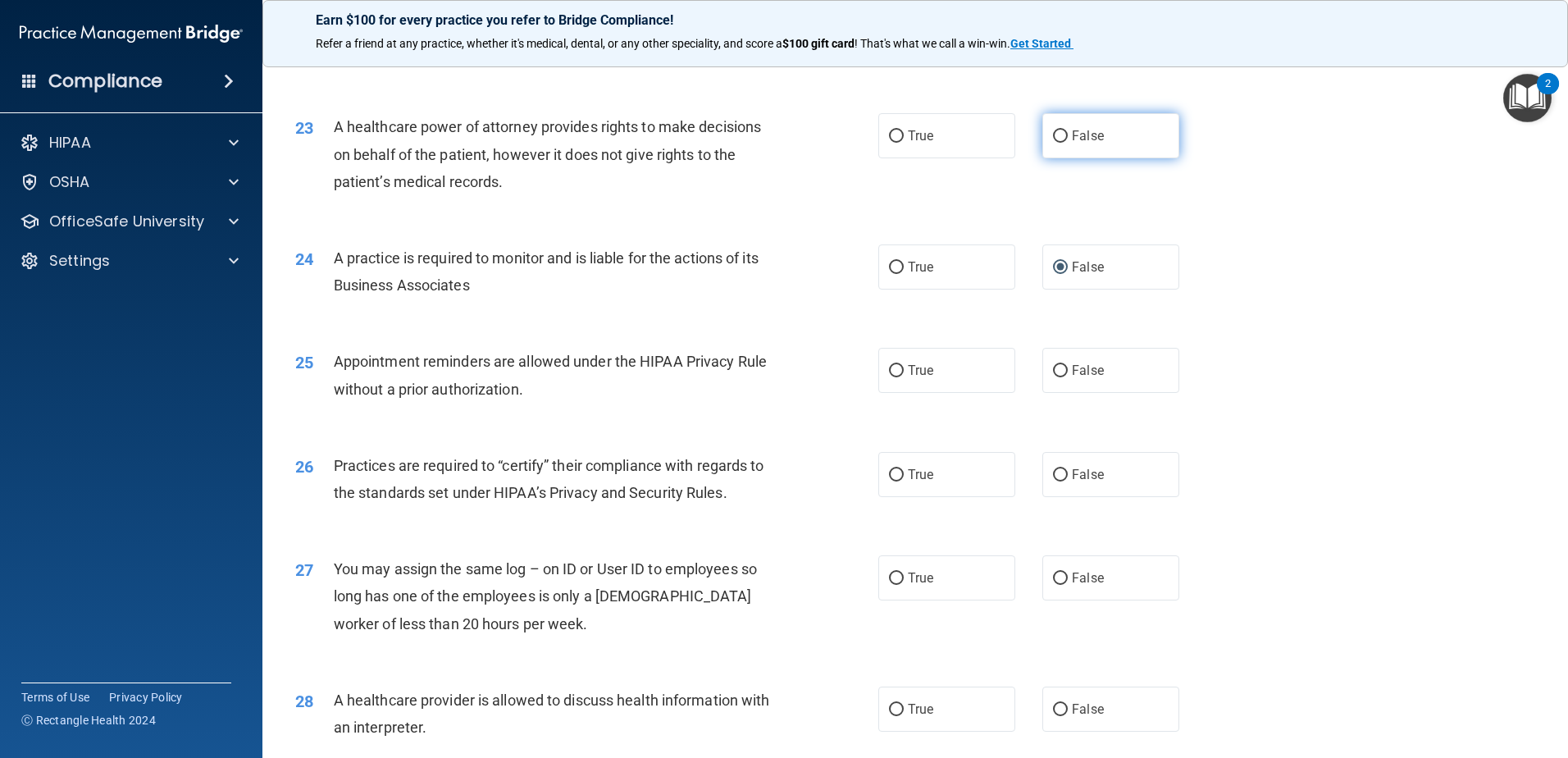
click at [1043, 157] on label "False" at bounding box center [1111, 136] width 137 height 45
click at [1053, 142] on input "False" at bounding box center [1061, 137] width 15 height 12
radio input "true"
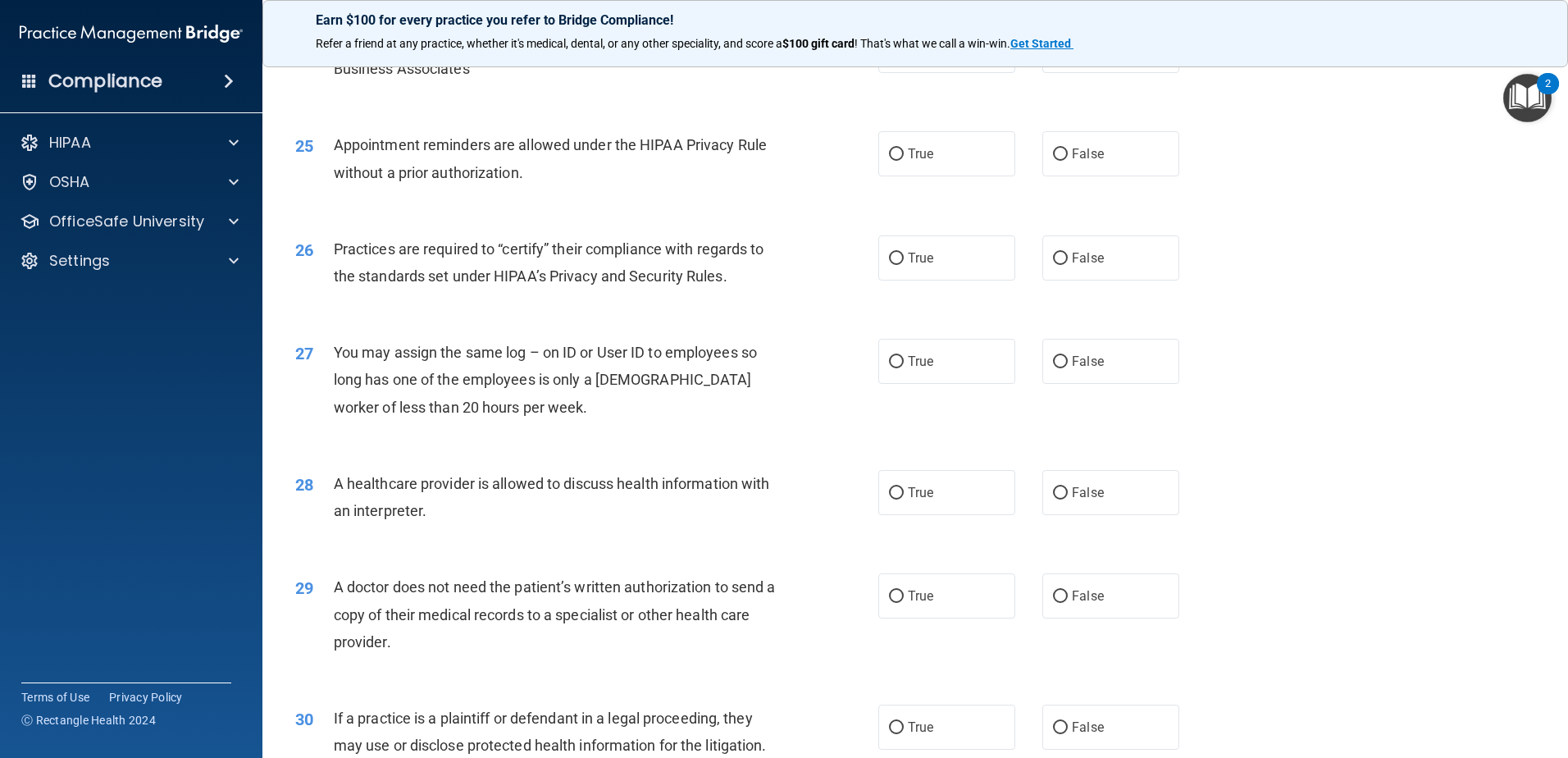
scroll to position [2954, 0]
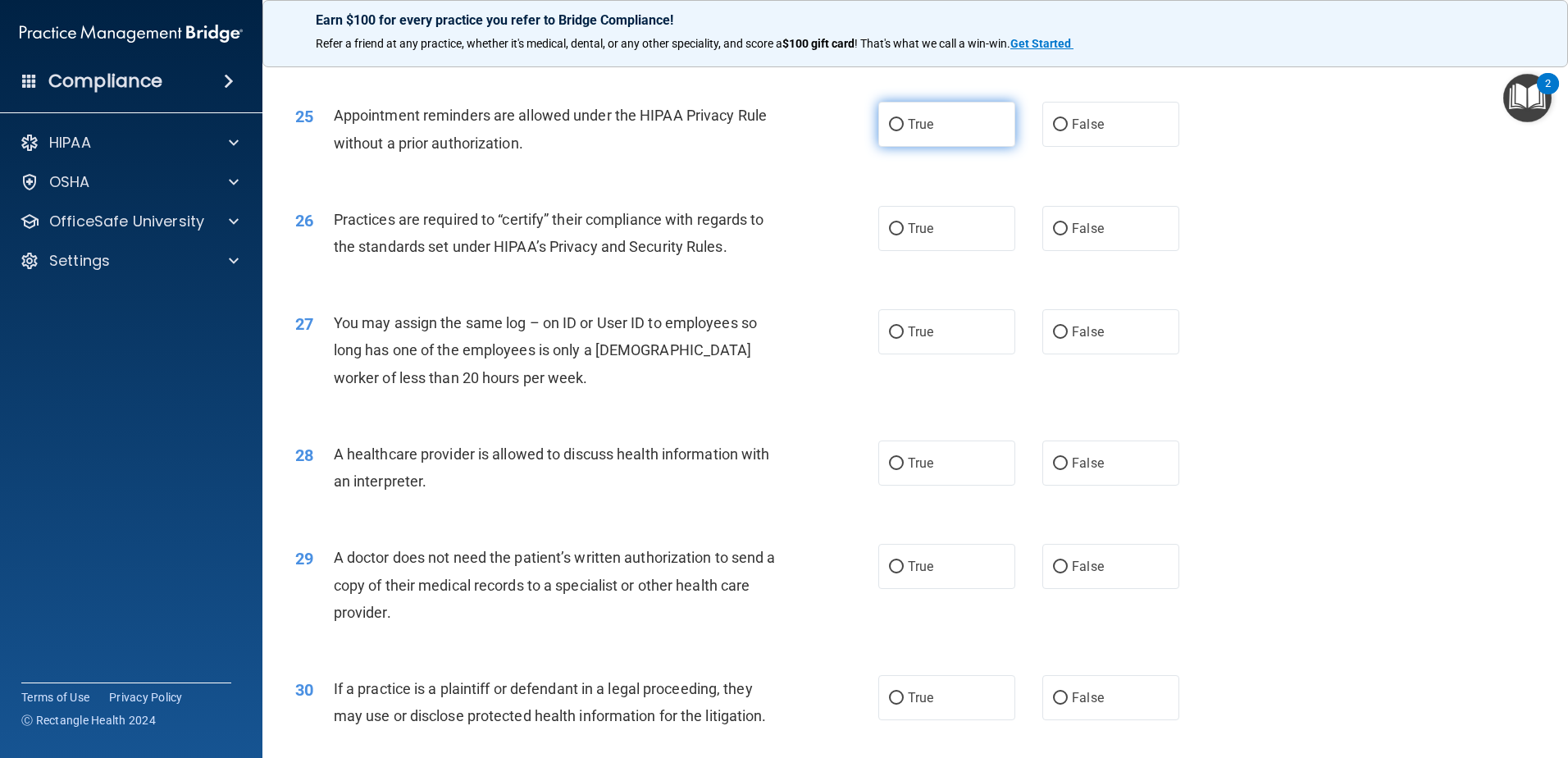
click at [939, 136] on label "True" at bounding box center [947, 124] width 137 height 45
click at [903, 132] on input "True" at bounding box center [897, 125] width 15 height 12
radio input "true"
click at [1111, 226] on label "False" at bounding box center [1111, 228] width 137 height 45
click at [1068, 226] on input "False" at bounding box center [1061, 229] width 15 height 12
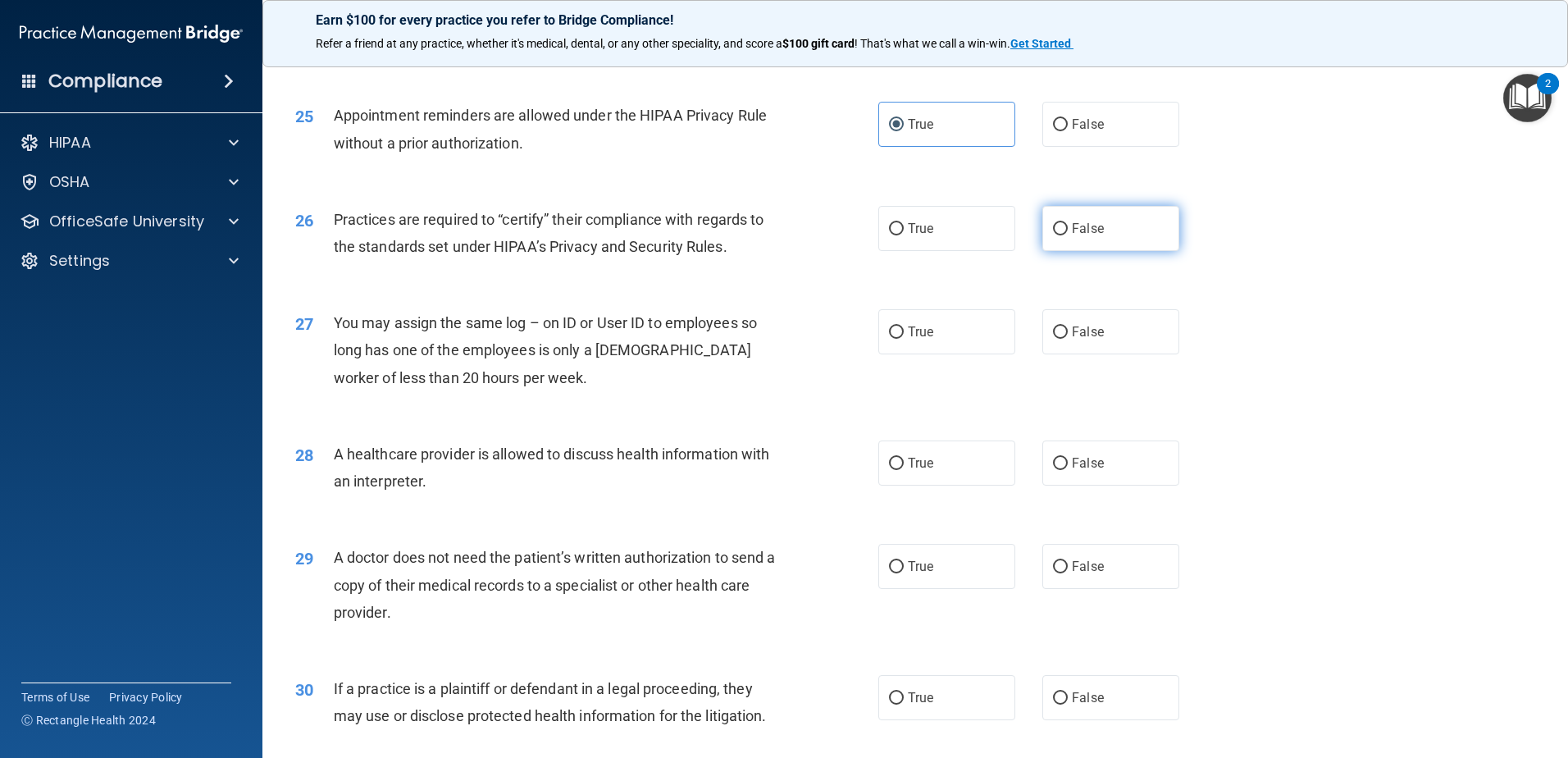
radio input "true"
click at [1117, 334] on label "False" at bounding box center [1111, 332] width 137 height 45
click at [1068, 334] on input "False" at bounding box center [1061, 332] width 15 height 12
radio input "true"
click at [927, 446] on label "True" at bounding box center [947, 463] width 137 height 45
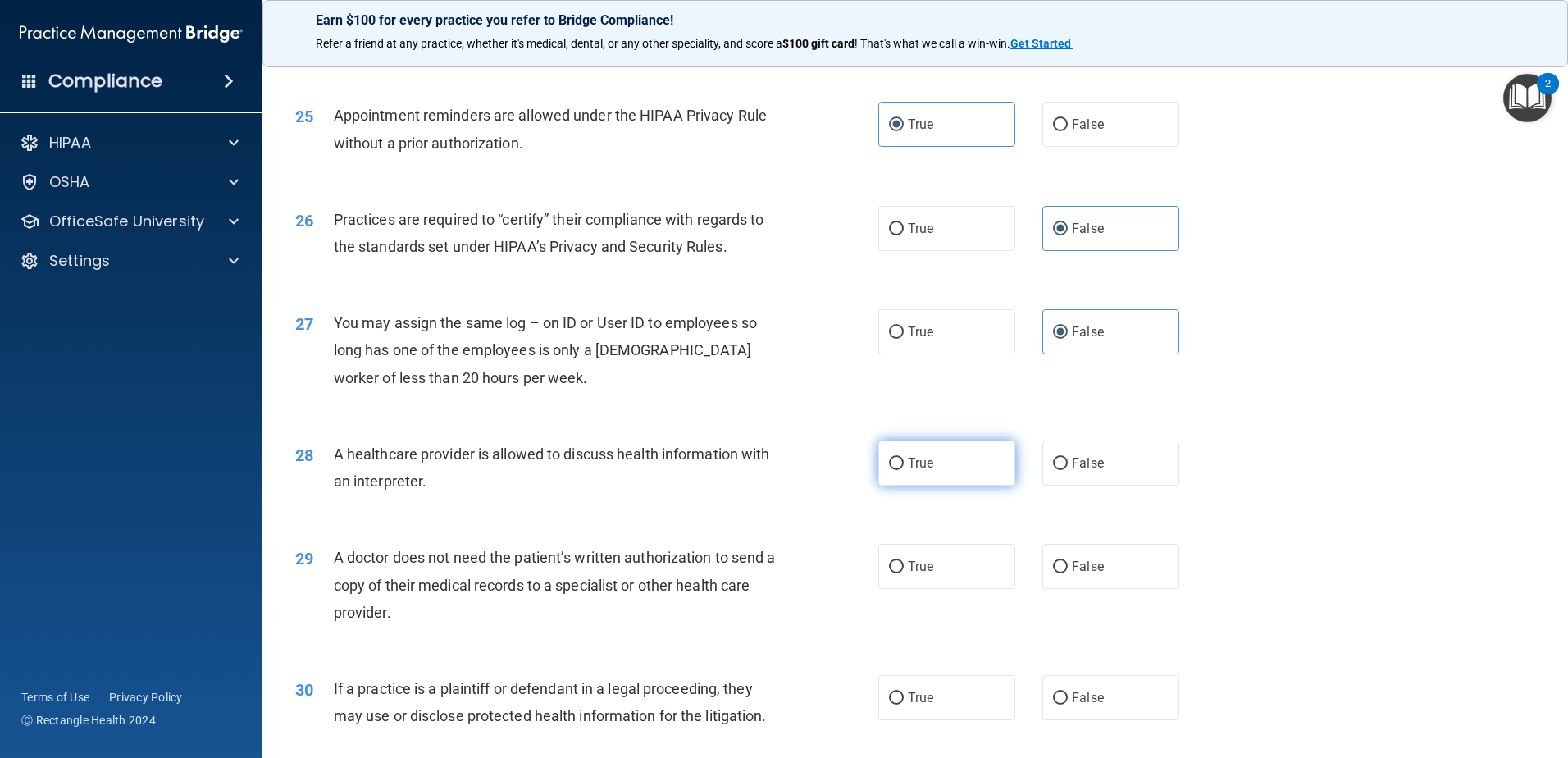
click at [903, 458] on input "True" at bounding box center [897, 464] width 15 height 12
radio input "true"
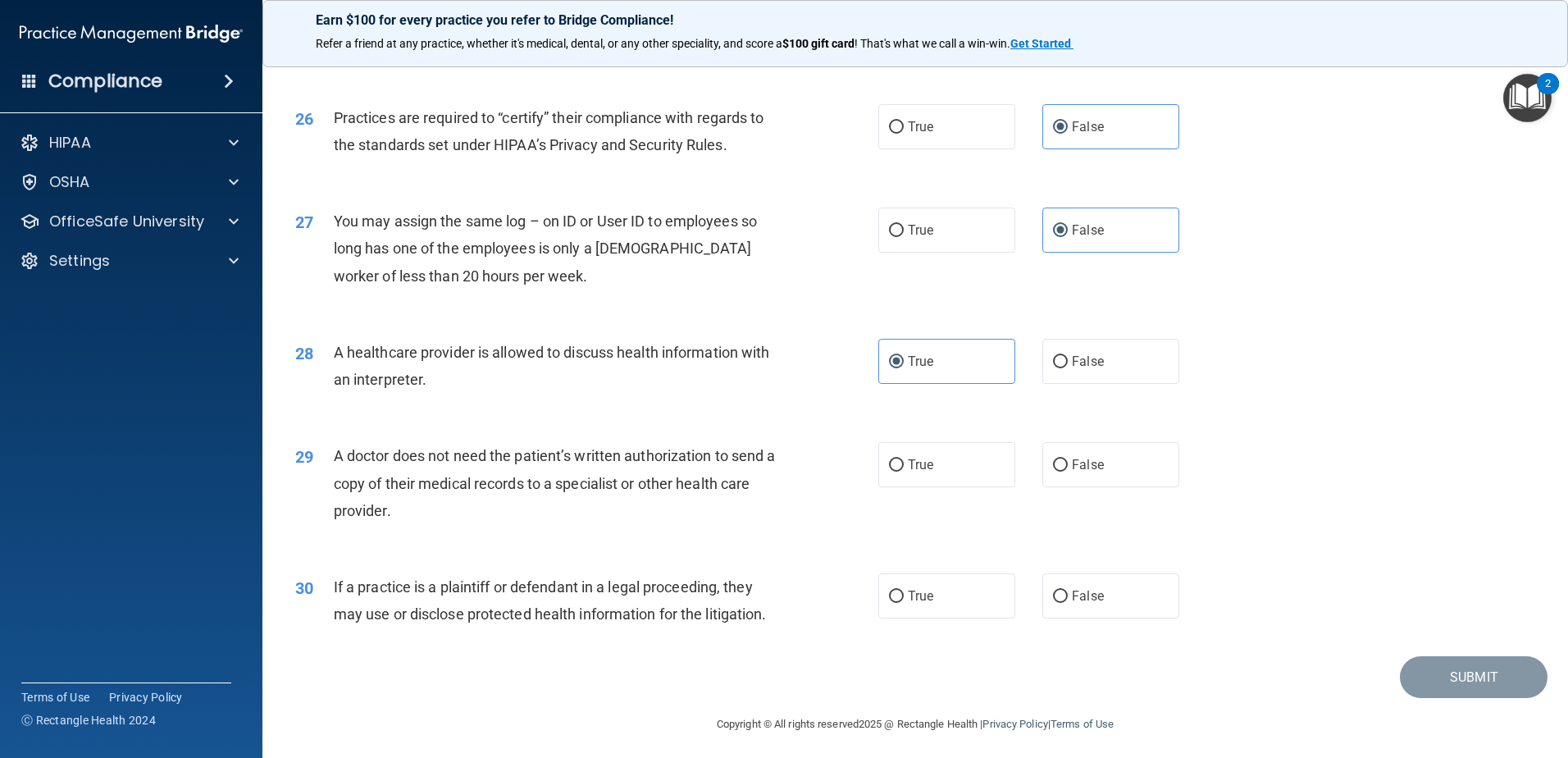
scroll to position [3061, 0]
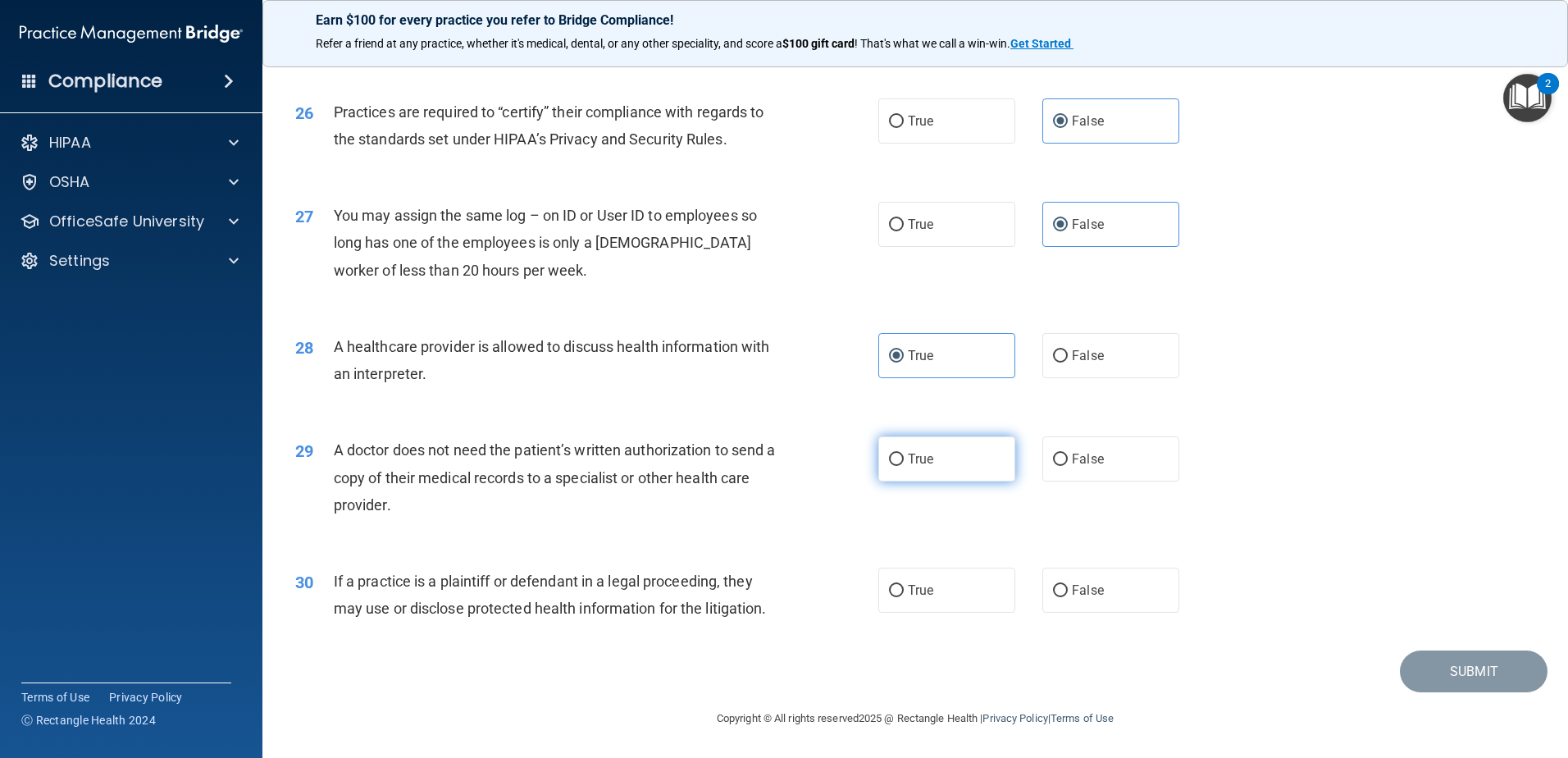
click at [968, 449] on label "True" at bounding box center [947, 459] width 137 height 45
click at [903, 454] on input "True" at bounding box center [897, 460] width 15 height 12
radio input "true"
click at [938, 607] on label "True" at bounding box center [947, 591] width 137 height 45
click at [903, 597] on input "True" at bounding box center [897, 591] width 15 height 12
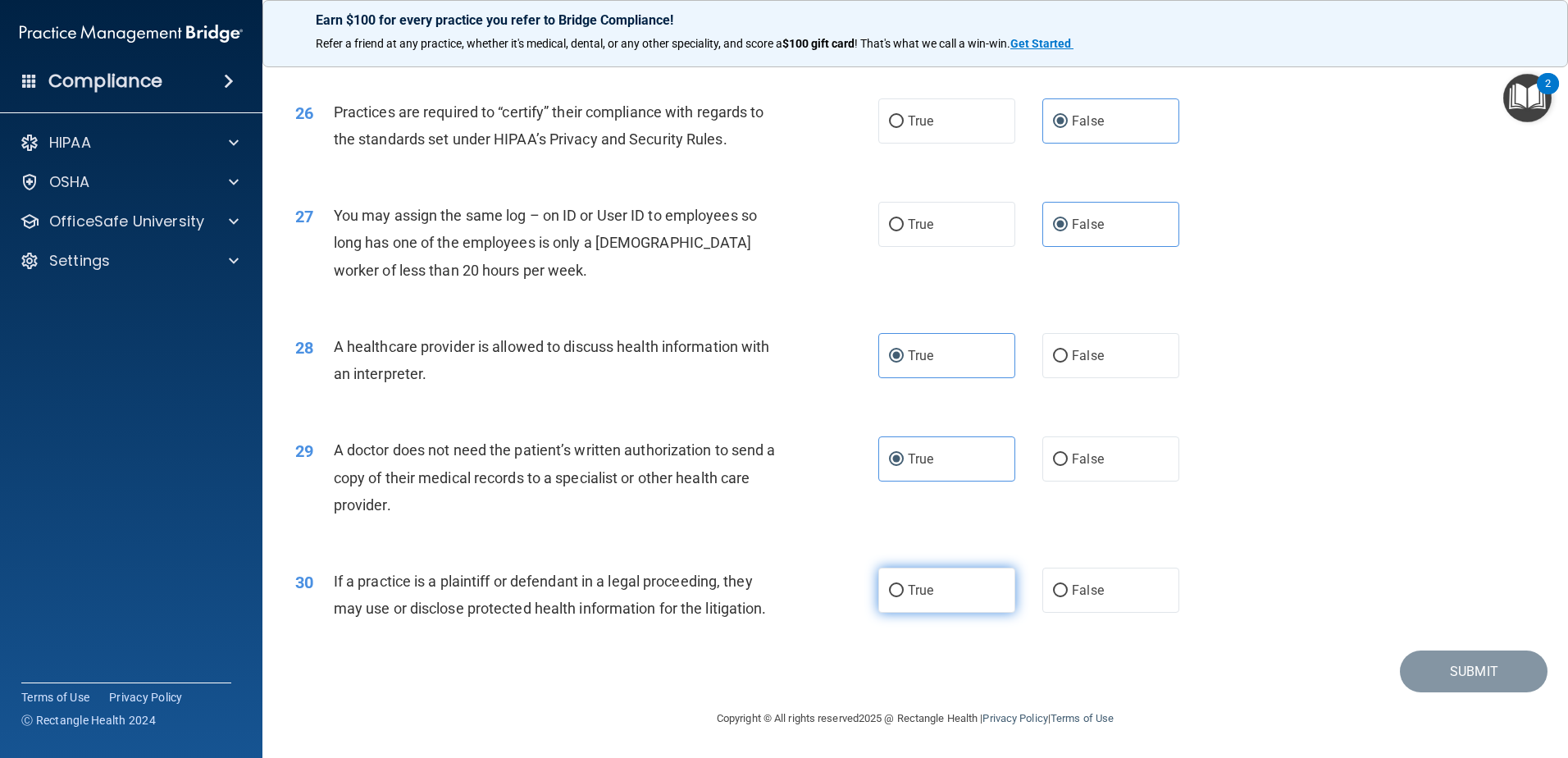
radio input "true"
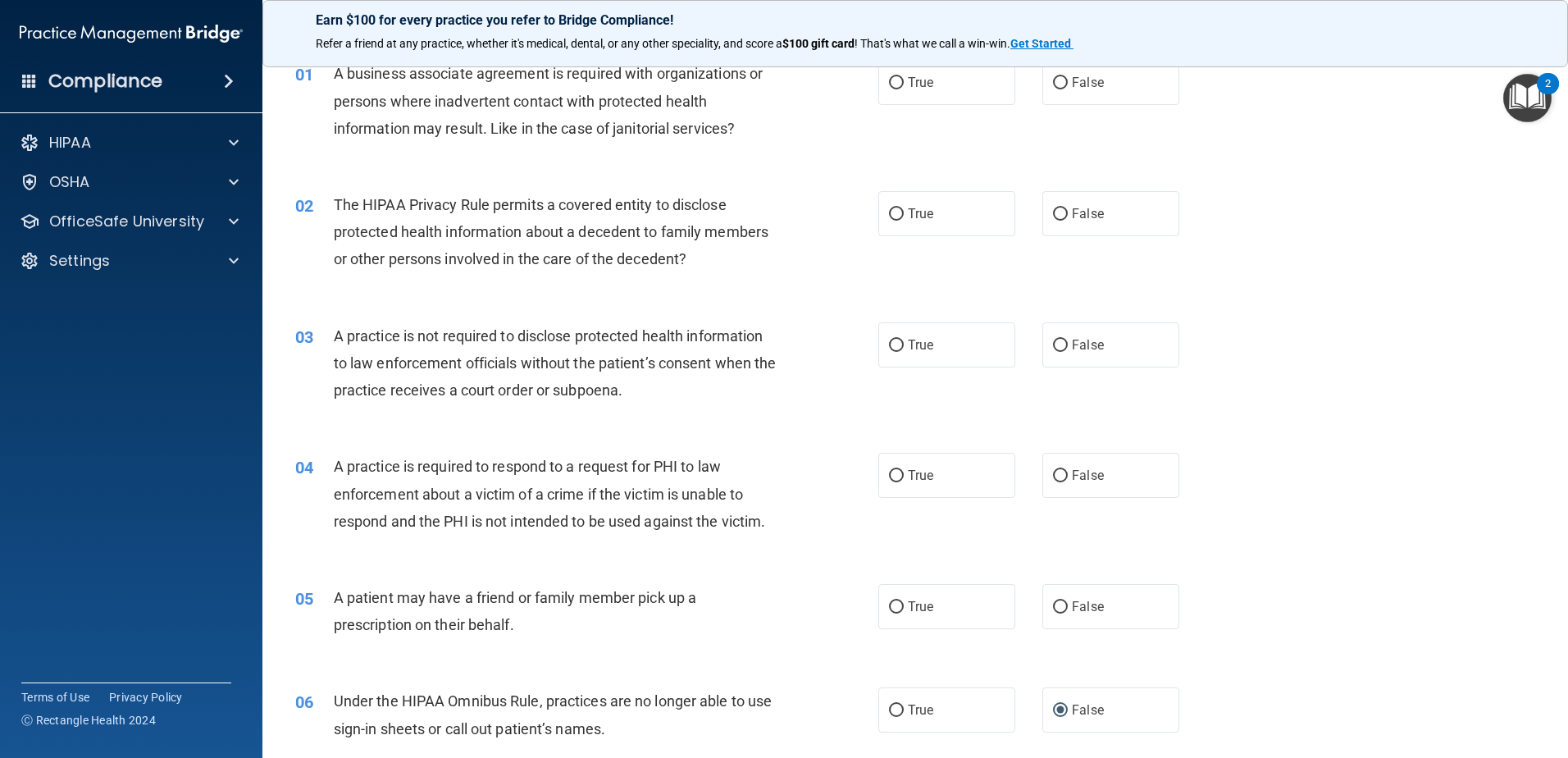
scroll to position [26, 0]
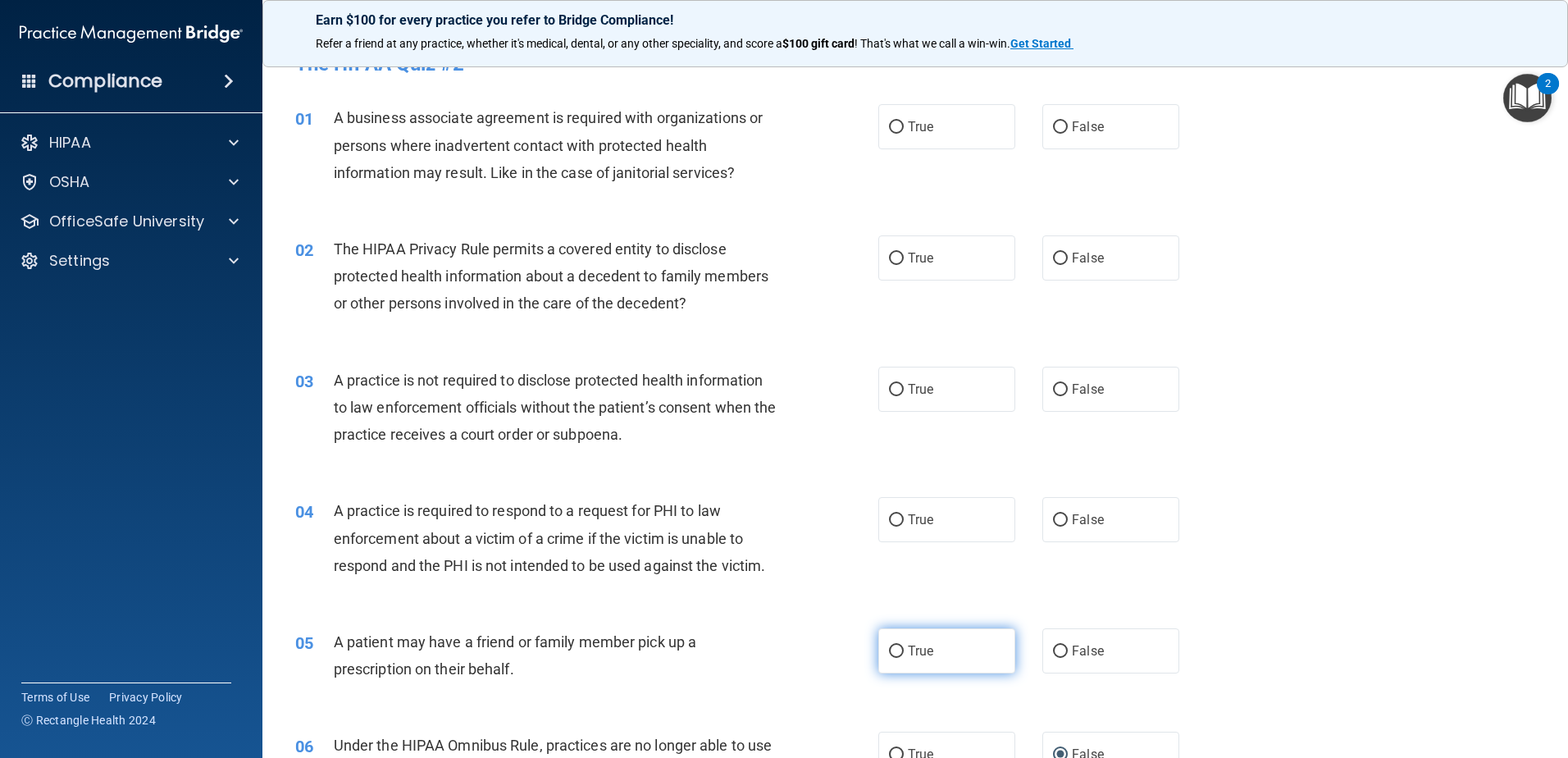
click at [978, 674] on label "True" at bounding box center [947, 651] width 137 height 45
click at [903, 658] on input "True" at bounding box center [897, 651] width 15 height 12
radio input "true"
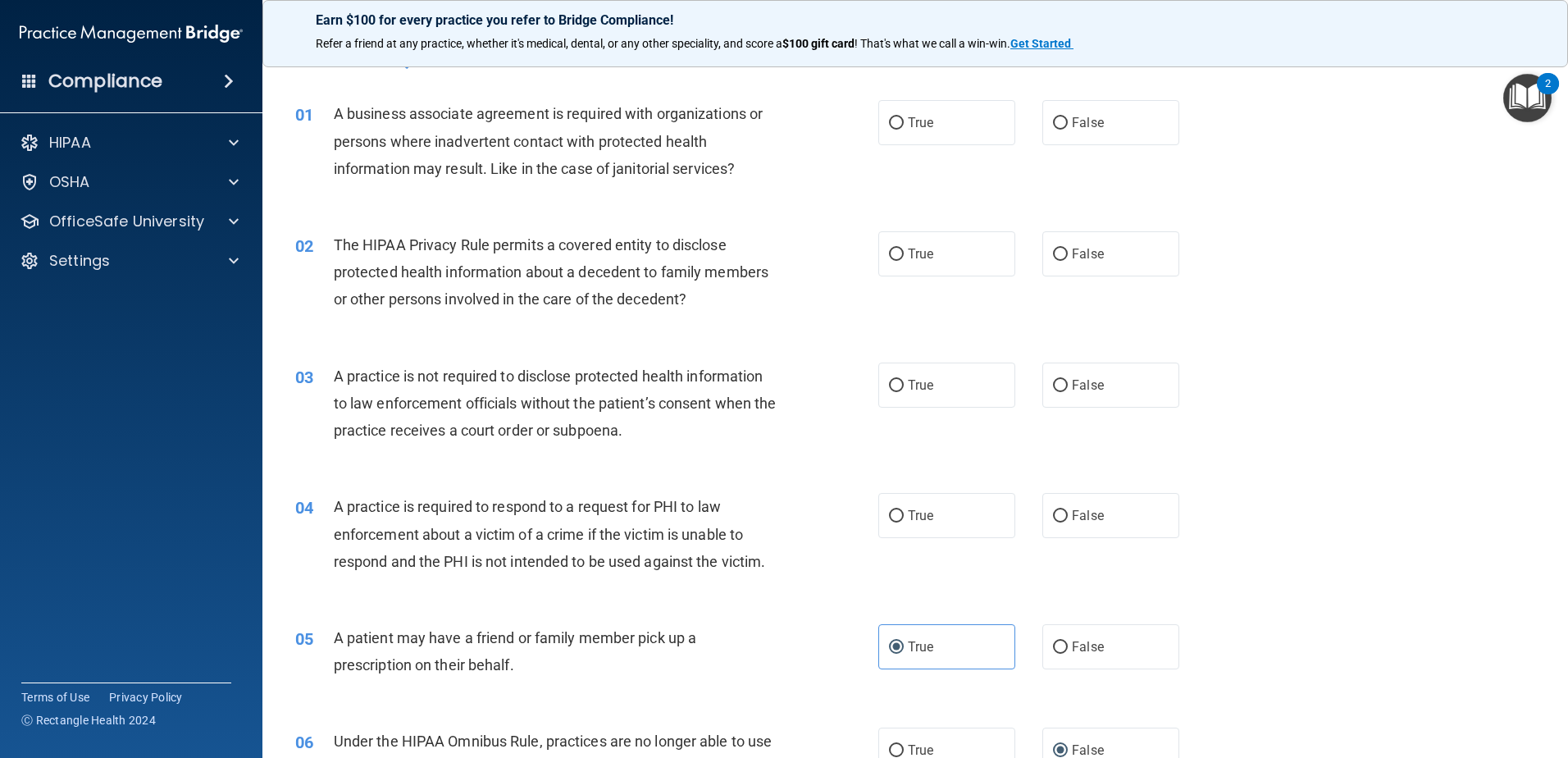
scroll to position [0, 0]
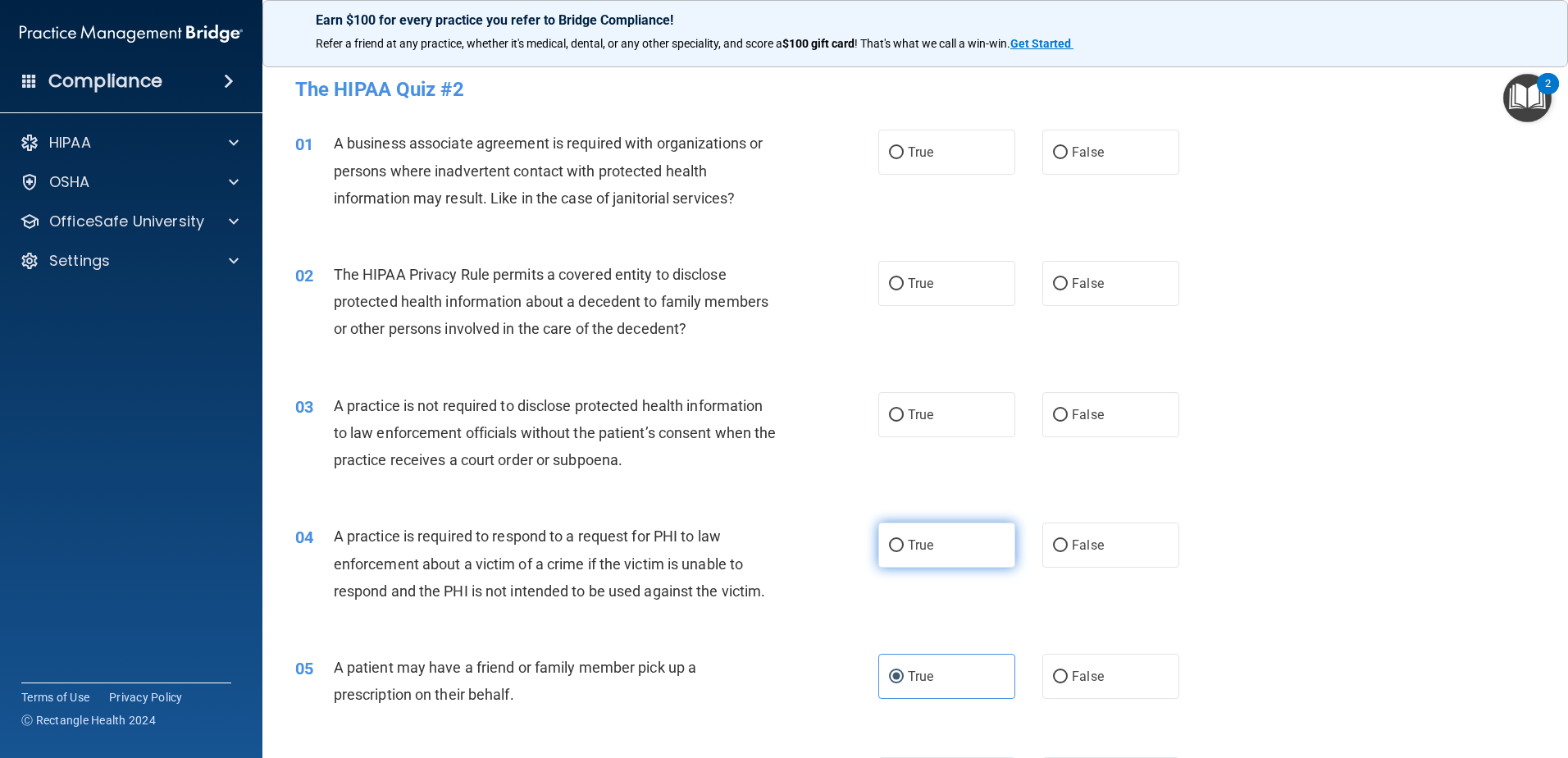
click at [972, 564] on label "True" at bounding box center [947, 545] width 137 height 45
click at [903, 552] on input "True" at bounding box center [897, 546] width 15 height 12
radio input "true"
click at [1053, 415] on input "False" at bounding box center [1061, 415] width 15 height 12
radio input "true"
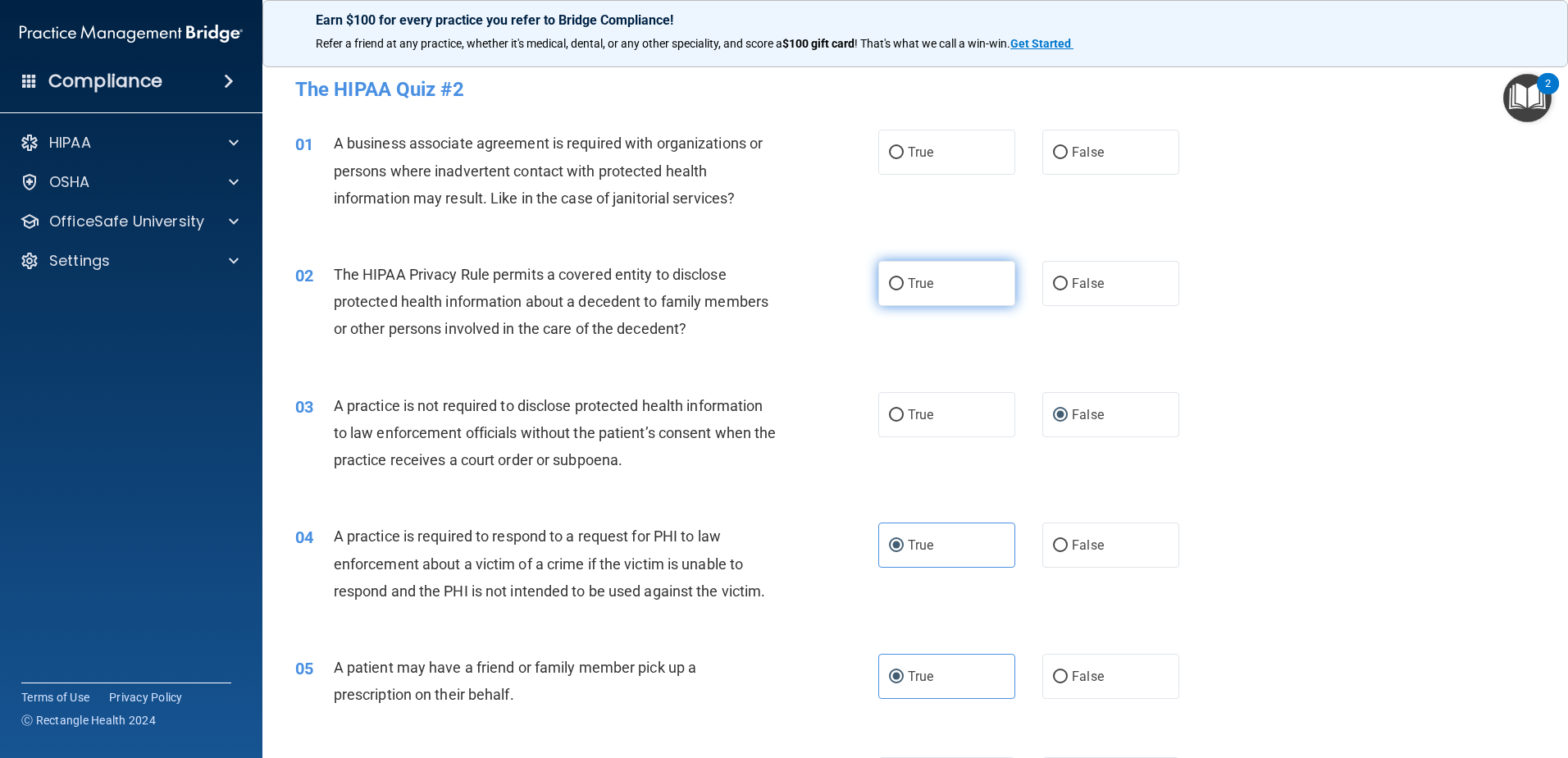
click at [973, 281] on label "True" at bounding box center [947, 283] width 137 height 45
click at [903, 281] on input "True" at bounding box center [897, 284] width 15 height 12
radio input "true"
click at [937, 164] on label "True" at bounding box center [947, 152] width 137 height 45
click at [903, 159] on input "True" at bounding box center [897, 152] width 15 height 12
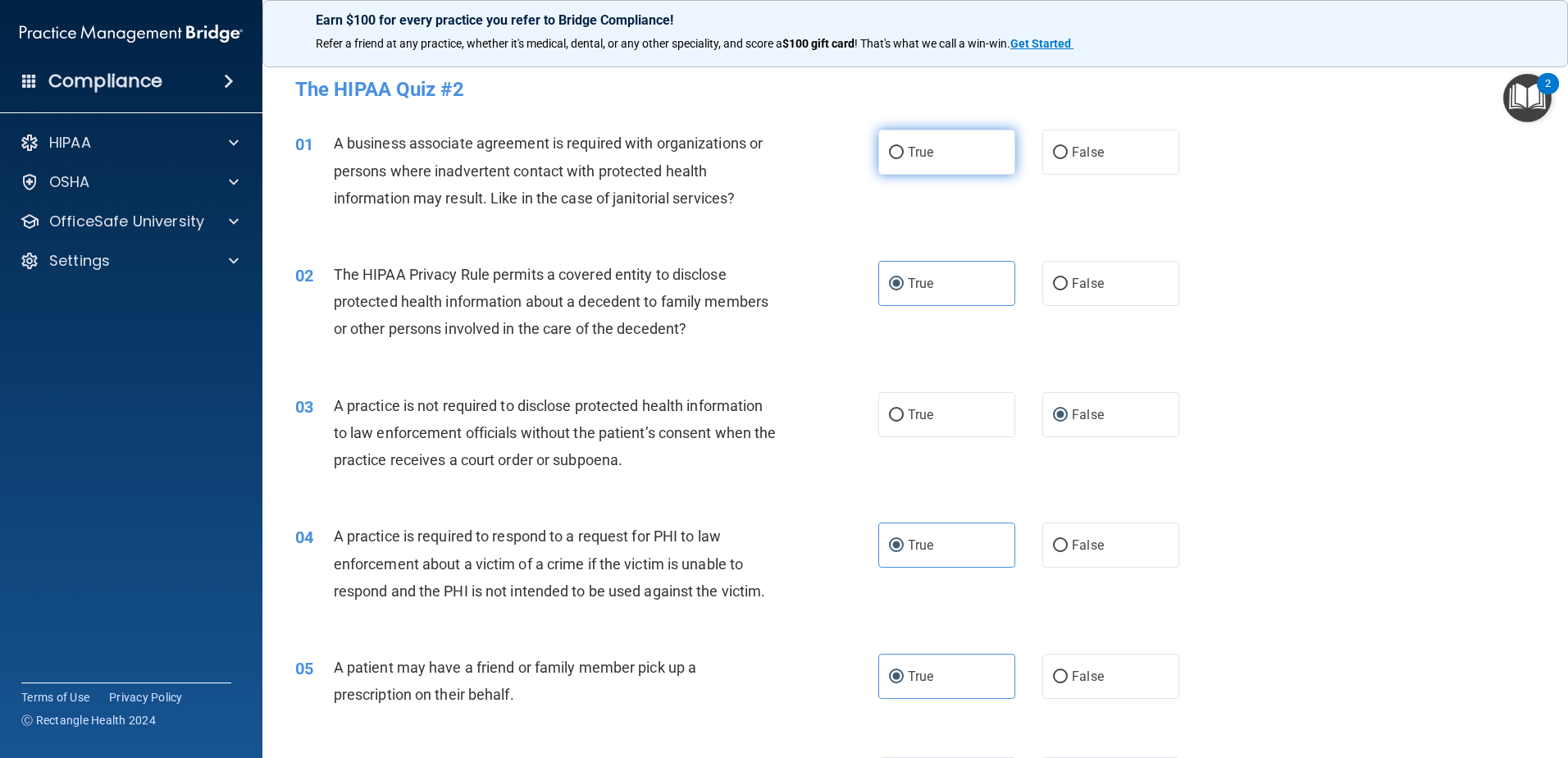
radio input "true"
click at [1123, 127] on div "01 A business associate agreement is required with organizations or persons whe…" at bounding box center [915, 175] width 1265 height 132
click at [1125, 166] on label "False" at bounding box center [1111, 152] width 137 height 45
click at [1068, 159] on input "False" at bounding box center [1061, 152] width 15 height 12
radio input "true"
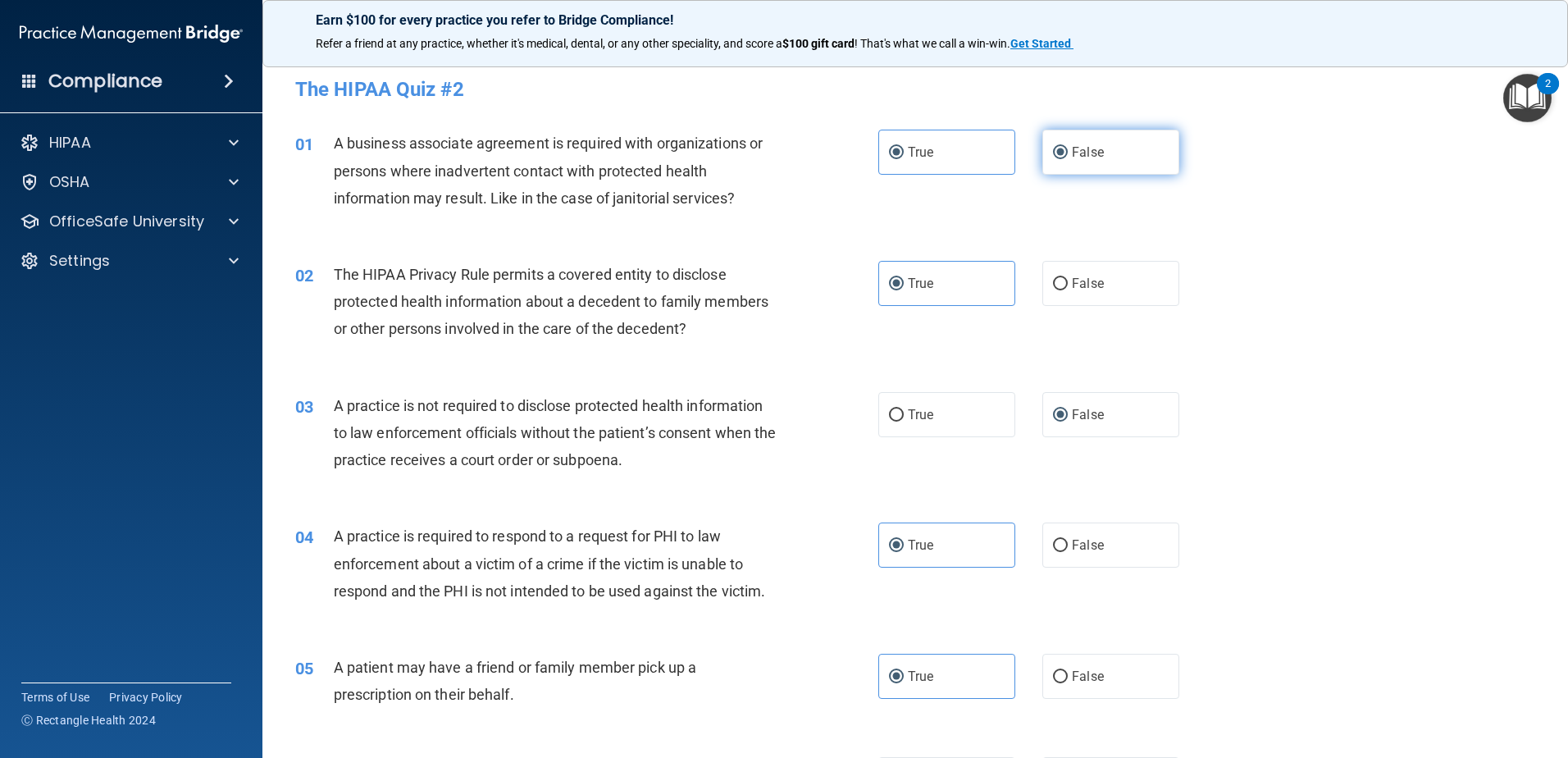
radio input "false"
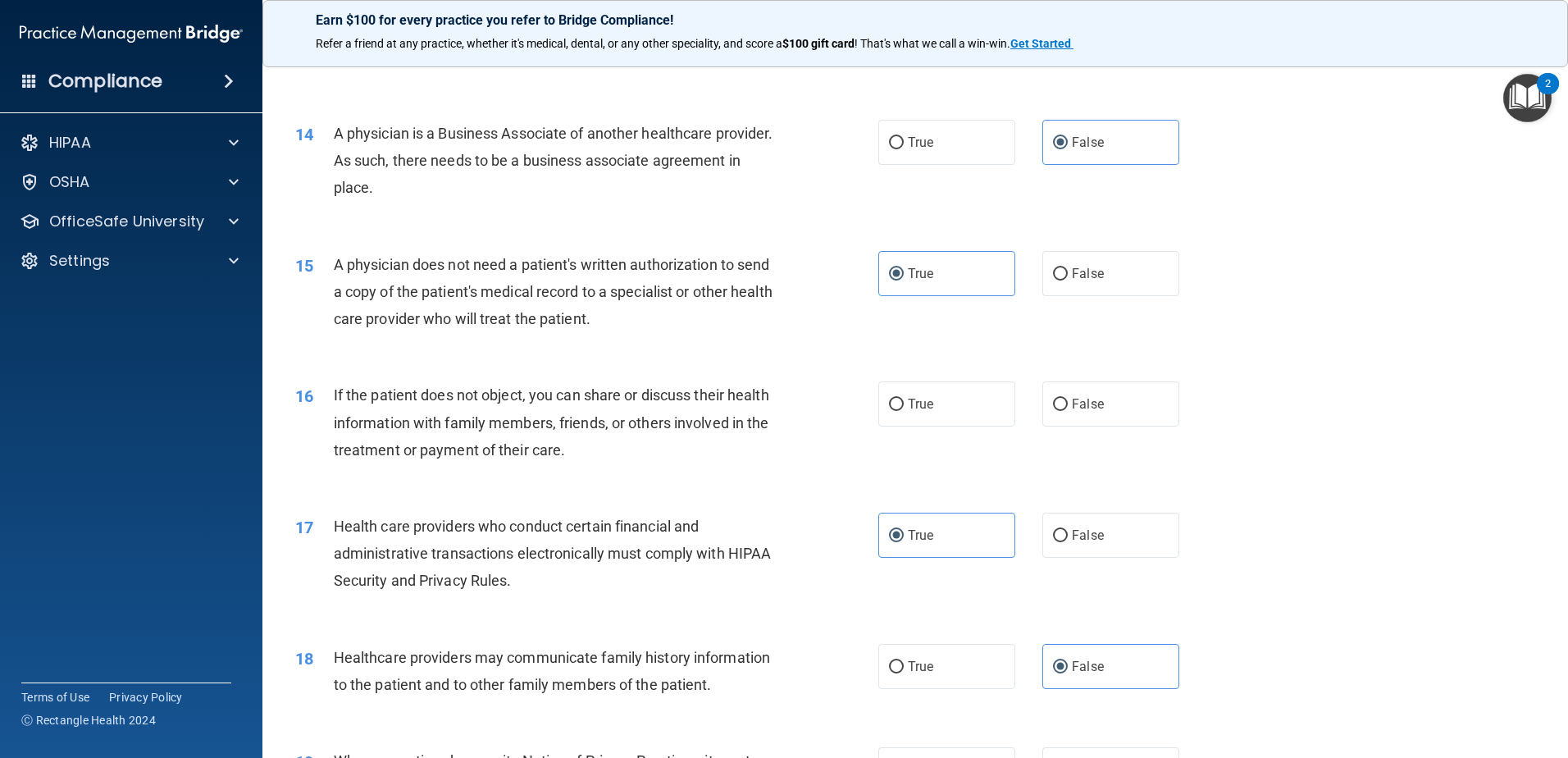
scroll to position [1502, 0]
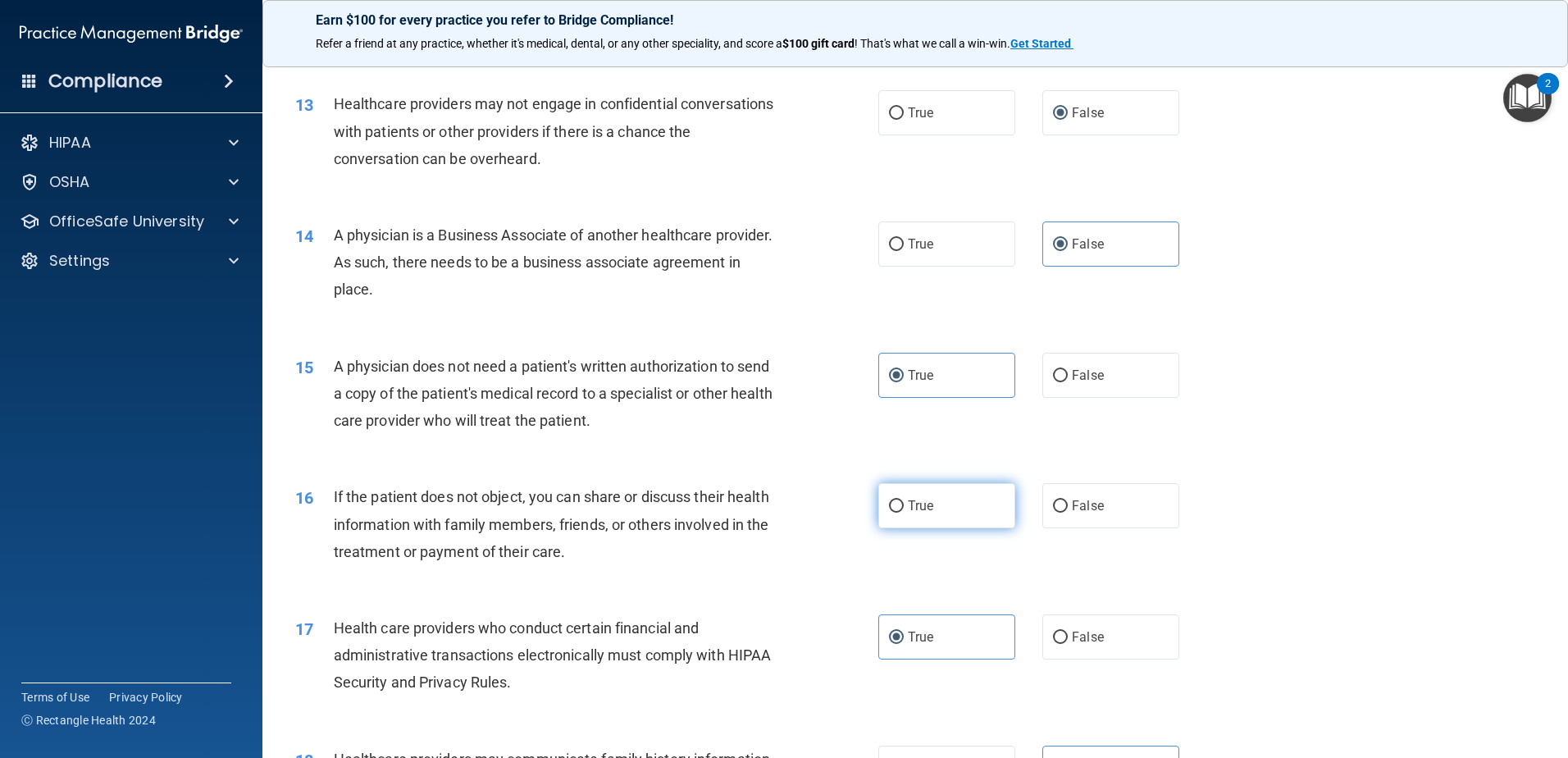
click at [927, 515] on label "True" at bounding box center [947, 506] width 137 height 45
click at [903, 513] on input "True" at bounding box center [897, 506] width 15 height 12
radio input "true"
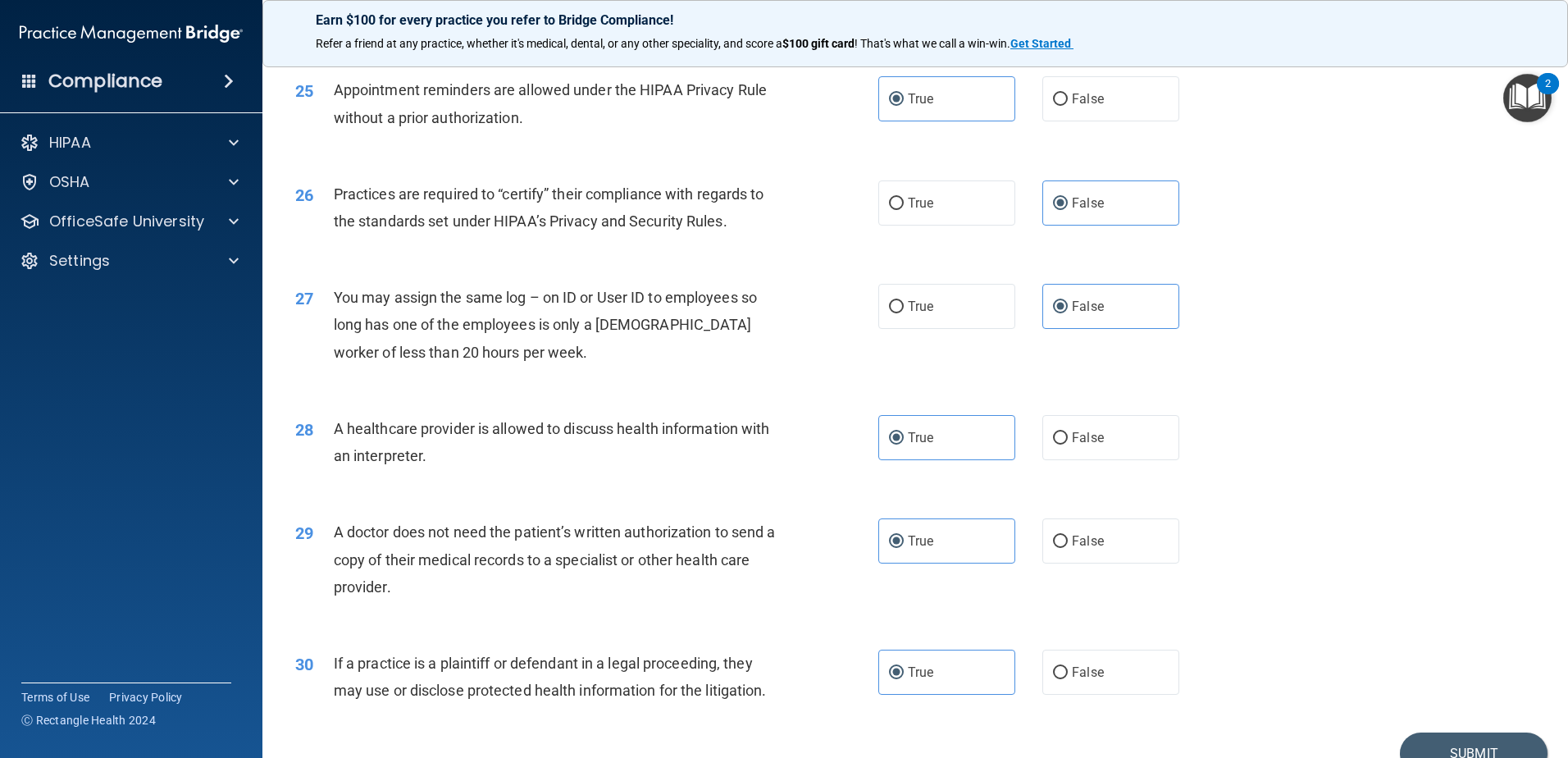
scroll to position [3061, 0]
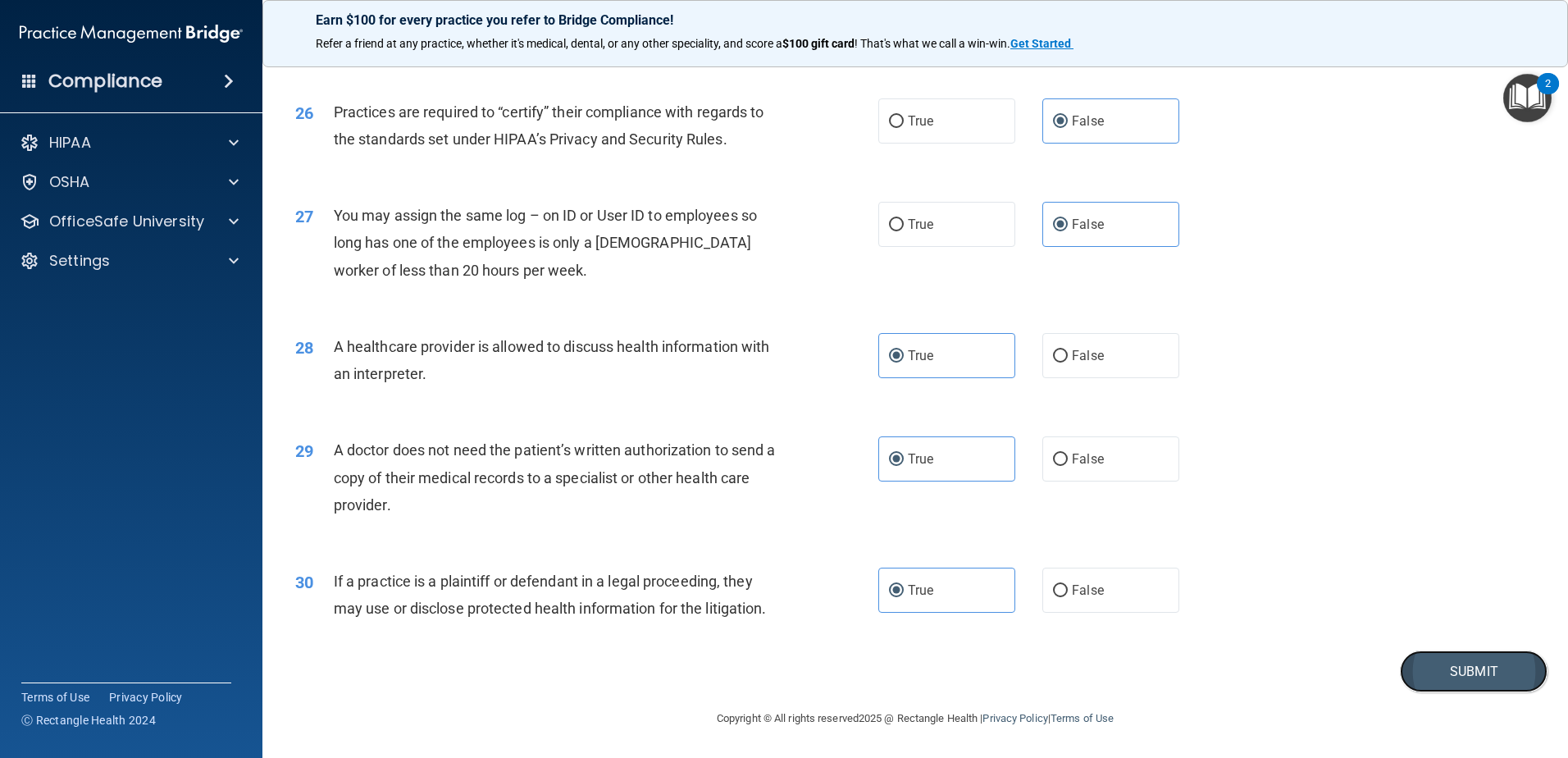
click at [1478, 677] on button "Submit" at bounding box center [1473, 671] width 147 height 42
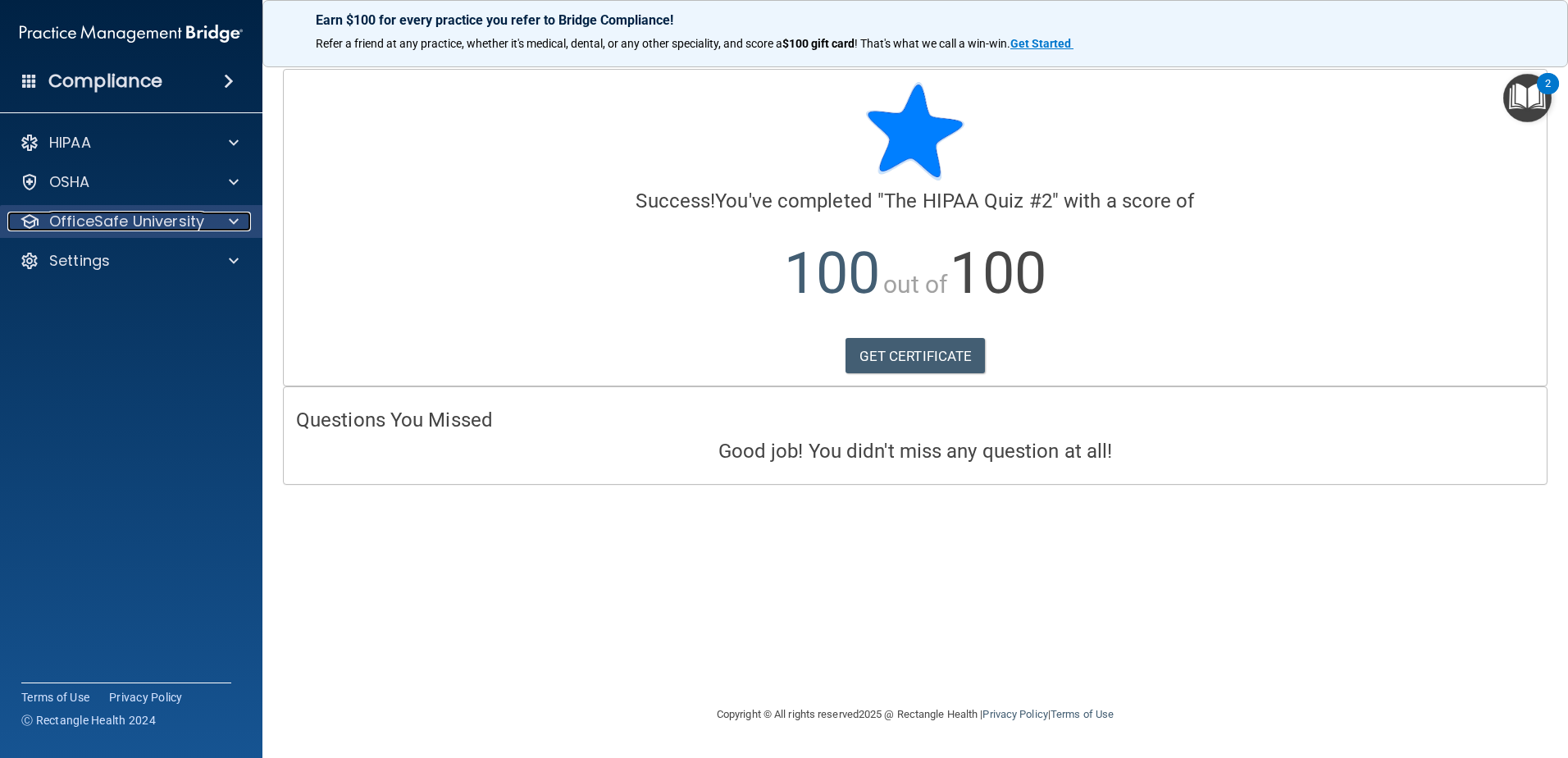
click at [179, 217] on p "OfficeSafe University" at bounding box center [127, 222] width 155 height 20
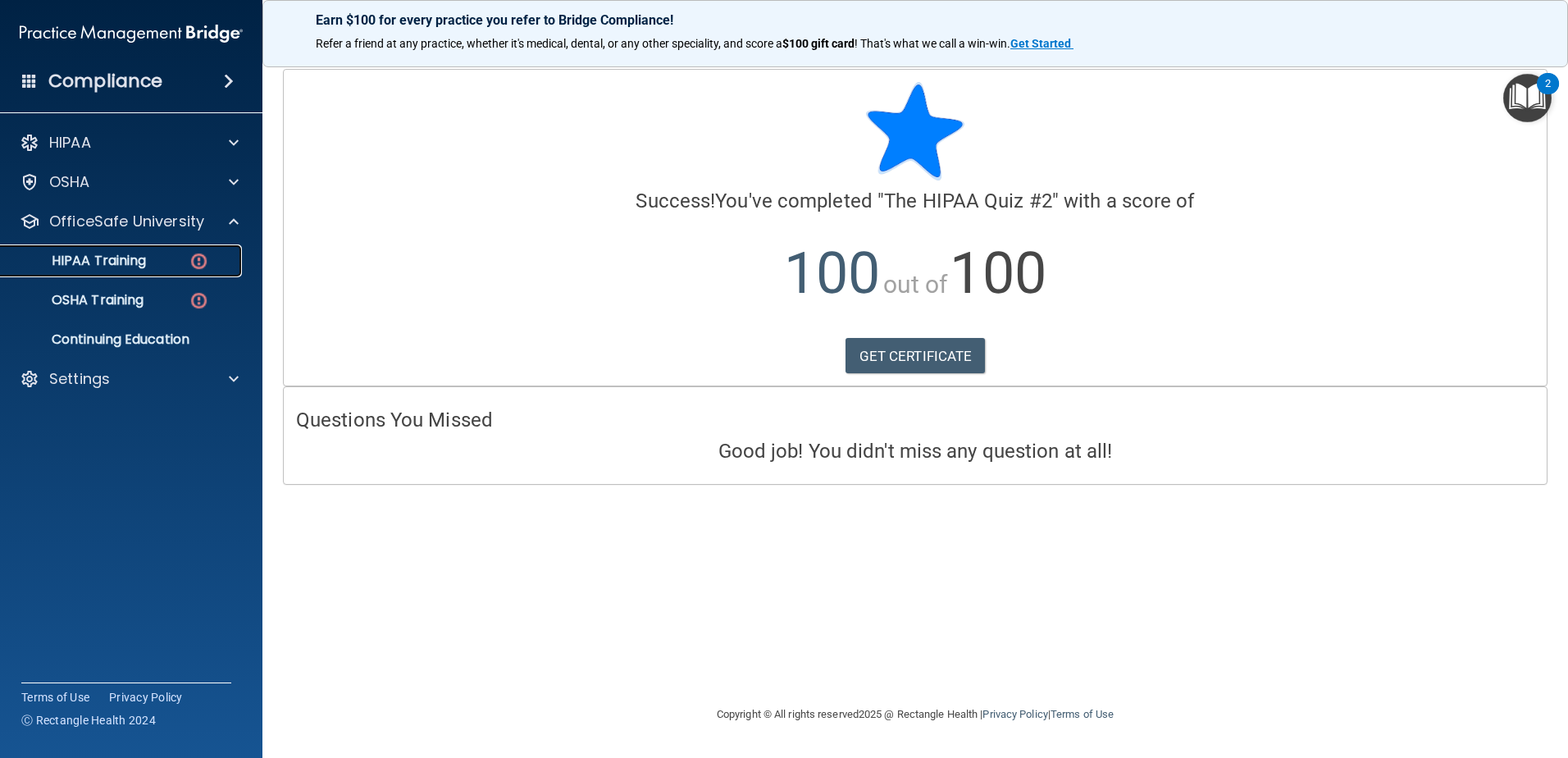
click at [177, 269] on link "HIPAA Training" at bounding box center [112, 260] width 258 height 32
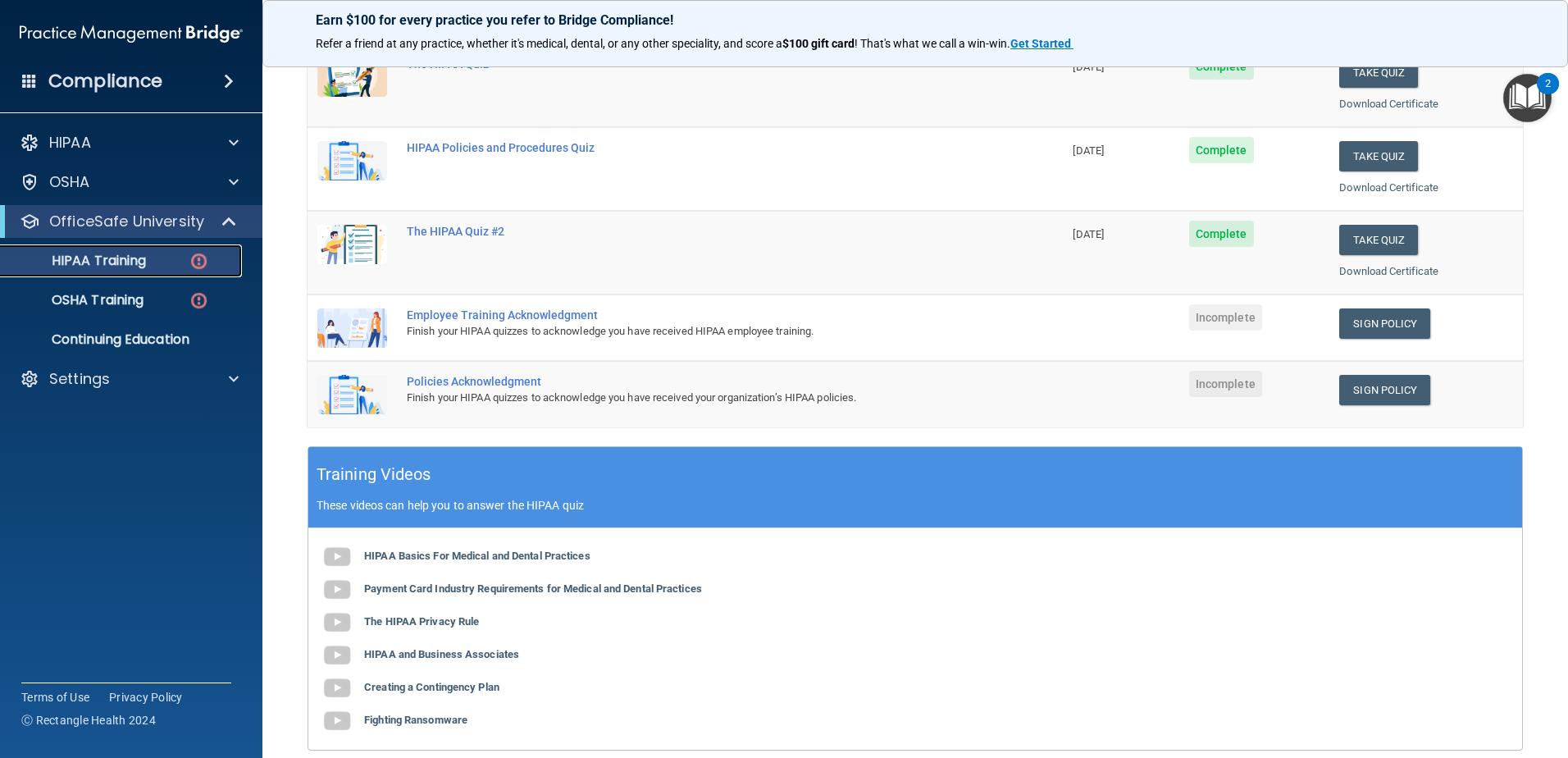
scroll to position [246, 0]
click at [1381, 332] on link "Sign Policy" at bounding box center [1384, 322] width 91 height 30
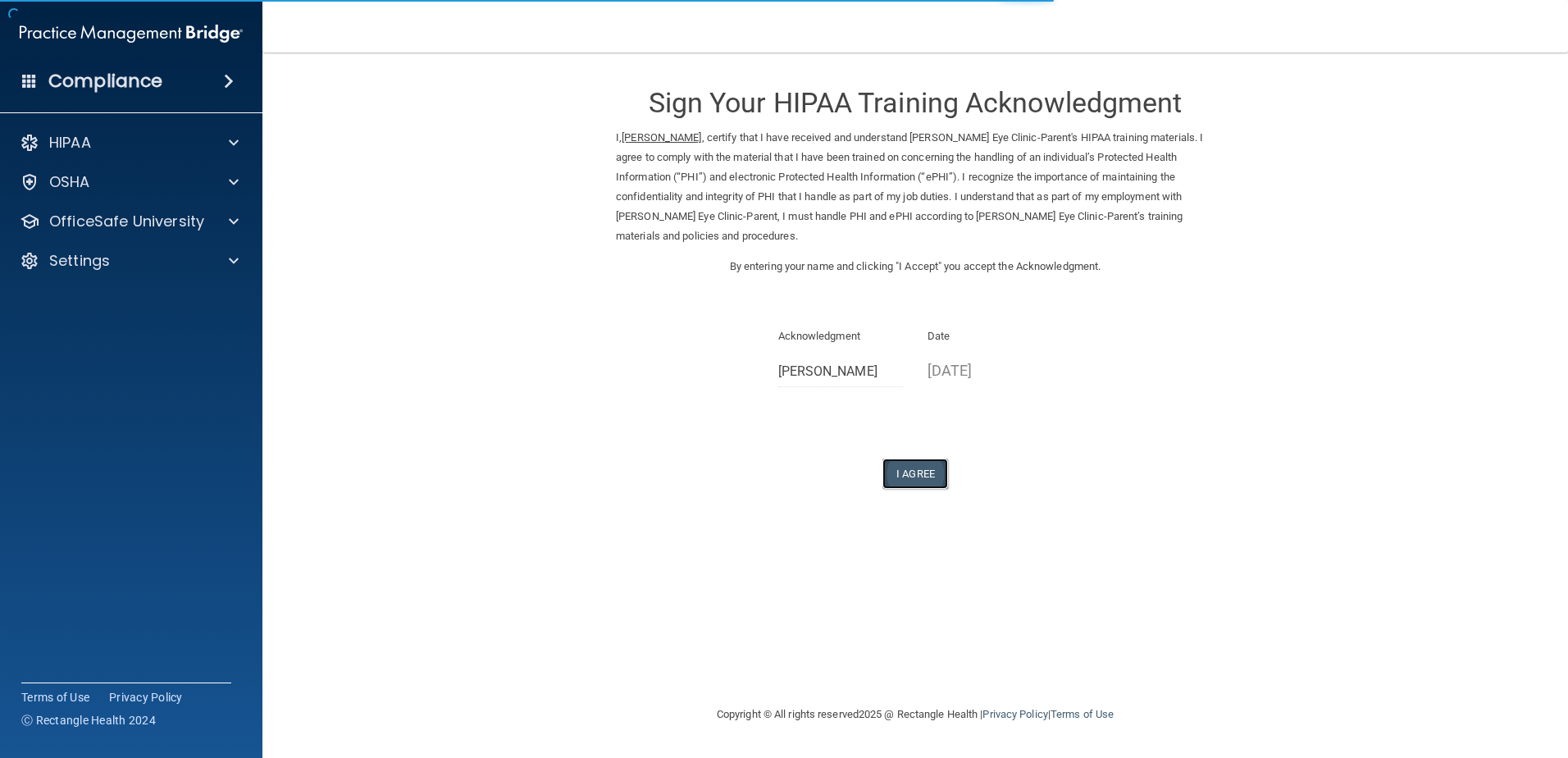
click at [936, 459] on button "I Agree" at bounding box center [915, 474] width 66 height 30
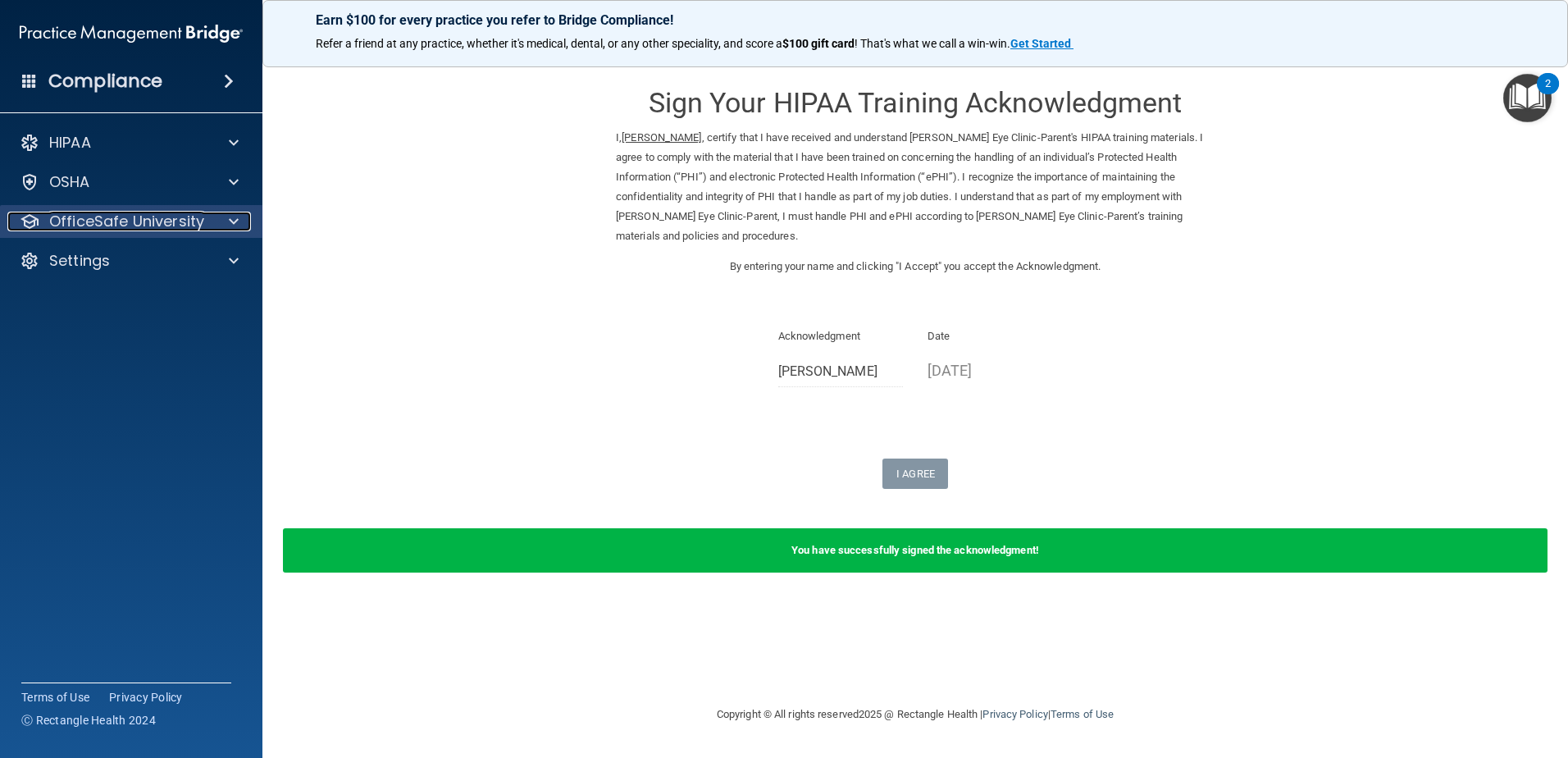
click at [162, 228] on p "OfficeSafe University" at bounding box center [127, 222] width 155 height 20
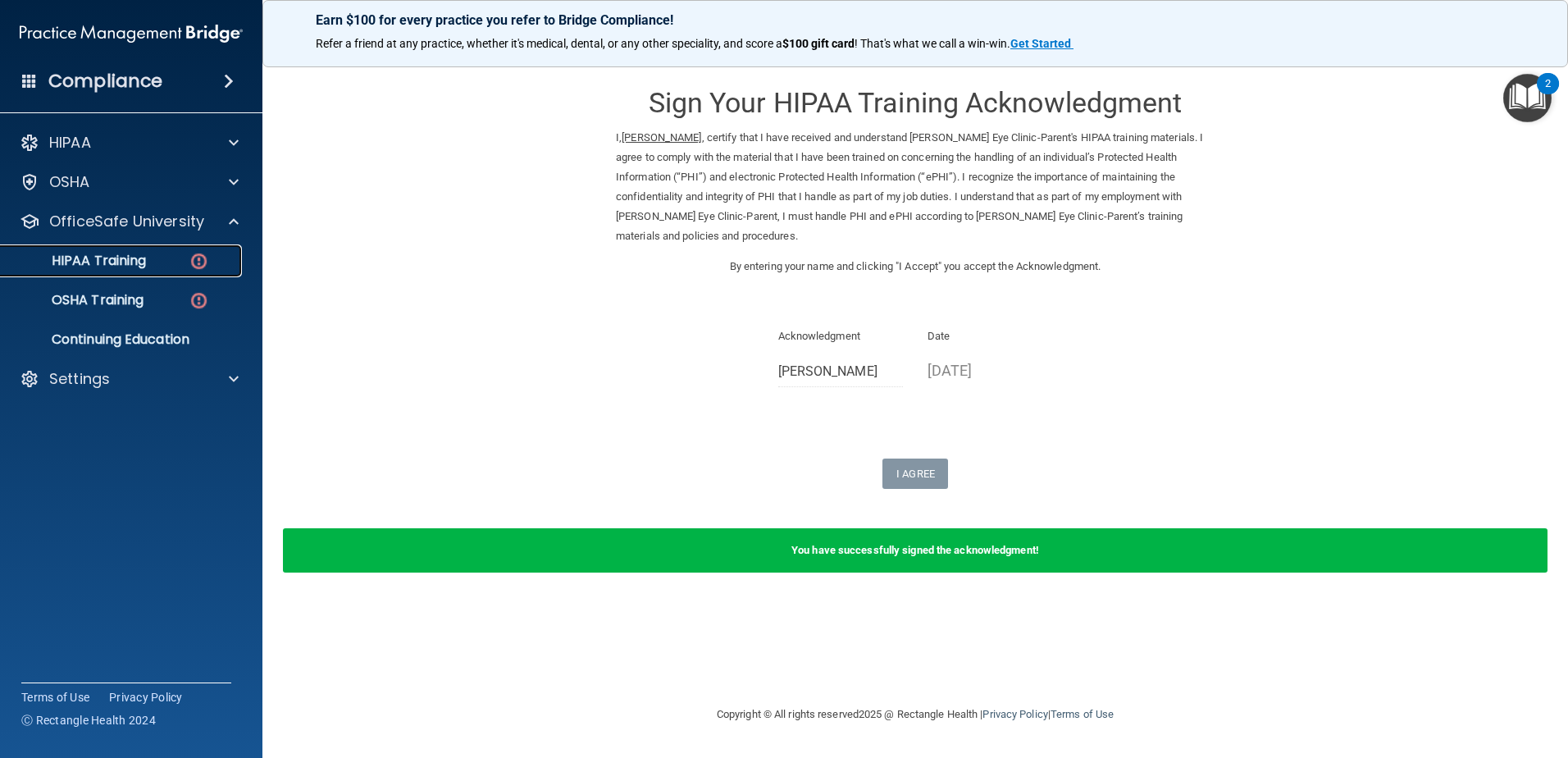
click at [168, 259] on div "HIPAA Training" at bounding box center [122, 261] width 224 height 17
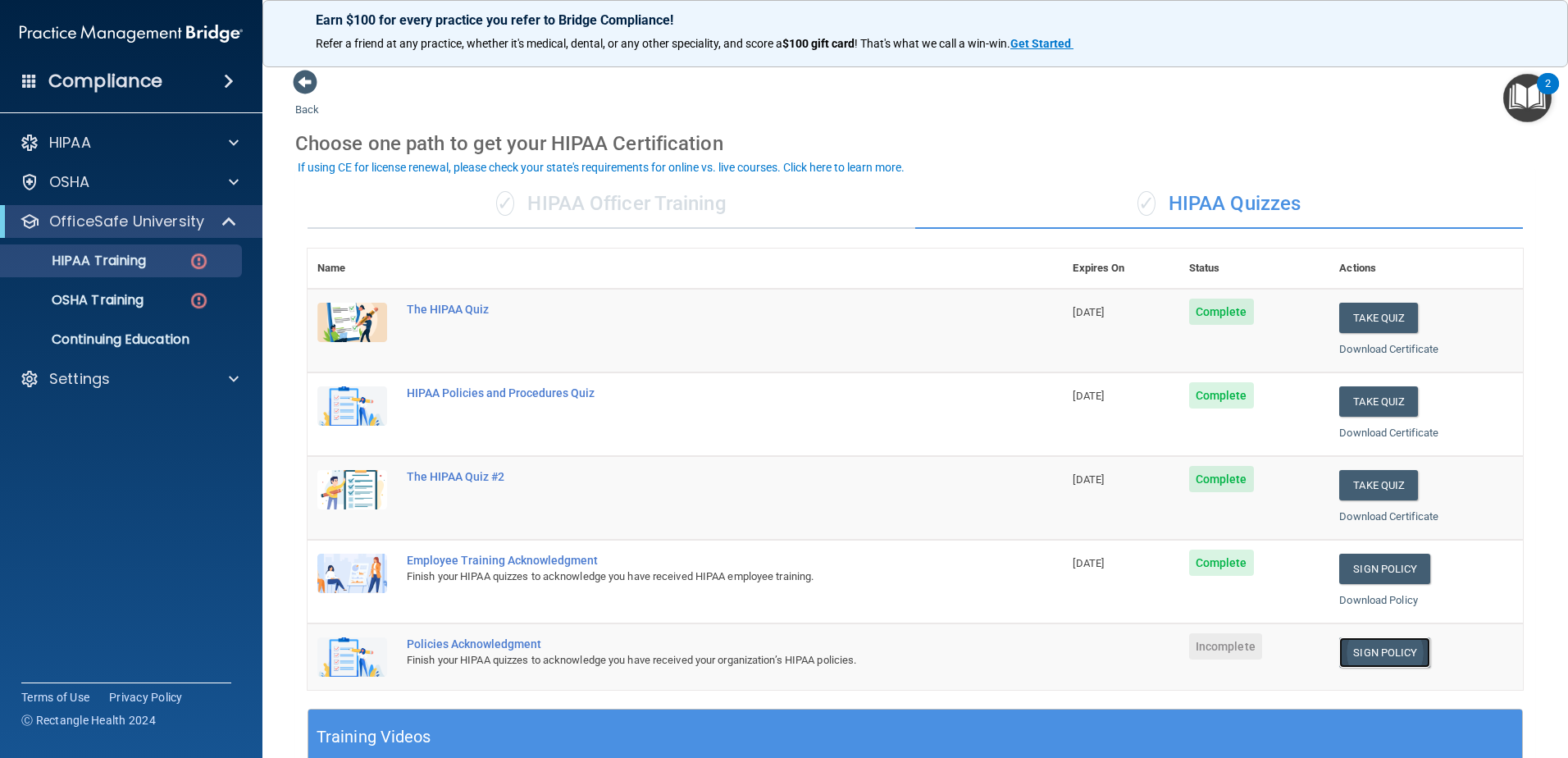
click at [1356, 659] on link "Sign Policy" at bounding box center [1384, 652] width 91 height 30
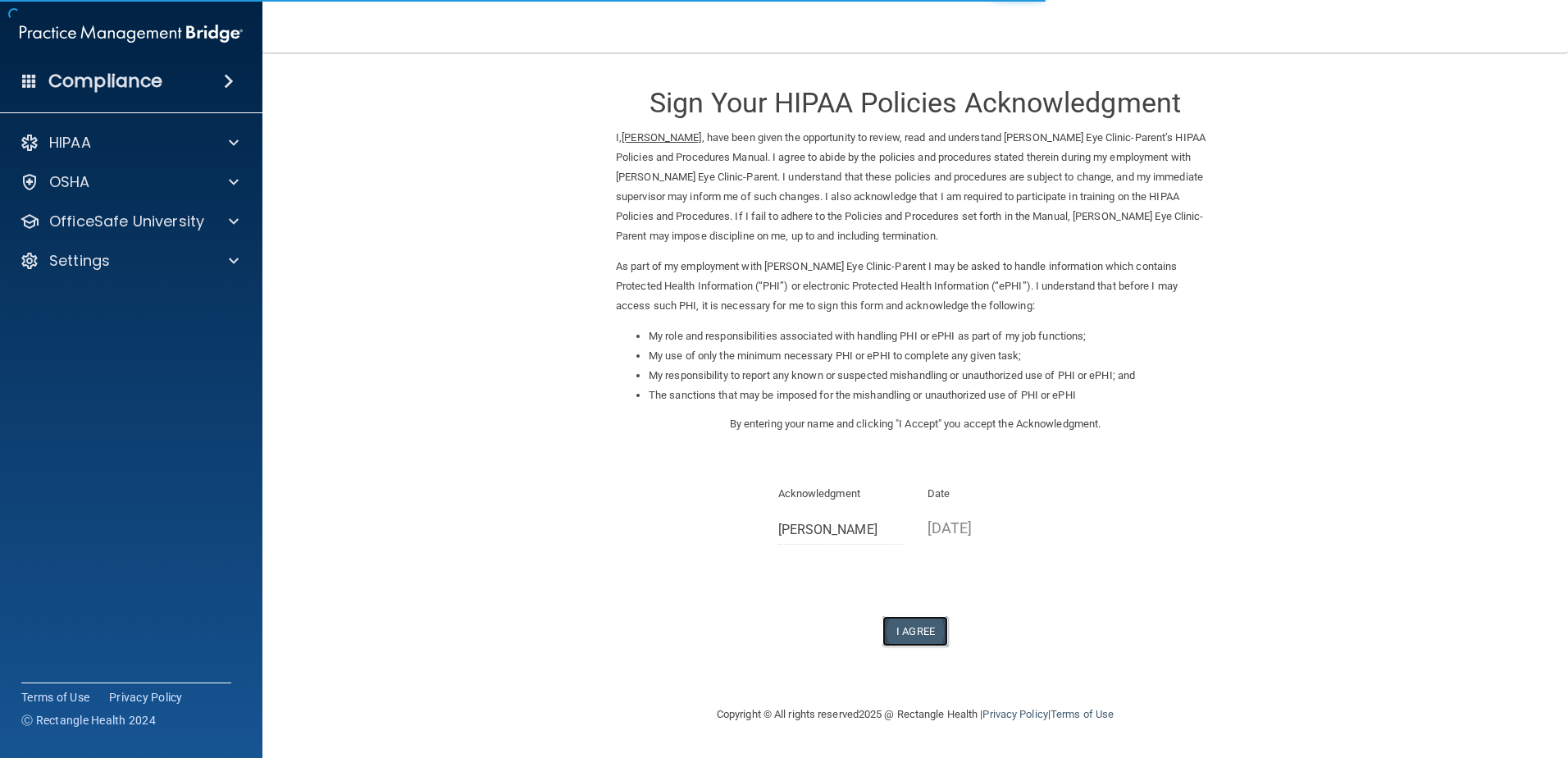
click at [918, 631] on button "I Agree" at bounding box center [915, 631] width 66 height 30
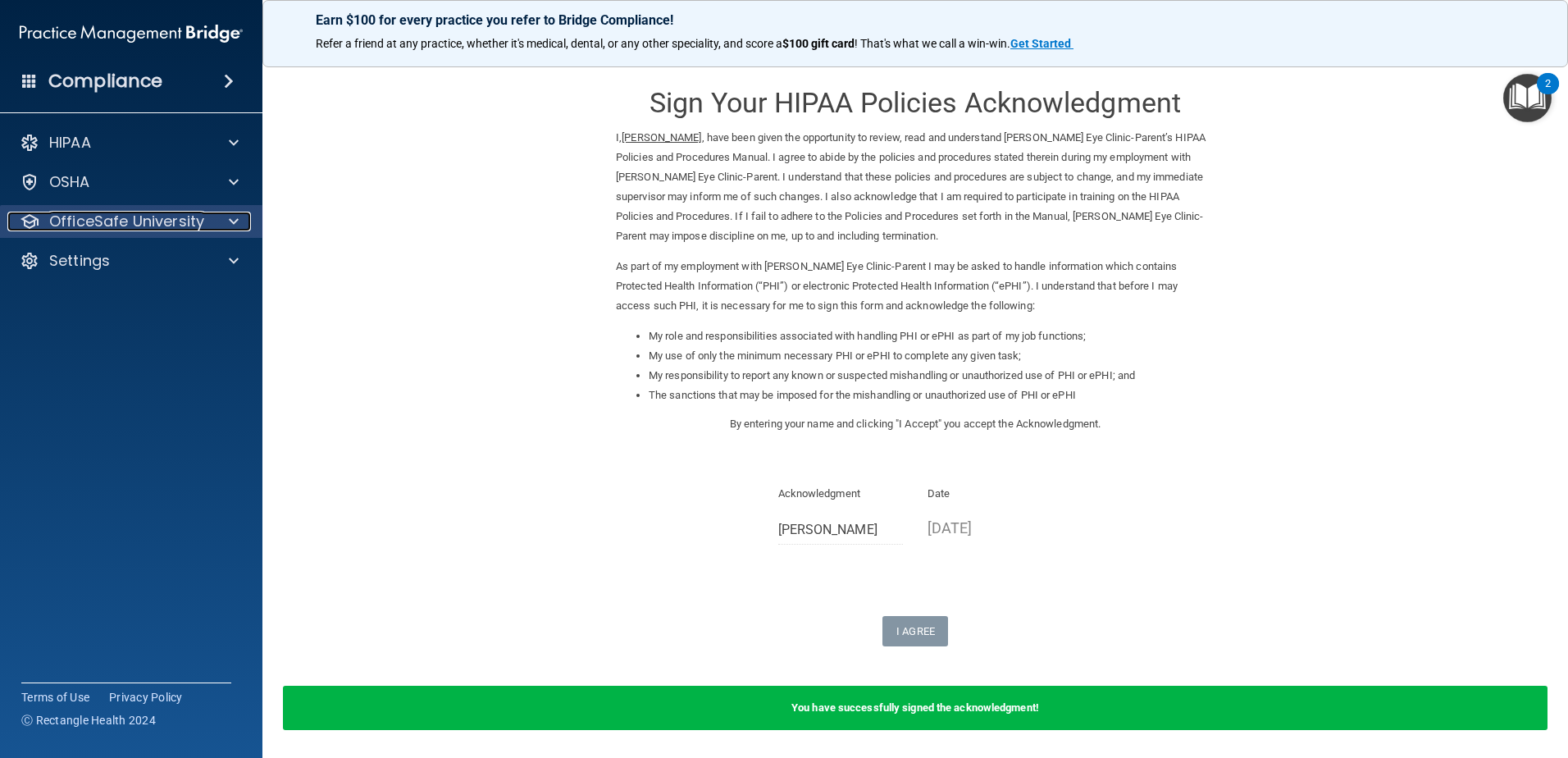
click at [190, 220] on p "OfficeSafe University" at bounding box center [127, 222] width 155 height 20
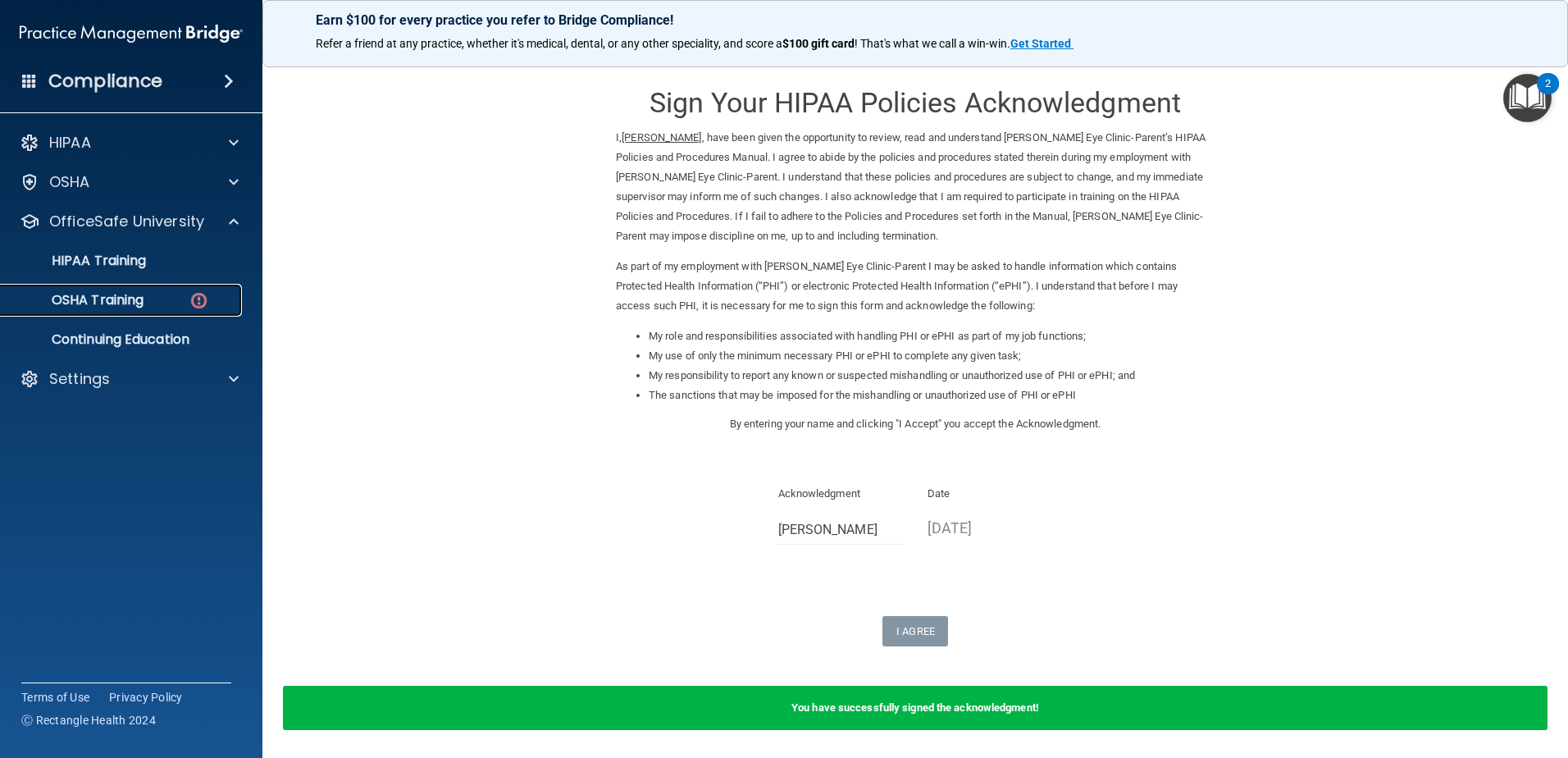
click at [187, 303] on div "OSHA Training" at bounding box center [122, 301] width 224 height 17
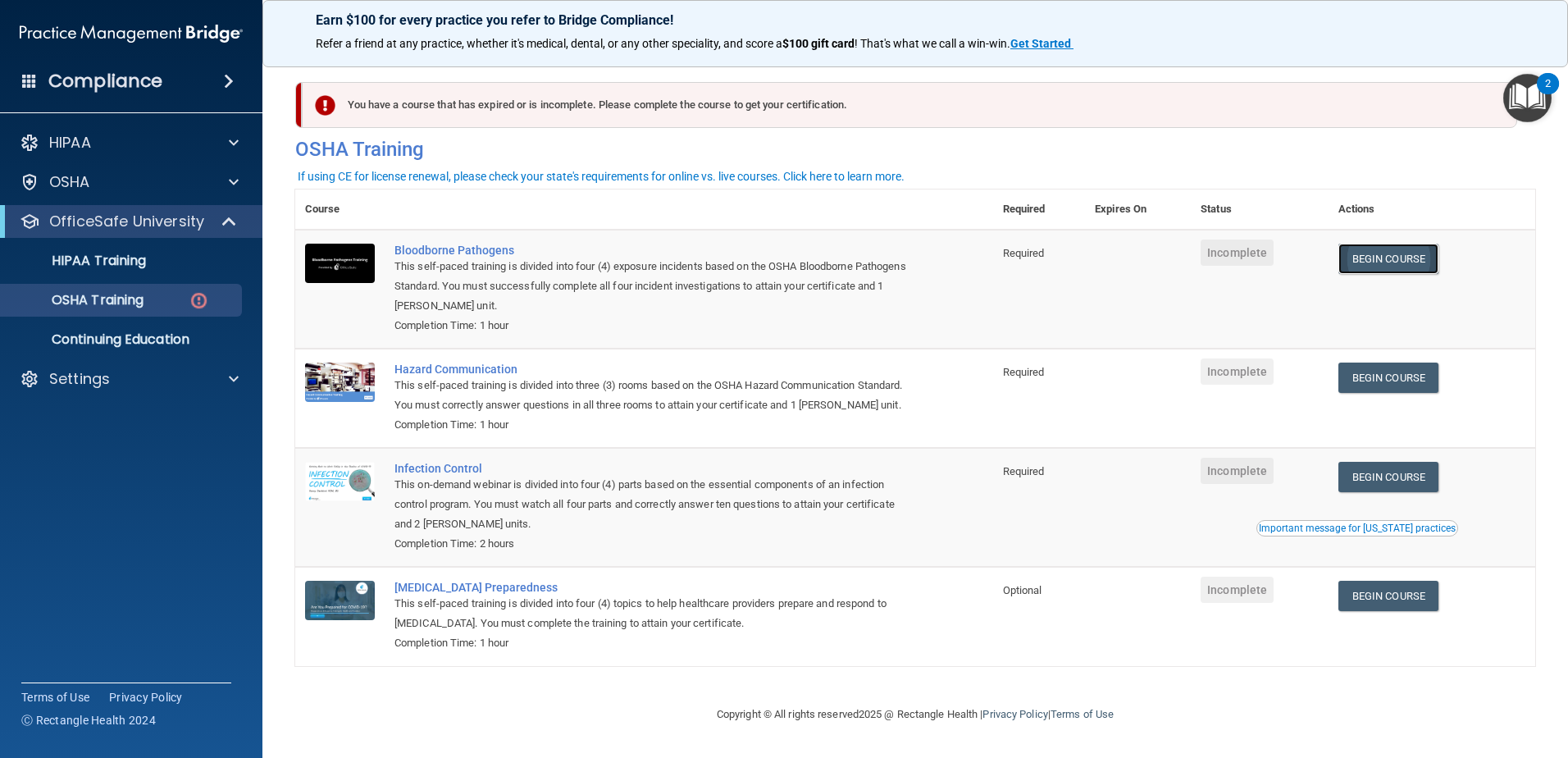
click at [1378, 265] on link "Begin Course" at bounding box center [1388, 259] width 100 height 30
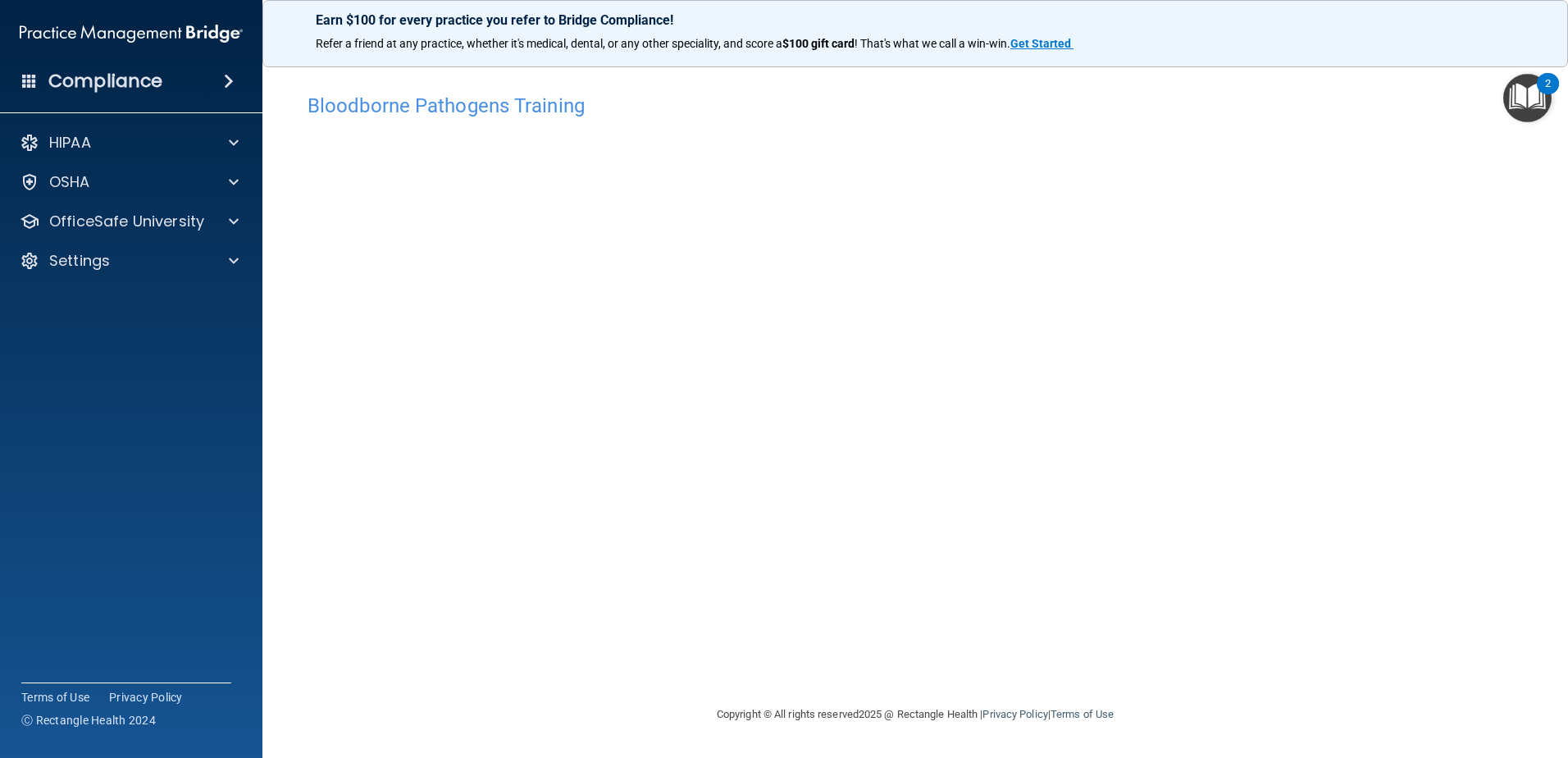
click at [1532, 436] on div "Bloodborne Pathogens Training This course doesn’t expire until . Are you sure y…" at bounding box center [915, 395] width 1240 height 620
click at [132, 219] on p "OfficeSafe University" at bounding box center [127, 222] width 155 height 20
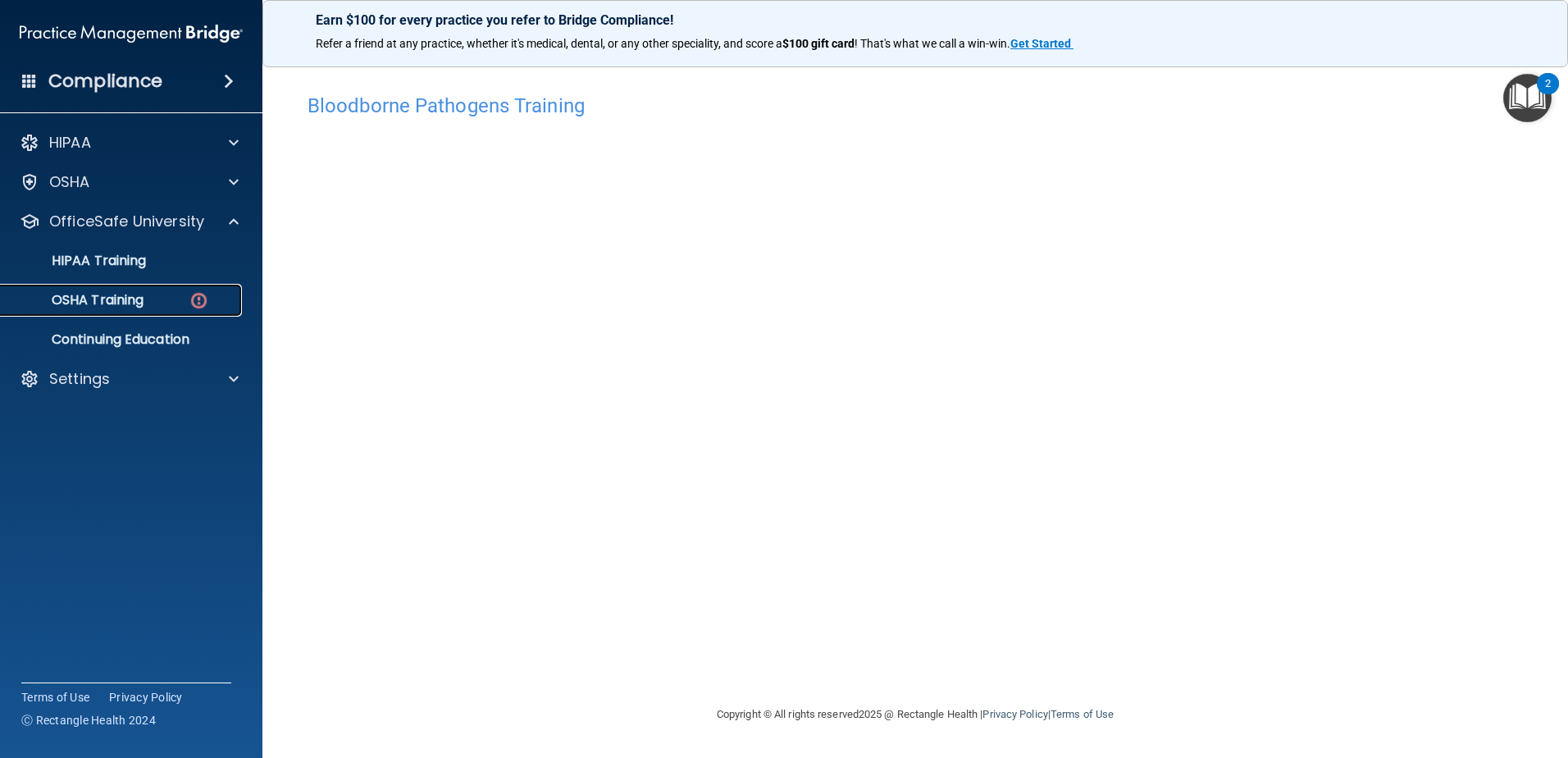
click at [146, 312] on link "OSHA Training" at bounding box center [112, 300] width 258 height 32
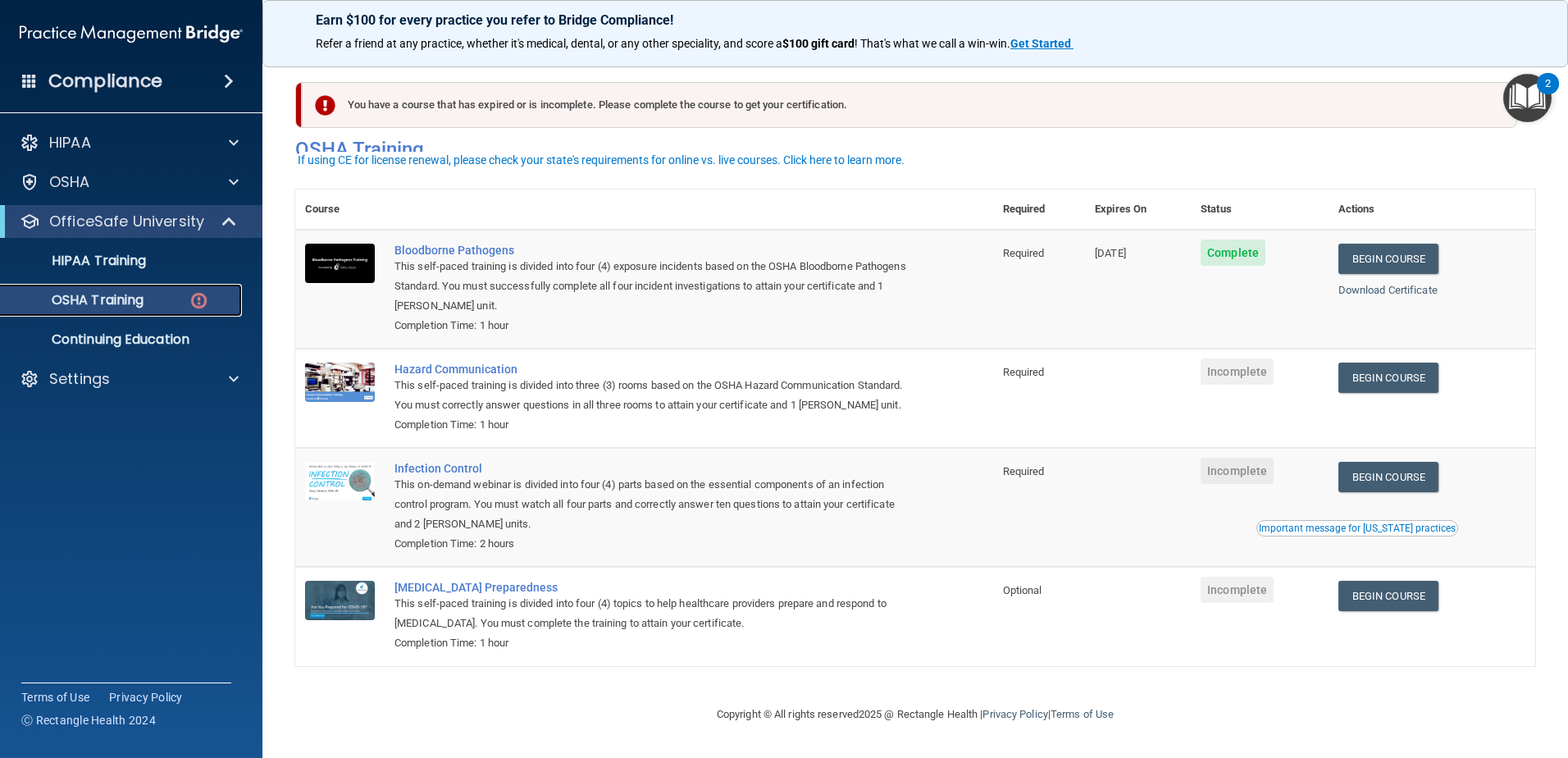
scroll to position [17, 0]
click at [1360, 369] on link "Begin Course" at bounding box center [1388, 377] width 100 height 30
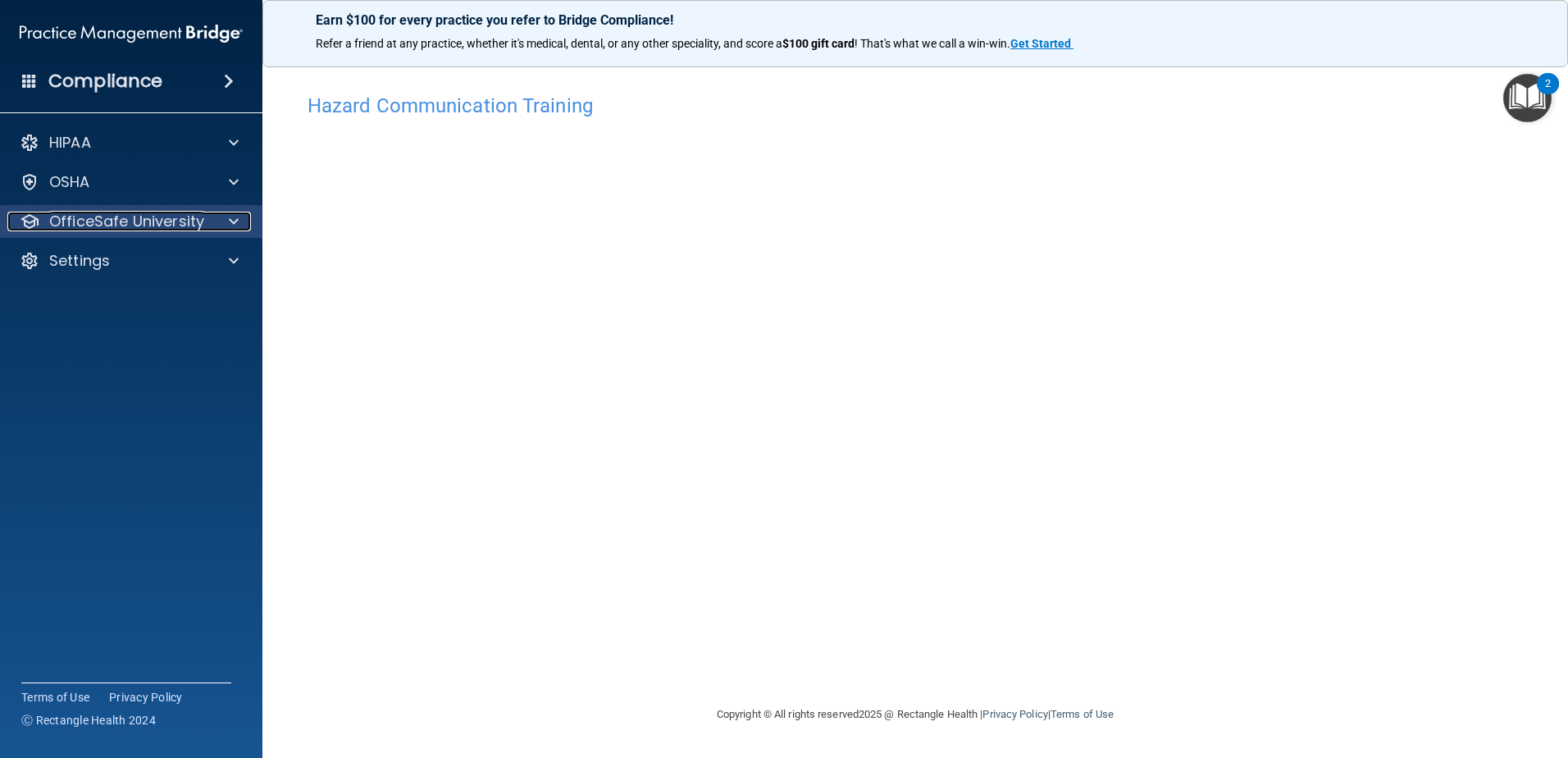
click at [129, 214] on p "OfficeSafe University" at bounding box center [127, 222] width 155 height 20
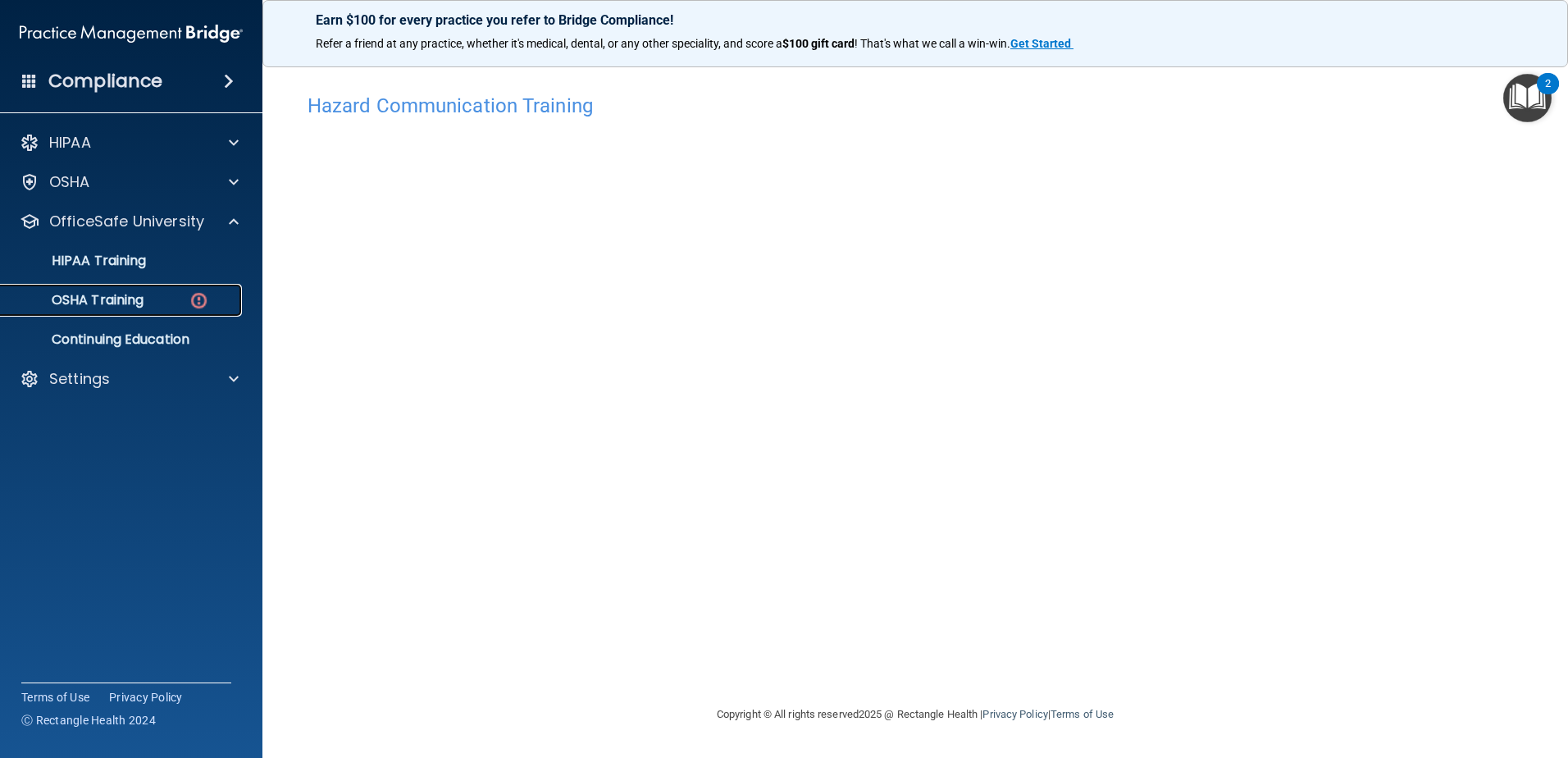
click at [152, 293] on div "OSHA Training" at bounding box center [122, 301] width 224 height 17
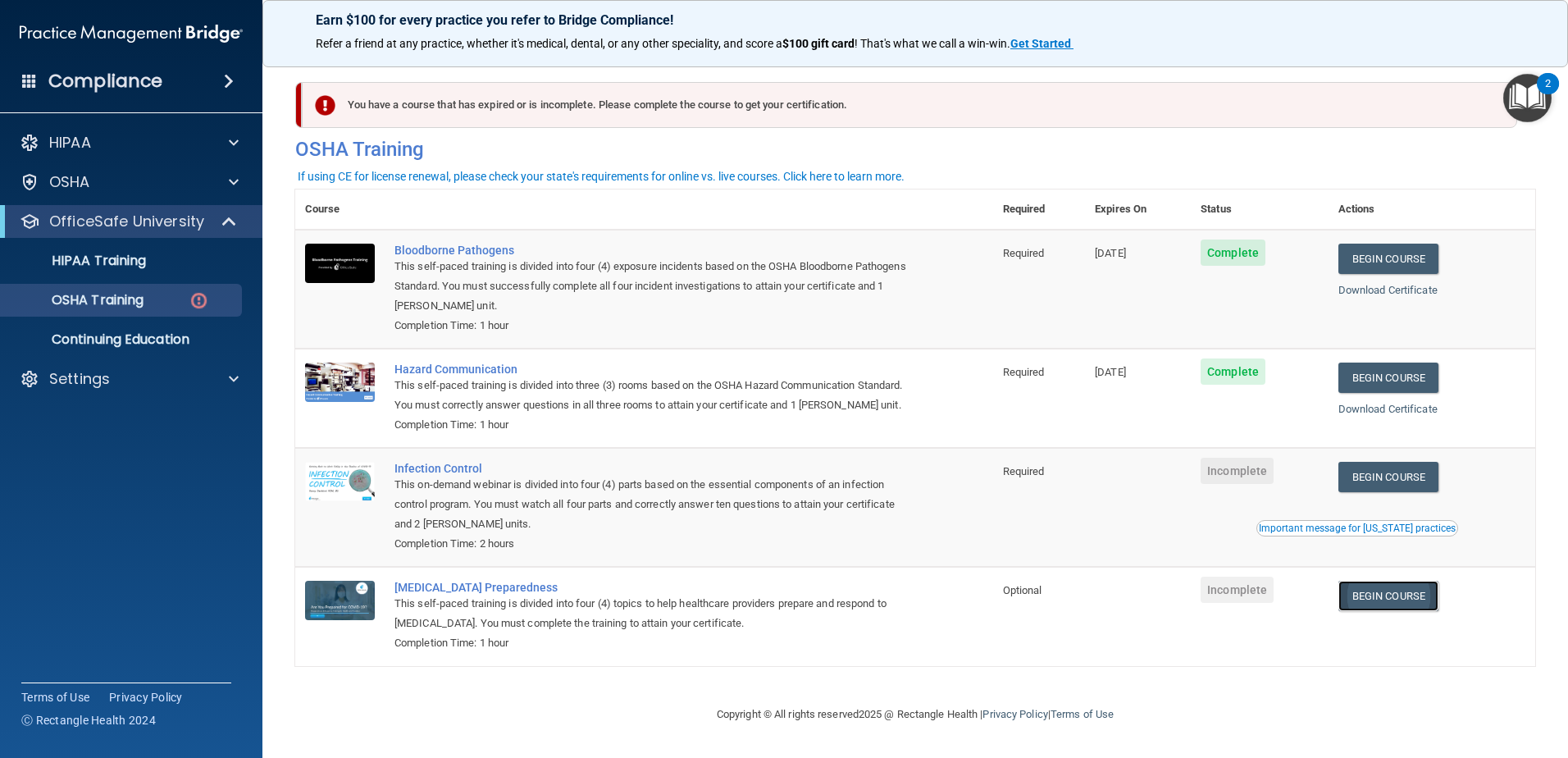
click at [1402, 611] on link "Begin Course" at bounding box center [1388, 596] width 100 height 30
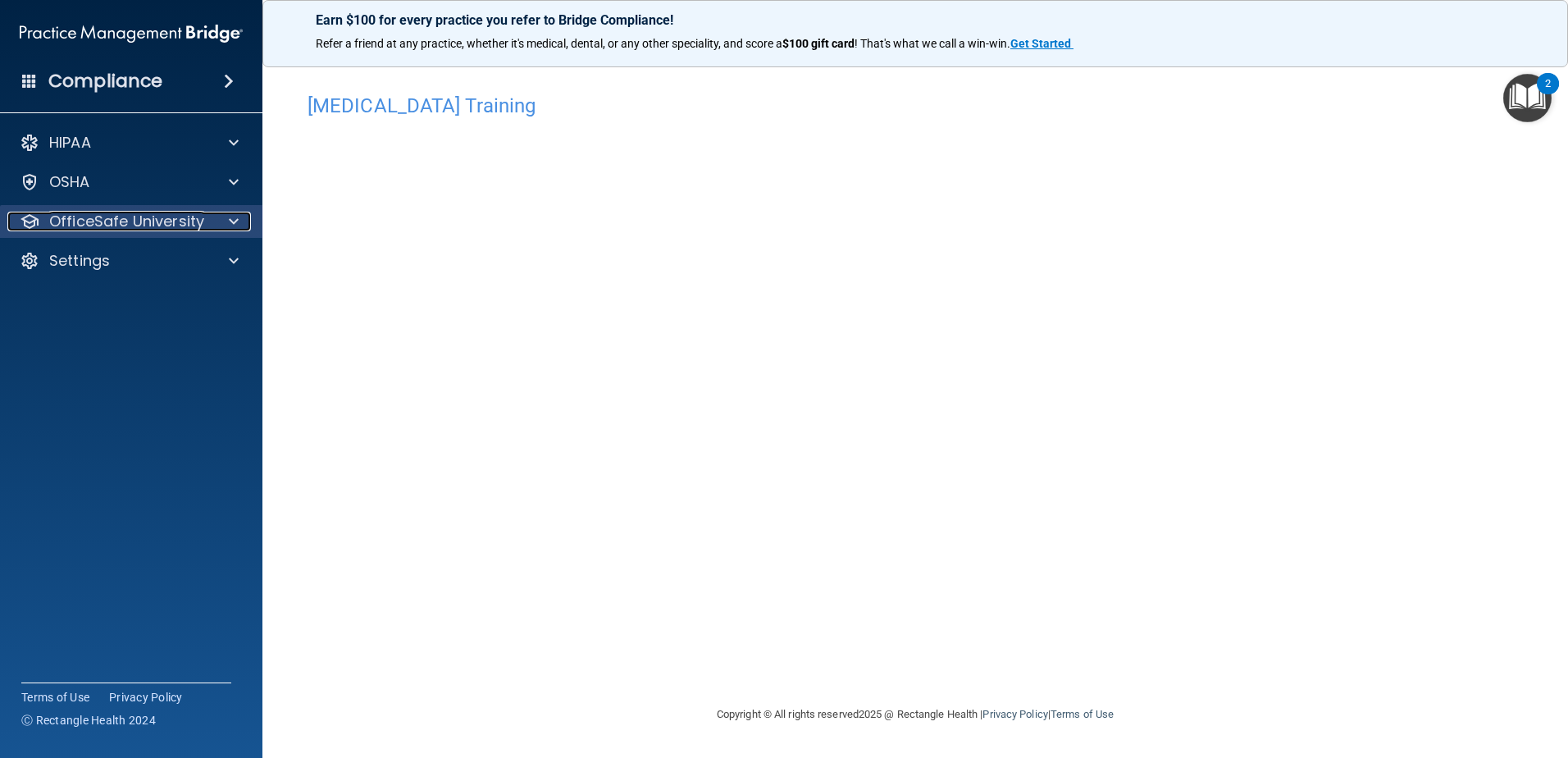
click at [223, 224] on div at bounding box center [231, 222] width 41 height 20
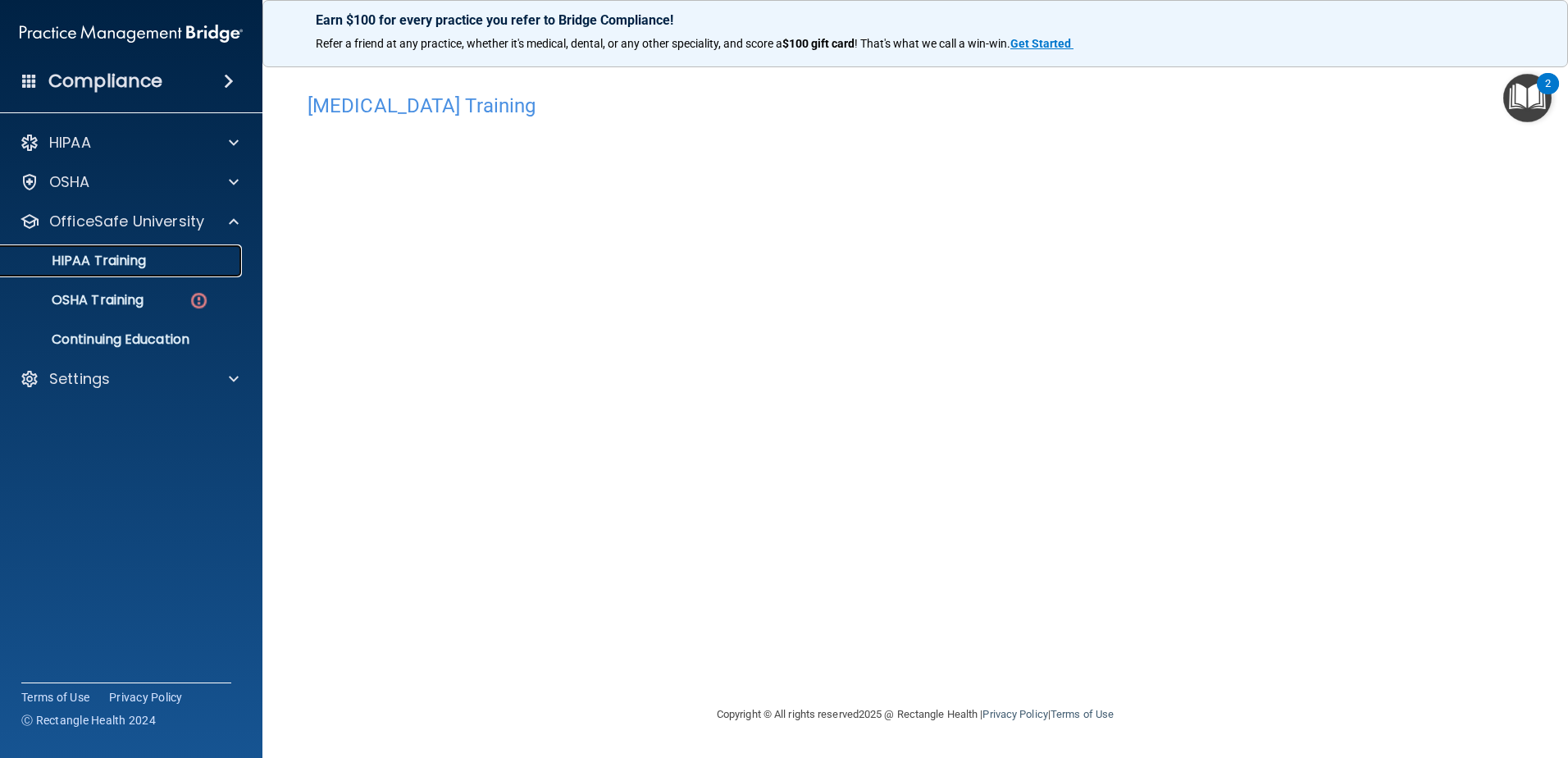
click at [187, 276] on link "HIPAA Training" at bounding box center [112, 260] width 258 height 32
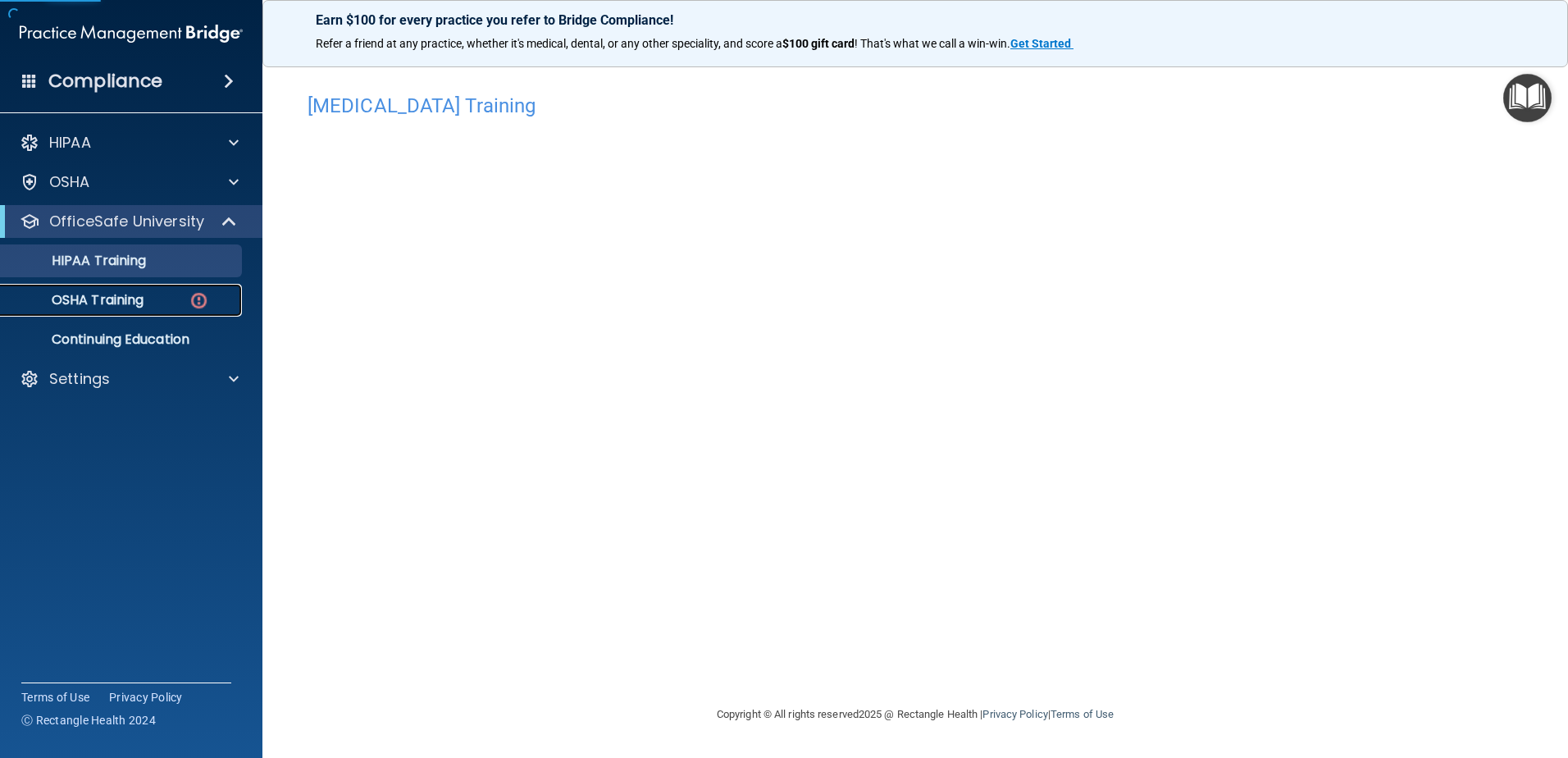
click at [201, 287] on link "OSHA Training" at bounding box center [112, 300] width 258 height 32
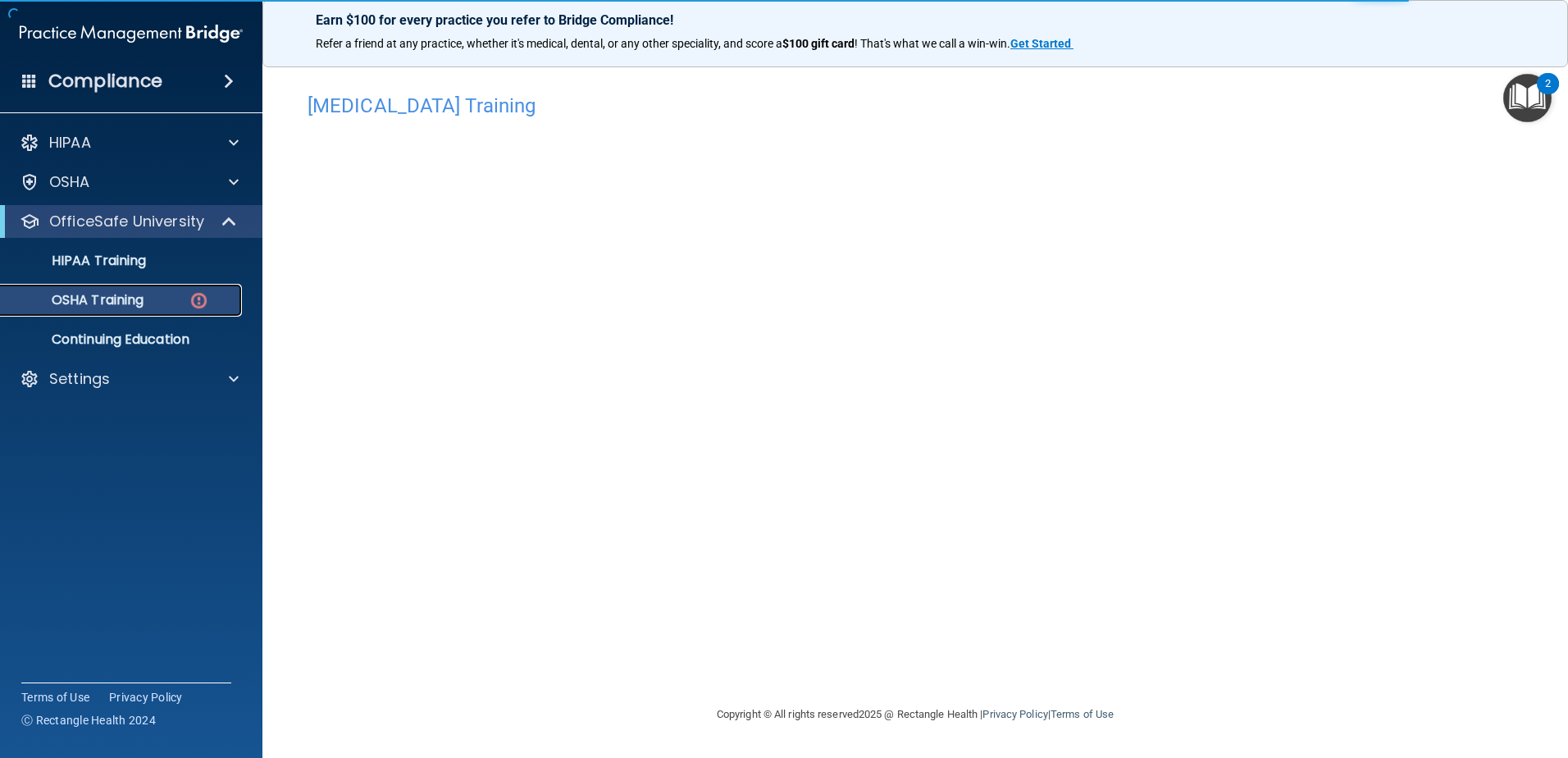
click at [202, 297] on img at bounding box center [199, 301] width 21 height 21
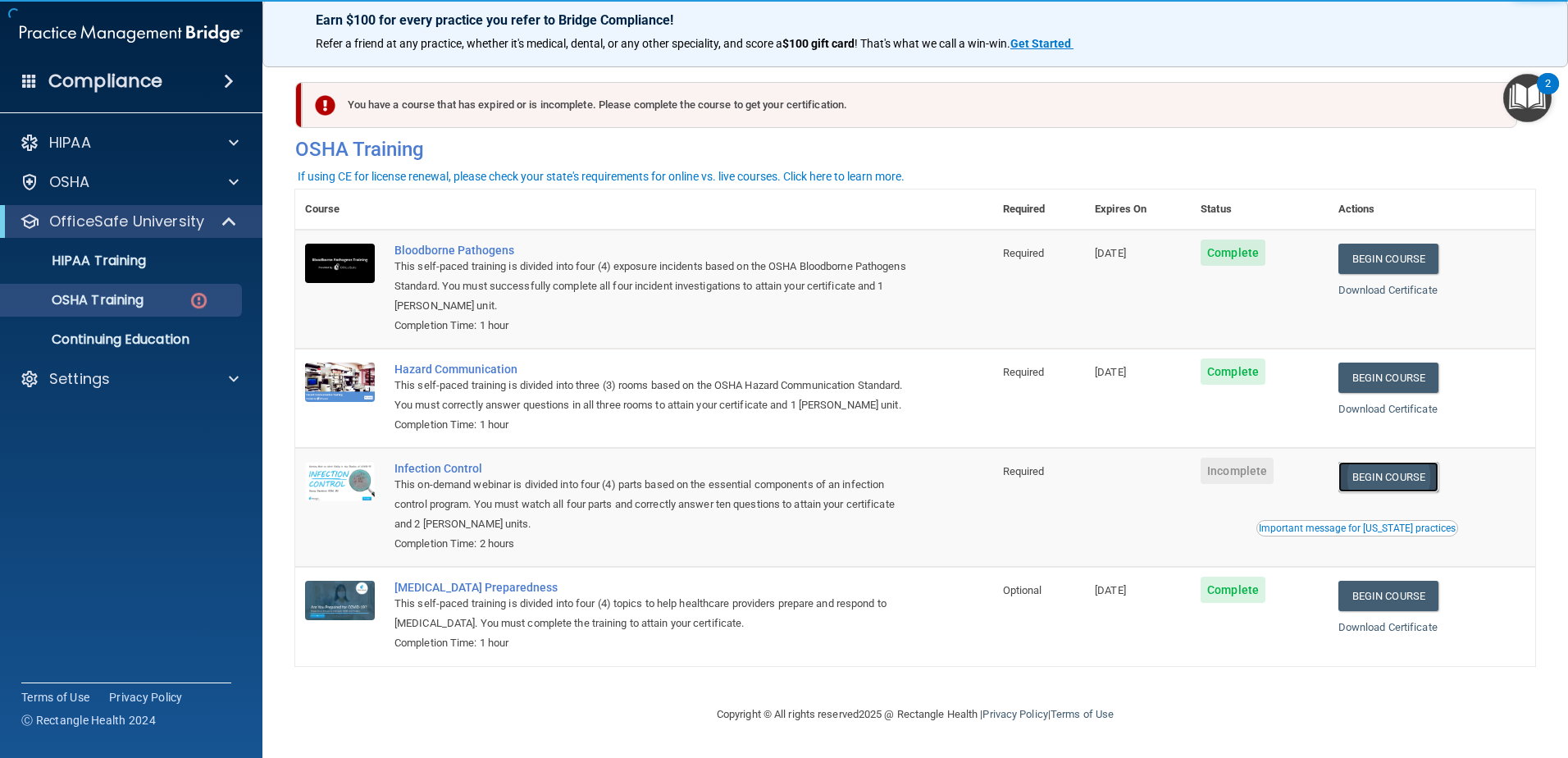
click at [1381, 489] on link "Begin Course" at bounding box center [1388, 476] width 100 height 30
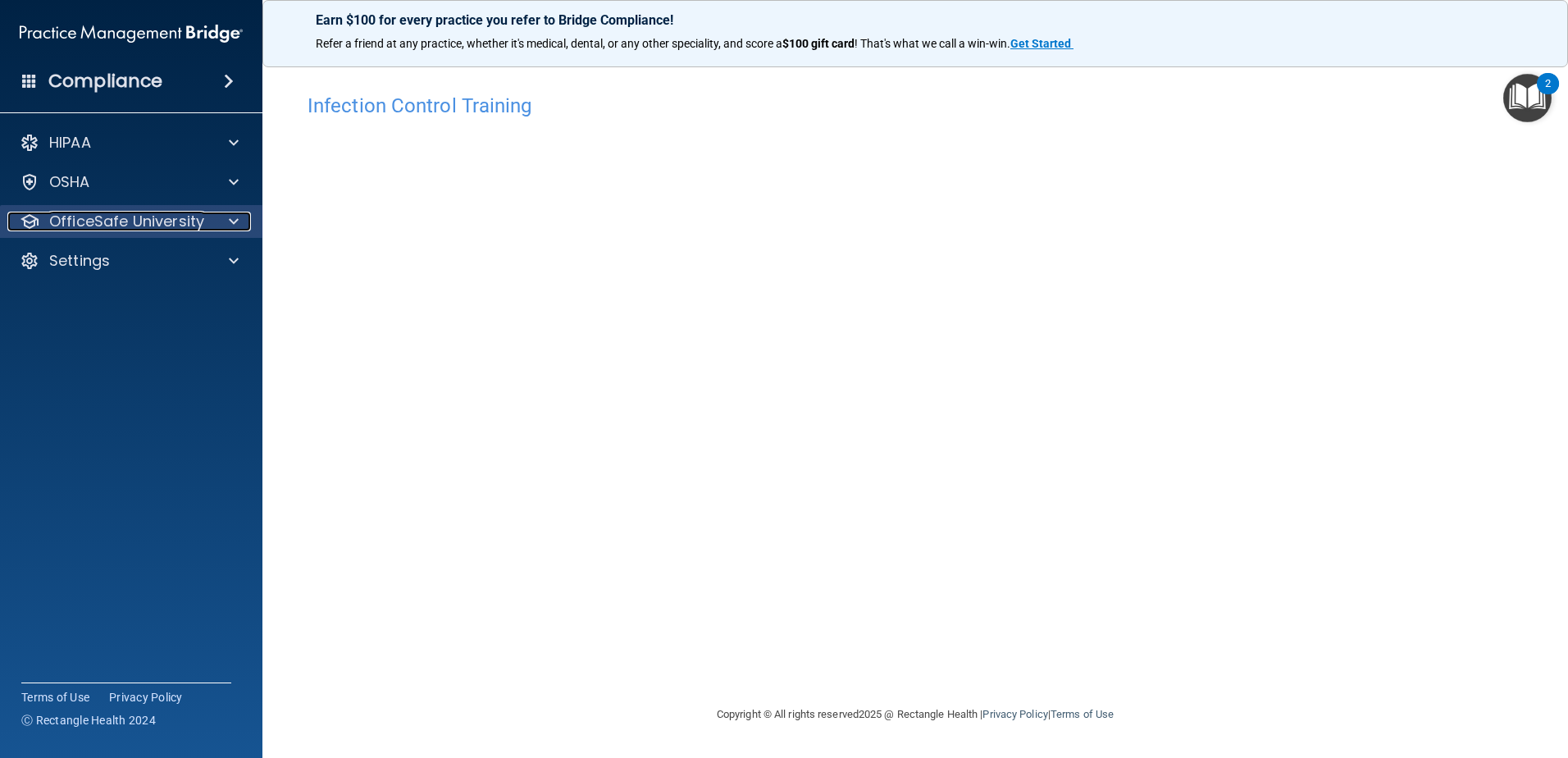
click at [187, 212] on p "OfficeSafe University" at bounding box center [127, 222] width 155 height 20
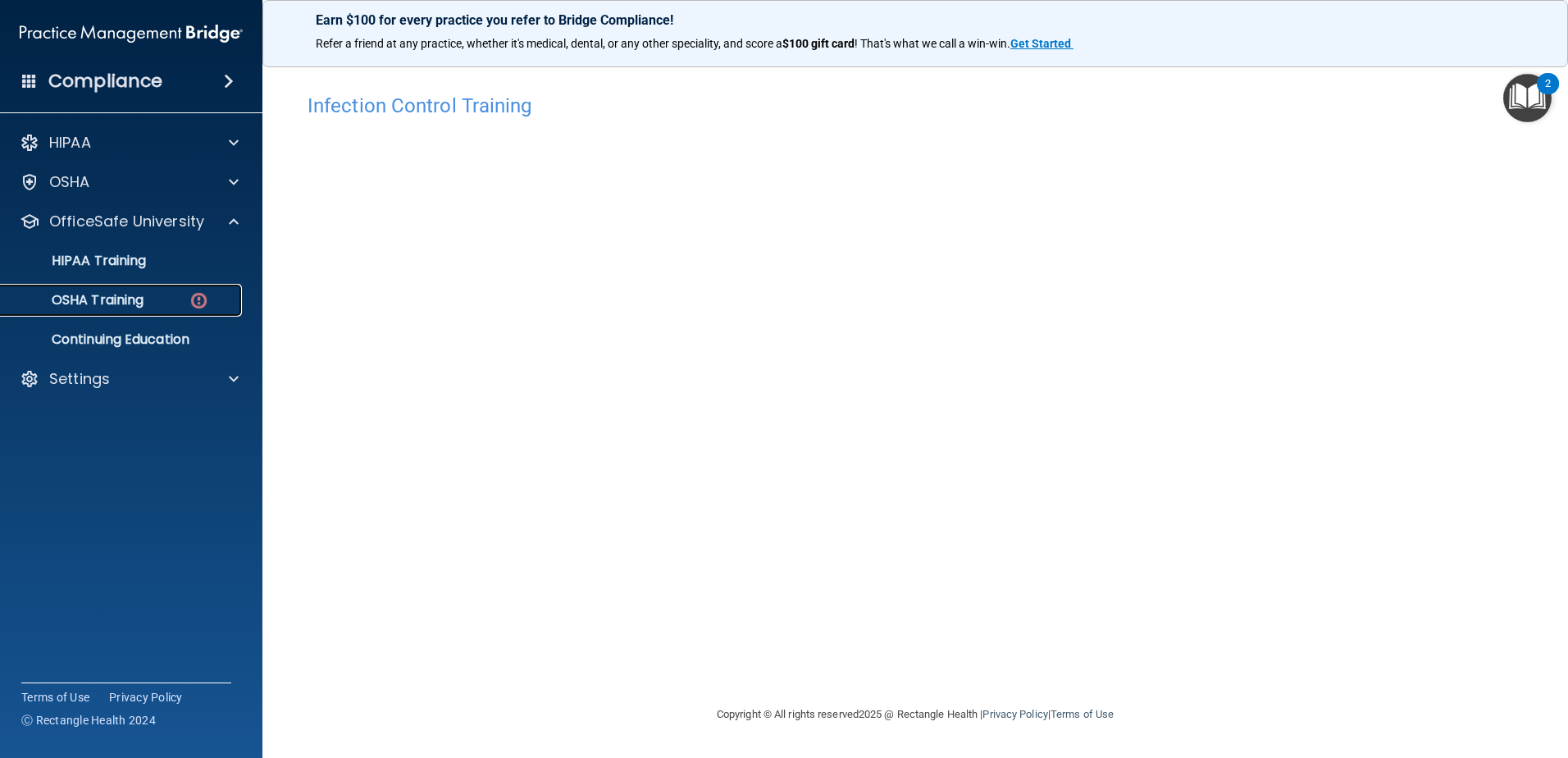
click at [202, 303] on img at bounding box center [199, 301] width 21 height 21
